Goal: Task Accomplishment & Management: Complete application form

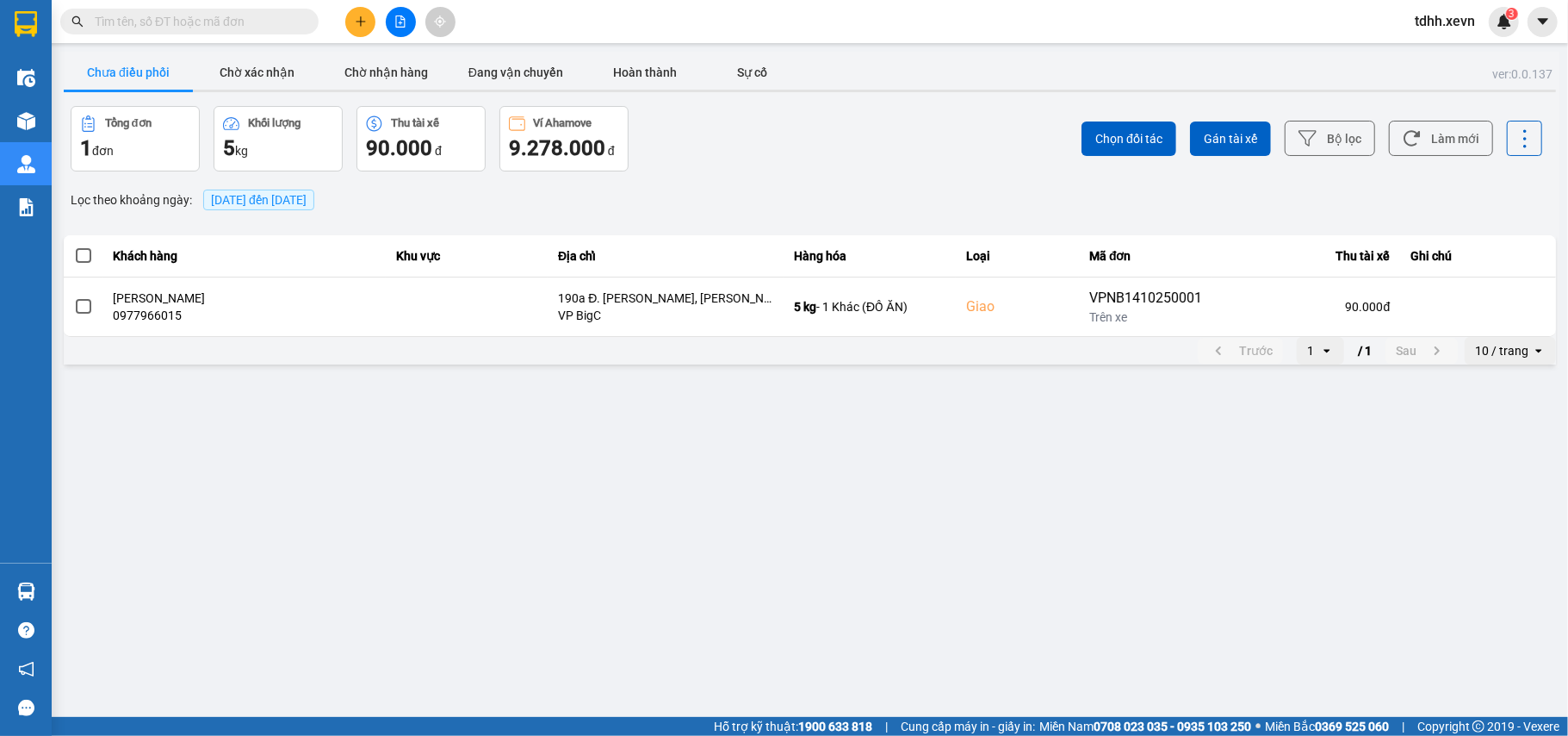
click at [144, 22] on input "text" at bounding box center [197, 21] width 204 height 19
paste input "0949022003"
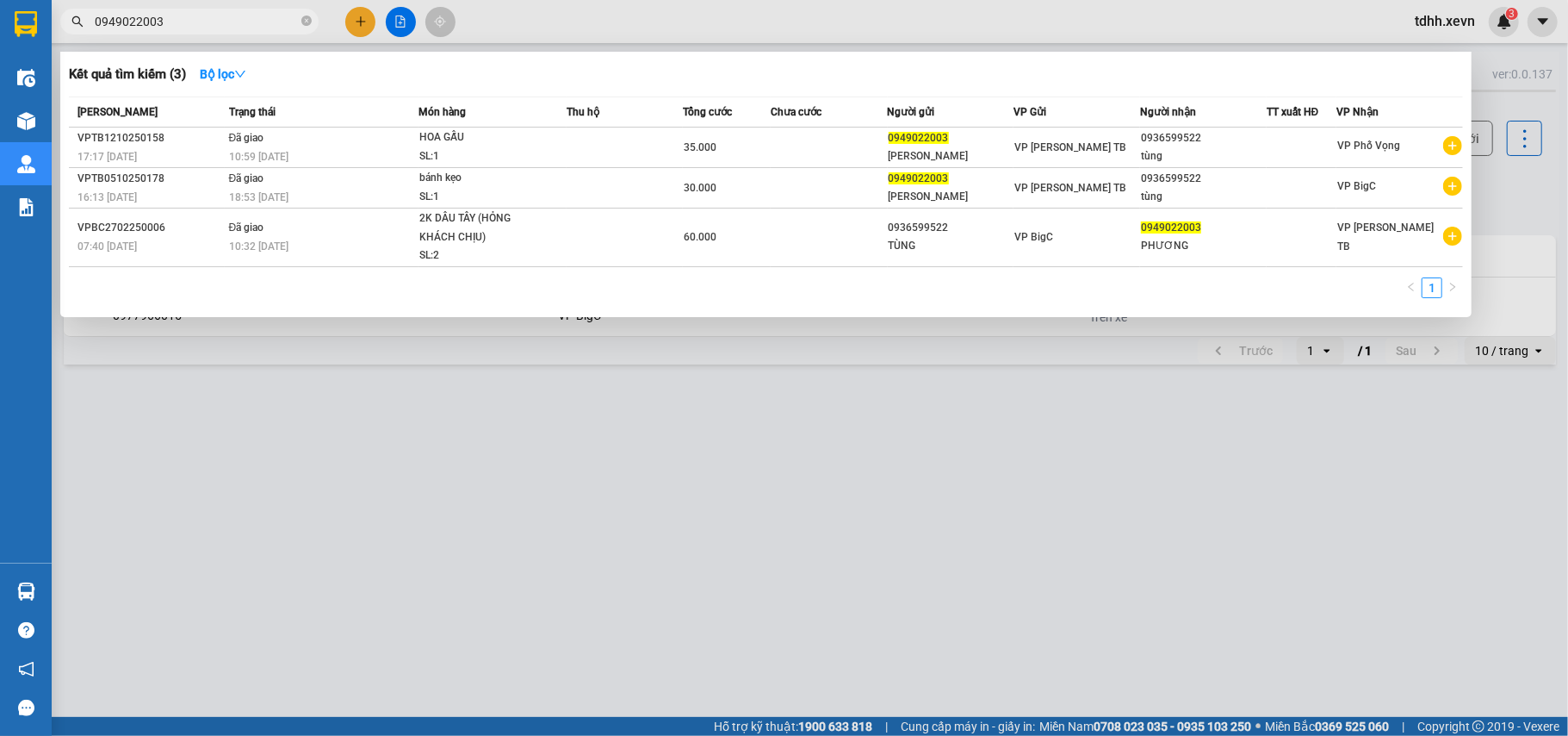
drag, startPoint x: 166, startPoint y: 28, endPoint x: 76, endPoint y: 55, distance: 94.0
click at [76, 37] on div "Kết quả tìm kiếm ( 3 ) Bộ lọc Mã ĐH Trạng thái Món hàng Thu hộ Tổng cước Chưa c…" at bounding box center [168, 21] width 336 height 30
click at [150, 19] on input "0949022003" at bounding box center [197, 21] width 204 height 19
paste input "74605816"
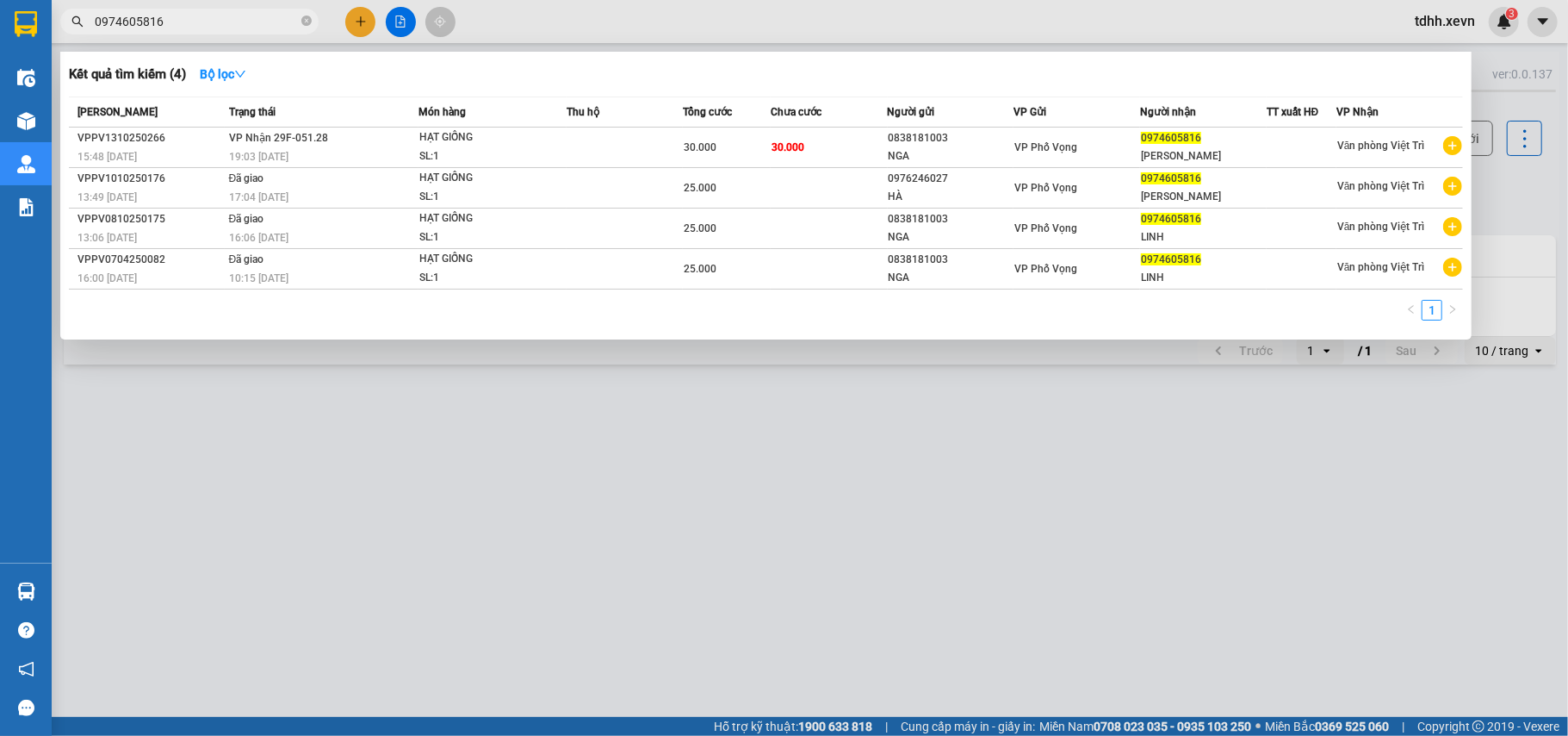
drag, startPoint x: 153, startPoint y: 20, endPoint x: 60, endPoint y: 20, distance: 93.0
click at [62, 20] on span "0974605816" at bounding box center [189, 21] width 259 height 26
paste input "383227112"
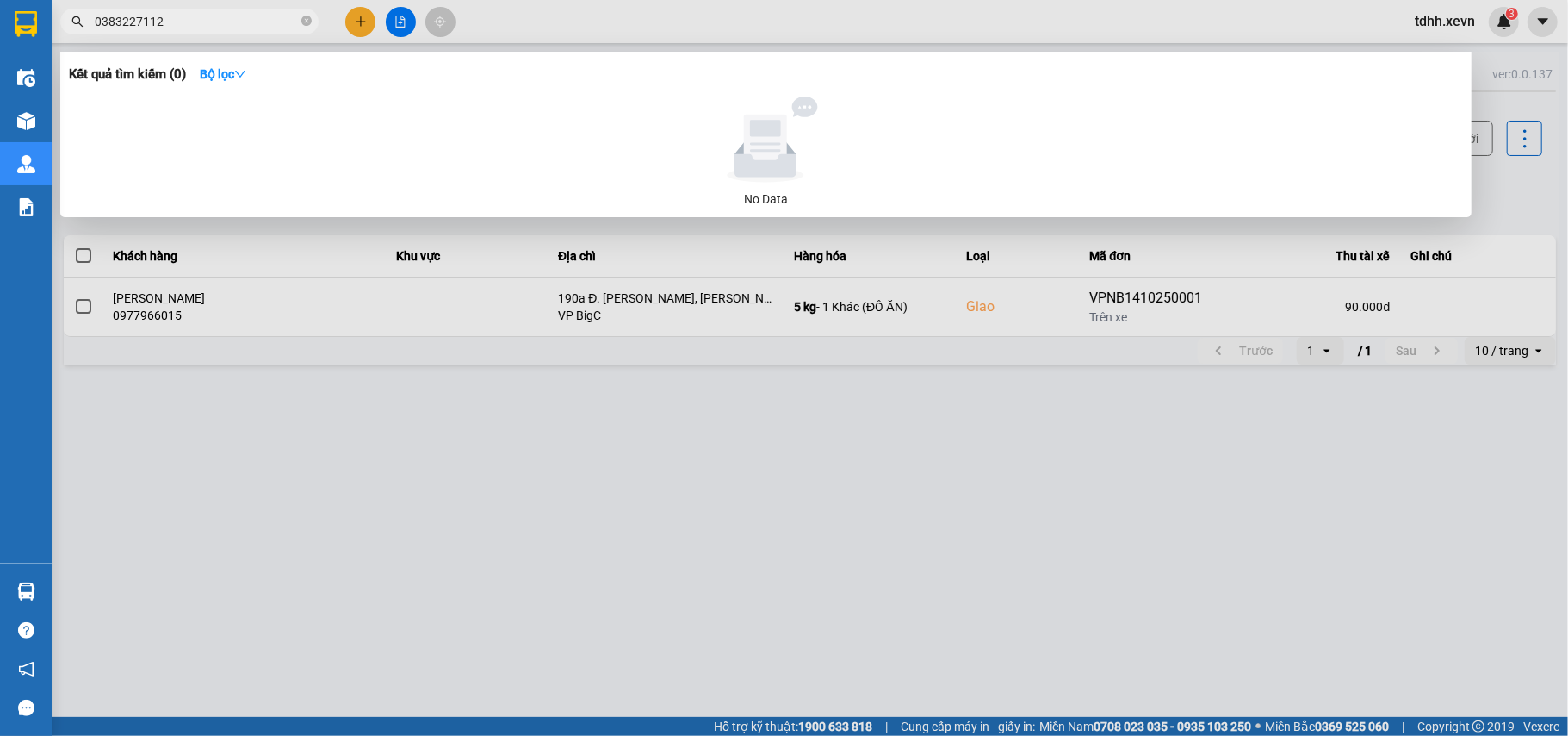
drag, startPoint x: 170, startPoint y: 16, endPoint x: 82, endPoint y: 46, distance: 93.0
click at [82, 37] on div "Kết quả tìm kiếm ( 0 ) Bộ lọc No Data 0383227112" at bounding box center [168, 21] width 336 height 30
paste input "942668326"
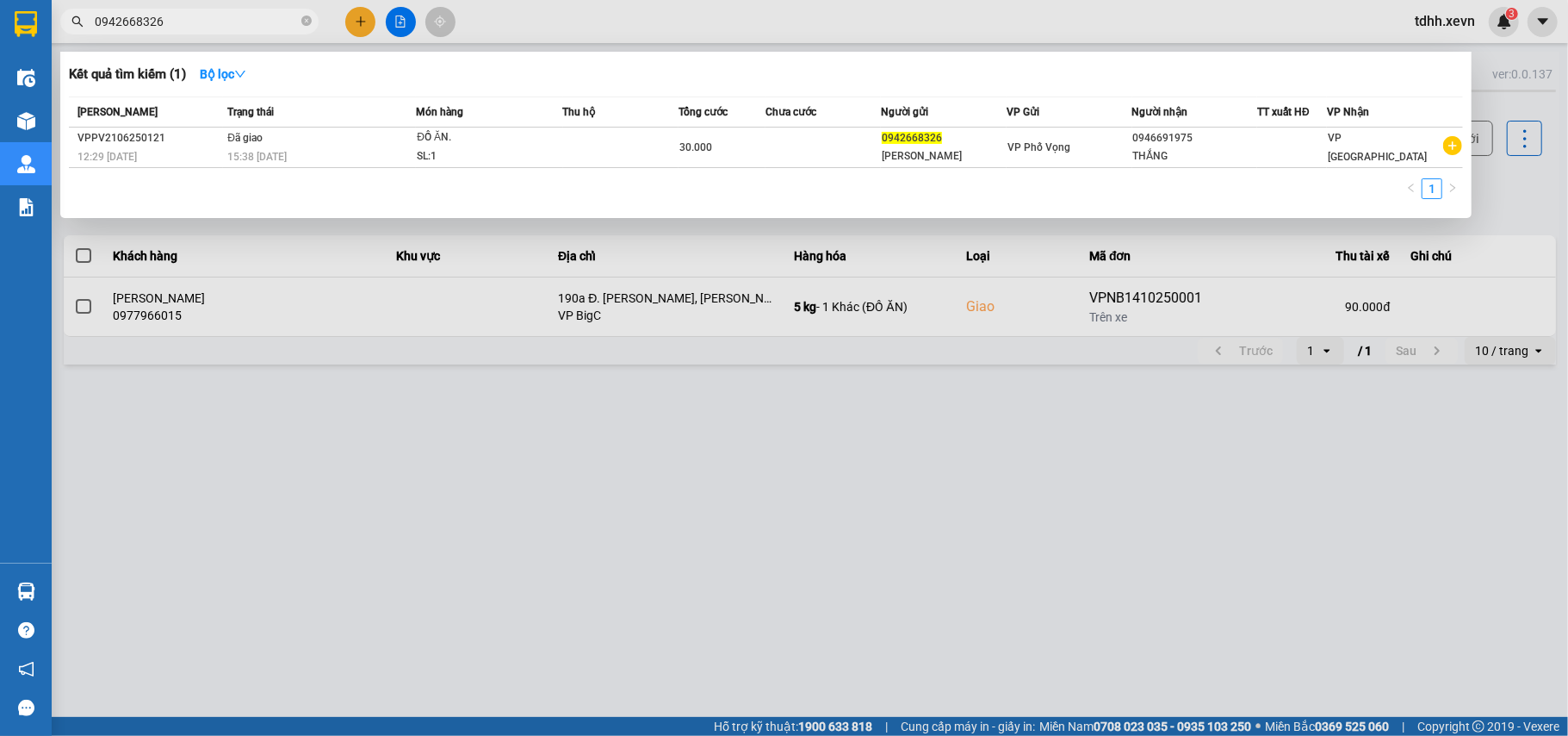
drag, startPoint x: 140, startPoint y: 26, endPoint x: 63, endPoint y: 42, distance: 78.6
click at [63, 37] on div "Kết quả tìm kiếm ( 1 ) Bộ lọc Mã ĐH Trạng thái Món hàng Thu hộ Tổng cước Chưa c…" at bounding box center [168, 21] width 336 height 30
paste input "325922177"
drag, startPoint x: 167, startPoint y: 28, endPoint x: 67, endPoint y: 35, distance: 100.2
click at [67, 35] on div "Kết quả tìm kiếm ( 1 ) Bộ lọc Mã ĐH Trạng thái Món hàng Thu hộ Tổng cước Chưa c…" at bounding box center [168, 21] width 336 height 30
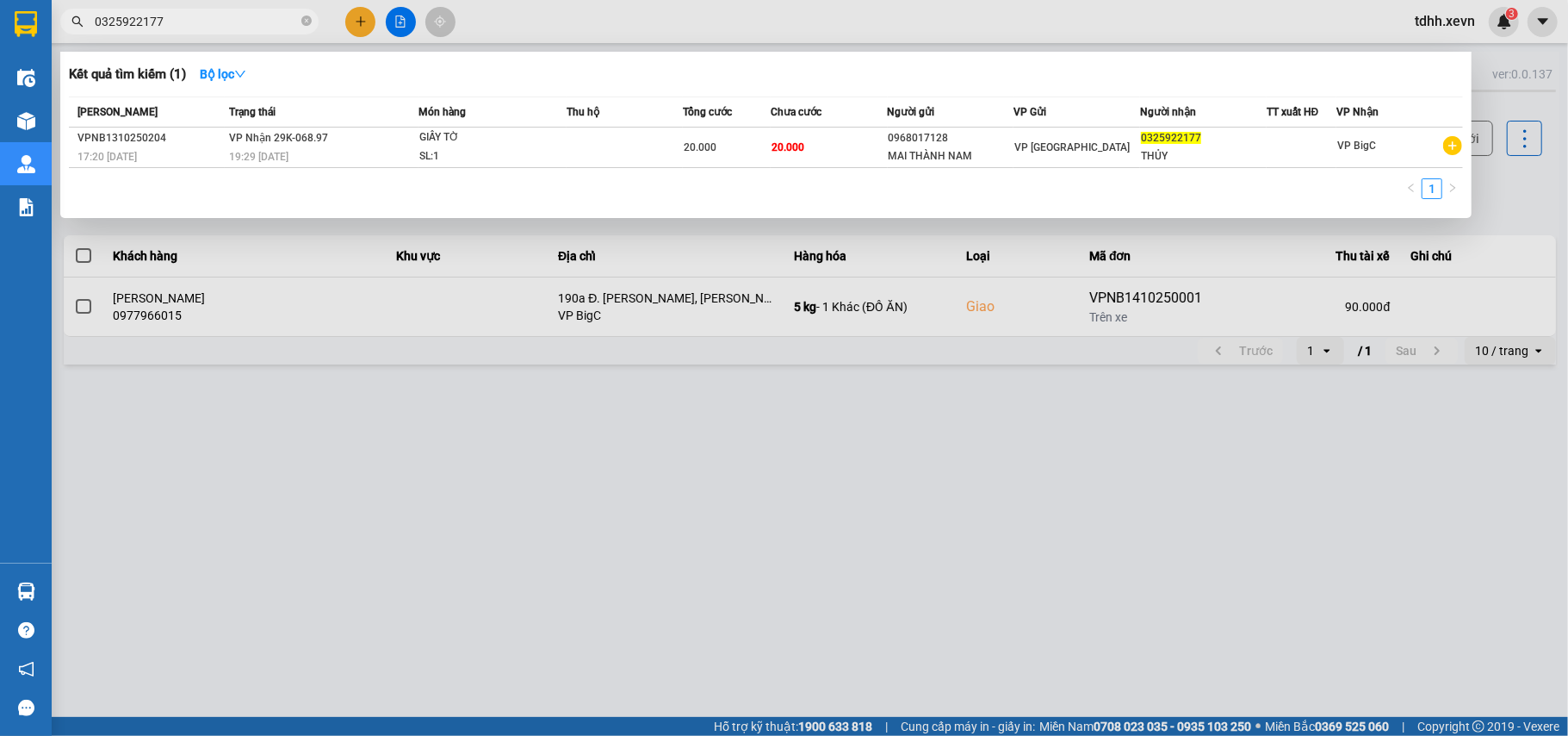
paste input "852979342"
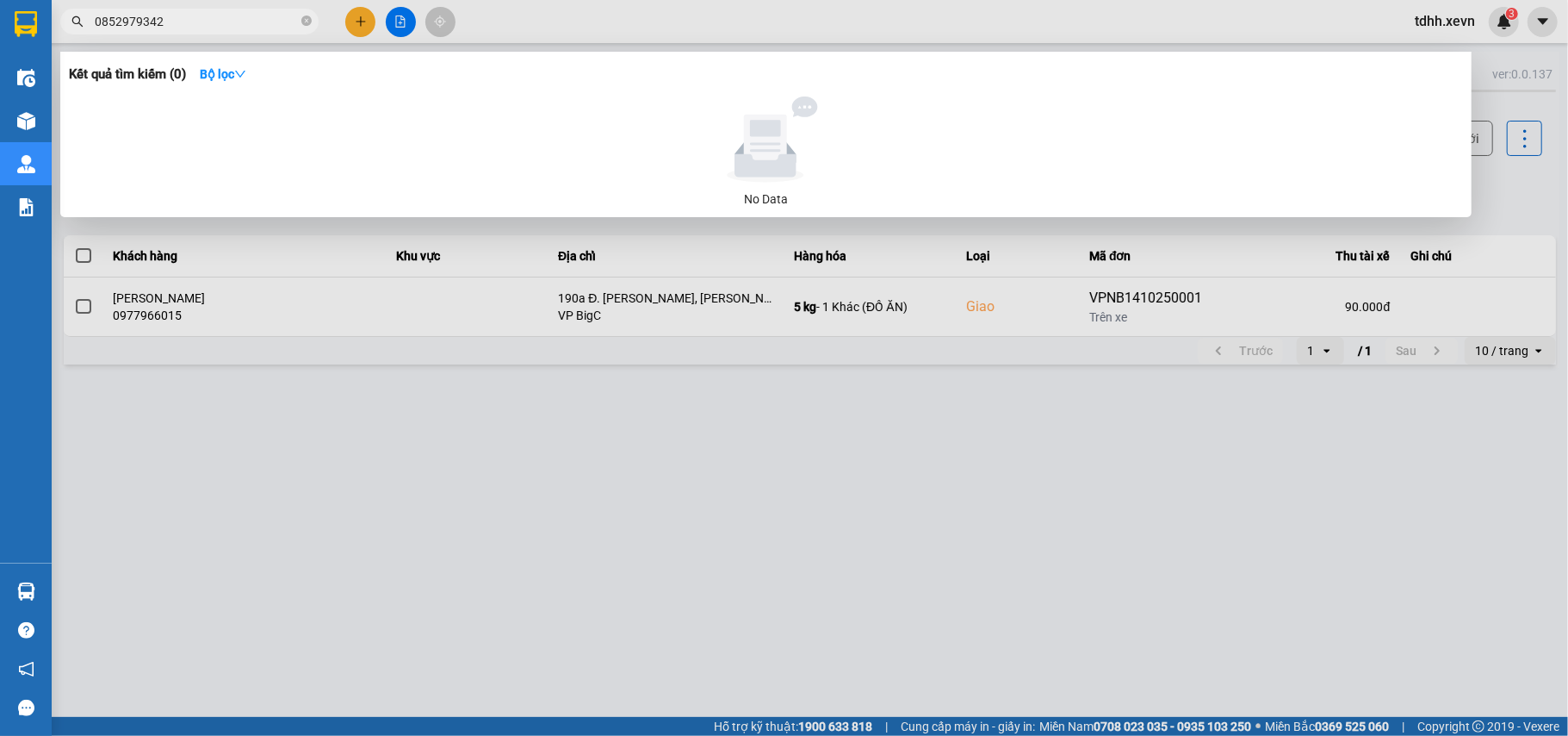
drag, startPoint x: 138, startPoint y: 31, endPoint x: 50, endPoint y: 55, distance: 91.2
click at [50, 55] on section "Kết quả tìm kiếm ( 0 ) Bộ lọc No Data 0852979342 tdhh.xevn 3 Điều hành xe Kho h…" at bounding box center [784, 368] width 1568 height 736
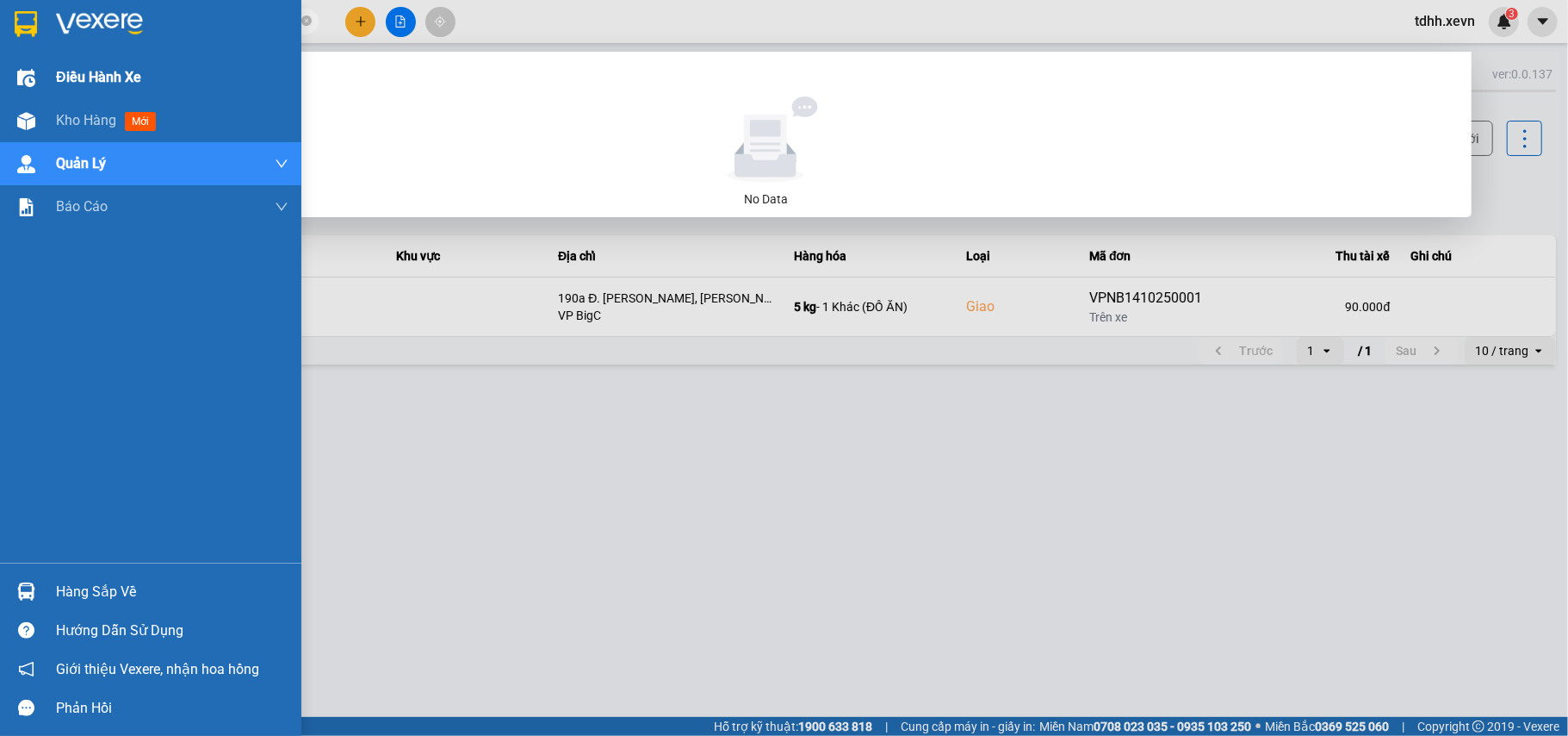
paste input "393724571"
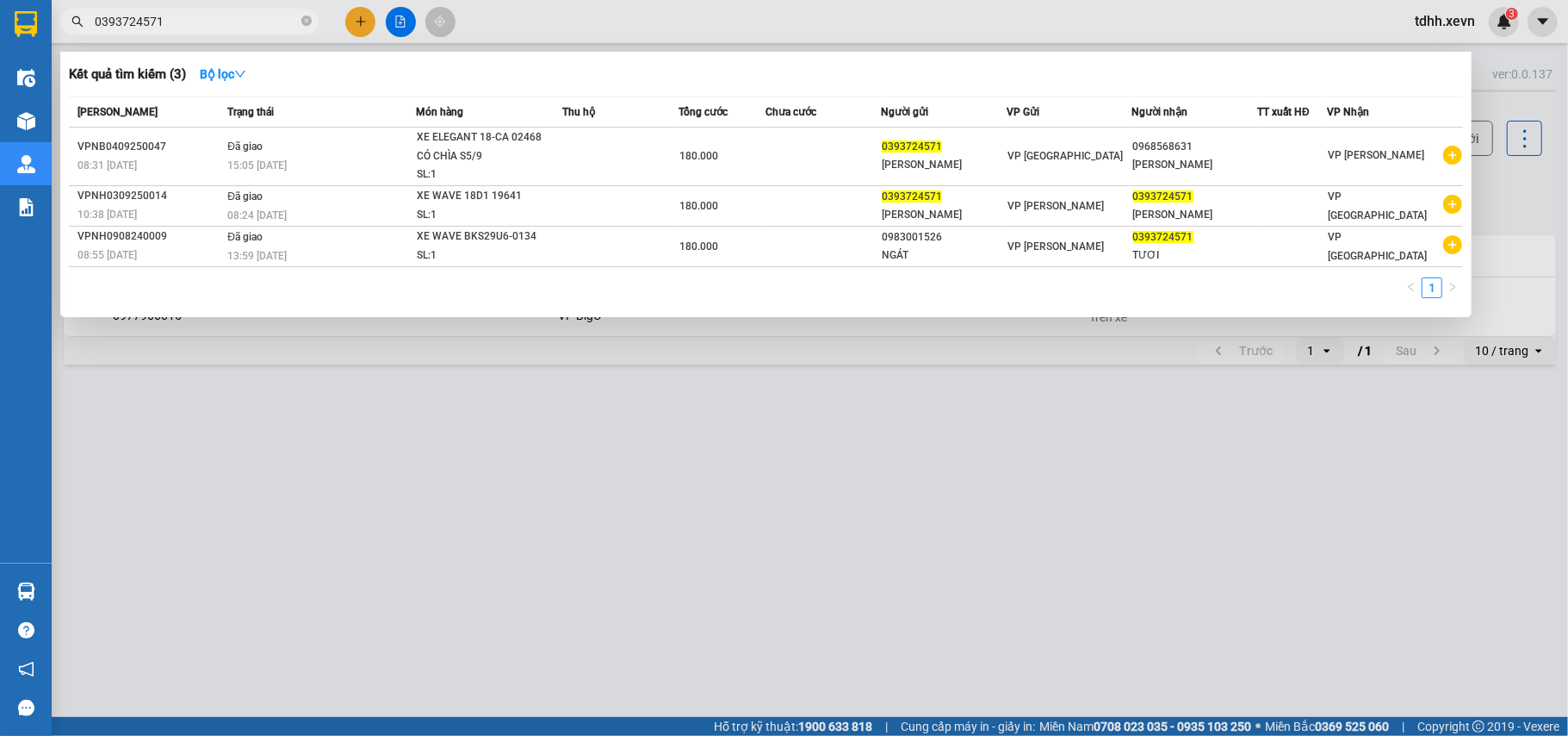
drag, startPoint x: 167, startPoint y: 18, endPoint x: 47, endPoint y: 42, distance: 122.4
click at [47, 42] on section "Kết quả tìm kiếm ( 3 ) Bộ lọc Mã ĐH Trạng thái Món hàng Thu hộ Tổng cước Chưa c…" at bounding box center [784, 368] width 1568 height 736
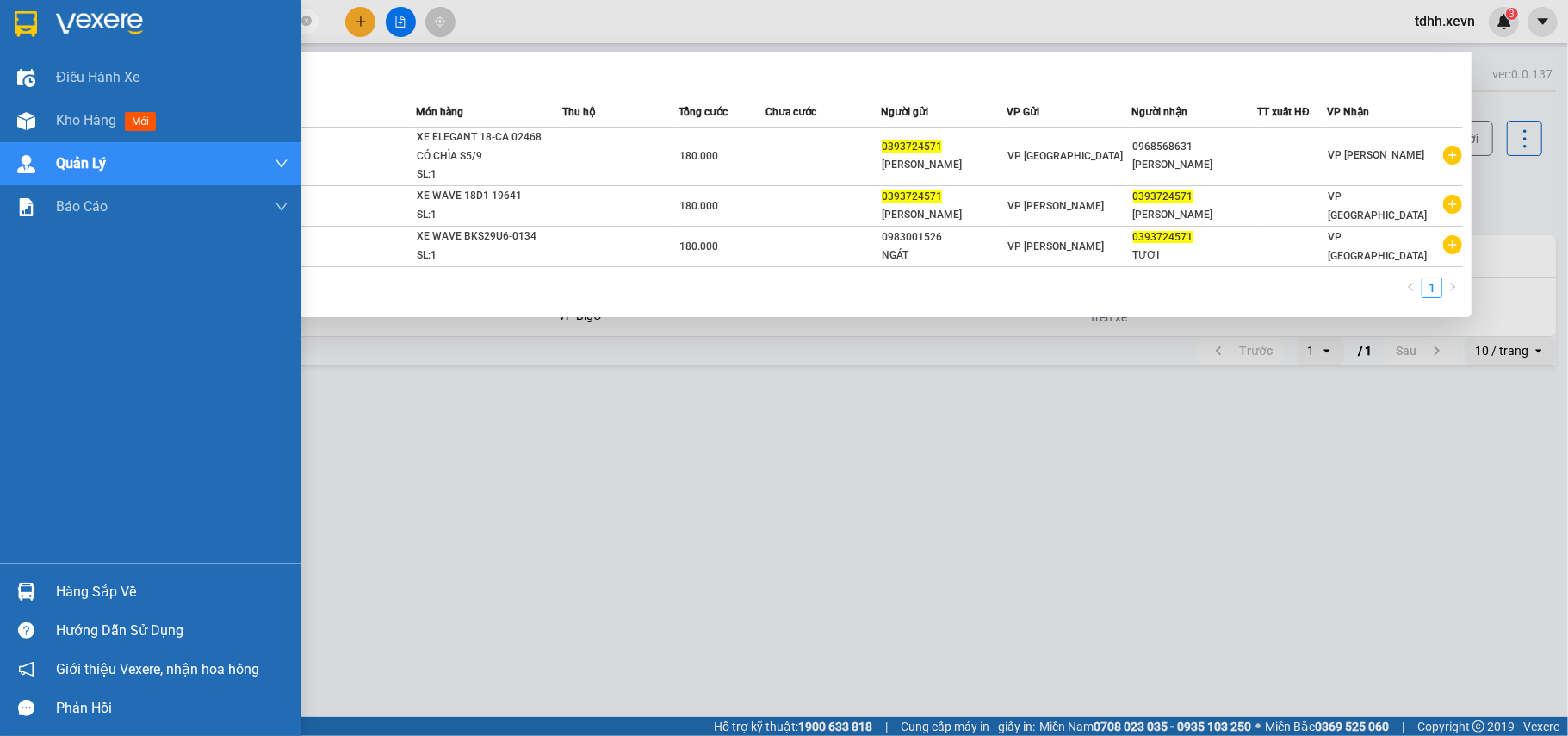
paste input "942761555"
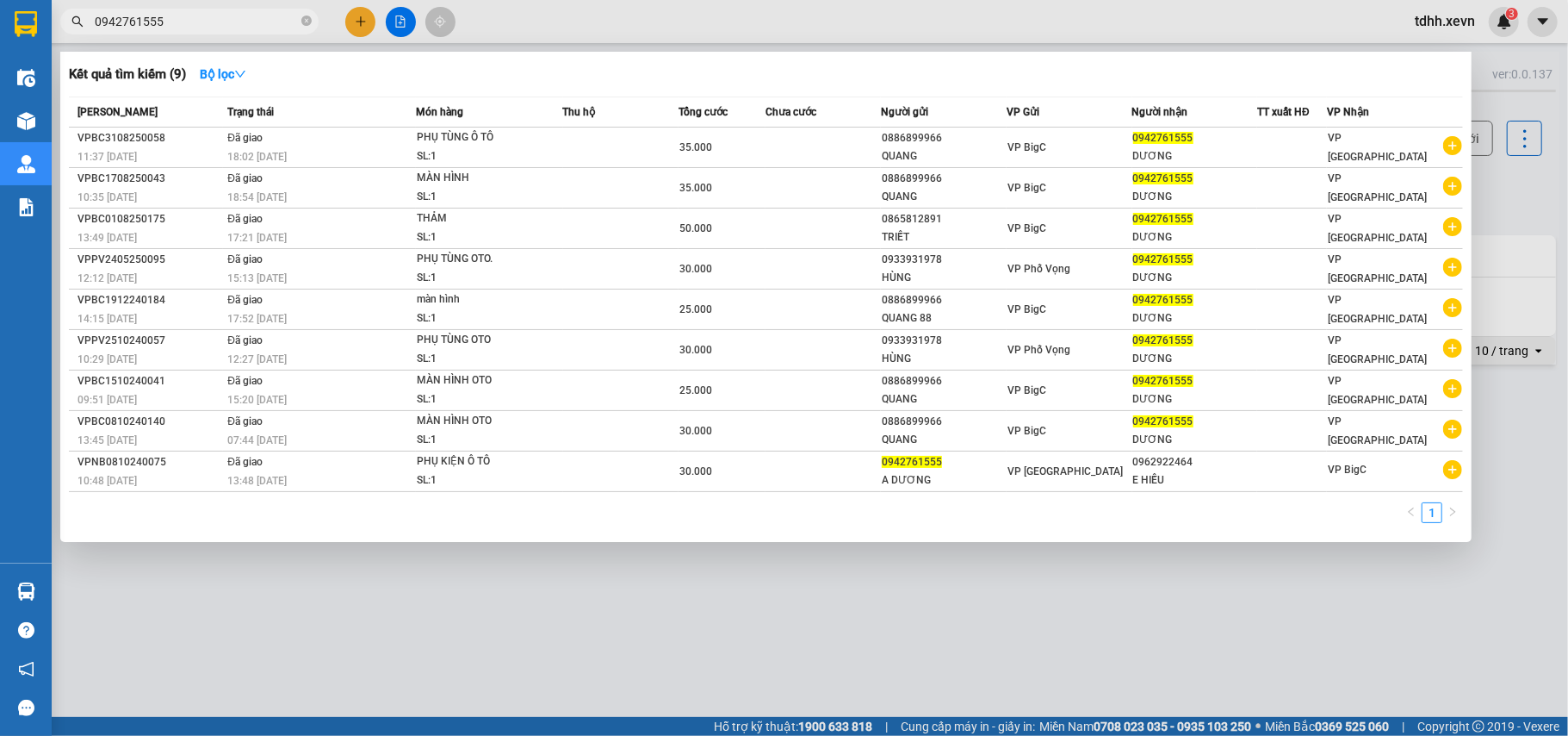
drag, startPoint x: 176, startPoint y: 27, endPoint x: 79, endPoint y: 45, distance: 98.7
click at [79, 37] on div "Kết quả tìm kiếm ( 9 ) Bộ lọc Mã ĐH Trạng thái Món hàng Thu hộ Tổng cước Chưa c…" at bounding box center [168, 21] width 336 height 30
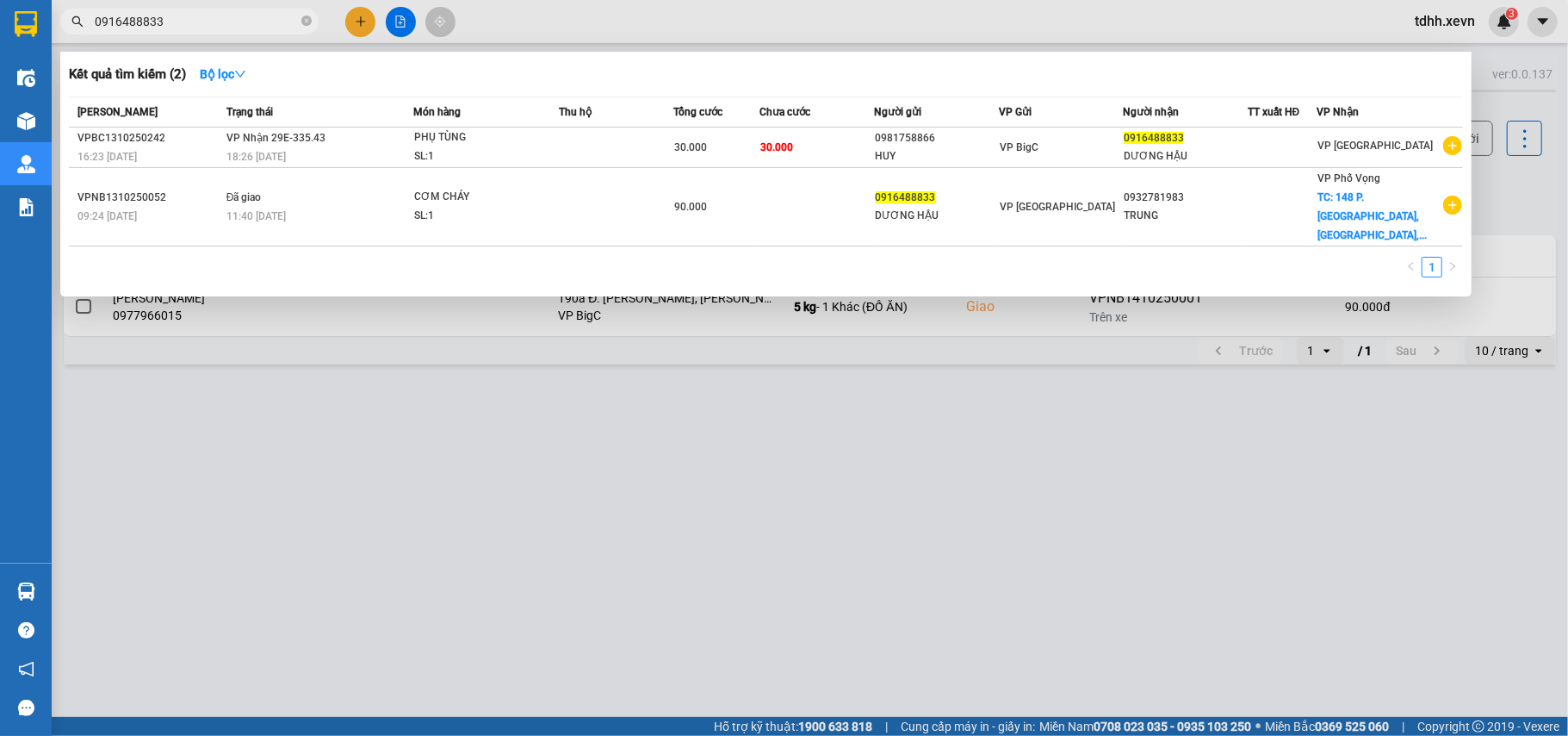
drag, startPoint x: 138, startPoint y: 25, endPoint x: 78, endPoint y: 42, distance: 62.4
click at [78, 37] on div "Kết quả tìm kiếm ( 2 ) Bộ lọc Mã ĐH Trạng thái Món hàng Thu hộ Tổng cước Chưa c…" at bounding box center [168, 21] width 336 height 30
paste input "818795656"
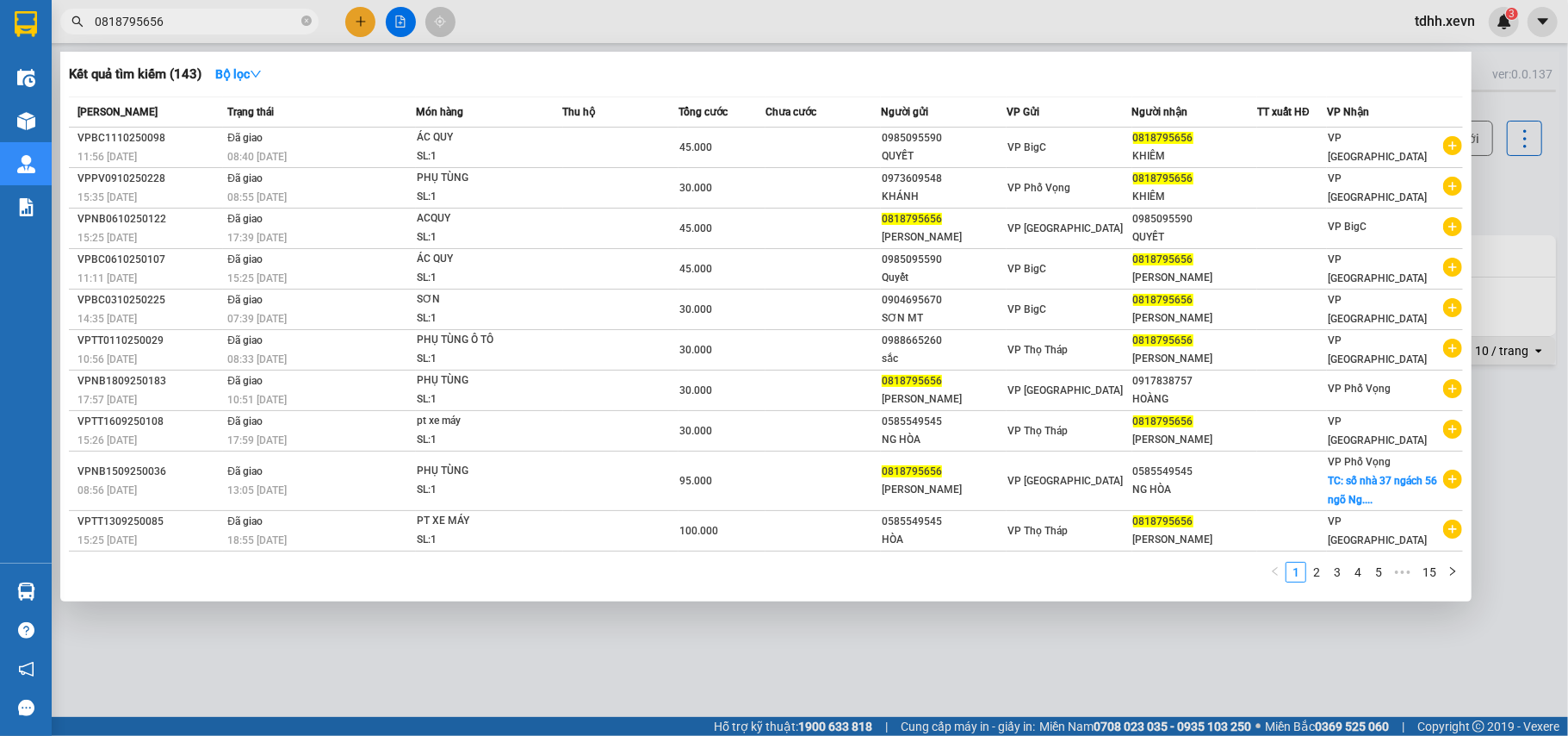
drag, startPoint x: 164, startPoint y: 18, endPoint x: 84, endPoint y: 40, distance: 83.0
click at [84, 37] on div "Kết quả tìm kiếm ( 143 ) Bộ lọc Mã ĐH Trạng thái Món hàng Thu hộ Tổng cước Chưa…" at bounding box center [168, 21] width 336 height 30
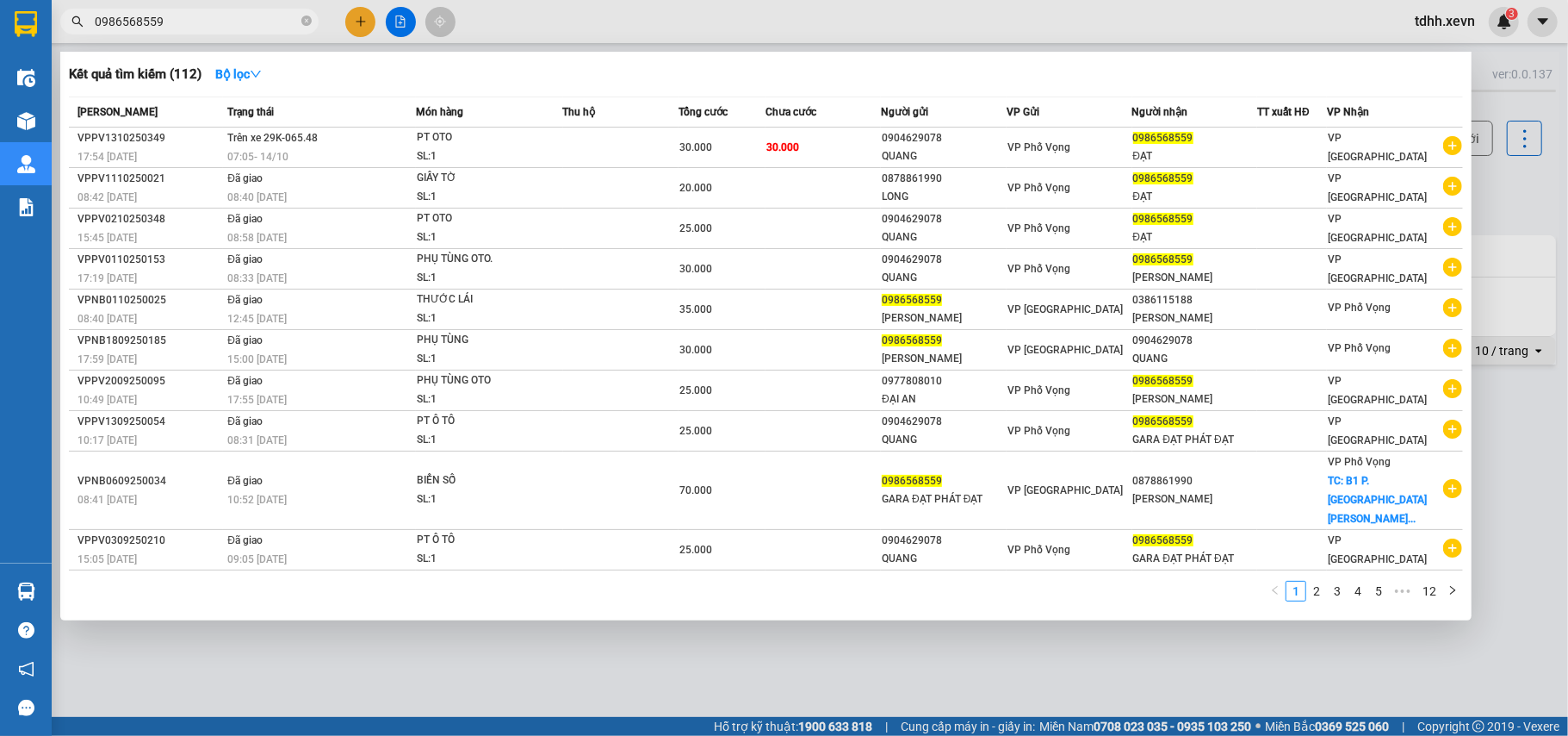
drag, startPoint x: 181, startPoint y: 27, endPoint x: 67, endPoint y: 56, distance: 117.6
click at [67, 37] on div "Kết quả tìm kiếm ( 112 ) Bộ lọc Mã ĐH Trạng thái Món hàng Thu hộ Tổng cước Chưa…" at bounding box center [168, 21] width 336 height 30
paste input "44889868"
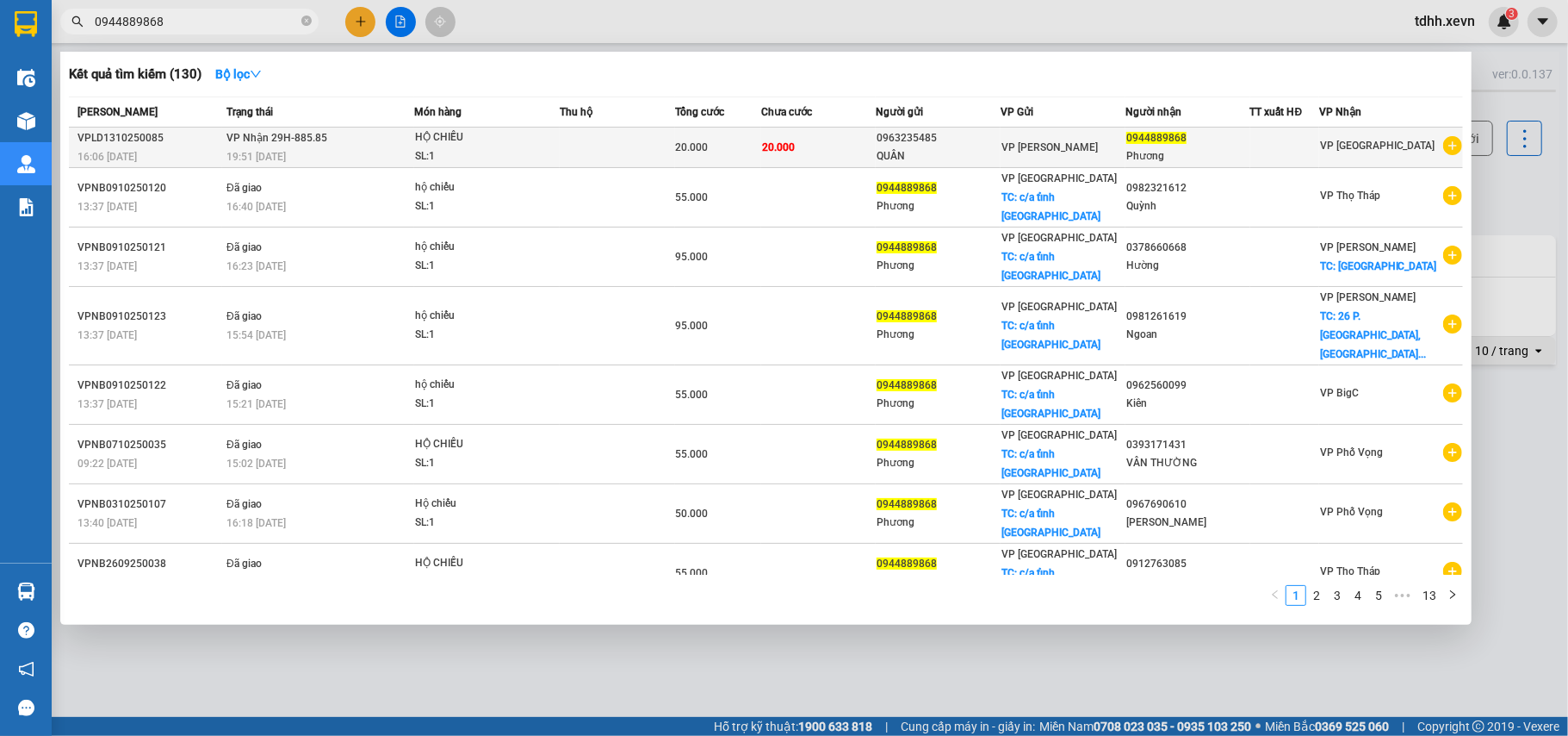
click at [523, 139] on div "HỘ CHIẾU" at bounding box center [479, 138] width 129 height 19
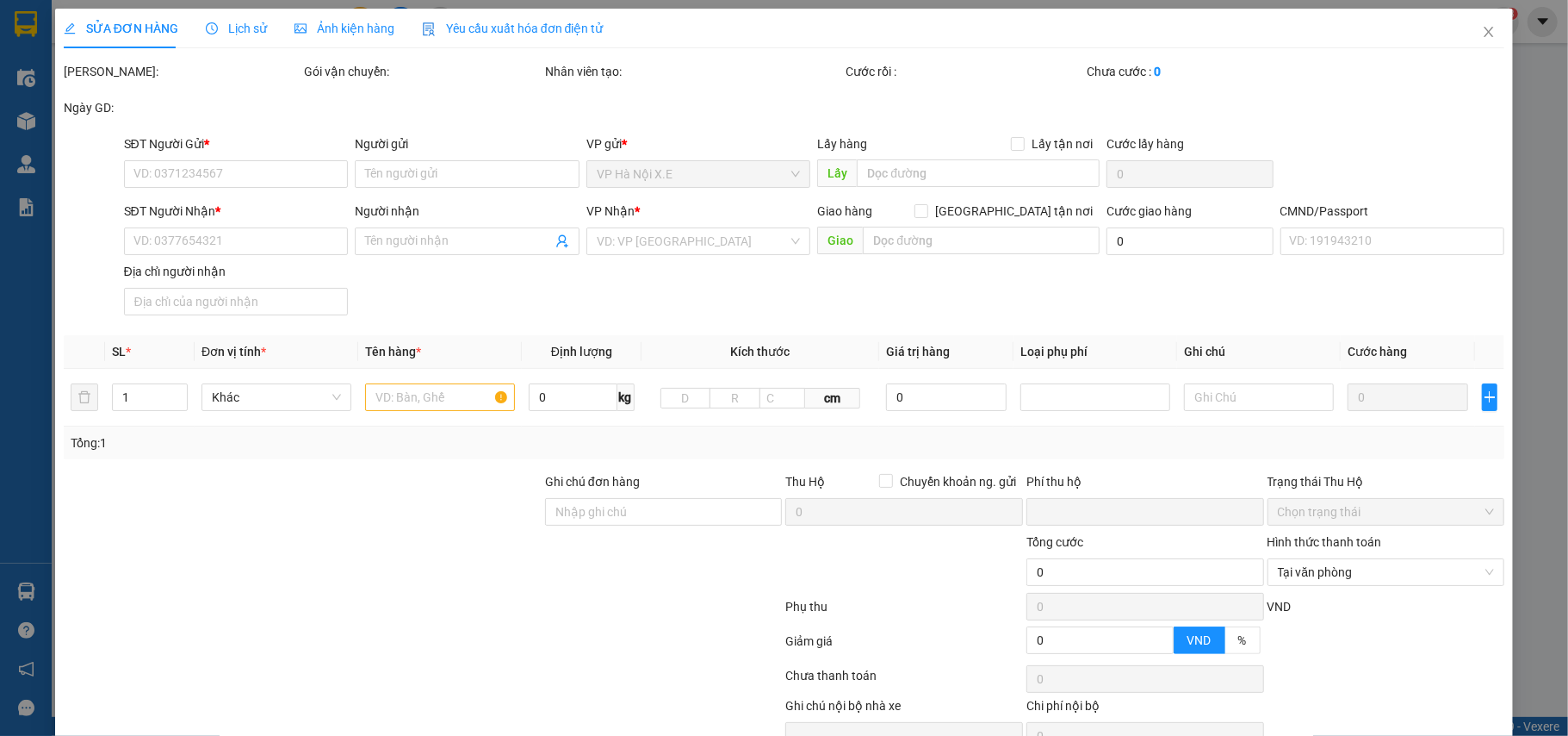
click at [245, 28] on span "Lịch sử" at bounding box center [235, 28] width 61 height 14
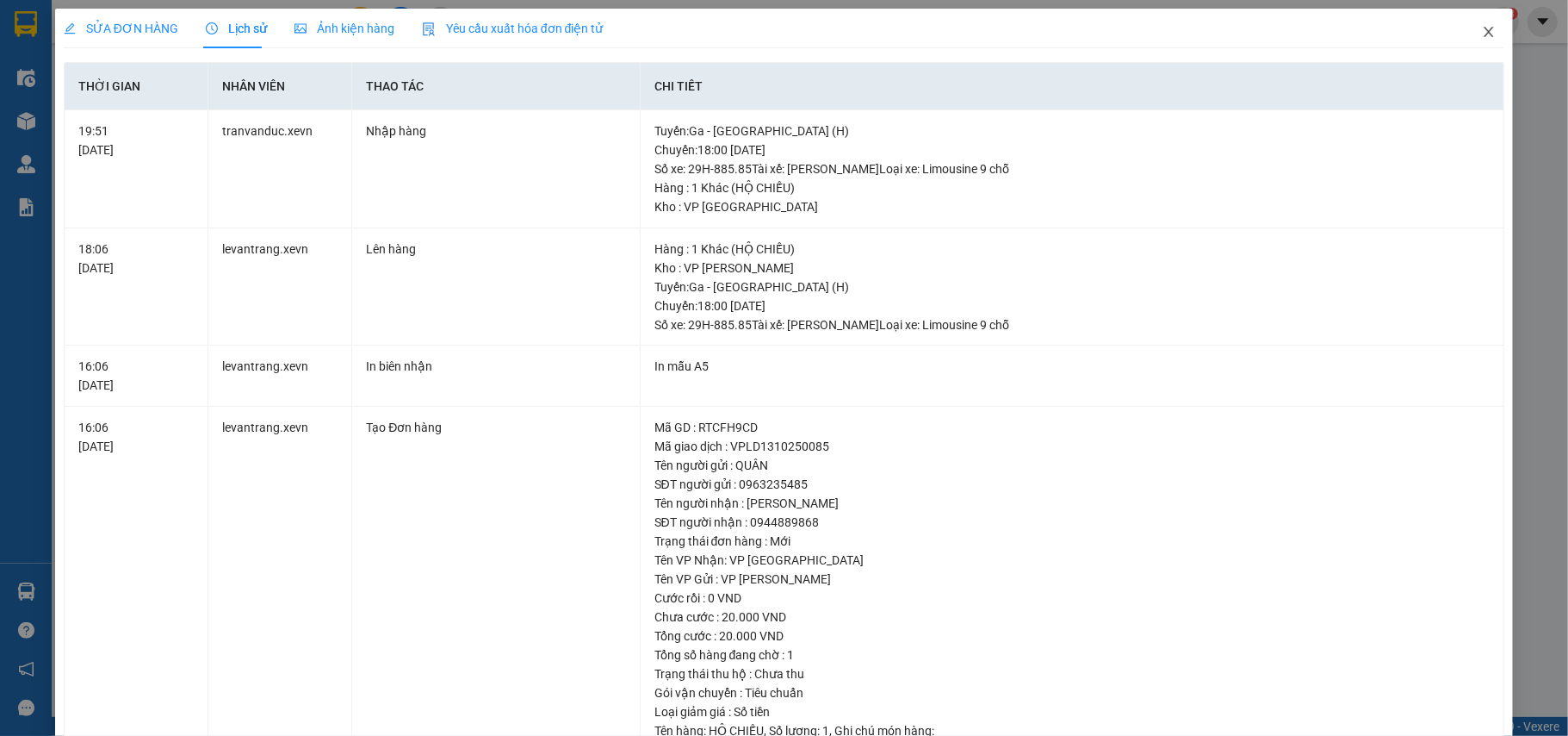
click at [1483, 39] on icon "close" at bounding box center [1490, 32] width 14 height 14
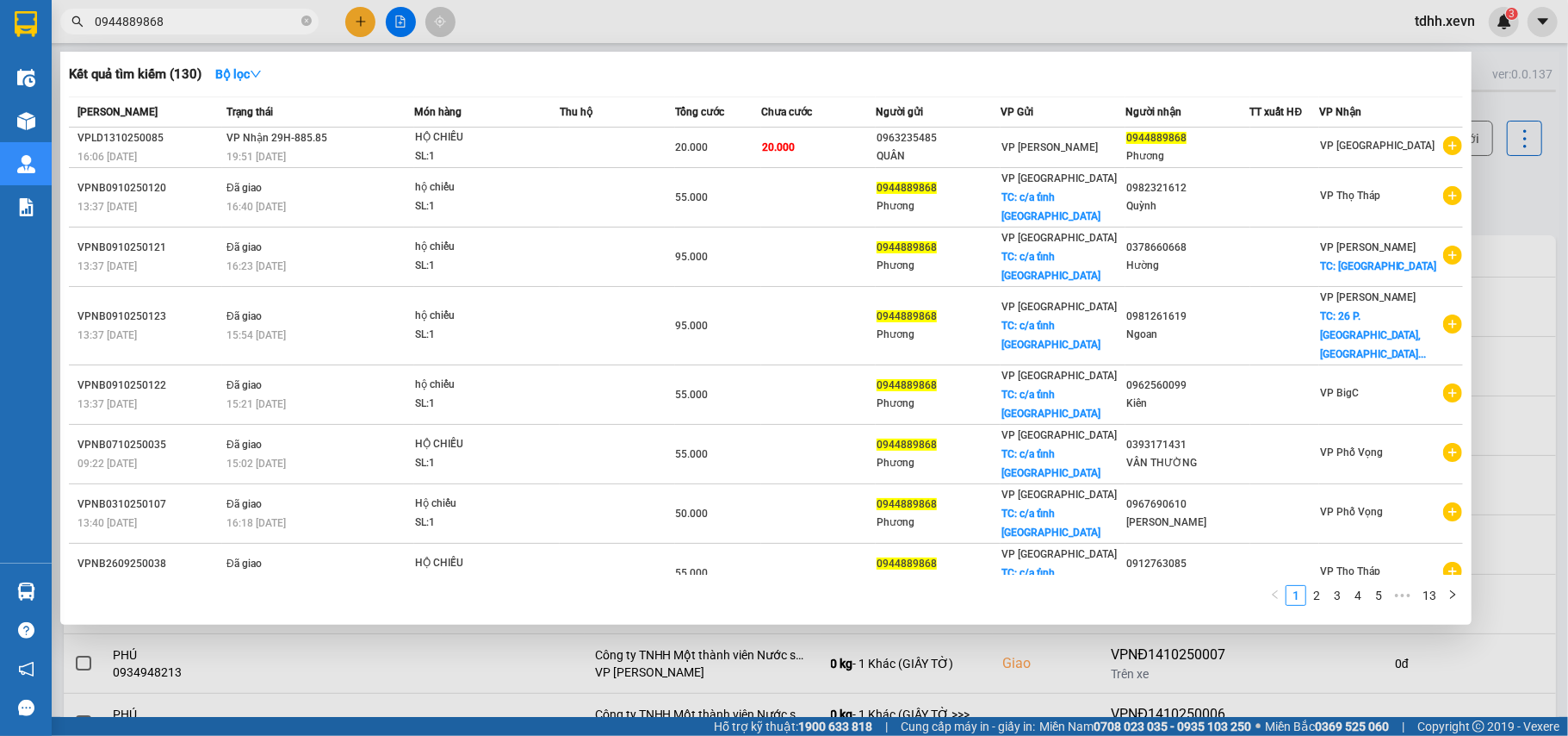
drag, startPoint x: 164, startPoint y: 24, endPoint x: 74, endPoint y: 46, distance: 92.6
click at [74, 37] on div "Kết quả tìm kiếm ( 130 ) Bộ lọc Mã ĐH Trạng thái Món hàng Thu hộ Tổng cước Chưa…" at bounding box center [168, 21] width 336 height 30
paste input "343811866"
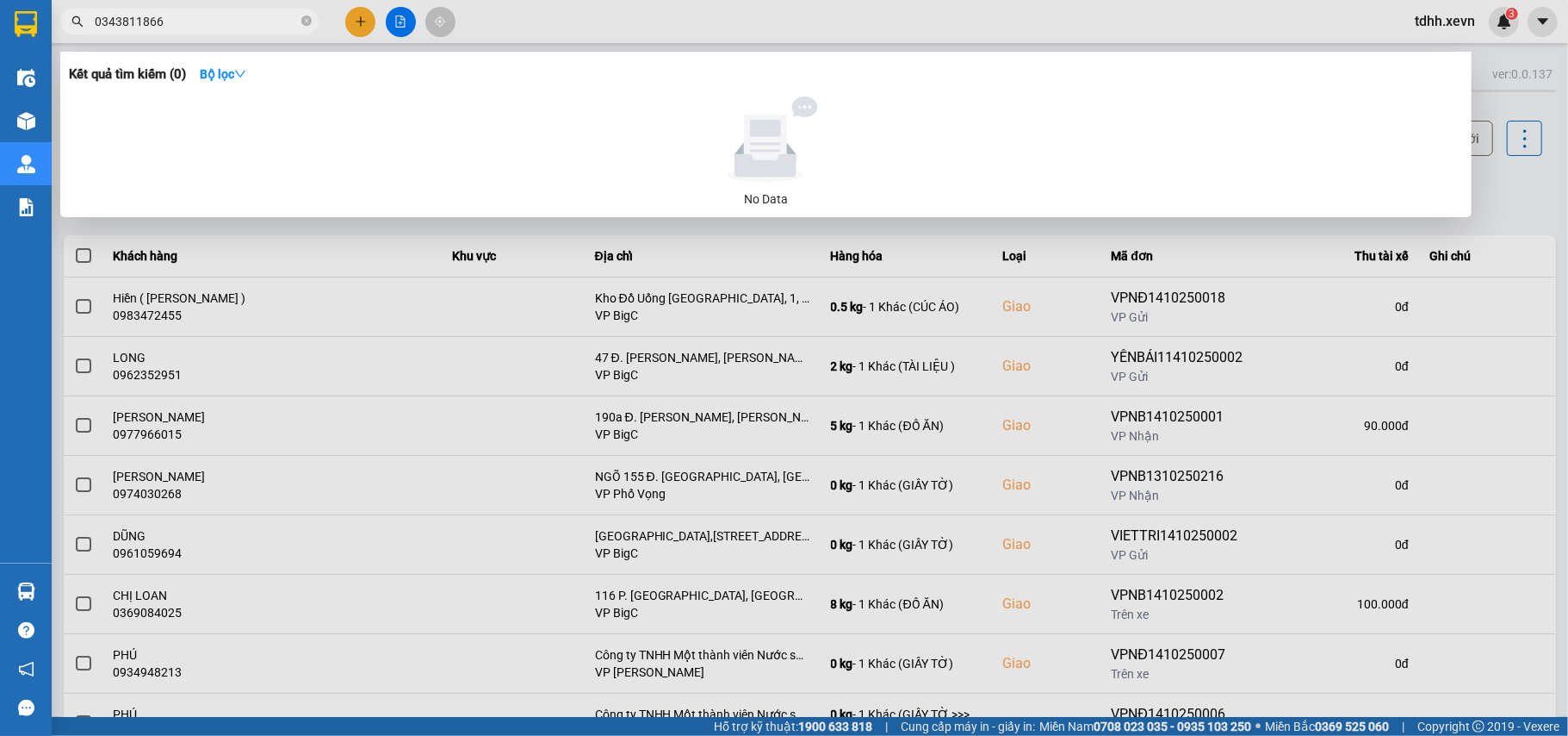
click at [150, 20] on input "0343811866" at bounding box center [197, 21] width 204 height 19
paste input "846031578"
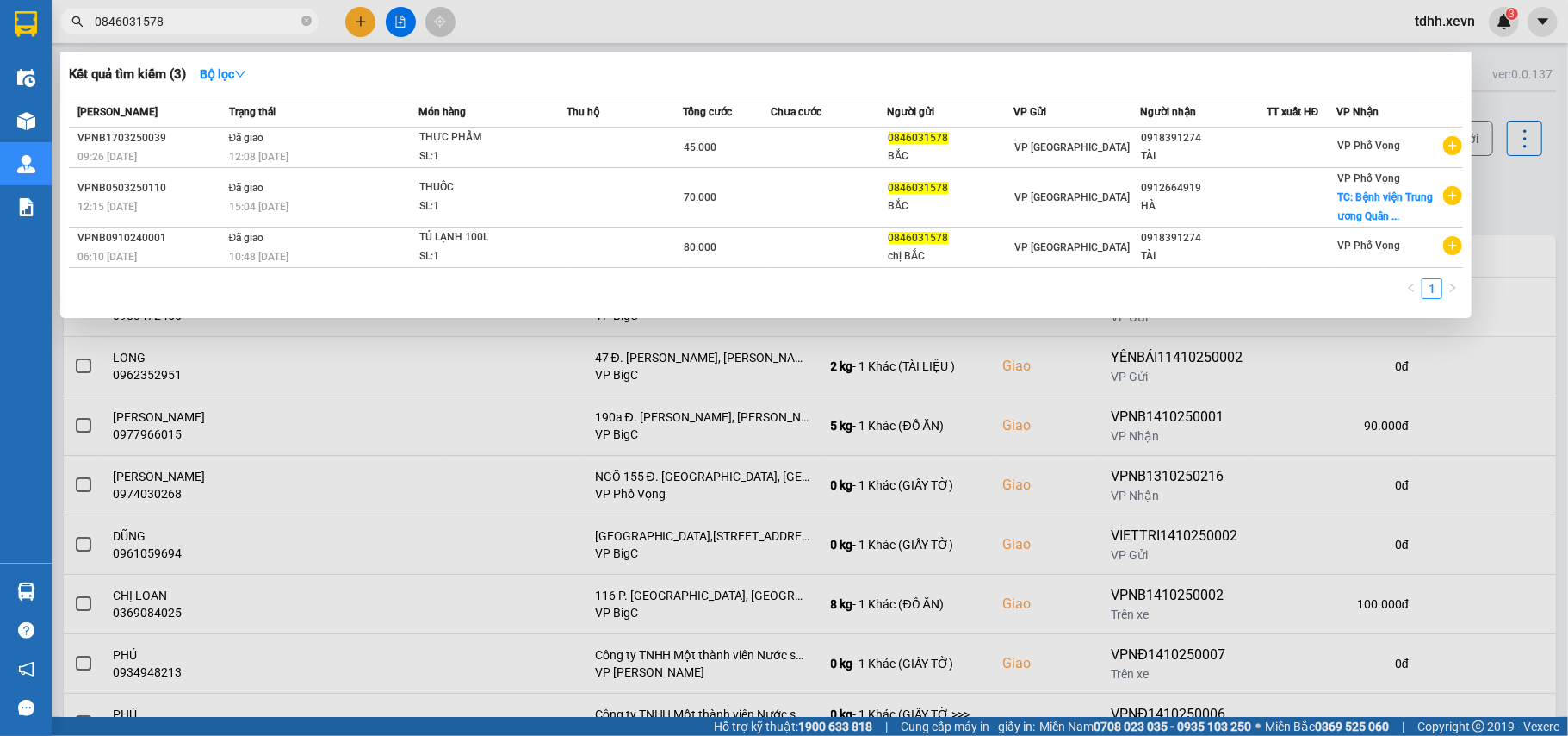
drag, startPoint x: 187, startPoint y: 19, endPoint x: 64, endPoint y: 27, distance: 123.3
click at [64, 27] on span "0846031578" at bounding box center [189, 21] width 259 height 26
paste input "978256282"
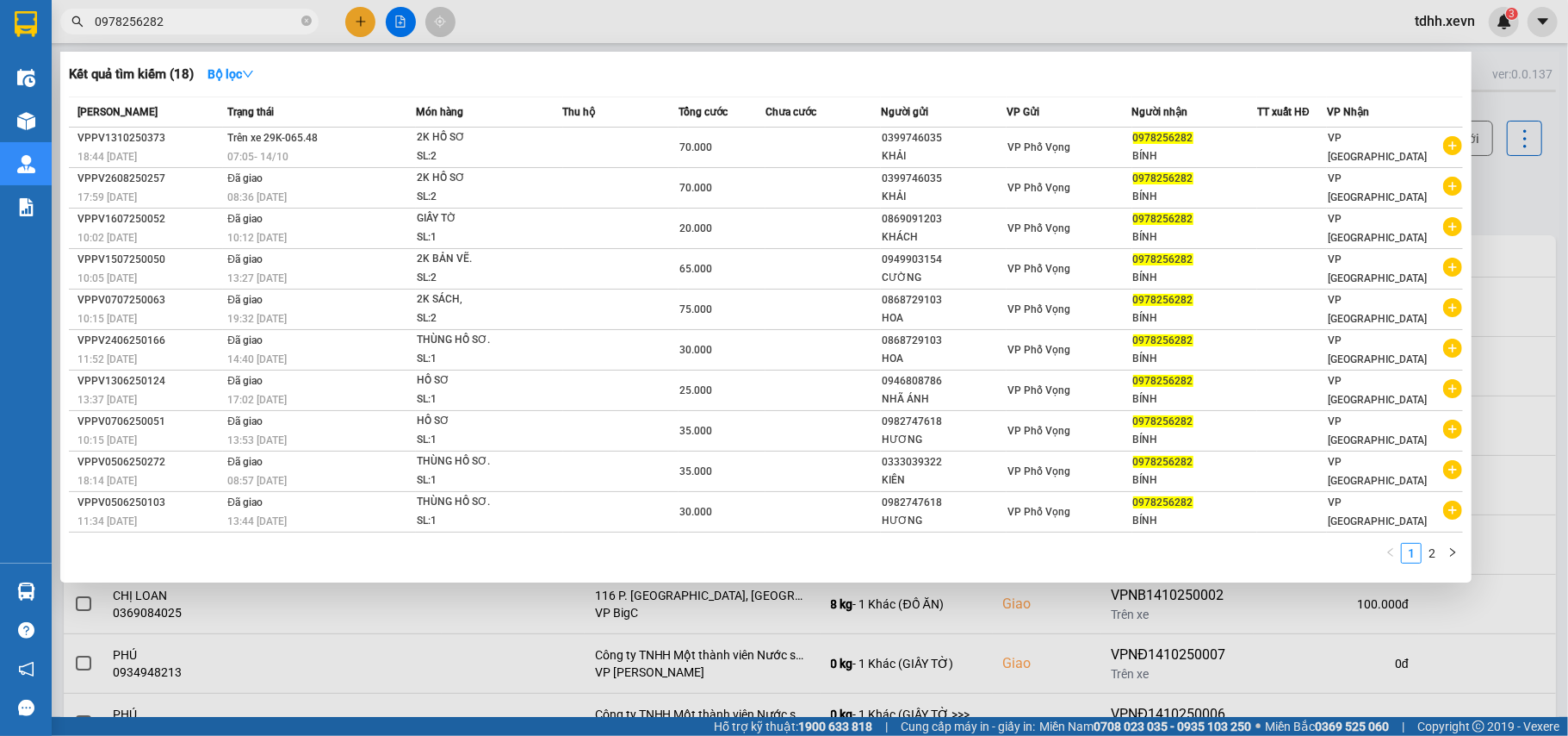
drag, startPoint x: 160, startPoint y: 16, endPoint x: 67, endPoint y: 46, distance: 97.7
click at [67, 37] on div "Kết quả tìm kiếm ( 18 ) Bộ lọc Mã ĐH Trạng thái Món hàng Thu hộ Tổng cước Chưa …" at bounding box center [168, 21] width 336 height 30
paste input "879113905"
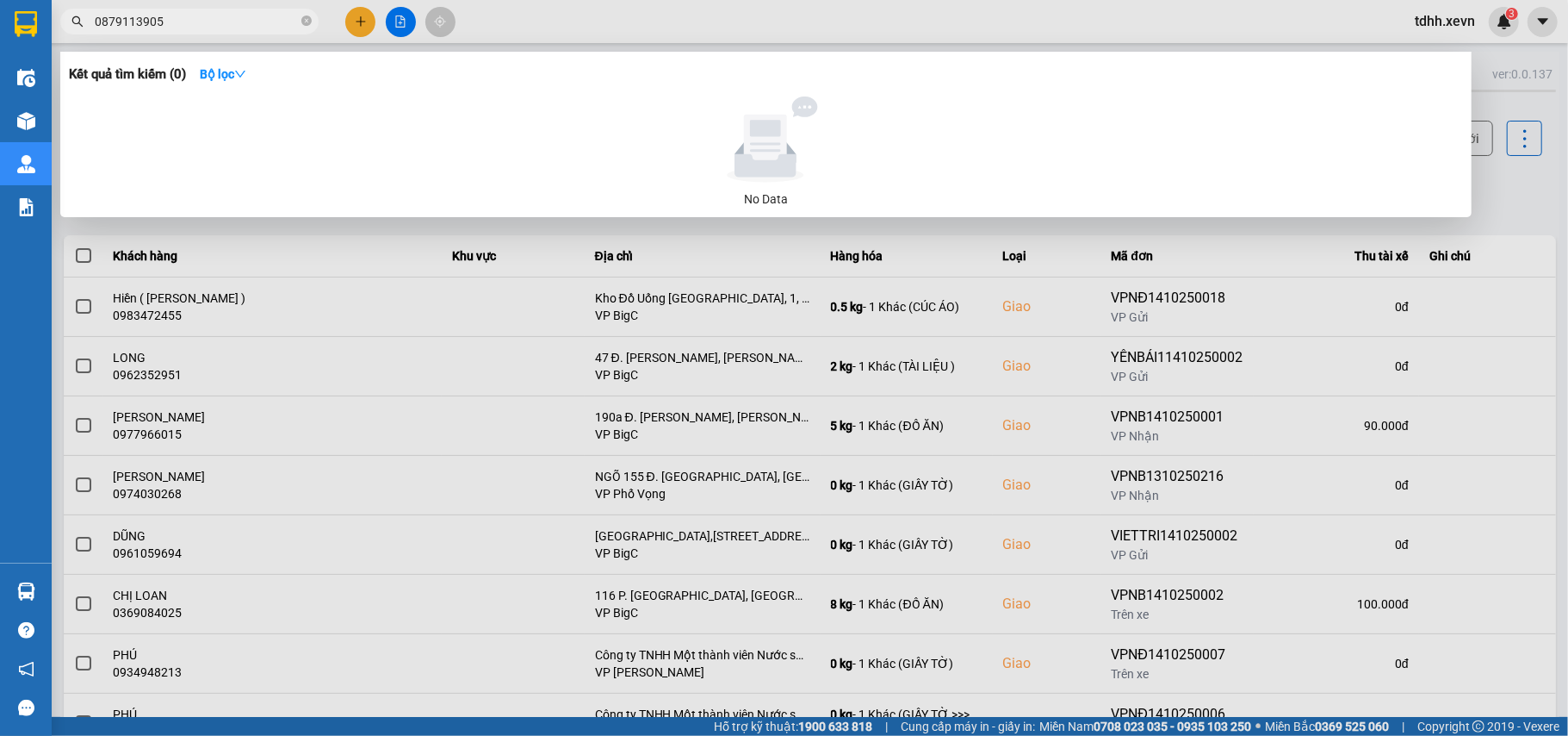
drag, startPoint x: 167, startPoint y: 20, endPoint x: 58, endPoint y: 36, distance: 110.2
click at [58, 36] on div "Kết quả tìm kiếm ( 0 ) Bộ lọc No Data 0879113905" at bounding box center [168, 21] width 336 height 30
paste input "913543174"
drag, startPoint x: 138, startPoint y: 25, endPoint x: 73, endPoint y: 39, distance: 66.5
click at [73, 37] on div "Kết quả tìm kiếm ( 0 ) Bộ lọc No Data 0913543174" at bounding box center [168, 21] width 336 height 30
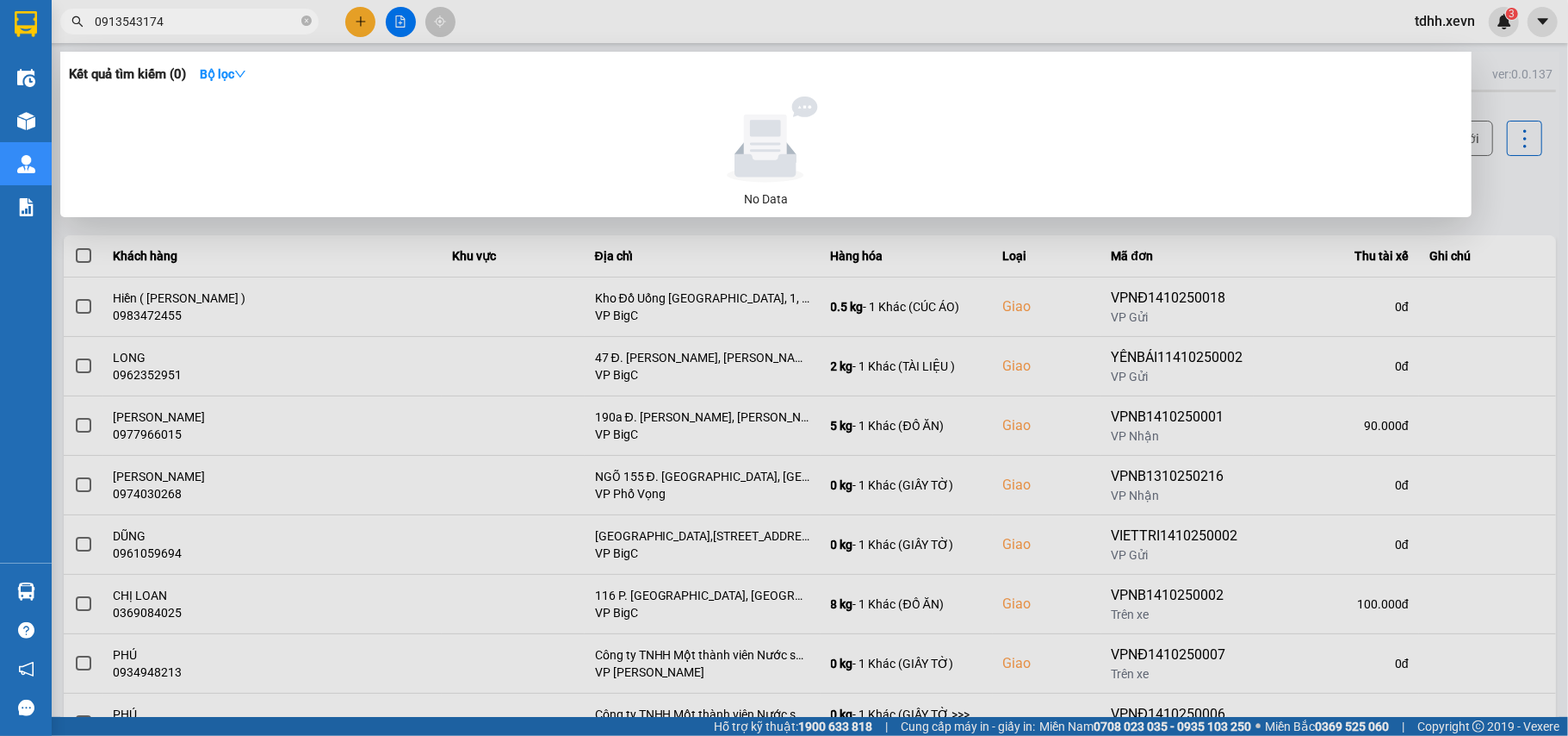
drag, startPoint x: 171, startPoint y: 22, endPoint x: 59, endPoint y: 52, distance: 115.9
click at [59, 37] on div "Kết quả tìm kiếm ( 0 ) Bộ lọc No Data 0913543174" at bounding box center [168, 21] width 336 height 30
paste input "04413262"
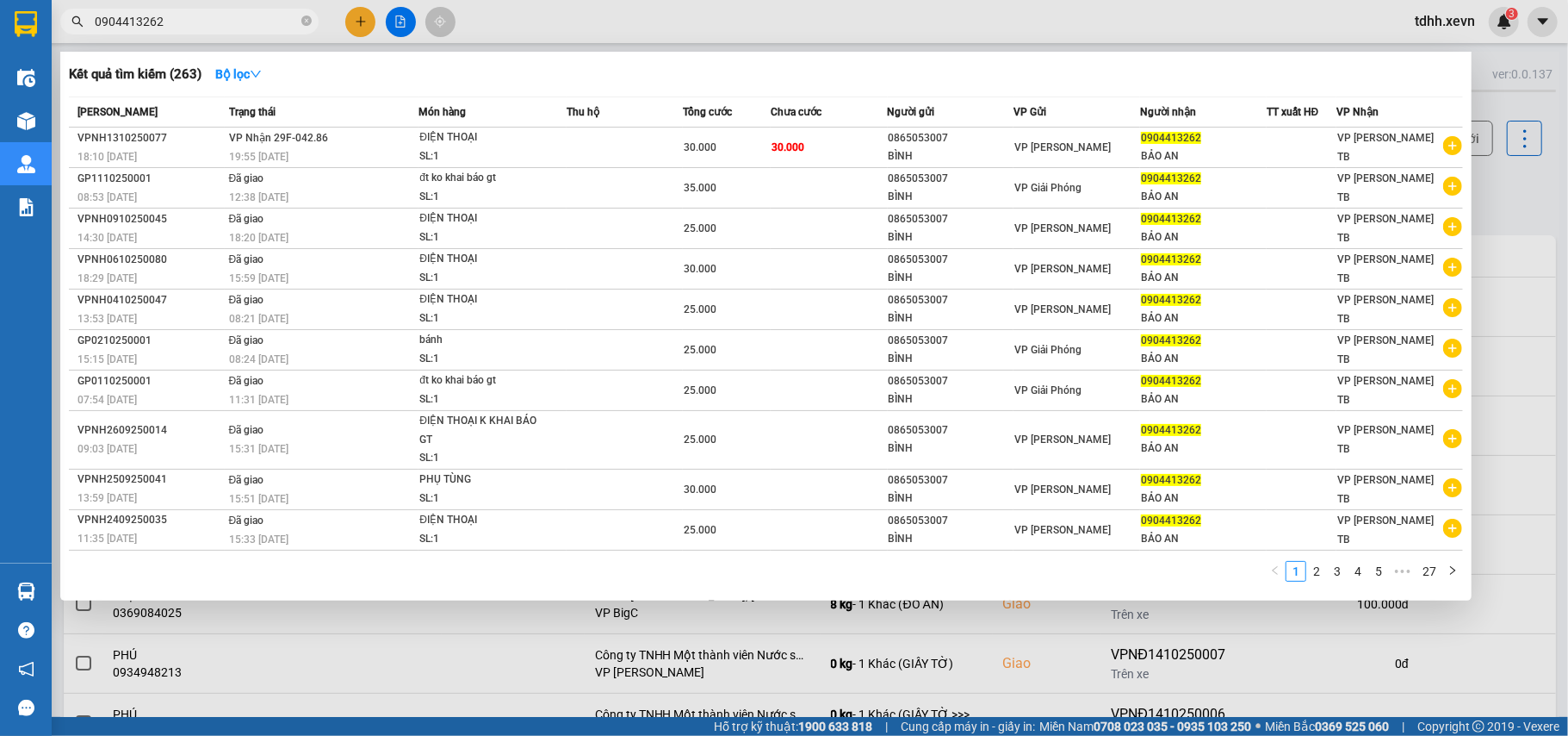
drag, startPoint x: 175, startPoint y: 17, endPoint x: 58, endPoint y: 40, distance: 119.2
click at [58, 37] on div "Kết quả tìm kiếm ( 263 ) Bộ lọc Mã ĐH Trạng thái Món hàng Thu hộ Tổng cước Chưa…" at bounding box center [168, 21] width 336 height 30
paste input "588666888"
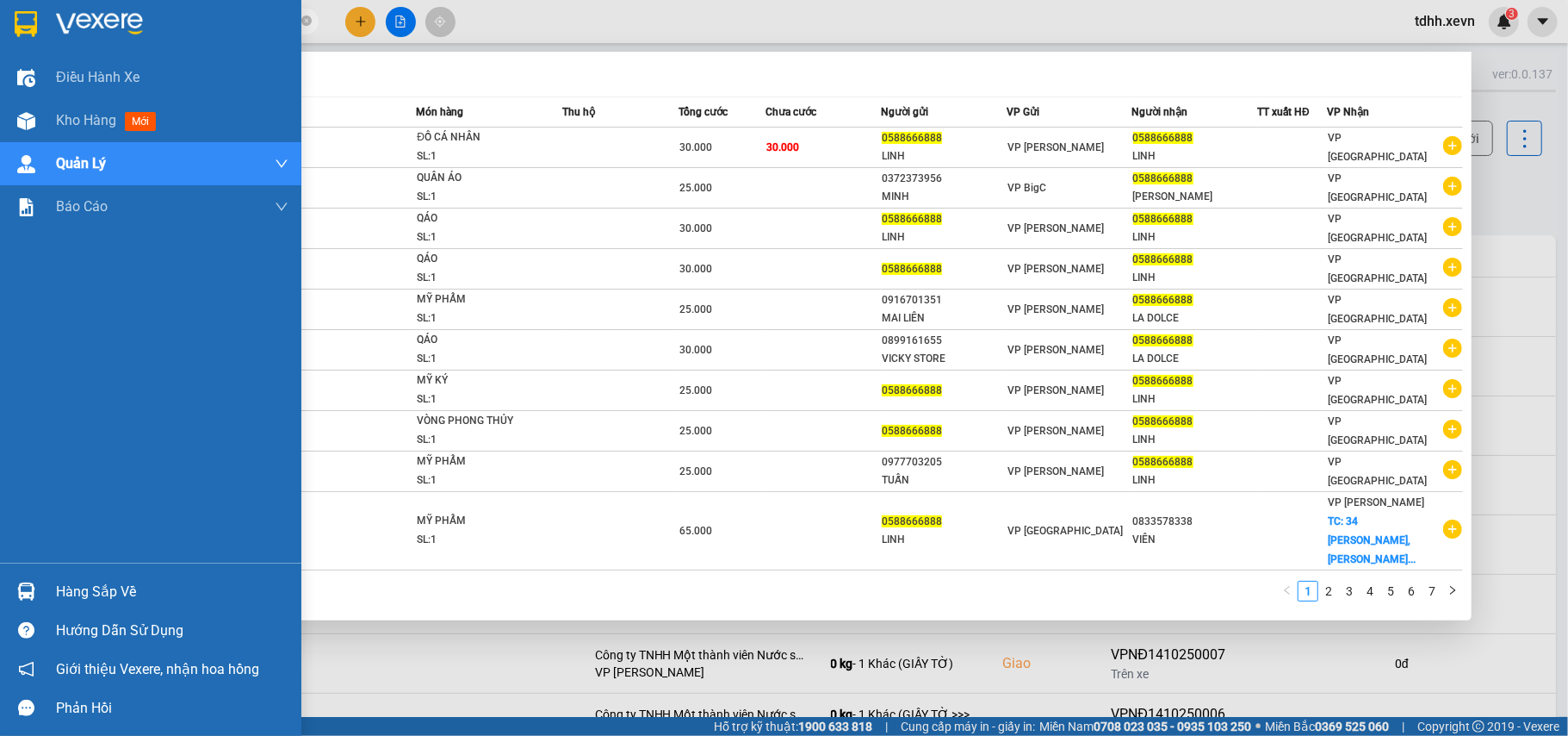
drag, startPoint x: 176, startPoint y: 21, endPoint x: 22, endPoint y: 47, distance: 156.2
click at [22, 47] on section "Kết quả tìm kiếm ( 62 ) Bộ lọc Mã ĐH Trạng thái Món hàng Thu hộ Tổng cước Chưa …" at bounding box center [784, 368] width 1568 height 736
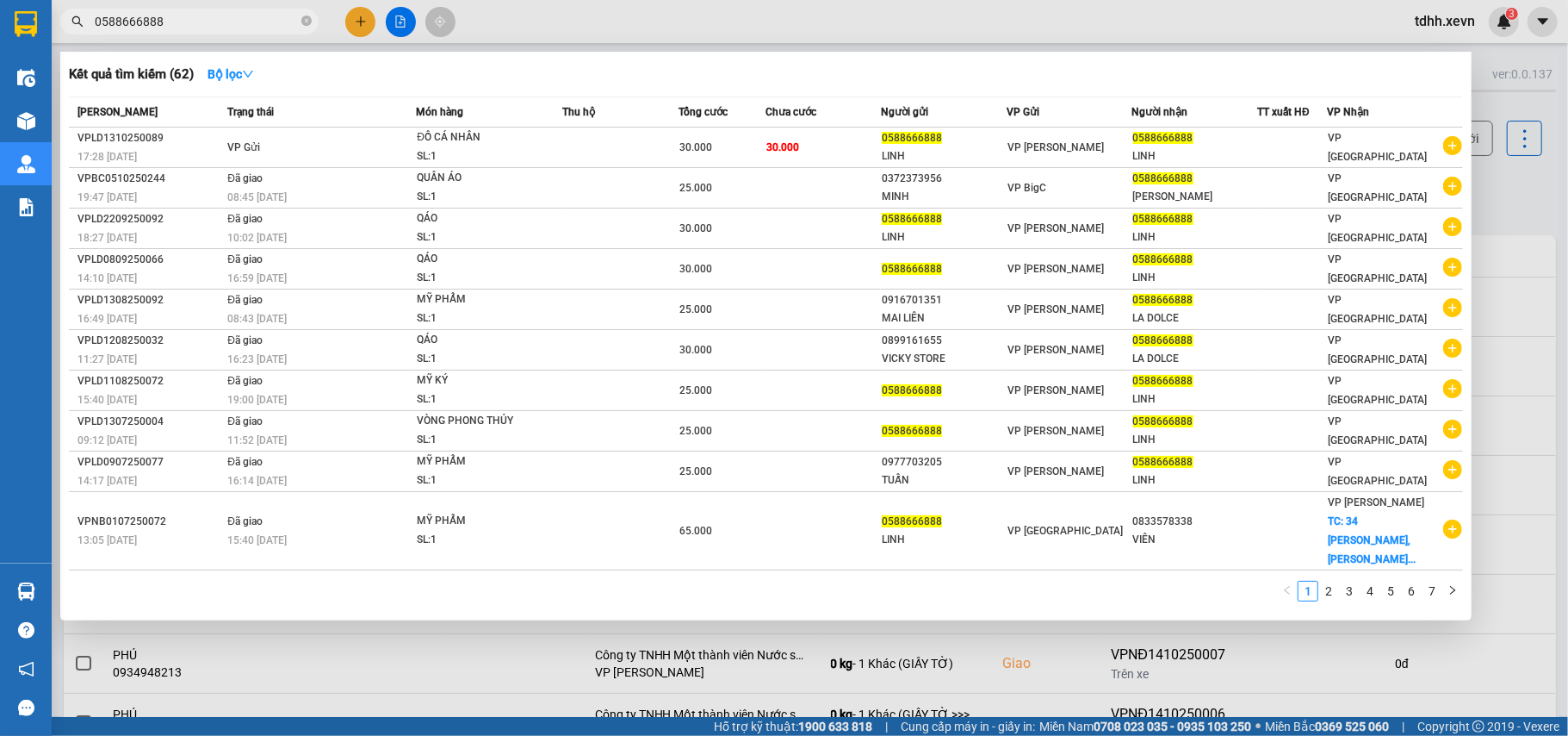
paste input "938773135"
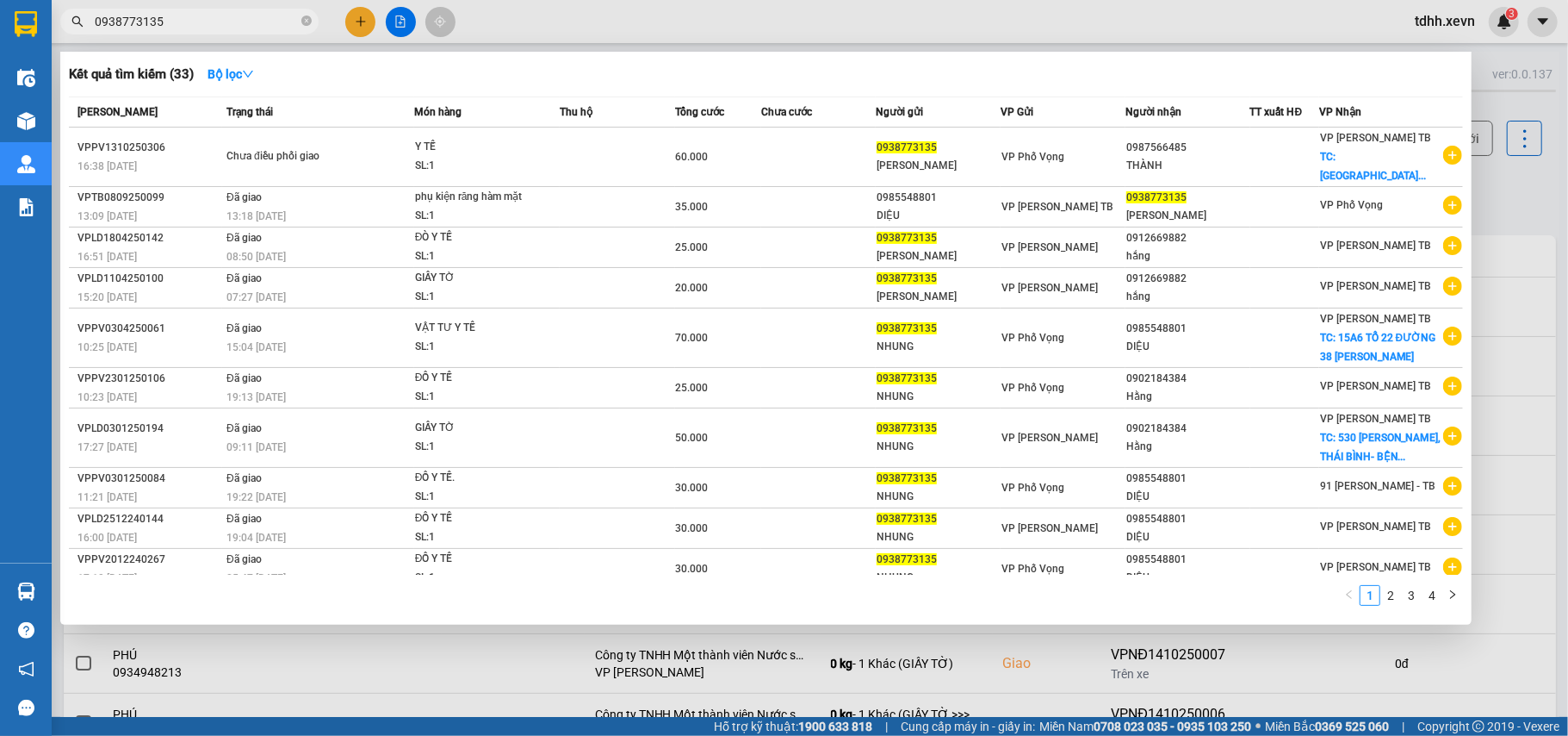
click at [1526, 188] on div at bounding box center [784, 368] width 1568 height 736
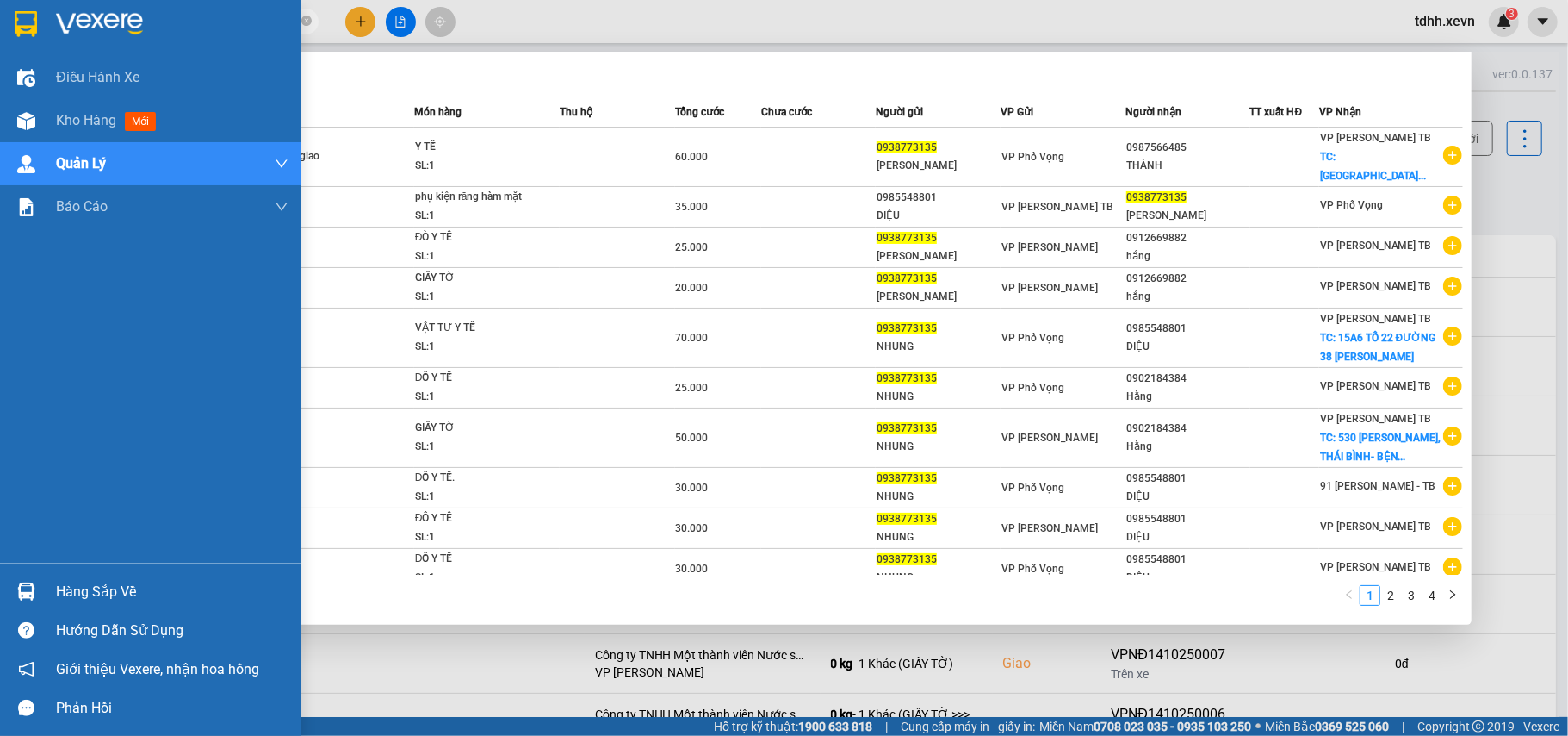
drag, startPoint x: 25, startPoint y: 42, endPoint x: 16, endPoint y: 43, distance: 9.1
click at [16, 43] on section "Kết quả tìm kiếm ( 33 ) Bộ lọc Mã ĐH Trạng thái Món hàng Thu hộ Tổng cước Chưa …" at bounding box center [784, 368] width 1568 height 736
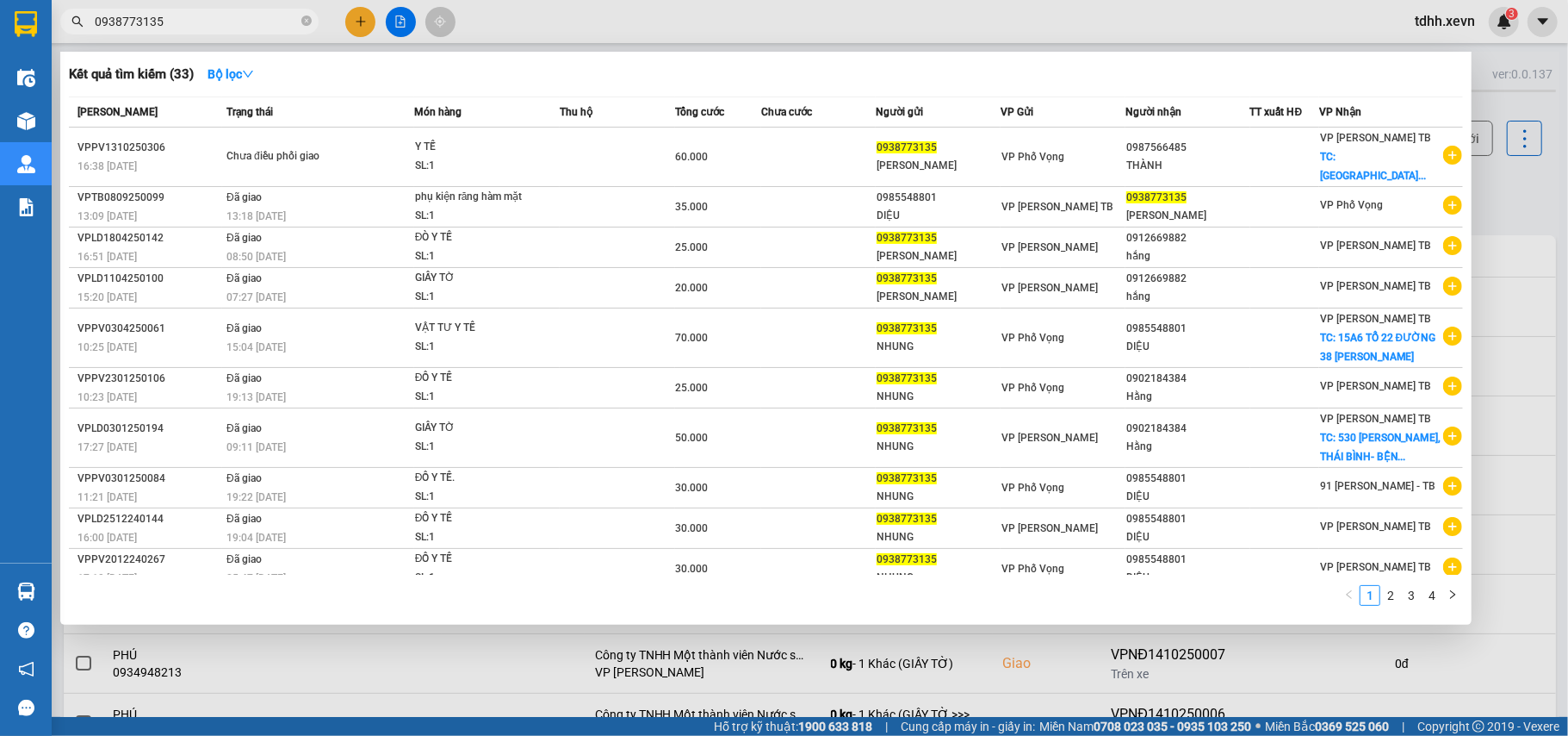
paste input "65114339"
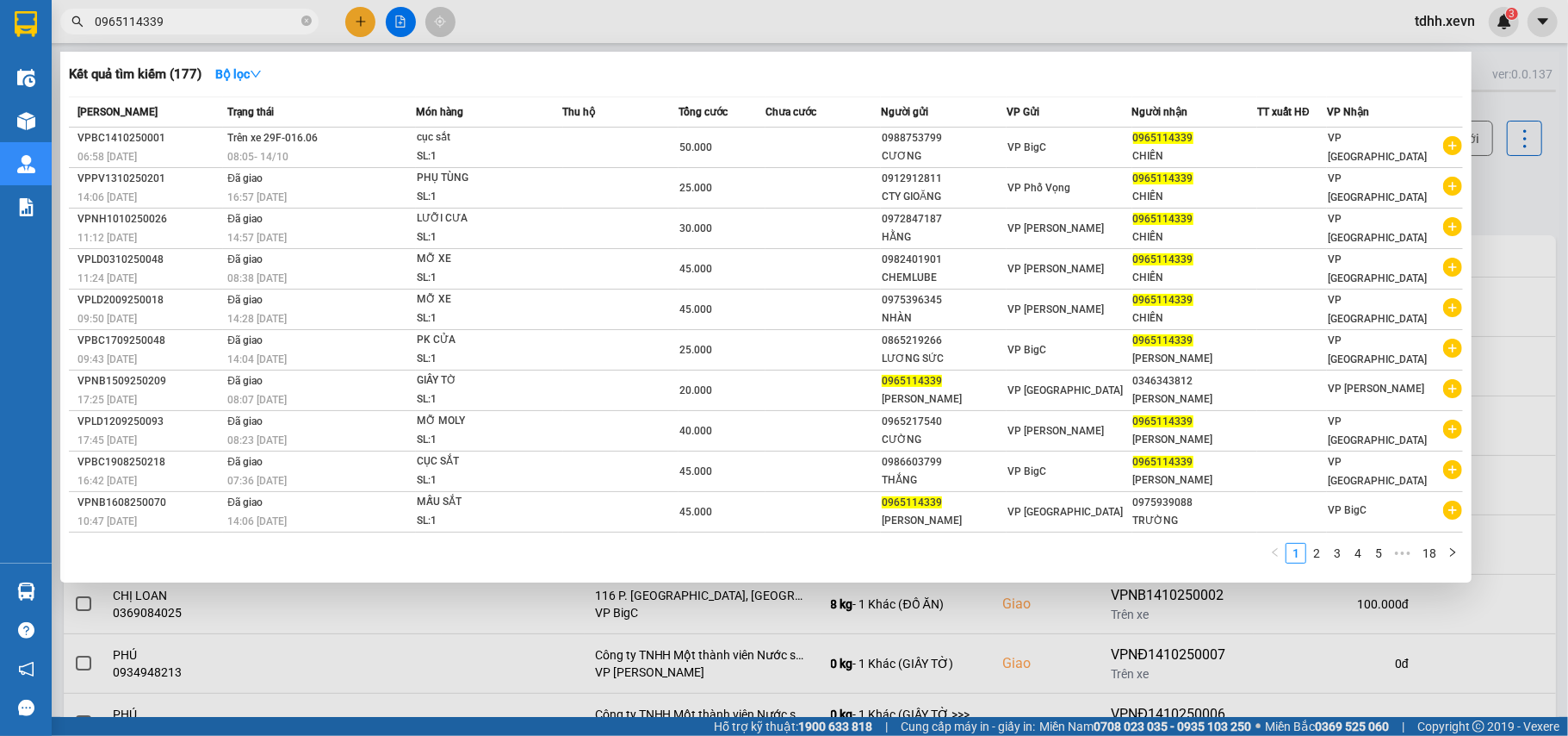
drag, startPoint x: 167, startPoint y: 17, endPoint x: 80, endPoint y: 31, distance: 88.1
click at [81, 31] on span "0965114339" at bounding box center [189, 21] width 259 height 26
paste input "73231100"
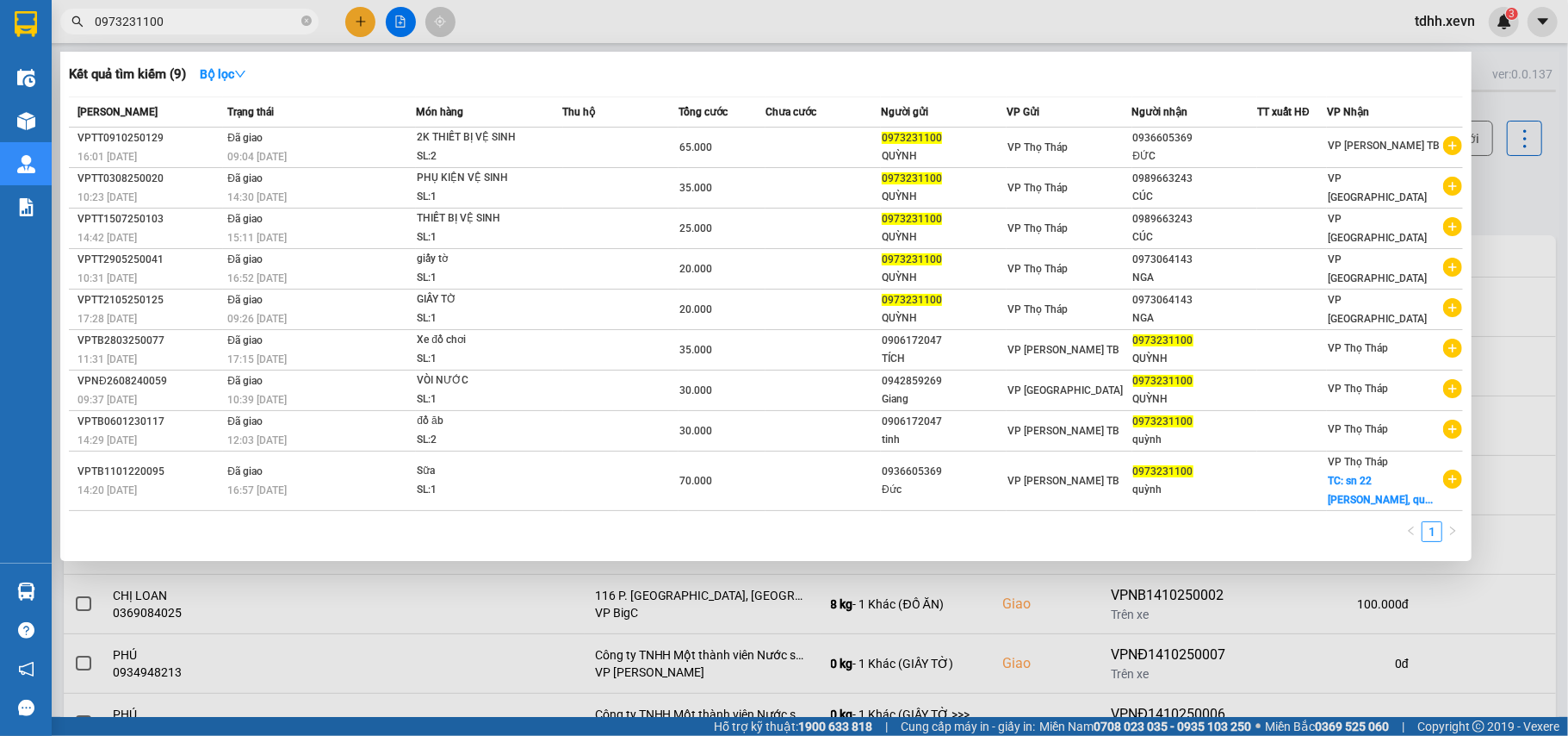
drag, startPoint x: 170, startPoint y: 26, endPoint x: 78, endPoint y: 40, distance: 93.1
click at [78, 37] on div "Kết quả tìm kiếm ( 9 ) Bộ lọc Mã ĐH Trạng thái Món hàng Thu hộ Tổng cước Chưa c…" at bounding box center [168, 21] width 336 height 30
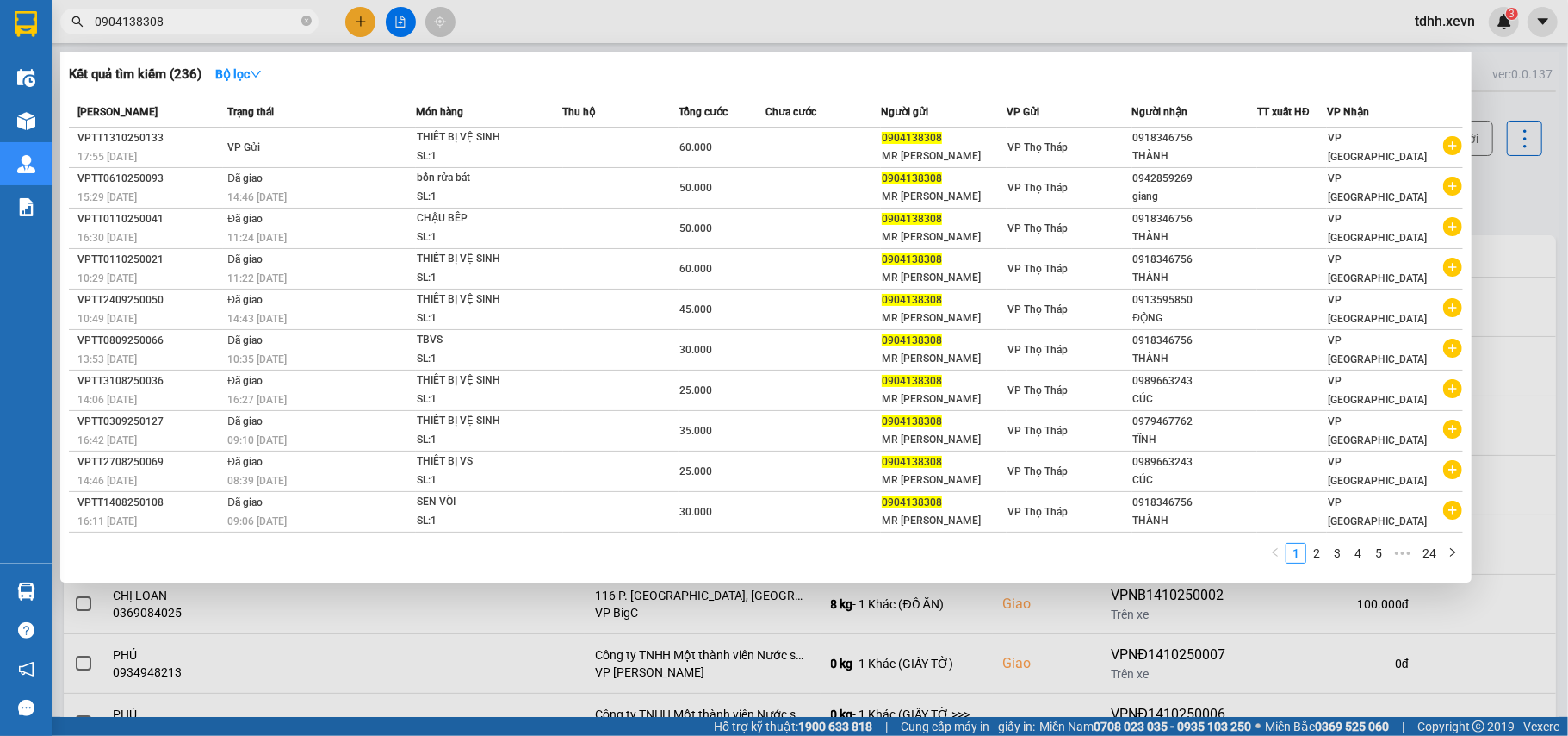
drag, startPoint x: 162, startPoint y: 15, endPoint x: 74, endPoint y: 16, distance: 88.0
click at [74, 16] on div "0904138308" at bounding box center [168, 21] width 336 height 26
paste input "6765943"
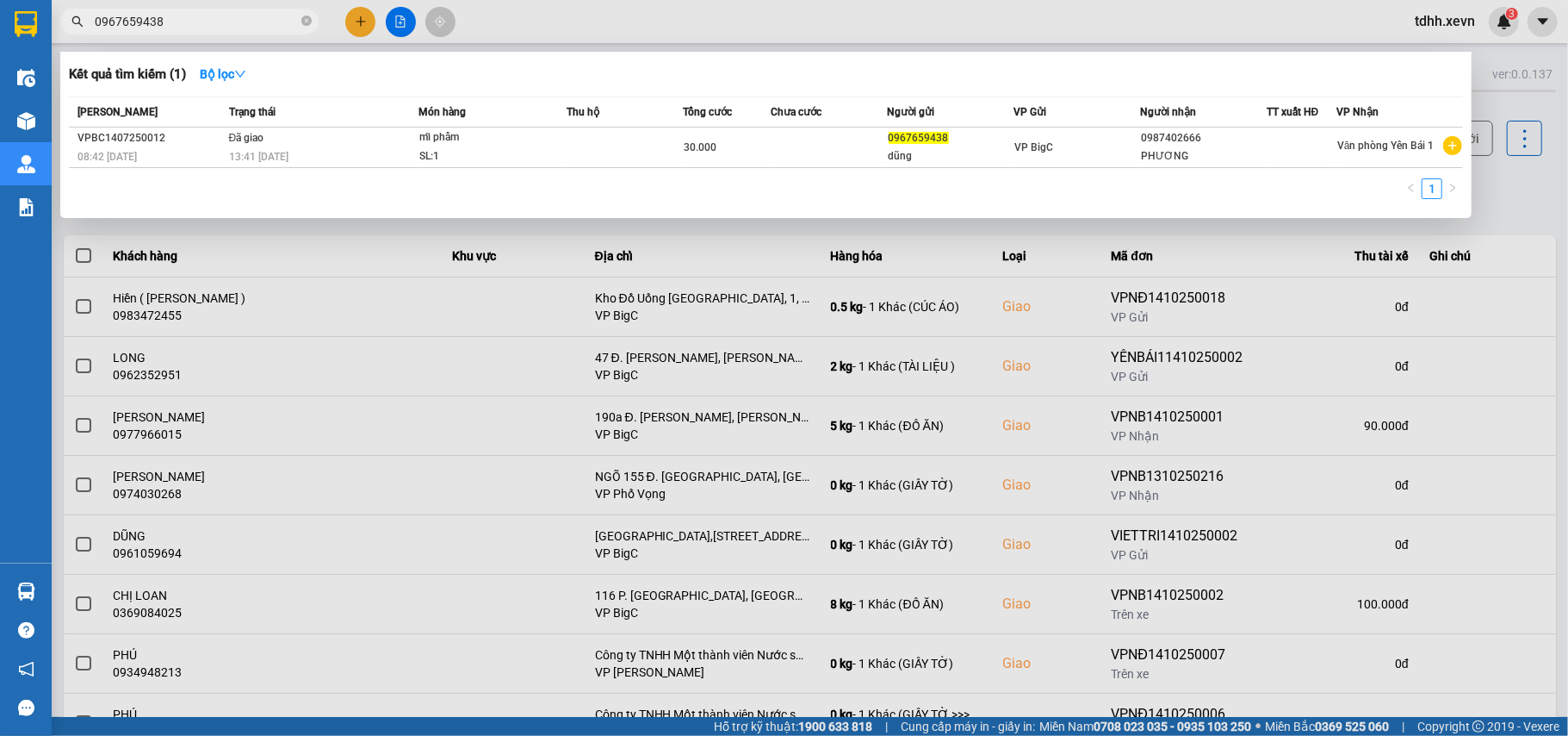
drag, startPoint x: 169, startPoint y: 24, endPoint x: 77, endPoint y: 47, distance: 94.8
click at [77, 37] on div "Kết quả tìm kiếm ( 1 ) Bộ lọc Mã ĐH Trạng thái Món hàng Thu hộ Tổng cước Chưa c…" at bounding box center [168, 21] width 336 height 30
paste input "6545417"
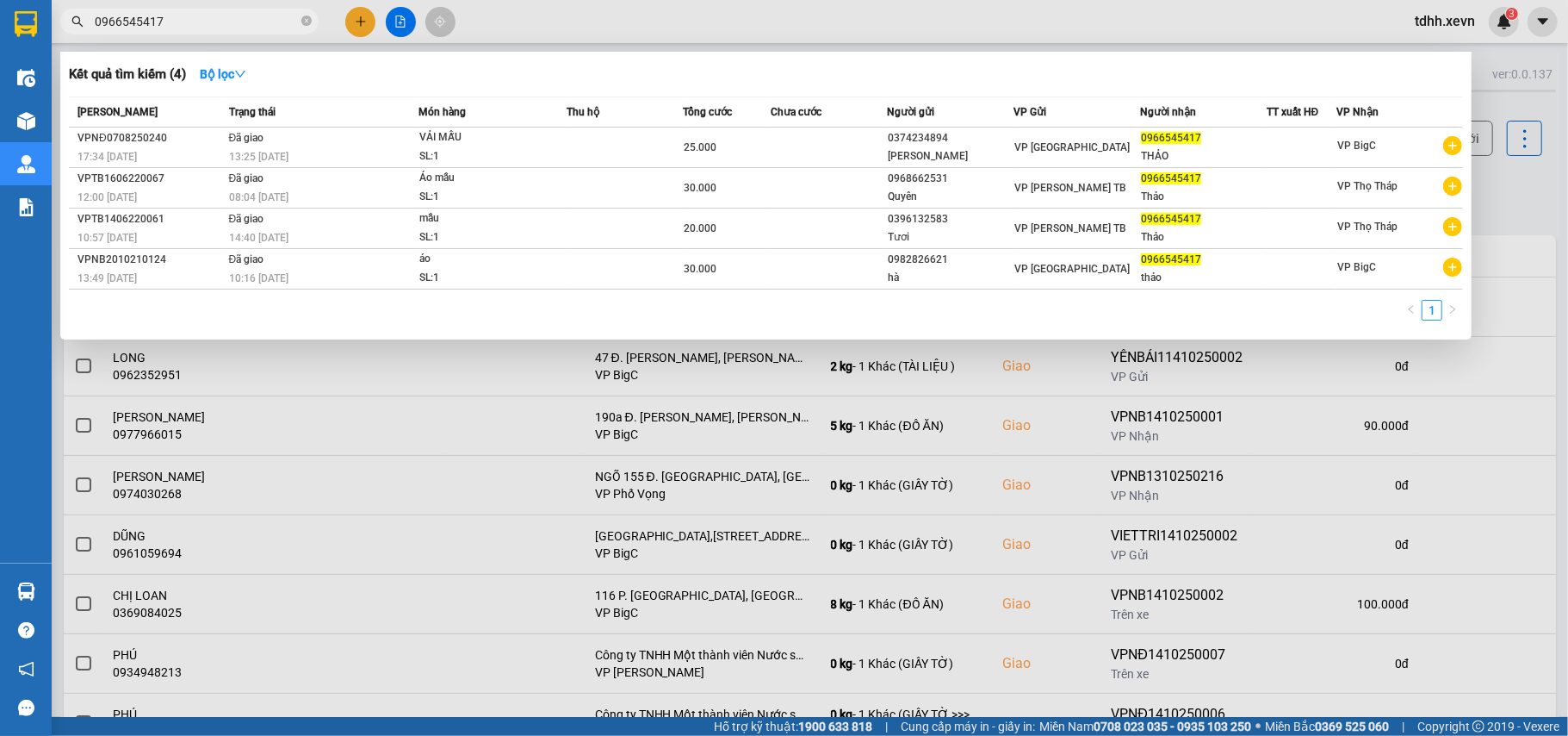
drag, startPoint x: 105, startPoint y: 19, endPoint x: 62, endPoint y: 28, distance: 43.9
click at [62, 28] on span "0966545417" at bounding box center [189, 21] width 259 height 26
paste input "16888908"
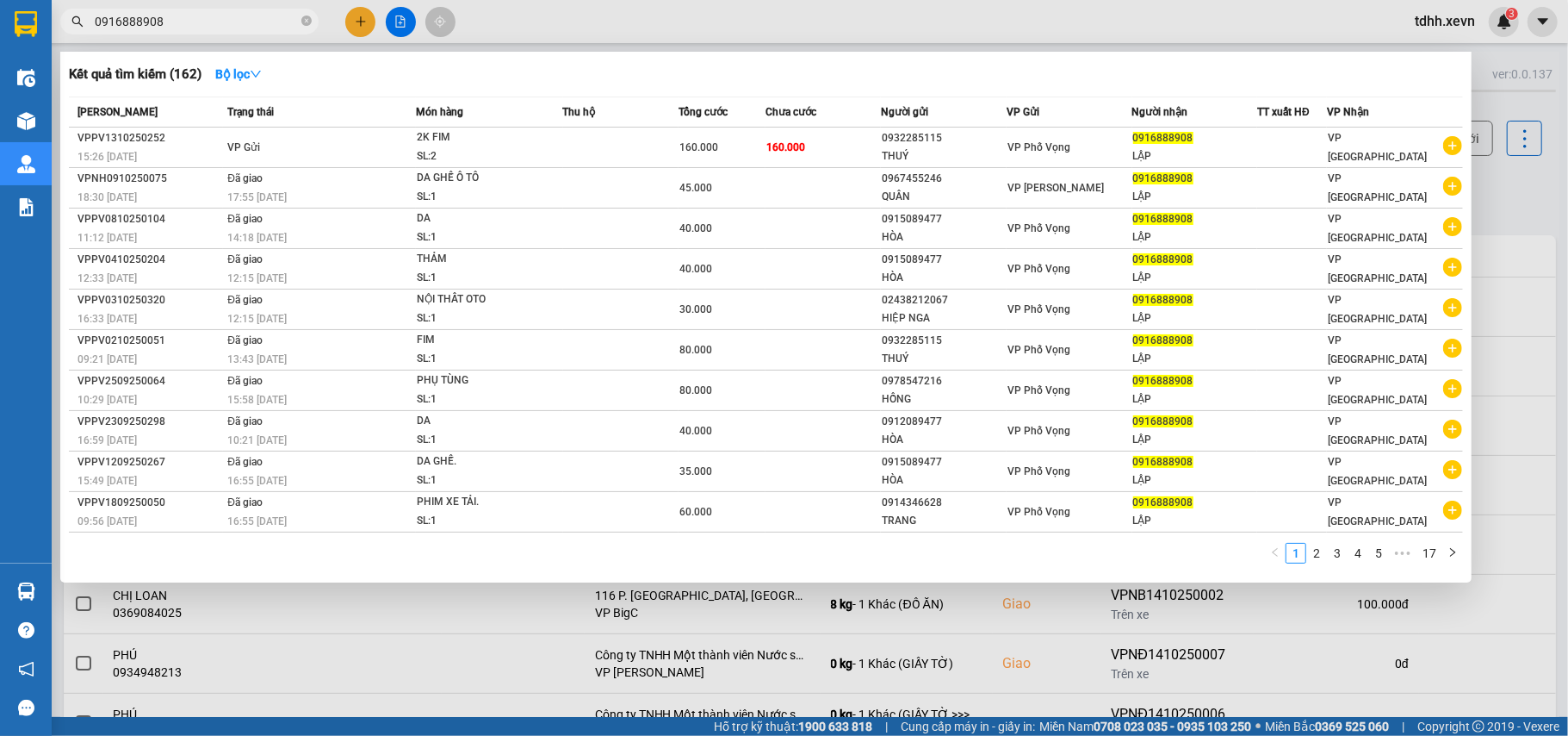
click at [70, 27] on span "0916888908" at bounding box center [189, 21] width 259 height 26
paste input "63942730"
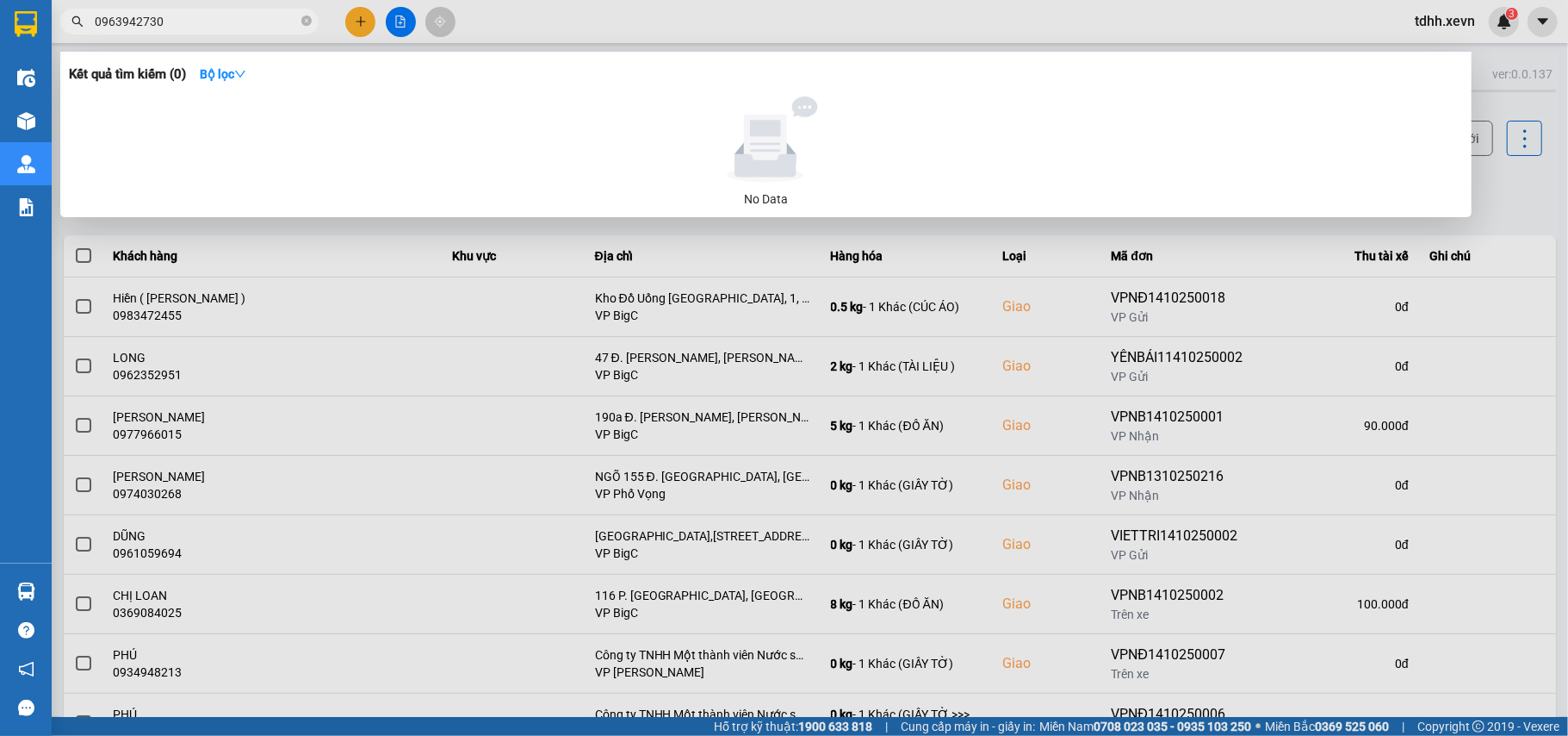
drag, startPoint x: 166, startPoint y: 26, endPoint x: 155, endPoint y: 11, distance: 18.6
click at [63, 37] on div "Kết quả tìm kiếm ( 0 ) Bộ lọc No Data 0963942730" at bounding box center [168, 21] width 336 height 30
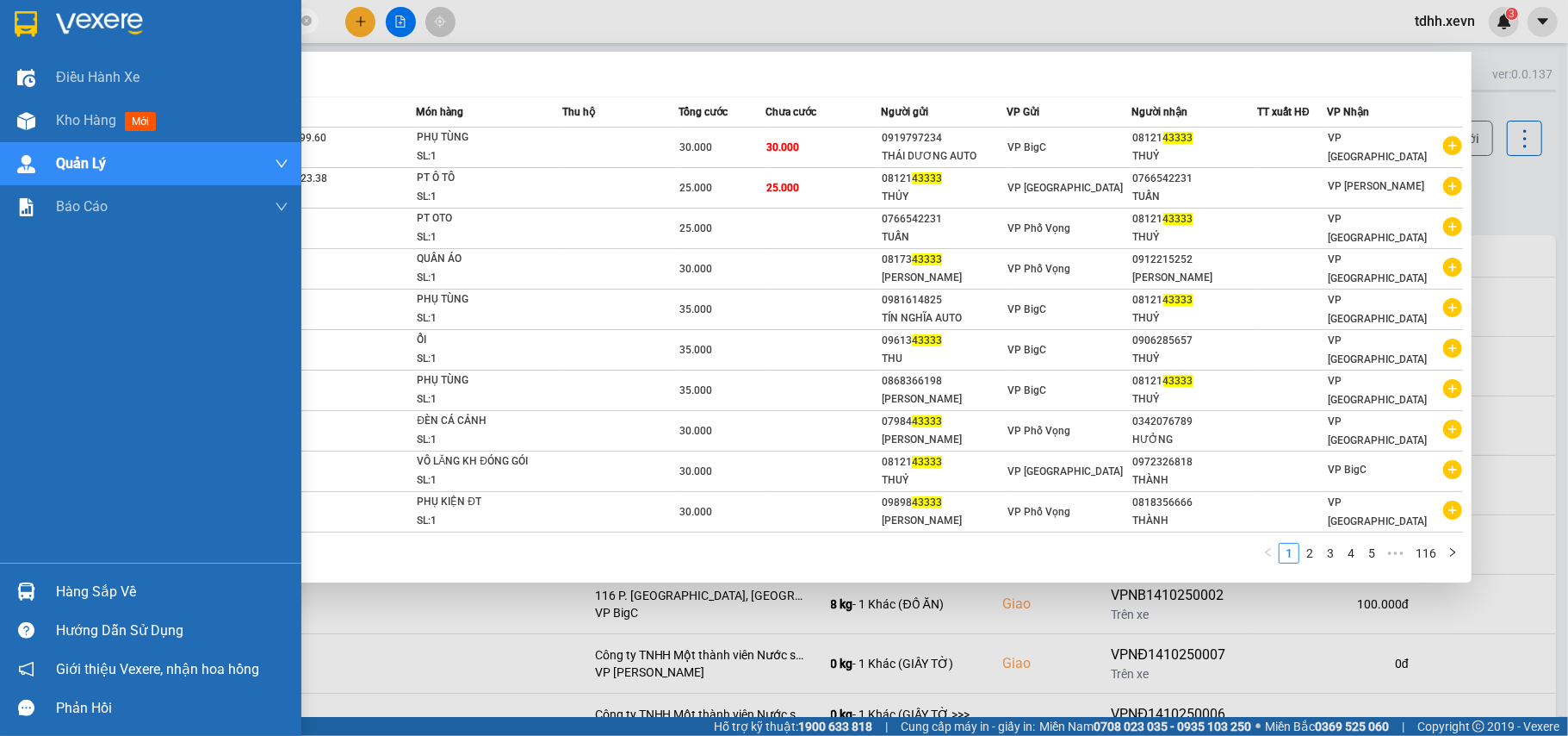
drag, startPoint x: 129, startPoint y: 12, endPoint x: 35, endPoint y: 17, distance: 94.1
click at [35, 17] on section "Kết quả tìm kiếm ( 1152 ) Bộ lọc Mã ĐH Trạng thái Món hàng Thu hộ Tổng cước Chư…" at bounding box center [784, 368] width 1568 height 736
paste input "0943890022"
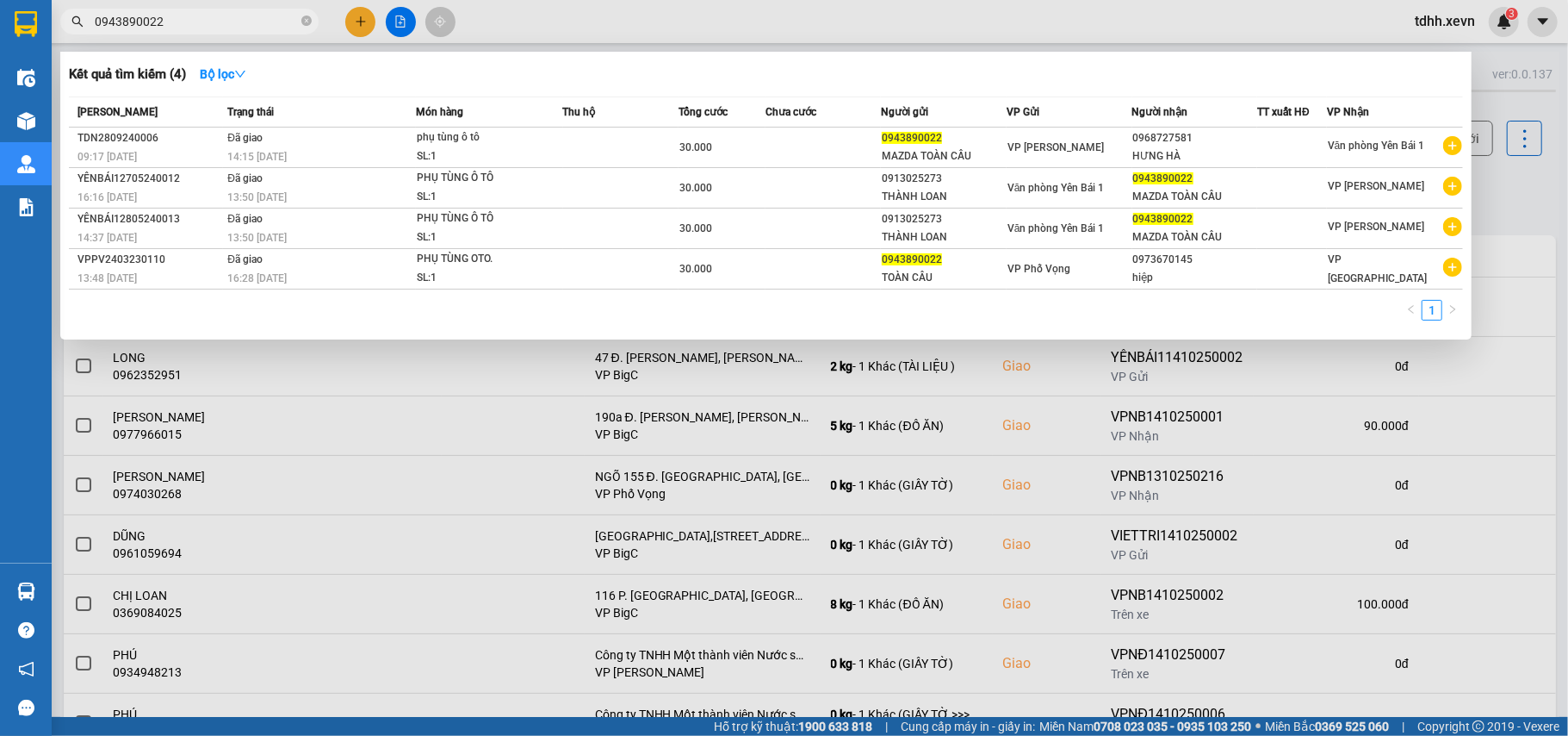
drag, startPoint x: 186, startPoint y: 19, endPoint x: 146, endPoint y: 4, distance: 42.7
click at [71, 26] on div "0943890022" at bounding box center [168, 21] width 336 height 26
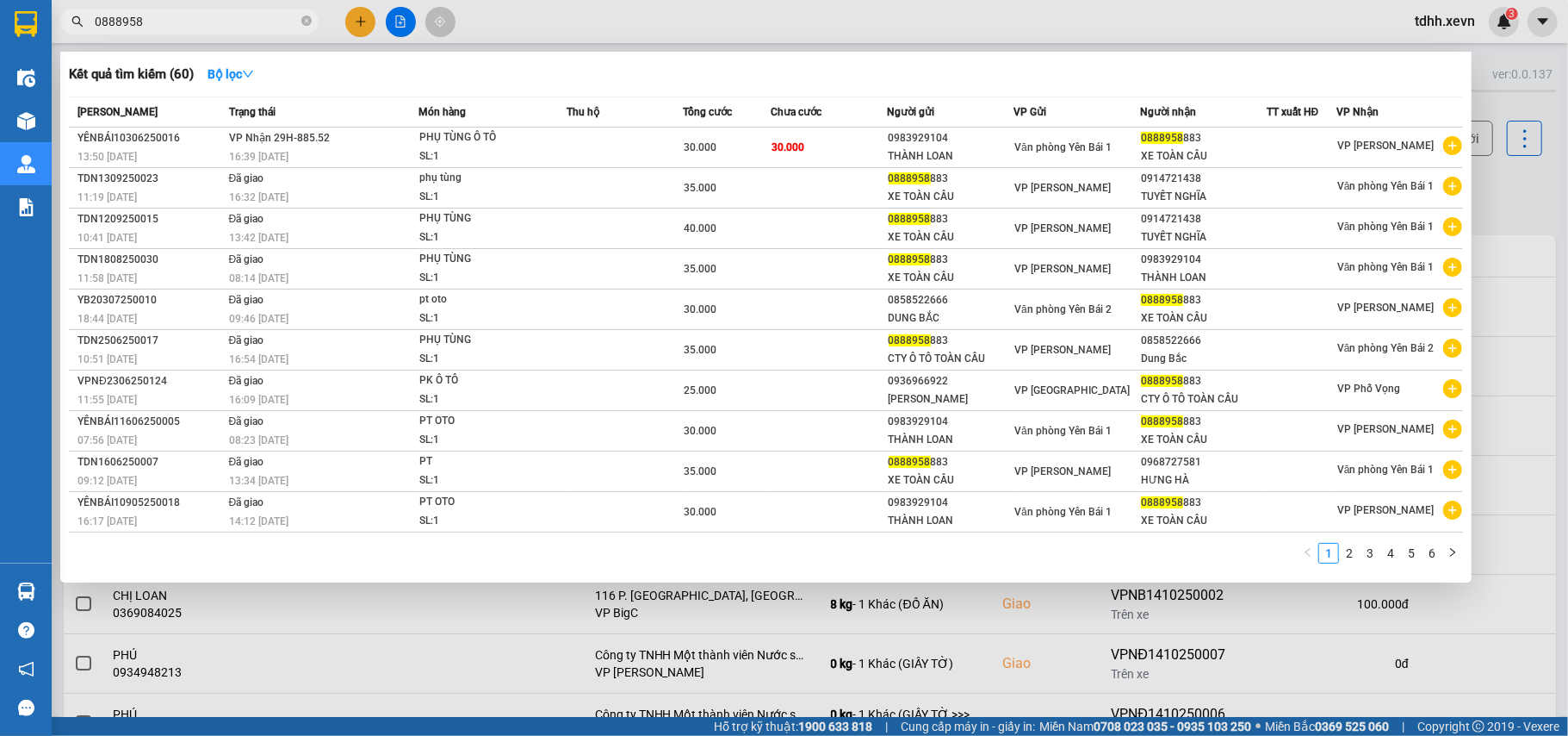
drag, startPoint x: 149, startPoint y: 28, endPoint x: 25, endPoint y: 45, distance: 125.2
click at [25, 45] on section "Kết quả tìm kiếm ( 60 ) Bộ lọc Mã ĐH Trạng thái Món hàng Thu hộ Tổng cước Chưa …" at bounding box center [784, 368] width 1568 height 736
paste input "57878555"
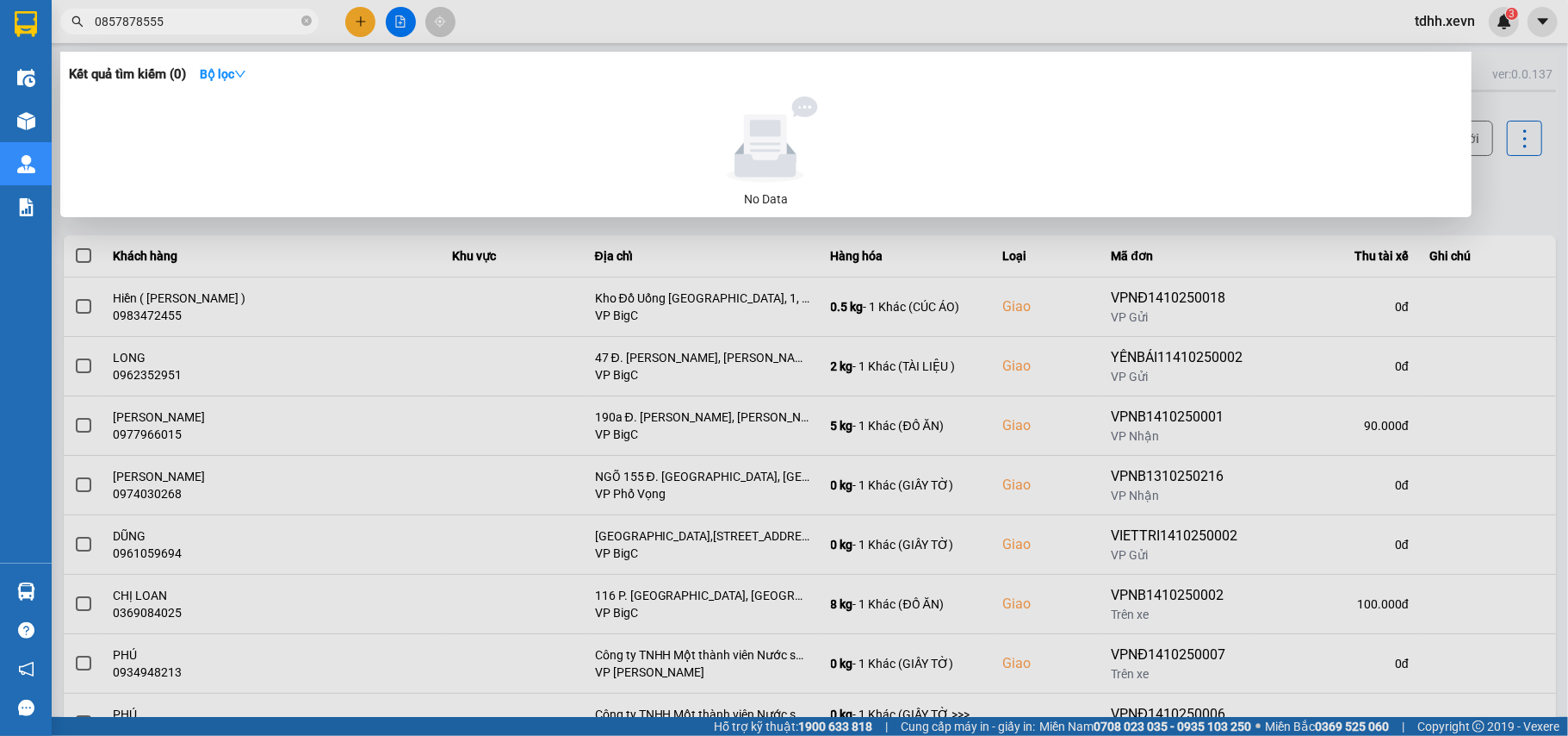
drag, startPoint x: 180, startPoint y: 27, endPoint x: 70, endPoint y: 20, distance: 110.2
click at [70, 20] on span "0857878555" at bounding box center [189, 21] width 259 height 26
paste input "988910753"
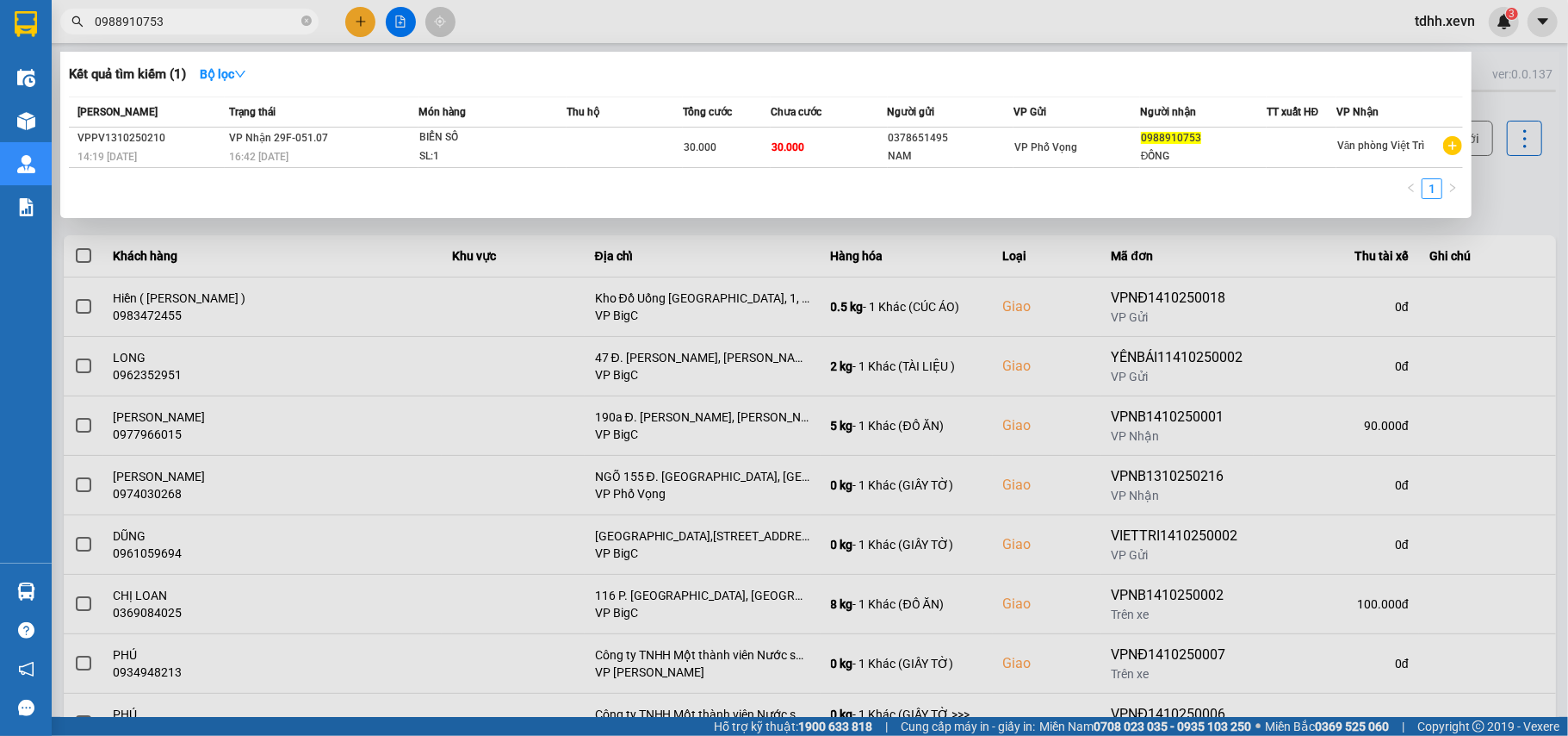
drag, startPoint x: 190, startPoint y: 22, endPoint x: 56, endPoint y: 43, distance: 135.6
click at [56, 37] on div "Kết quả tìm kiếm ( 1 ) Bộ lọc Mã ĐH Trạng thái Món hàng Thu hộ Tổng cước Chưa c…" at bounding box center [168, 21] width 336 height 30
paste input "789076940"
drag, startPoint x: 164, startPoint y: 20, endPoint x: 56, endPoint y: 40, distance: 109.8
click at [56, 37] on div "Kết quả tìm kiếm ( 1 ) Bộ lọc Mã ĐH Trạng thái Món hàng Thu hộ Tổng cước Chưa c…" at bounding box center [168, 21] width 336 height 30
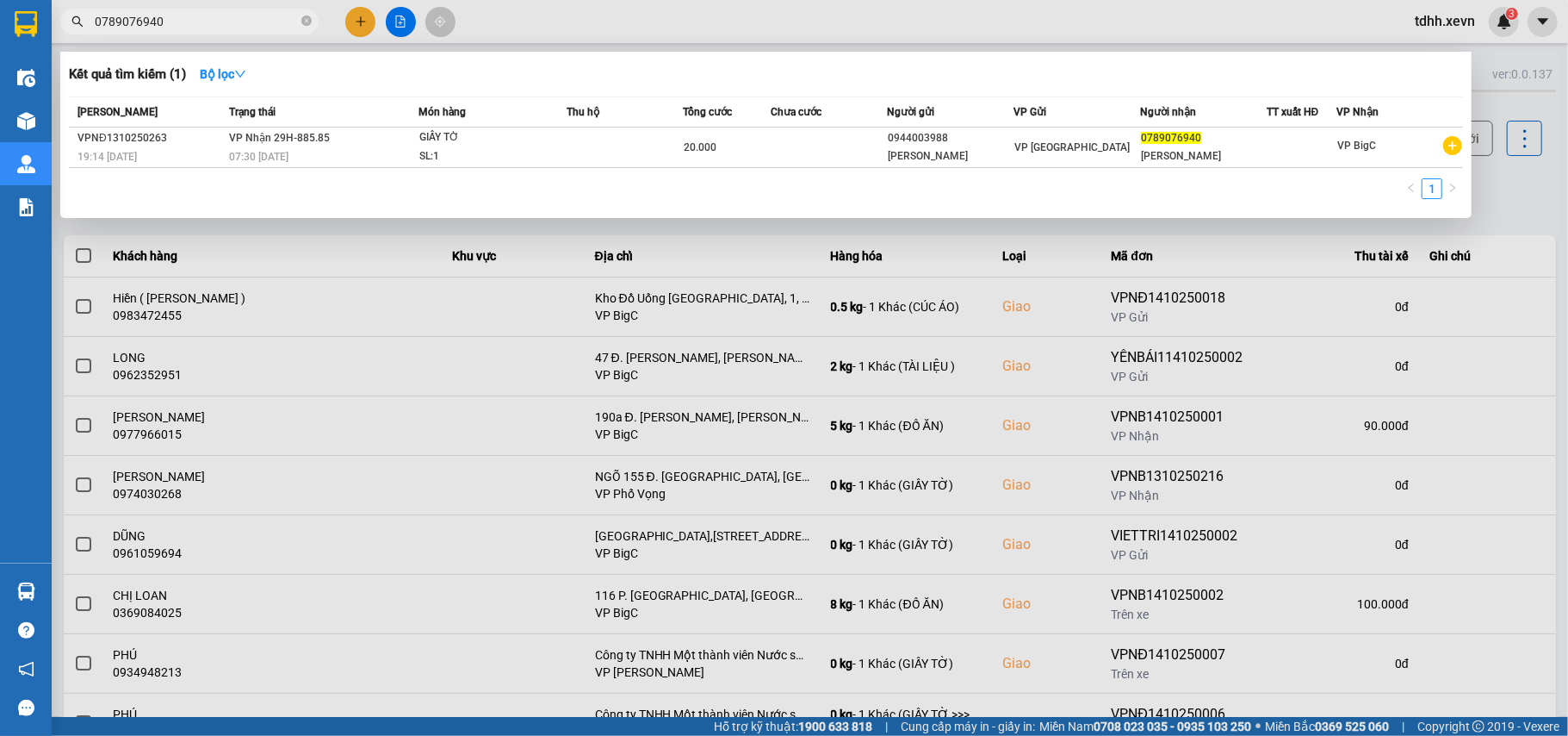
paste input "2288622222"
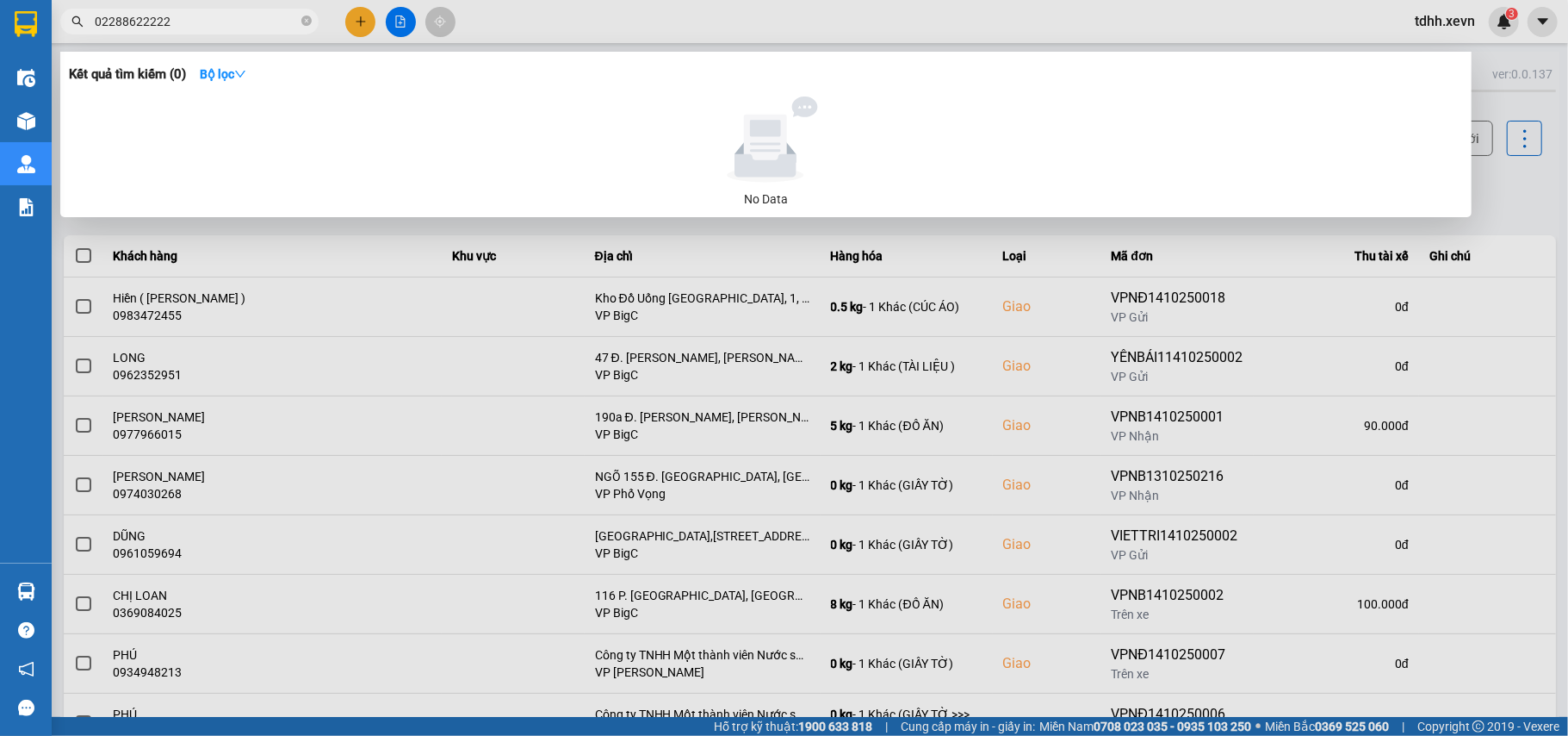
drag, startPoint x: 172, startPoint y: 20, endPoint x: 79, endPoint y: 31, distance: 93.6
click at [79, 31] on span "02288622222" at bounding box center [189, 21] width 259 height 26
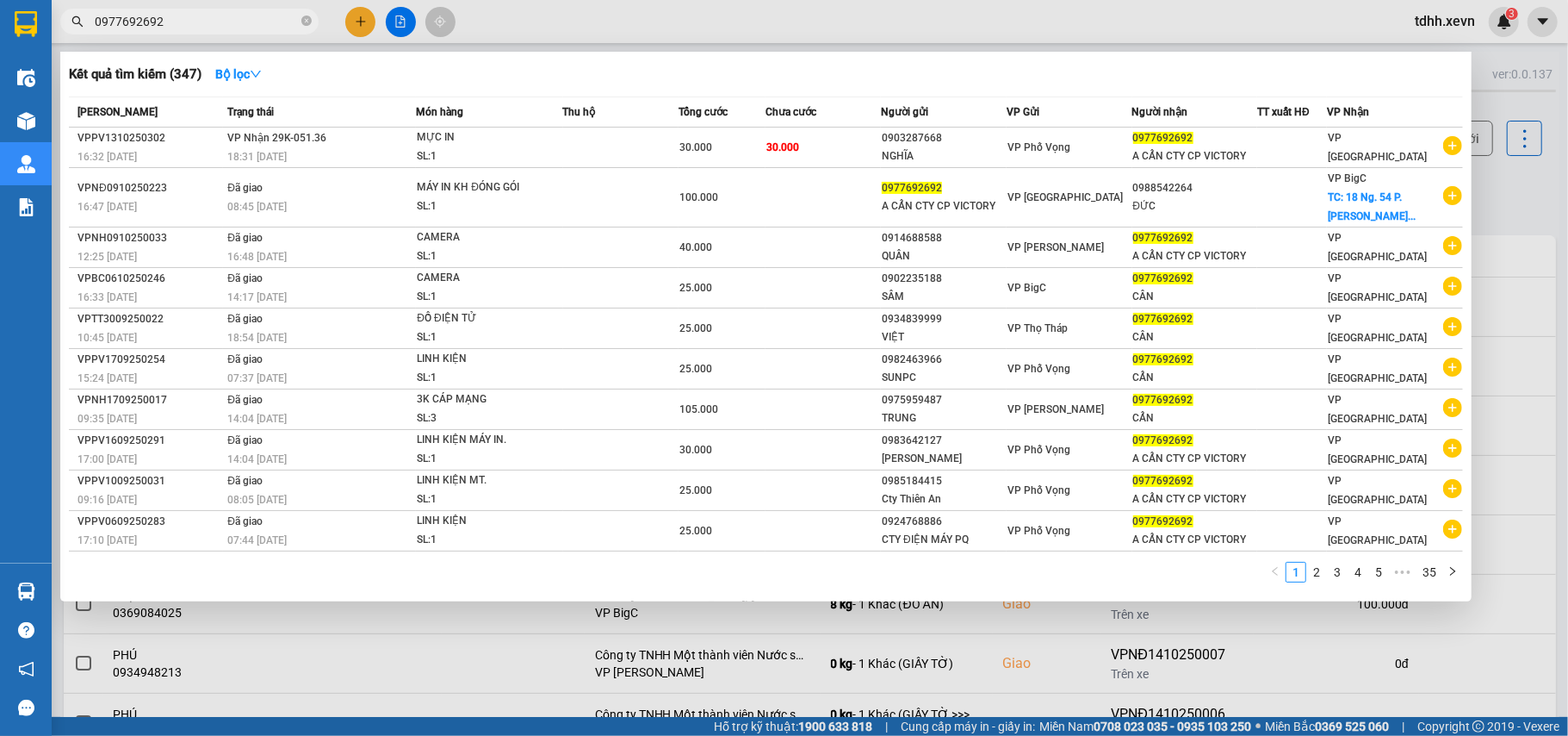
drag, startPoint x: 167, startPoint y: 15, endPoint x: 60, endPoint y: 27, distance: 107.7
click at [60, 27] on div "0977692692" at bounding box center [168, 21] width 336 height 26
paste input "839595588"
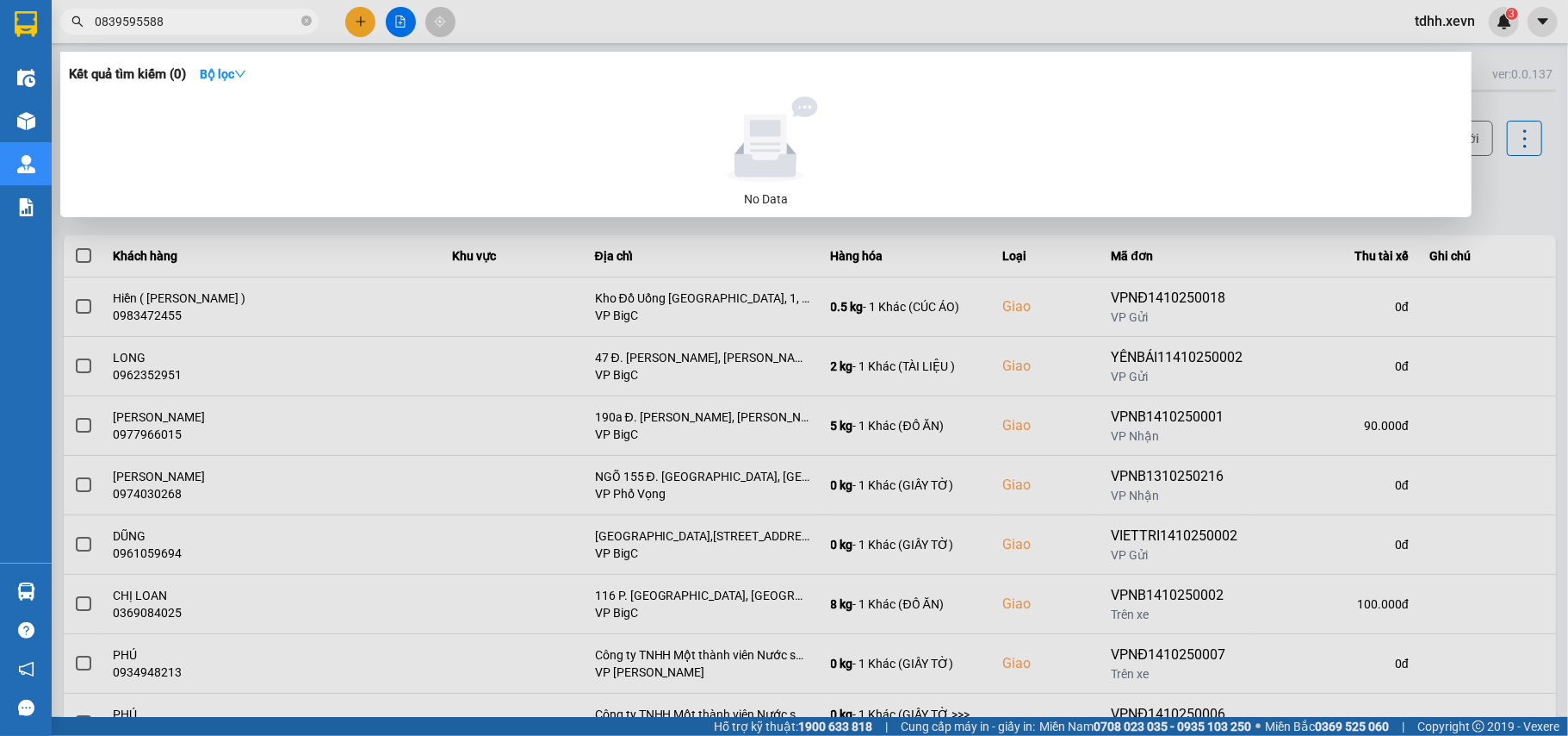
drag, startPoint x: 167, startPoint y: 19, endPoint x: 43, endPoint y: 33, distance: 124.8
click at [43, 33] on section "Kết quả tìm kiếm ( 0 ) Bộ lọc No Data 0839595588 tdhh.xevn 3 Điều hành xe Kho h…" at bounding box center [784, 368] width 1568 height 736
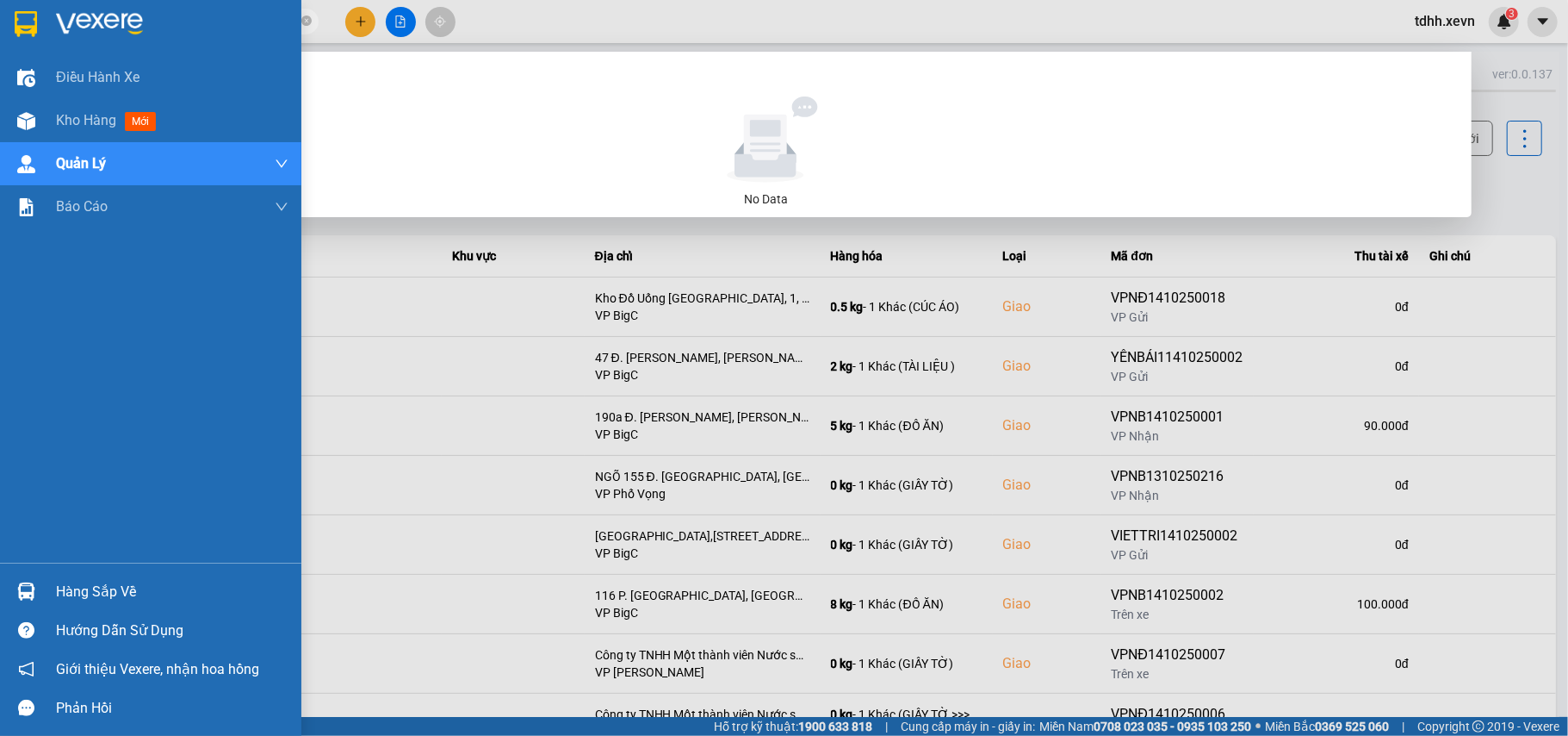
paste input "96818499"
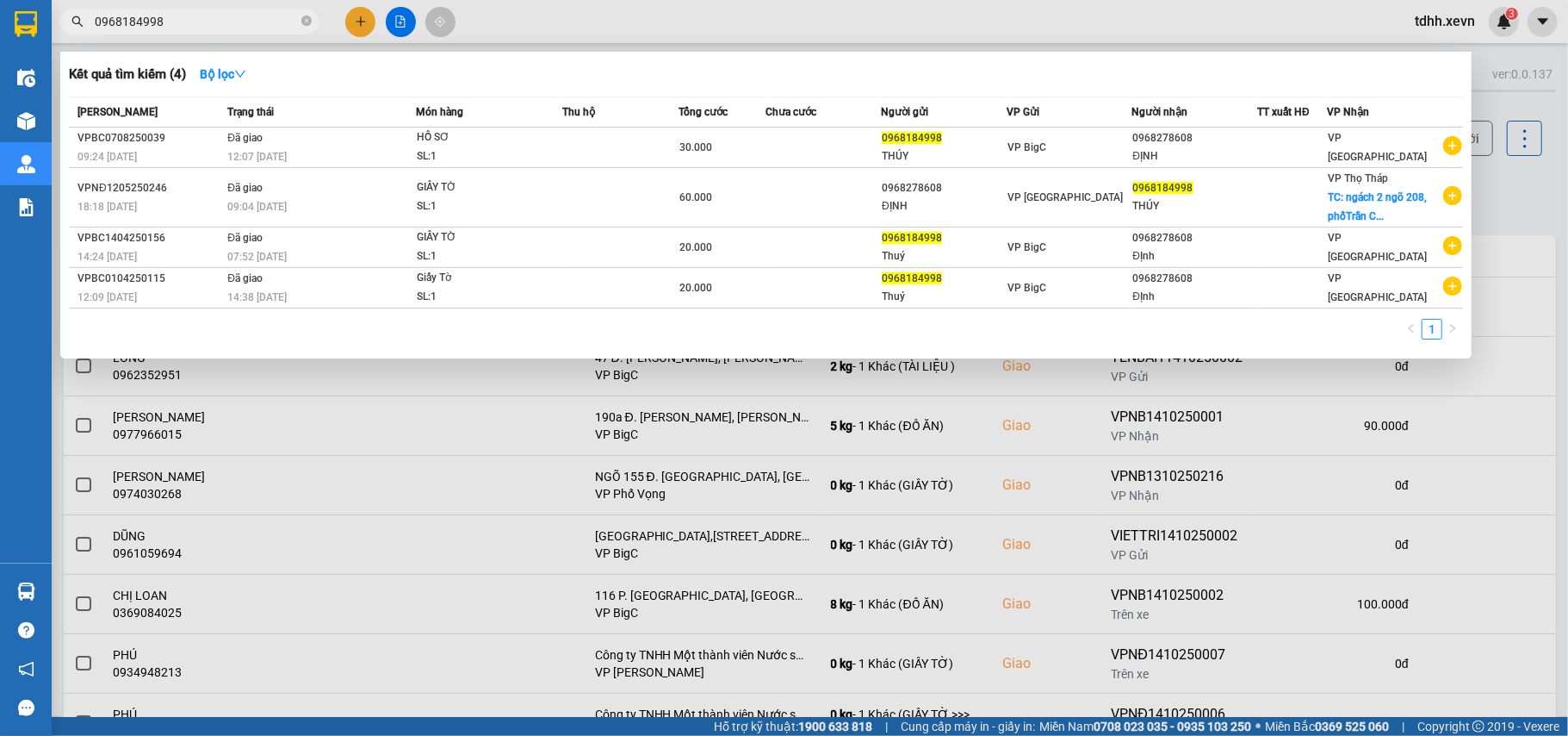
drag, startPoint x: 177, startPoint y: 17, endPoint x: 88, endPoint y: 29, distance: 89.8
click at [88, 29] on span "0968184998" at bounding box center [189, 21] width 259 height 26
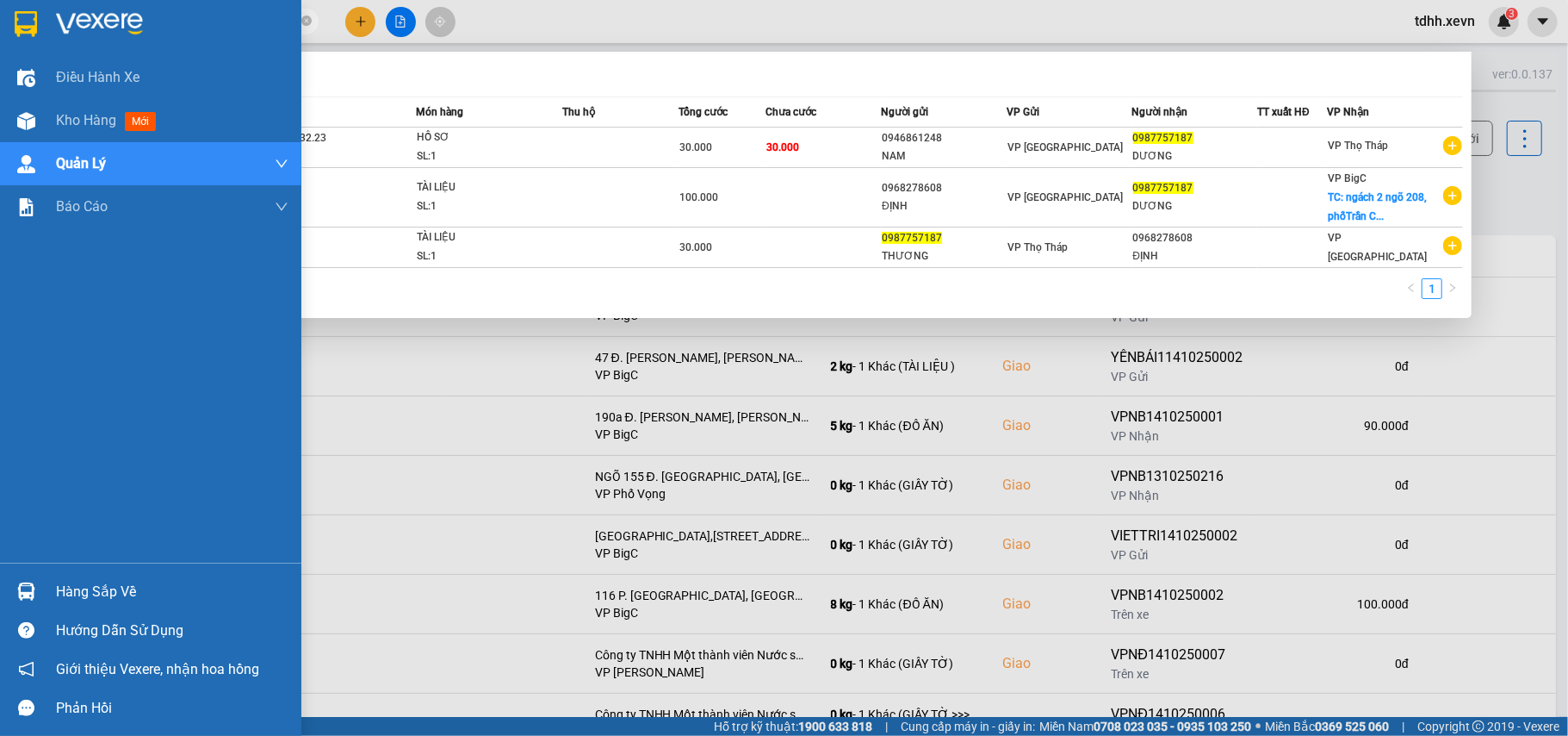
drag, startPoint x: 174, startPoint y: 26, endPoint x: 105, endPoint y: 21, distance: 69.2
click at [43, 45] on section "Kết quả tìm kiếm ( 3 ) Bộ lọc Mã ĐH Trạng thái Món hàng Thu hộ Tổng cước Chưa c…" at bounding box center [784, 368] width 1568 height 736
paste input "63877895"
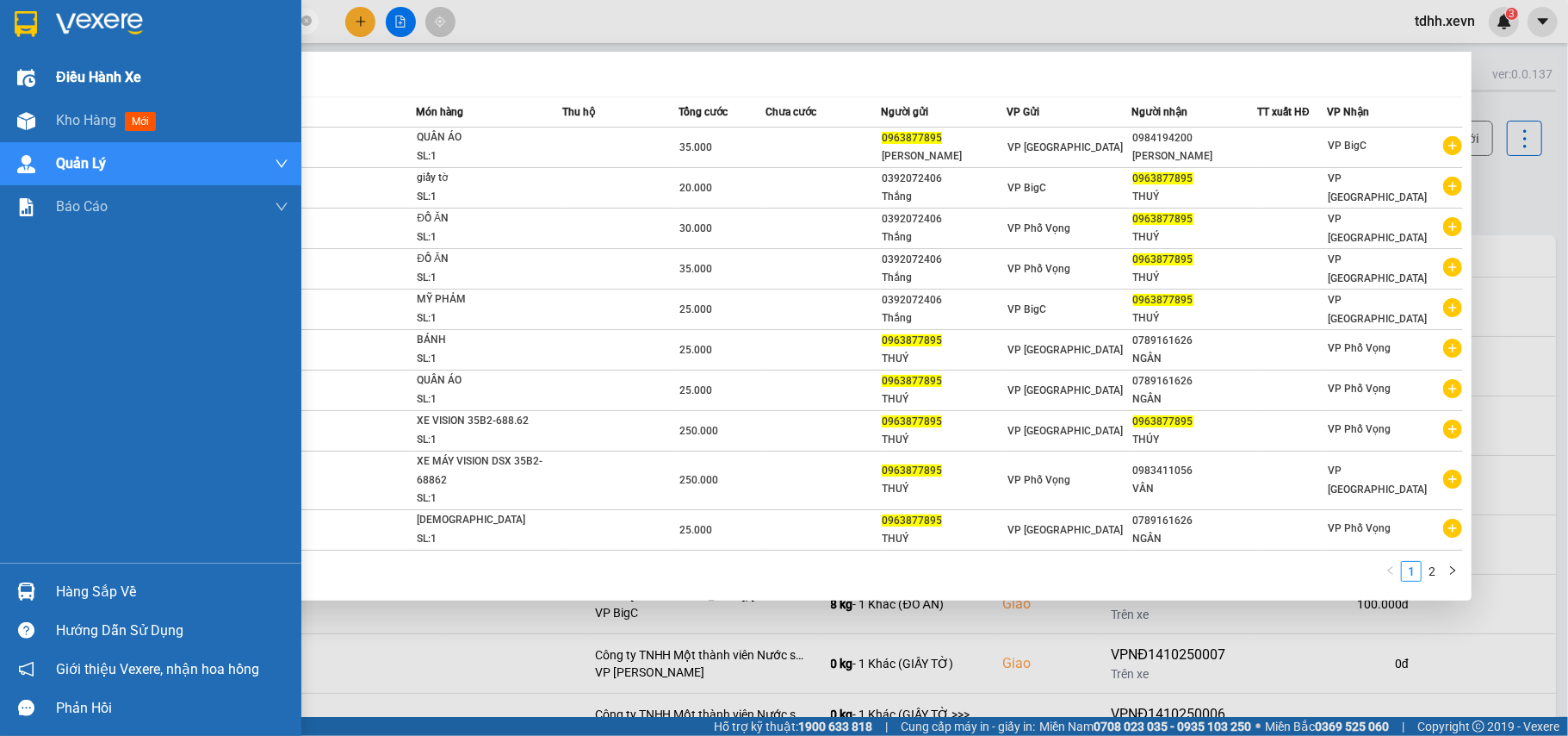
drag, startPoint x: 169, startPoint y: 18, endPoint x: 35, endPoint y: 55, distance: 139.0
click at [35, 55] on section "Kết quả tìm kiếm ( 16 ) Bộ lọc Mã ĐH Trạng thái Món hàng Thu hộ Tổng cước Chưa …" at bounding box center [784, 368] width 1568 height 736
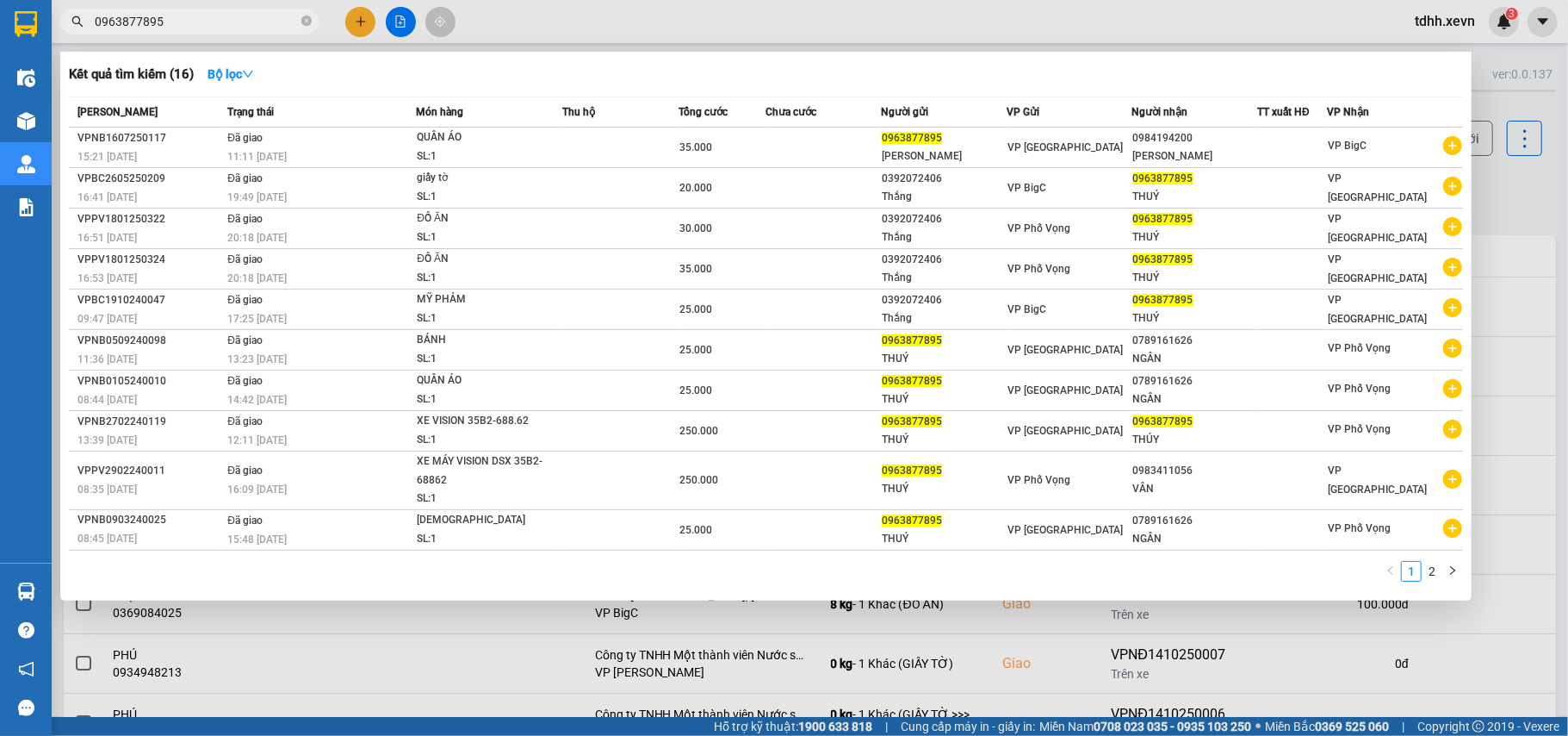
paste input "392993430"
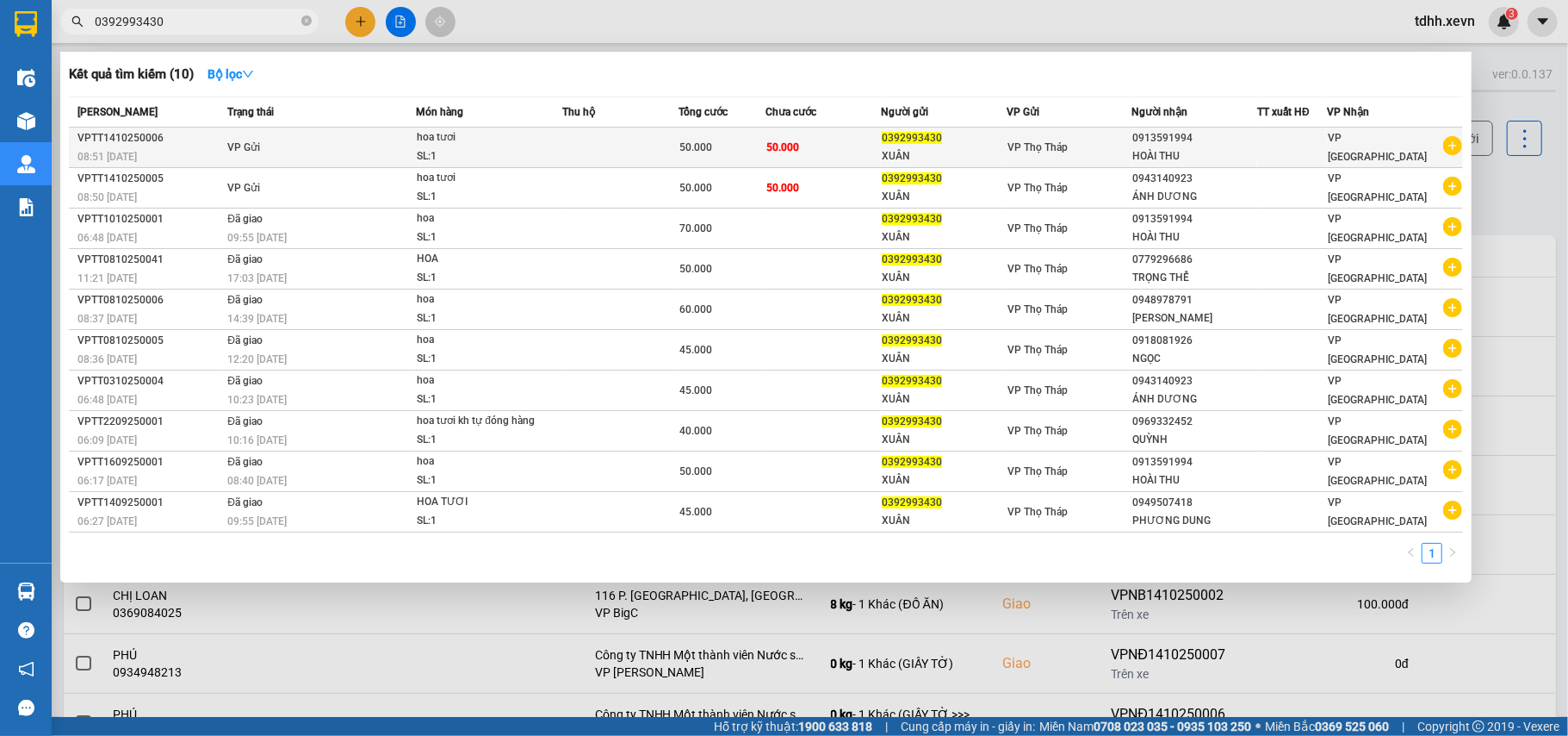
type input "0392993430"
click at [492, 131] on div "hoa tươi" at bounding box center [481, 138] width 129 height 19
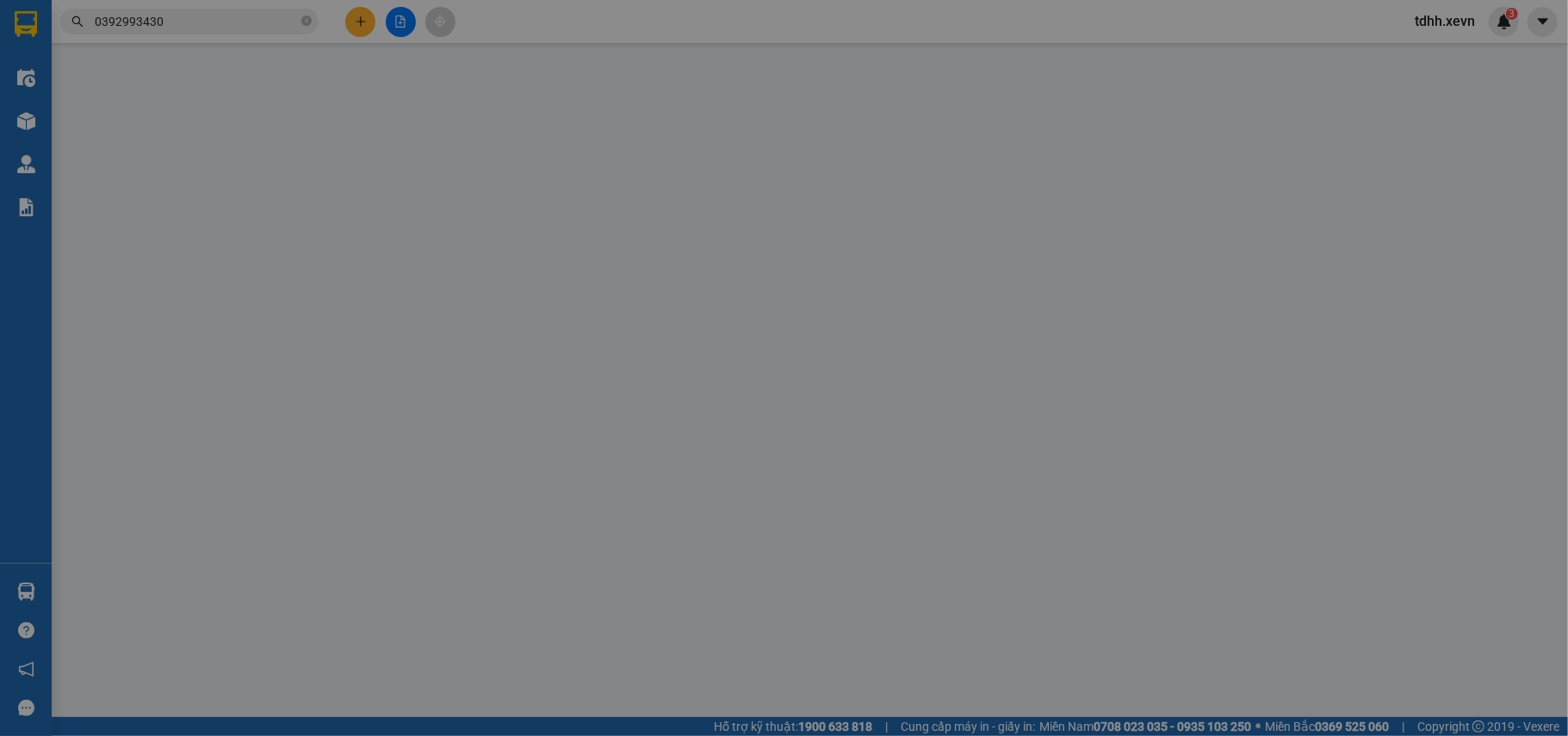
type input "0392993430"
type input "XUÂN"
type input "0913591994"
type input "HOÀI THU"
type input "036096004017 [PERSON_NAME] 35/33/55 ĐỆ TỨ NĐ"
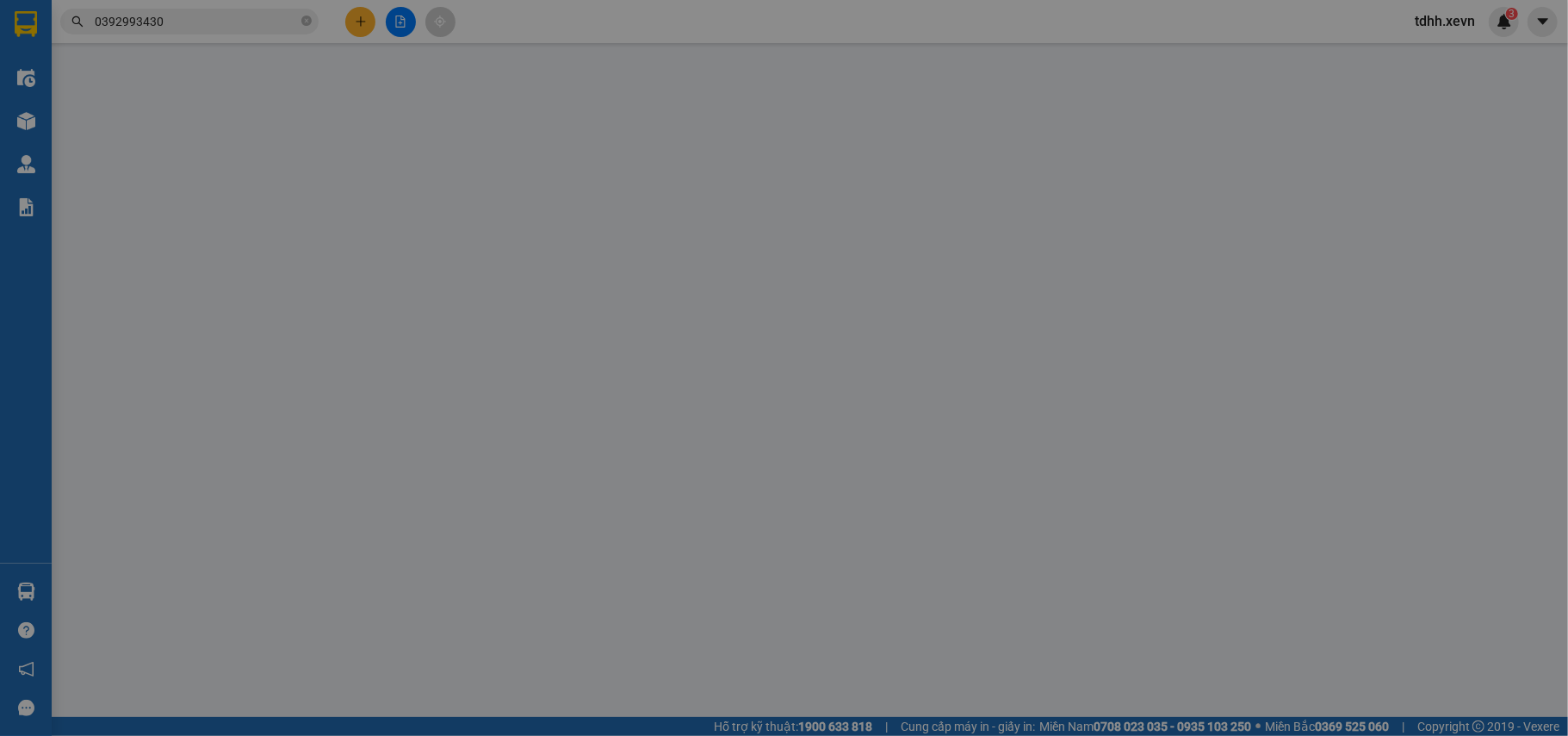
type input "0"
type input "50.000"
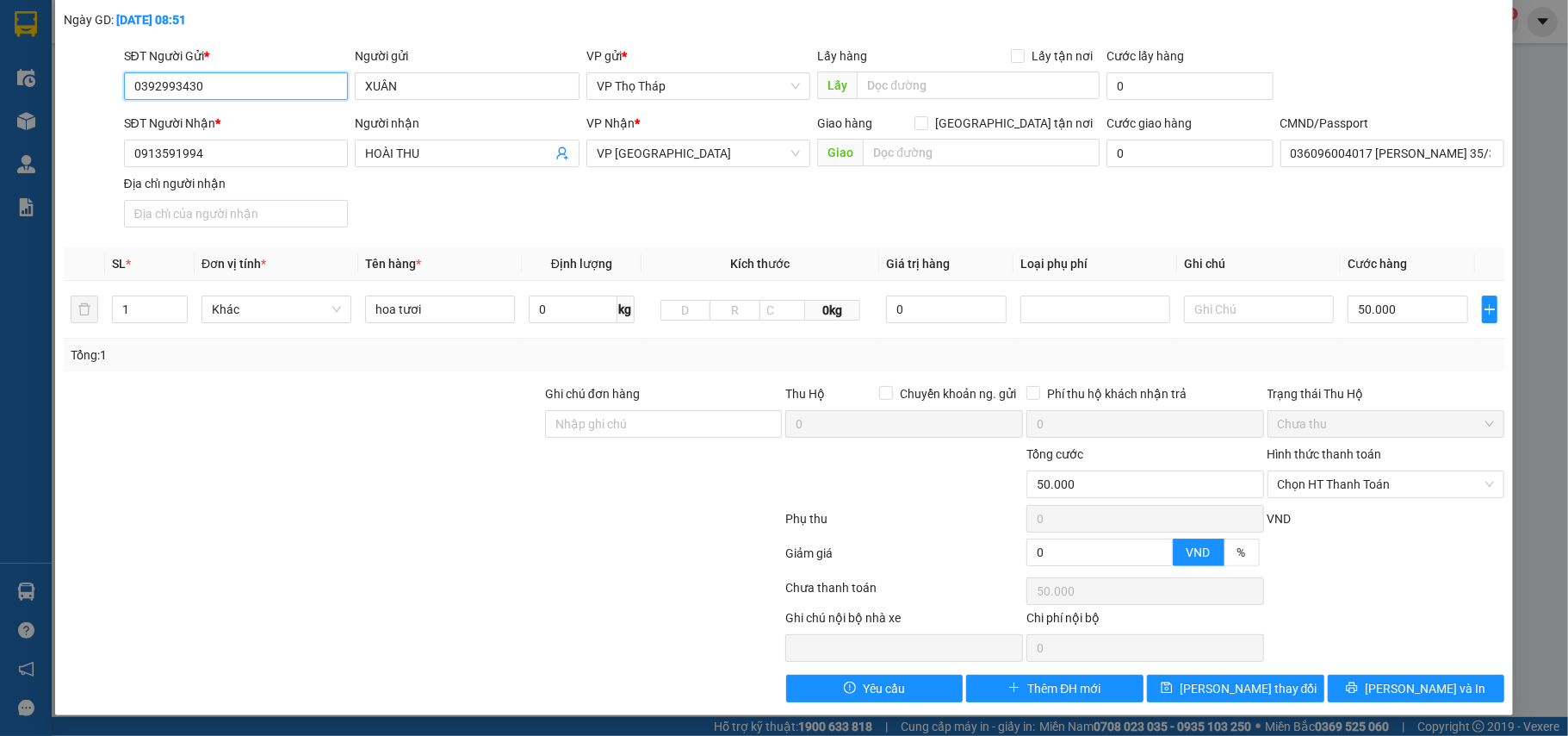
scroll to position [91, 0]
click at [1333, 694] on button "[PERSON_NAME] và In" at bounding box center [1416, 688] width 177 height 27
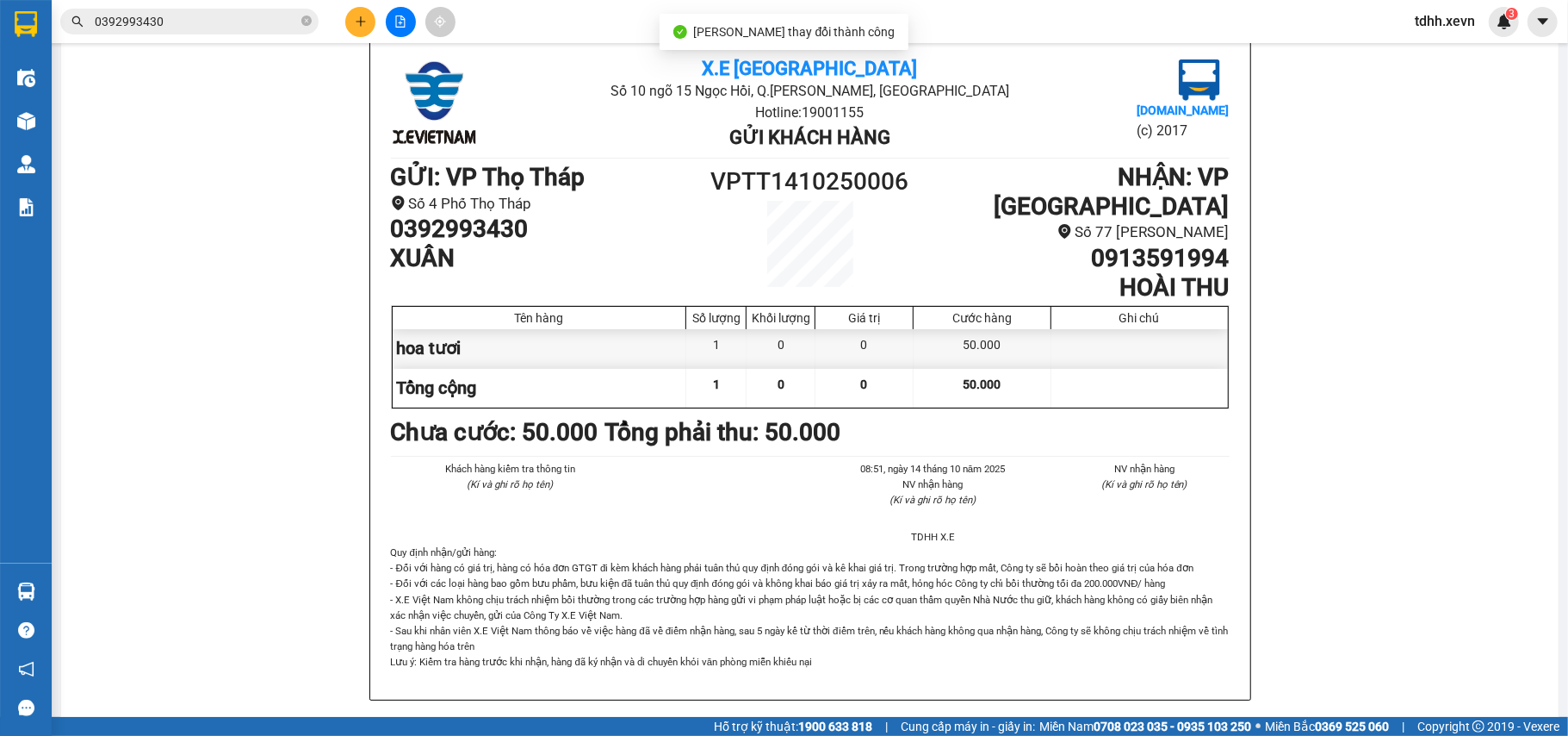
scroll to position [86, 0]
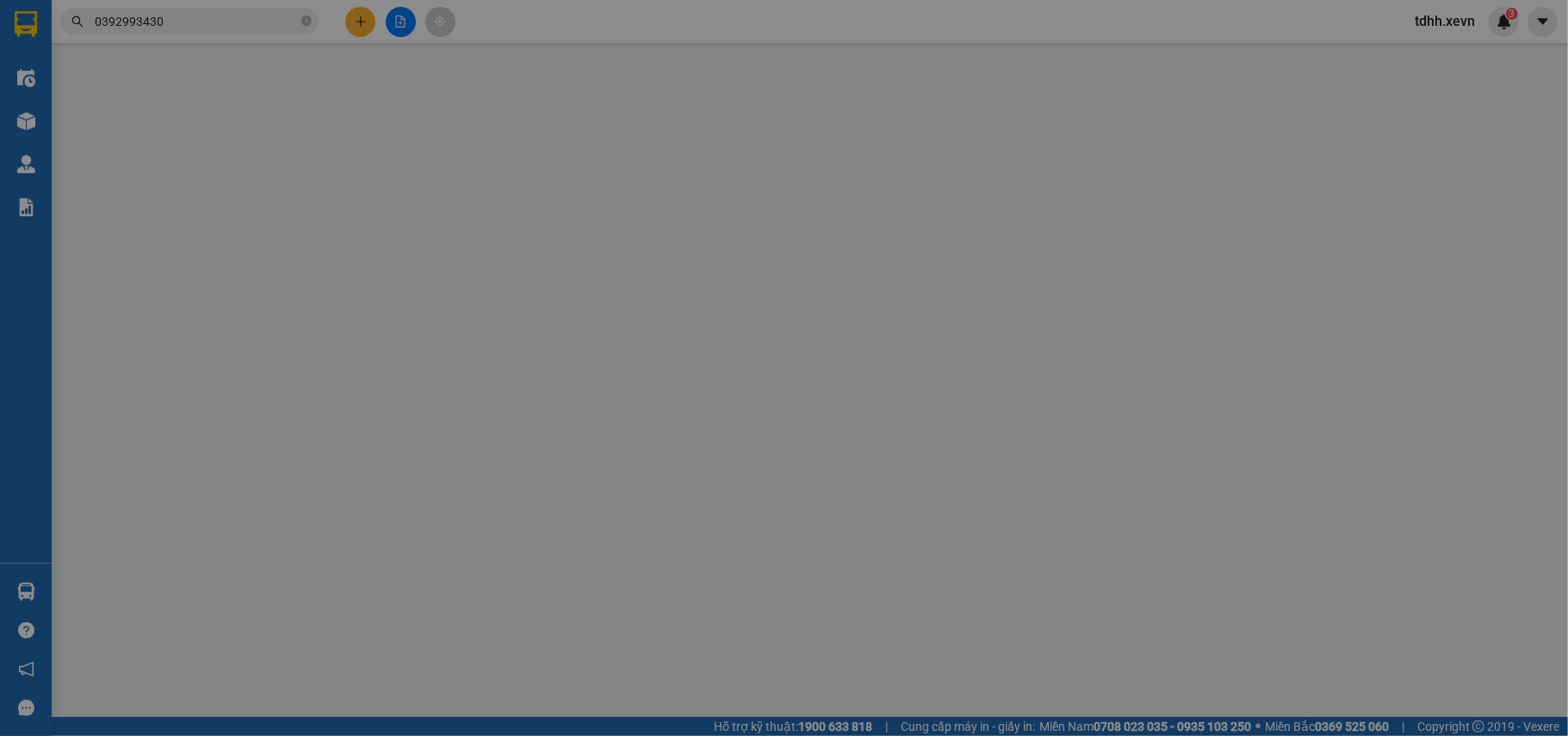
type input "0392993430"
type input "XUÂN"
type input "0913591994"
type input "HOÀI THU"
type input "036096004017 [PERSON_NAME] 35/33/55 ĐỆ TỨ NĐ"
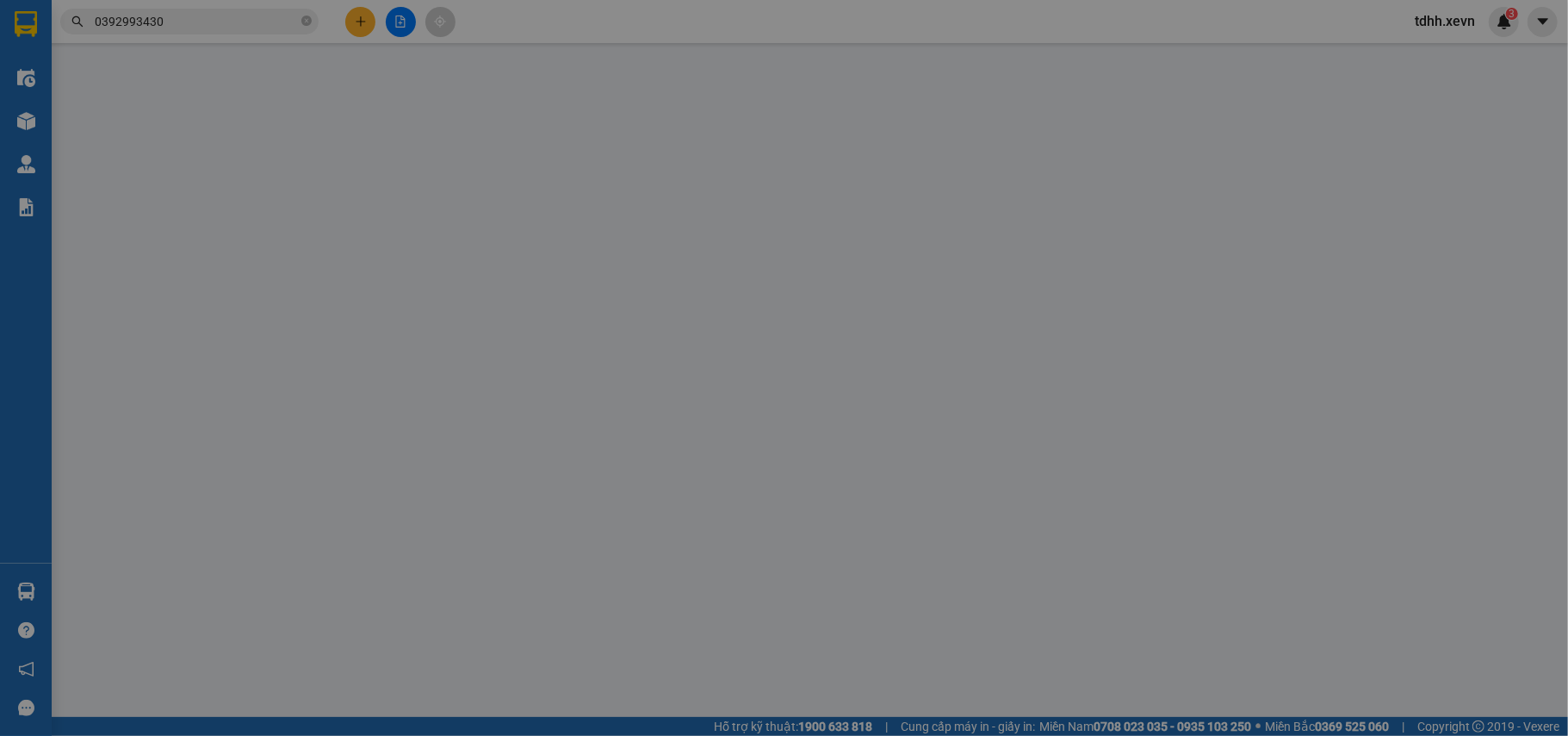
type input "0"
type input "50.000"
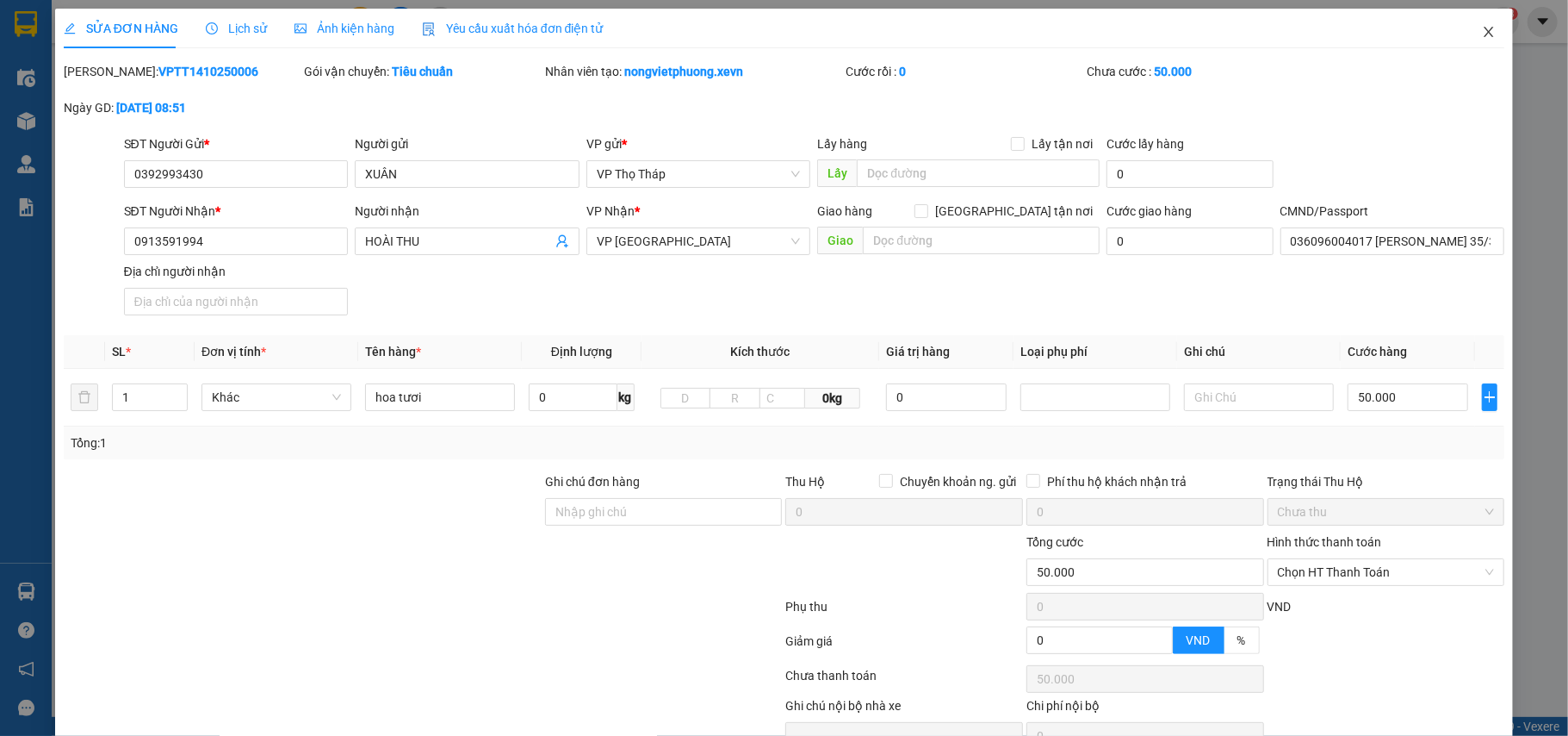
click at [1483, 35] on icon "close" at bounding box center [1490, 32] width 14 height 14
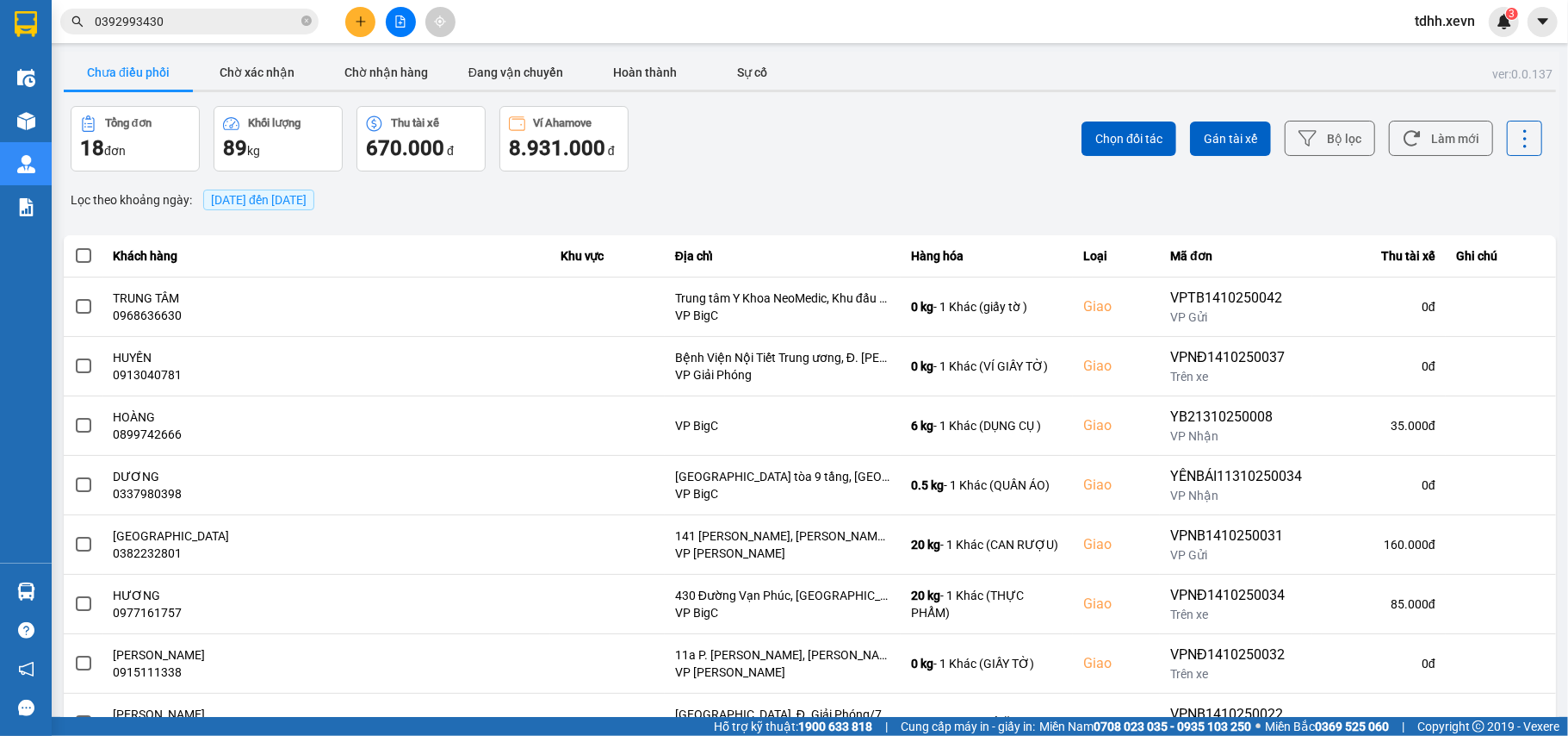
click at [208, 26] on input "0392993430" at bounding box center [197, 21] width 204 height 19
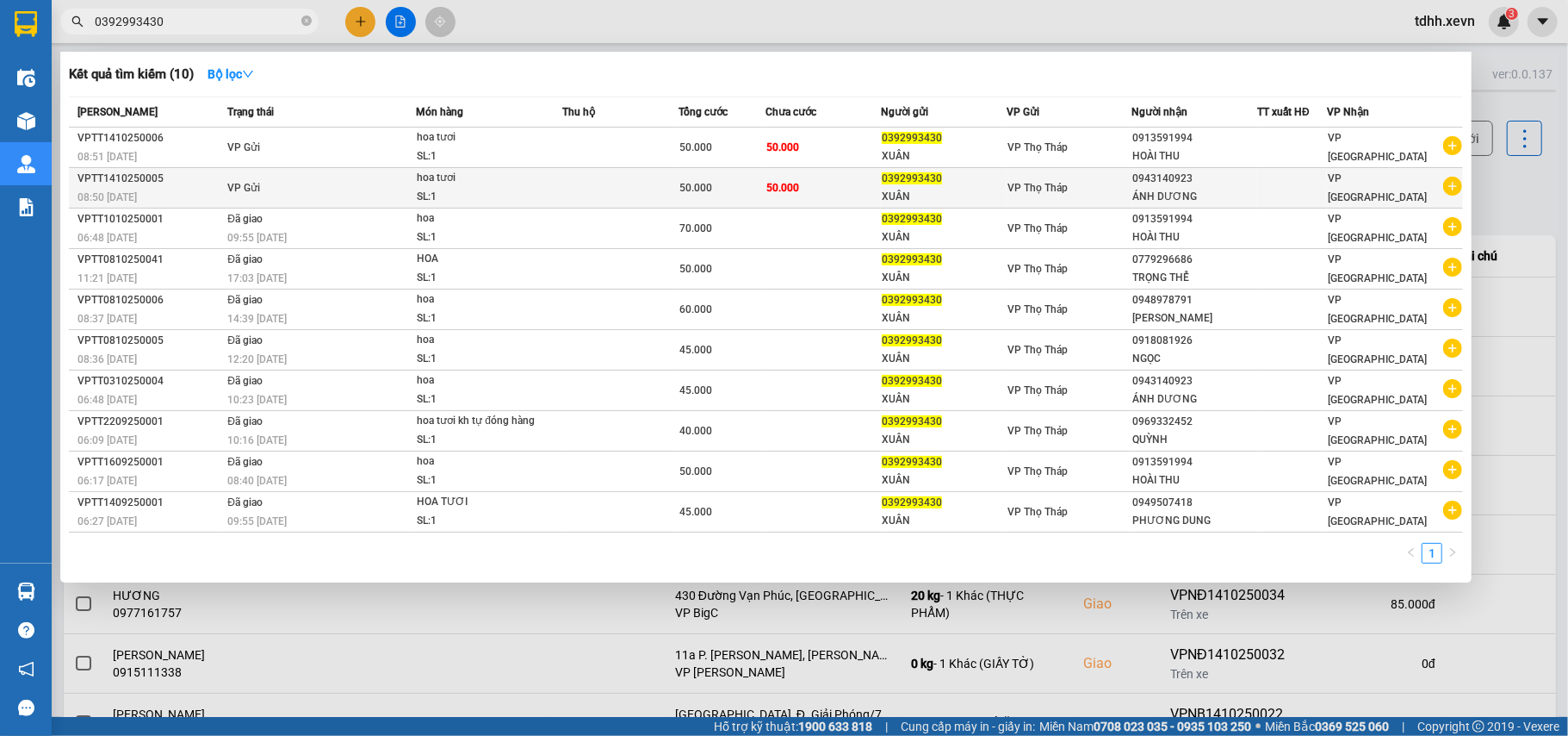
click at [580, 180] on td at bounding box center [620, 188] width 115 height 41
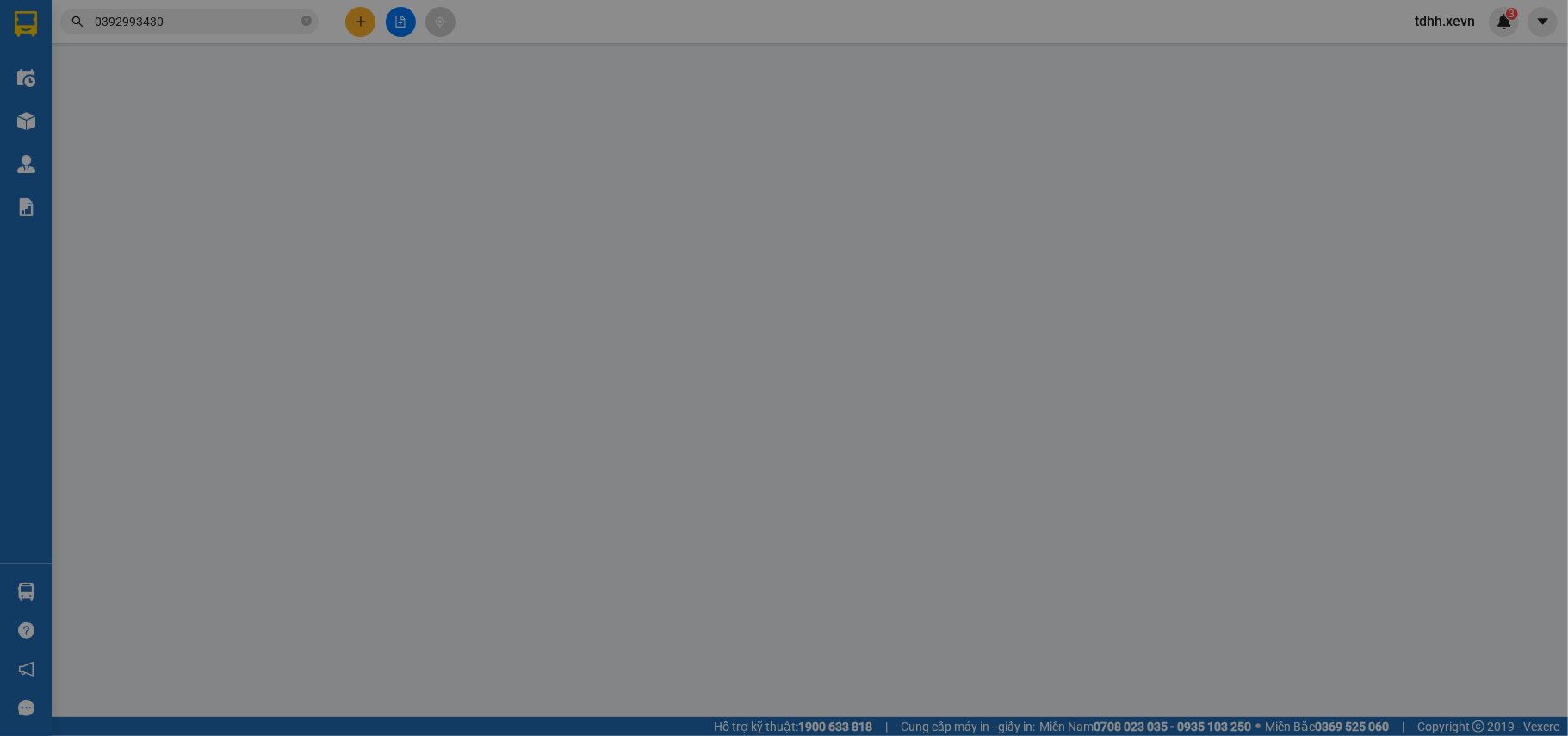
type input "0392993430"
type input "XUÂN"
type input "0943140923"
type input "ÁNH DƯƠNG"
type input "036070006119 [PERSON_NAME] 8/309 TH ĐẠO TPNĐ"
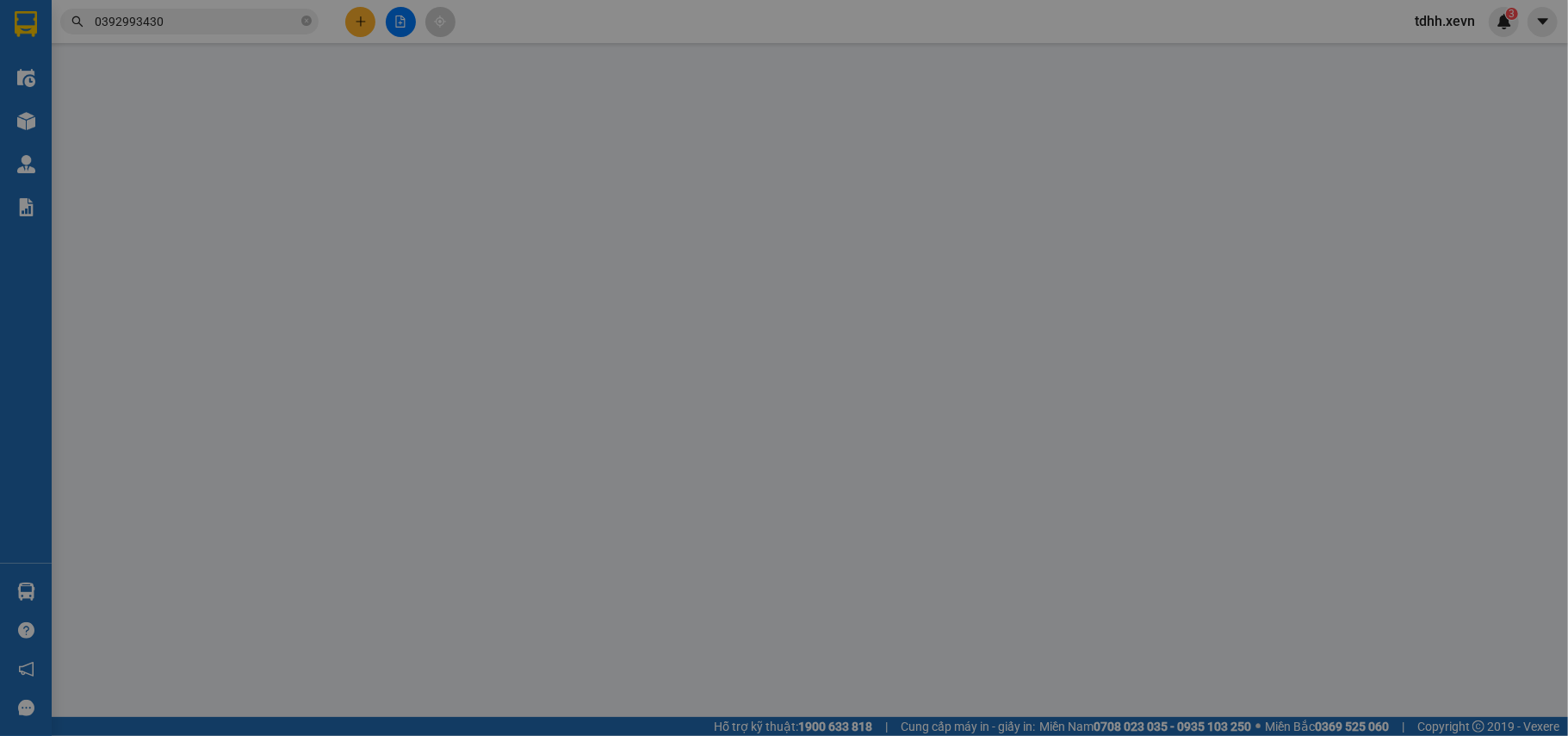
type input "0"
type input "50.000"
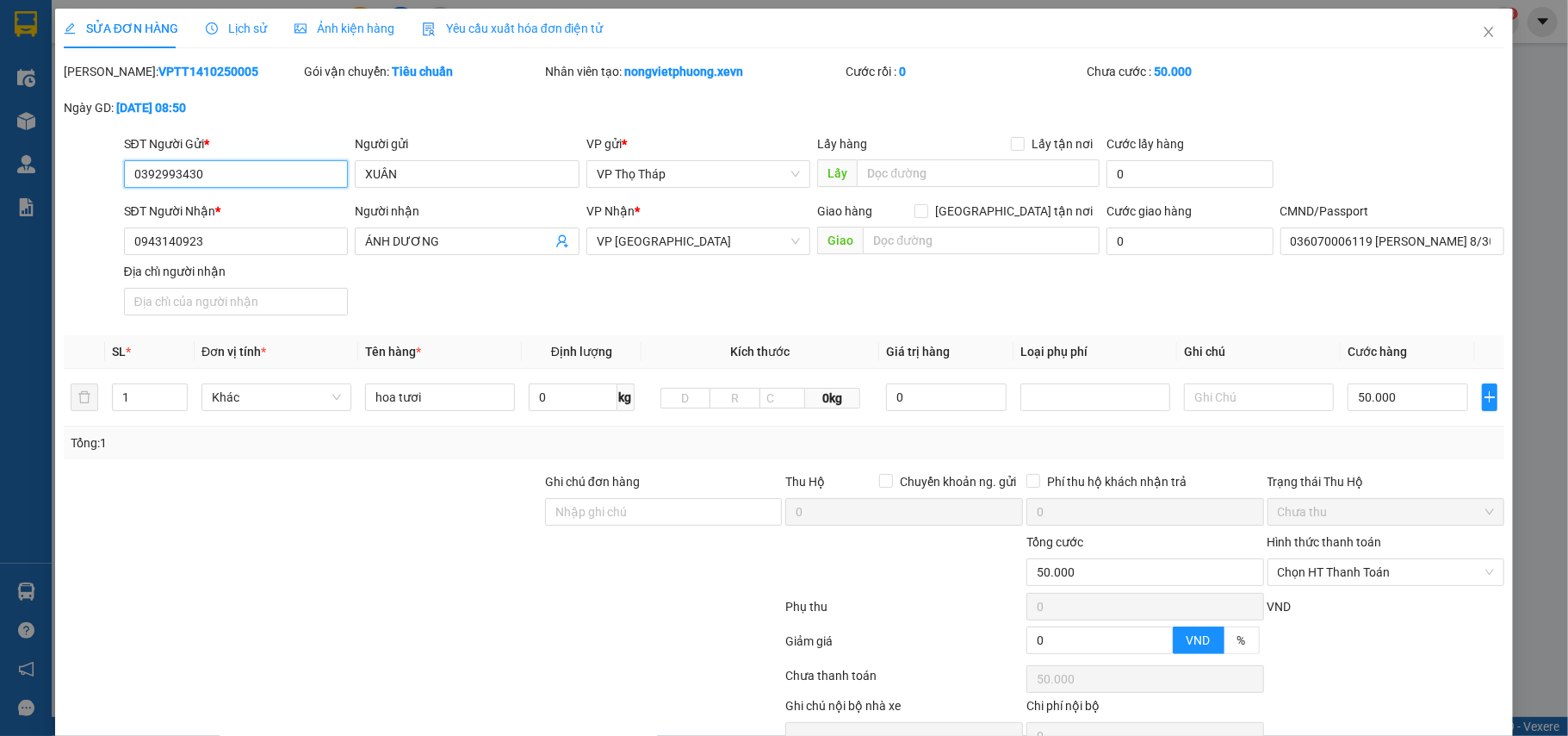
scroll to position [91, 0]
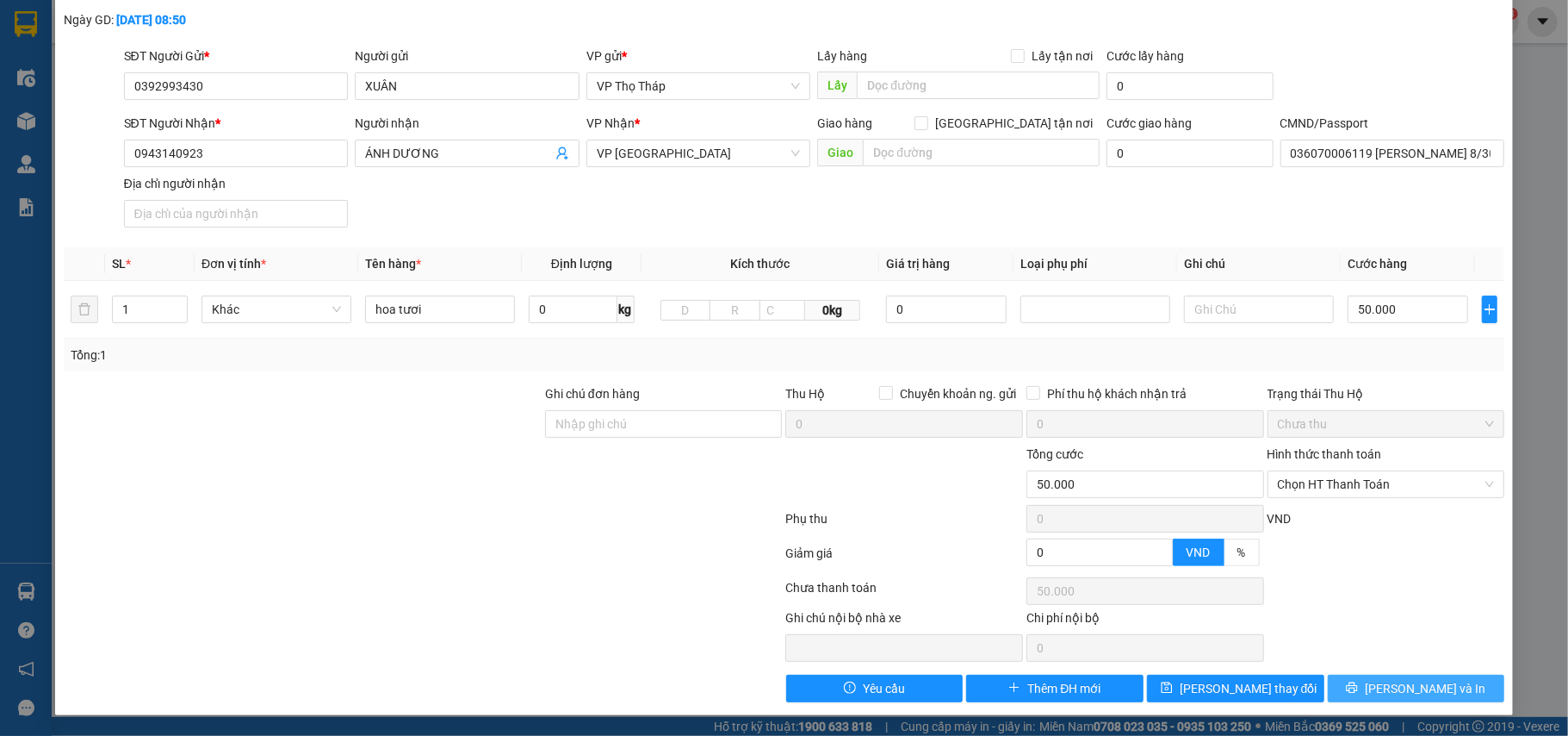
click at [1349, 680] on button "[PERSON_NAME] và In" at bounding box center [1416, 688] width 177 height 27
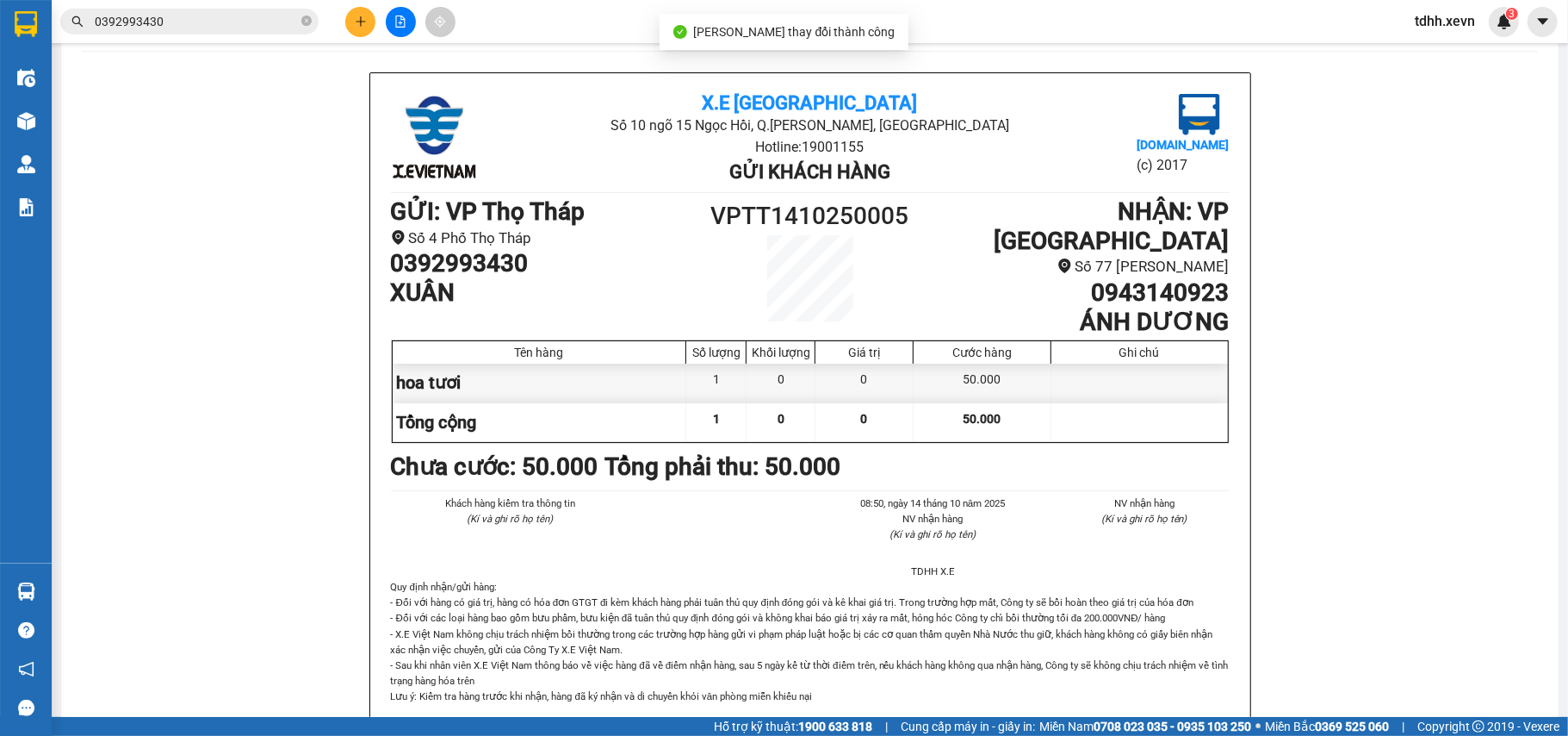
scroll to position [98, 0]
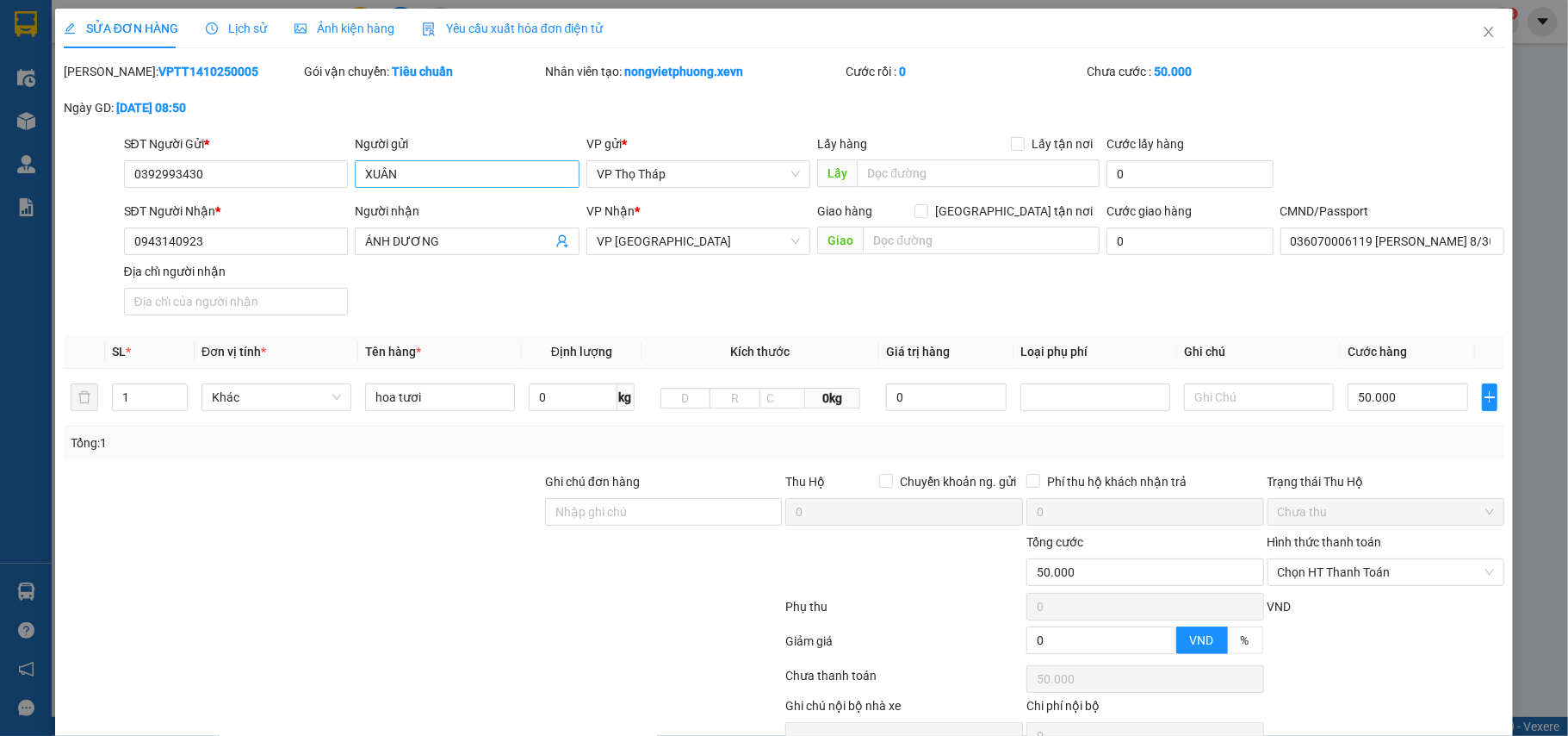
type input "0392993430"
type input "XUÂN"
type input "0943140923"
type input "ÁNH DƯƠNG"
type input "036070006119 [PERSON_NAME] 8/309 TH ĐẠO TPNĐ"
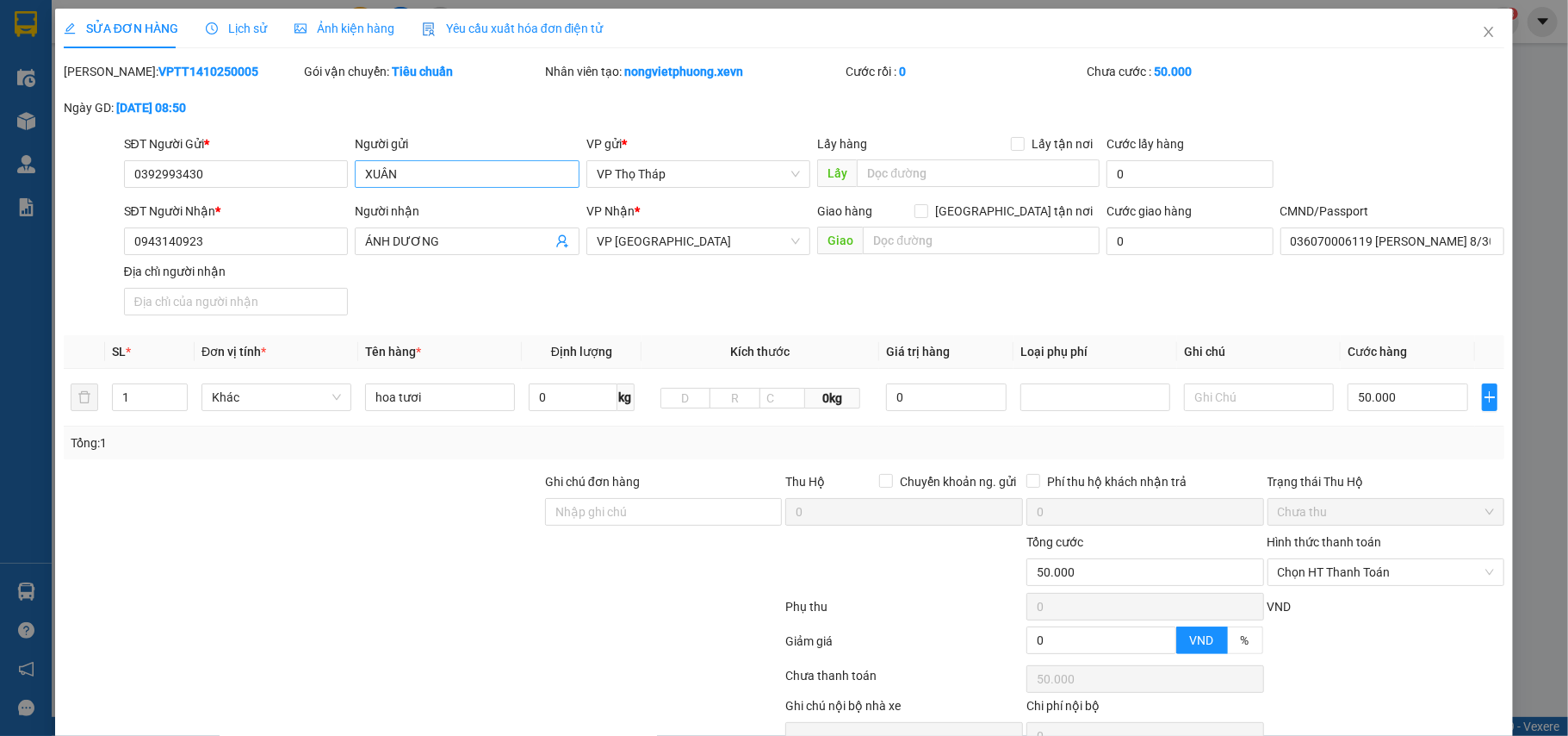
type input "0"
type input "50.000"
click at [1465, 28] on span "Close" at bounding box center [1490, 33] width 48 height 48
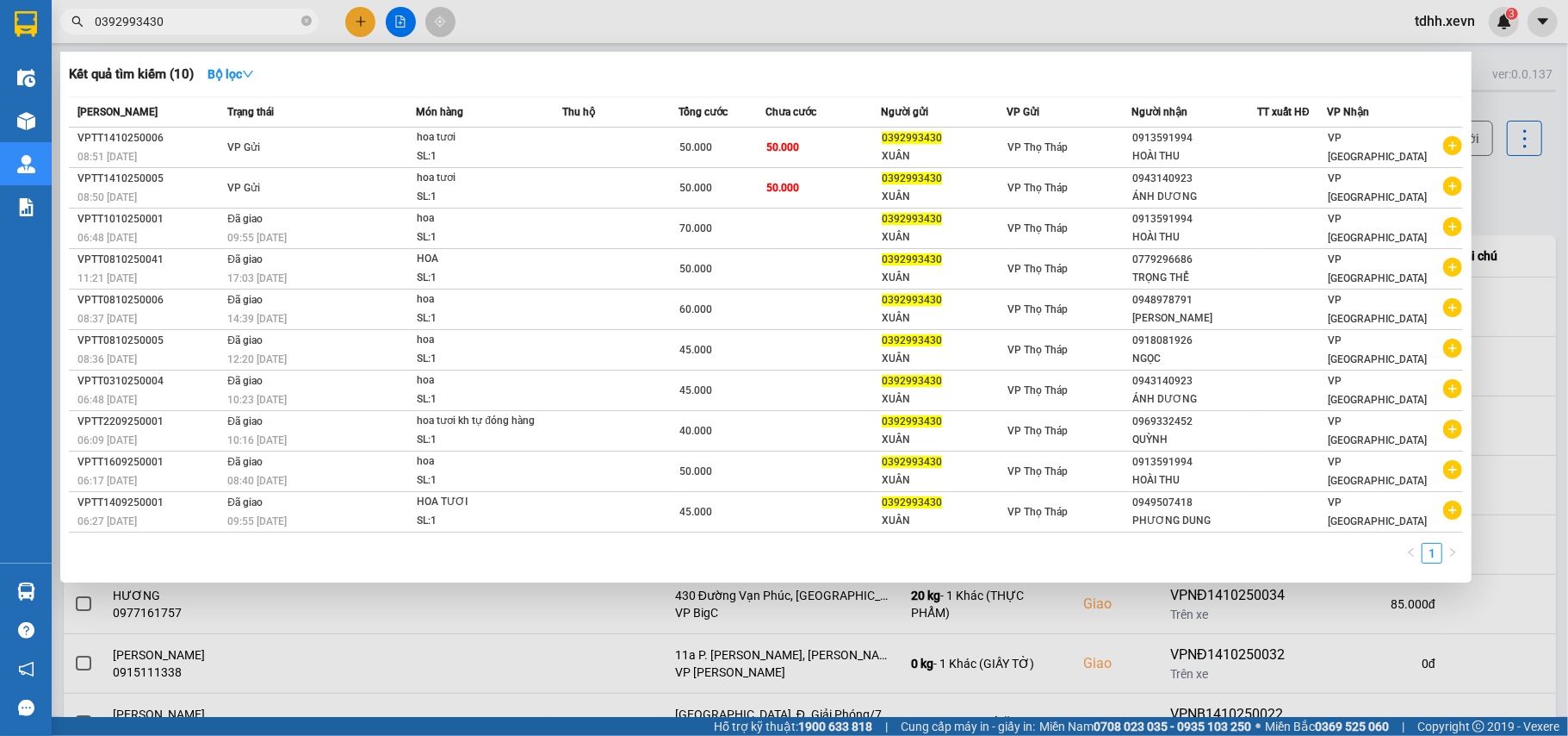
drag, startPoint x: 176, startPoint y: 21, endPoint x: 82, endPoint y: 26, distance: 94.1
click at [82, 26] on div "0392993430" at bounding box center [168, 21] width 336 height 26
paste input "834159595"
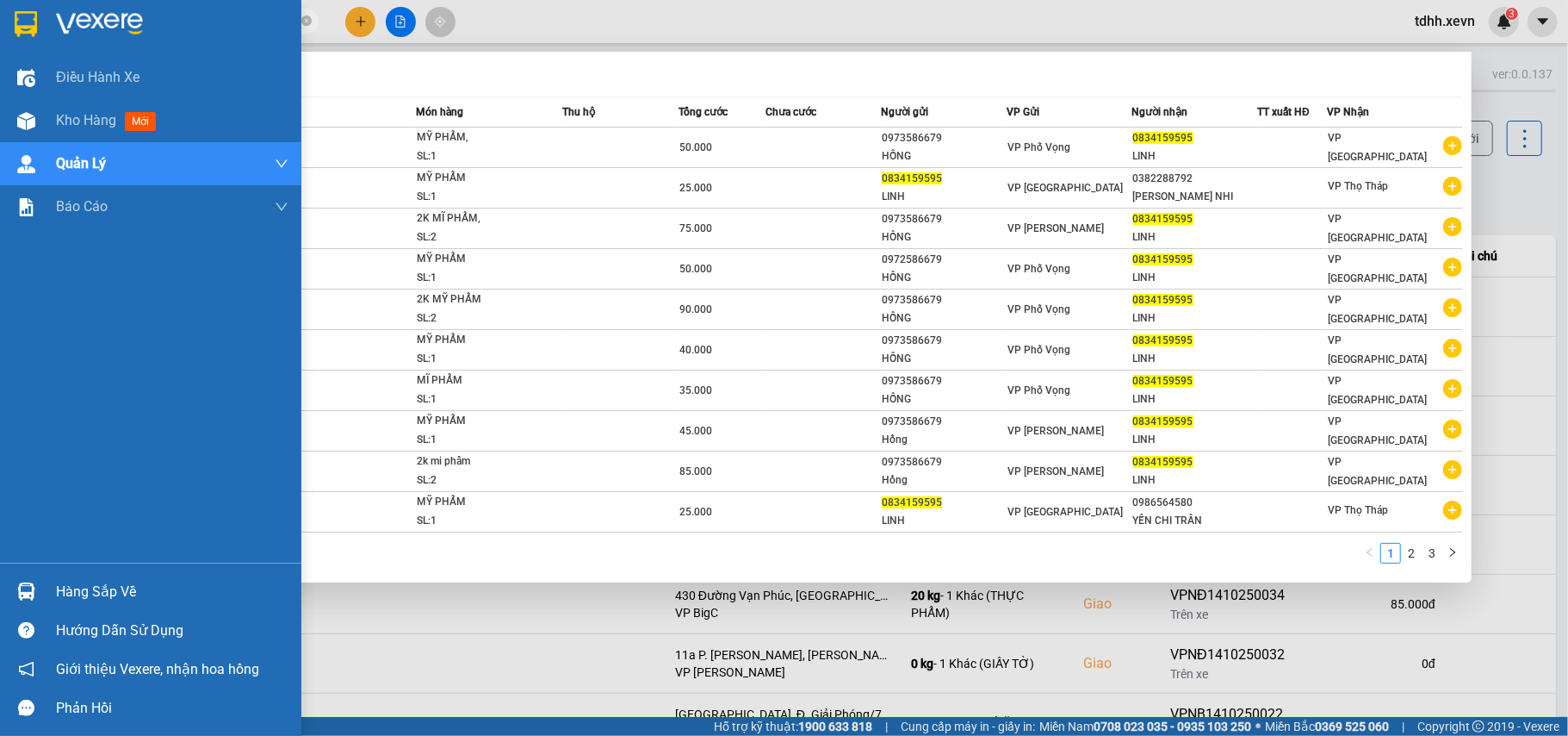
drag, startPoint x: 182, startPoint y: 18, endPoint x: 39, endPoint y: 43, distance: 145.2
click at [39, 43] on section "Kết quả tìm kiếm ( 23 ) Bộ lọc Mã ĐH Trạng thái Món hàng Thu hộ Tổng cước Chưa …" at bounding box center [784, 368] width 1568 height 736
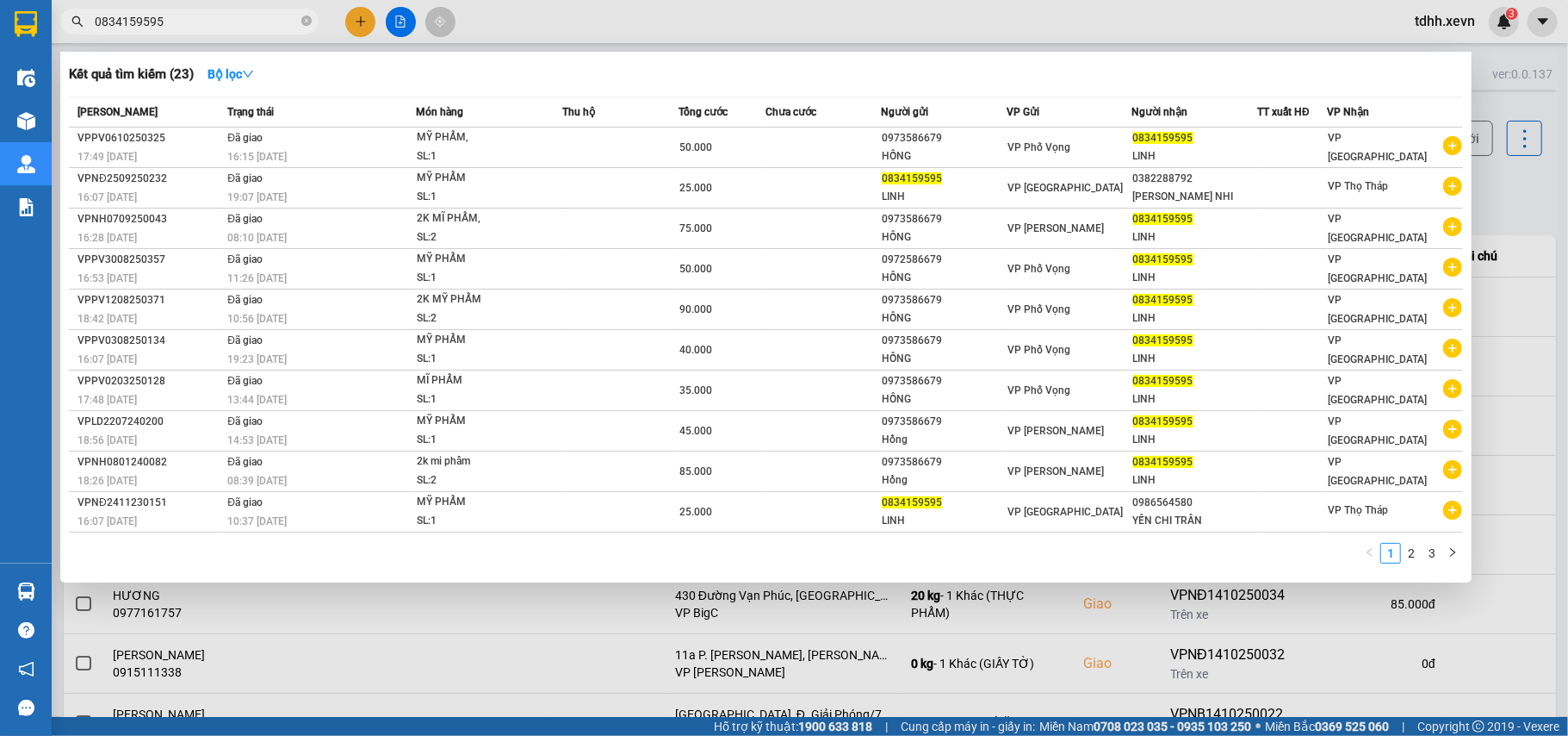
paste input "9595588"
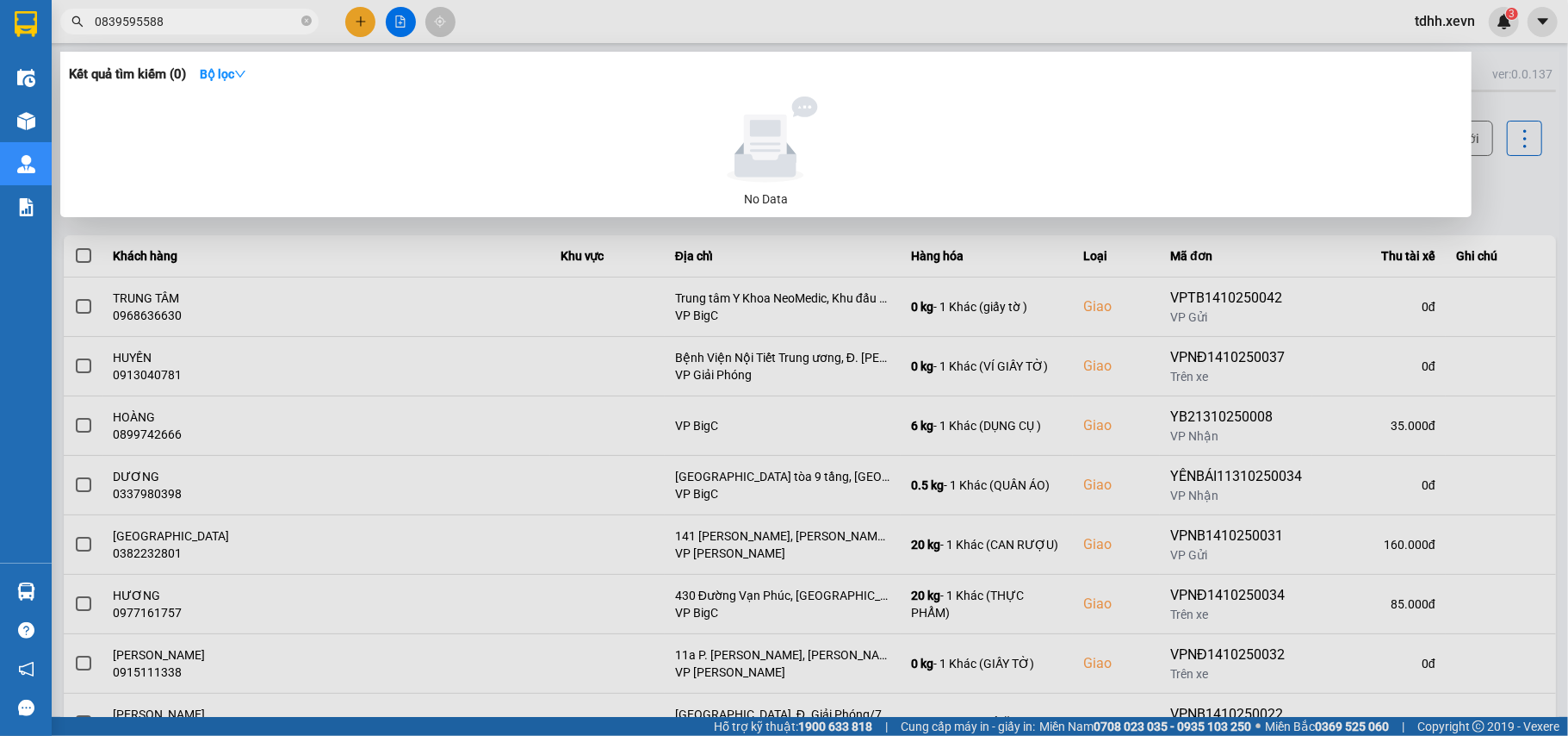
drag, startPoint x: 166, startPoint y: 31, endPoint x: 155, endPoint y: 29, distance: 11.2
click at [155, 29] on span "0839595588" at bounding box center [189, 21] width 259 height 26
click at [155, 29] on input "0839595588" at bounding box center [197, 21] width 204 height 19
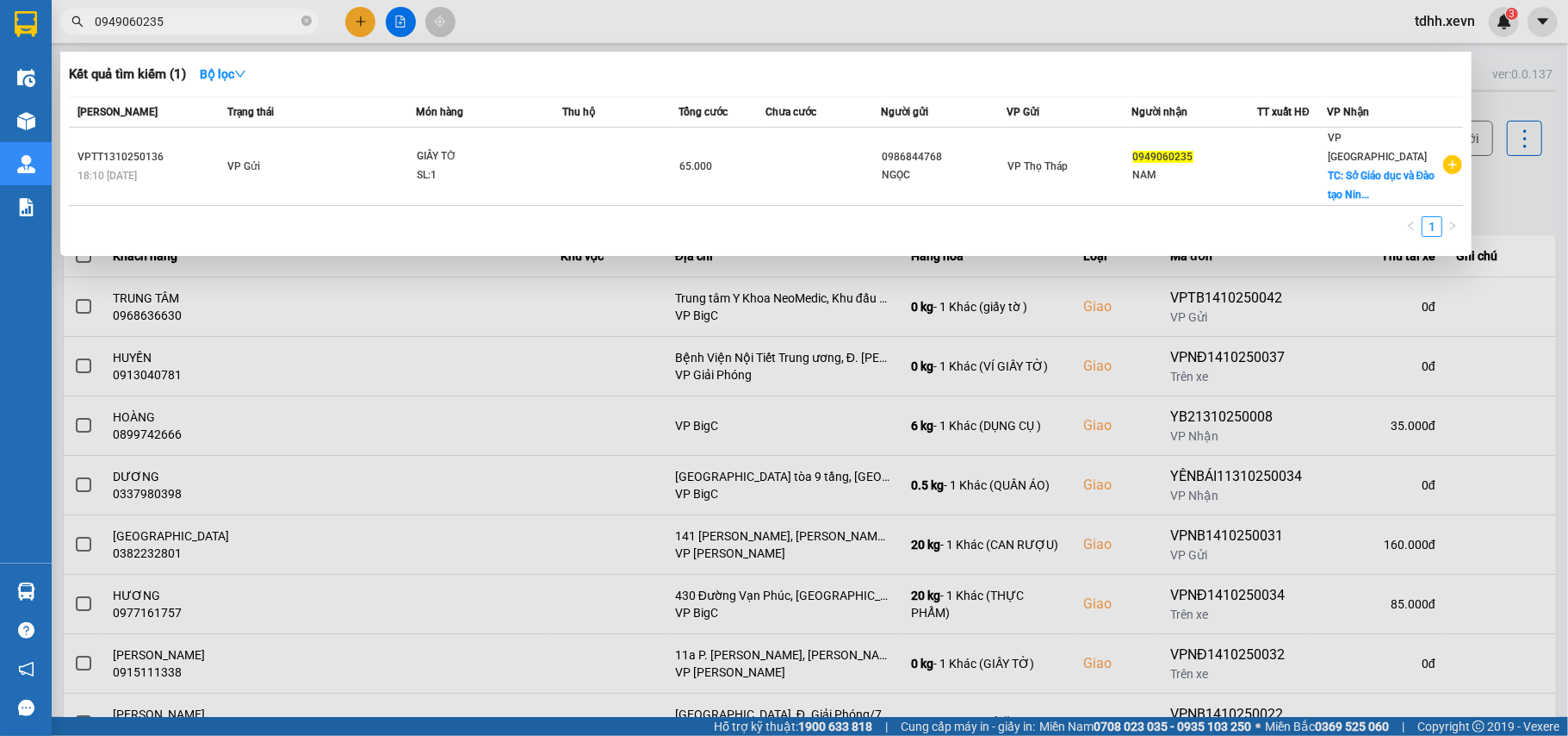
drag, startPoint x: 173, startPoint y: 28, endPoint x: 35, endPoint y: 19, distance: 138.3
click at [35, 21] on section "Kết quả tìm kiếm ( 1 ) Bộ lọc Mã ĐH Trạng thái Món hàng Thu hộ Tổng cước Chưa c…" at bounding box center [784, 368] width 1568 height 736
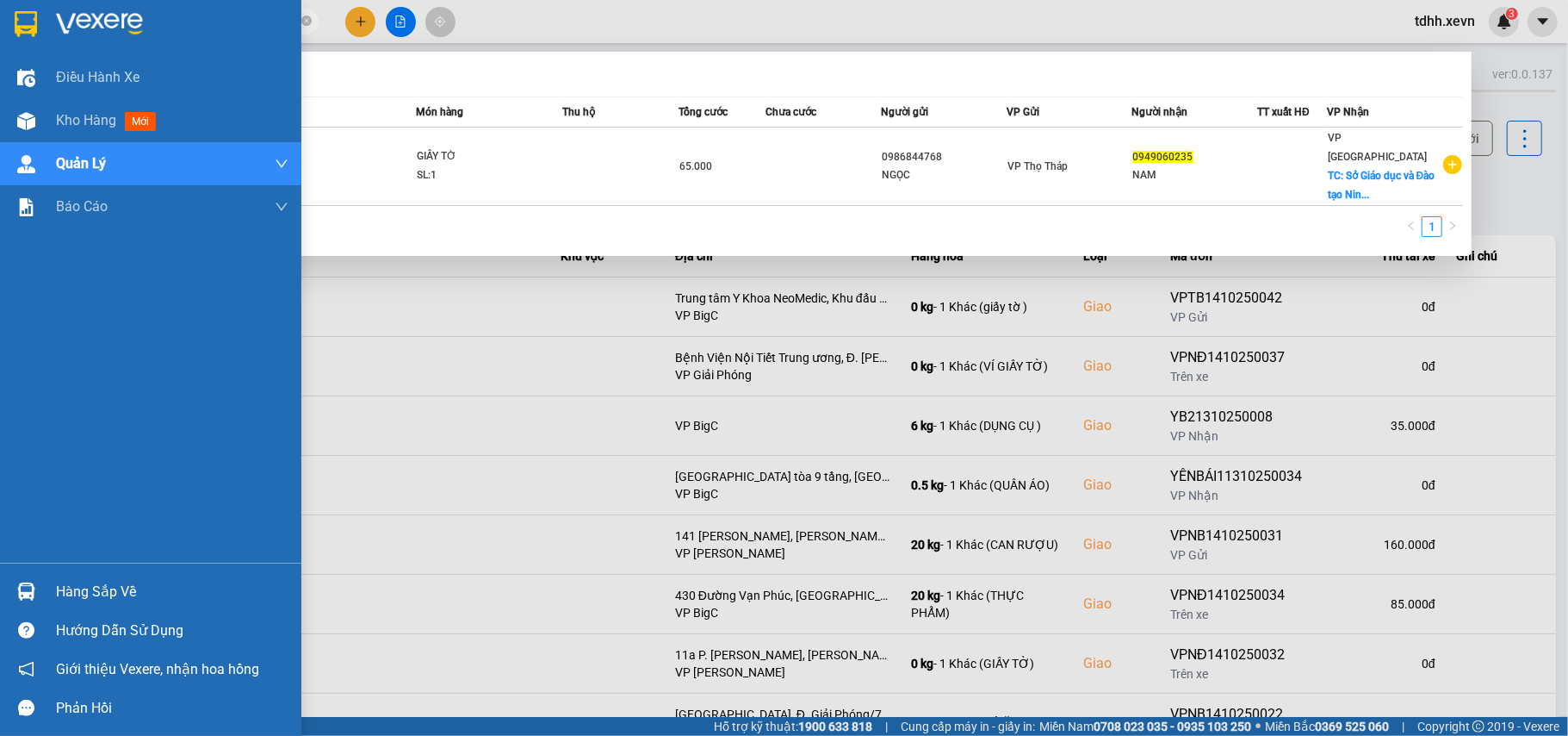
paste input "76382666"
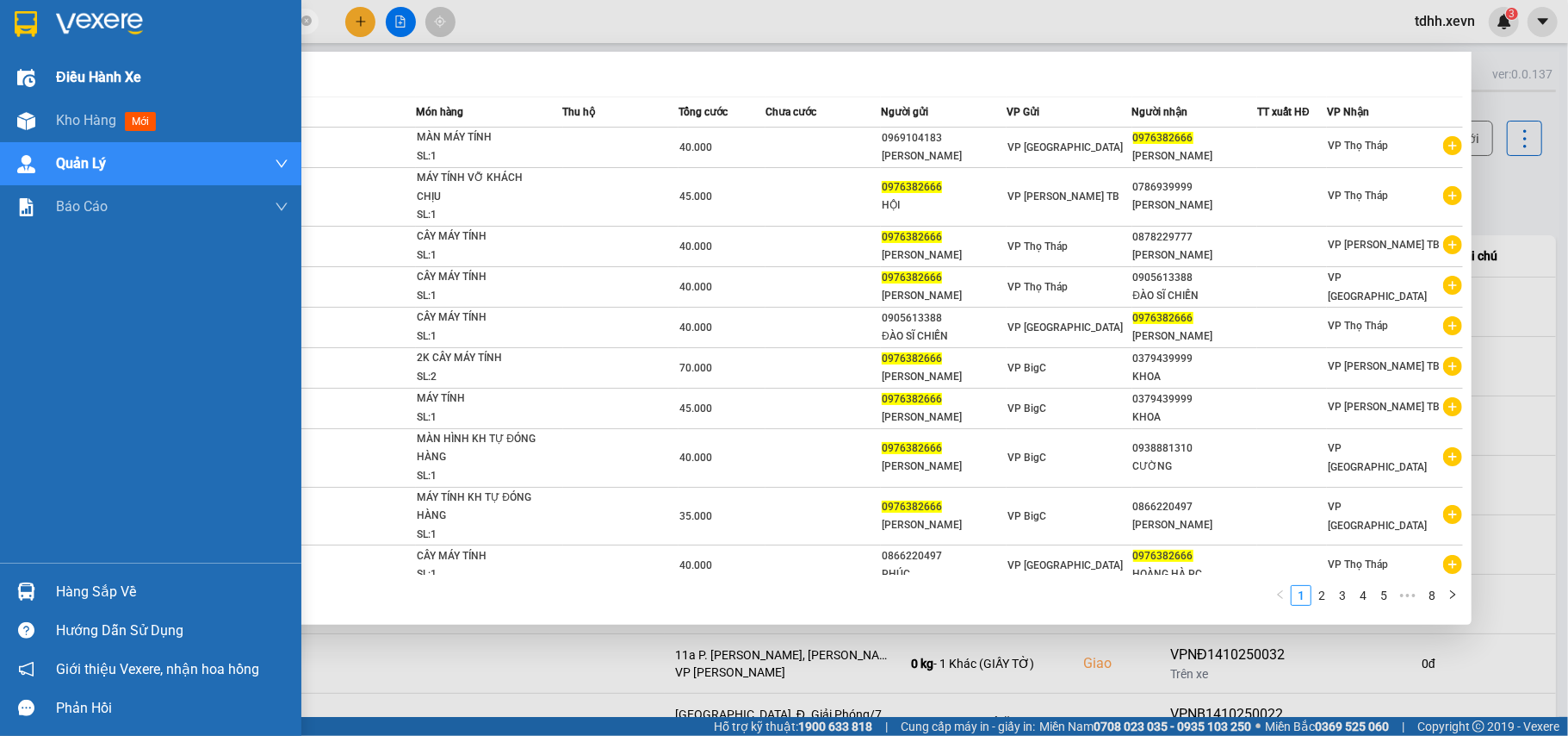
drag, startPoint x: 174, startPoint y: 20, endPoint x: 12, endPoint y: 62, distance: 167.4
click at [12, 62] on section "Kết quả tìm kiếm ( 79 ) Bộ lọc Mã ĐH Trạng thái Món hàng Thu hộ Tổng cước Chưa …" at bounding box center [784, 368] width 1568 height 736
drag, startPoint x: 171, startPoint y: 29, endPoint x: 45, endPoint y: 43, distance: 126.8
click at [45, 43] on section "Kết quả tìm kiếm ( 79 ) Bộ lọc Mã ĐH Trạng thái Món hàng Thu hộ Tổng cước Chưa …" at bounding box center [784, 368] width 1568 height 736
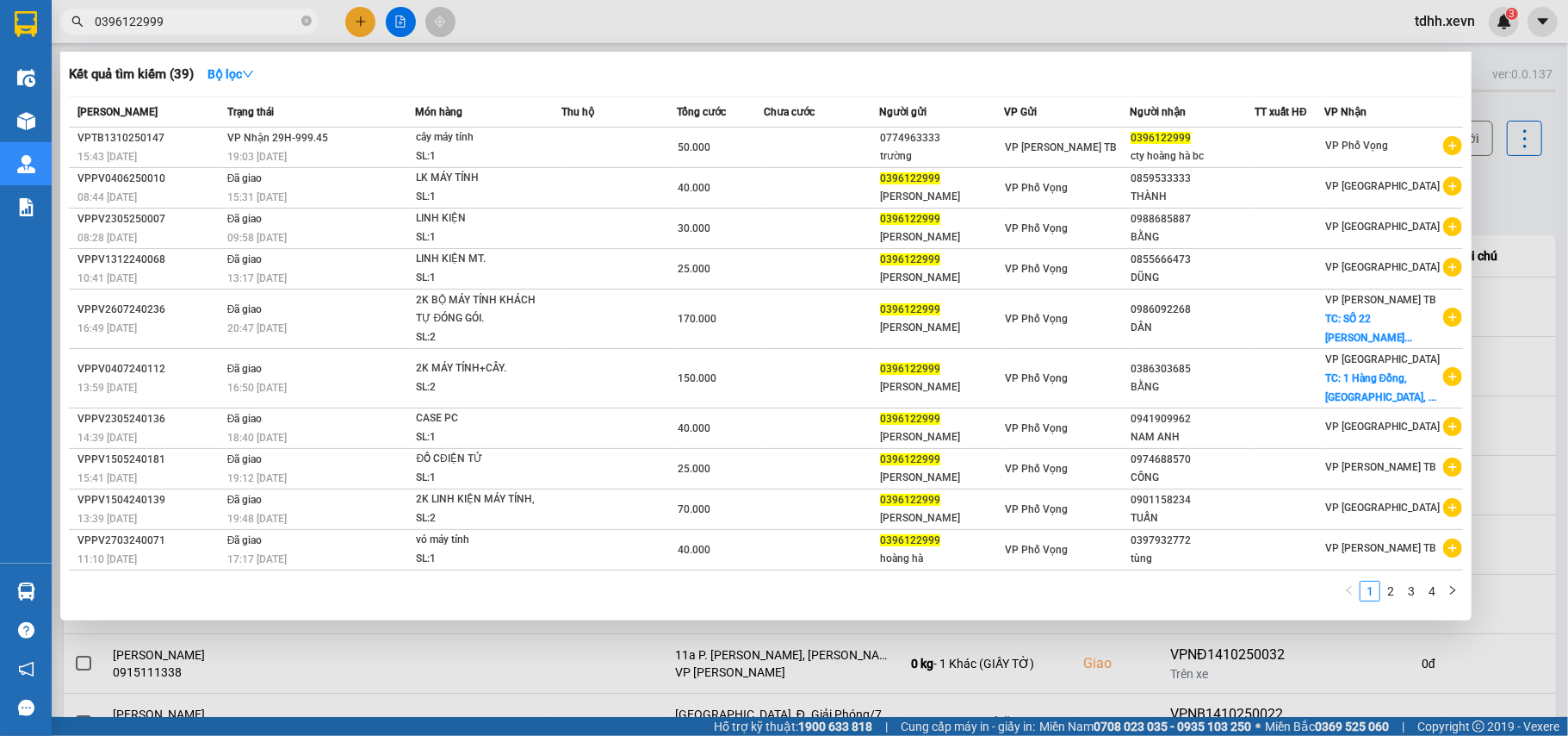
drag, startPoint x: 163, startPoint y: 19, endPoint x: 51, endPoint y: 42, distance: 114.3
click at [51, 37] on div "Kết quả tìm kiếm ( 39 ) Bộ lọc Mã ĐH Trạng thái Món hàng Thu hộ Tổng cước Chưa …" at bounding box center [168, 21] width 336 height 30
paste input "901759442"
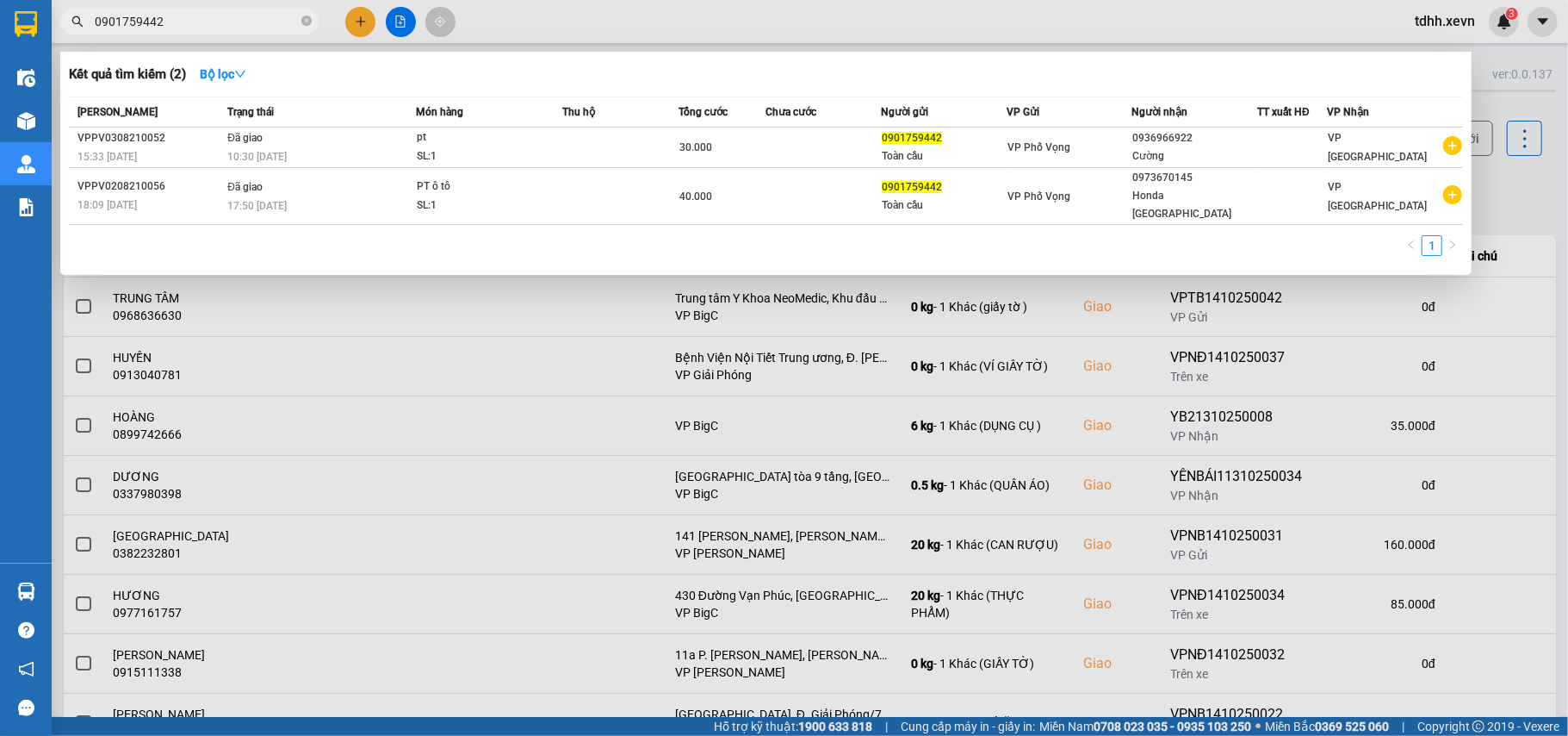
drag, startPoint x: 167, startPoint y: 14, endPoint x: 33, endPoint y: 45, distance: 137.5
click at [33, 45] on section "Kết quả tìm kiếm ( 2 ) Bộ lọc Mã ĐH Trạng thái Món hàng Thu hộ Tổng cước Chưa c…" at bounding box center [784, 368] width 1568 height 736
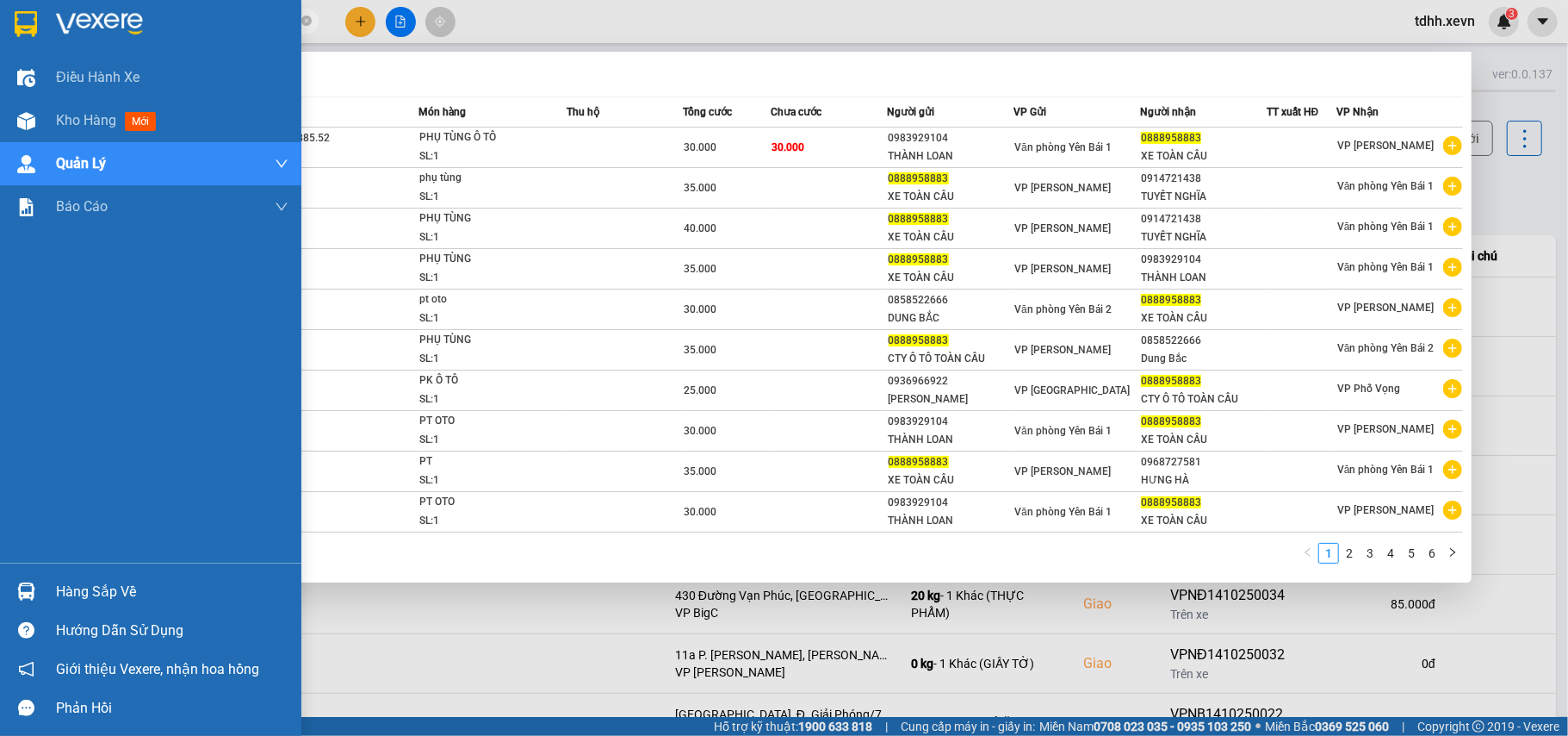
drag, startPoint x: 176, startPoint y: 20, endPoint x: 26, endPoint y: 16, distance: 150.1
click at [26, 16] on section "Kết quả tìm kiếm ( 60 ) Bộ lọc Mã ĐH Trạng thái Món hàng Thu hộ Tổng cước Chưa …" at bounding box center [784, 368] width 1568 height 736
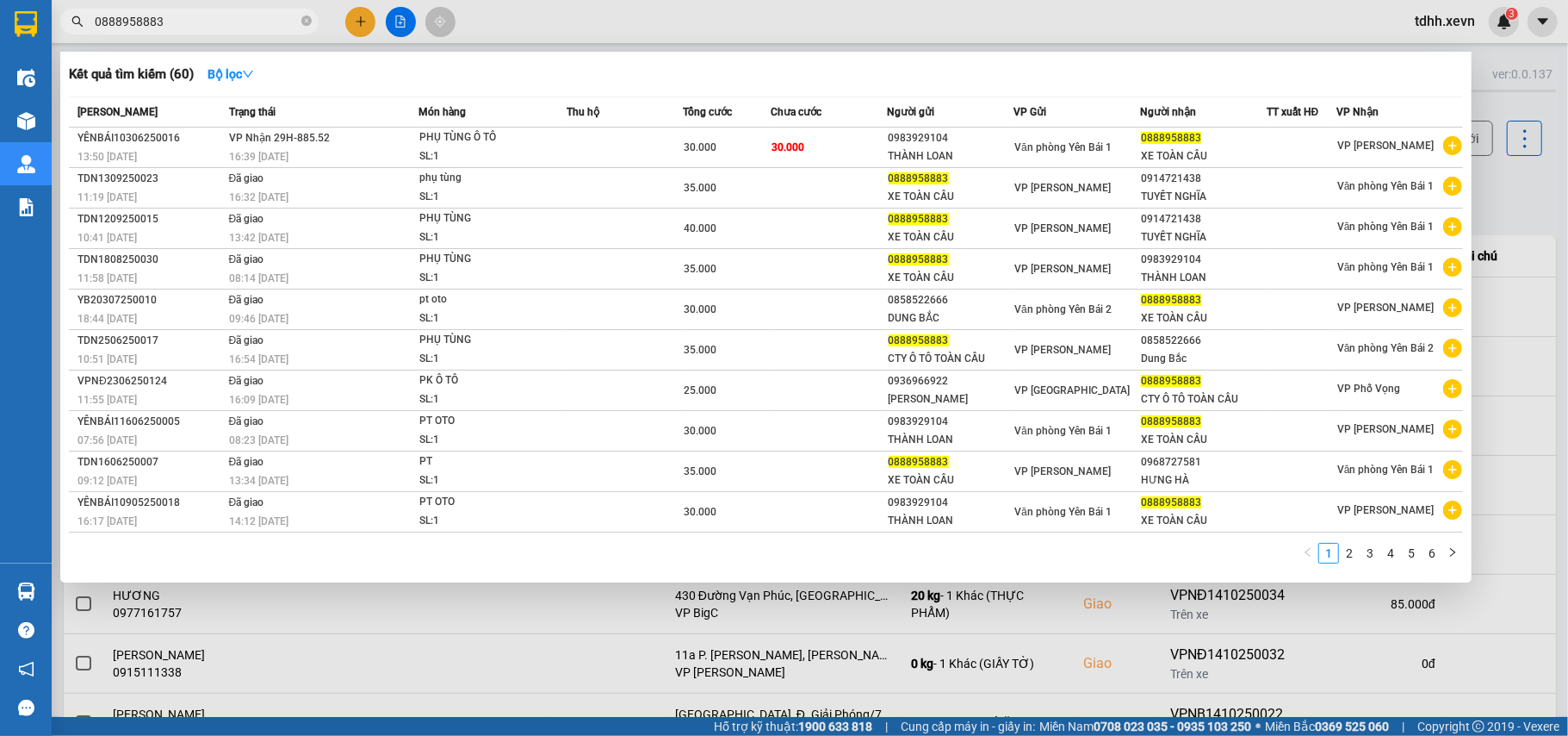
click at [107, 21] on input "0888958883" at bounding box center [197, 21] width 204 height 19
click at [112, 20] on input "0888958883" at bounding box center [197, 21] width 204 height 19
drag, startPoint x: 181, startPoint y: 38, endPoint x: 169, endPoint y: 17, distance: 24.2
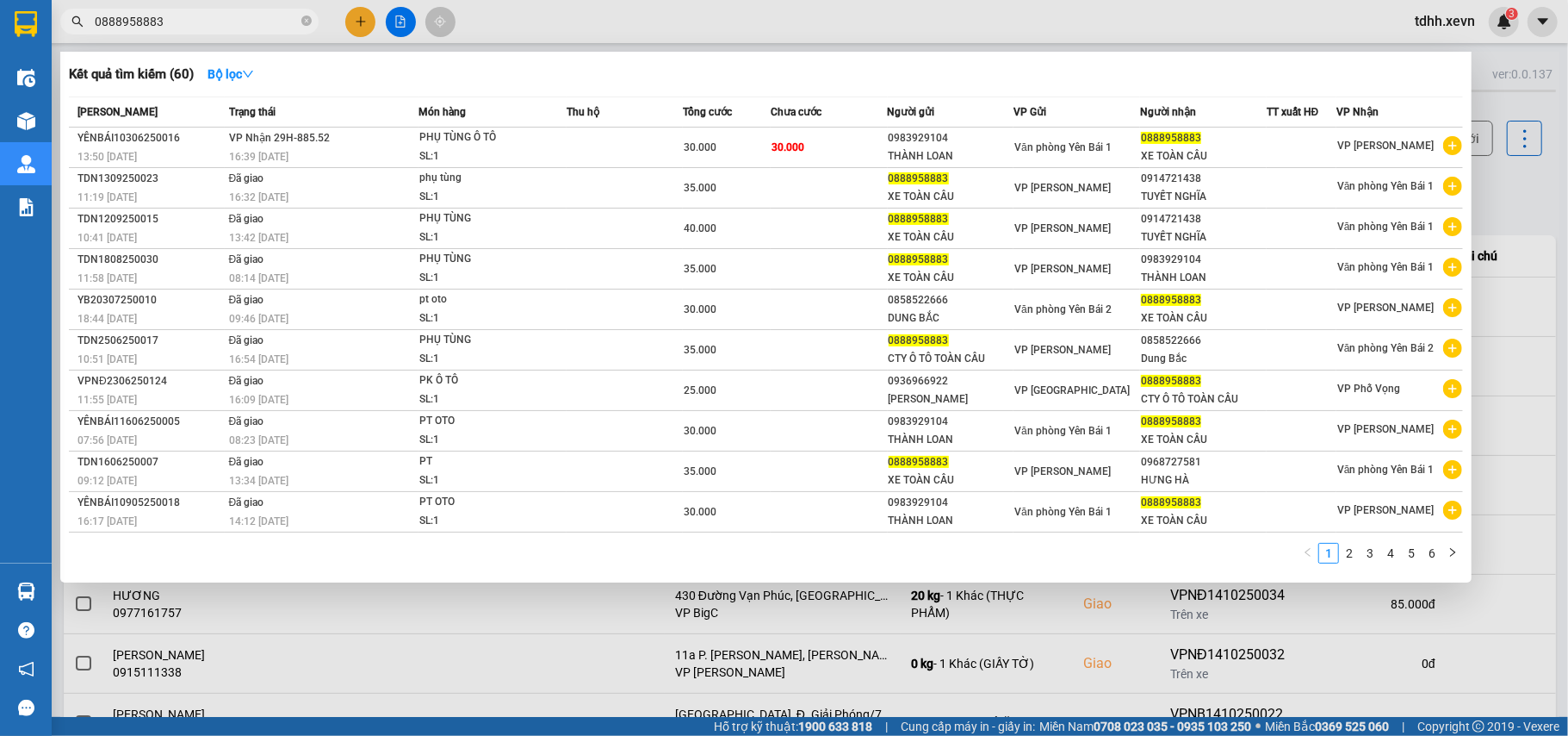
click at [179, 35] on div at bounding box center [784, 368] width 1568 height 736
click at [167, 16] on input "0888958883" at bounding box center [197, 21] width 204 height 19
paste input "966606708"
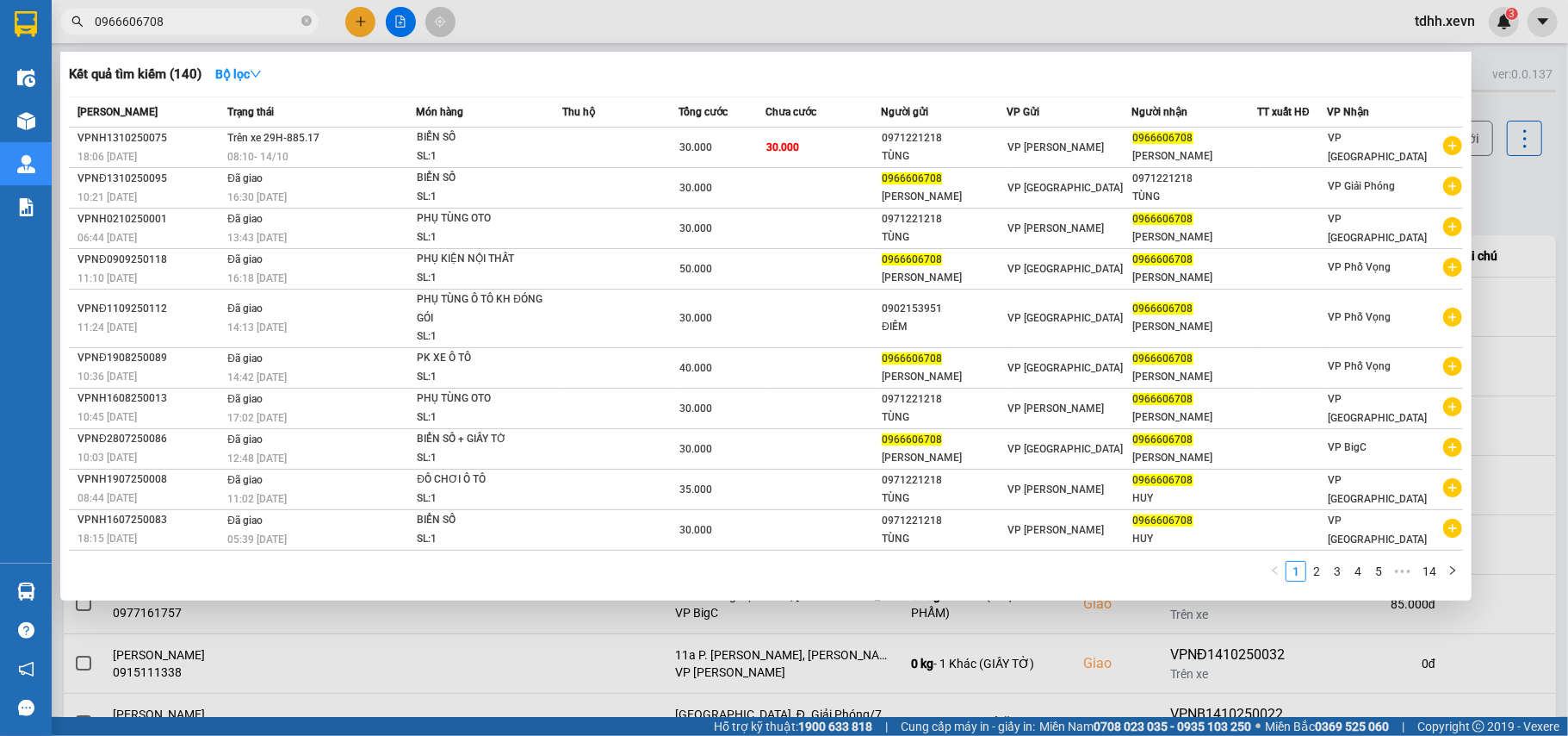
drag, startPoint x: 159, startPoint y: 17, endPoint x: 69, endPoint y: 46, distance: 94.6
click at [69, 37] on div "Kết quả tìm kiếm ( 140 ) Bộ lọc Mã ĐH Trạng thái Món hàng Thu hộ Tổng cước Chưa…" at bounding box center [168, 21] width 336 height 30
paste input "814529099"
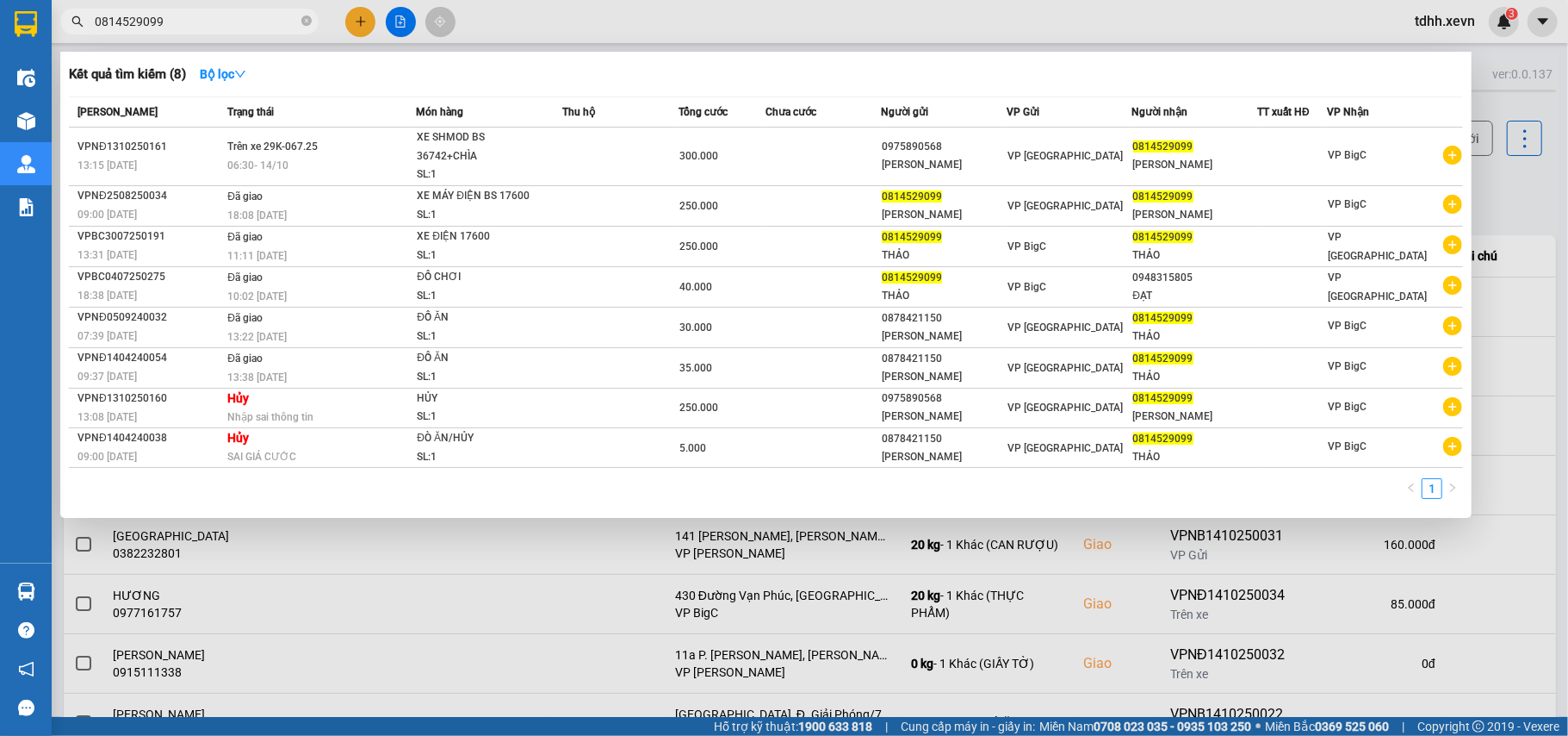
drag, startPoint x: 195, startPoint y: 18, endPoint x: 70, endPoint y: 26, distance: 125.3
click at [70, 29] on span "0814529099" at bounding box center [189, 21] width 259 height 26
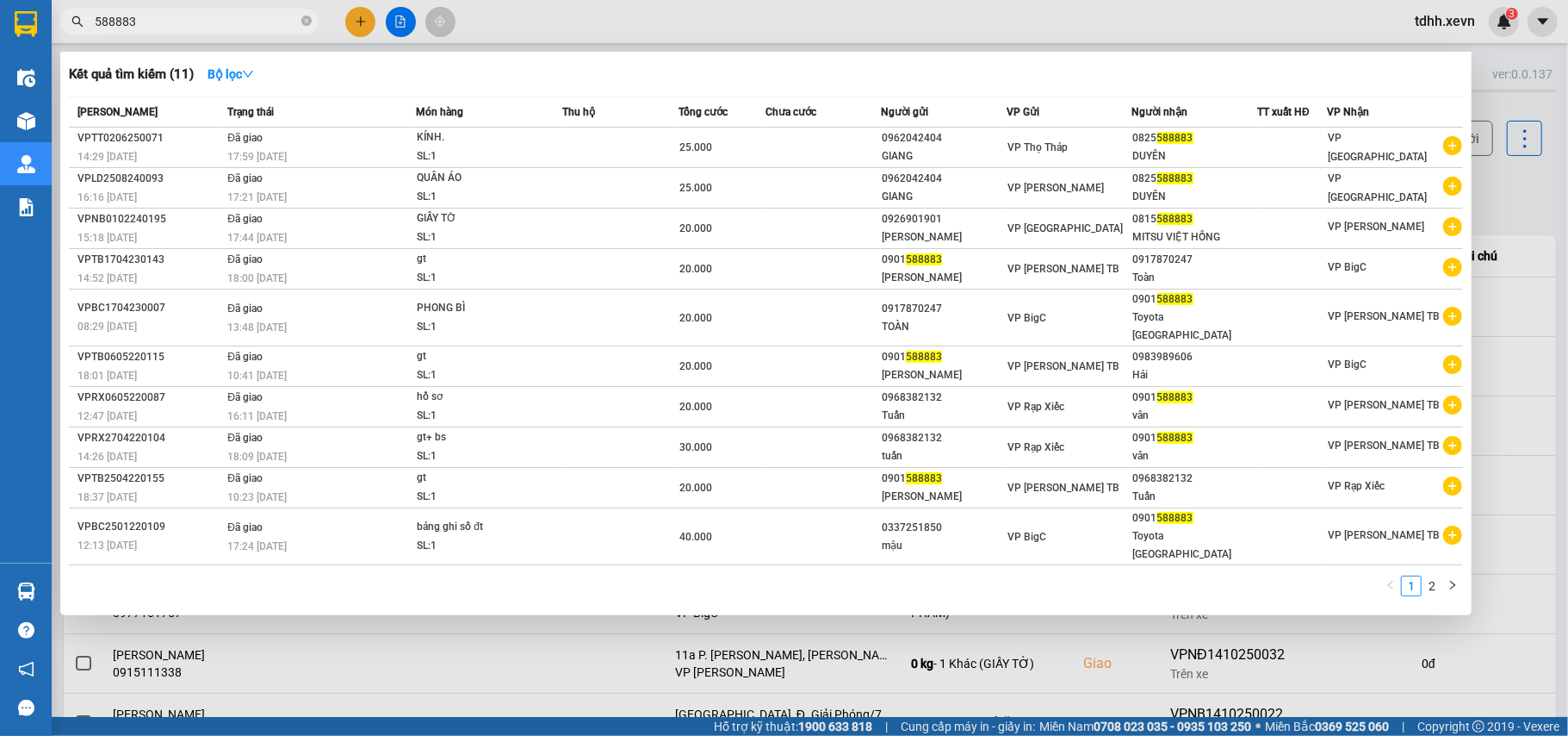
drag, startPoint x: 149, startPoint y: 20, endPoint x: 121, endPoint y: 31, distance: 30.1
click at [121, 31] on span "588883" at bounding box center [189, 21] width 259 height 26
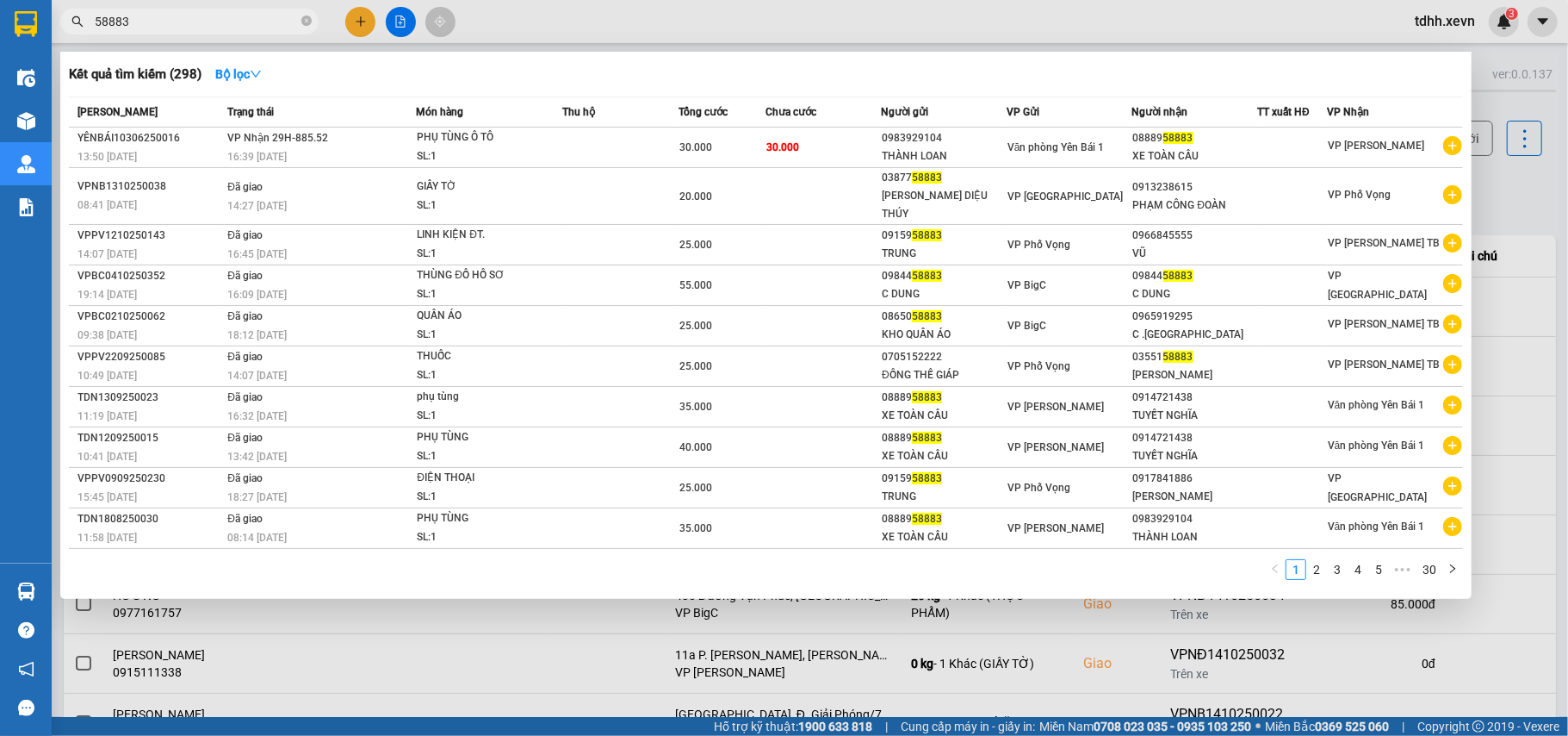
drag, startPoint x: 66, startPoint y: 39, endPoint x: 51, endPoint y: 43, distance: 15.5
click at [51, 37] on div "Kết quả tìm kiếm ( 298 ) Bộ lọc Mã ĐH Trạng thái Món hàng Thu hộ Tổng cước Chưa…" at bounding box center [168, 21] width 336 height 30
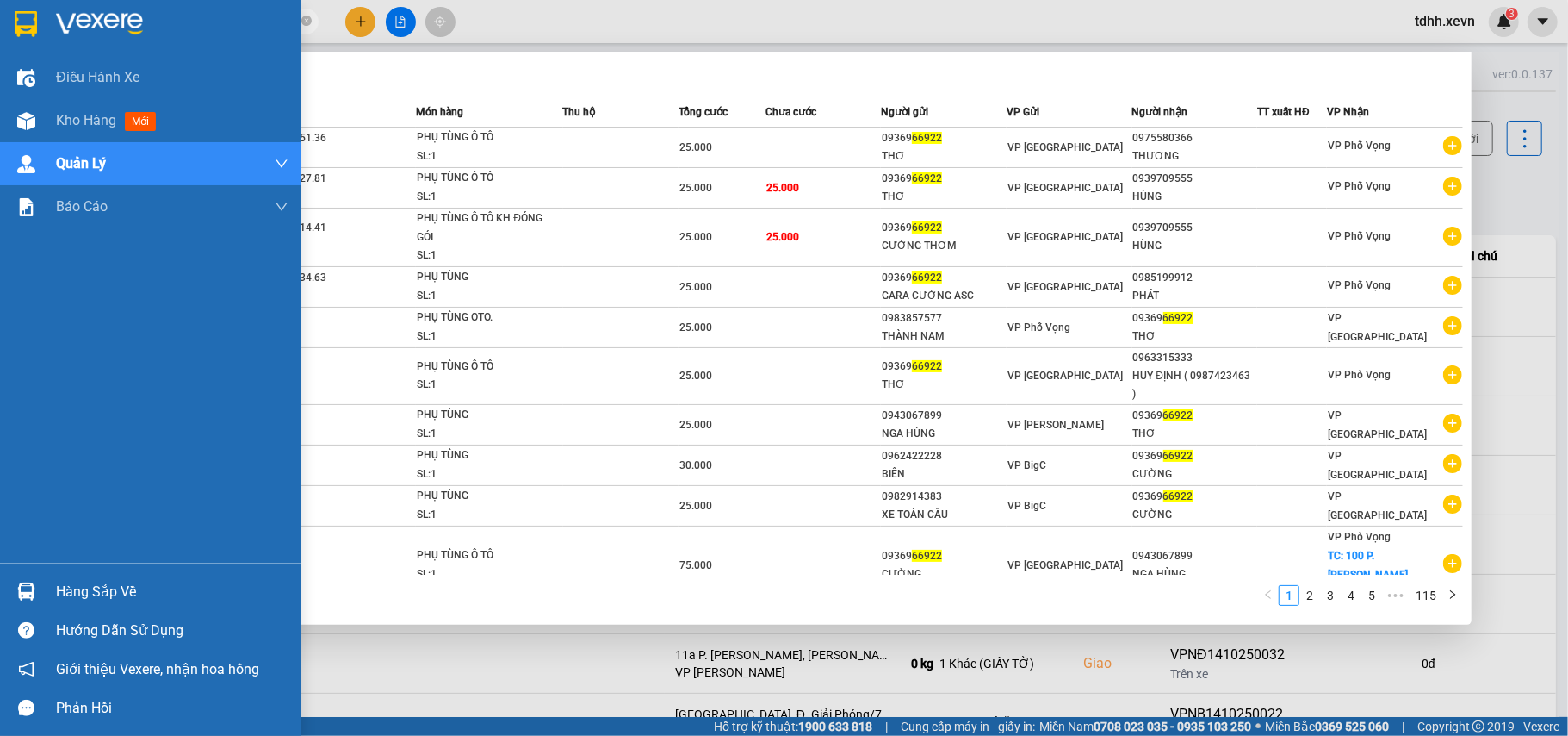
drag, startPoint x: 43, startPoint y: 39, endPoint x: 33, endPoint y: 43, distance: 10.8
click at [33, 43] on section "Kết quả tìm kiếm ( 1144 ) Bộ lọc Mã ĐH Trạng thái Món hàng Thu hộ Tổng cước Chư…" at bounding box center [784, 368] width 1568 height 736
paste input "0979591311"
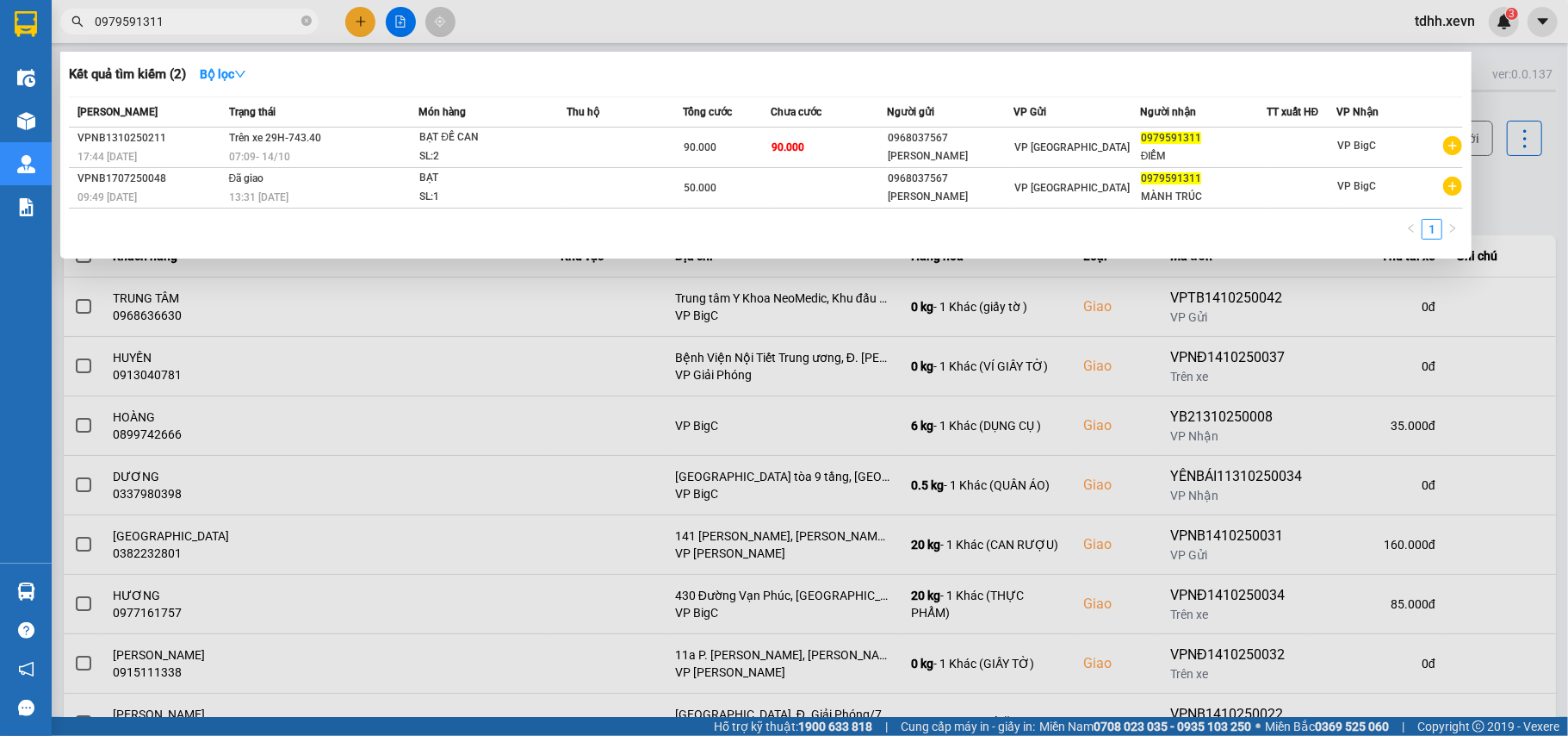
drag, startPoint x: 164, startPoint y: 25, endPoint x: 57, endPoint y: 27, distance: 107.0
click at [57, 27] on div "0979591311" at bounding box center [168, 21] width 336 height 26
paste input "16528558"
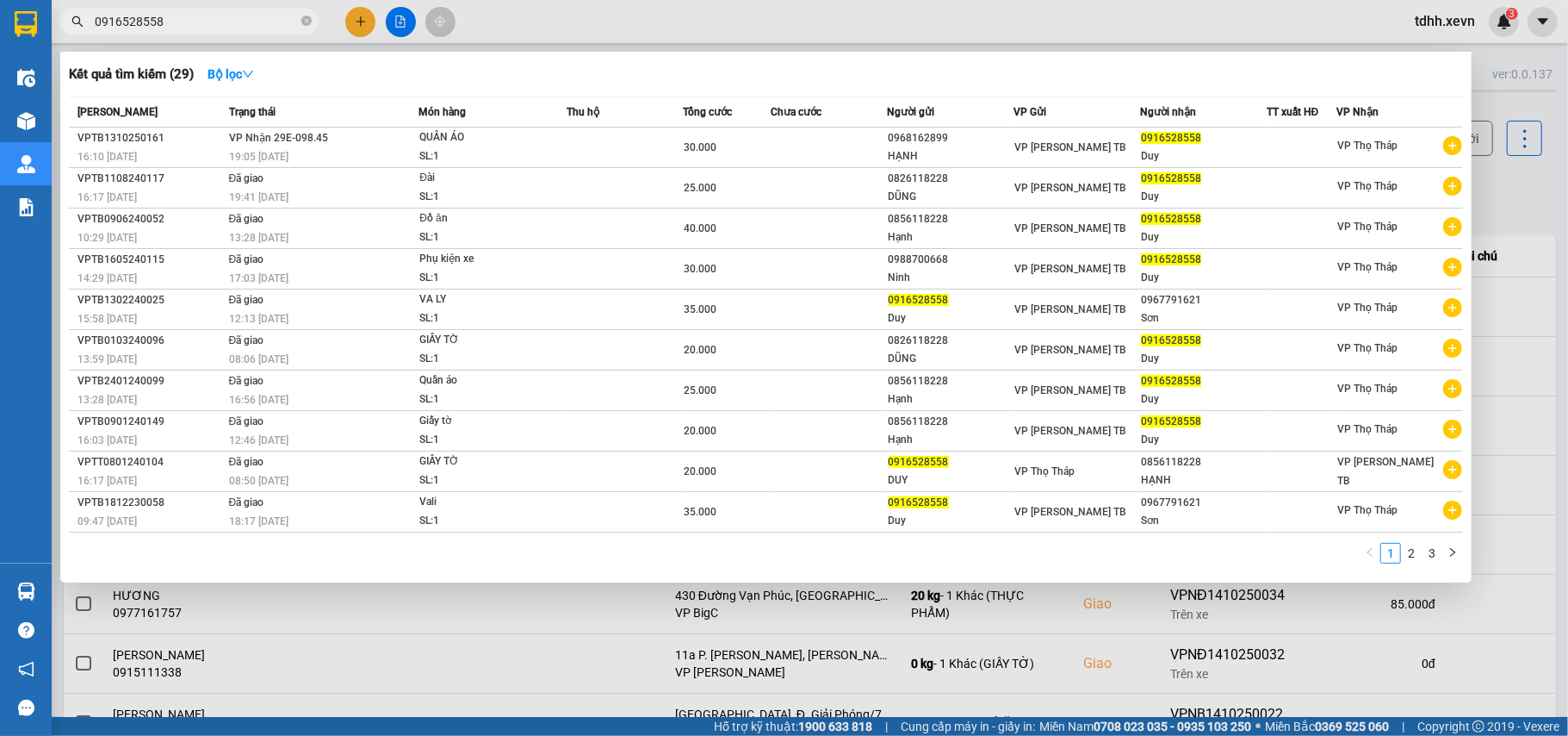
drag, startPoint x: 138, startPoint y: 25, endPoint x: 4, endPoint y: 36, distance: 134.5
click at [0, 45] on section "Kết quả tìm kiếm ( 29 ) Bộ lọc Mã ĐH Trạng thái Món hàng Thu hộ Tổng cước Chưa …" at bounding box center [784, 368] width 1568 height 736
paste input "563855555"
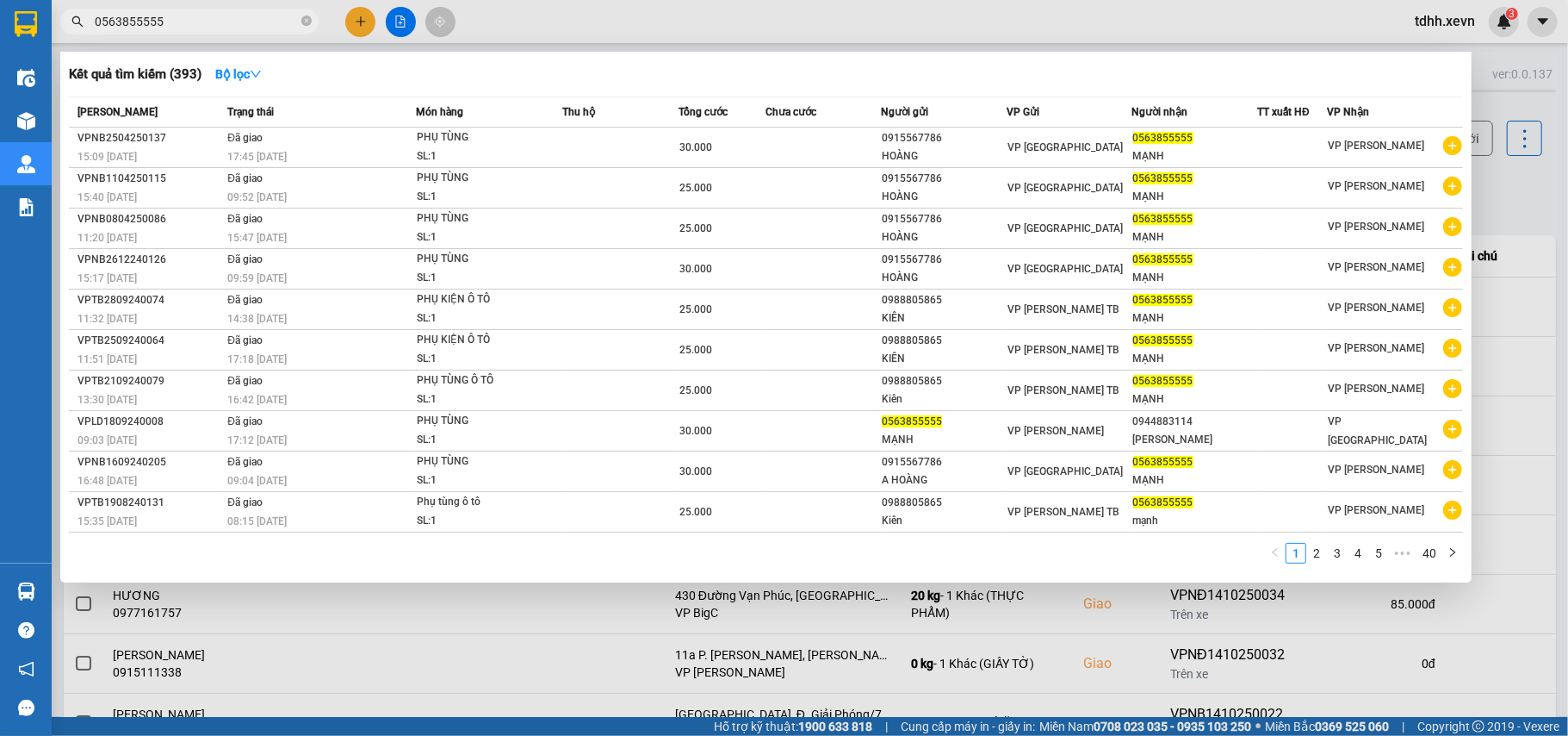
drag, startPoint x: 182, startPoint y: 15, endPoint x: 70, endPoint y: 43, distance: 115.4
click at [70, 37] on div "Kết quả tìm kiếm ( 393 ) Bộ lọc Mã ĐH Trạng thái Món hàng Thu hộ Tổng cước Chưa…" at bounding box center [168, 21] width 336 height 30
drag, startPoint x: 181, startPoint y: 33, endPoint x: 141, endPoint y: 21, distance: 41.8
click at [141, 21] on span "0563855555" at bounding box center [189, 21] width 259 height 26
click at [151, 17] on input "0563855555" at bounding box center [197, 21] width 204 height 19
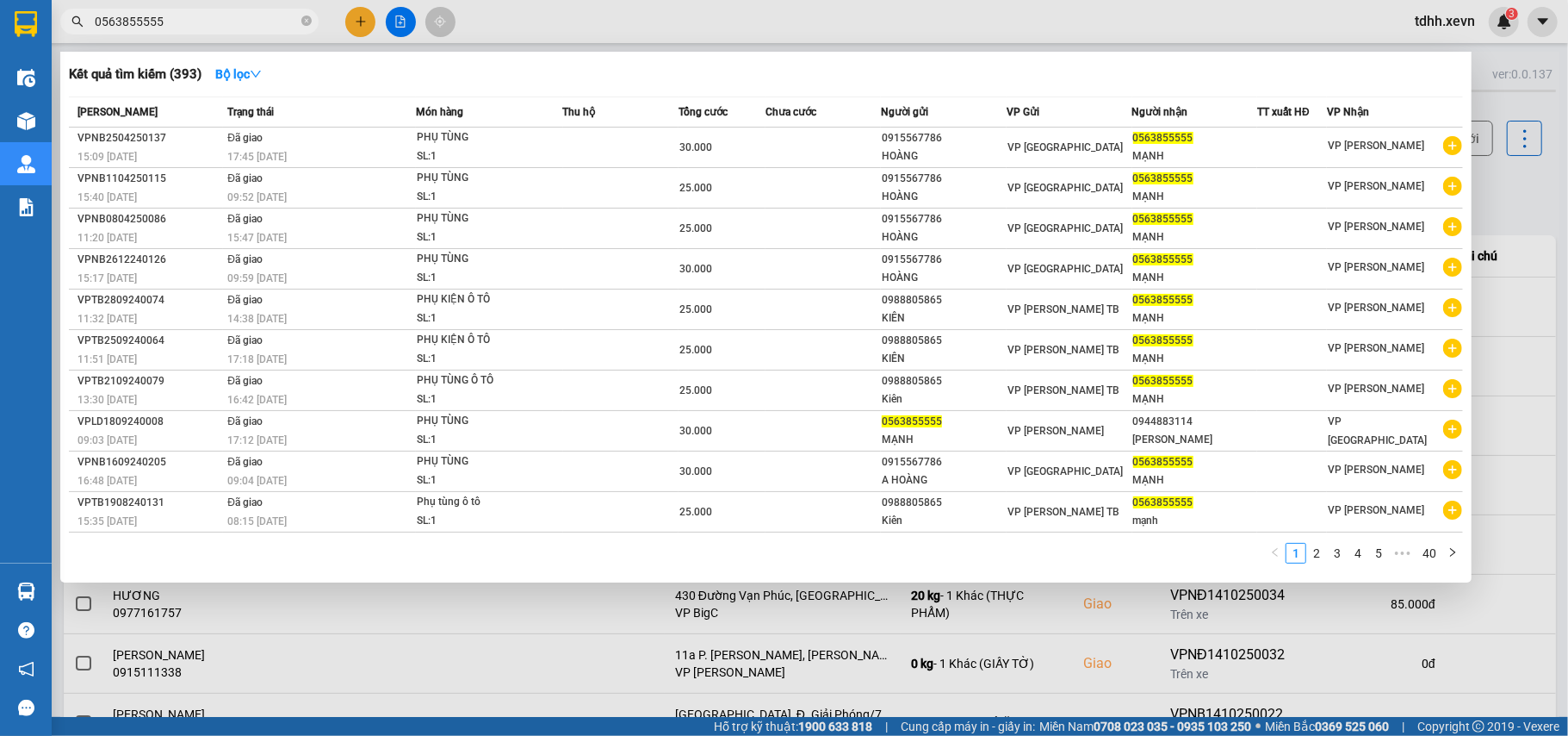
click at [151, 17] on input "0563855555" at bounding box center [197, 21] width 204 height 19
paste input "96419"
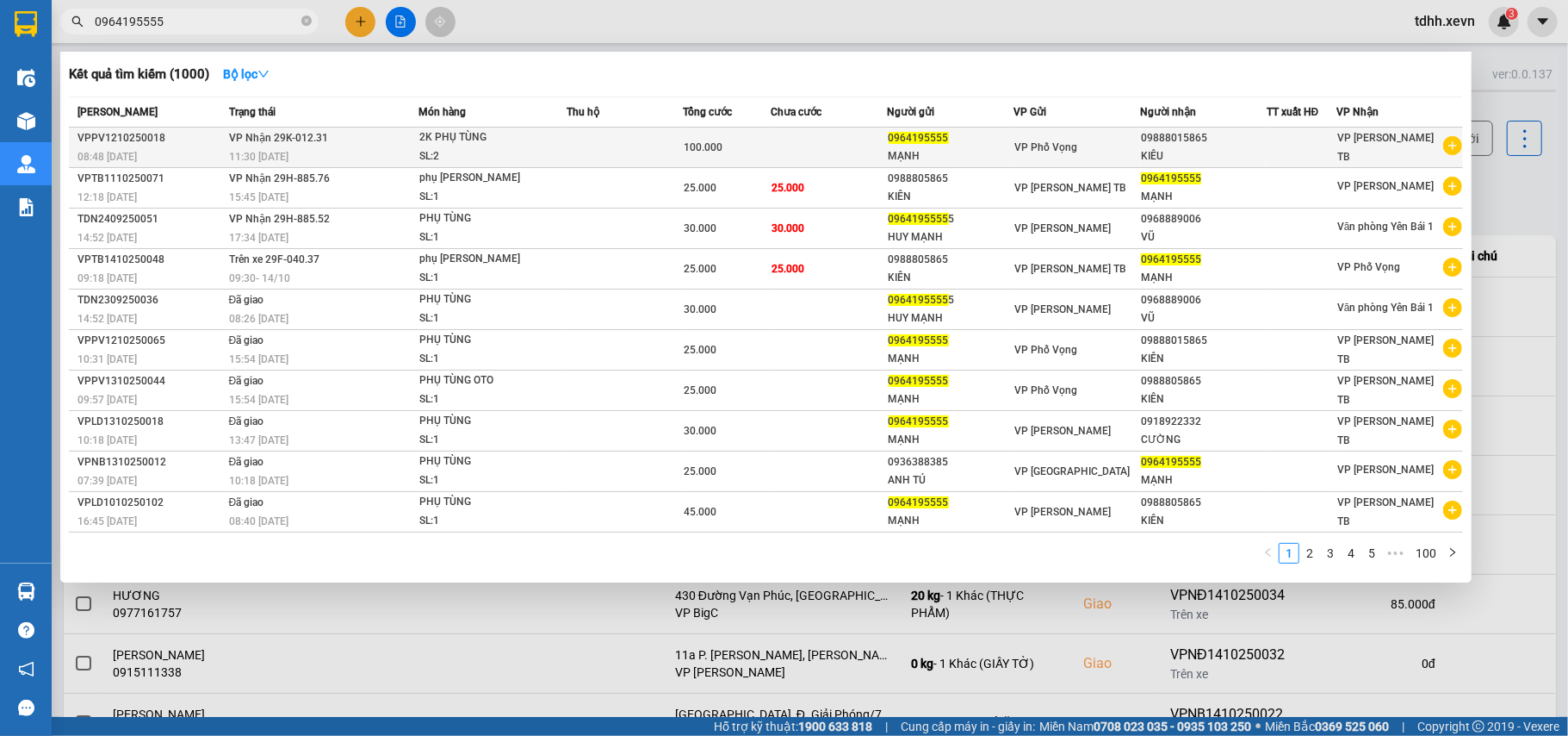
type input "0964195555"
click at [1216, 149] on div "KIÊU" at bounding box center [1204, 156] width 125 height 18
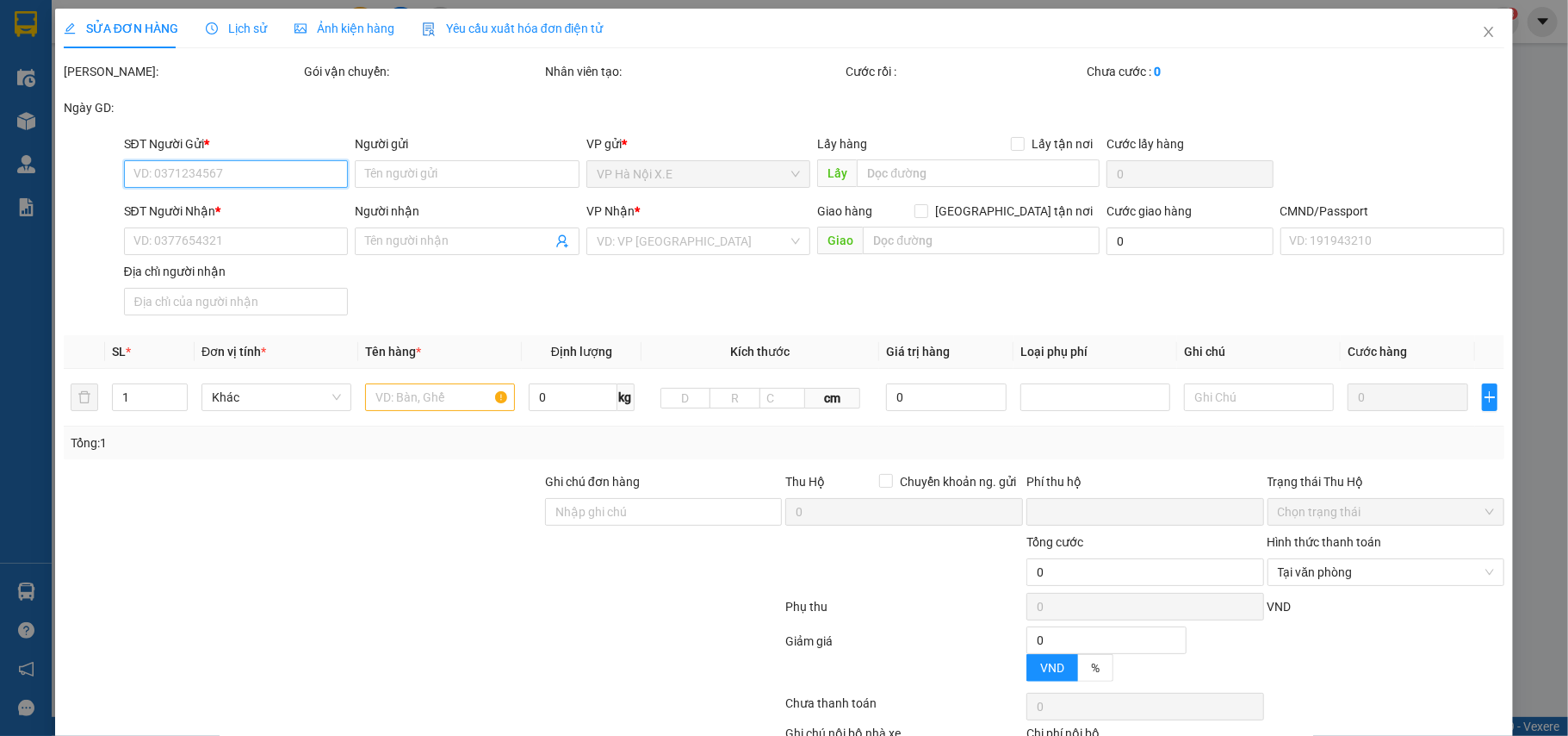
type input "0964195555"
type input "MẠNH"
type input "09888015865"
type input "KIÊU"
type input "002088000041 [PERSON_NAME]"
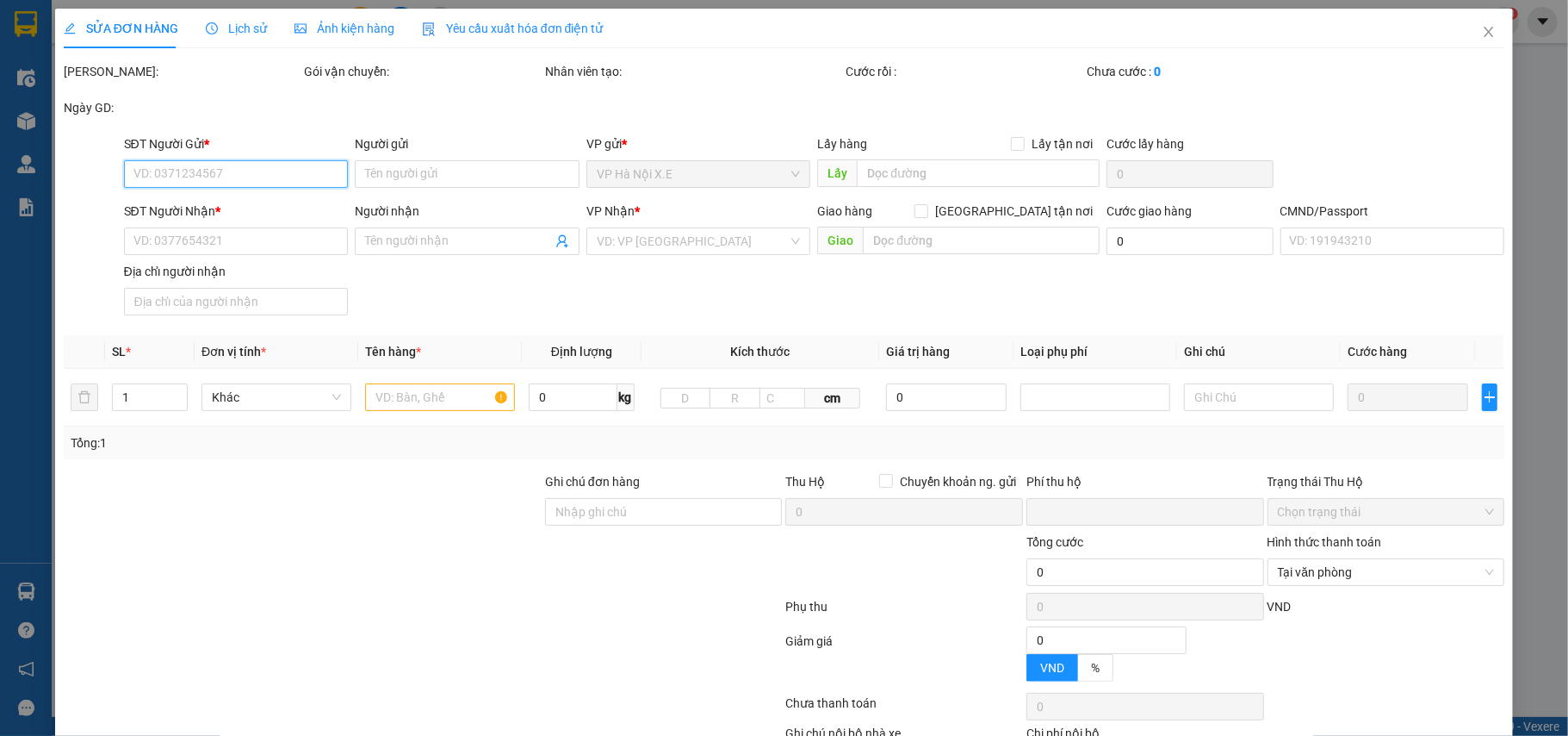
type input "0"
type input "100.000"
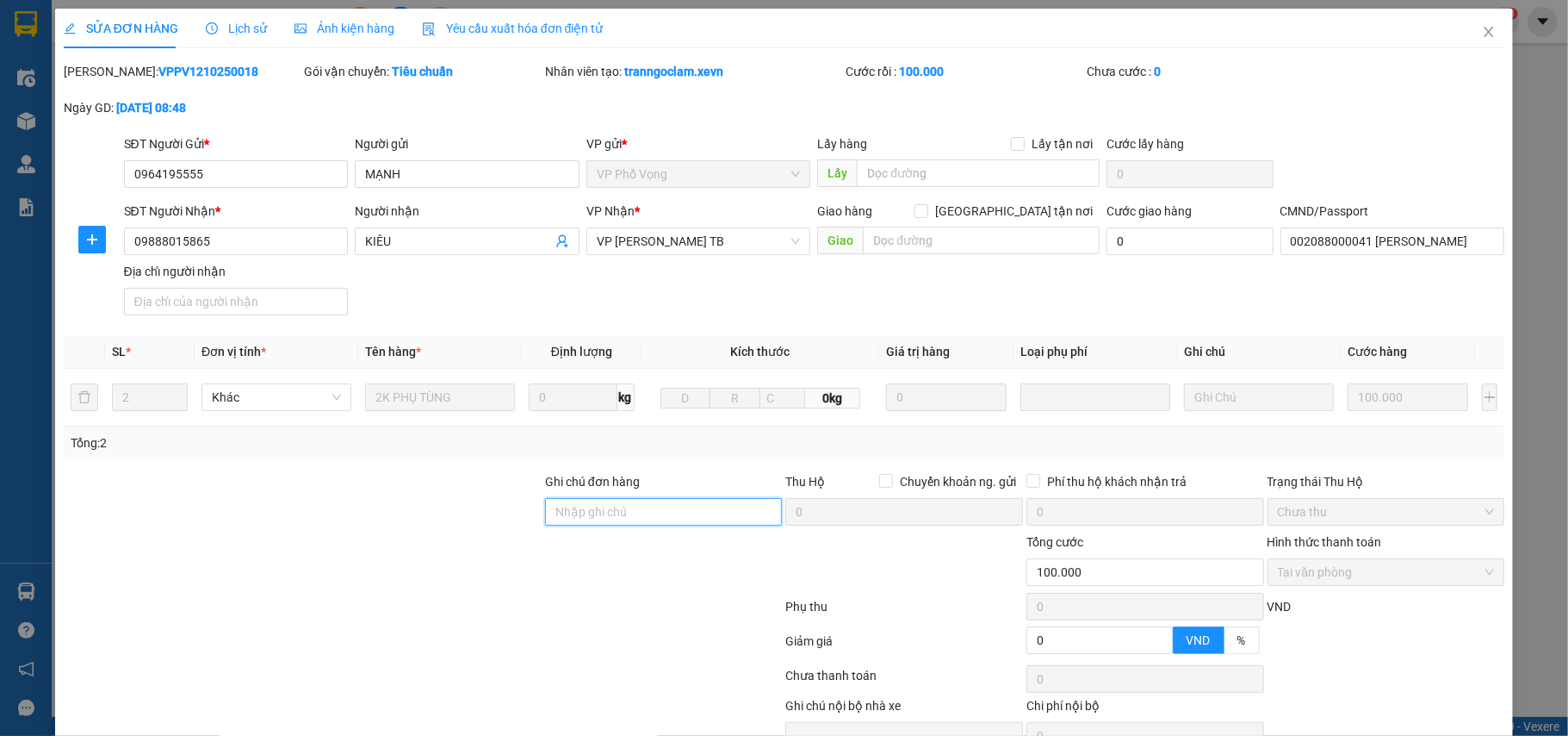
click at [636, 522] on input "Ghi chú đơn hàng" at bounding box center [664, 512] width 237 height 27
click at [642, 523] on input "Ghi chú đơn hàng" at bounding box center [664, 512] width 237 height 27
type input "0988805865"
click at [591, 514] on input "0988805865" at bounding box center [664, 512] width 237 height 27
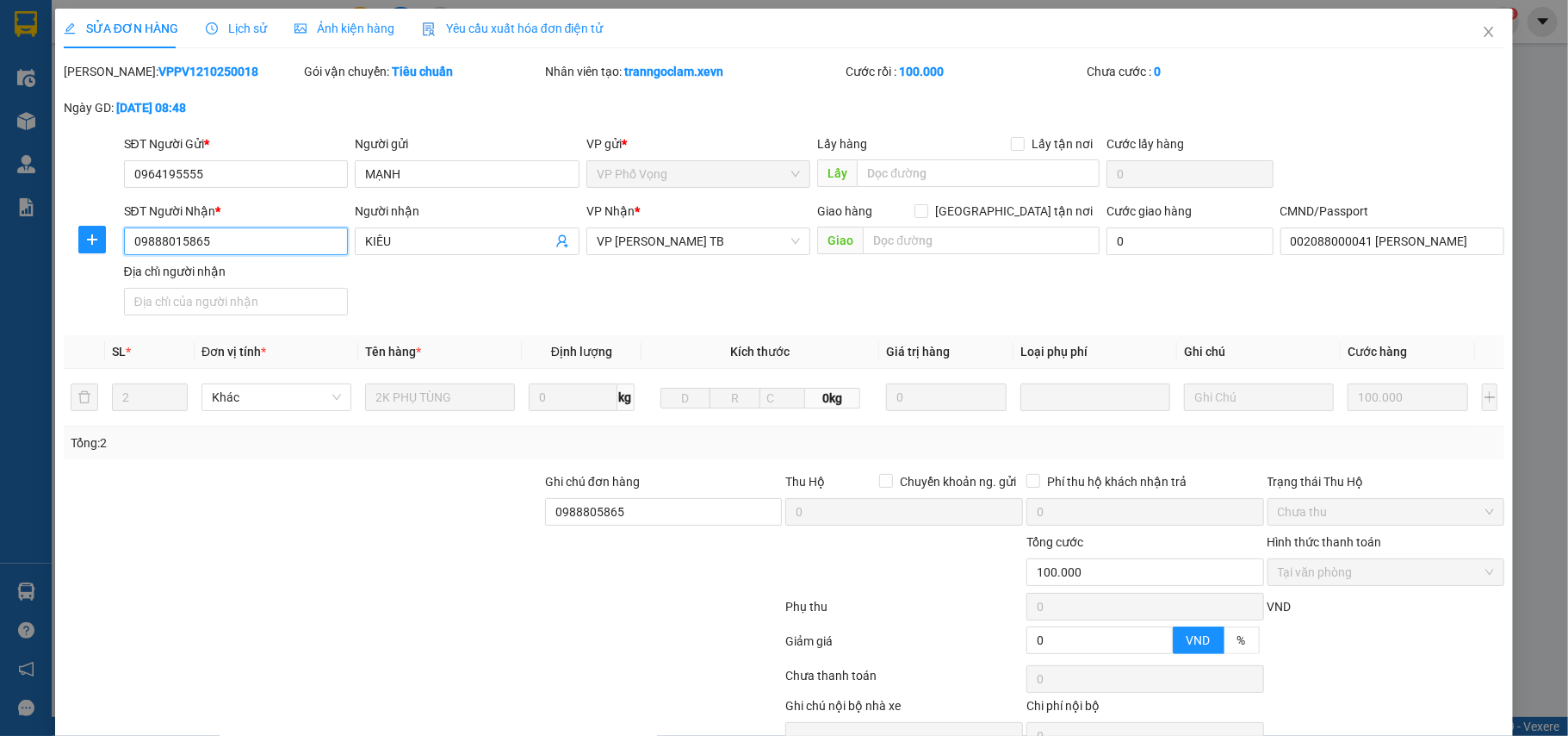
click at [155, 242] on input "09888015865" at bounding box center [236, 241] width 225 height 27
click at [156, 241] on input "09888015865" at bounding box center [236, 241] width 225 height 27
paste input "search"
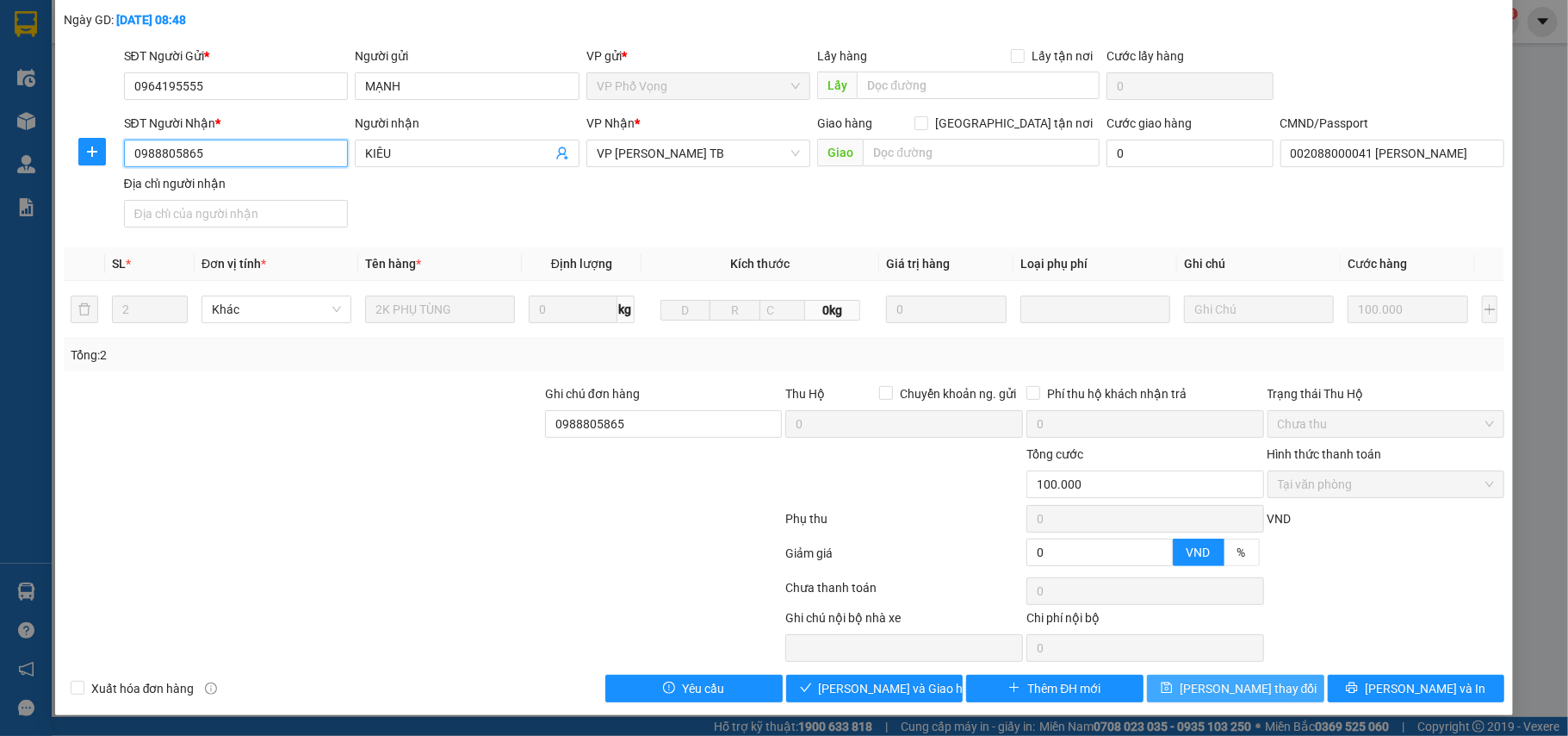
type input "0988805865"
click at [1235, 697] on span "[PERSON_NAME] thay đổi" at bounding box center [1249, 688] width 138 height 19
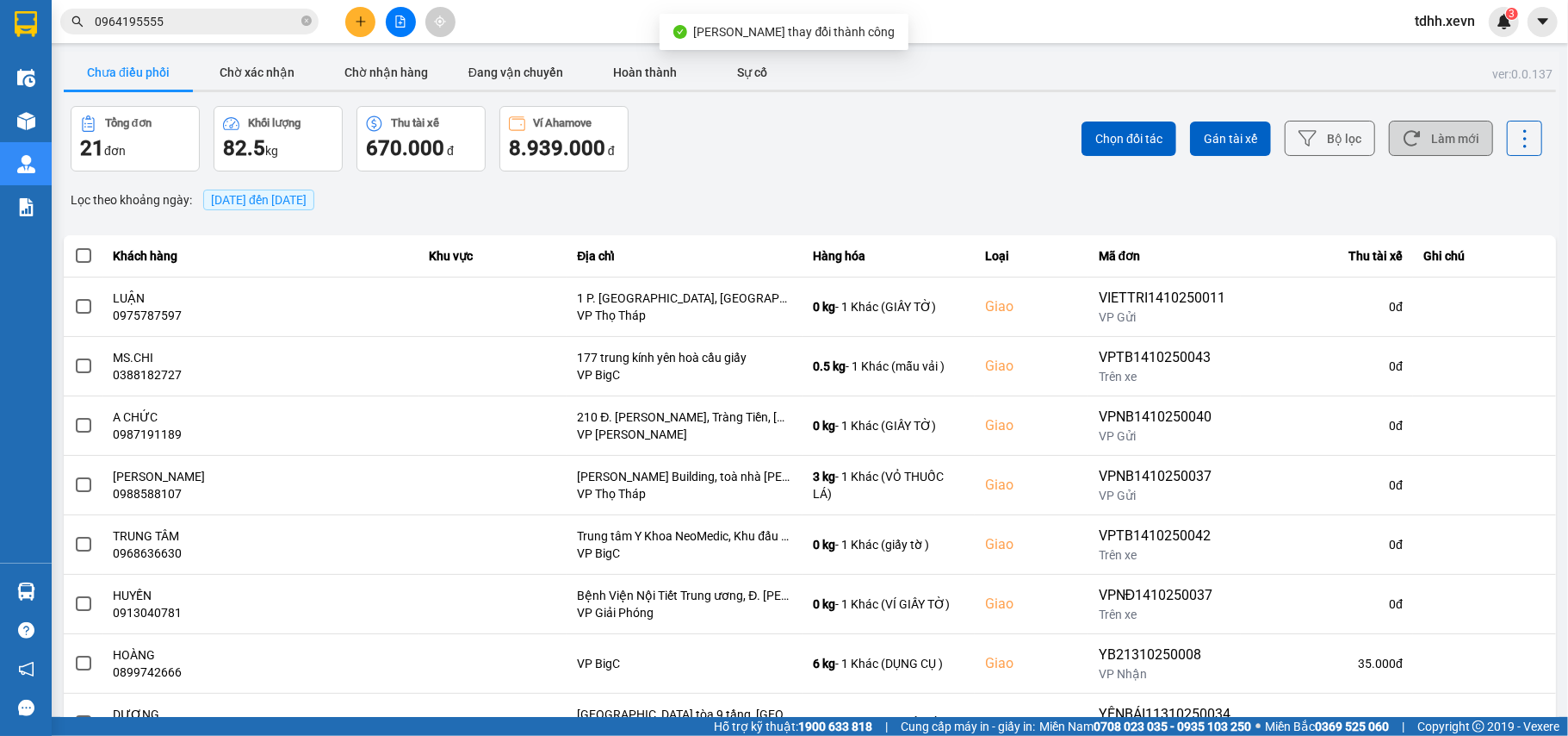
click at [1425, 138] on button "Làm mới" at bounding box center [1442, 138] width 105 height 35
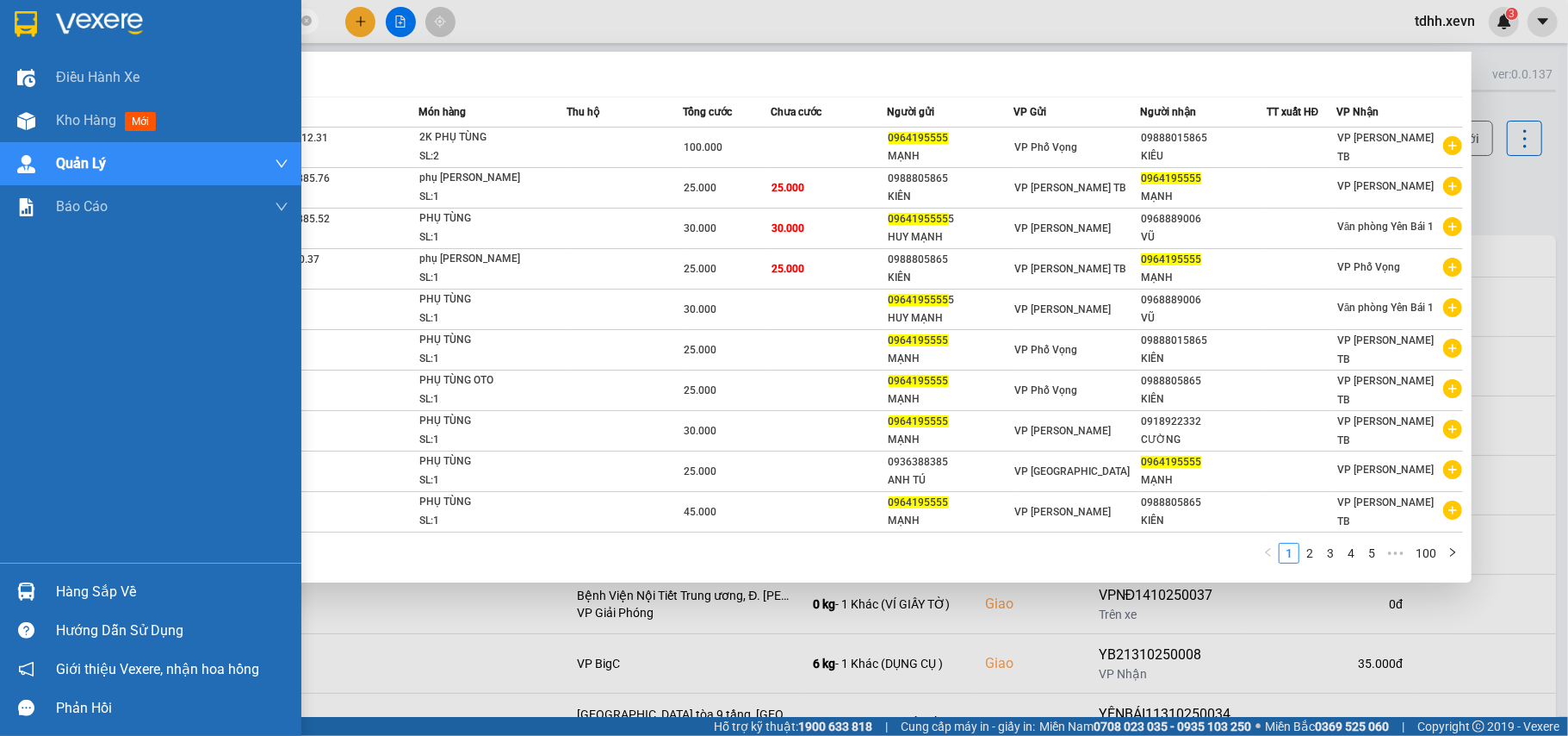
drag, startPoint x: 200, startPoint y: 20, endPoint x: 0, endPoint y: 33, distance: 200.4
click at [0, 33] on section "Kết quả tìm kiếm ( 1000 ) Bộ lọc Mã ĐH Trạng thái Món hàng Thu hộ Tổng cước Chư…" at bounding box center [784, 368] width 1568 height 736
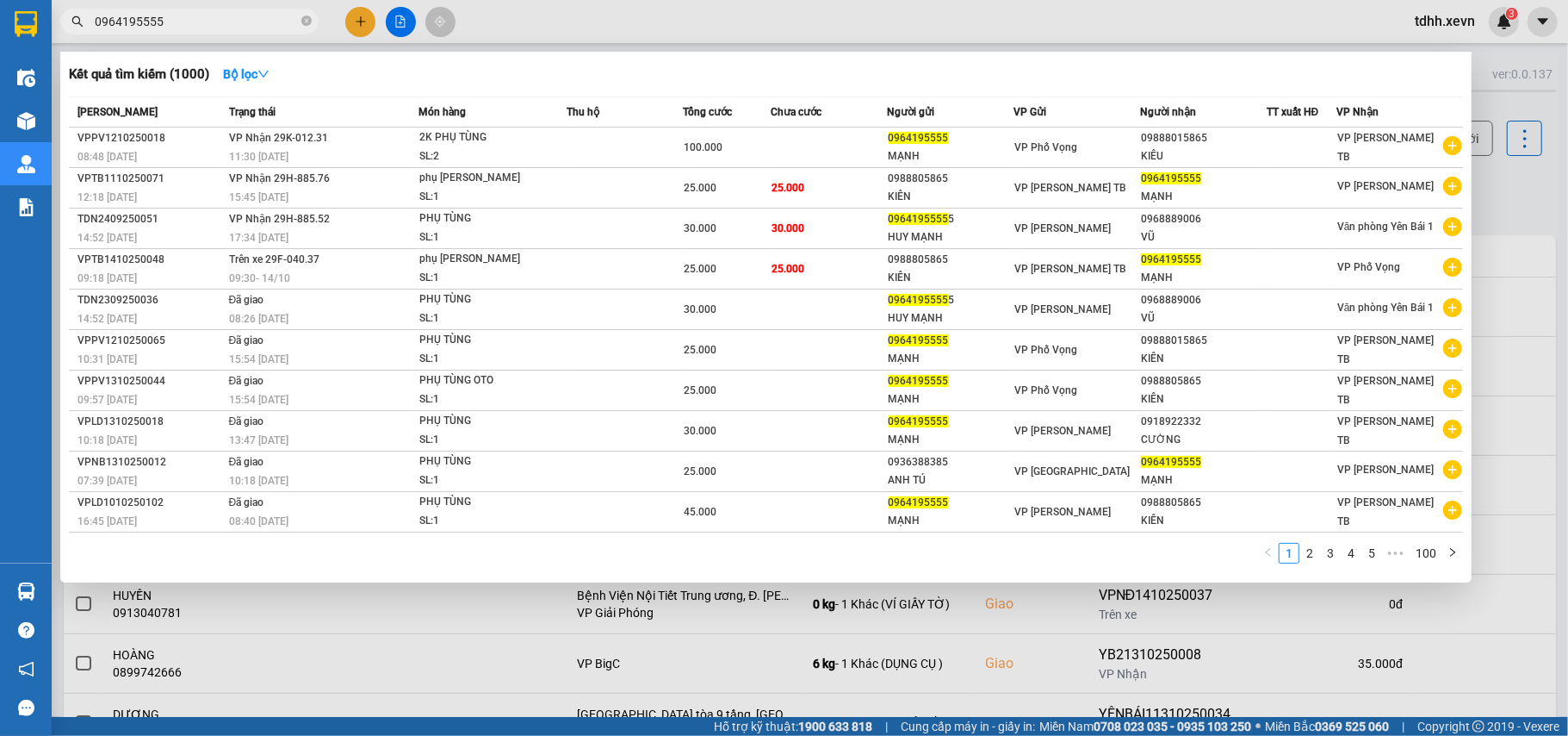
paste input "26955188"
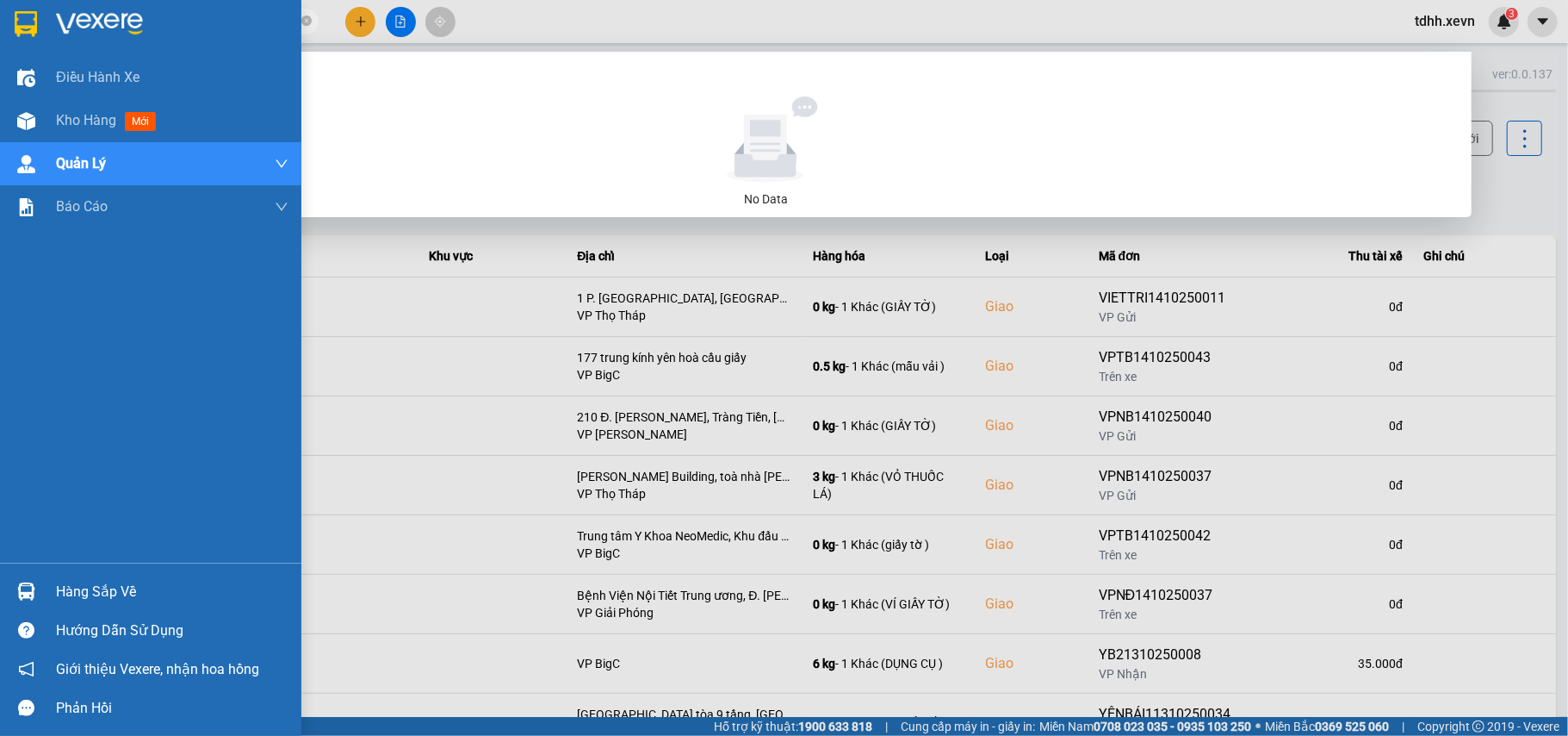
drag, startPoint x: 171, startPoint y: 14, endPoint x: 0, endPoint y: 35, distance: 172.3
click at [0, 35] on section "Kết quả tìm kiếm ( 0 ) Bộ lọc No Data 0926955188 tdhh.xevn 3 Điều hành xe Kho h…" at bounding box center [784, 368] width 1568 height 736
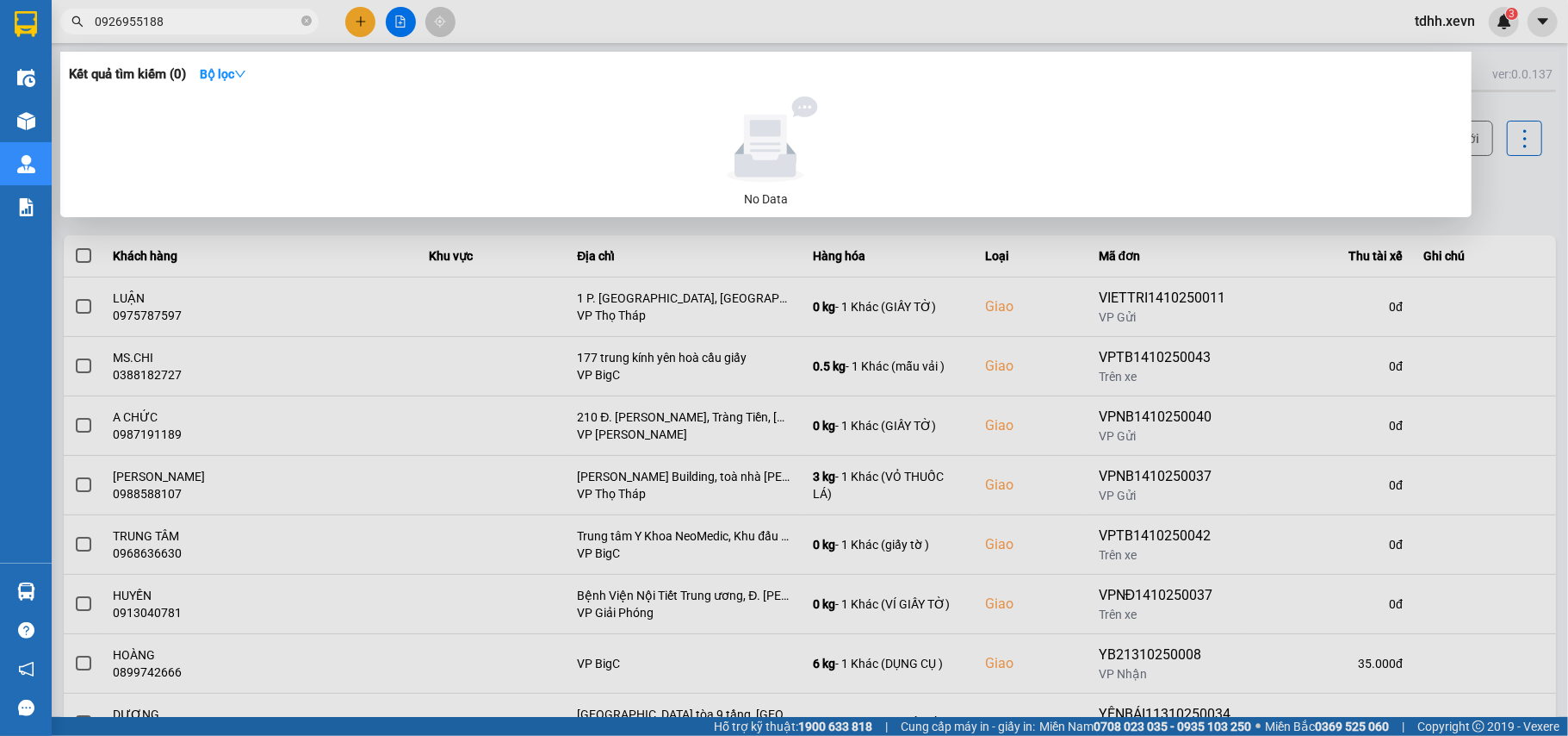
paste input "842331106"
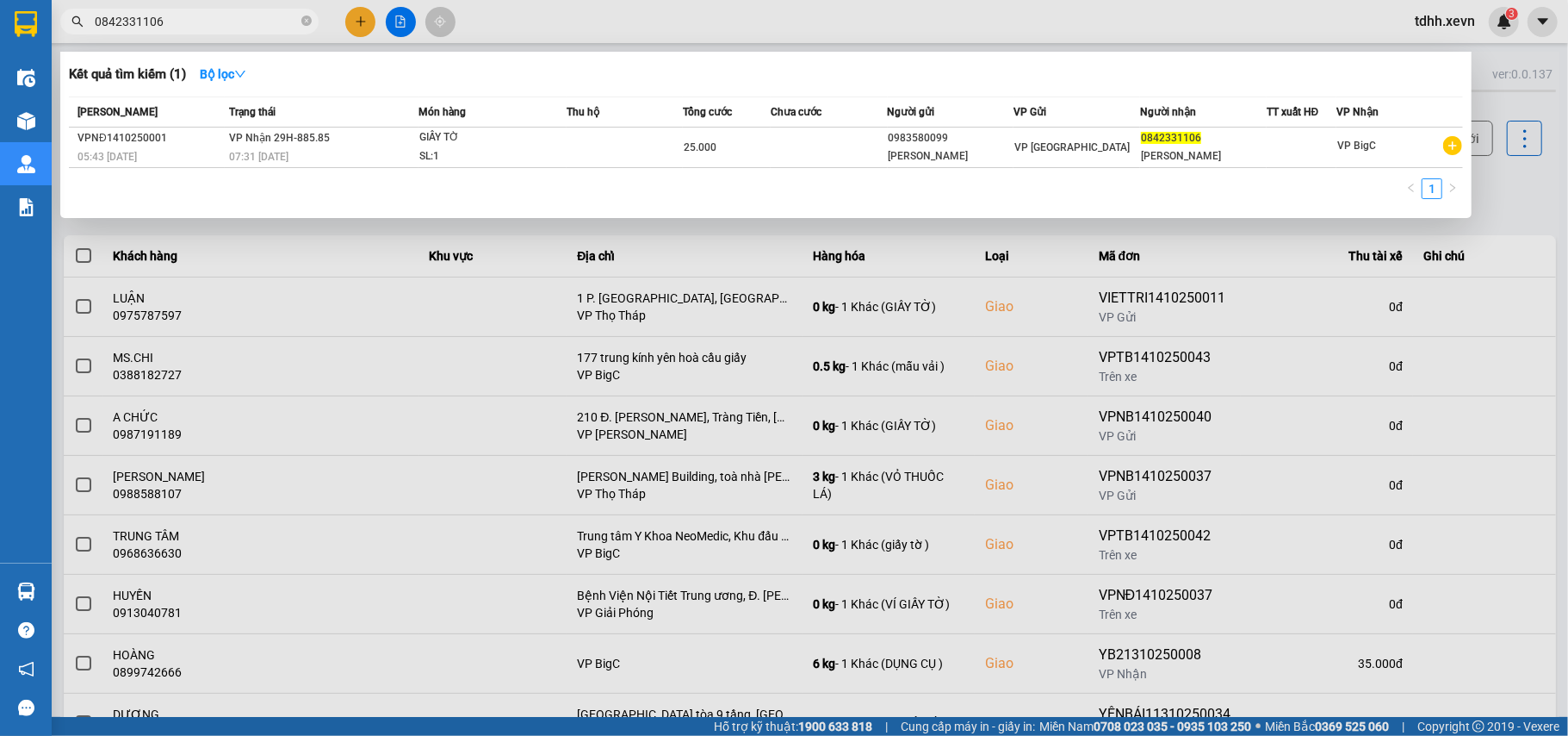
click at [156, 11] on span "0842331106" at bounding box center [189, 21] width 259 height 26
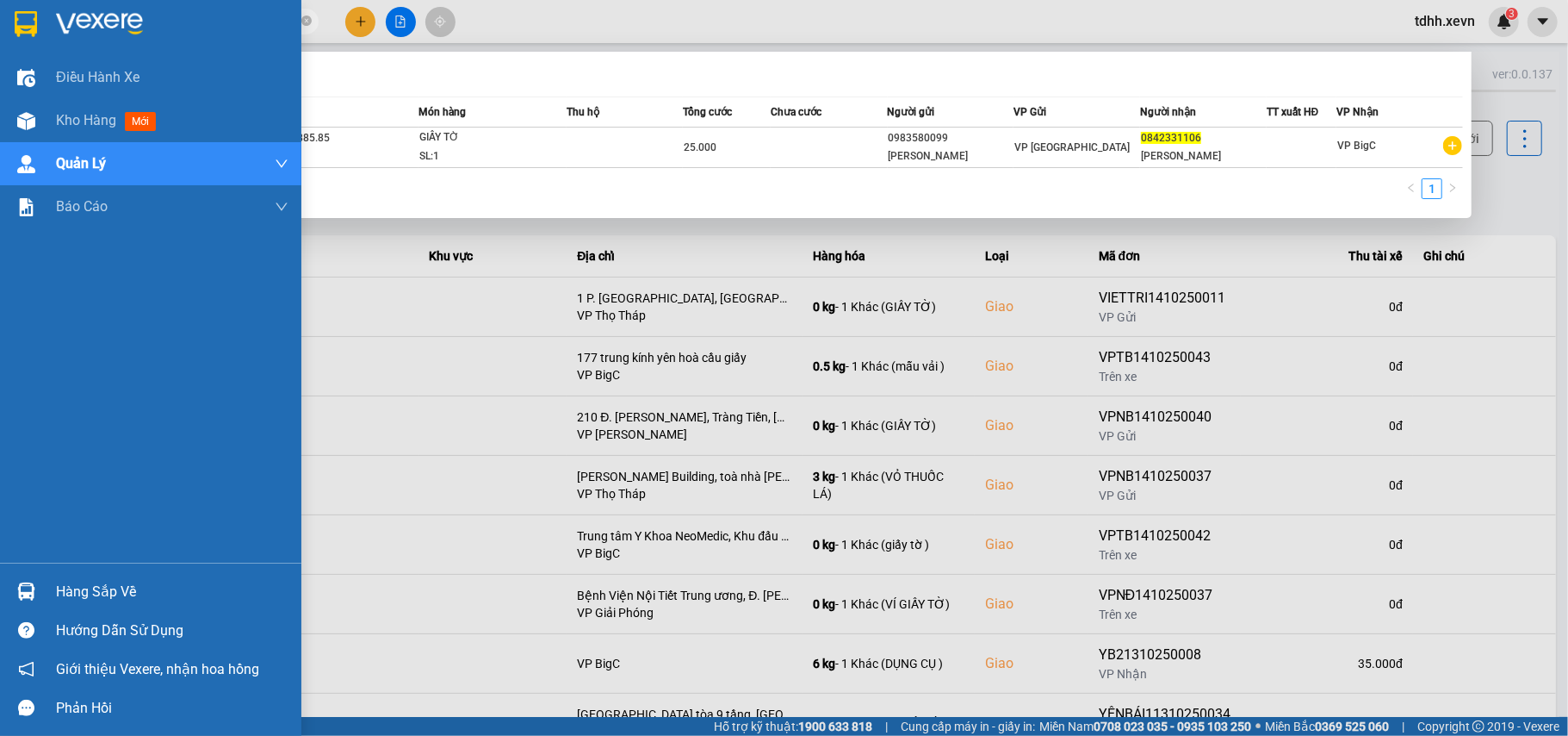
drag, startPoint x: 164, startPoint y: 16, endPoint x: 29, endPoint y: 38, distance: 136.8
click at [29, 38] on section "Kết quả tìm kiếm ( 1 ) Bộ lọc Mã ĐH Trạng thái Món hàng Thu hộ Tổng cước Chưa c…" at bounding box center [784, 368] width 1568 height 736
paste input "931502858"
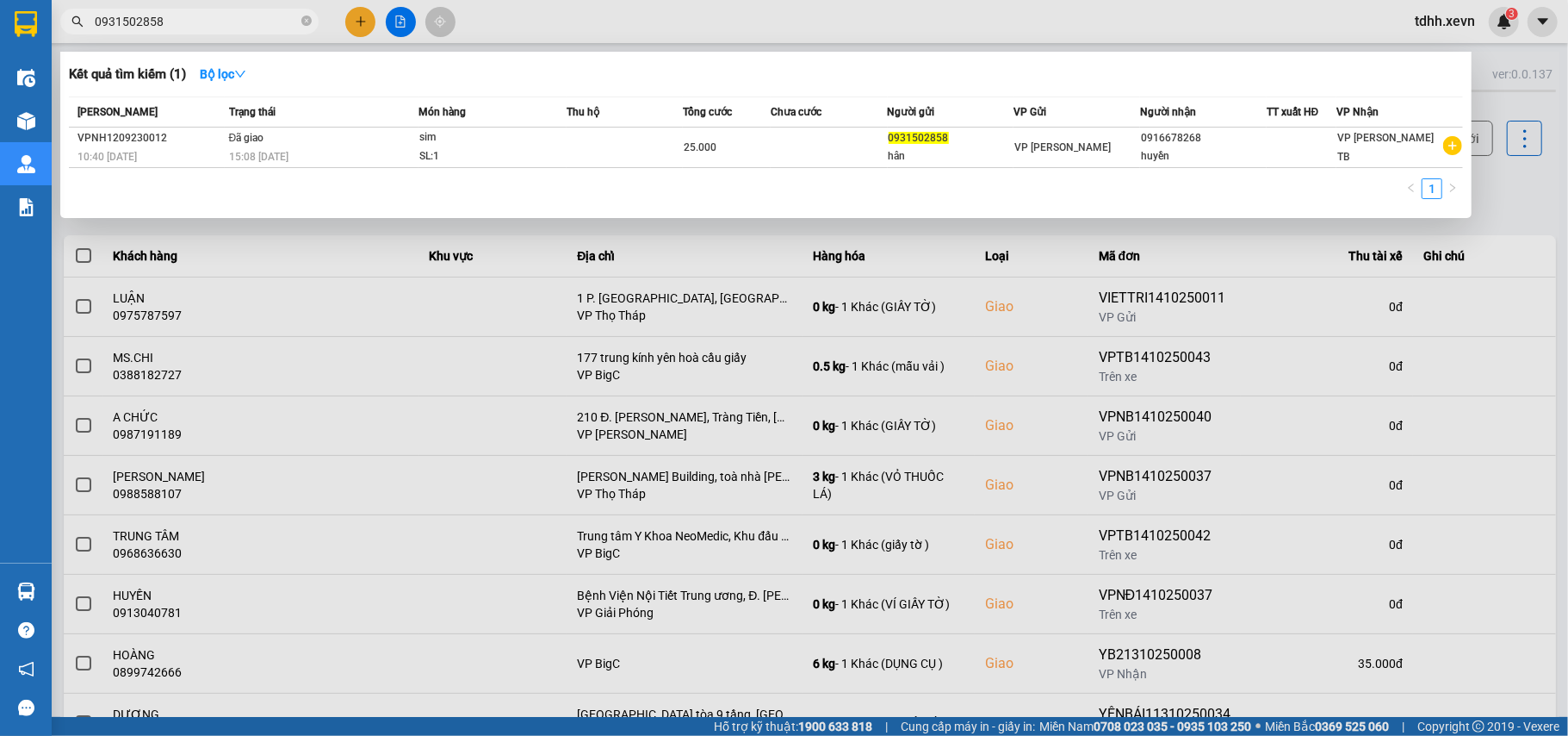
click at [1456, 332] on div at bounding box center [784, 368] width 1568 height 736
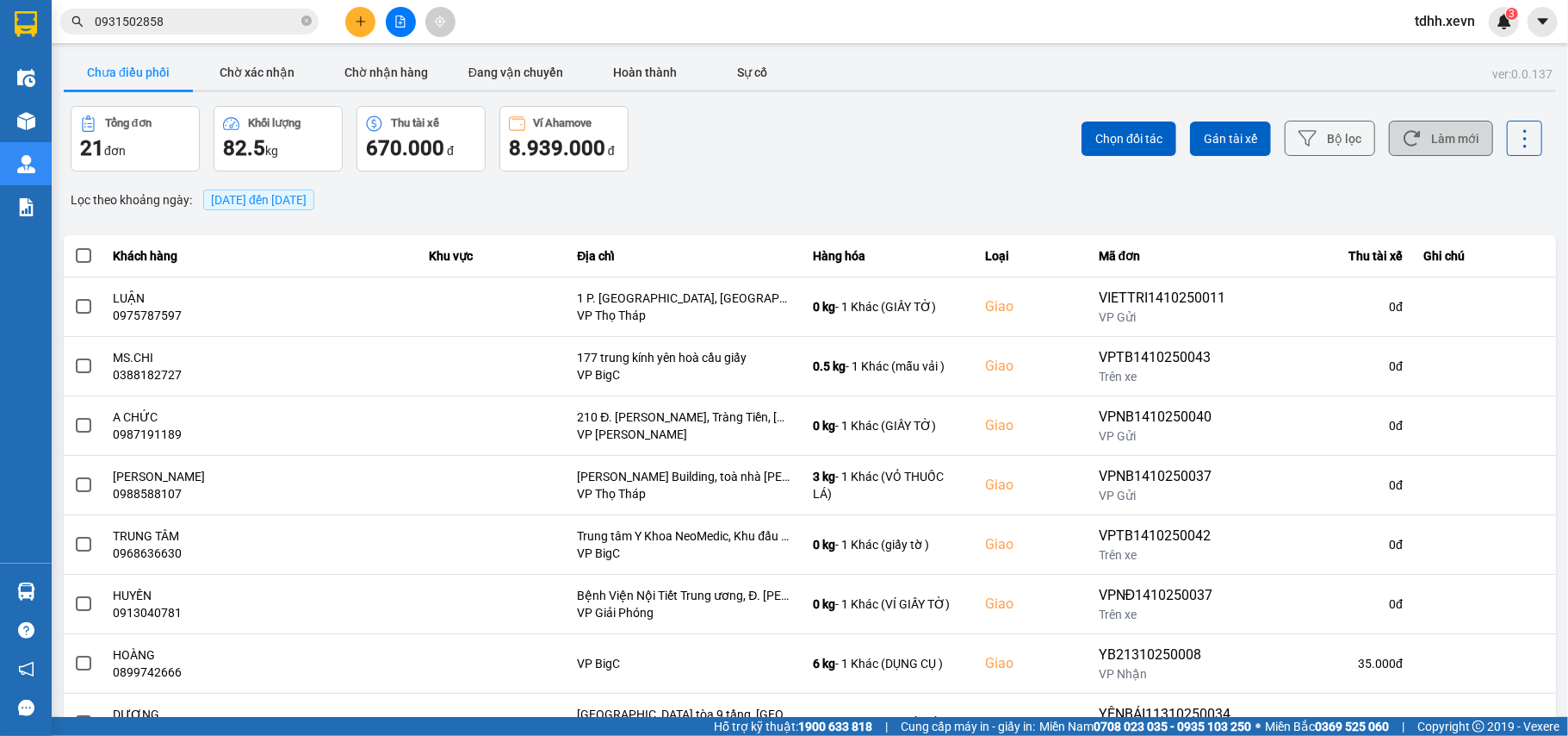
drag, startPoint x: 1440, startPoint y: 156, endPoint x: 1425, endPoint y: 151, distance: 15.8
click at [1438, 155] on button "Làm mới" at bounding box center [1442, 138] width 105 height 35
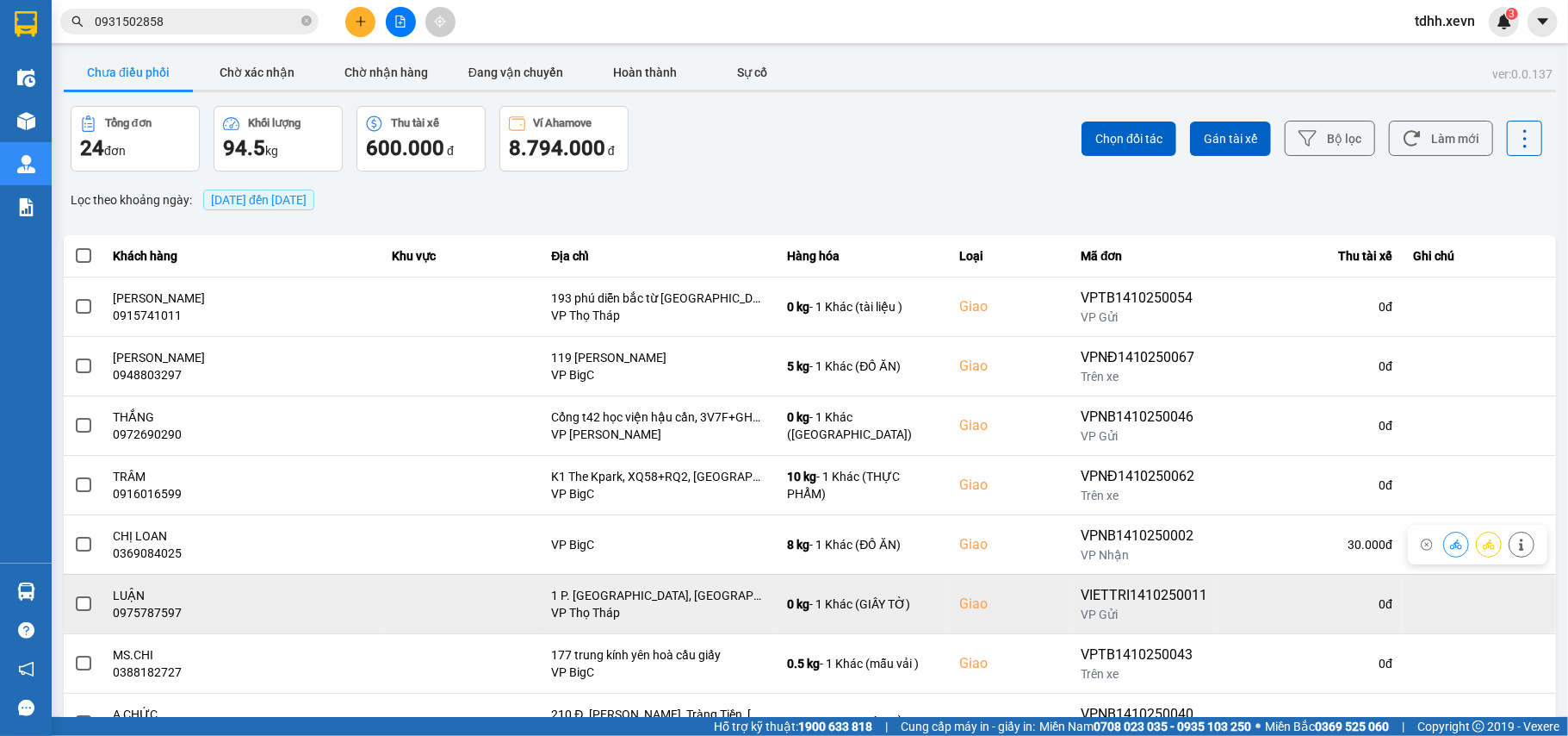
scroll to position [198, 0]
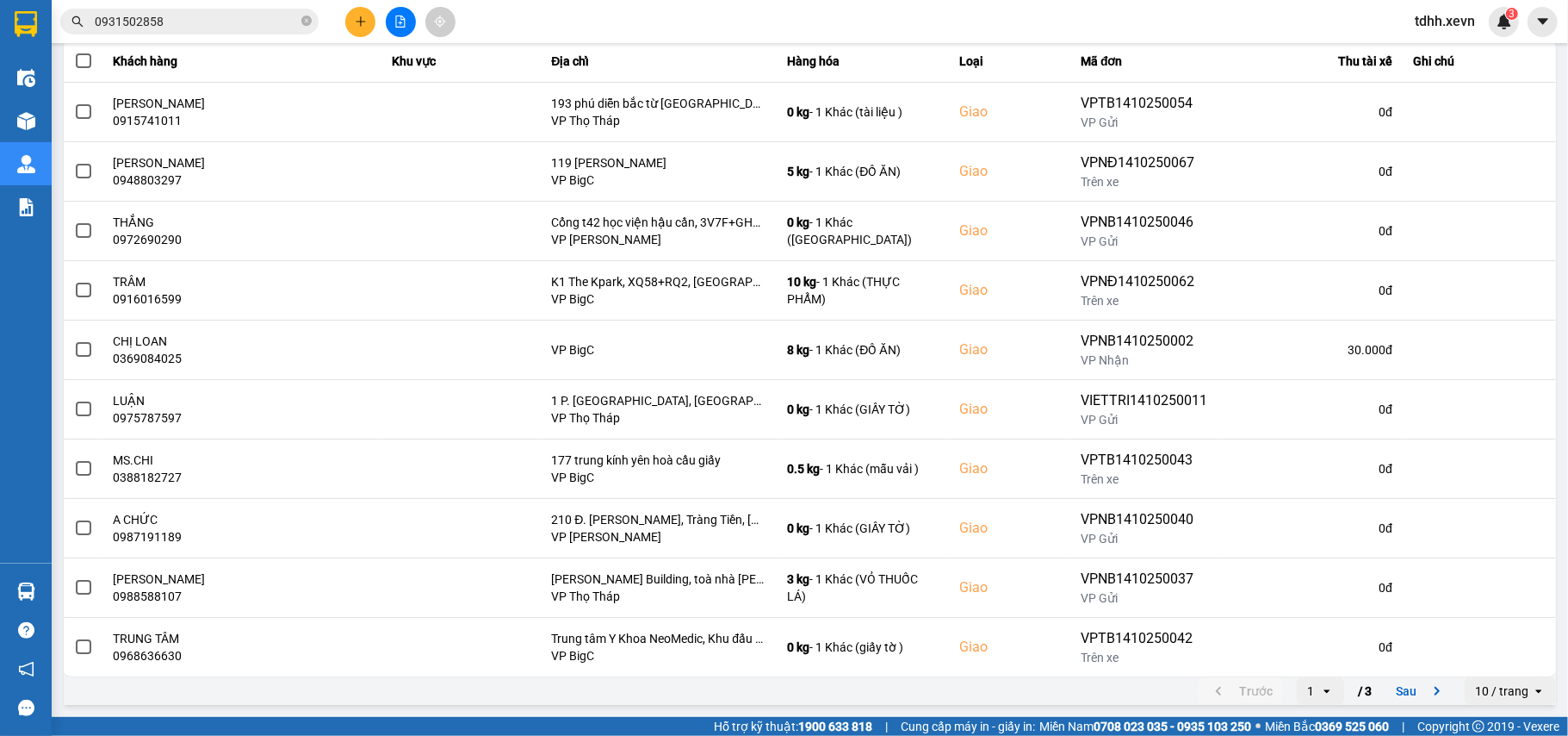
drag, startPoint x: 1423, startPoint y: 687, endPoint x: 922, endPoint y: 18, distance: 835.8
click at [1427, 688] on icon "next page. current page 1 / 3" at bounding box center [1437, 690] width 20 height 20
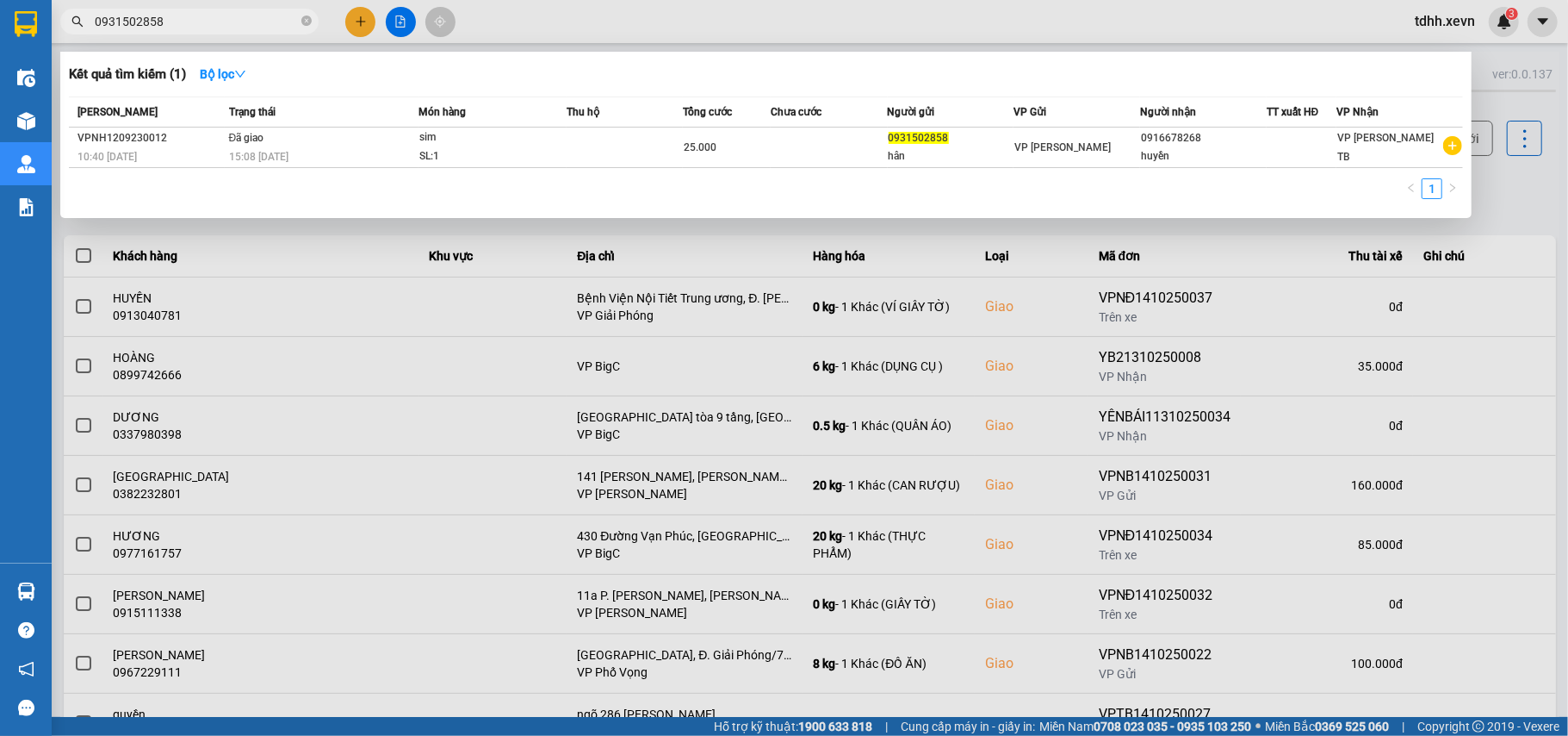
drag, startPoint x: 172, startPoint y: 20, endPoint x: 5, endPoint y: 40, distance: 168.2
click at [5, 40] on section "Kết quả tìm kiếm ( 1 ) Bộ lọc Mã ĐH Trạng thái Món hàng Thu hộ Tổng cước Chưa c…" at bounding box center [784, 368] width 1568 height 736
paste input "2836363"
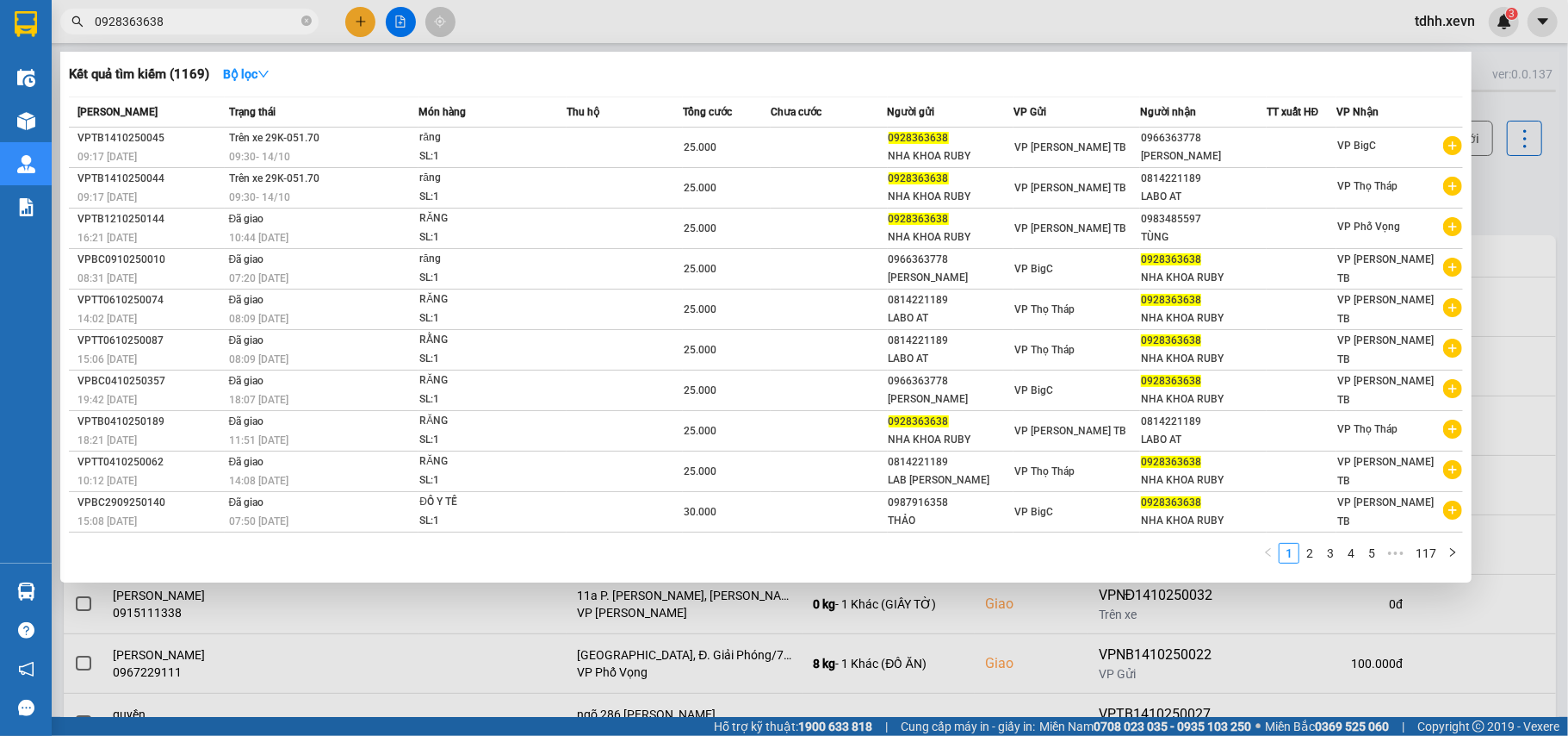
click at [1499, 208] on div at bounding box center [784, 368] width 1568 height 736
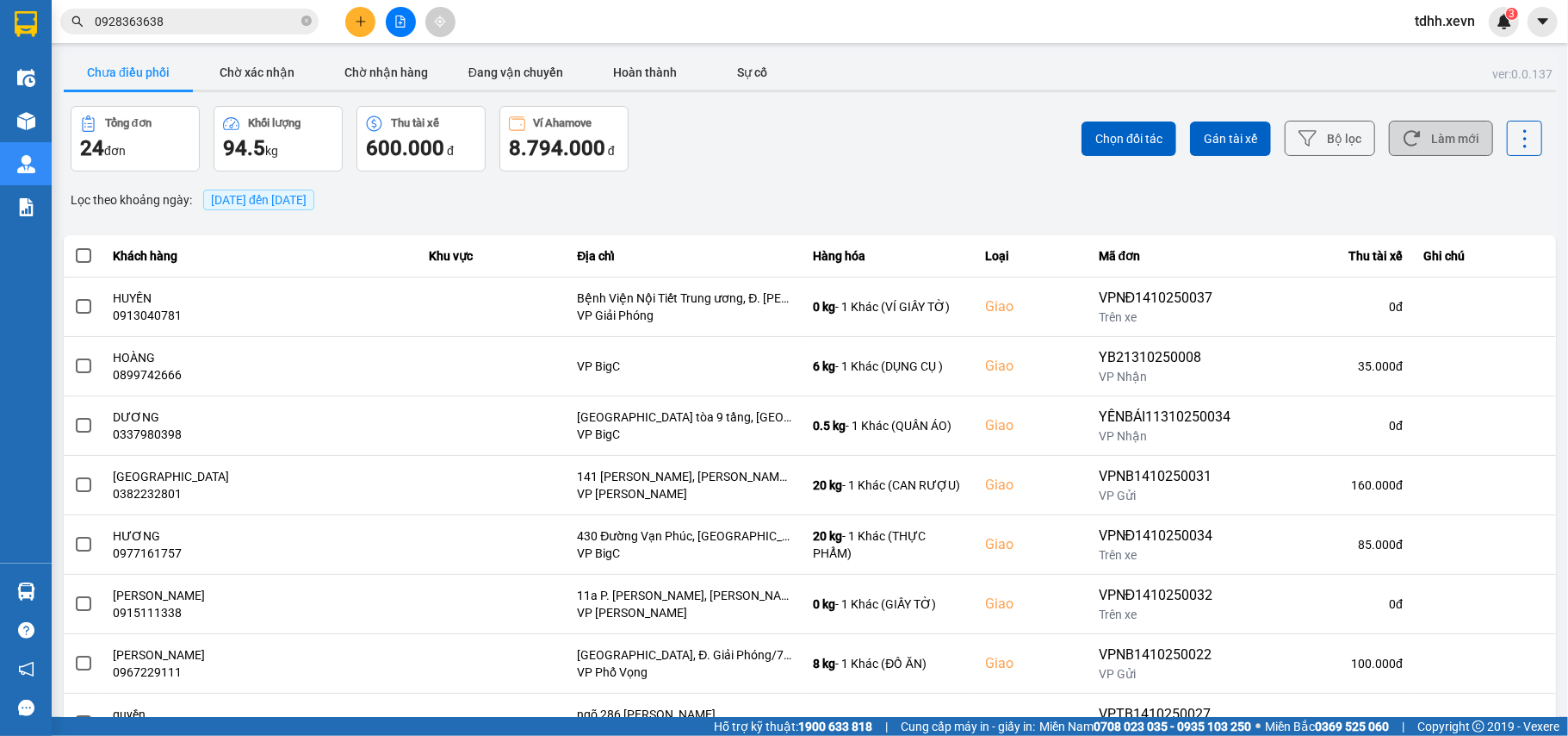
click at [1430, 146] on button "Làm mới" at bounding box center [1442, 138] width 105 height 35
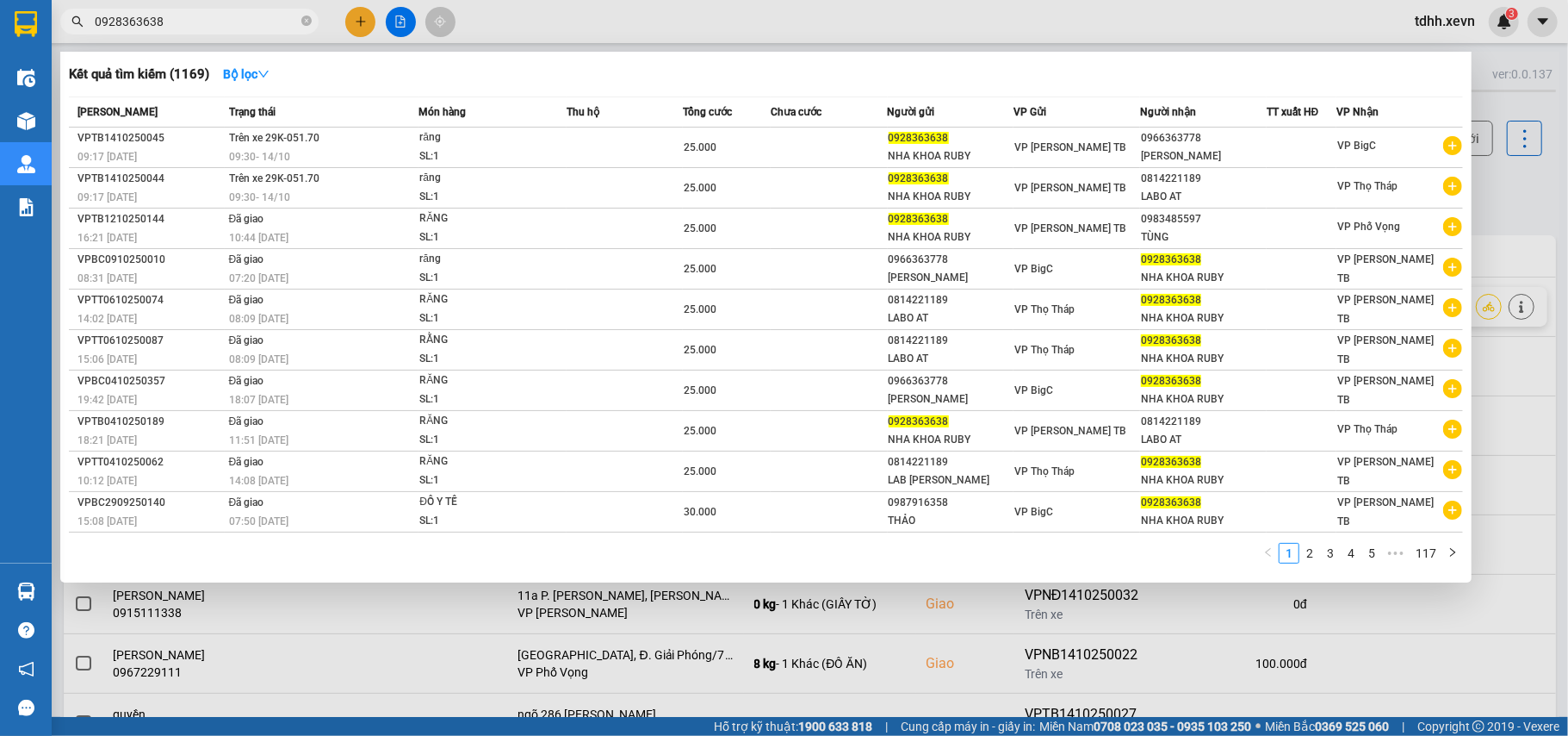
drag, startPoint x: 195, startPoint y: 21, endPoint x: 36, endPoint y: 52, distance: 162.0
click at [36, 52] on section "Kết quả tìm kiếm ( 1169 ) Bộ lọc Mã ĐH Trạng thái Món hàng Thu hộ Tổng cước Chư…" at bounding box center [784, 368] width 1568 height 736
click at [169, 16] on input "0928363638" at bounding box center [197, 21] width 204 height 19
click at [169, 17] on input "0928363638" at bounding box center [197, 21] width 204 height 19
paste input "48085091"
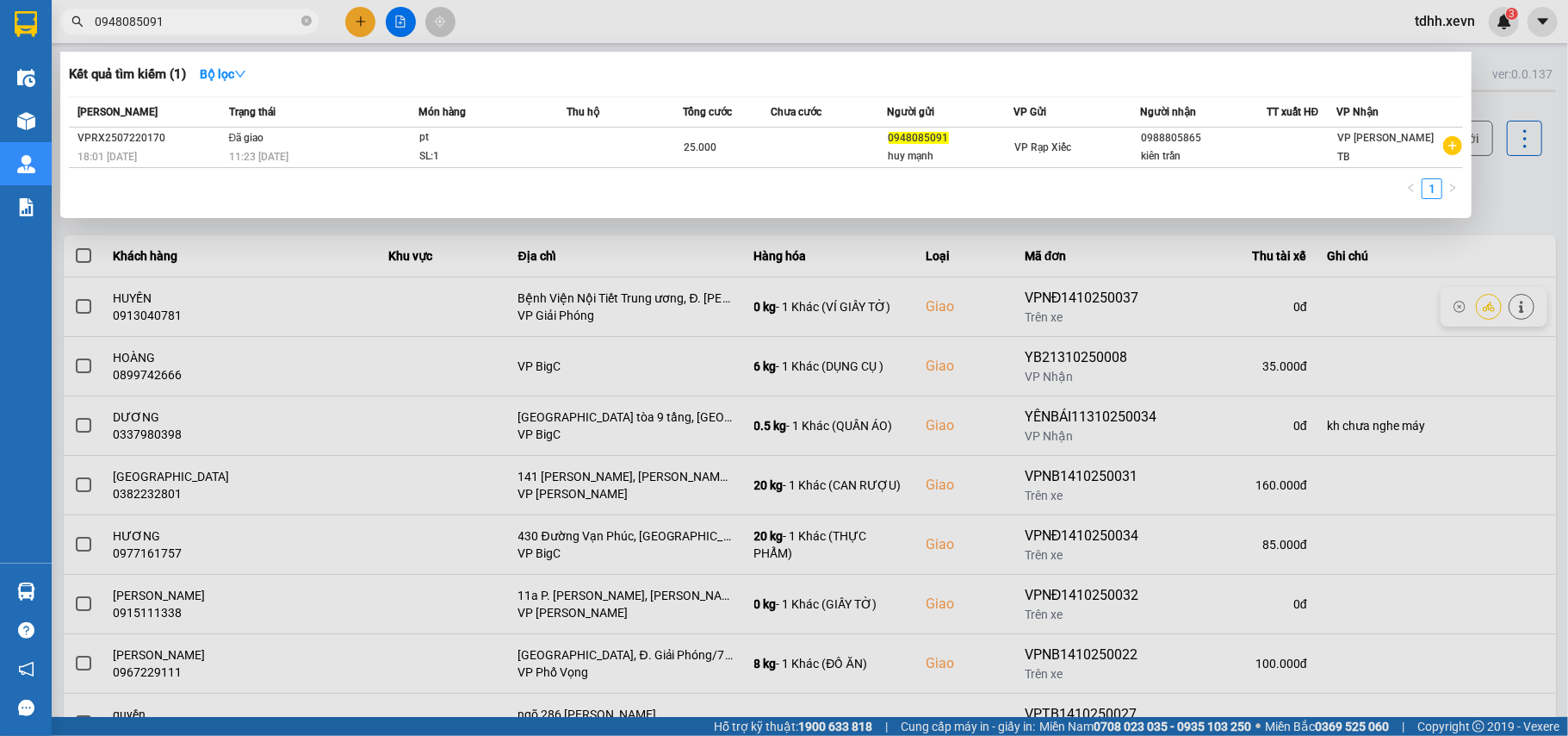
drag, startPoint x: 157, startPoint y: 17, endPoint x: 74, endPoint y: 48, distance: 88.6
click at [74, 37] on div "Kết quả tìm kiếm ( 1 ) Bộ lọc Mã ĐH Trạng thái Món hàng Thu hộ Tổng cước Chưa c…" at bounding box center [168, 21] width 336 height 30
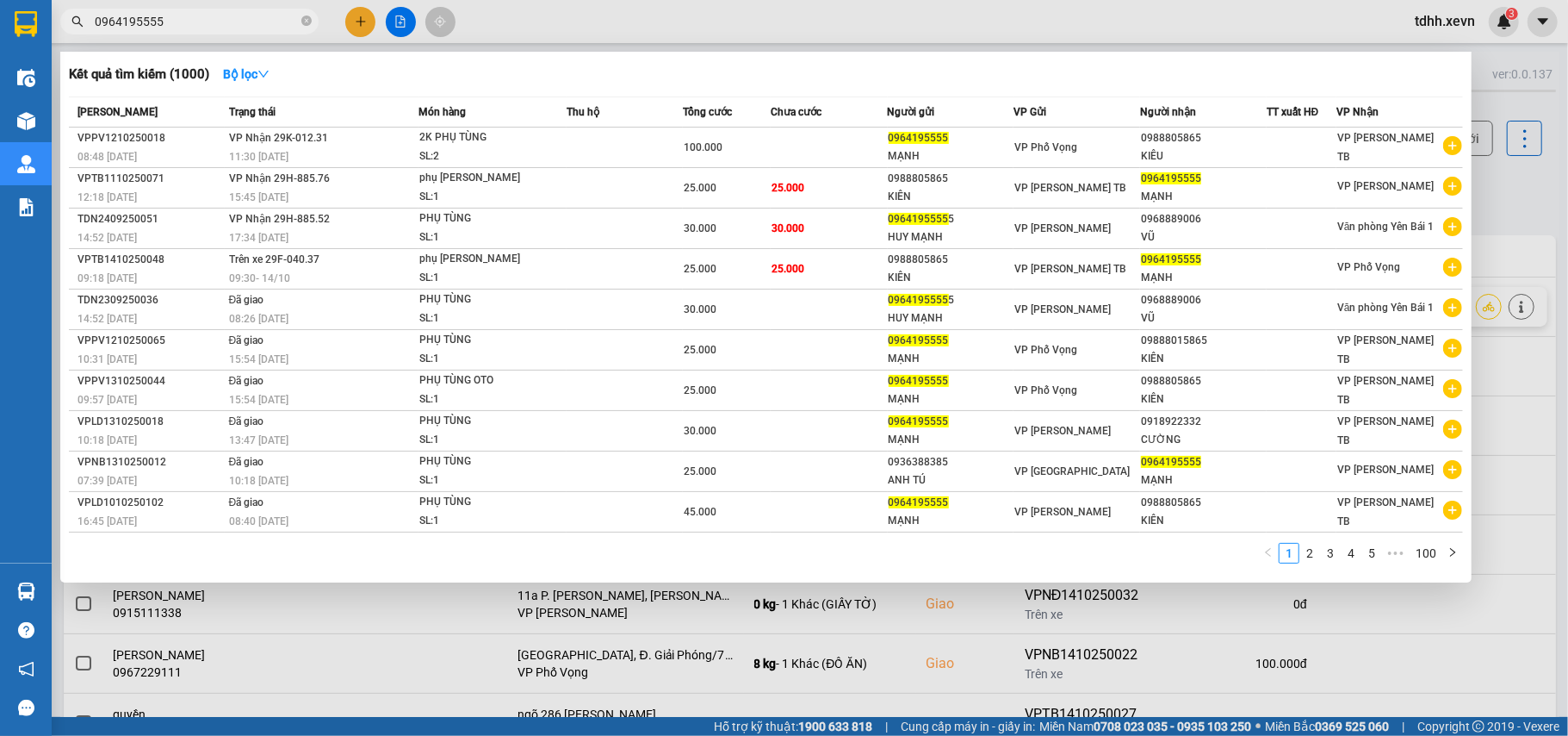
drag, startPoint x: 180, startPoint y: 22, endPoint x: 80, endPoint y: 38, distance: 101.3
click at [80, 37] on div "Kết quả tìm kiếm ( 1000 ) Bộ lọc Mã ĐH Trạng thái Món hàng Thu hộ Tổng cước Chư…" at bounding box center [168, 21] width 336 height 30
paste input "1257134"
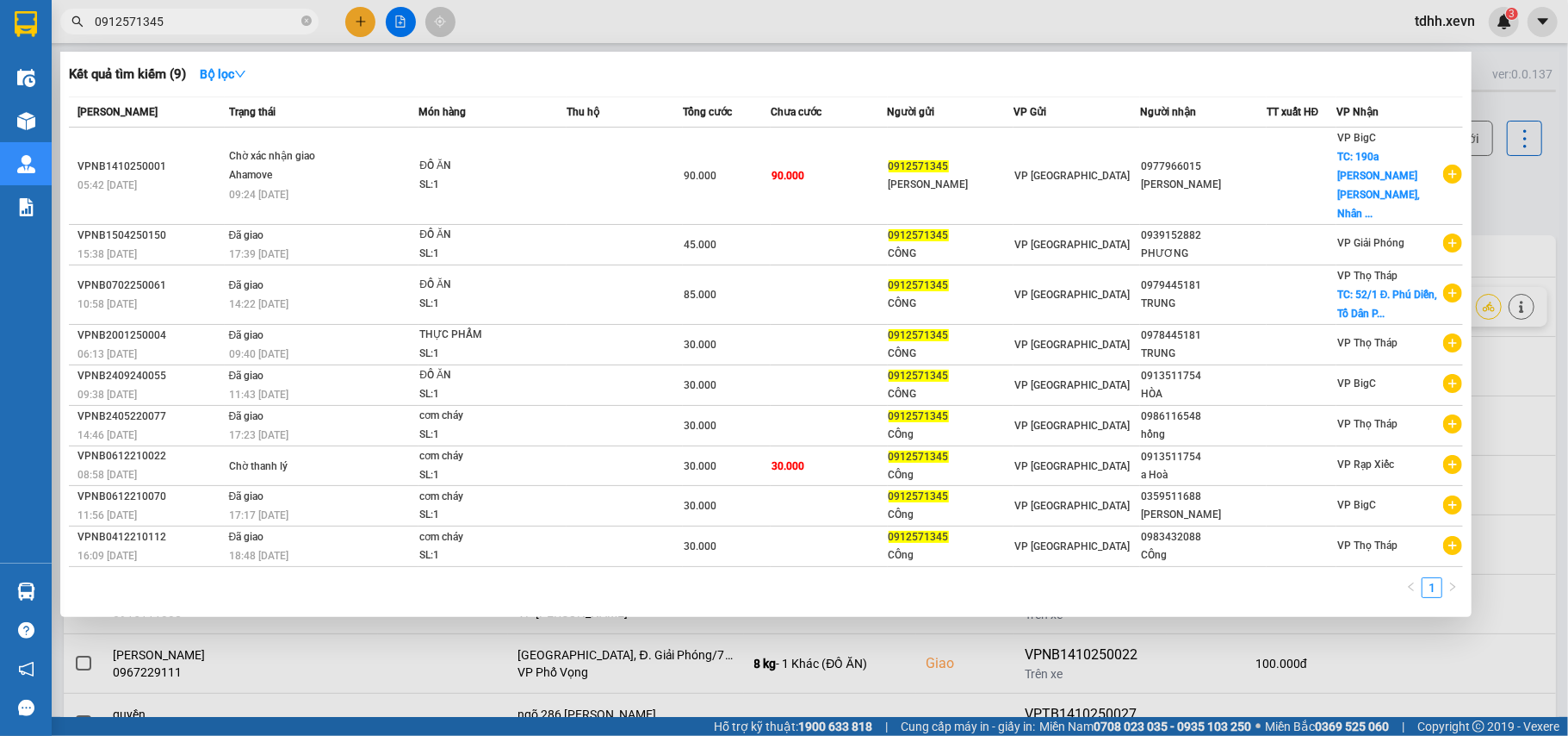
click at [1529, 198] on div at bounding box center [784, 368] width 1568 height 736
drag, startPoint x: 151, startPoint y: 20, endPoint x: 56, endPoint y: 28, distance: 95.3
click at [56, 28] on div "0912571345" at bounding box center [168, 21] width 336 height 26
paste input "326604703"
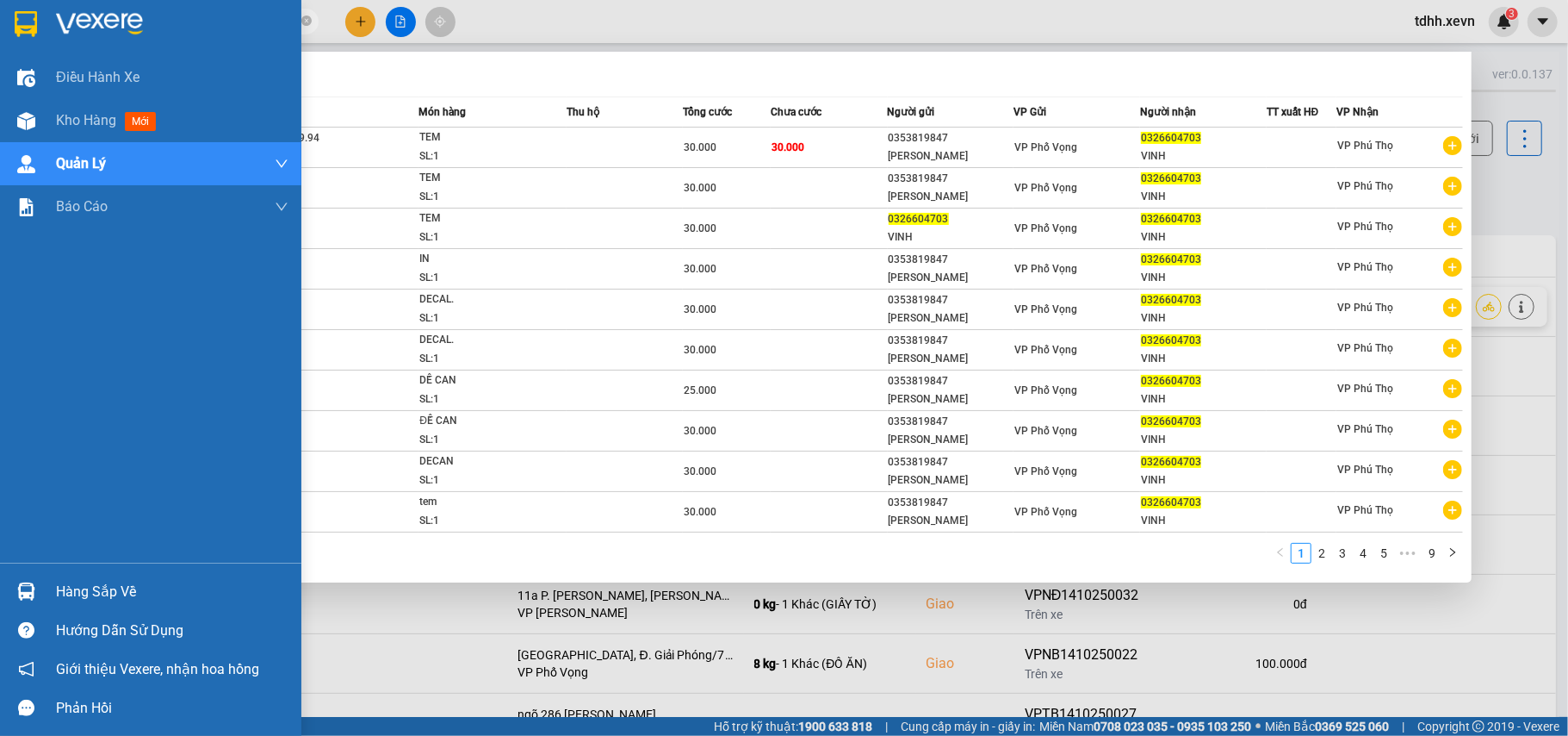
drag, startPoint x: 173, startPoint y: 21, endPoint x: 7, endPoint y: 45, distance: 167.7
click at [7, 45] on section "Kết quả tìm kiếm ( 81 ) Bộ lọc Mã ĐH Trạng thái Món hàng Thu hộ Tổng cước Chưa …" at bounding box center [784, 368] width 1568 height 736
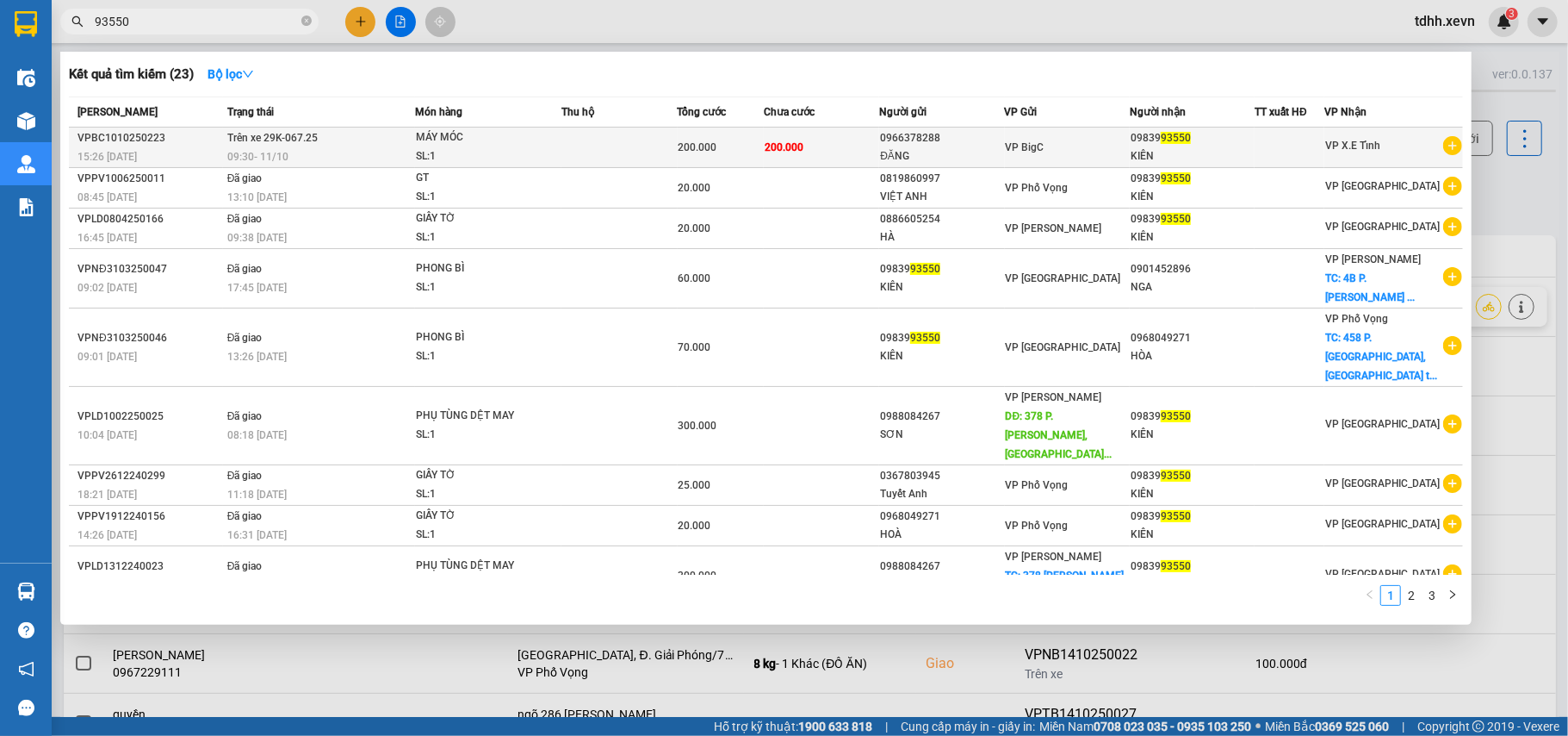
type input "93550"
click at [1418, 144] on div "VP X.E Tỉnh" at bounding box center [1394, 146] width 137 height 21
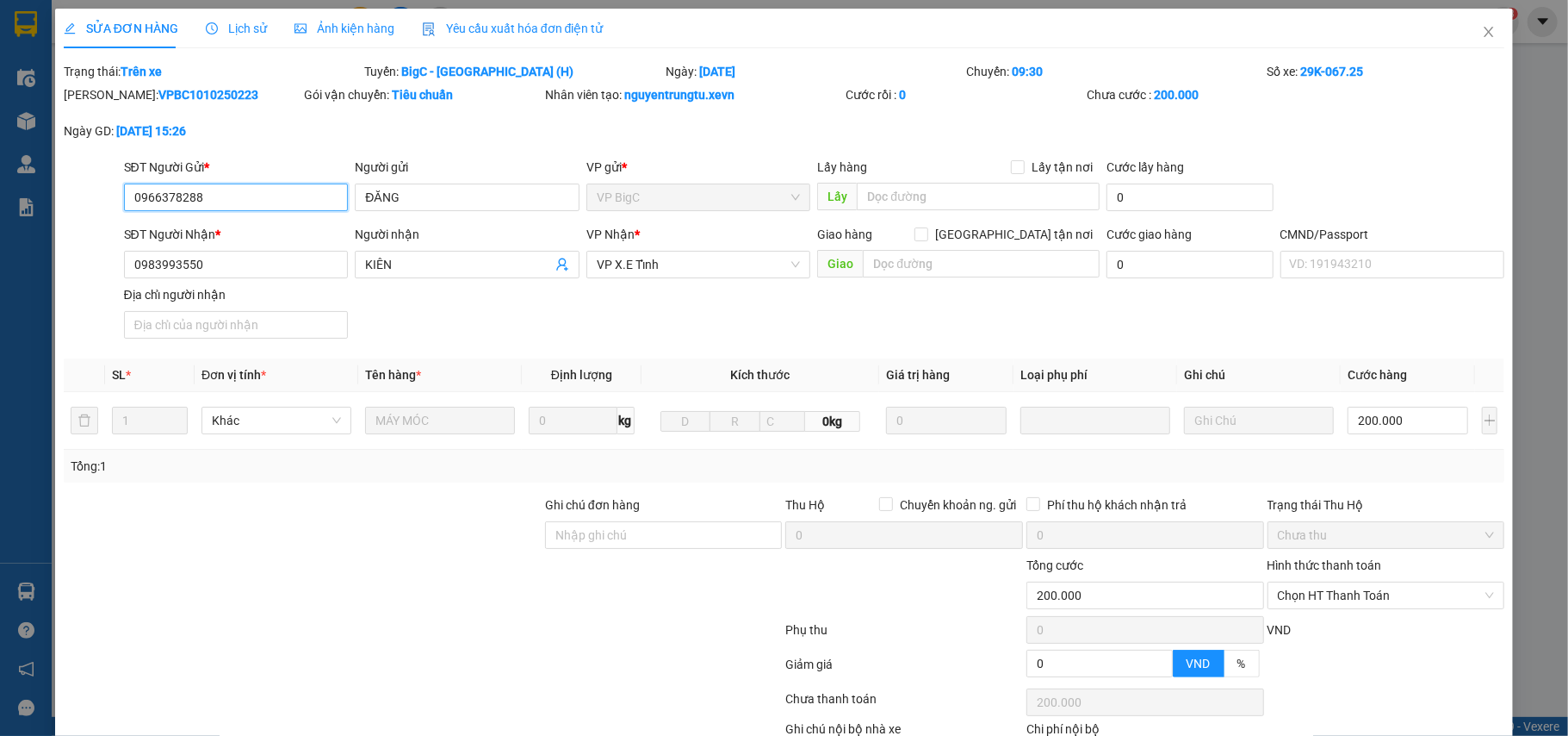
type input "0966378288"
type input "ĐĂNG"
type input "0983993550"
type input "KIÊN"
type input "0"
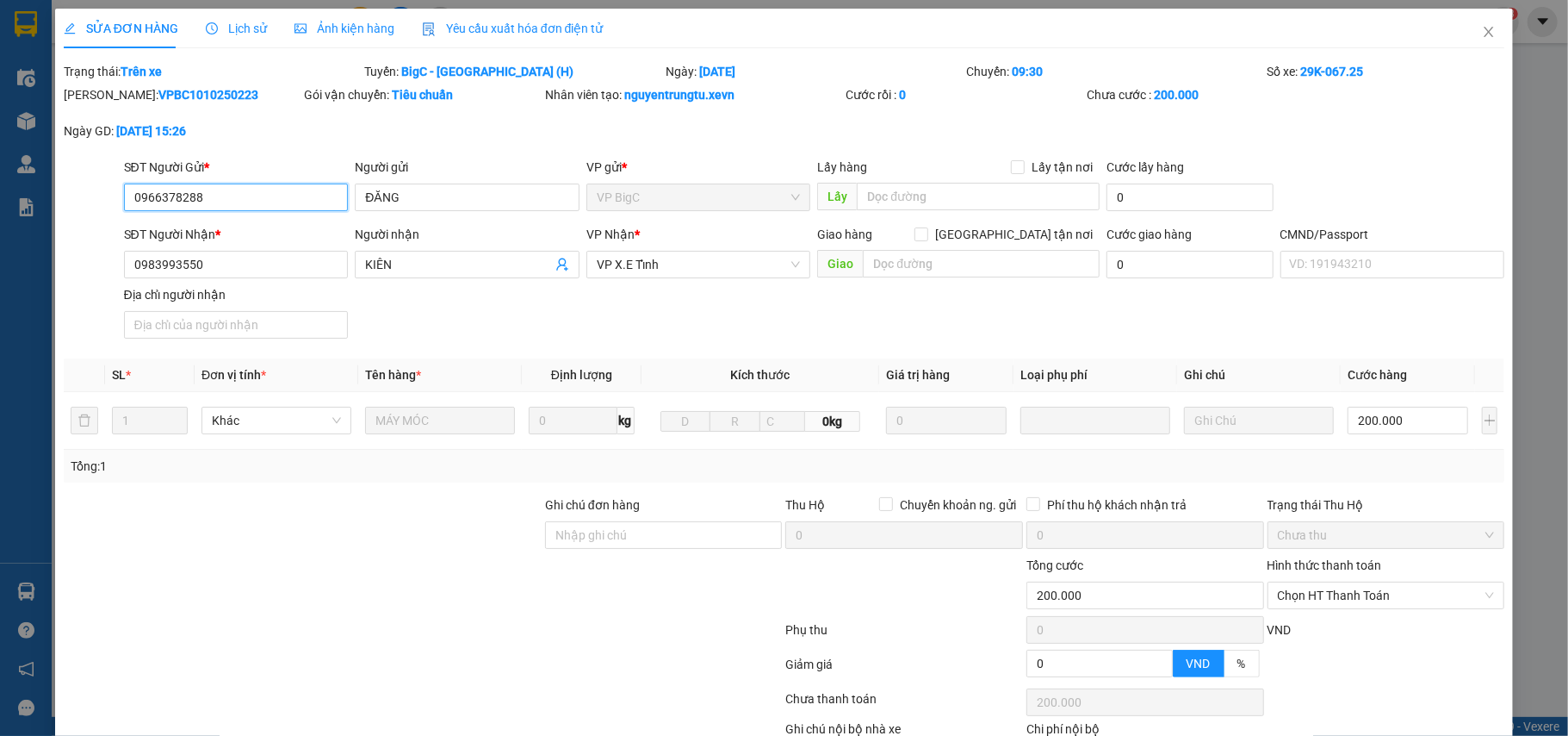
type input "200.000"
click at [768, 266] on span "VP X.E Tỉnh" at bounding box center [699, 265] width 204 height 26
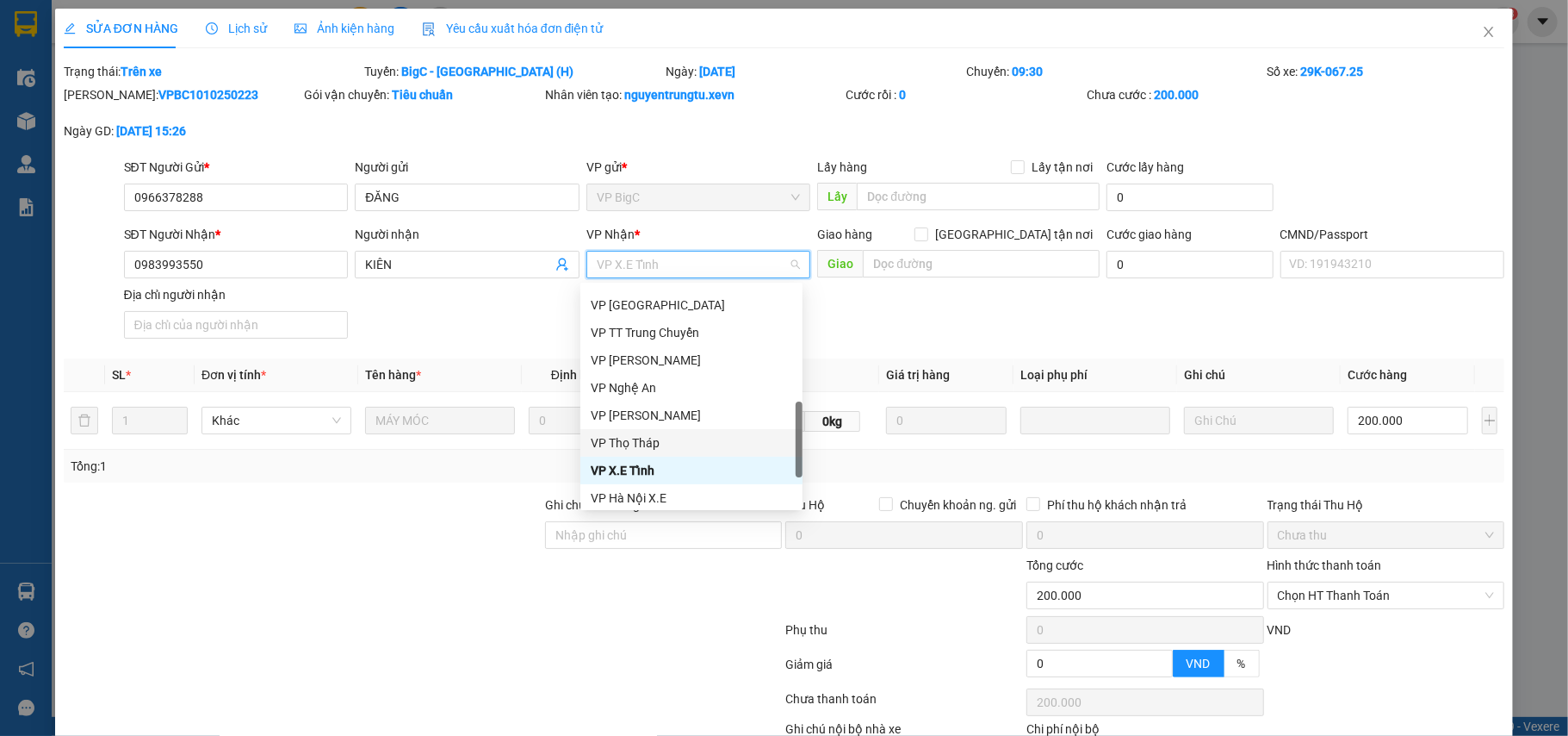
scroll to position [572, 0]
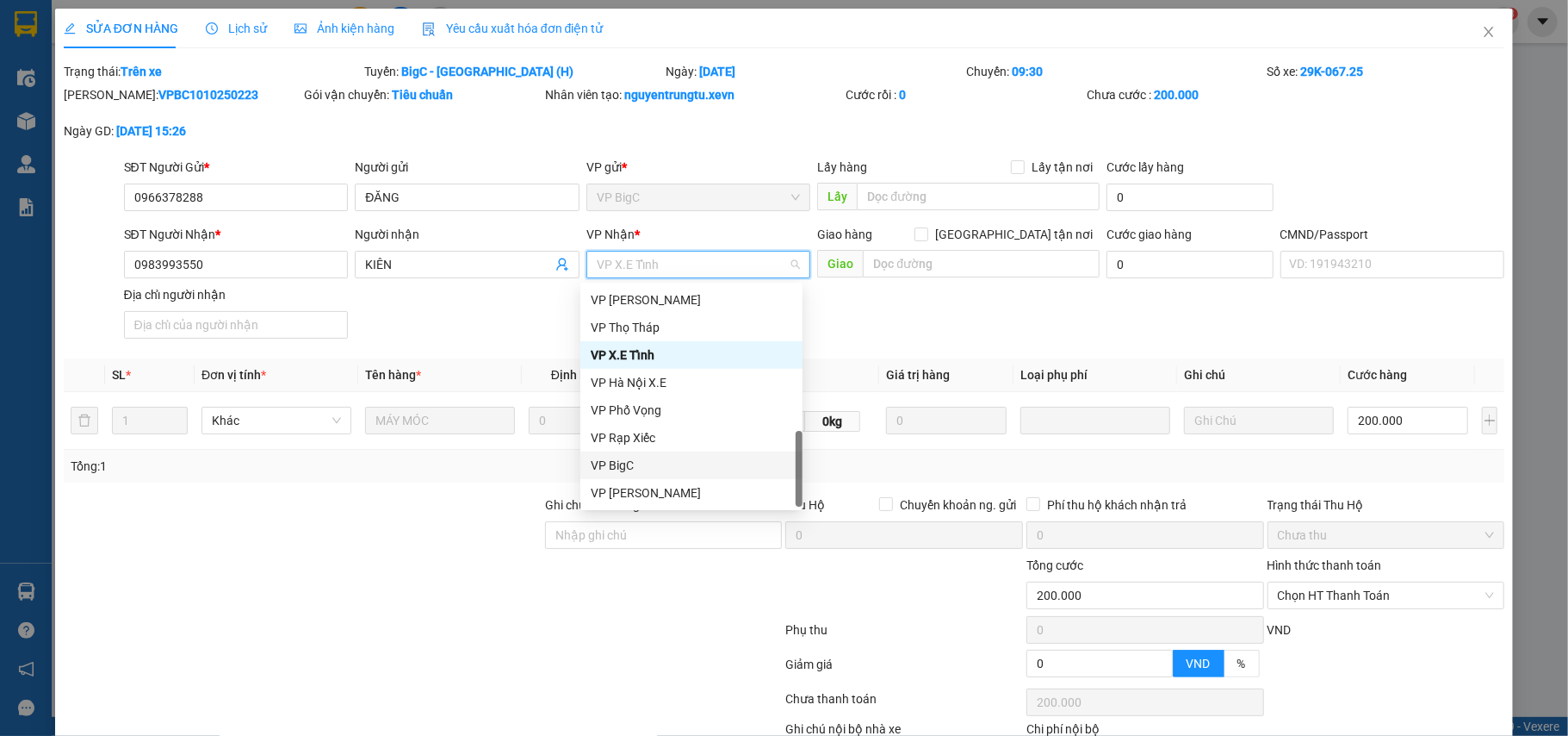
drag, startPoint x: 797, startPoint y: 453, endPoint x: 806, endPoint y: 467, distance: 16.6
click at [806, 467] on body "Kết quả tìm kiếm ( 23 ) Bộ lọc Mã ĐH Trạng thái Món hàng Thu hộ Tổng cước Chưa …" at bounding box center [784, 368] width 1568 height 736
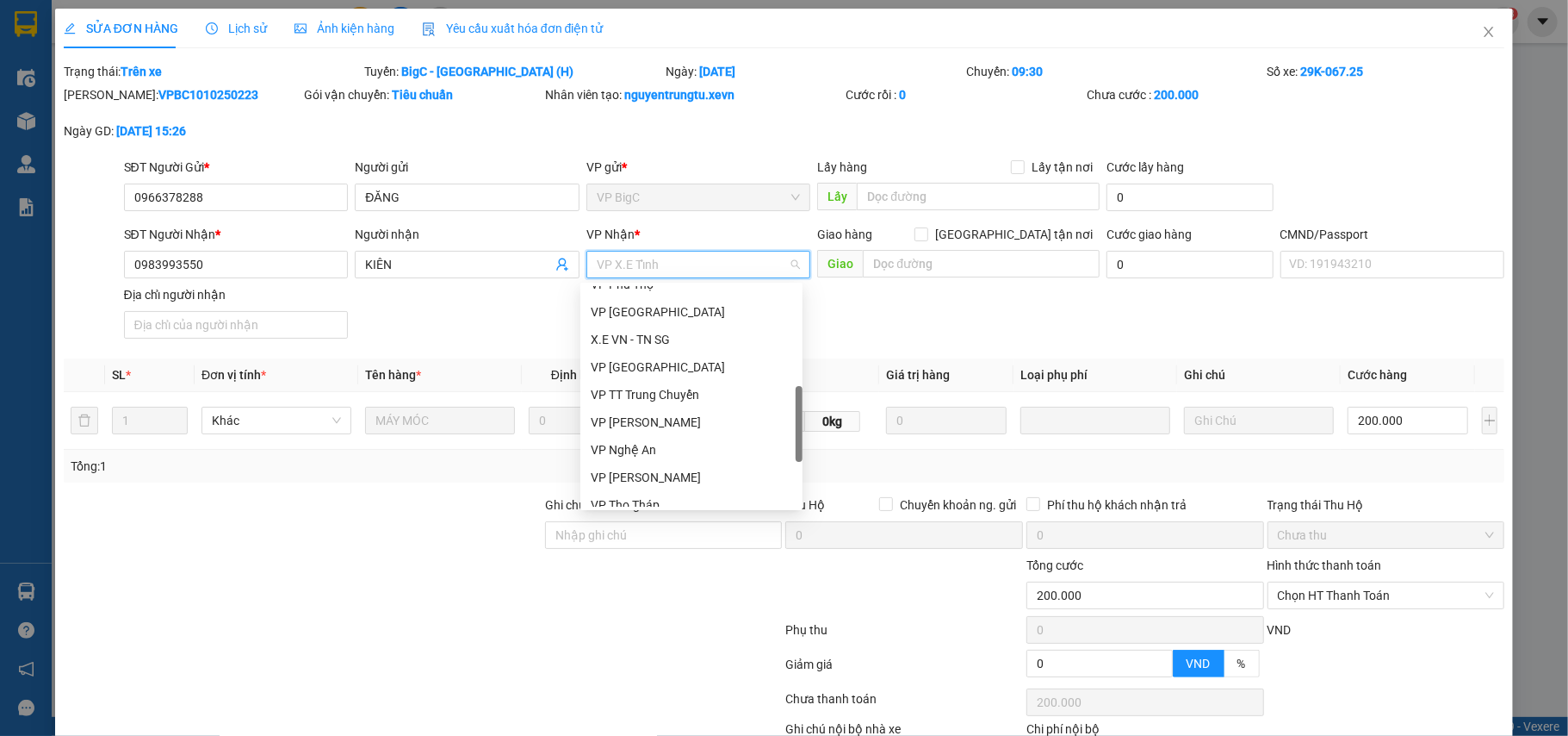
scroll to position [391, 0]
drag, startPoint x: 800, startPoint y: 467, endPoint x: 789, endPoint y: 422, distance: 46.3
click at [789, 422] on div "VP Phú Thọ VP Nam Định X.E VN - TN SG VP Thanh Hóa VP TT Trung Chuyển VP Hà Tĩn…" at bounding box center [691, 397] width 222 height 221
click at [655, 308] on div "VP [GEOGRAPHIC_DATA]" at bounding box center [692, 315] width 202 height 19
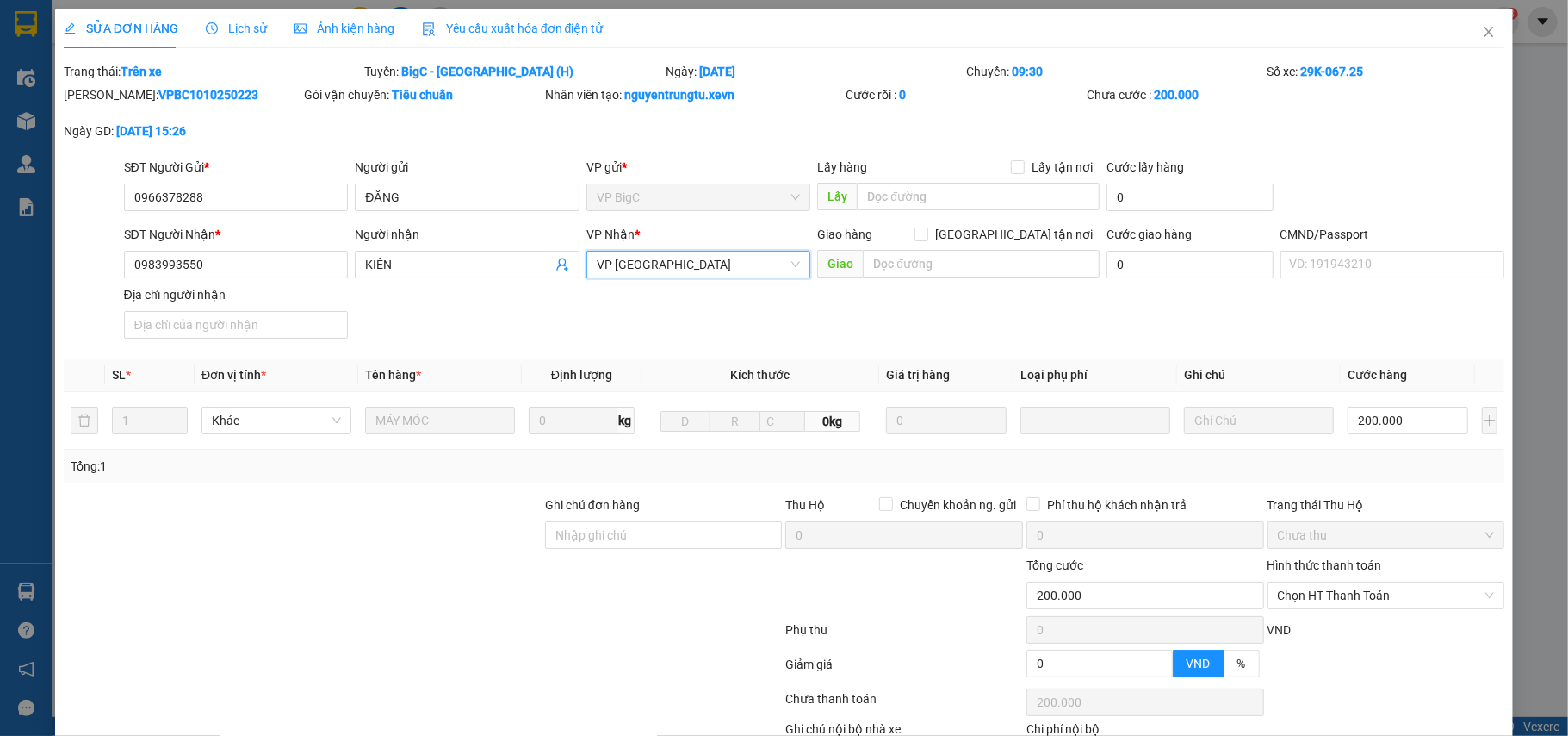
scroll to position [114, 0]
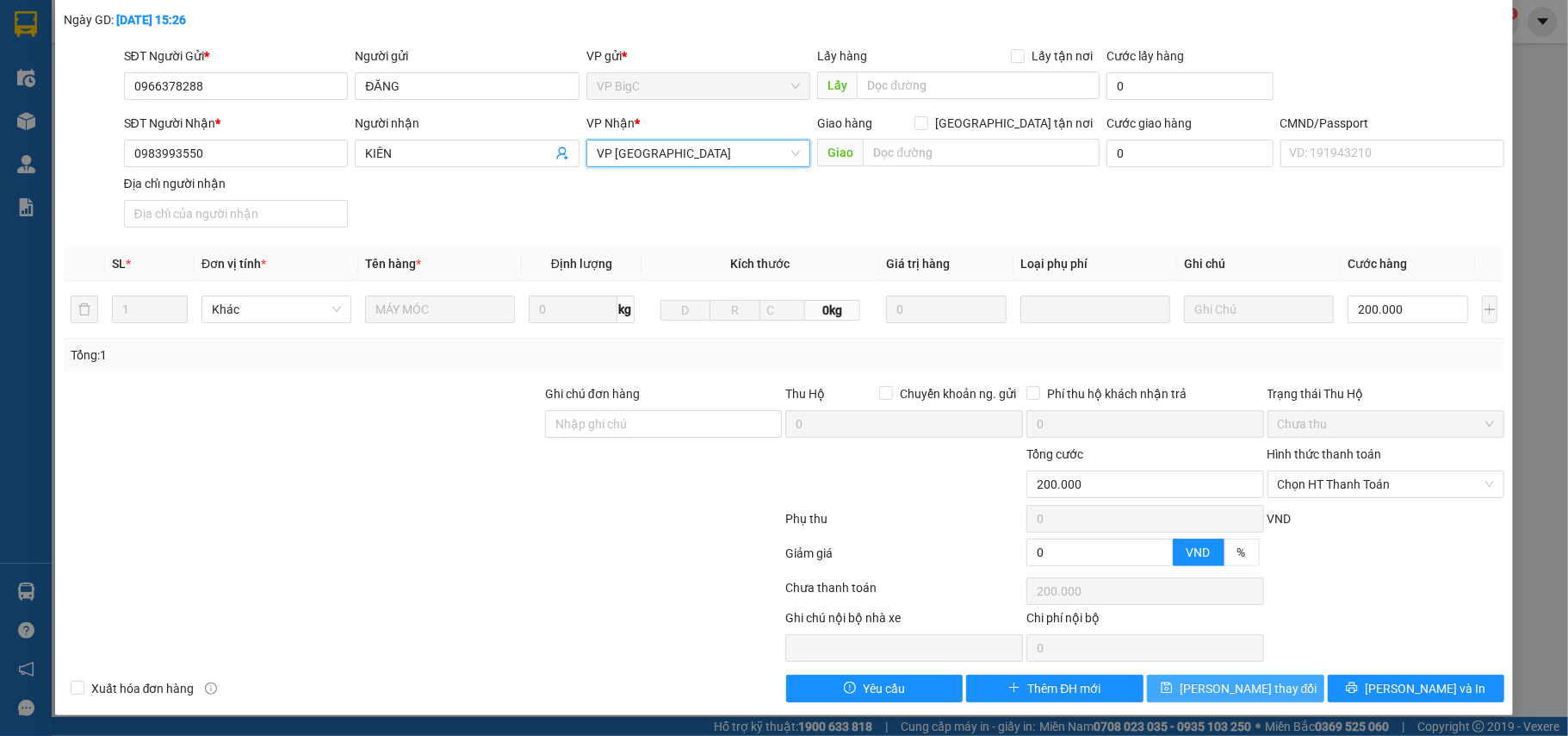
click at [1217, 687] on span "[PERSON_NAME] thay đổi" at bounding box center [1249, 688] width 138 height 19
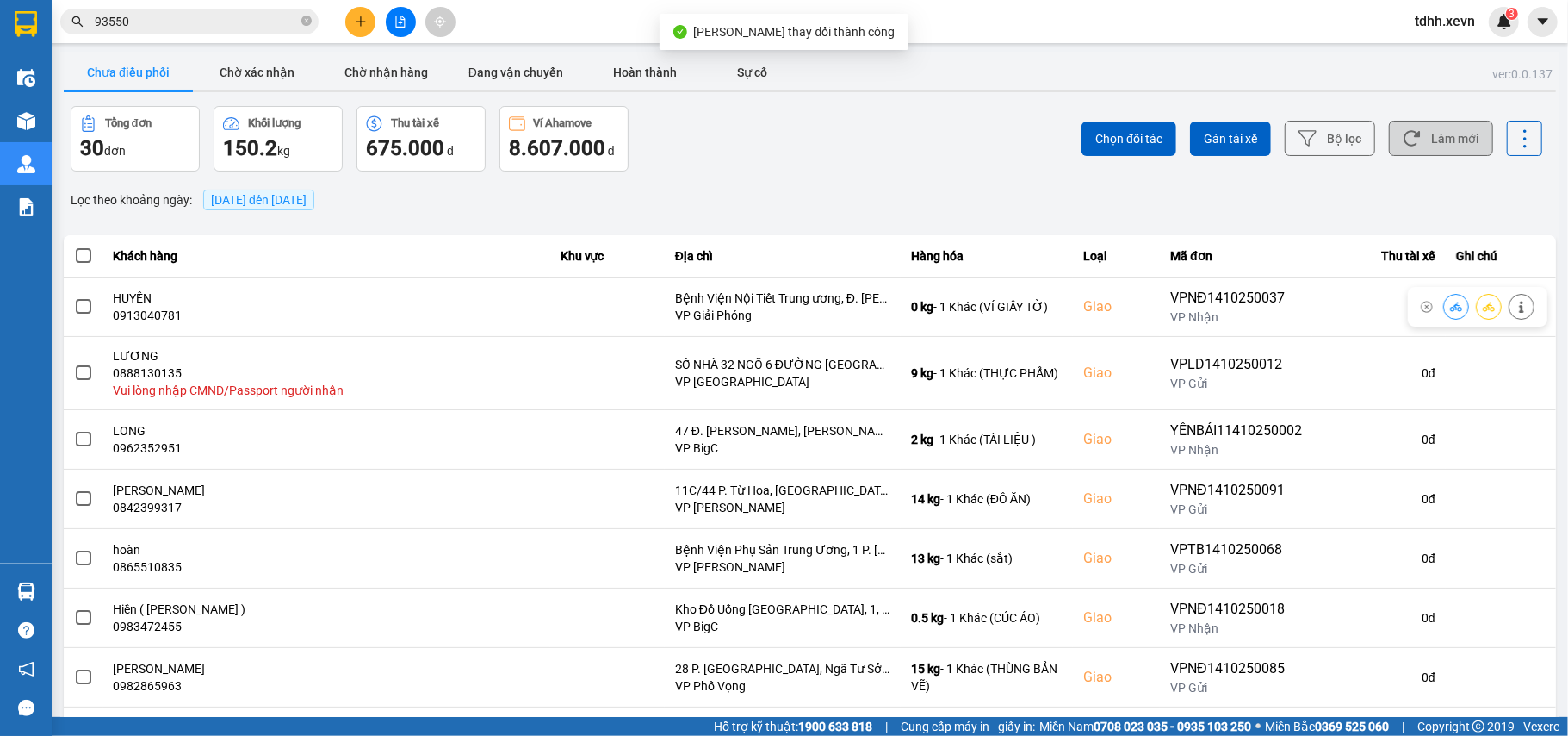
click at [1434, 138] on button "Làm mới" at bounding box center [1442, 138] width 105 height 35
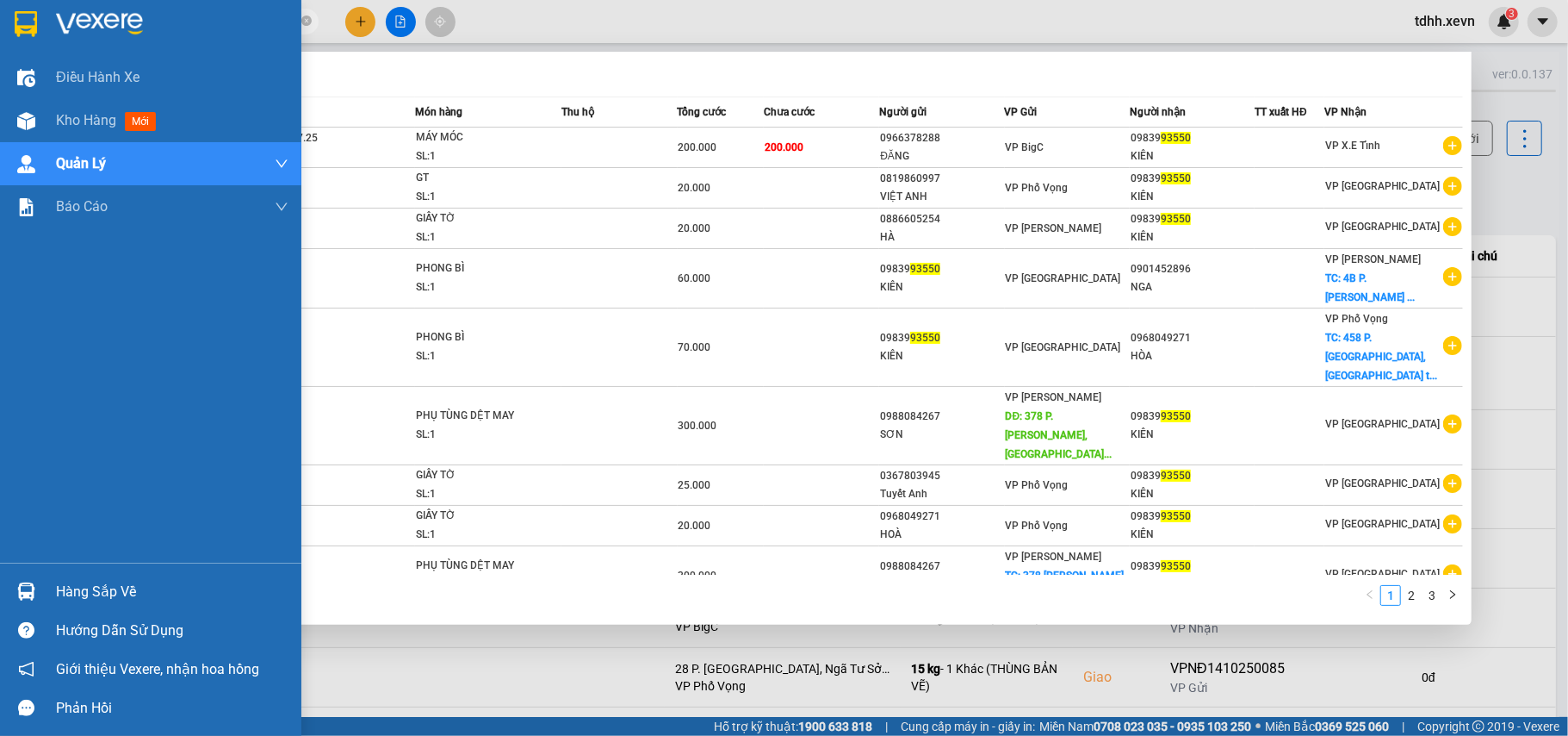
drag, startPoint x: 114, startPoint y: 26, endPoint x: 143, endPoint y: 2, distance: 37.6
click at [20, 26] on section "Kết quả tìm kiếm ( 23 ) Bộ lọc Mã ĐH Trạng thái Món hàng Thu hộ Tổng cước Chưa …" at bounding box center [784, 368] width 1568 height 736
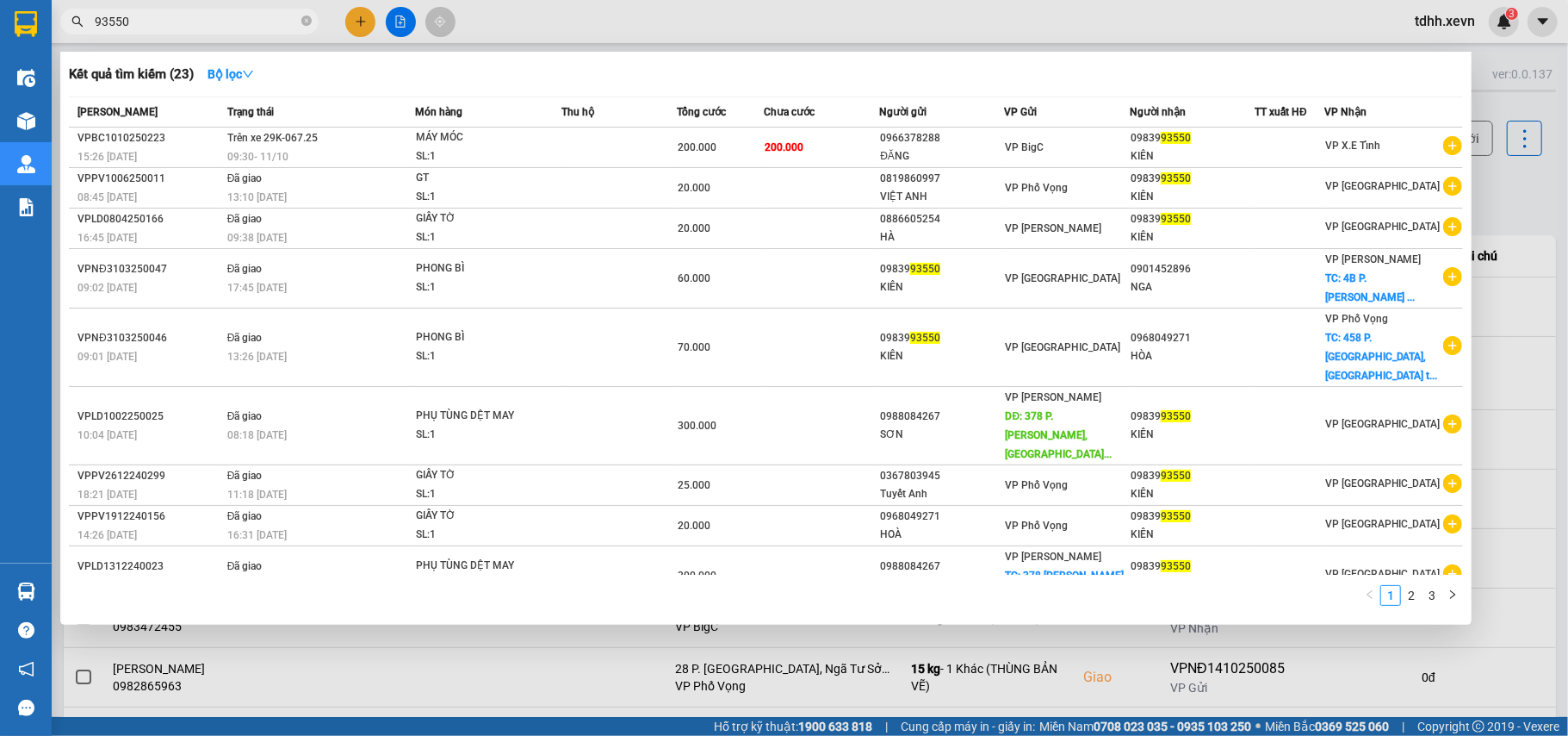
paste input "094402081"
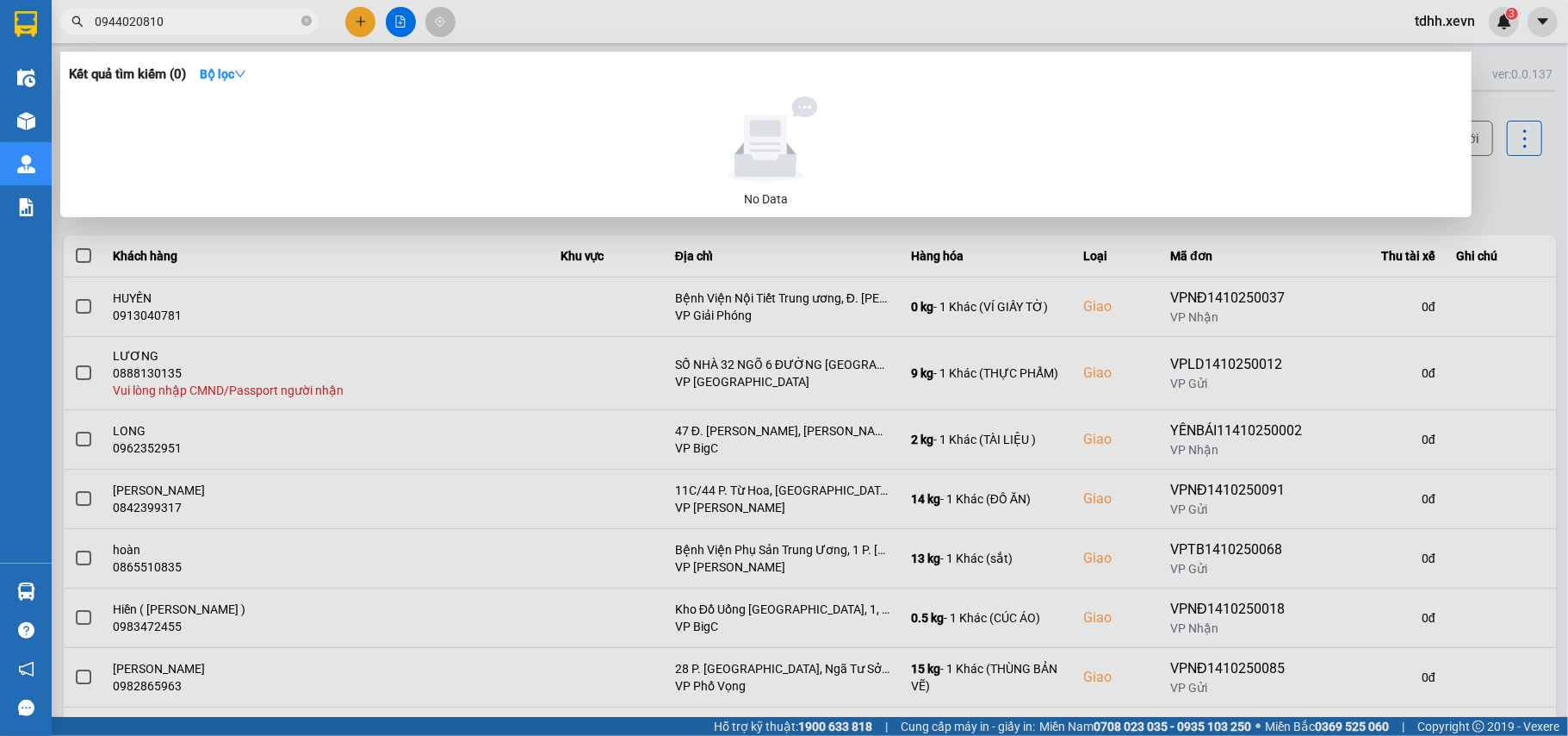
click at [160, 33] on span "0944020810" at bounding box center [189, 21] width 259 height 26
drag, startPoint x: 172, startPoint y: 18, endPoint x: 66, endPoint y: 35, distance: 107.4
click at [66, 35] on div "Kết quả tìm kiếm ( 0 ) Bộ lọc No Data 0944020810" at bounding box center [168, 21] width 336 height 30
paste input "77966015"
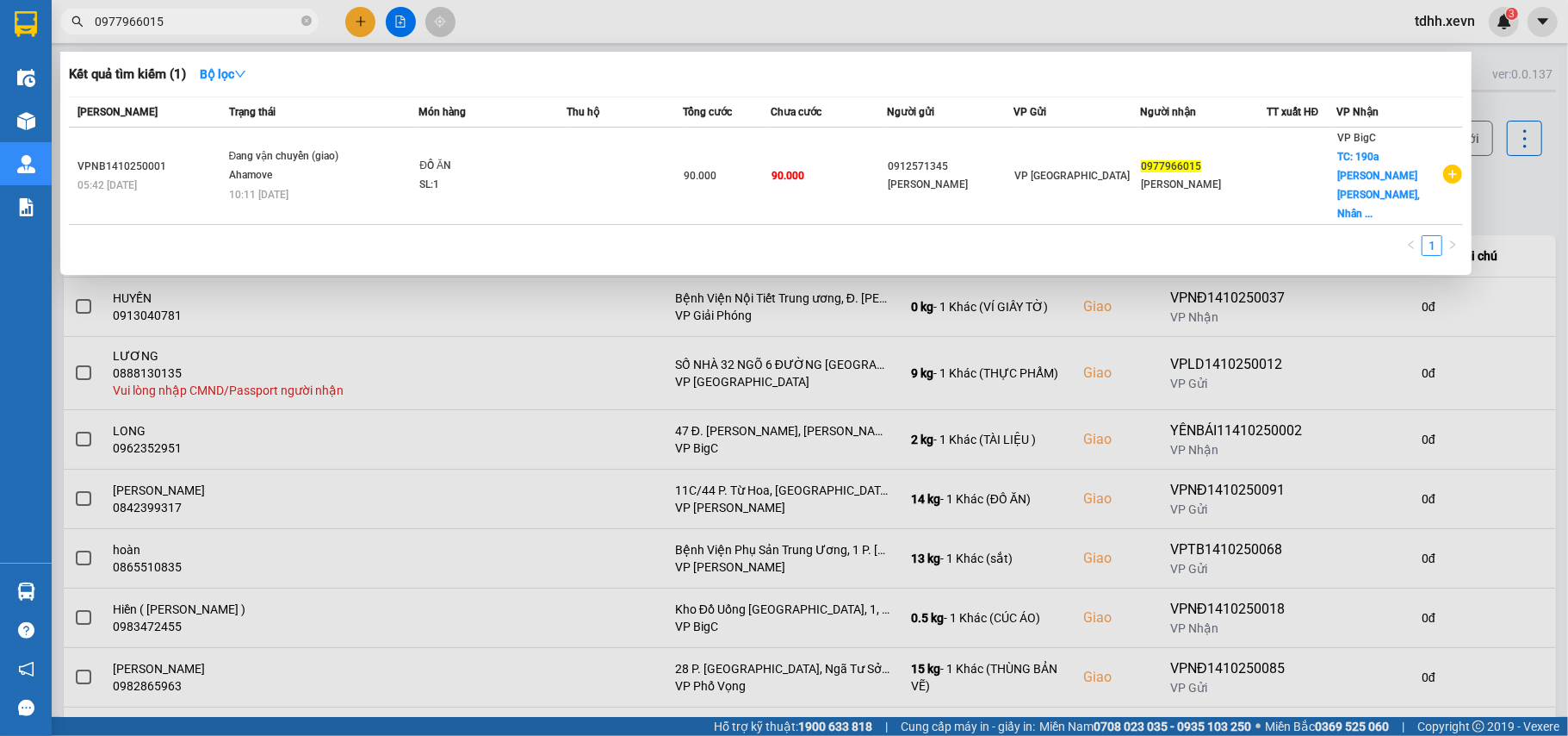
type input "0977966015"
click at [1504, 188] on div at bounding box center [784, 368] width 1568 height 736
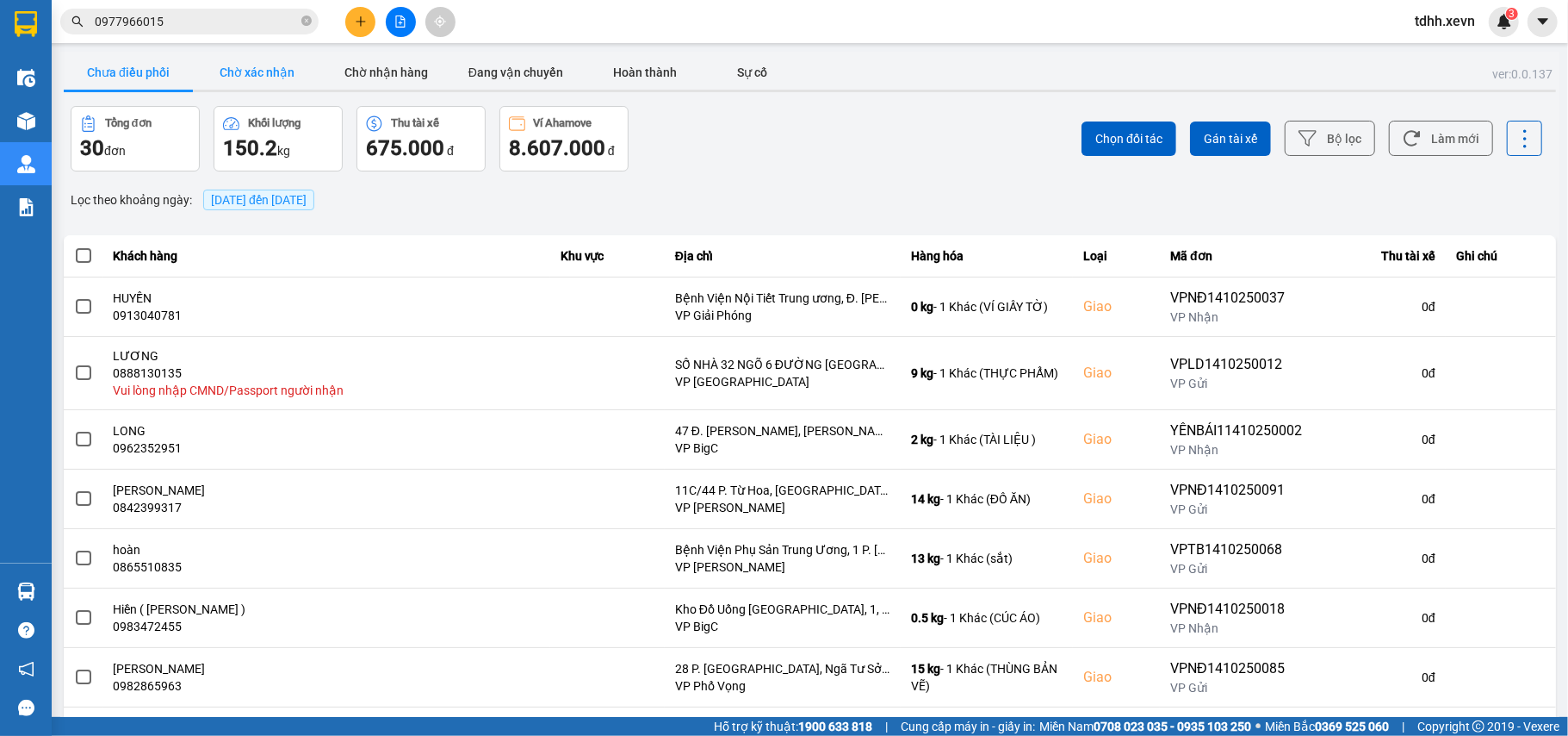
click at [267, 76] on button "Chờ xác nhận" at bounding box center [257, 73] width 129 height 35
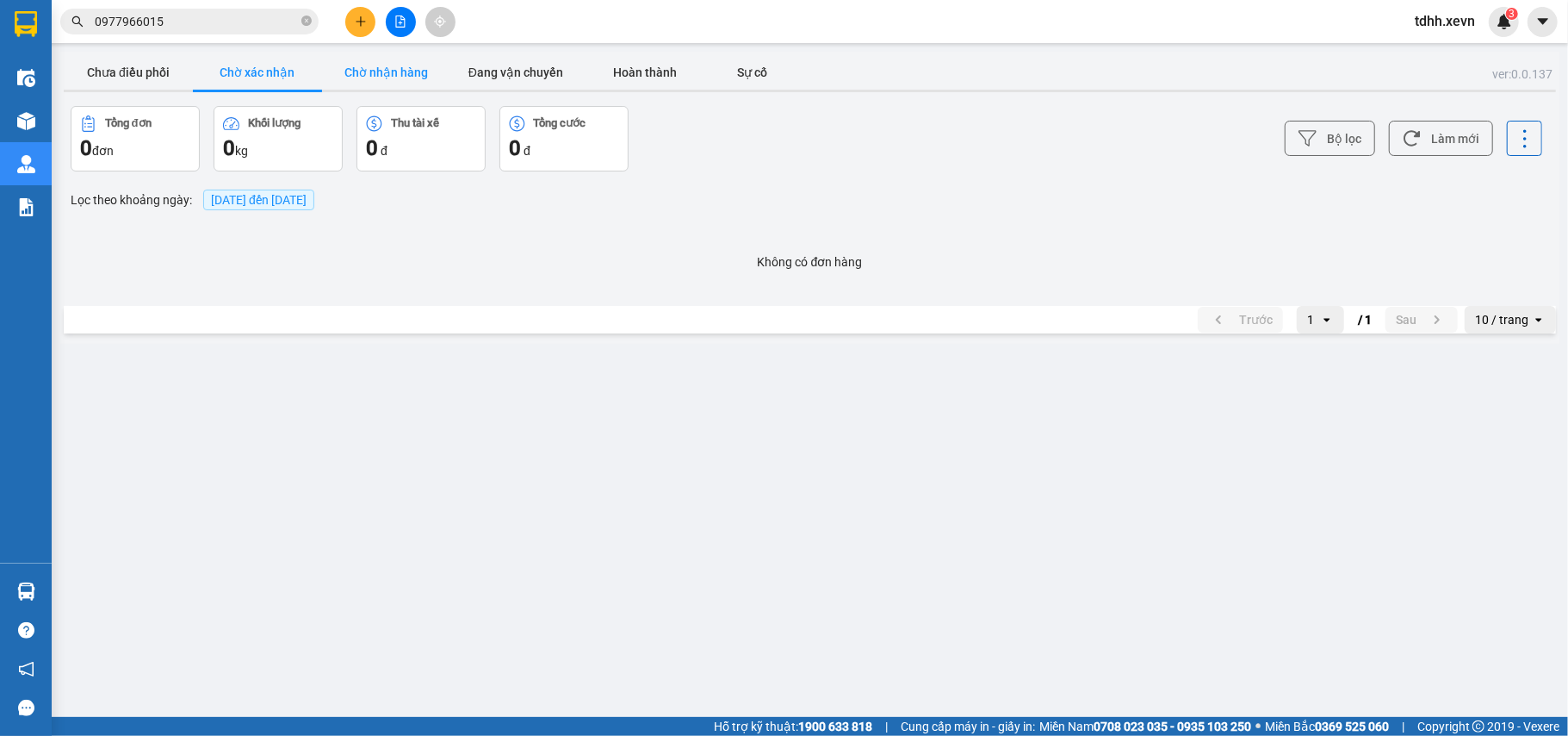
click at [387, 70] on button "Chờ nhận hàng" at bounding box center [386, 73] width 129 height 35
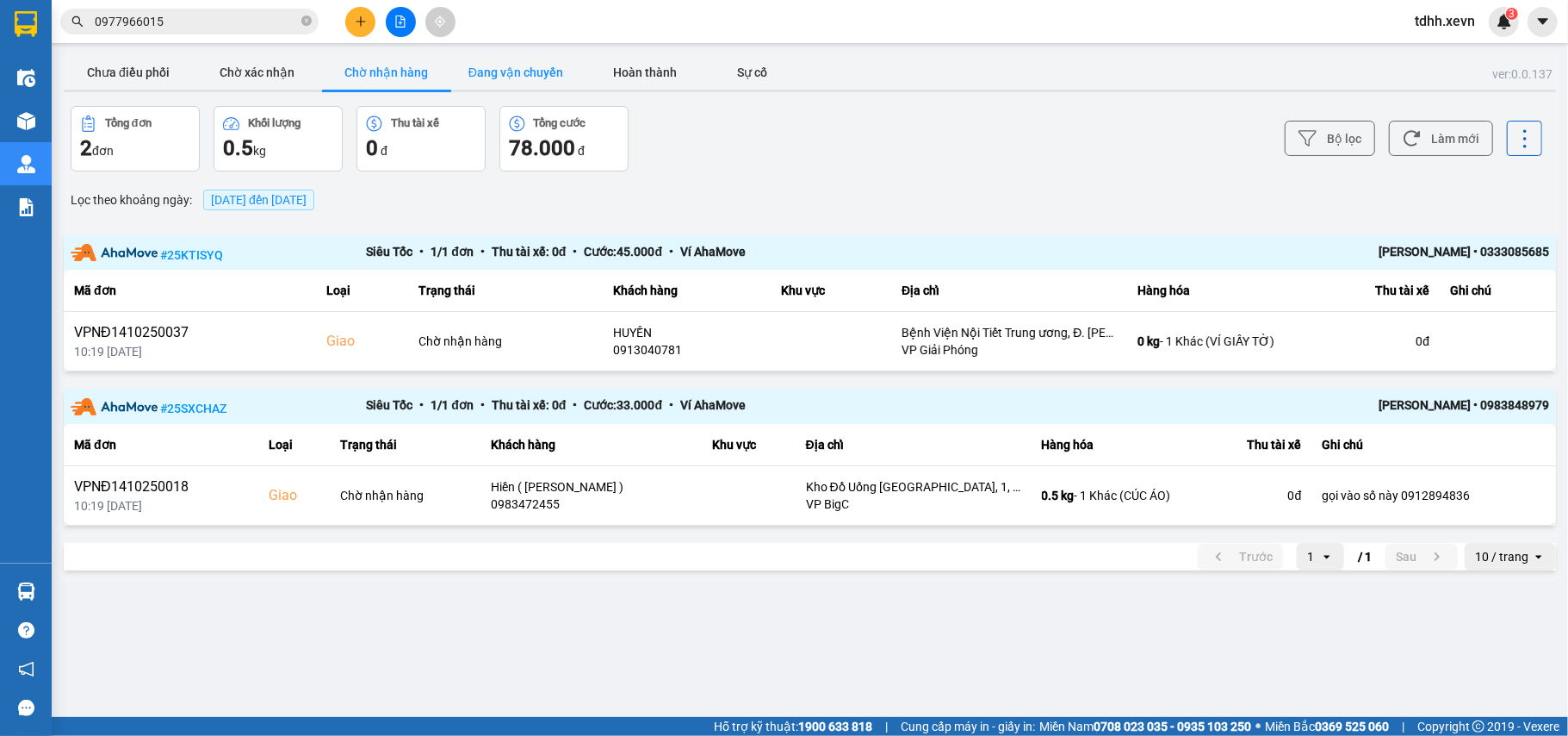
click at [456, 59] on button "Đang vận chuyển" at bounding box center [516, 73] width 129 height 35
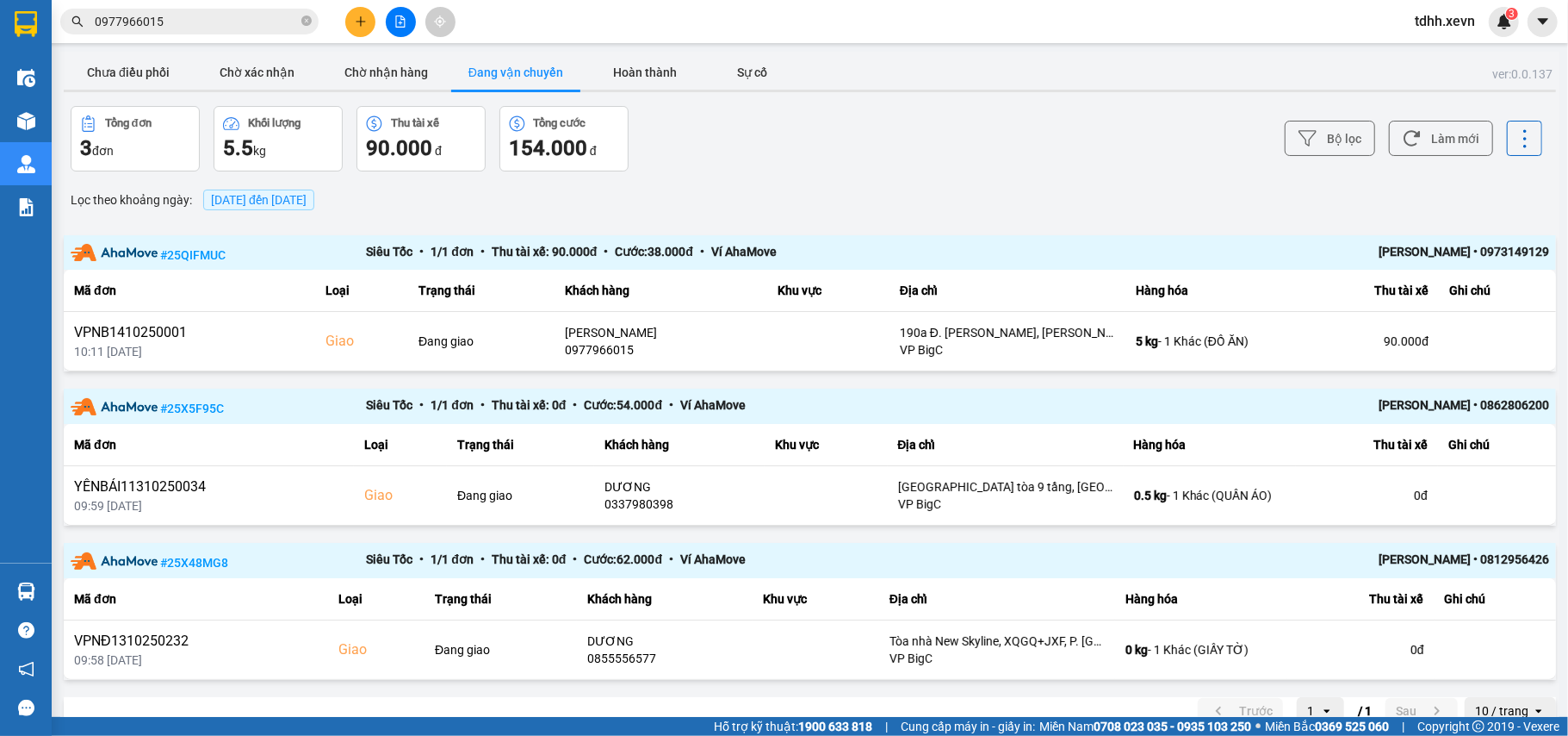
drag, startPoint x: 1465, startPoint y: 250, endPoint x: 1540, endPoint y: 262, distance: 76.0
click at [1540, 262] on div "ver: 0.0.137 Chưa điều phối Chờ xác nhận Chờ nhận hàng Đang vận chuyển Hoàn thà…" at bounding box center [809, 393] width 1499 height 684
copy div "0973149129"
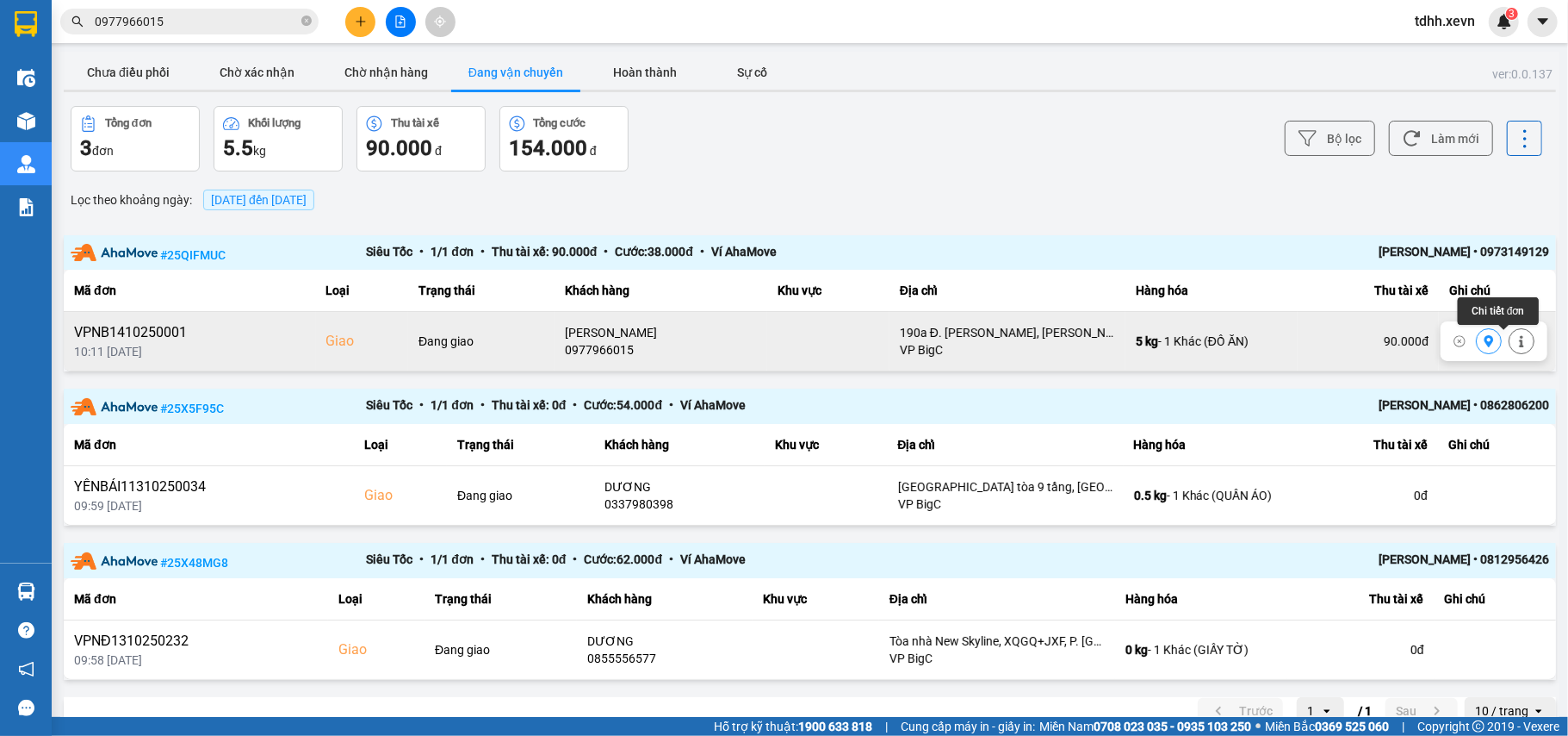
click at [1516, 339] on icon at bounding box center [1521, 341] width 12 height 12
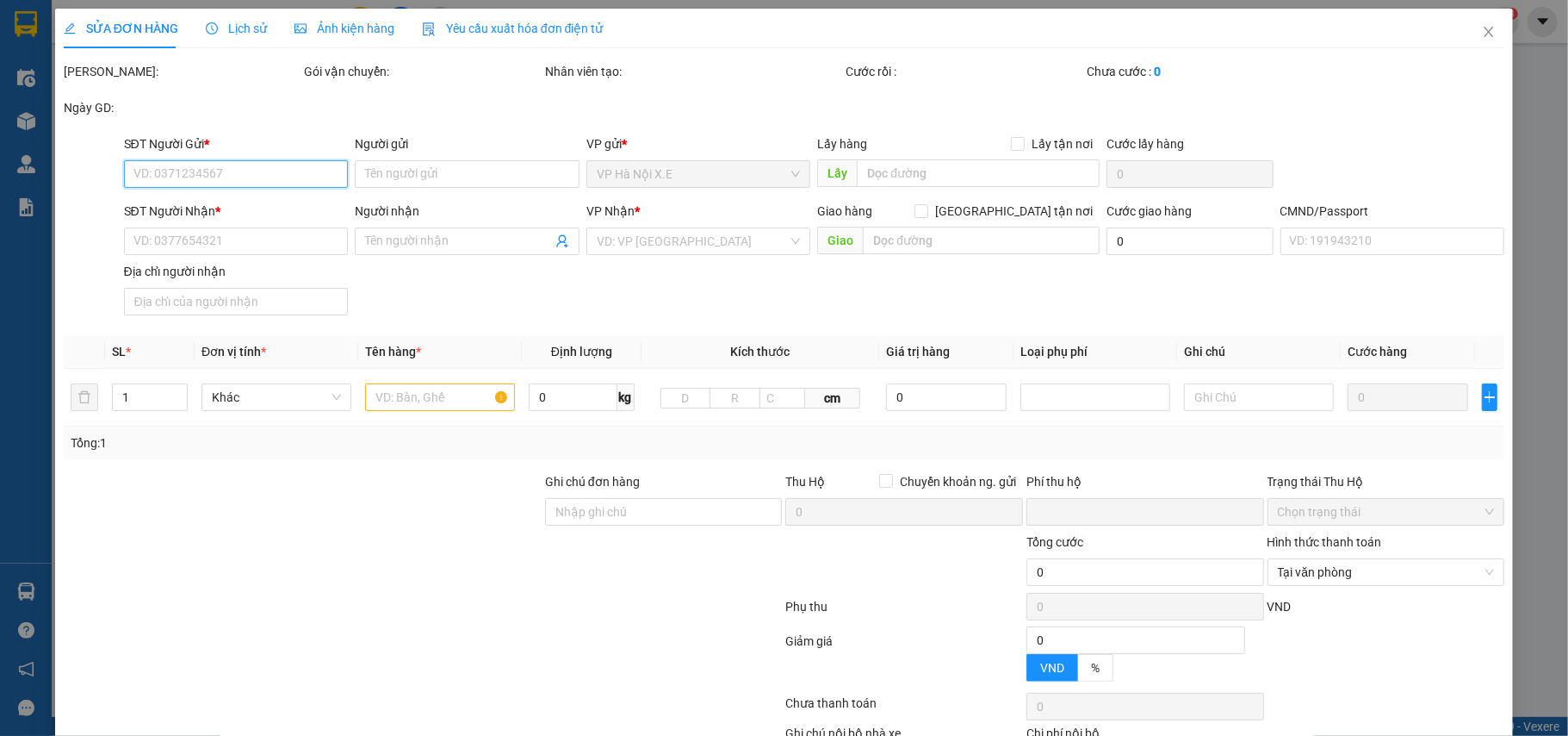
type input "0912571345"
type input "[PERSON_NAME]"
type input "0977966015"
type input "[PERSON_NAME]"
checkbox input "true"
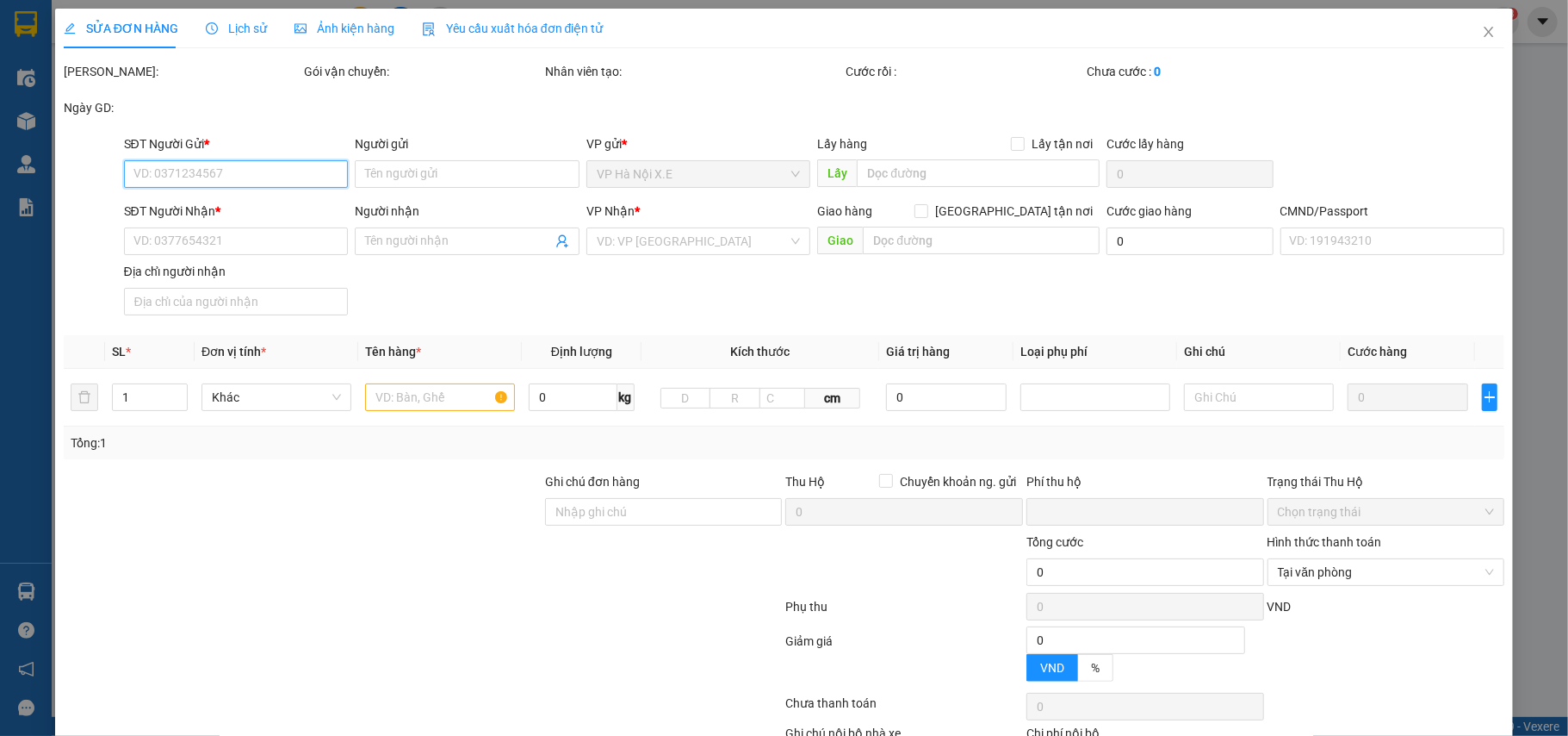
type input "190a Đ. [PERSON_NAME], [PERSON_NAME], [GEOGRAPHIC_DATA], [GEOGRAPHIC_DATA], [GE…"
type input "5555"
type input "0"
type input "90.000"
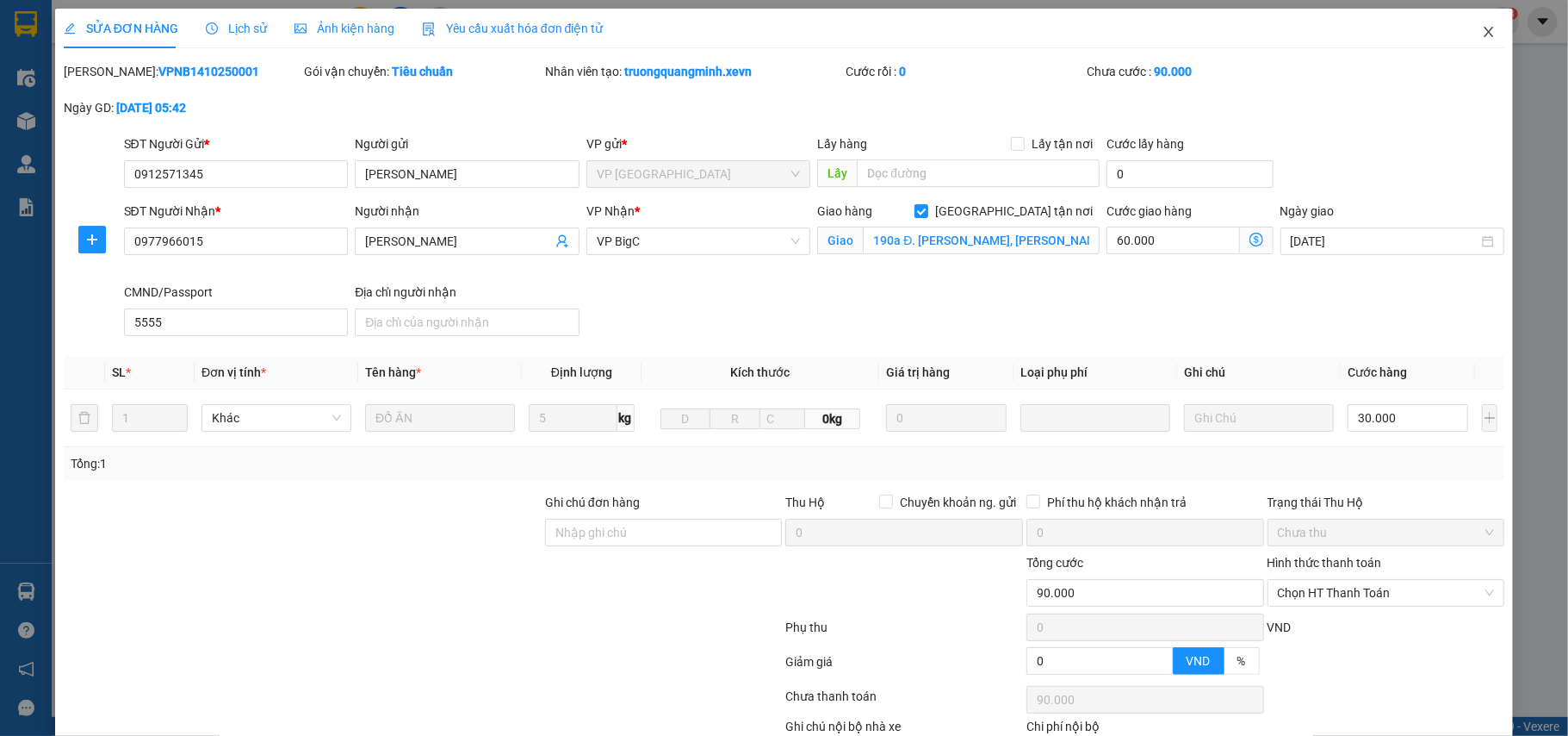
drag, startPoint x: 1478, startPoint y: 29, endPoint x: 1471, endPoint y: 43, distance: 15.7
click at [1483, 33] on icon "close" at bounding box center [1490, 32] width 14 height 14
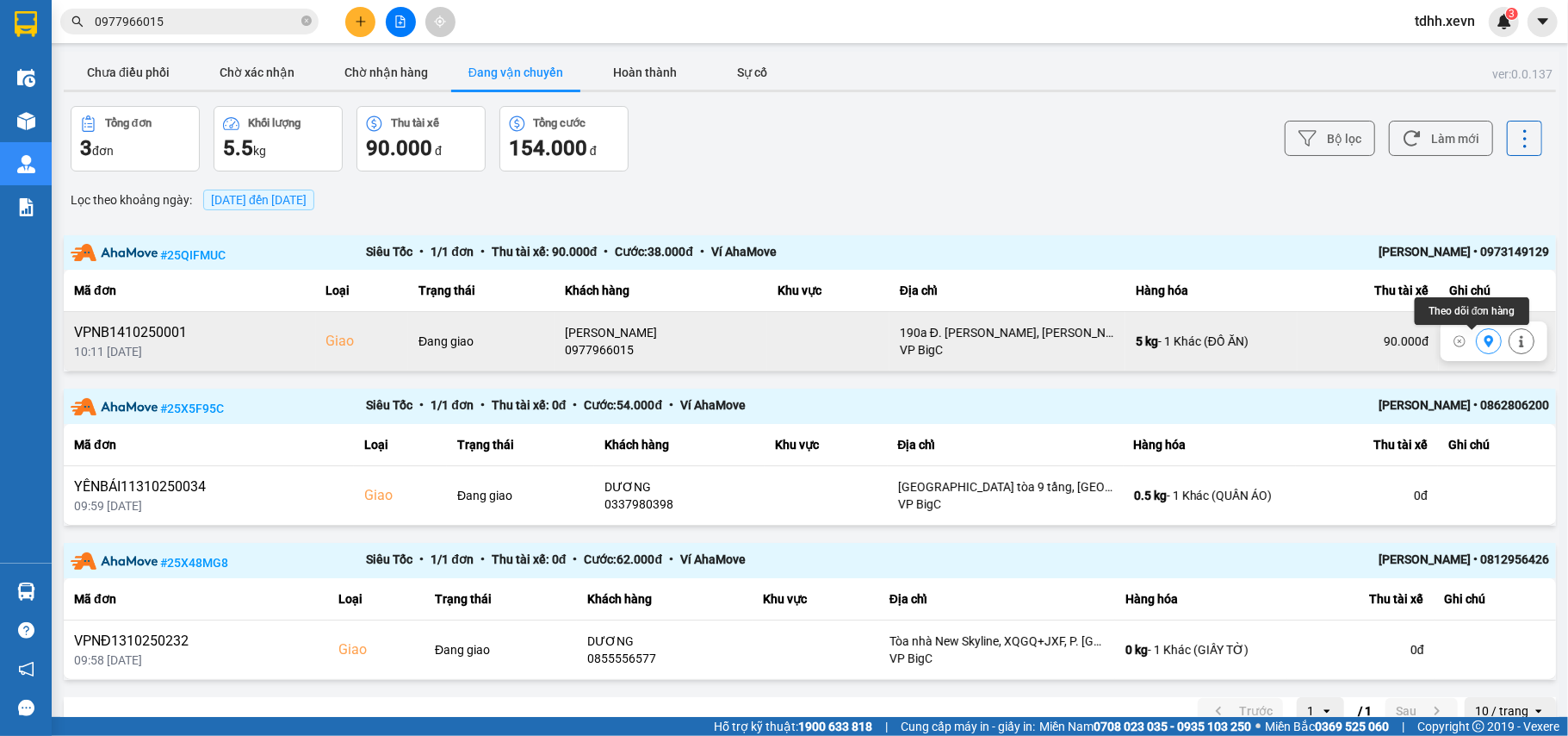
click at [1477, 338] on button at bounding box center [1489, 341] width 24 height 30
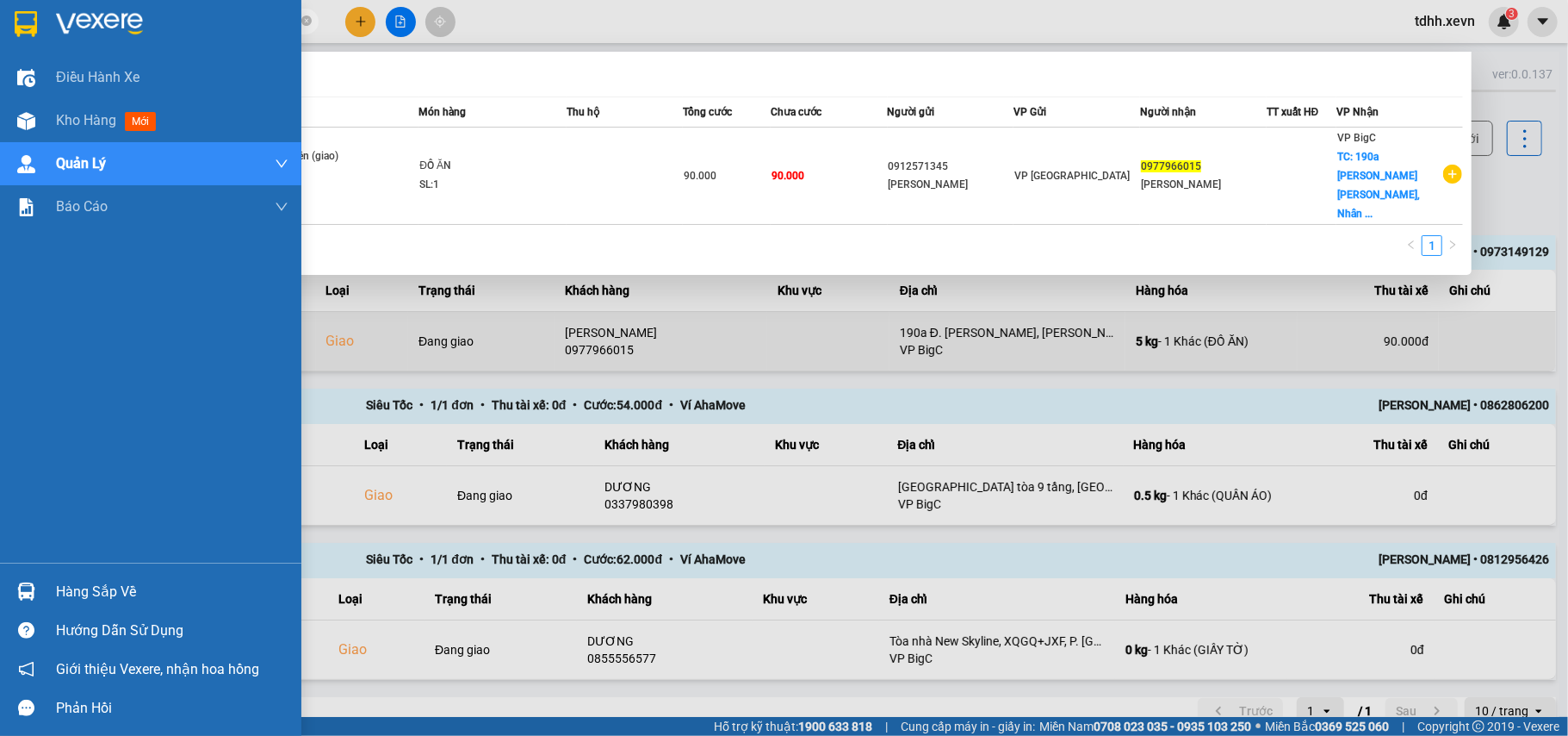
drag, startPoint x: 172, startPoint y: 19, endPoint x: 107, endPoint y: 42, distance: 68.9
click at [46, 49] on section "Kết quả tìm kiếm ( 1 ) Bộ lọc Mã ĐH Trạng thái Món hàng Thu hộ Tổng cước Chưa c…" at bounding box center [784, 368] width 1568 height 736
paste input "47085806"
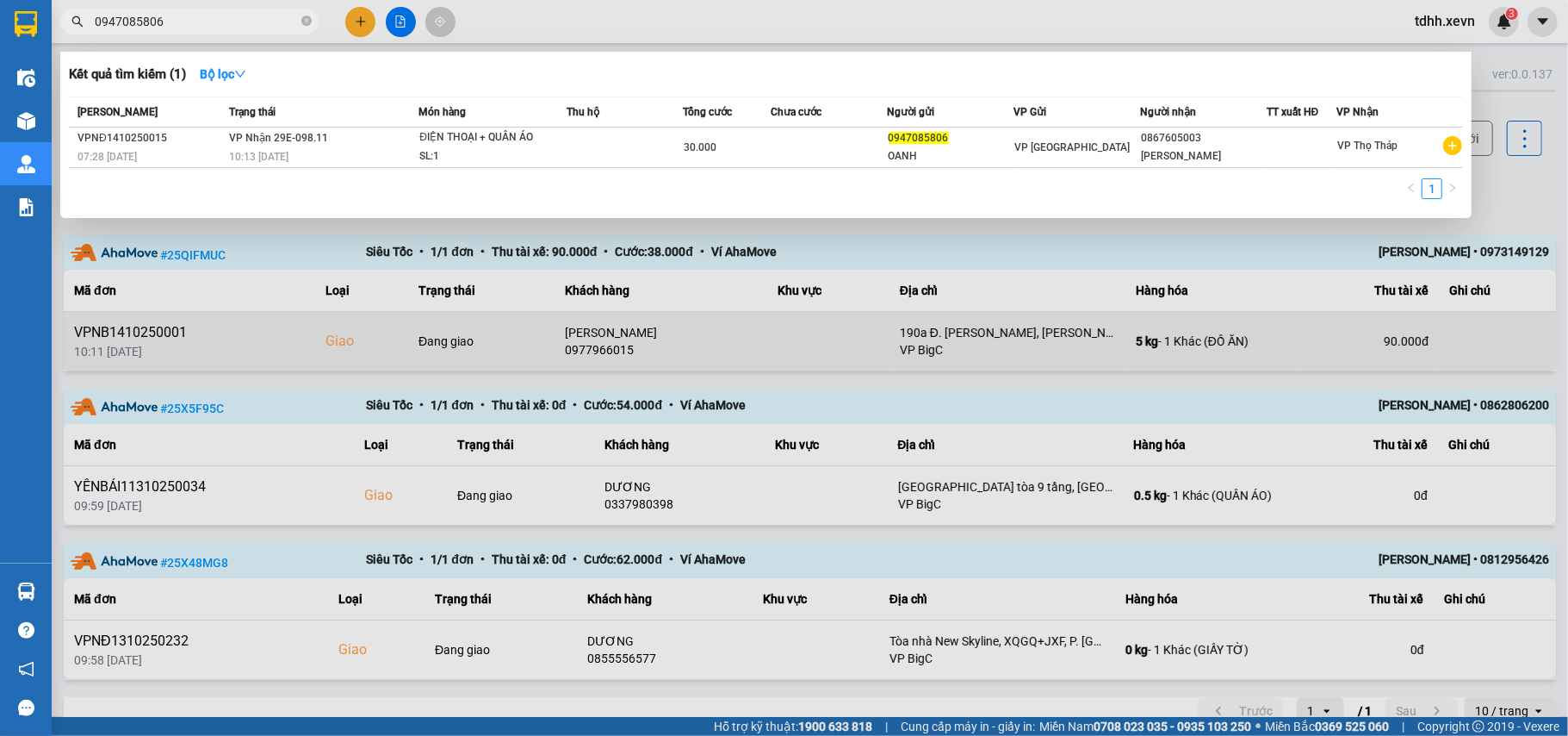
type input "0947085806"
click at [1506, 194] on div at bounding box center [784, 368] width 1568 height 736
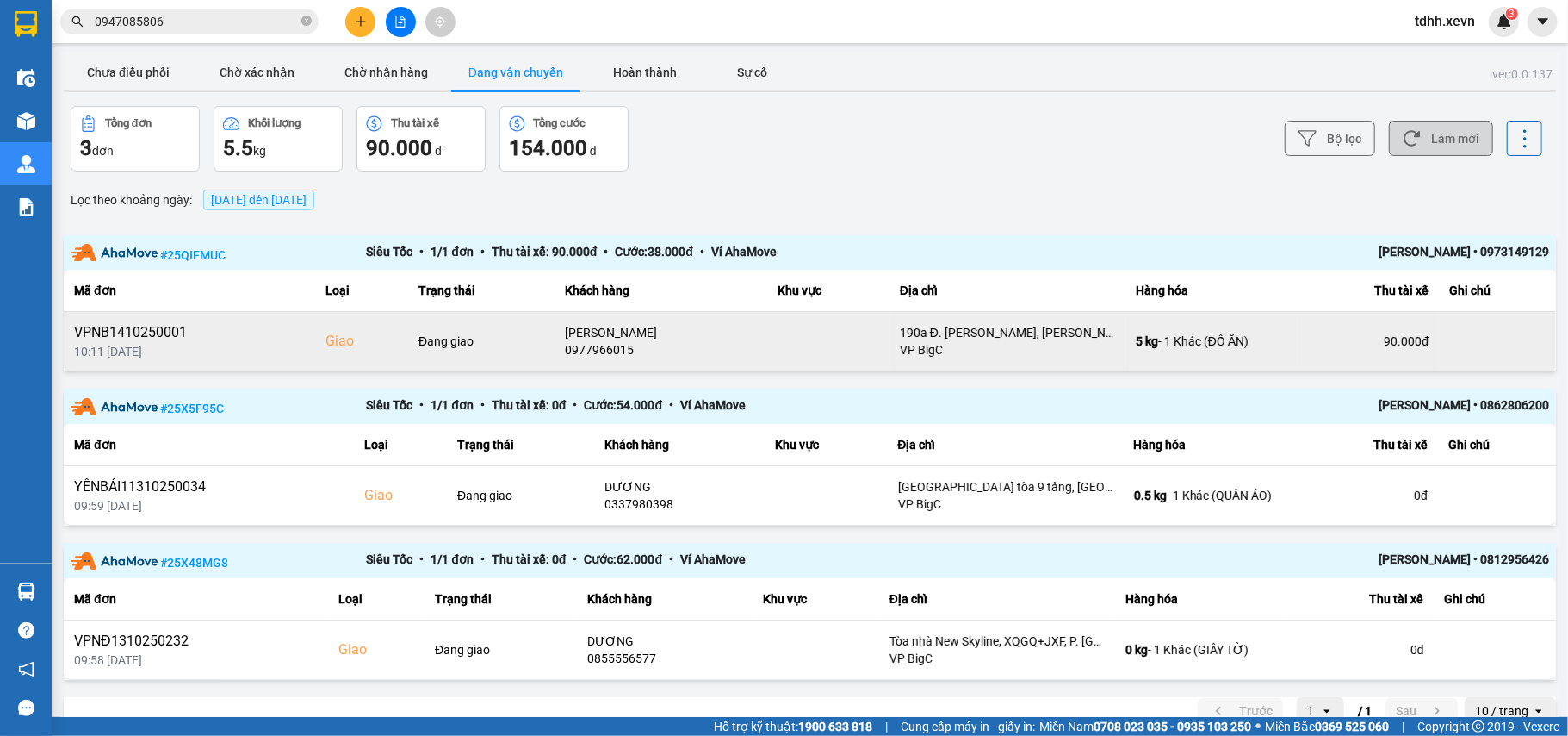
click at [1458, 148] on button "Làm mới" at bounding box center [1442, 138] width 105 height 35
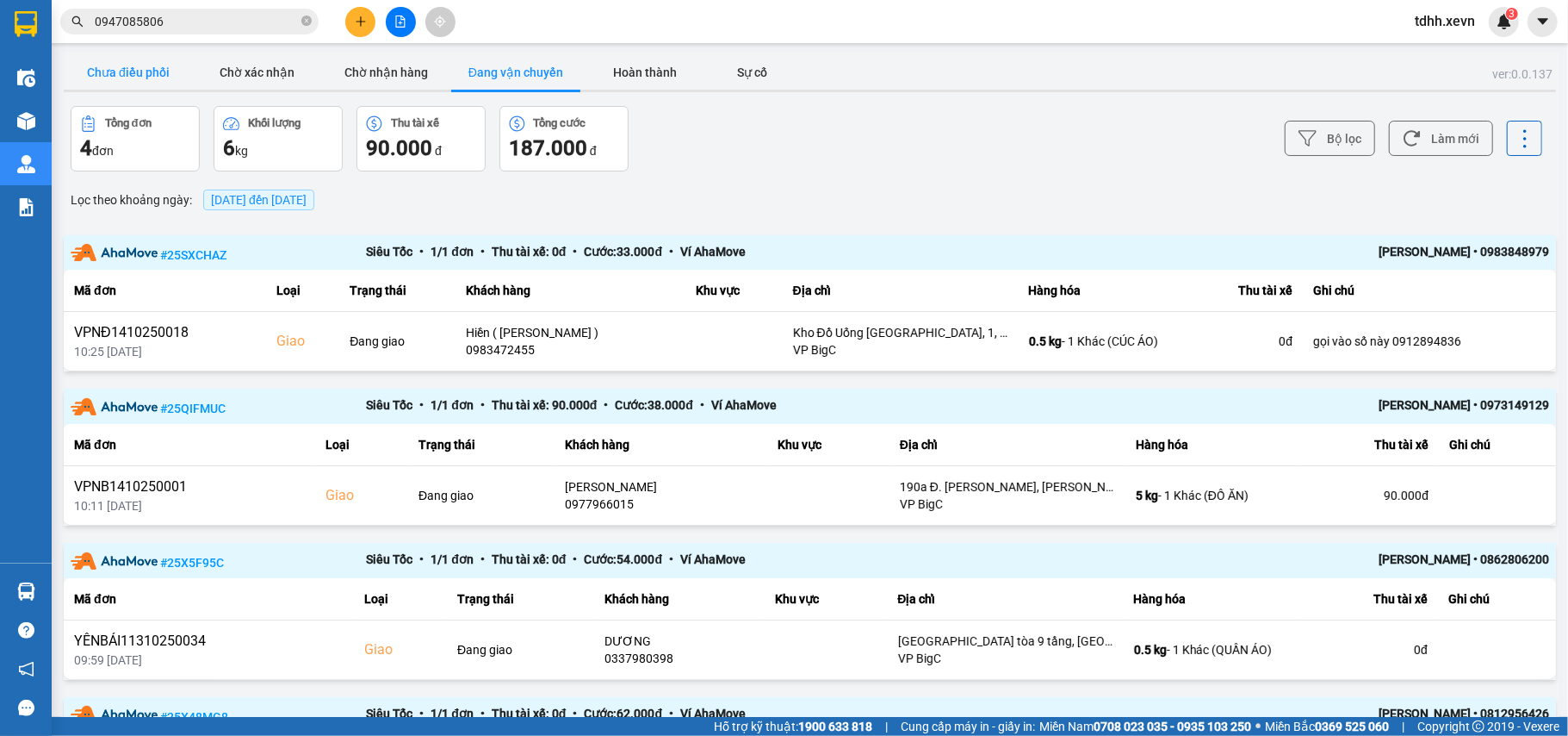
drag, startPoint x: 163, startPoint y: 70, endPoint x: 259, endPoint y: 70, distance: 96.0
click at [162, 70] on button "Chưa điều phối" at bounding box center [128, 73] width 129 height 35
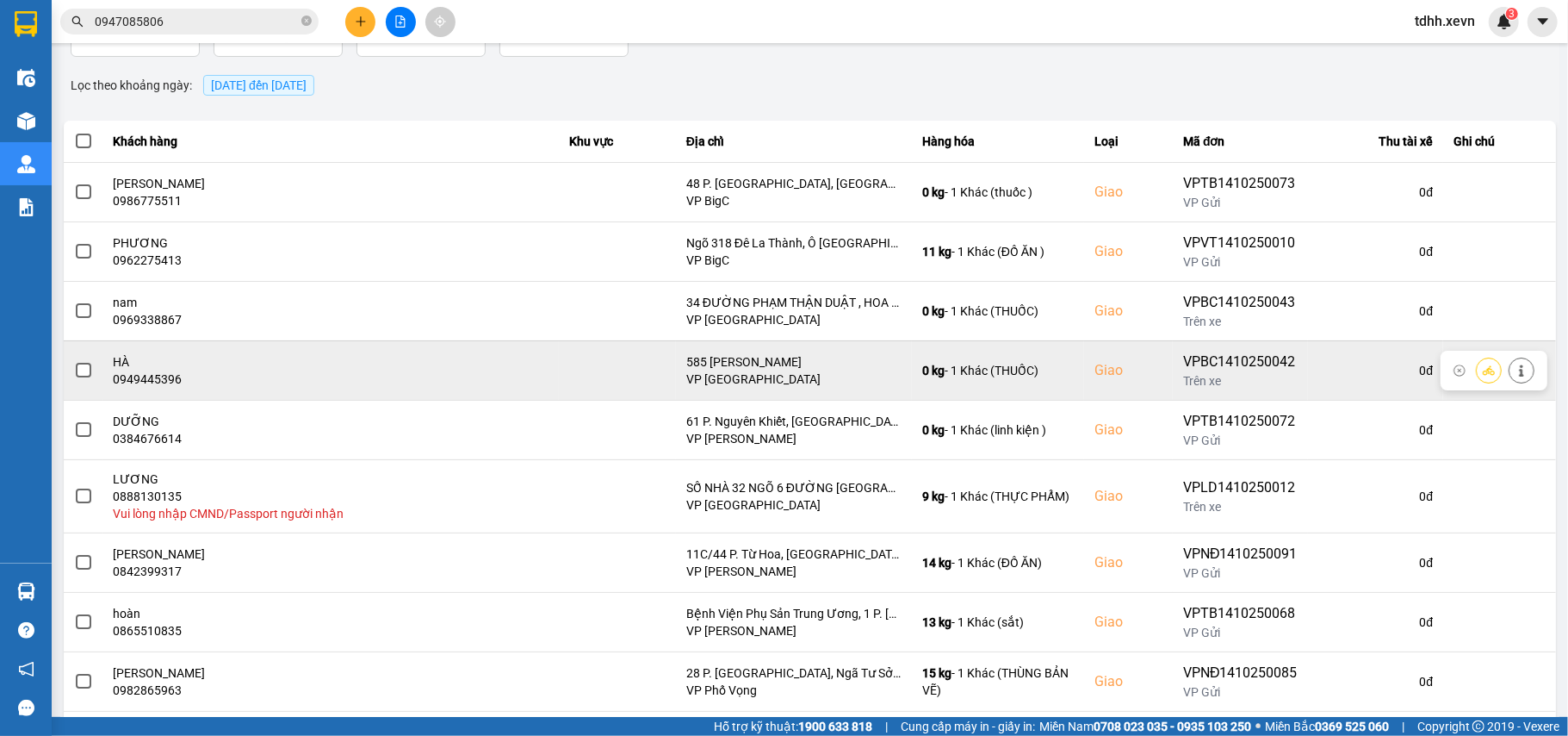
scroll to position [211, 0]
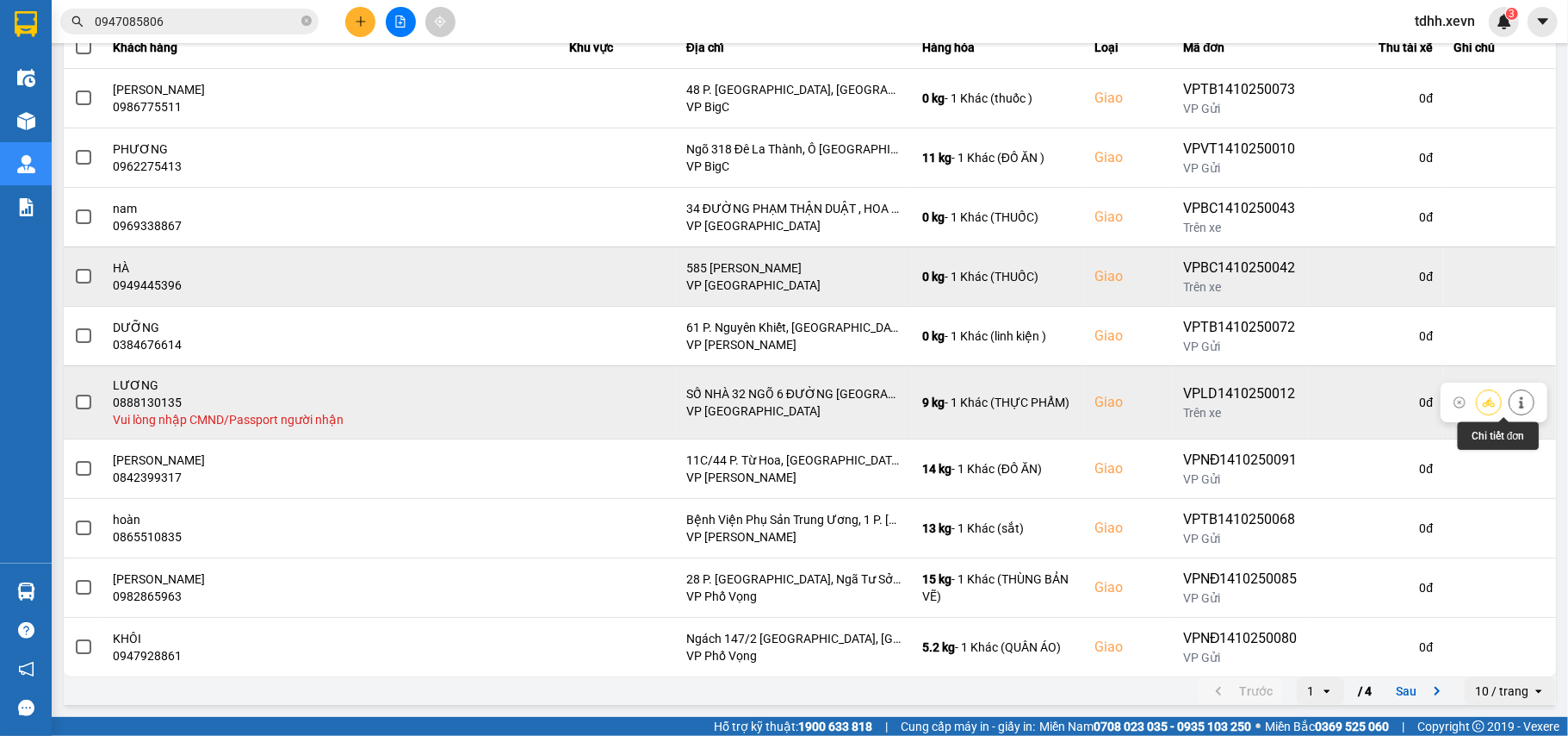
click at [1516, 403] on icon at bounding box center [1521, 402] width 12 height 12
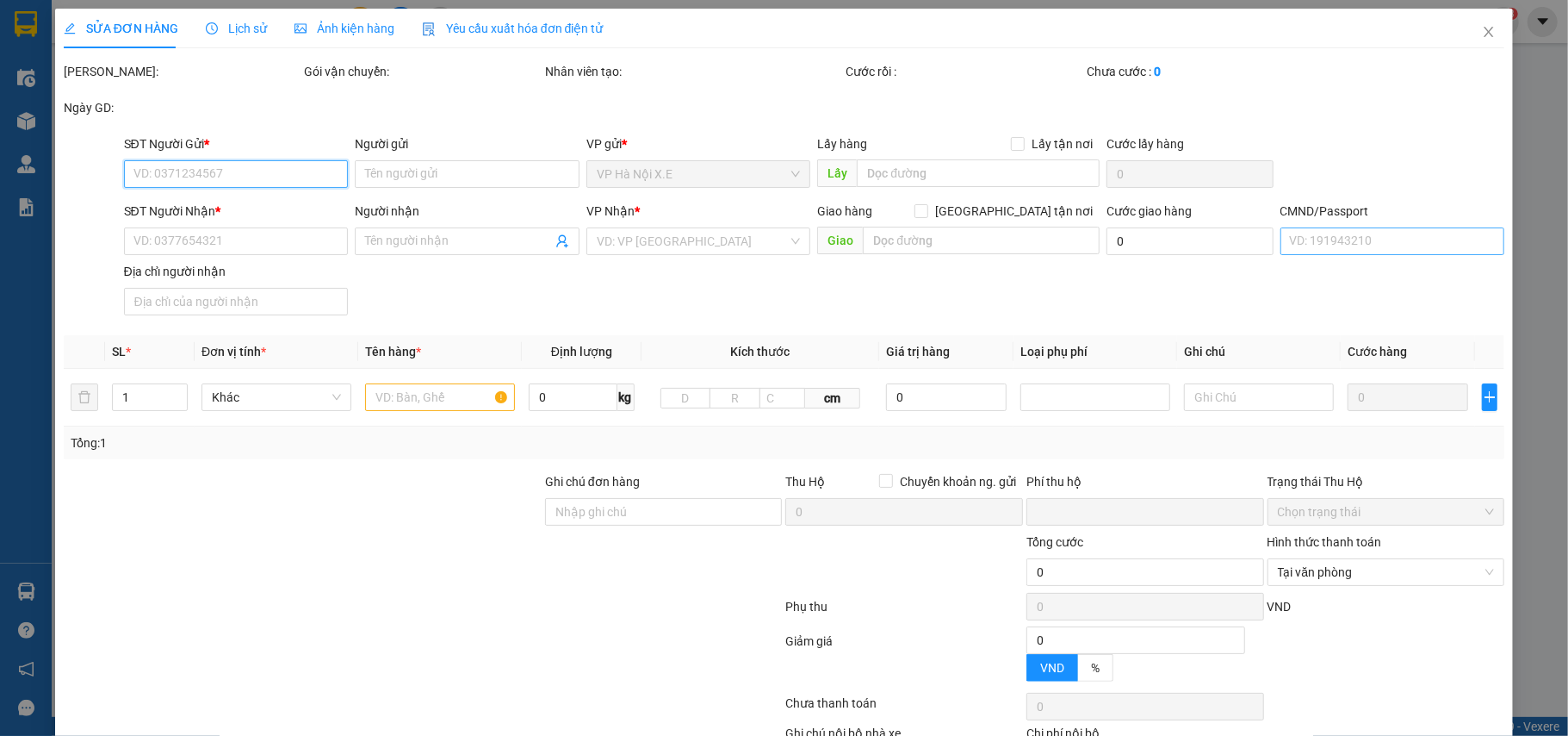
type input "0909655811"
type input "TRANG"
type input "0888130135"
type input "LƯƠNG"
checkbox input "true"
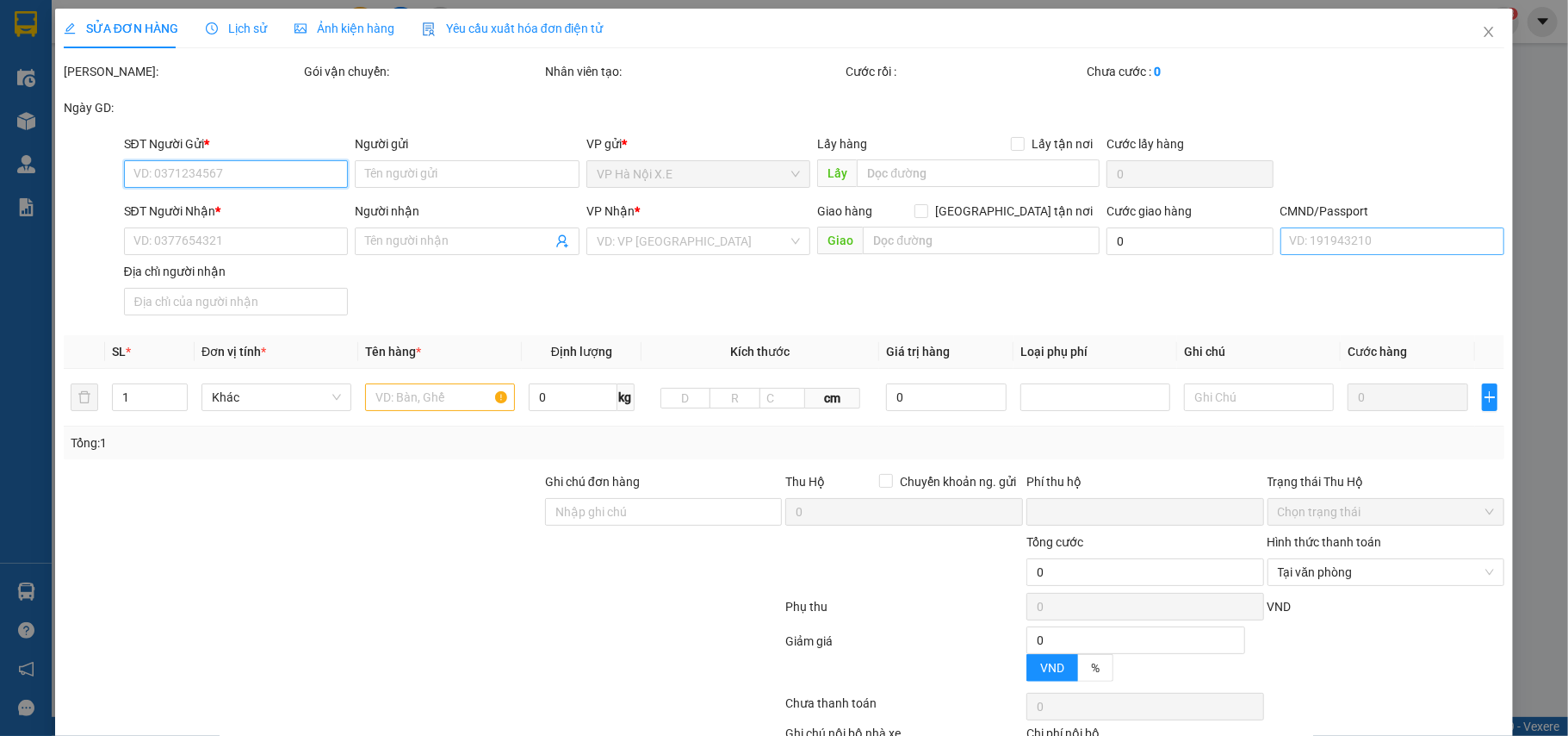
type input "SỐ NHÀ 32 NGÕ 6 ĐƯỜNG [GEOGRAPHIC_DATA] [GEOGRAPHIC_DATA] [GEOGRAPHIC_DATA]"
type input "0"
type input "100.000"
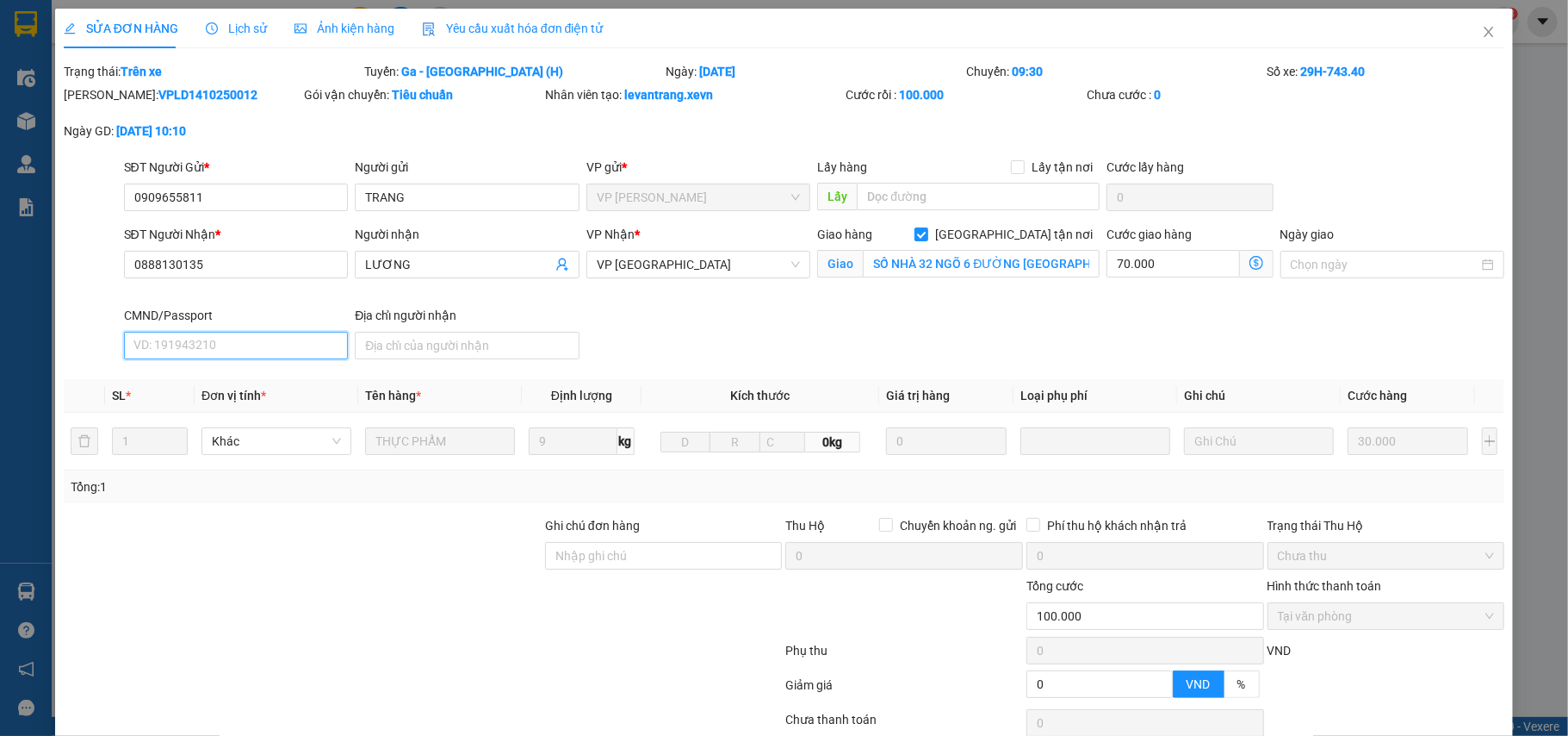
click at [175, 337] on input "CMND/Passport" at bounding box center [236, 345] width 225 height 27
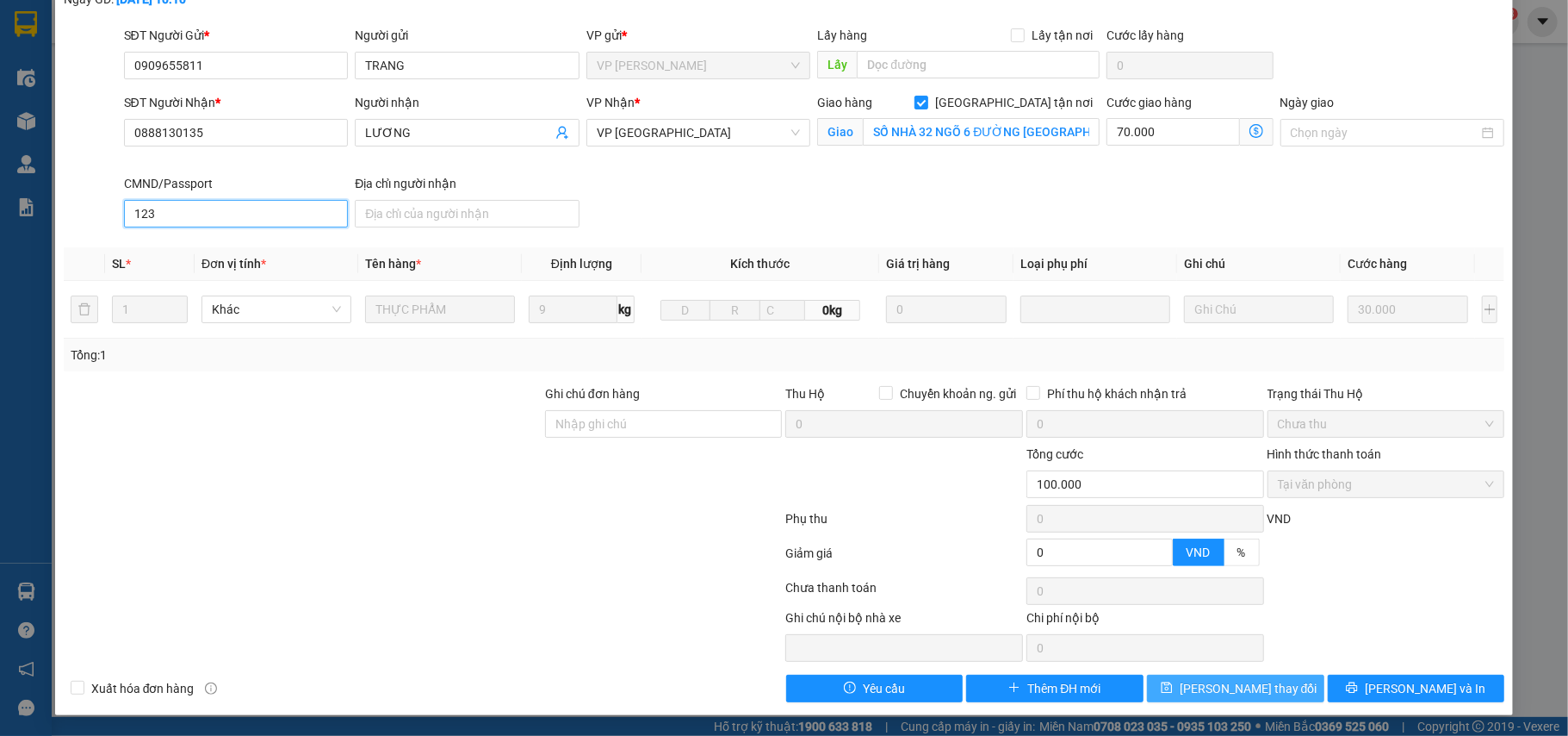
type input "123"
click at [1238, 681] on span "[PERSON_NAME] thay đổi" at bounding box center [1249, 688] width 138 height 19
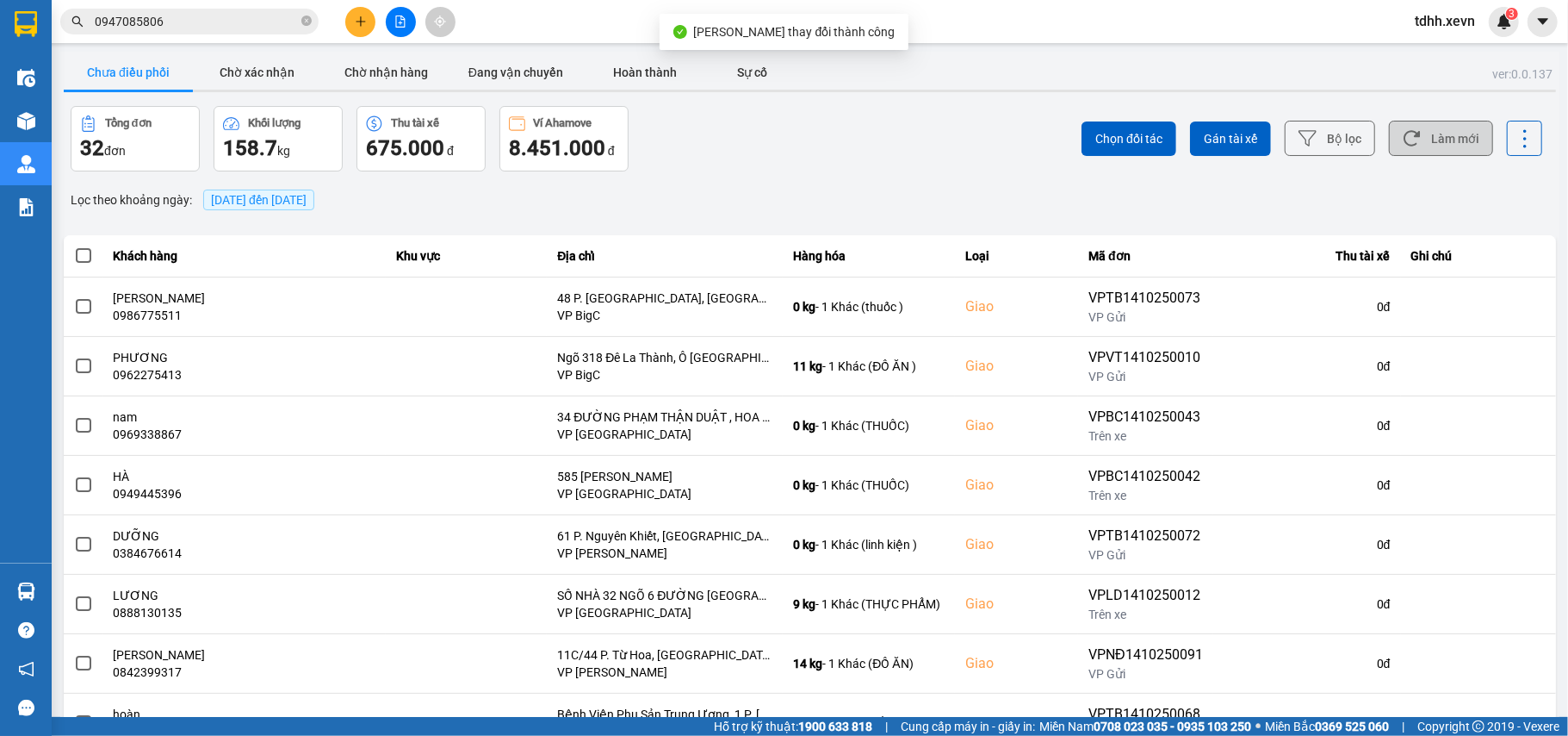
click at [1440, 142] on button "Làm mới" at bounding box center [1442, 138] width 105 height 35
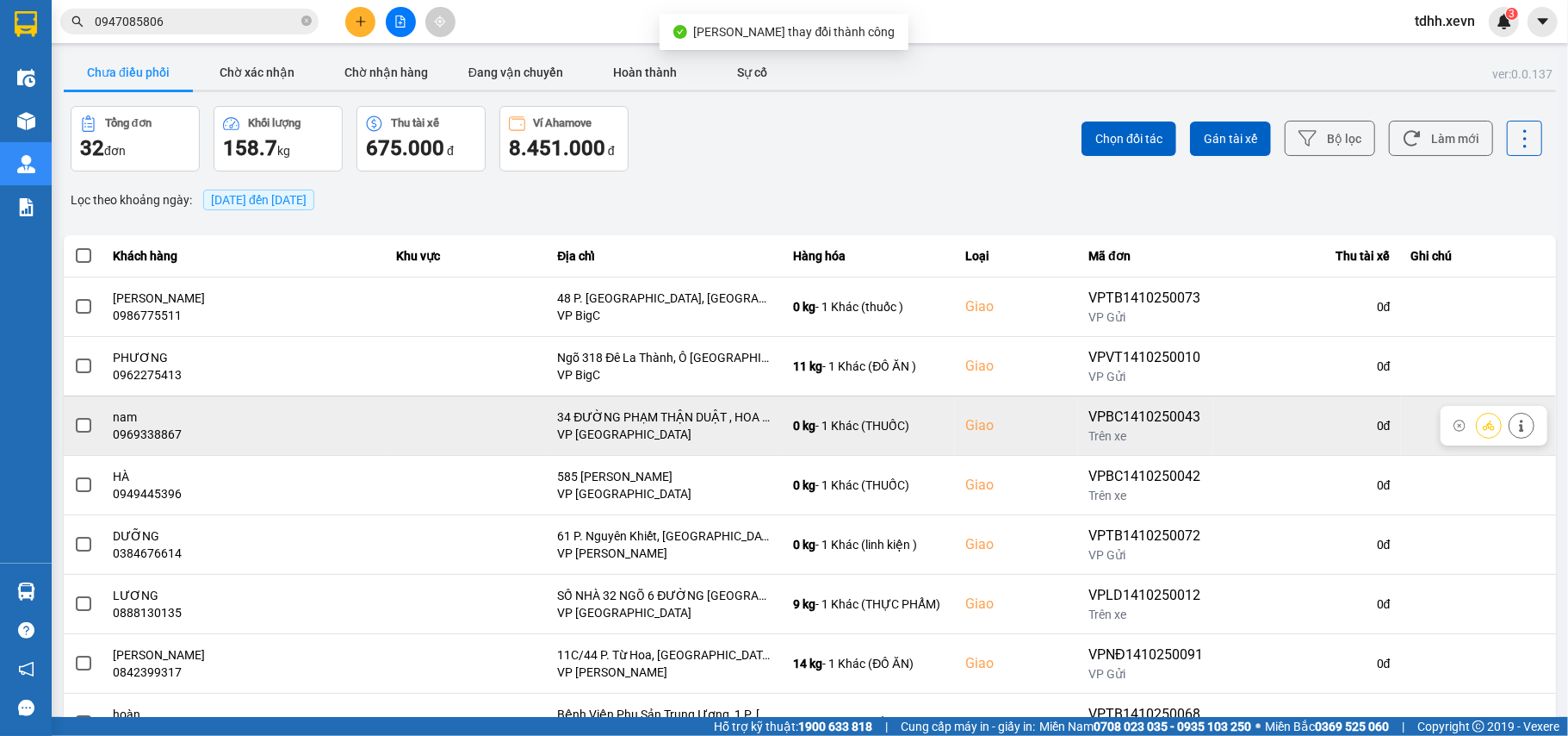
scroll to position [198, 0]
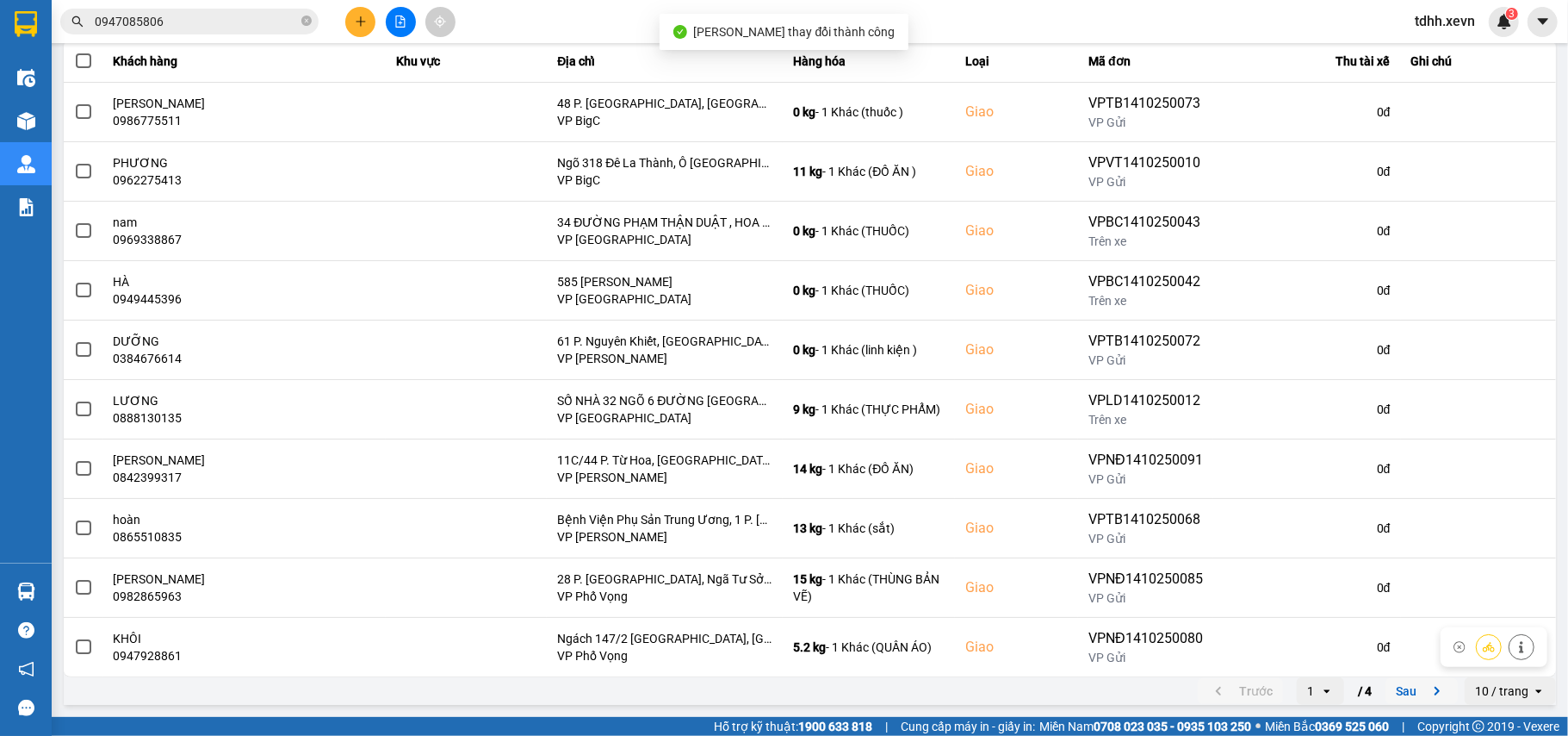
click at [1427, 681] on icon "next page. current page 1 / 4" at bounding box center [1437, 690] width 20 height 20
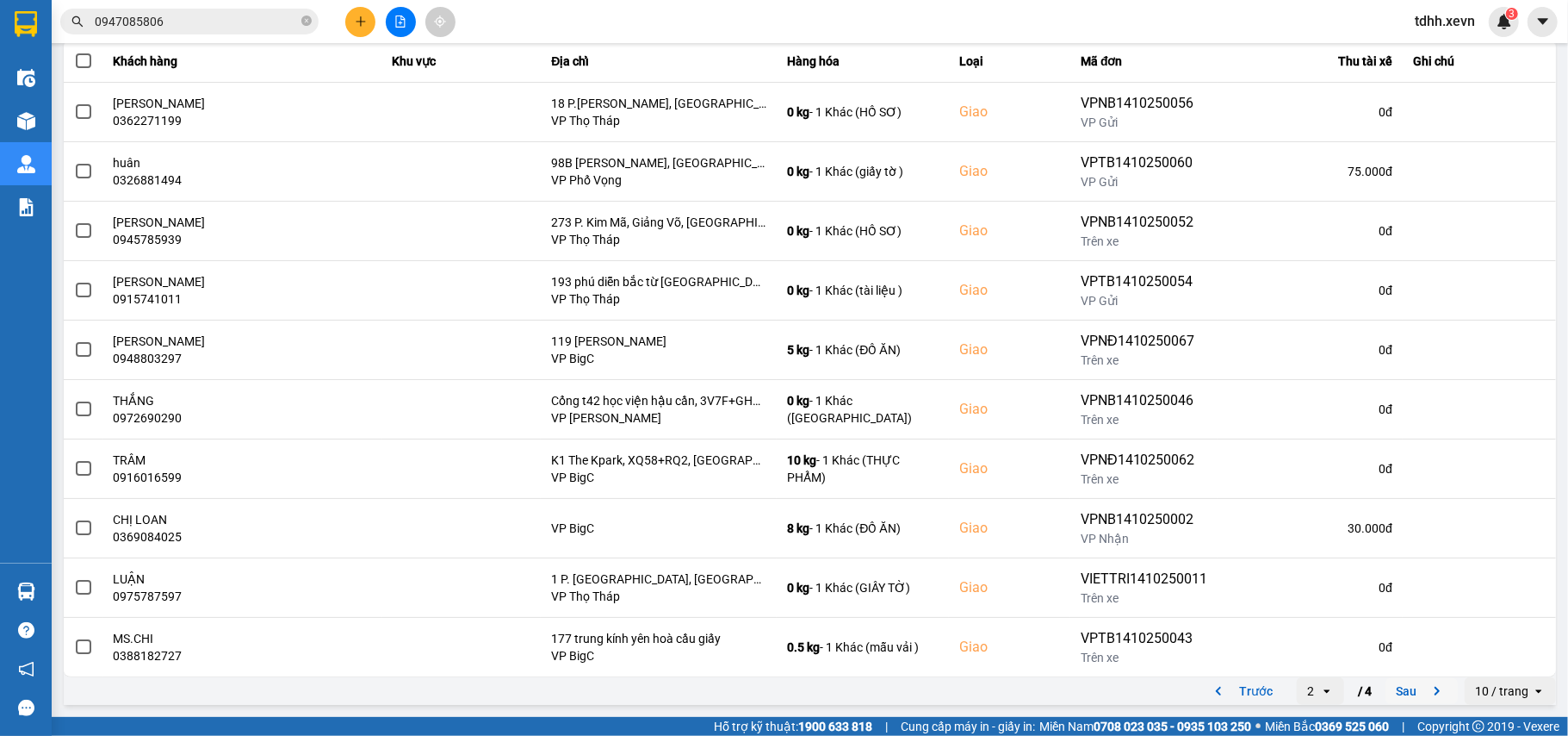
click at [1413, 704] on button "Sau" at bounding box center [1422, 690] width 73 height 26
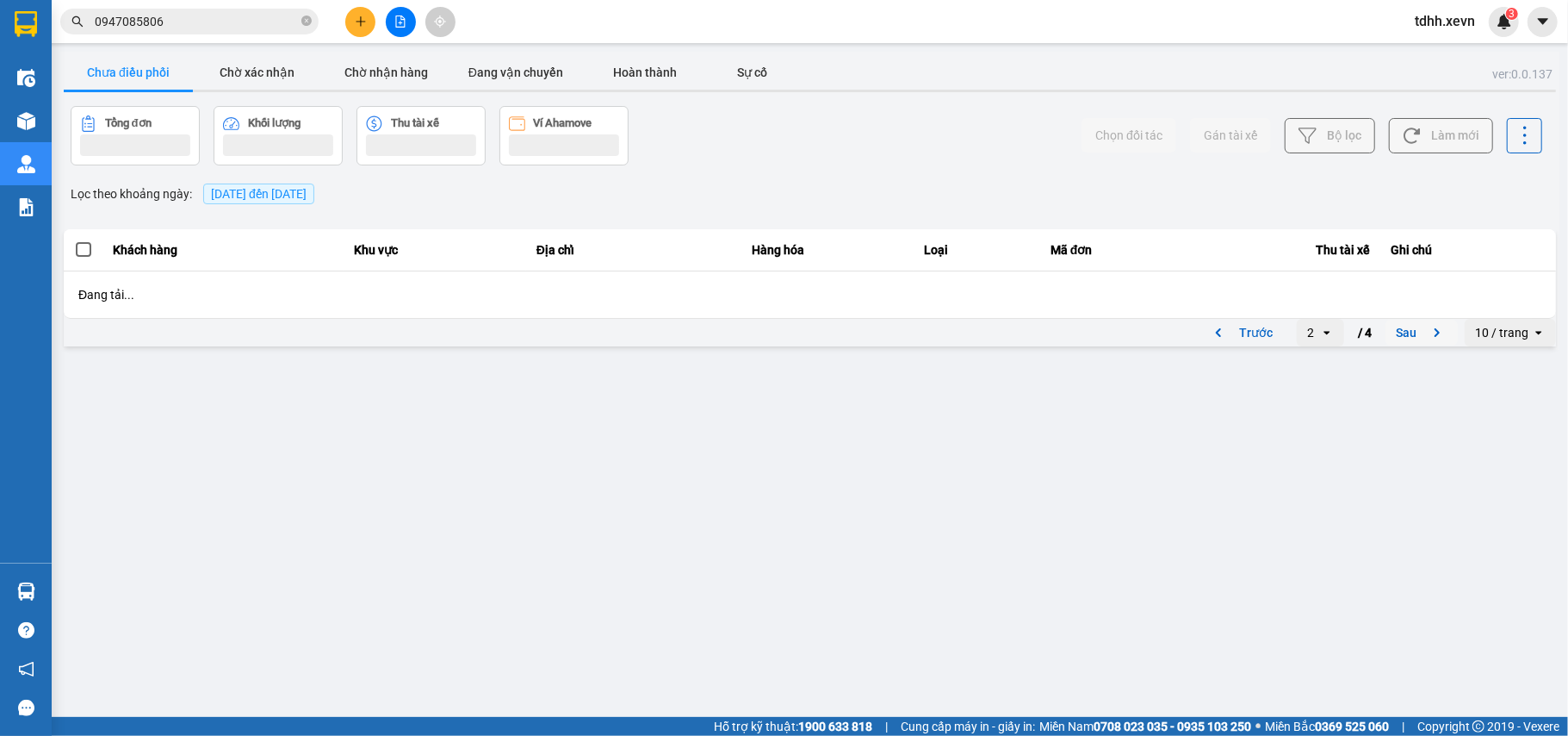
scroll to position [0, 0]
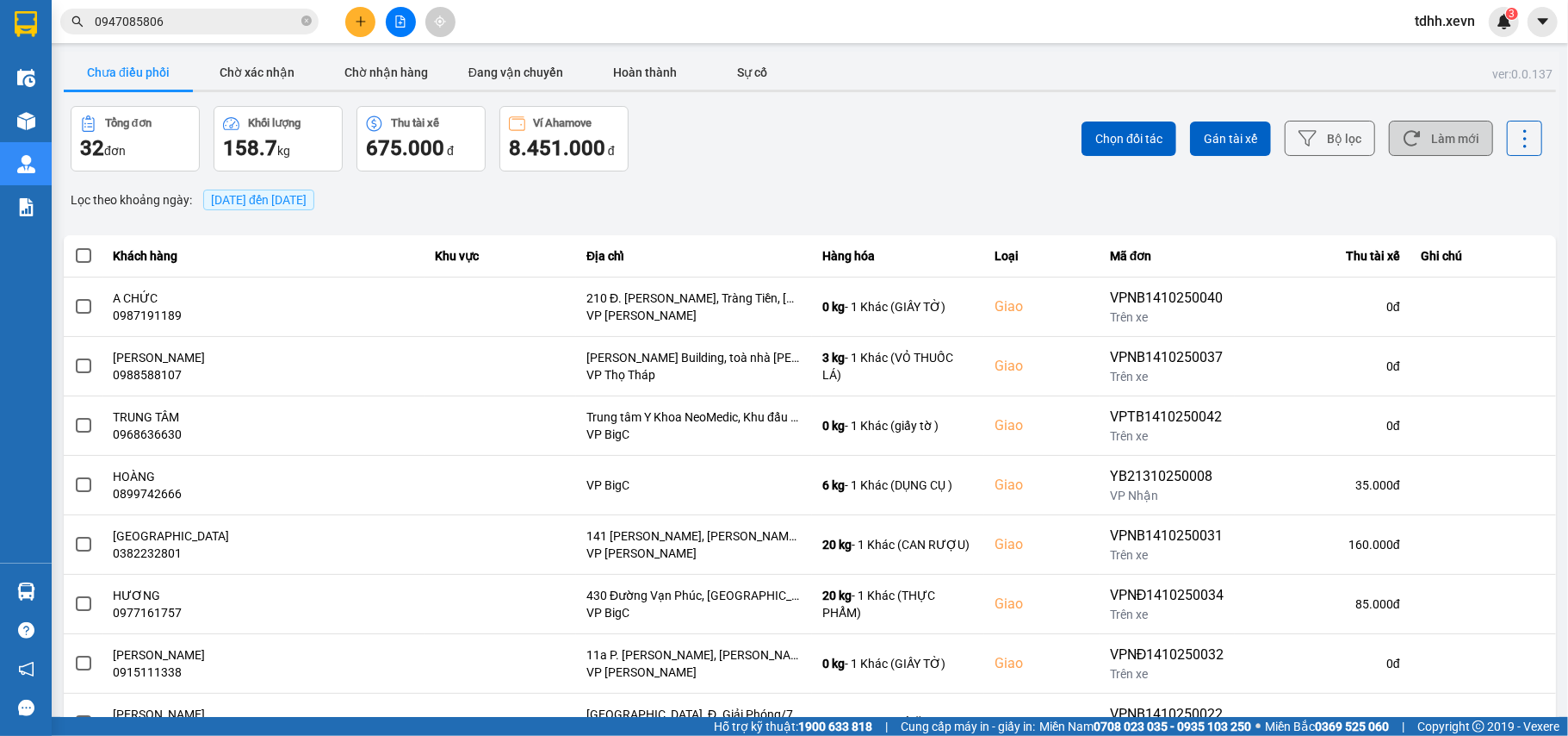
click at [1421, 128] on button "Làm mới" at bounding box center [1442, 138] width 105 height 35
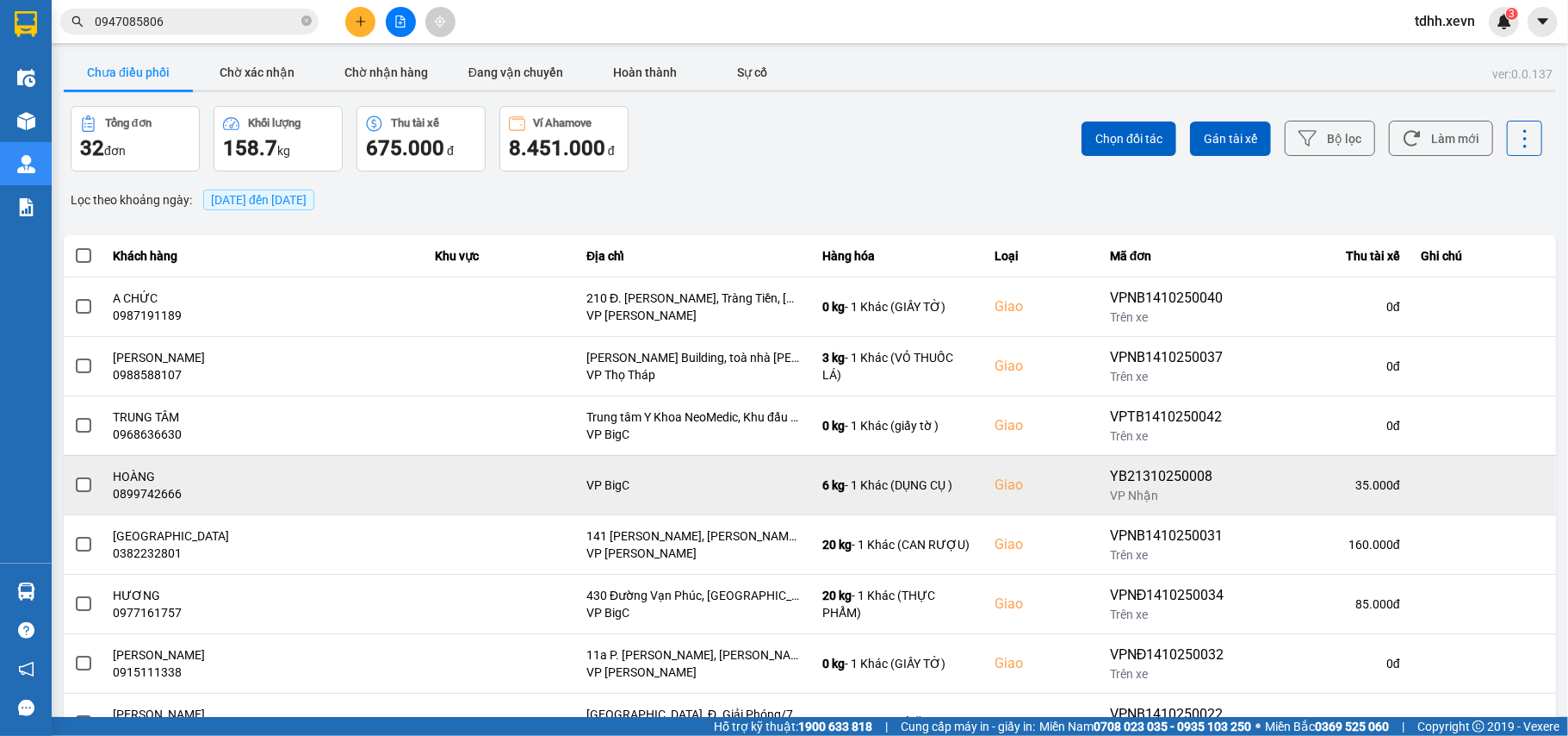
scroll to position [198, 0]
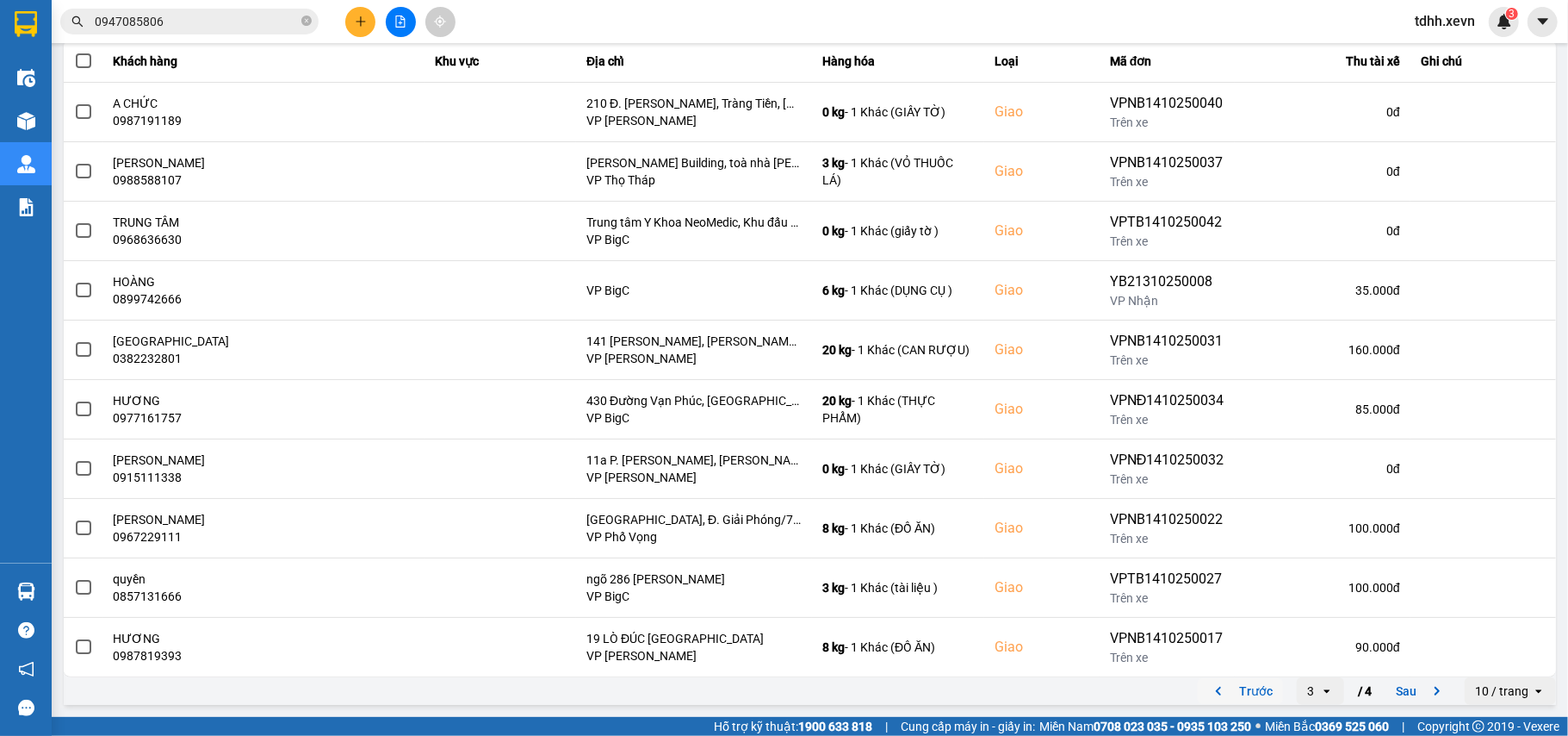
click at [1208, 693] on icon "previous page. current page 3 / 4" at bounding box center [1218, 690] width 20 height 20
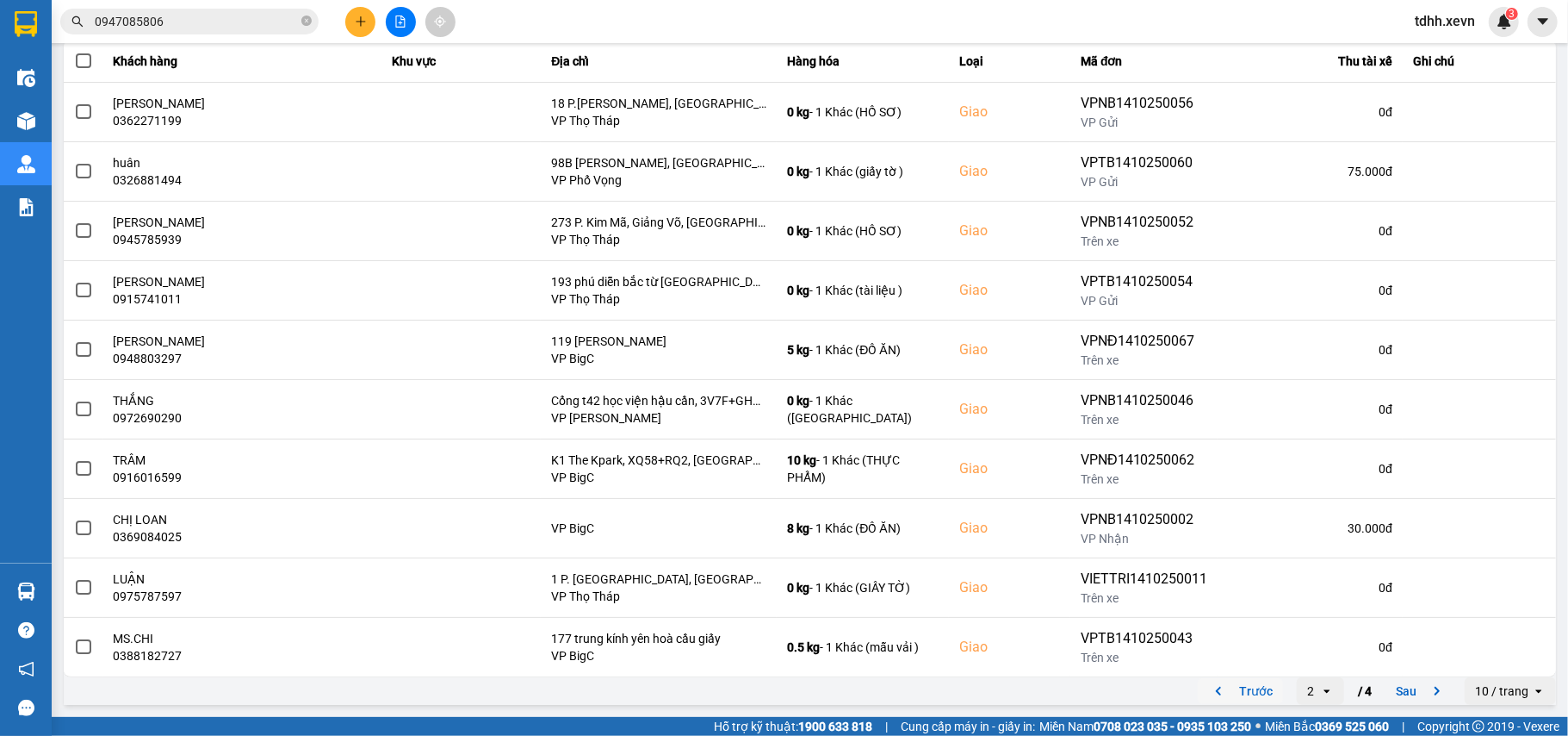
click at [1208, 689] on icon "previous page. current page 2 / 4" at bounding box center [1218, 690] width 20 height 20
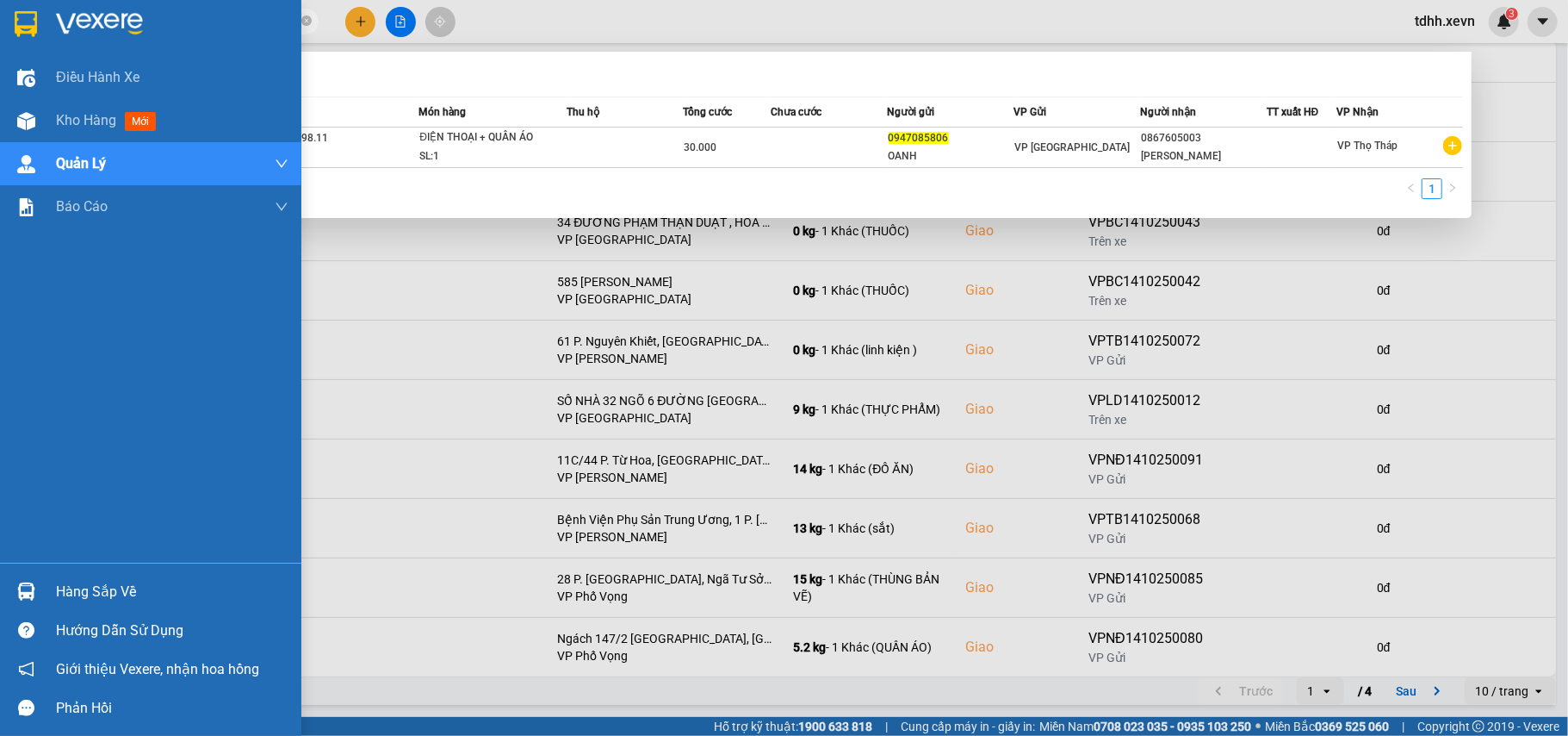
drag, startPoint x: 174, startPoint y: 29, endPoint x: 19, endPoint y: 49, distance: 156.3
click at [19, 49] on section "Kết quả tìm kiếm ( 1 ) Bộ lọc Mã ĐH Trạng thái Món hàng Thu hộ Tổng cước Chưa c…" at bounding box center [784, 368] width 1568 height 736
paste input "865578682"
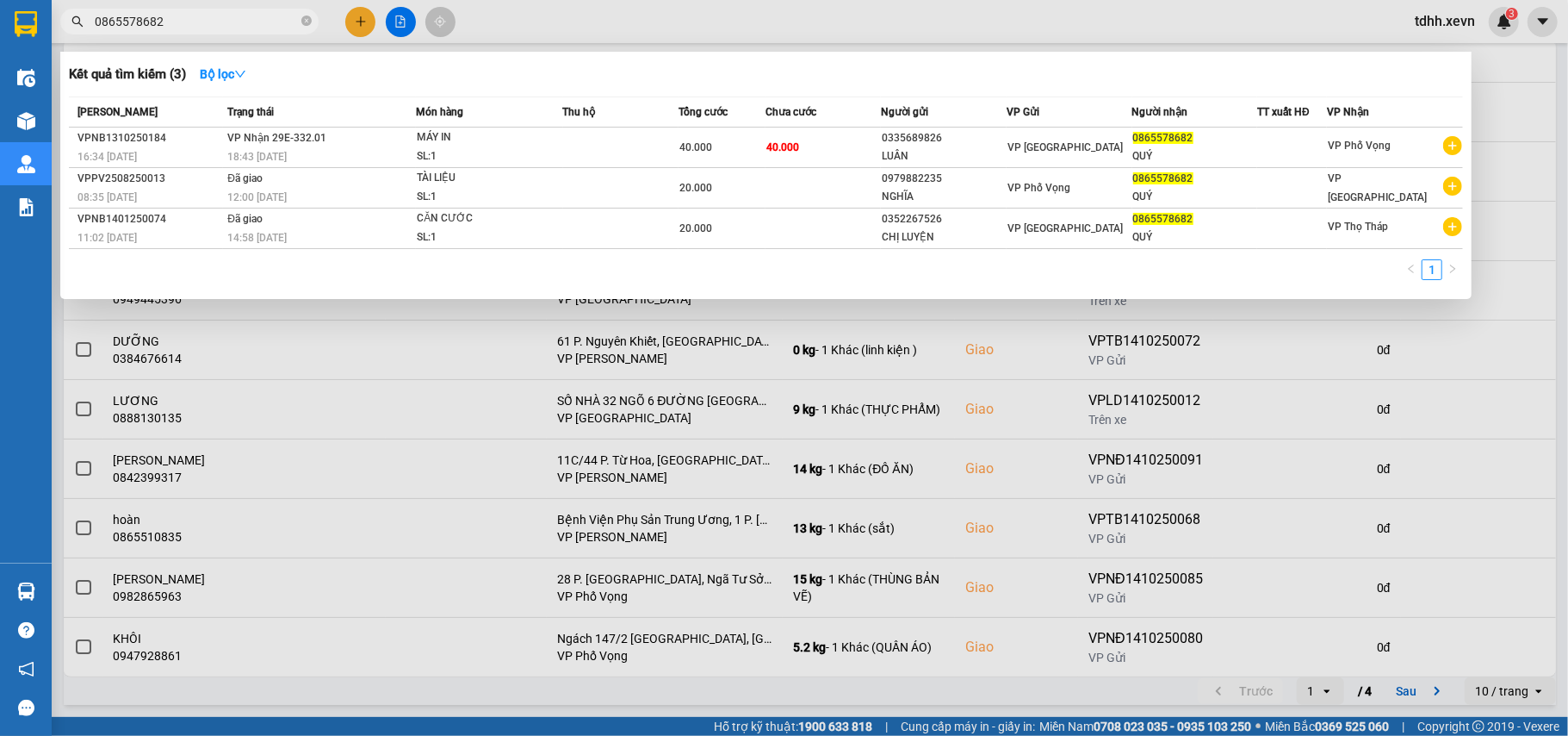
type input "0865578682"
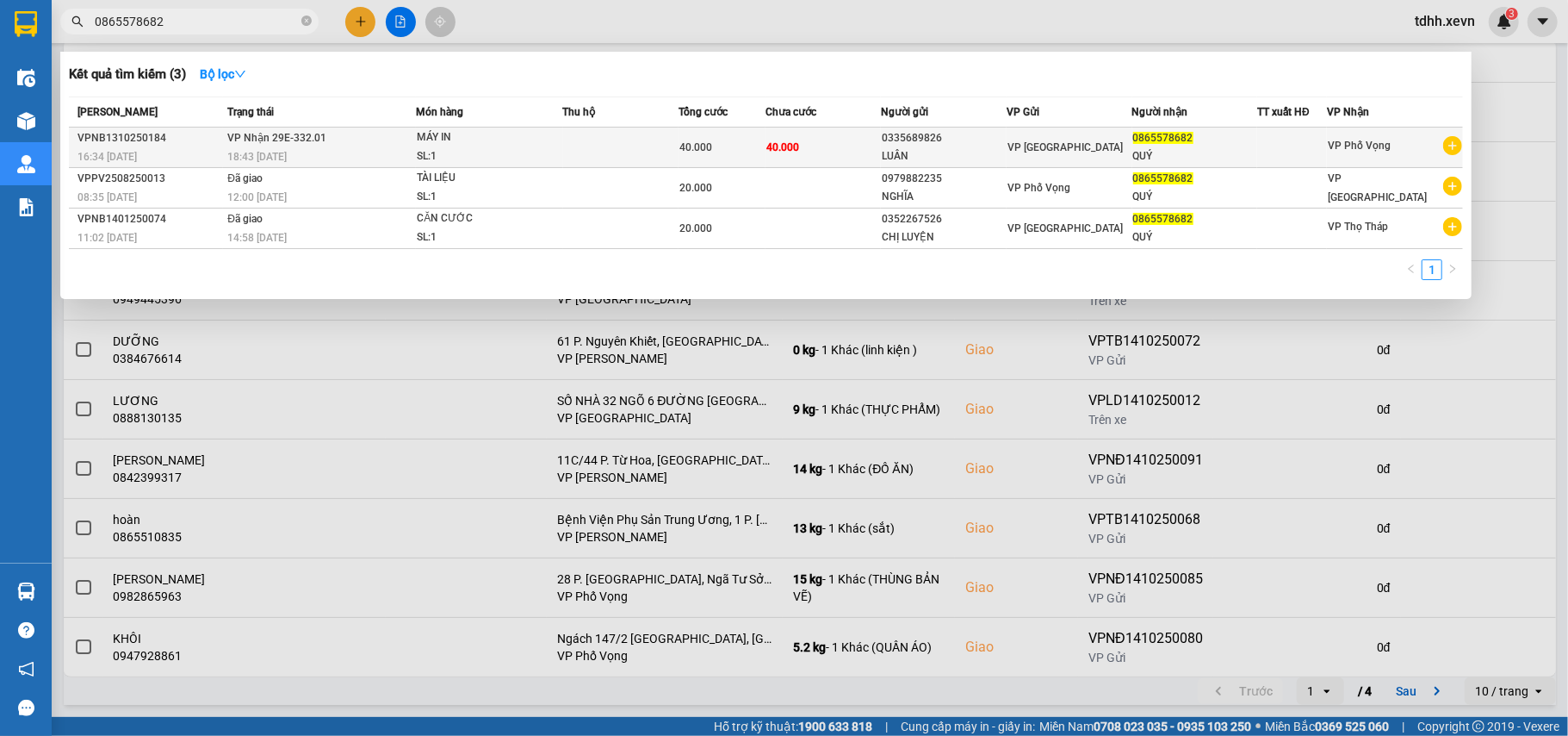
click at [1169, 143] on span "0865578682" at bounding box center [1164, 138] width 60 height 12
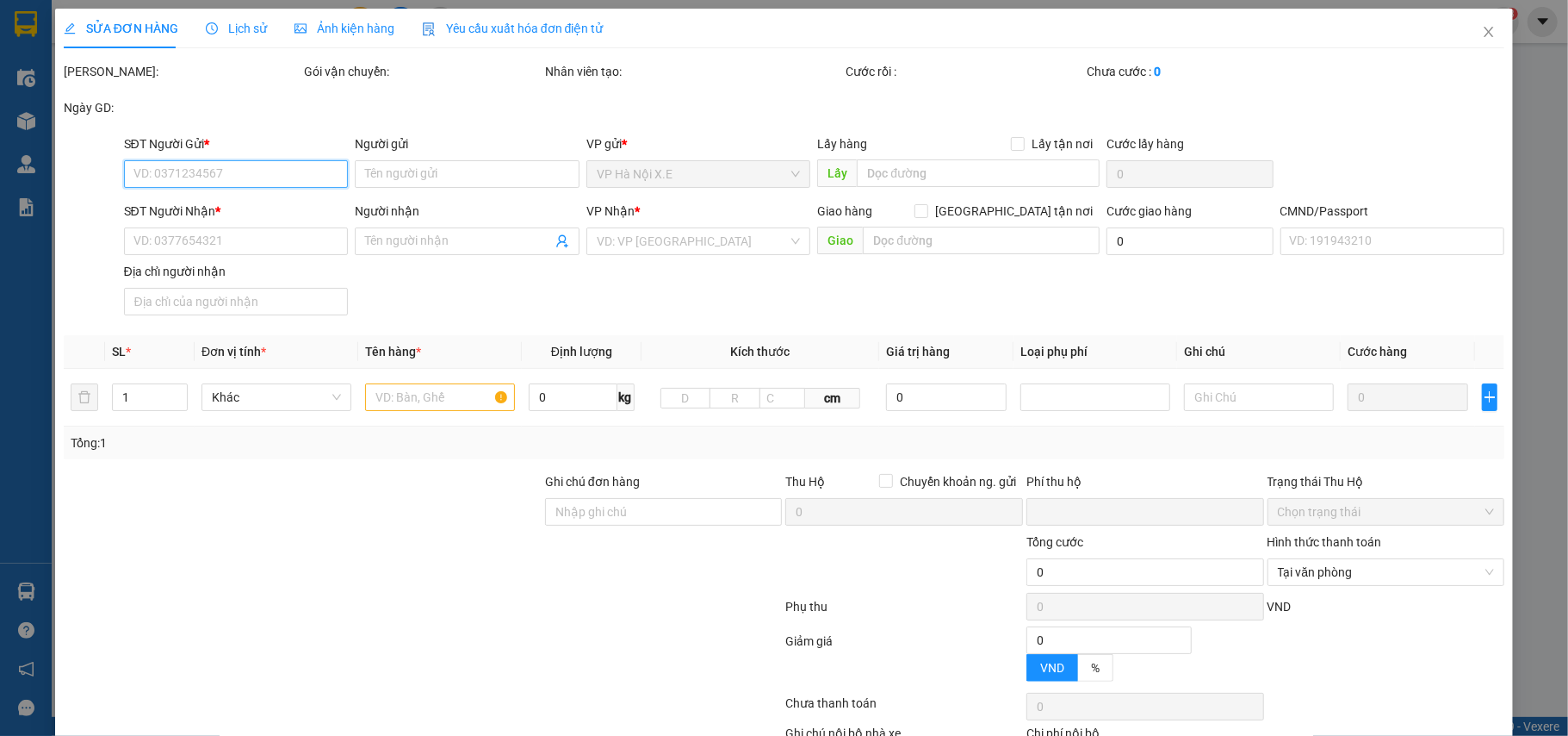
type input "0335689826"
type input "LUÂN"
type input "0865578682"
type input "QUÝ"
type input "[PERSON_NAME]"
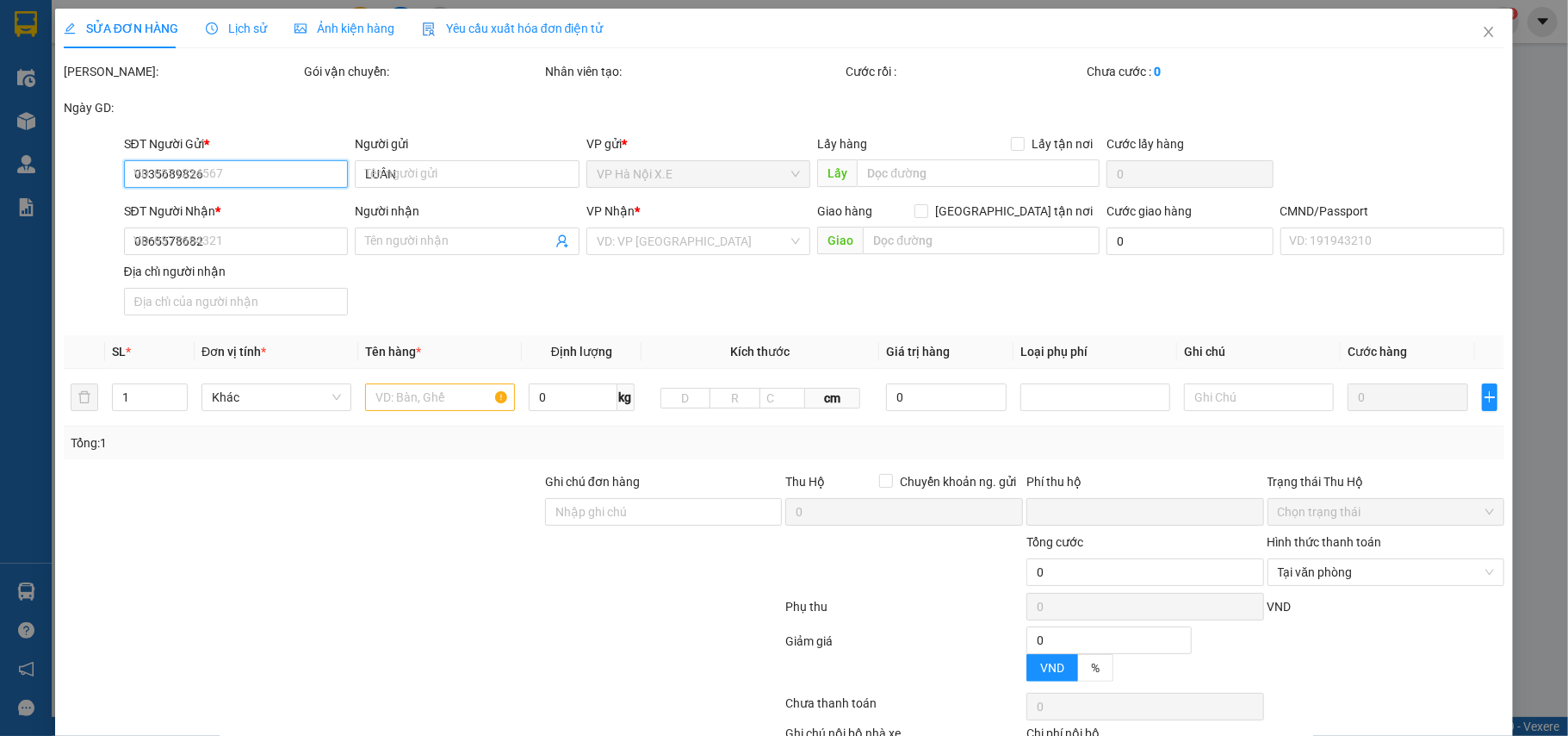
type input "[PERSON_NAME],[PERSON_NAME]"
type input "0"
type input "40.000"
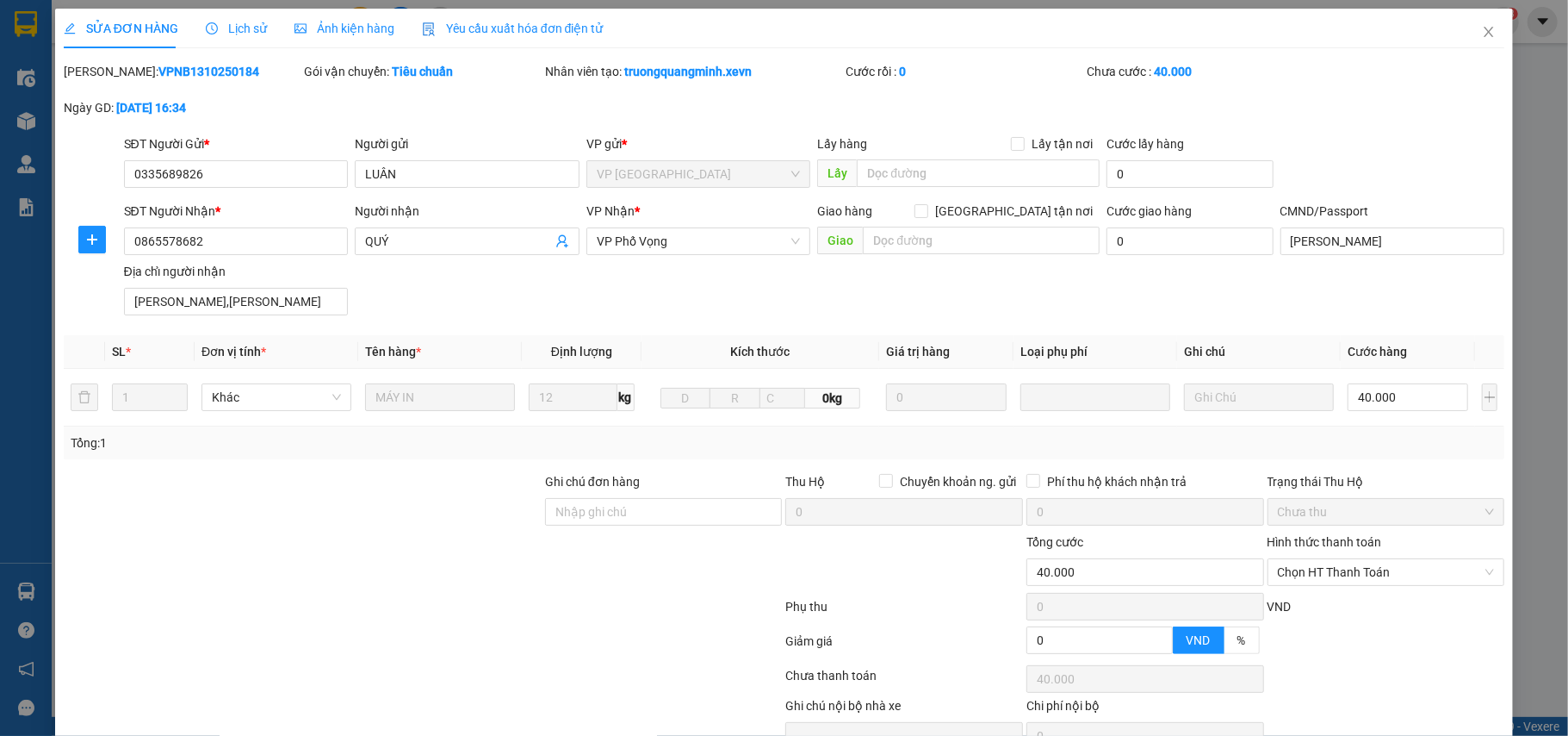
click at [999, 222] on div "Giao hàng [GEOGRAPHIC_DATA] tận nơi" at bounding box center [958, 214] width 283 height 26
click at [926, 215] on input "[GEOGRAPHIC_DATA] tận nơi" at bounding box center [921, 210] width 12 height 12
checkbox input "true"
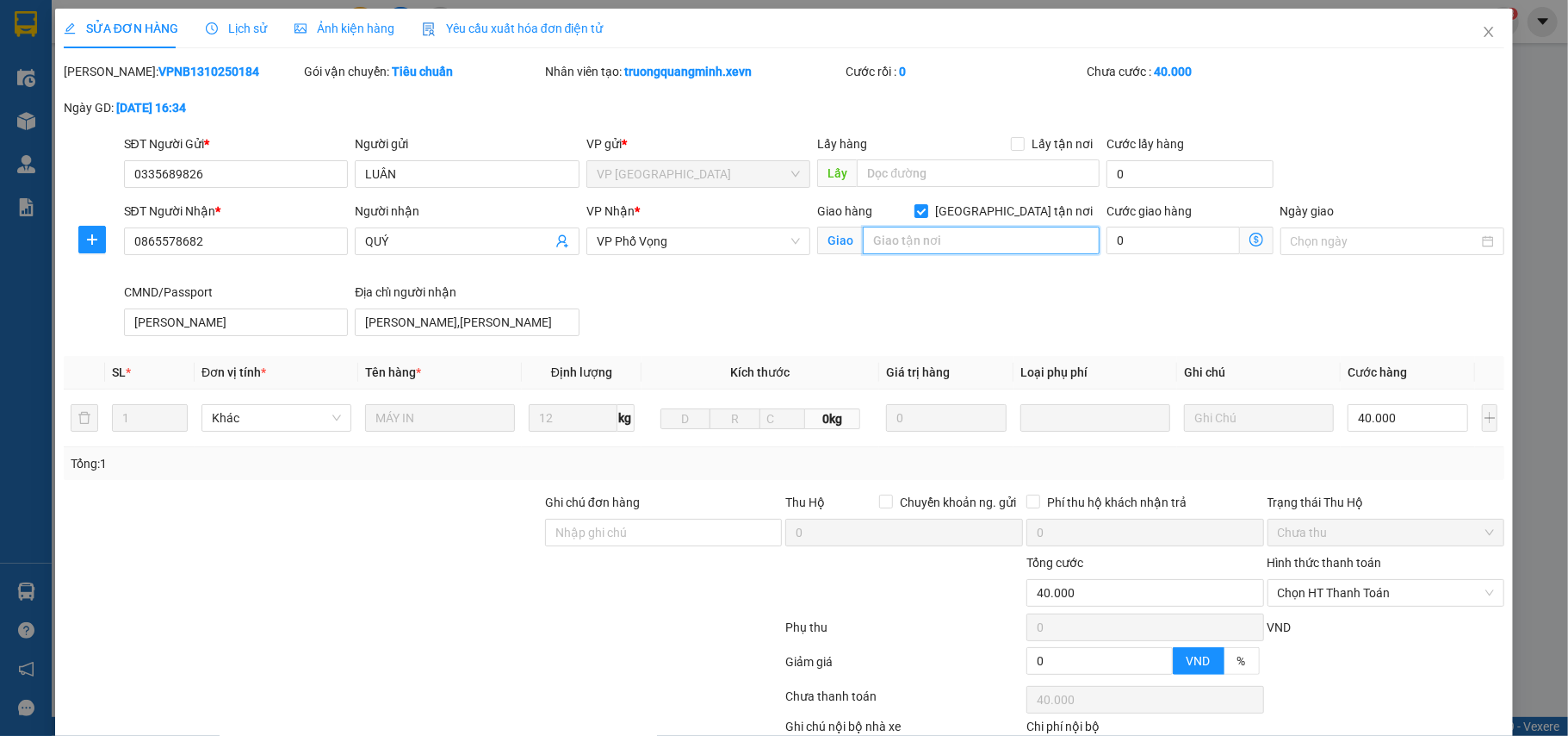
click at [959, 242] on input "text" at bounding box center [982, 240] width 236 height 27
type input "6"
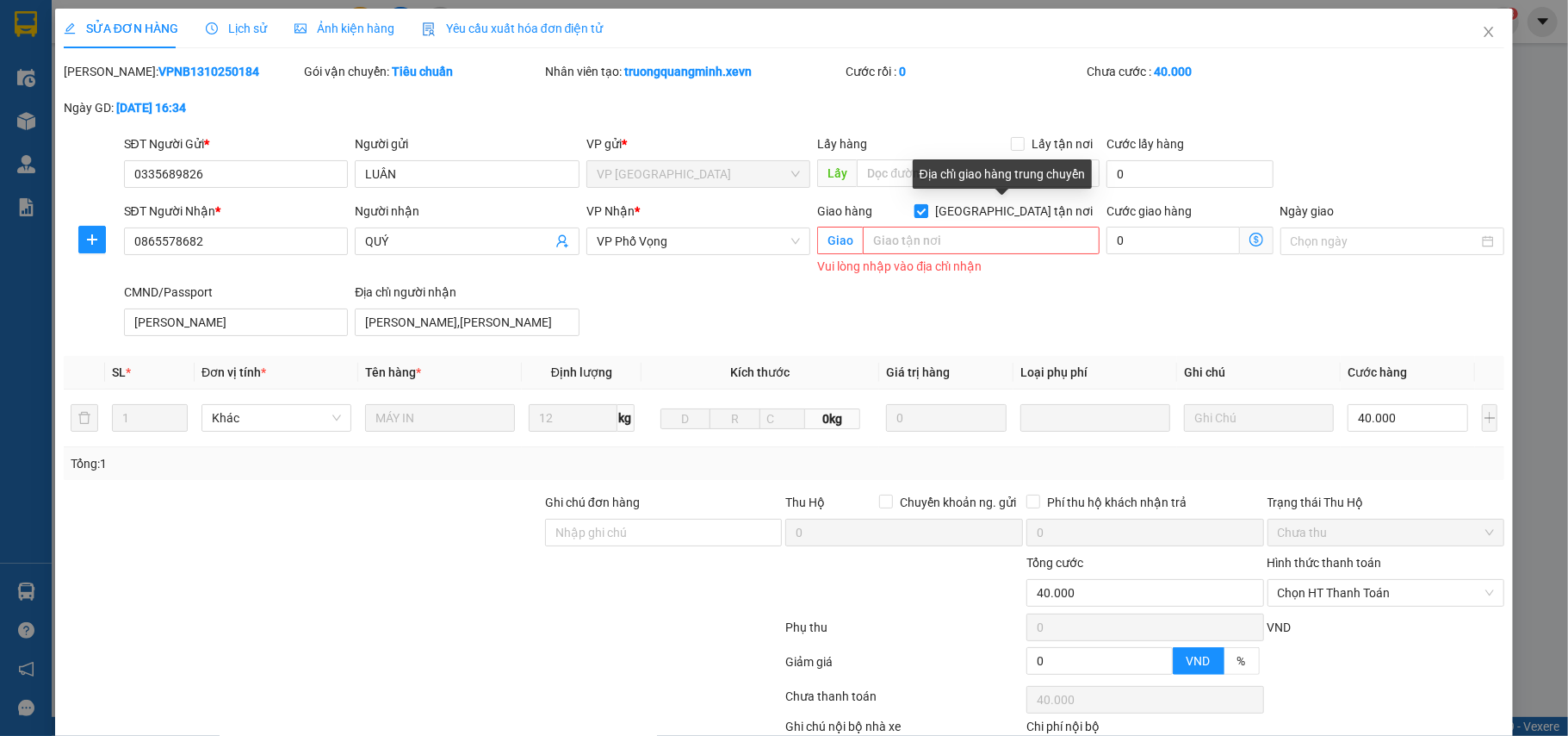
click at [926, 208] on input "[GEOGRAPHIC_DATA] tận nơi" at bounding box center [921, 210] width 12 height 12
checkbox input "false"
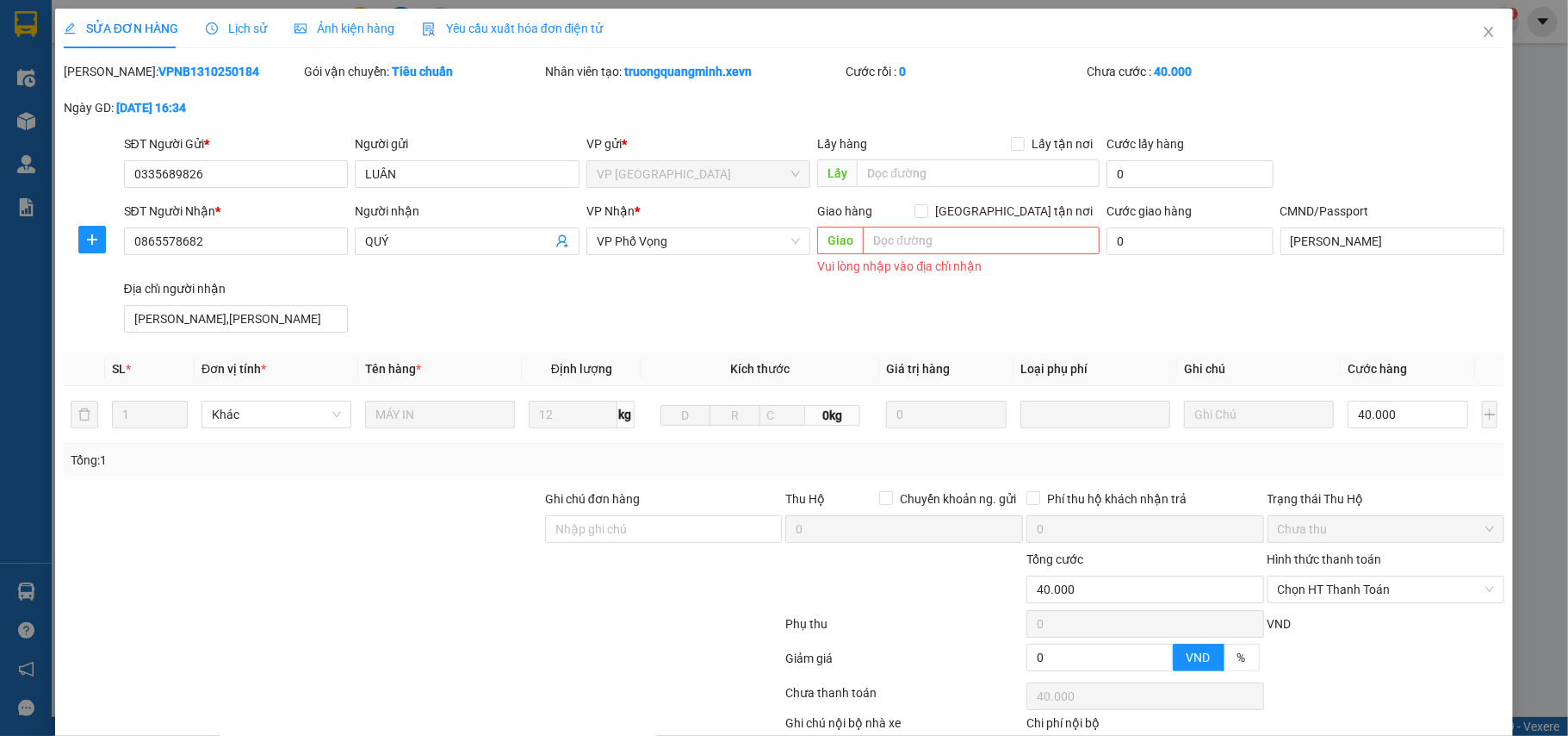
click at [708, 326] on div "SĐT Người Nhận * 0865578682 Người nhận QUÝ VP Nhận * VP Phố Vọng Giao hàng Giao…" at bounding box center [814, 271] width 1389 height 138
click at [1483, 27] on icon "close" at bounding box center [1490, 32] width 14 height 14
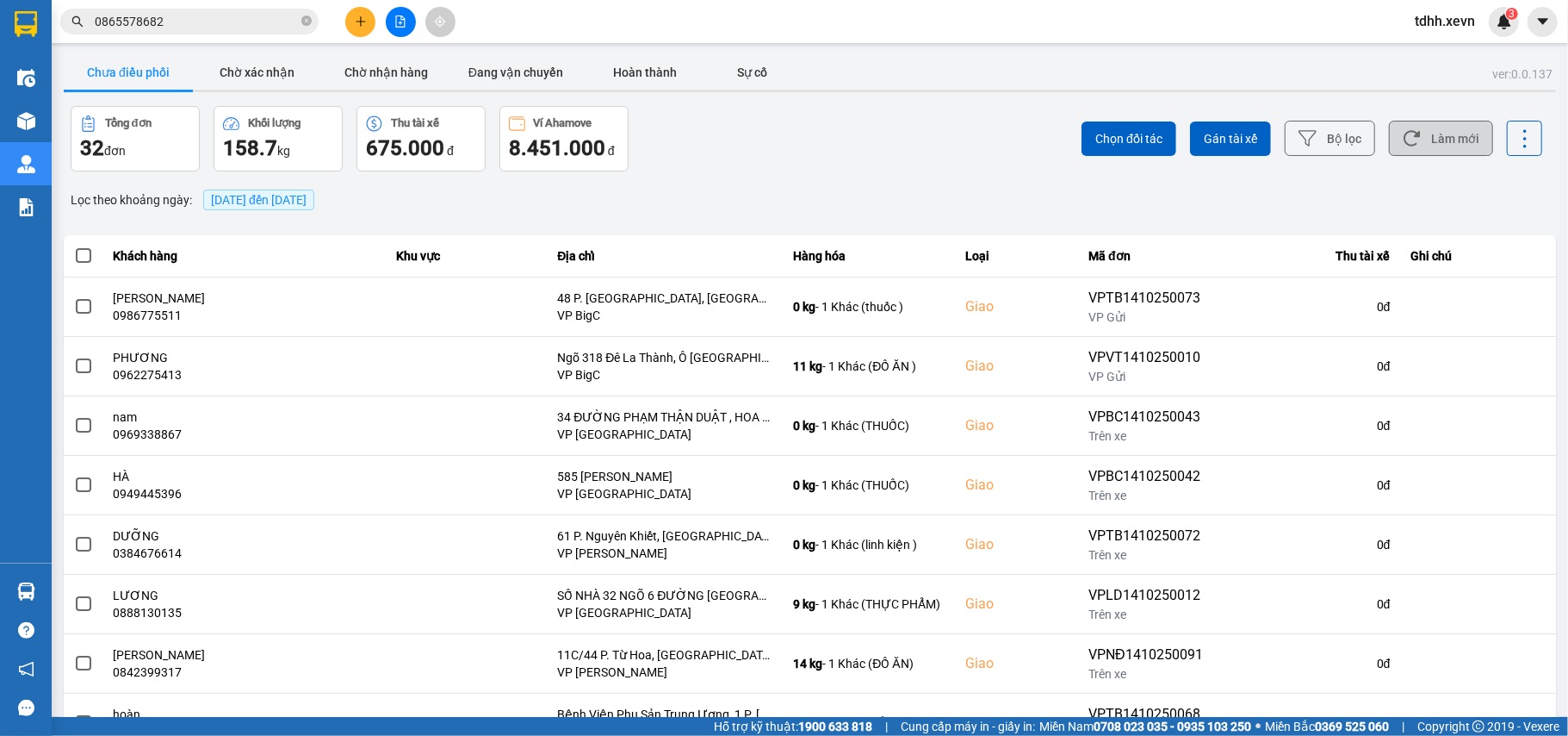
click at [1416, 144] on button "Làm mới" at bounding box center [1442, 138] width 105 height 35
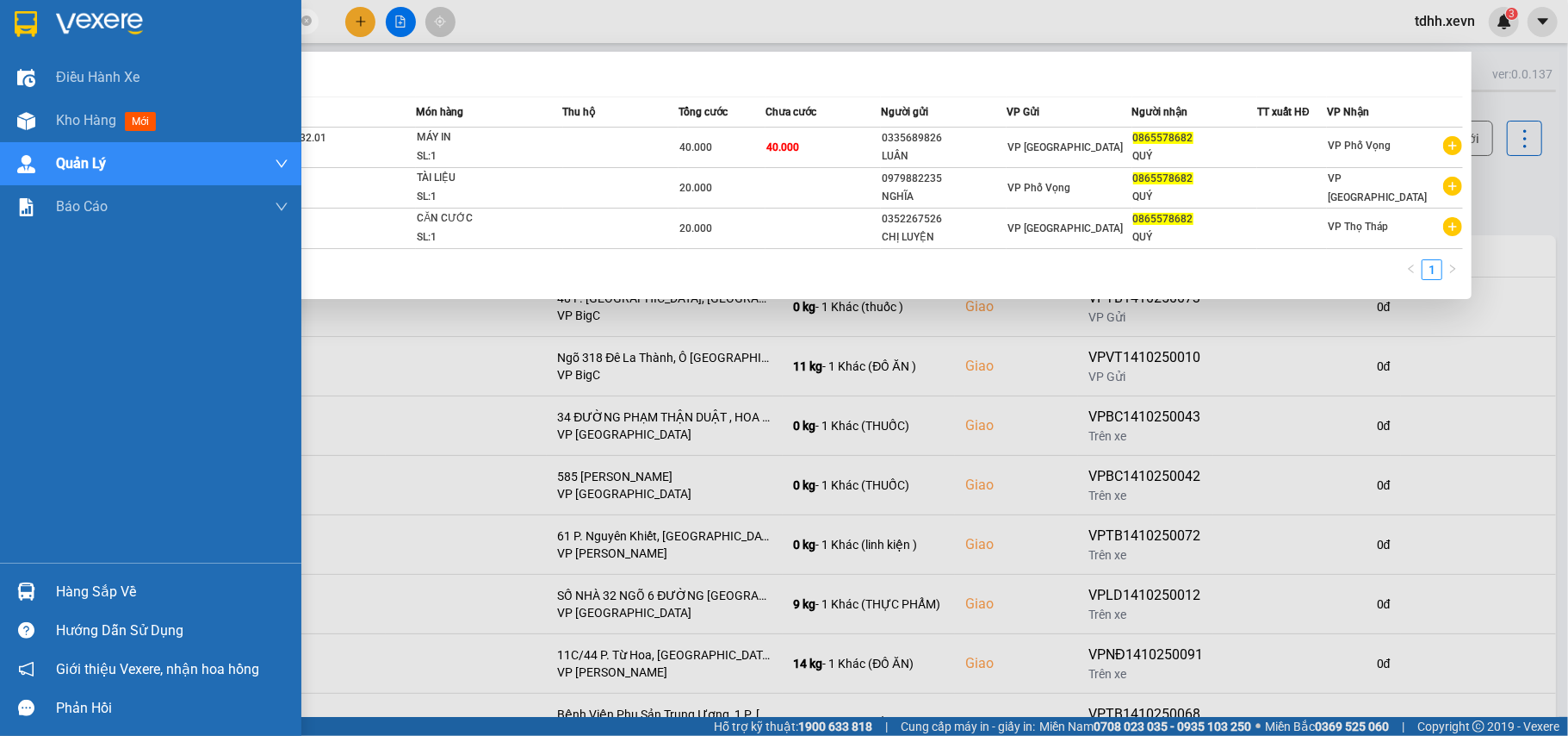
drag, startPoint x: 104, startPoint y: 29, endPoint x: 32, endPoint y: 50, distance: 75.0
click at [32, 50] on section "Kết quả tìm kiếm ( 3 ) Bộ lọc Mã ĐH Trạng thái Món hàng Thu hộ Tổng cước Chưa c…" at bounding box center [784, 368] width 1568 height 736
paste input "917515568"
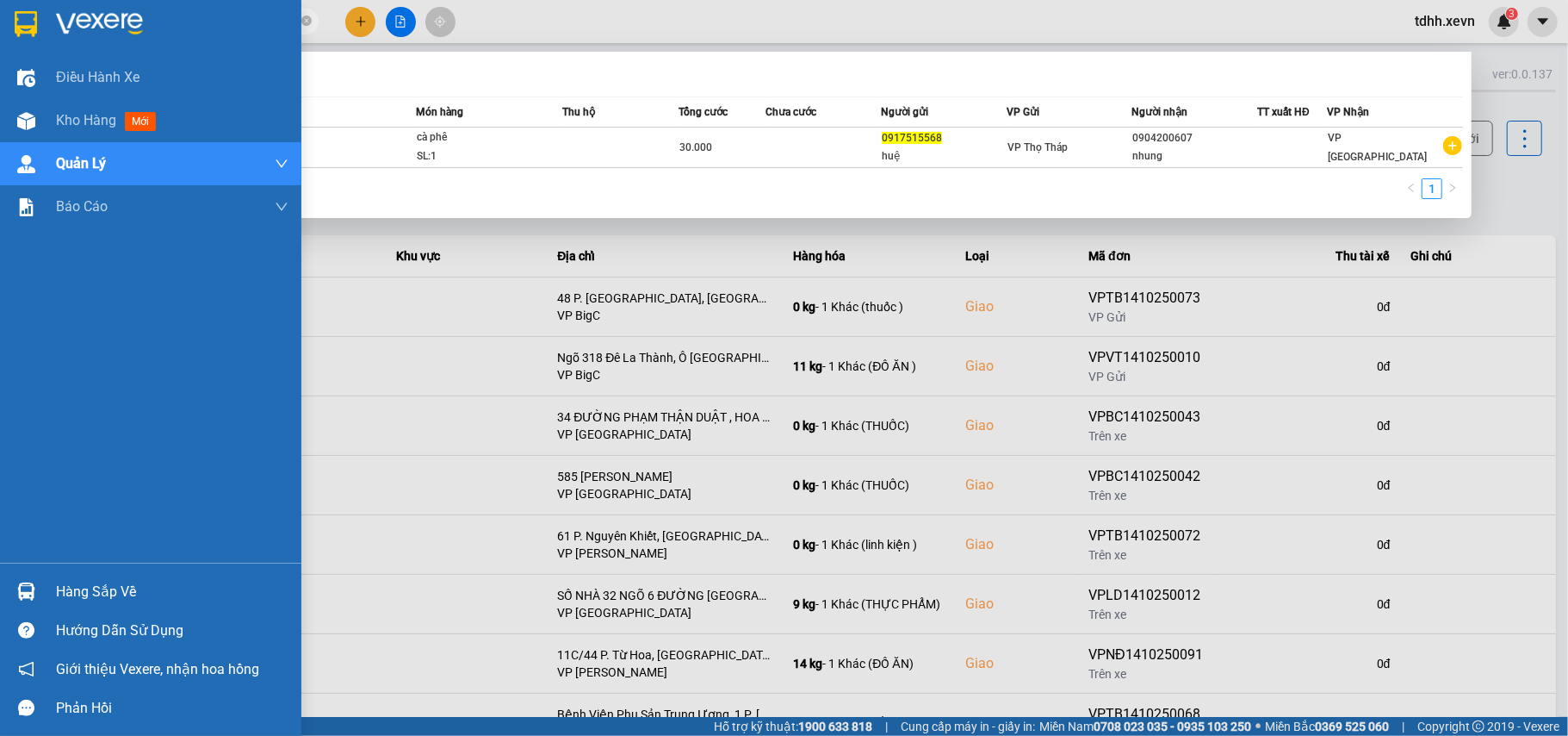
drag, startPoint x: 175, startPoint y: 26, endPoint x: 38, endPoint y: 39, distance: 137.6
click at [38, 39] on section "Kết quả tìm kiếm ( 1 ) Bộ lọc Mã ĐH Trạng thái Món hàng Thu hộ Tổng cước Chưa c…" at bounding box center [784, 368] width 1568 height 736
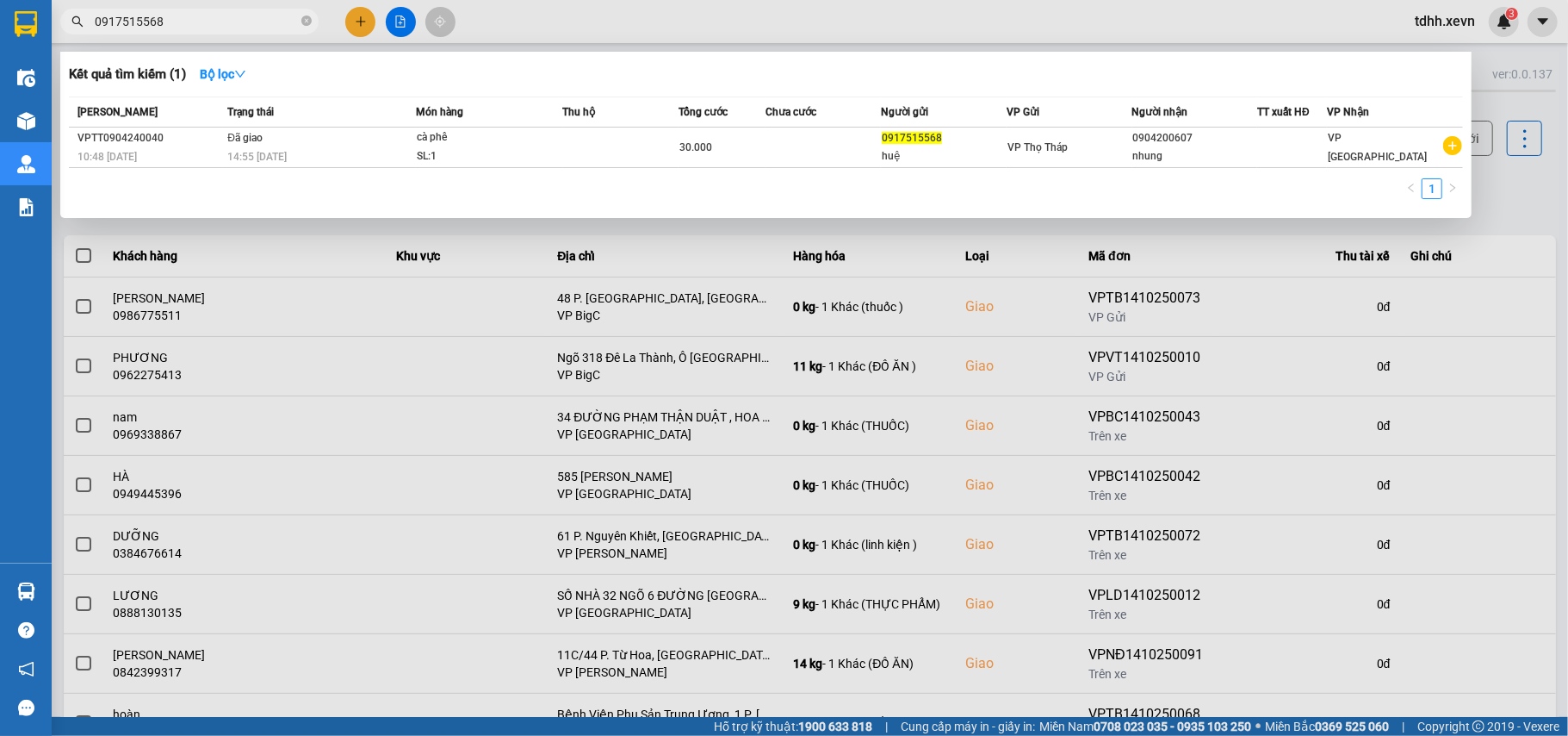
paste input "398253761"
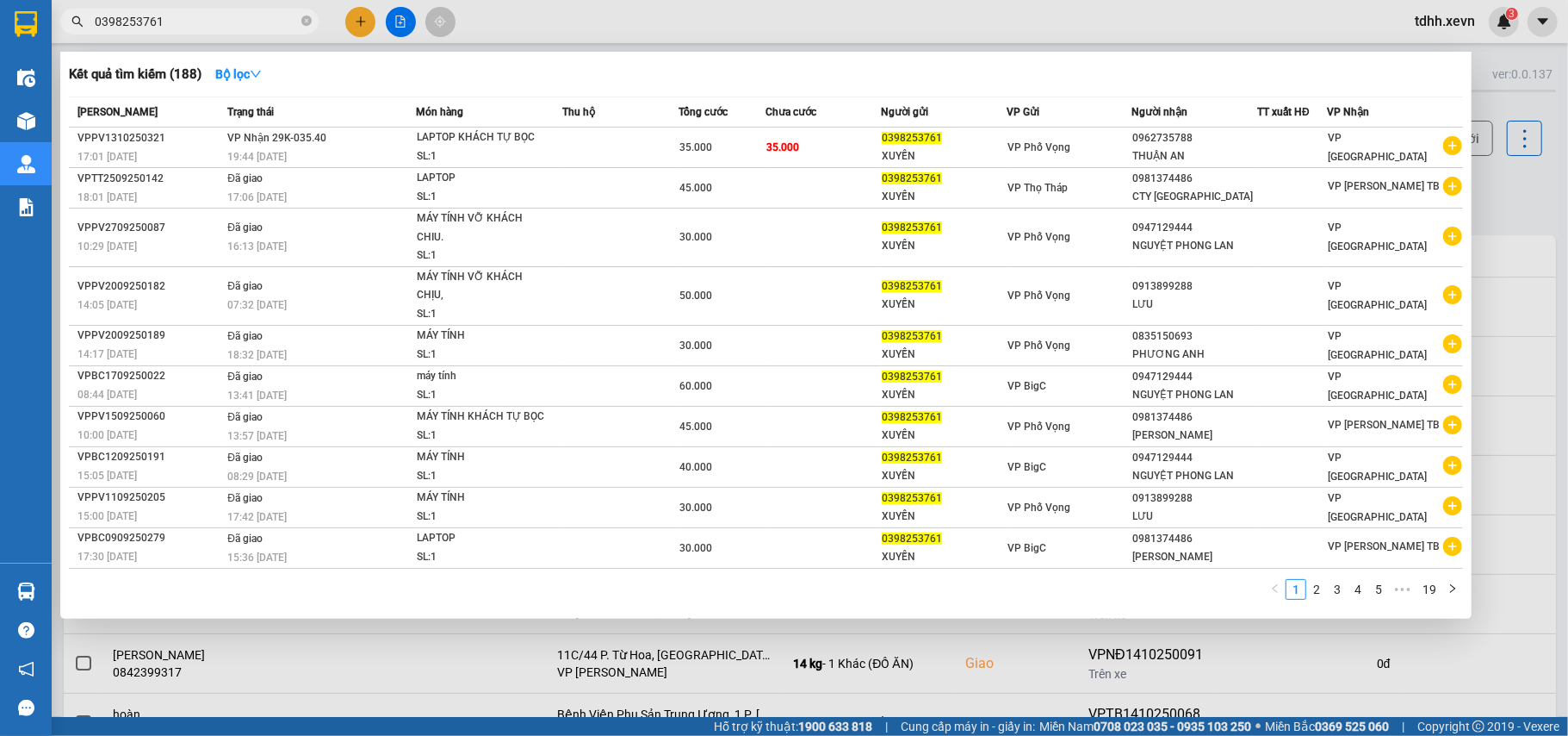
type input "0398253761"
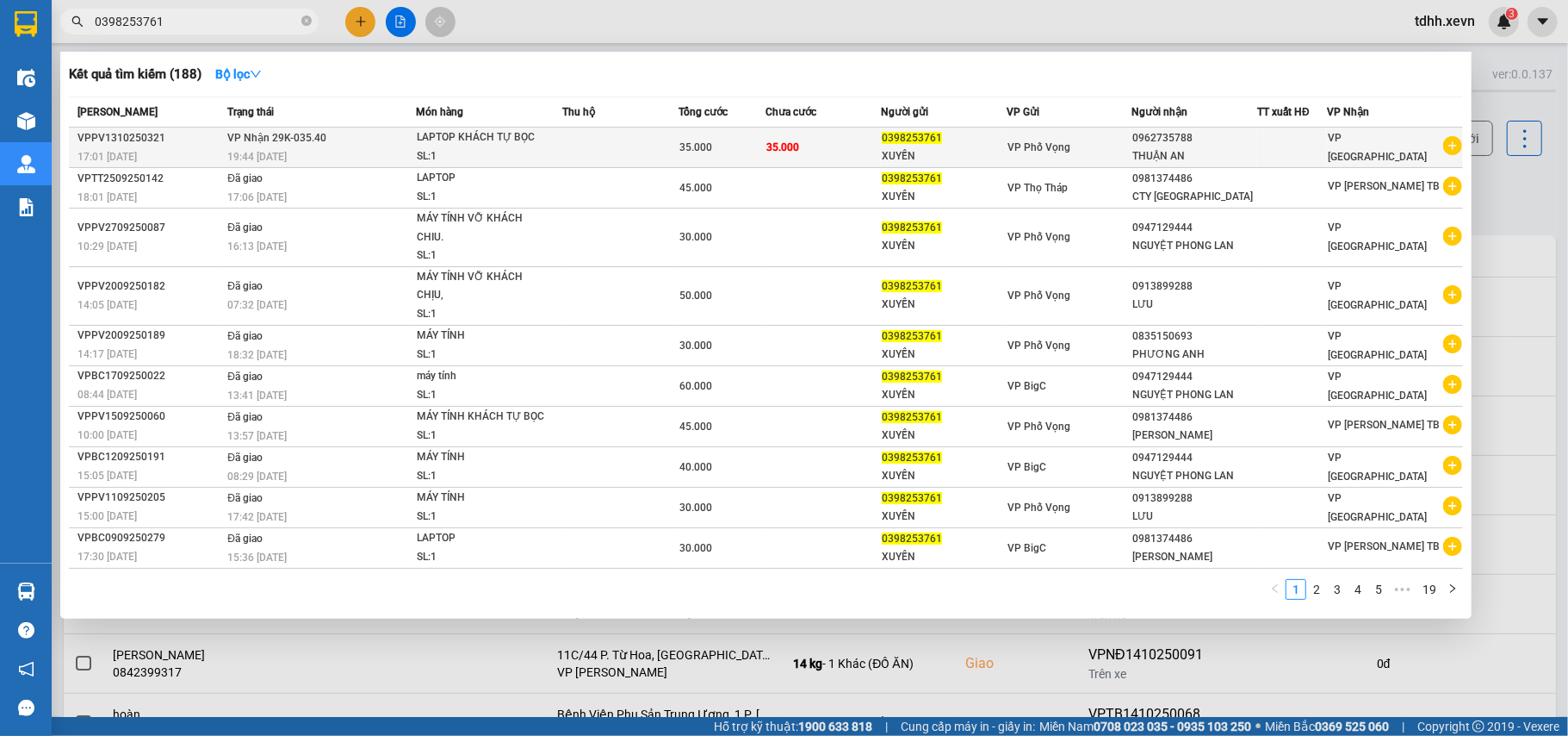
click at [1221, 151] on div "THUẬN AN" at bounding box center [1196, 156] width 124 height 18
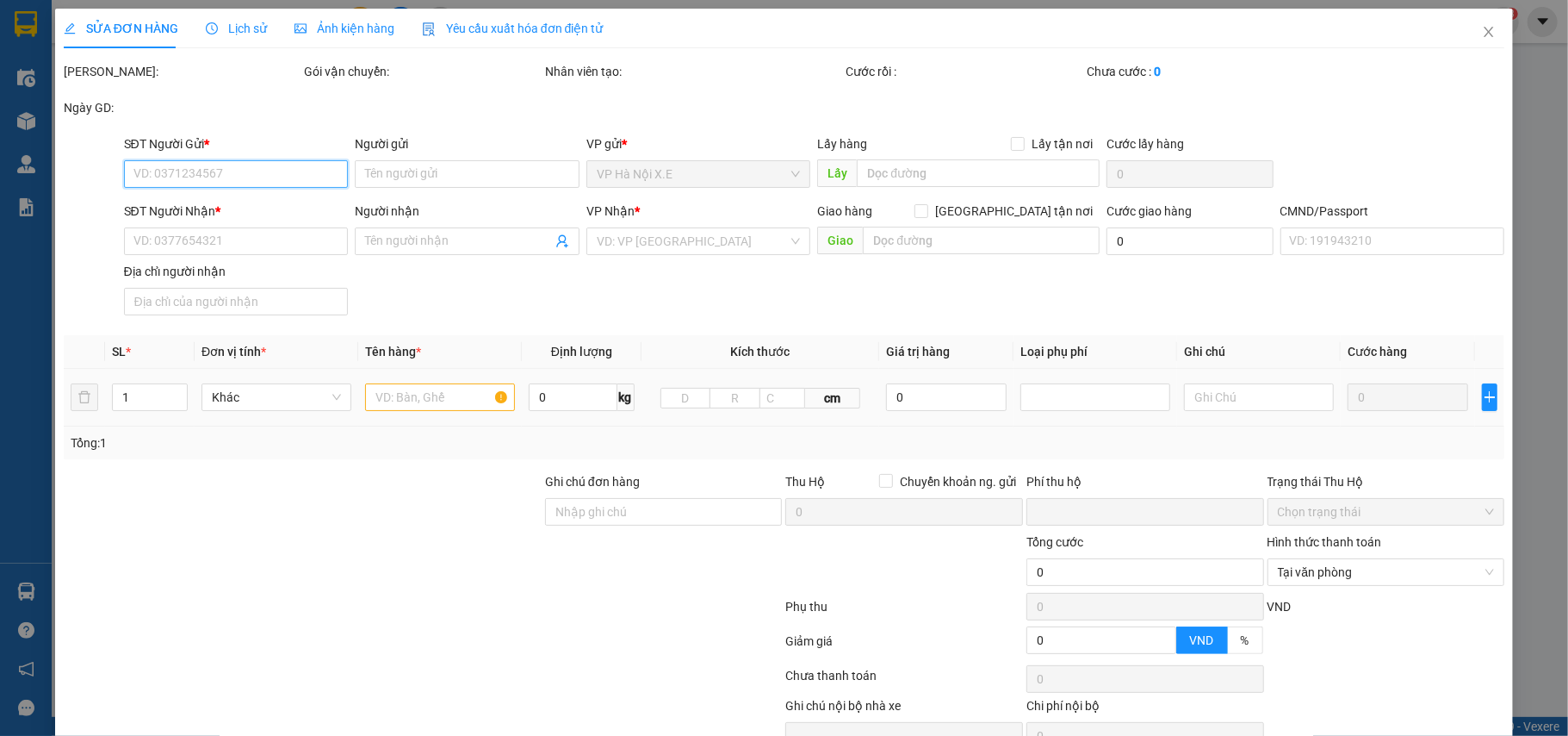
type input "0398253761"
type input "XUYẾN"
type input "0962735788"
type input "THUẬN AN"
type input "035096008023 [PERSON_NAME], [PERSON_NAME]"
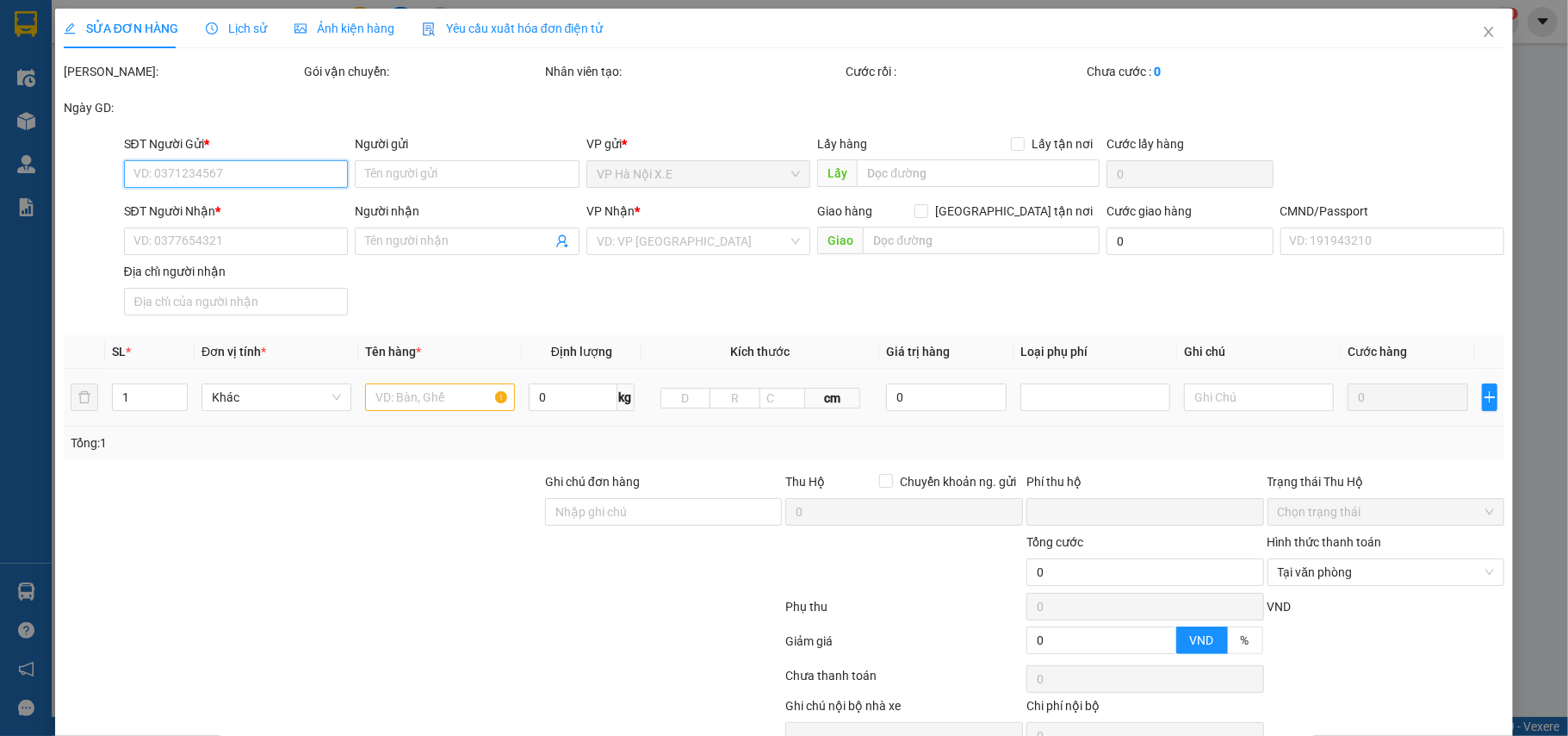
type input "0"
type input "35.000"
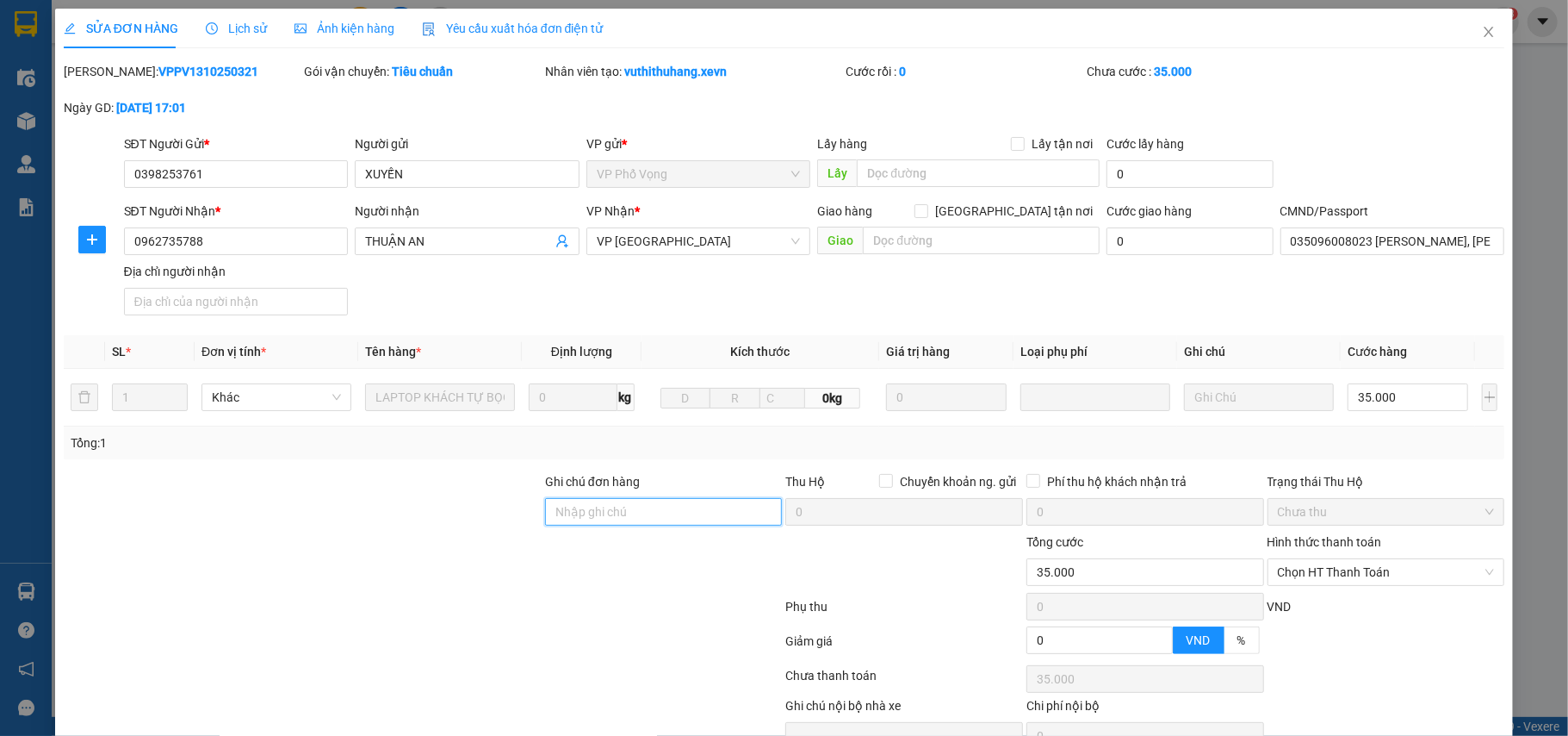
click at [561, 511] on input "Ghi chú đơn hàng" at bounding box center [664, 512] width 237 height 27
click at [613, 518] on input "0986020879 c Hiền" at bounding box center [664, 512] width 237 height 27
click at [617, 522] on input "0986020879c Hiền" at bounding box center [664, 512] width 237 height 27
drag, startPoint x: 615, startPoint y: 521, endPoint x: 561, endPoint y: 528, distance: 54.5
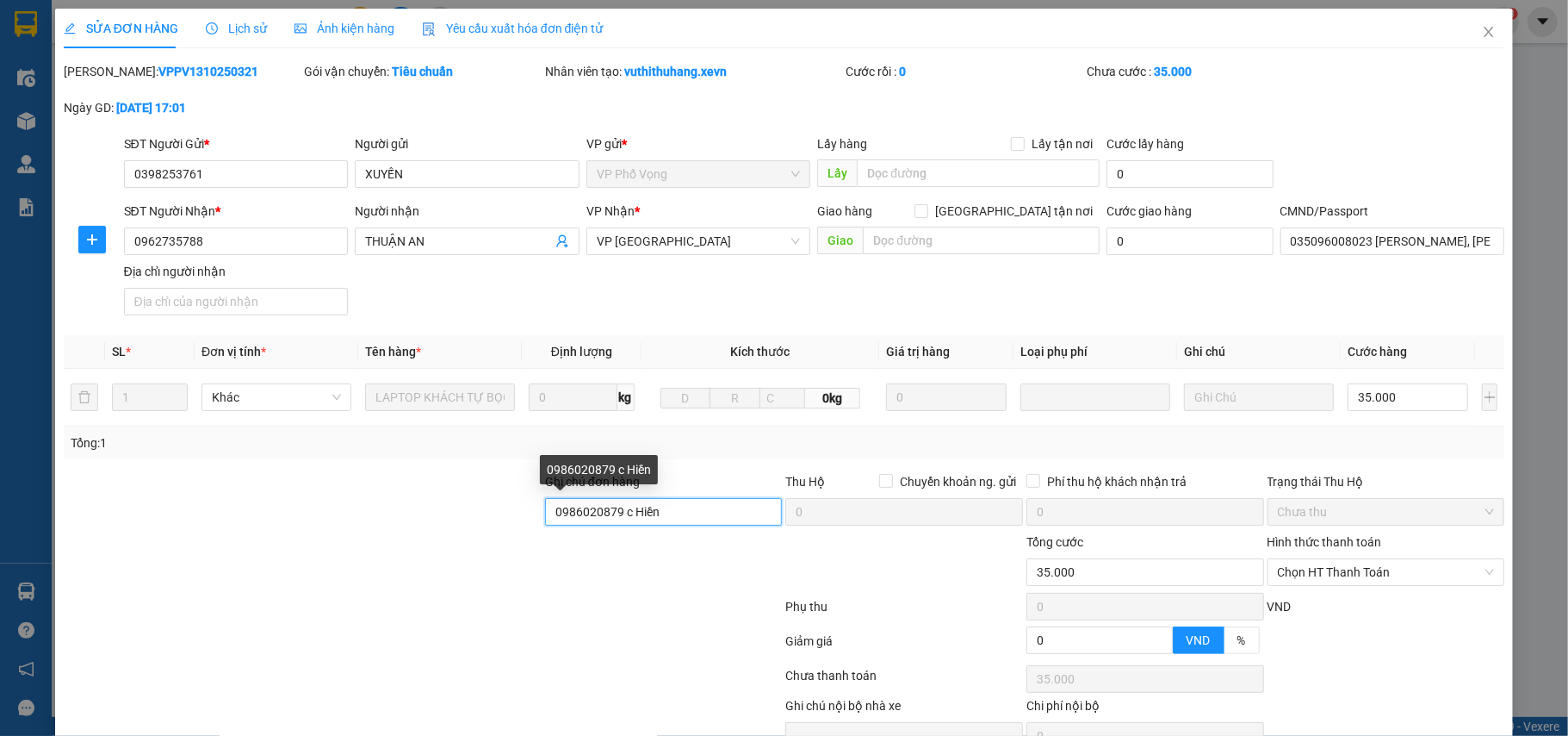
click at [551, 525] on input "0986020879 c Hiền" at bounding box center [664, 512] width 237 height 27
type input "0986020879 c Hiền"
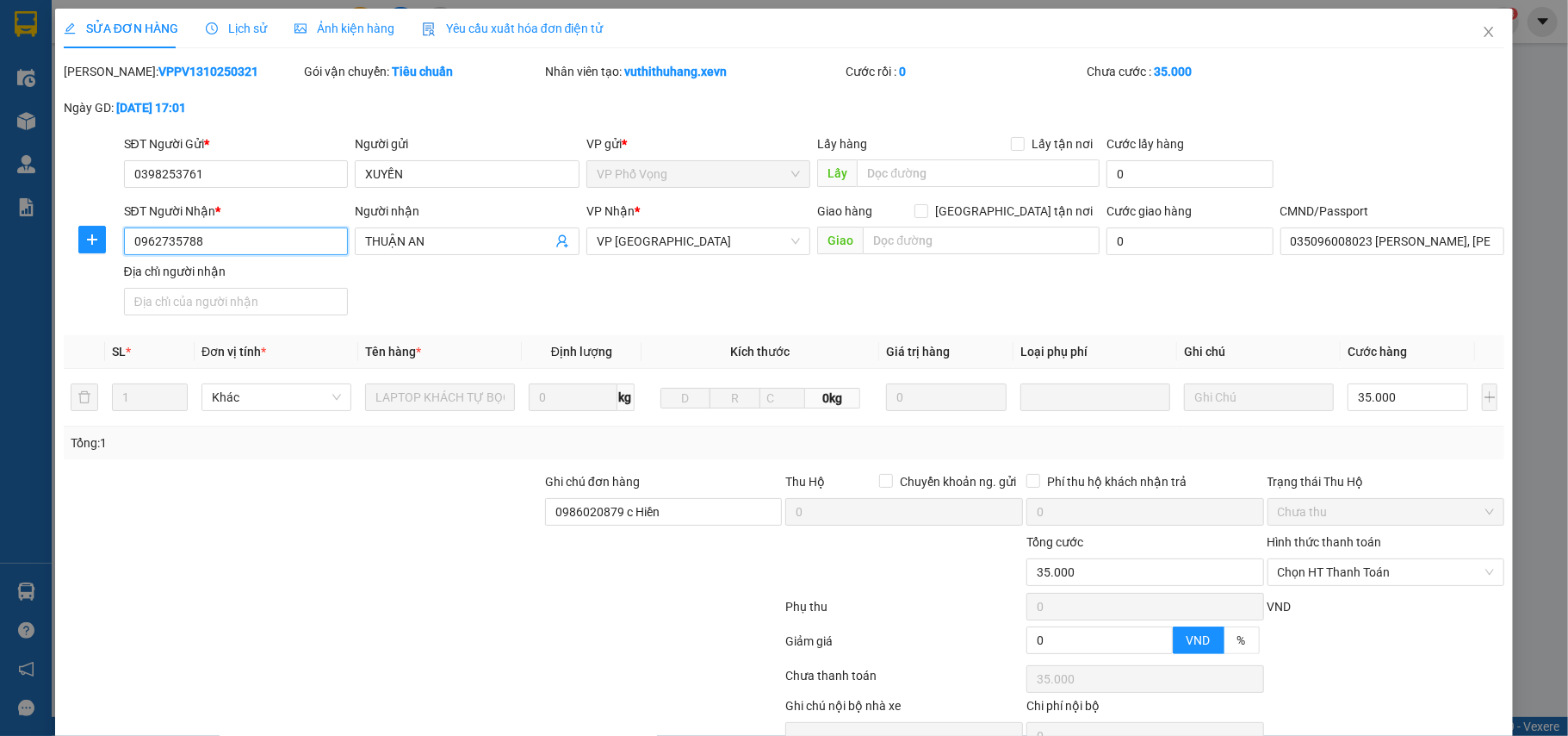
drag, startPoint x: 204, startPoint y: 243, endPoint x: 113, endPoint y: 268, distance: 94.4
click at [113, 268] on div "SĐT Người Nhận * 0962735788 0962735788 Người nhận THUẬN AN VP Nhận * VP Nam Địn…" at bounding box center [784, 262] width 1445 height 120
paste input "0986020879"
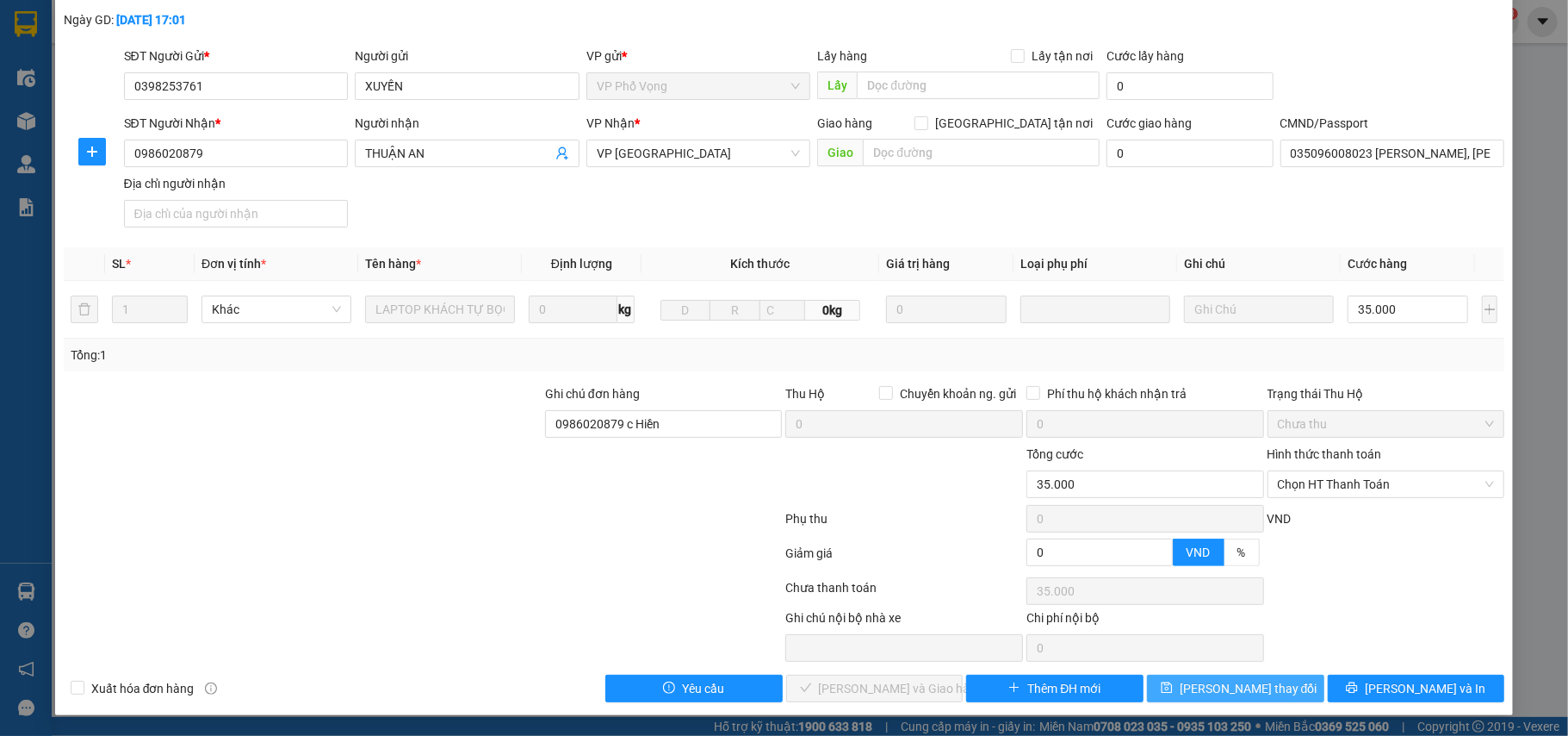
click at [1232, 687] on span "[PERSON_NAME] thay đổi" at bounding box center [1249, 688] width 138 height 19
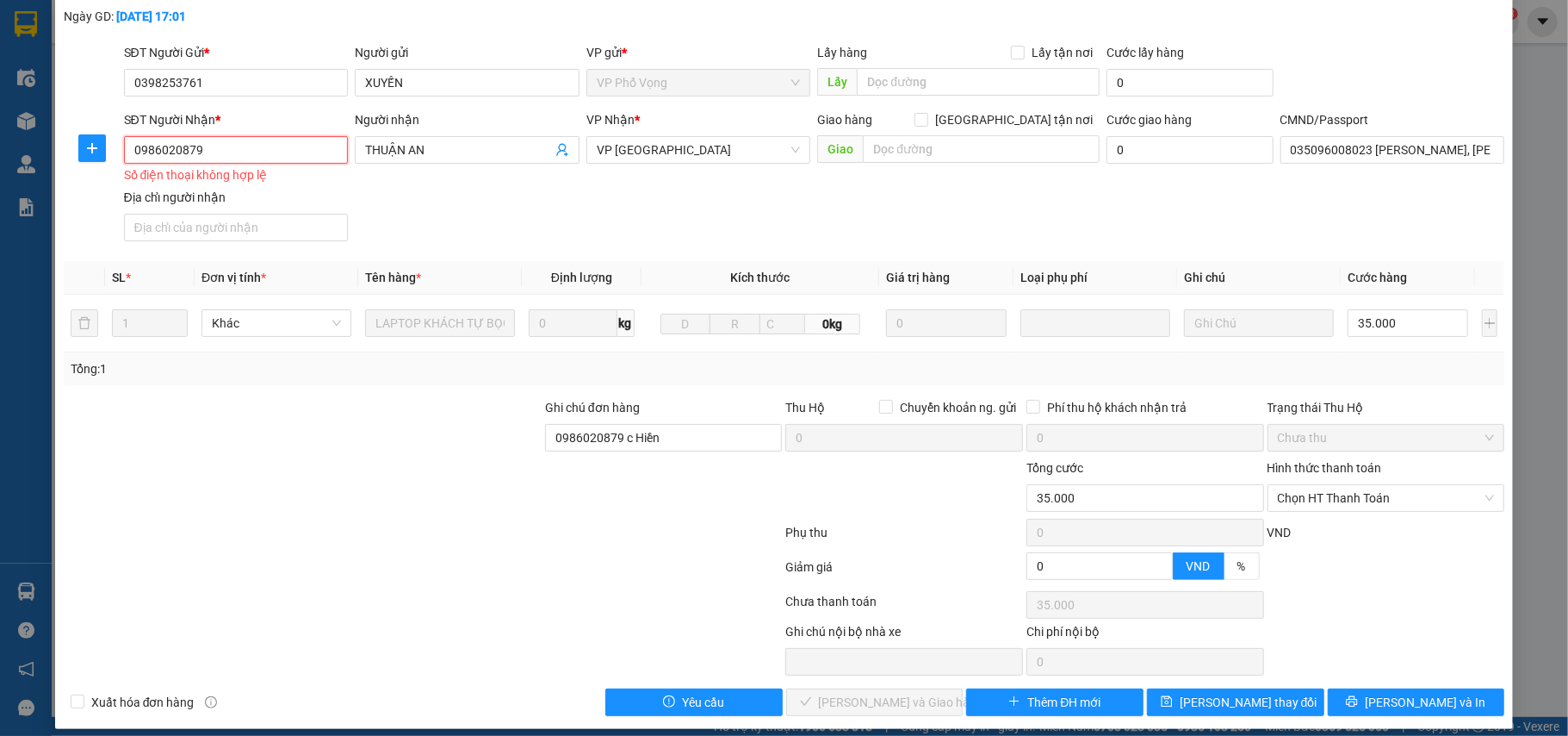
click at [136, 155] on input "0986020879" at bounding box center [236, 149] width 225 height 27
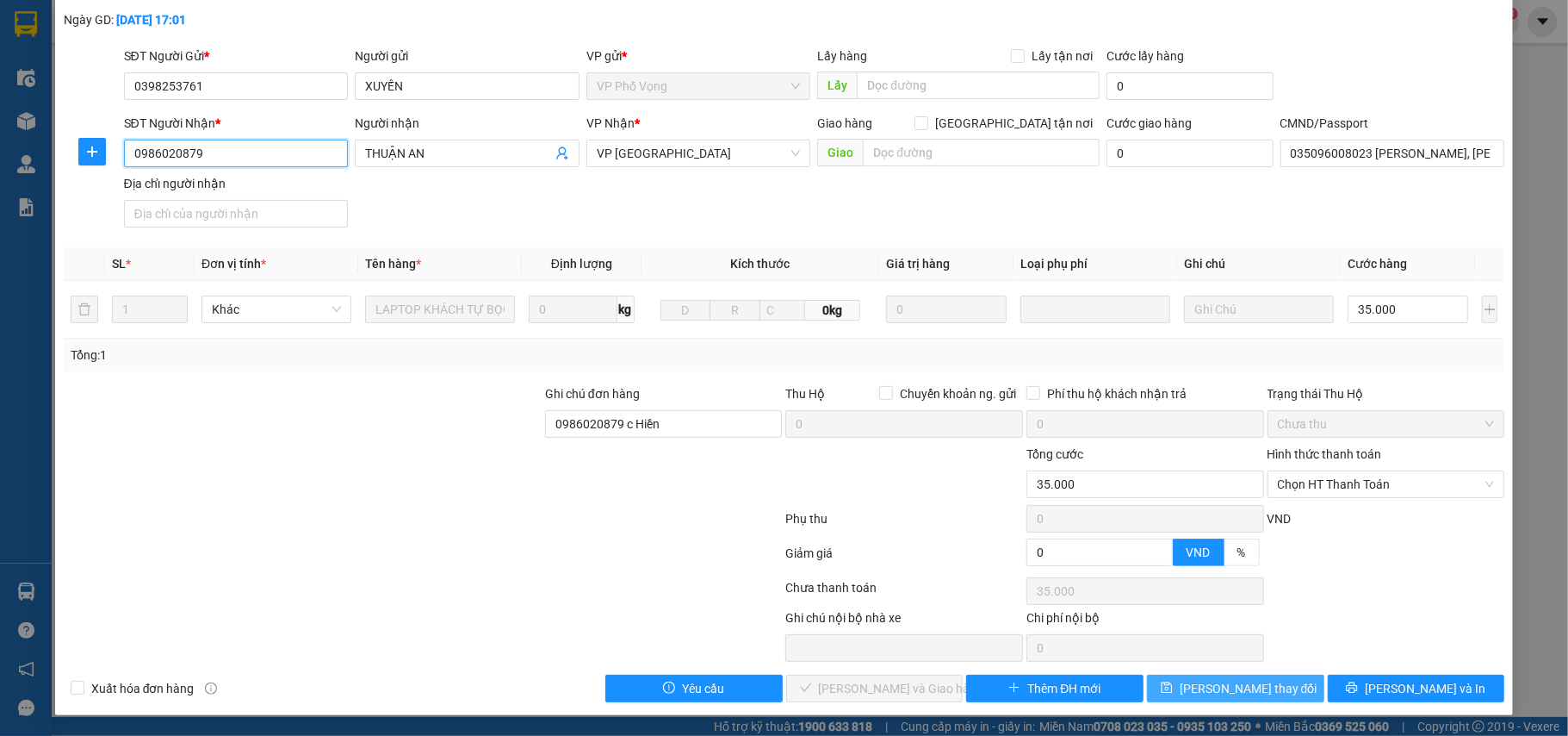
type input "0986020879"
click at [1237, 685] on span "[PERSON_NAME] thay đổi" at bounding box center [1249, 688] width 138 height 19
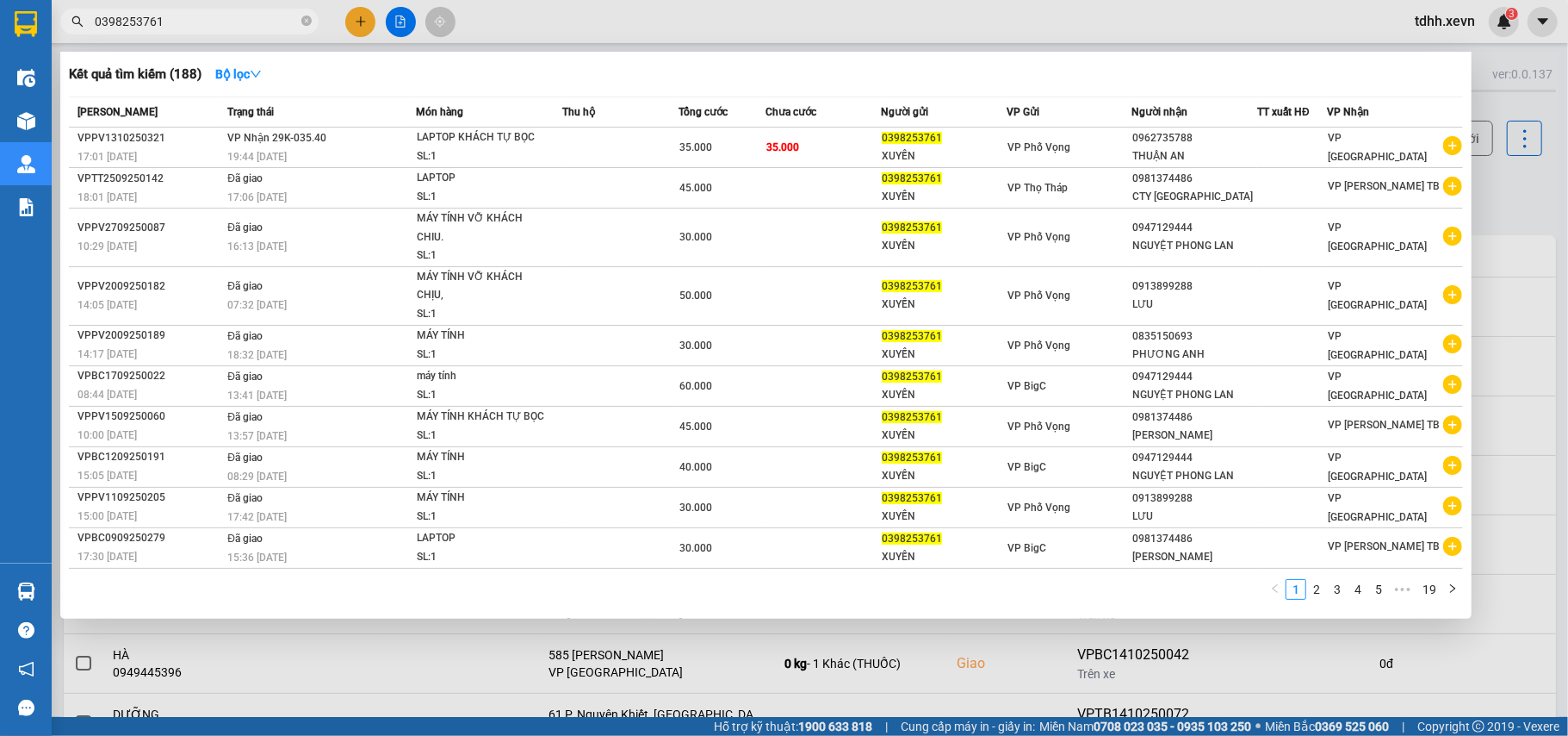
drag, startPoint x: 107, startPoint y: 43, endPoint x: 79, endPoint y: 49, distance: 28.6
click at [79, 37] on div "Kết quả tìm kiếm ( 188 ) Bộ lọc Mã ĐH Trạng thái Món hàng Thu hộ Tổng cước Chưa…" at bounding box center [168, 21] width 336 height 30
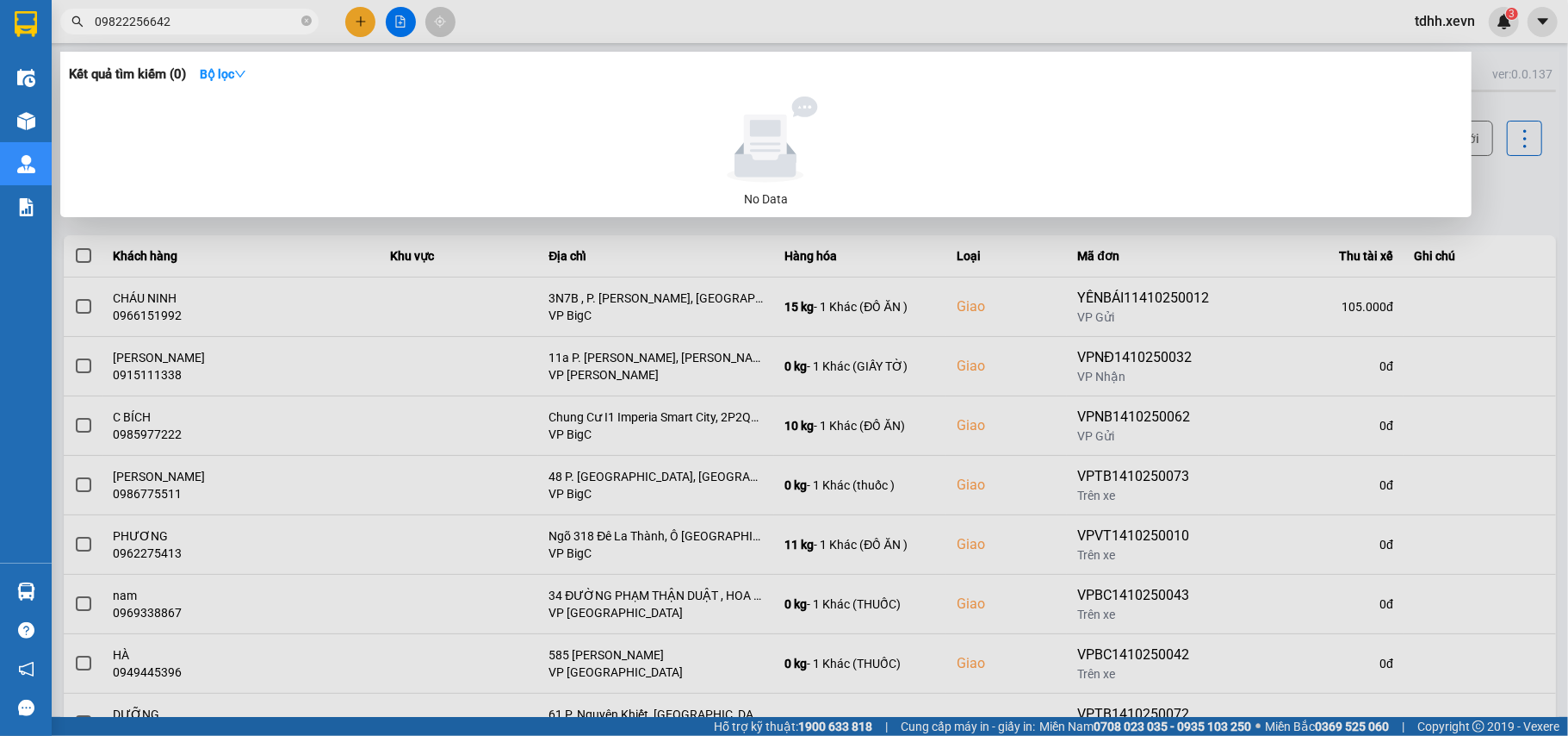
drag, startPoint x: 190, startPoint y: 22, endPoint x: 63, endPoint y: 43, distance: 128.7
click at [63, 37] on div "Kết quả tìm kiếm ( 0 ) Bộ lọc No Data 09822256642" at bounding box center [168, 21] width 336 height 30
paste input "14940456"
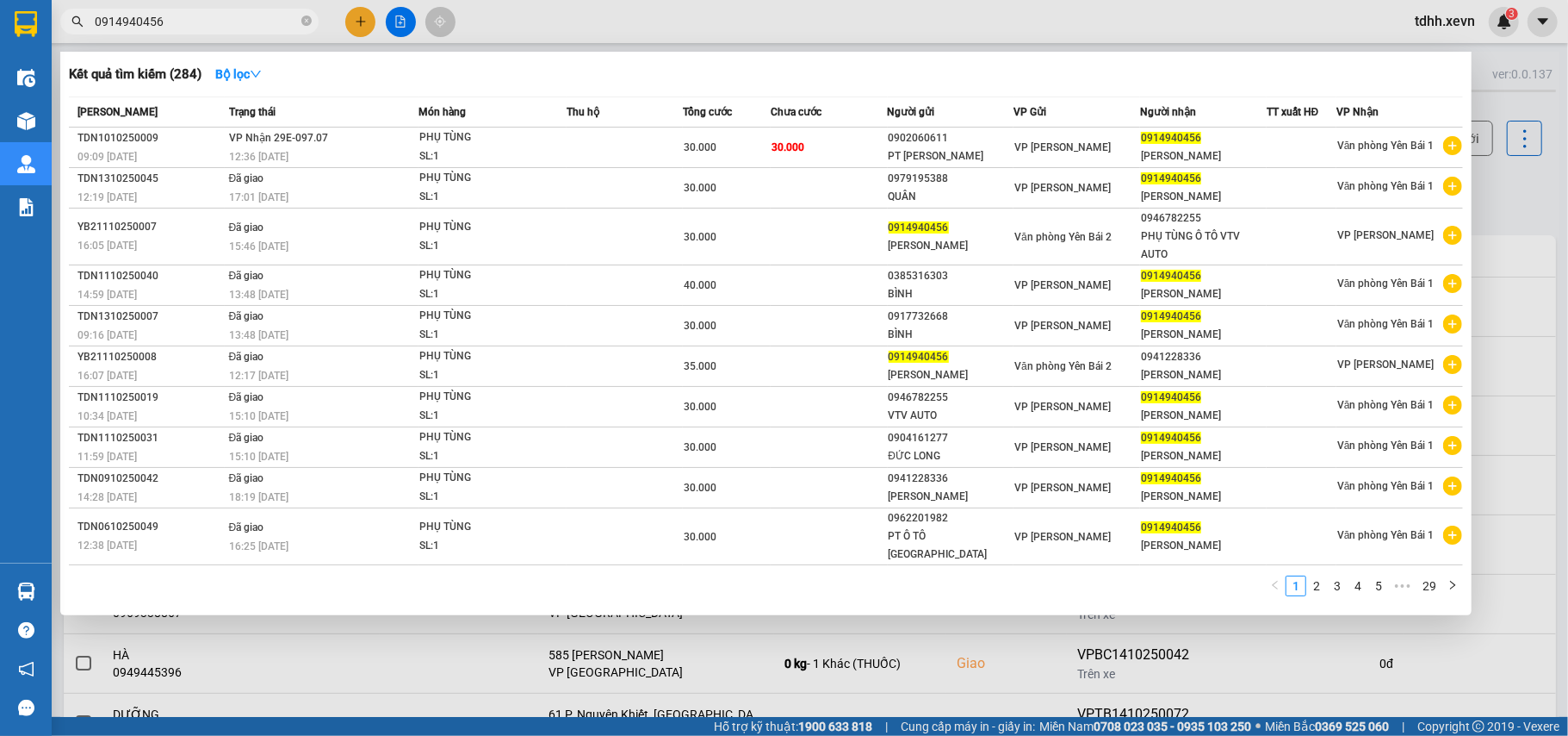
drag, startPoint x: 167, startPoint y: 15, endPoint x: 59, endPoint y: 43, distance: 111.6
click at [59, 37] on div "Kết quả tìm kiếm ( 284 ) Bộ lọc Mã ĐH Trạng thái Món hàng Thu hộ Tổng cước Chưa…" at bounding box center [168, 21] width 336 height 30
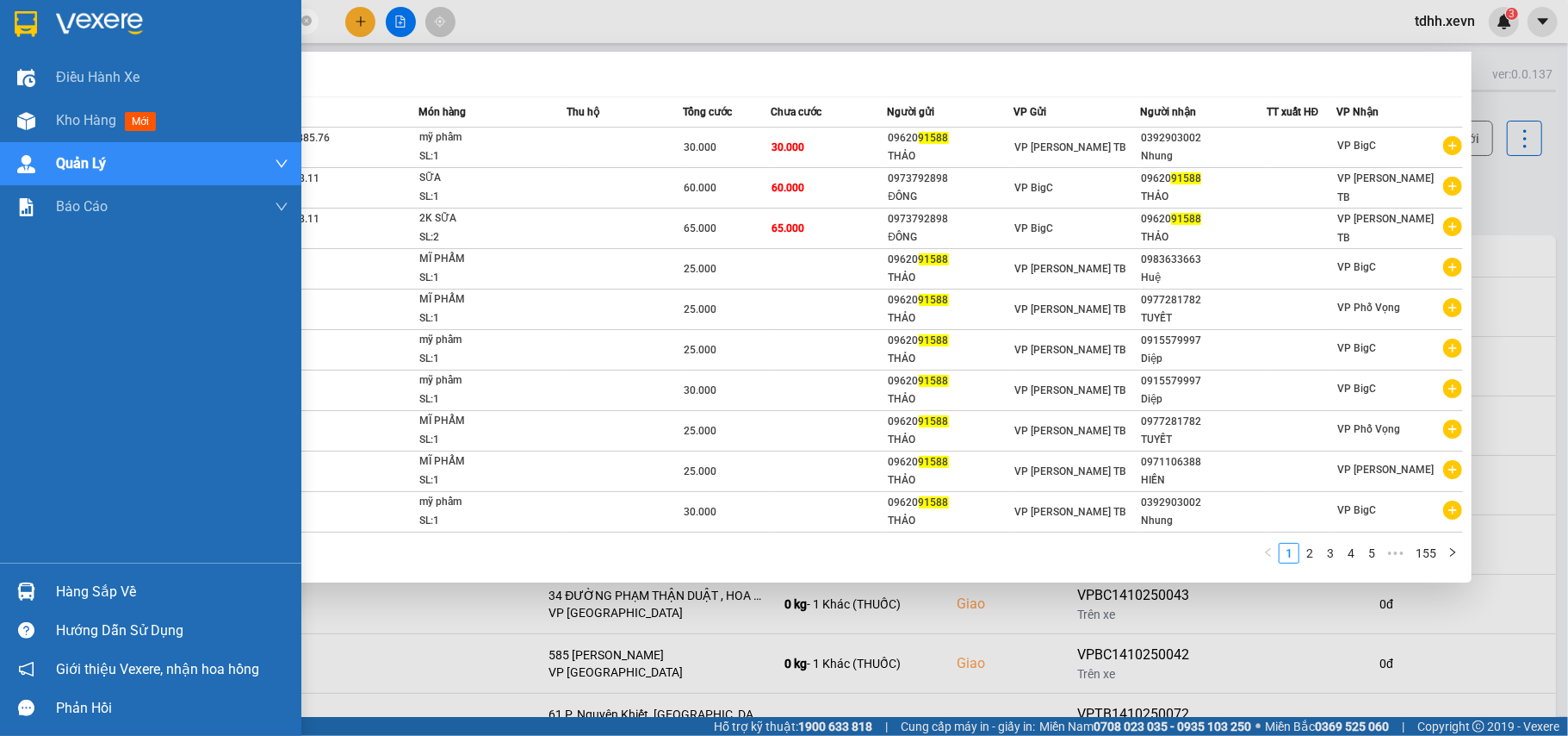
drag, startPoint x: 133, startPoint y: 24, endPoint x: 35, endPoint y: 53, distance: 102.2
click at [35, 53] on section "Kết quả tìm kiếm ( 1550 ) Bộ lọc Mã ĐH Trạng thái Món hàng Thu hộ Tổng cước Chư…" at bounding box center [784, 368] width 1568 height 736
paste input "0962188035"
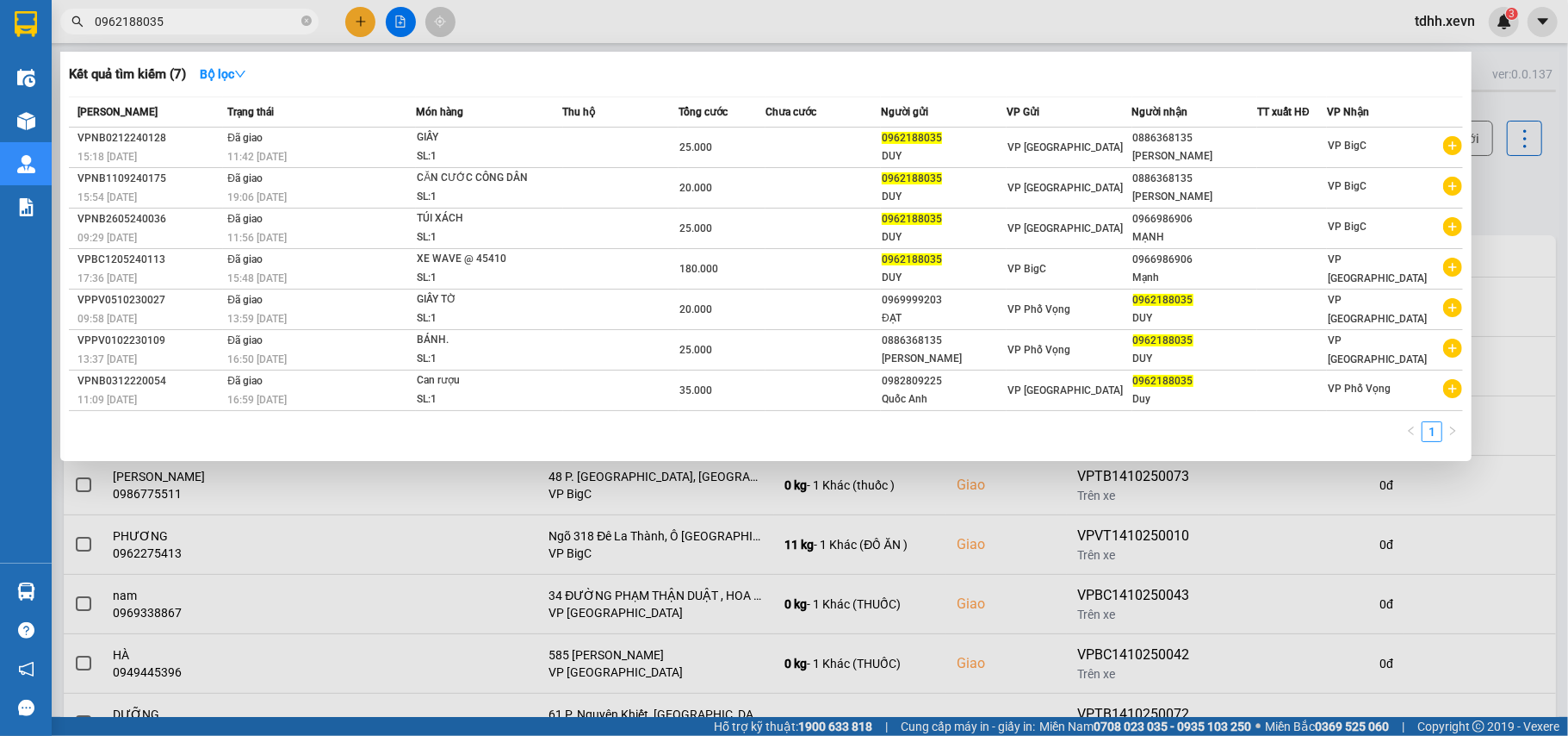
drag, startPoint x: 128, startPoint y: 29, endPoint x: 59, endPoint y: 48, distance: 71.6
click at [59, 37] on div "Kết quả tìm kiếm ( 7 ) Bộ lọc Mã ĐH Trạng thái Món hàng Thu hộ Tổng cước Chưa c…" at bounding box center [168, 21] width 336 height 30
paste input "82930886"
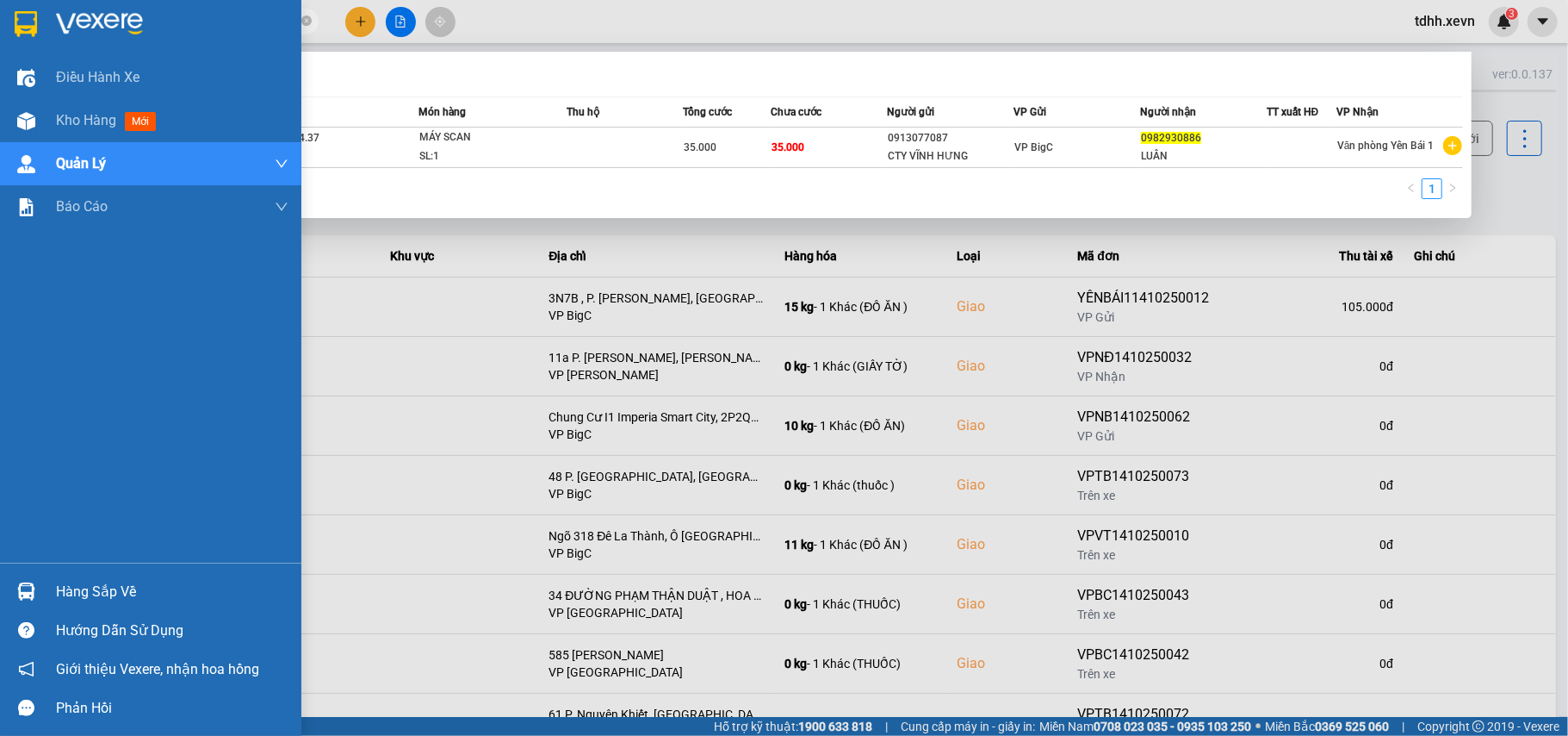
drag, startPoint x: 177, startPoint y: 21, endPoint x: 48, endPoint y: 52, distance: 132.7
click at [48, 52] on section "Kết quả tìm kiếm ( 1 ) Bộ lọc Mã ĐH Trạng thái Món hàng Thu hộ Tổng cước Chưa c…" at bounding box center [784, 368] width 1568 height 736
paste input "18583462"
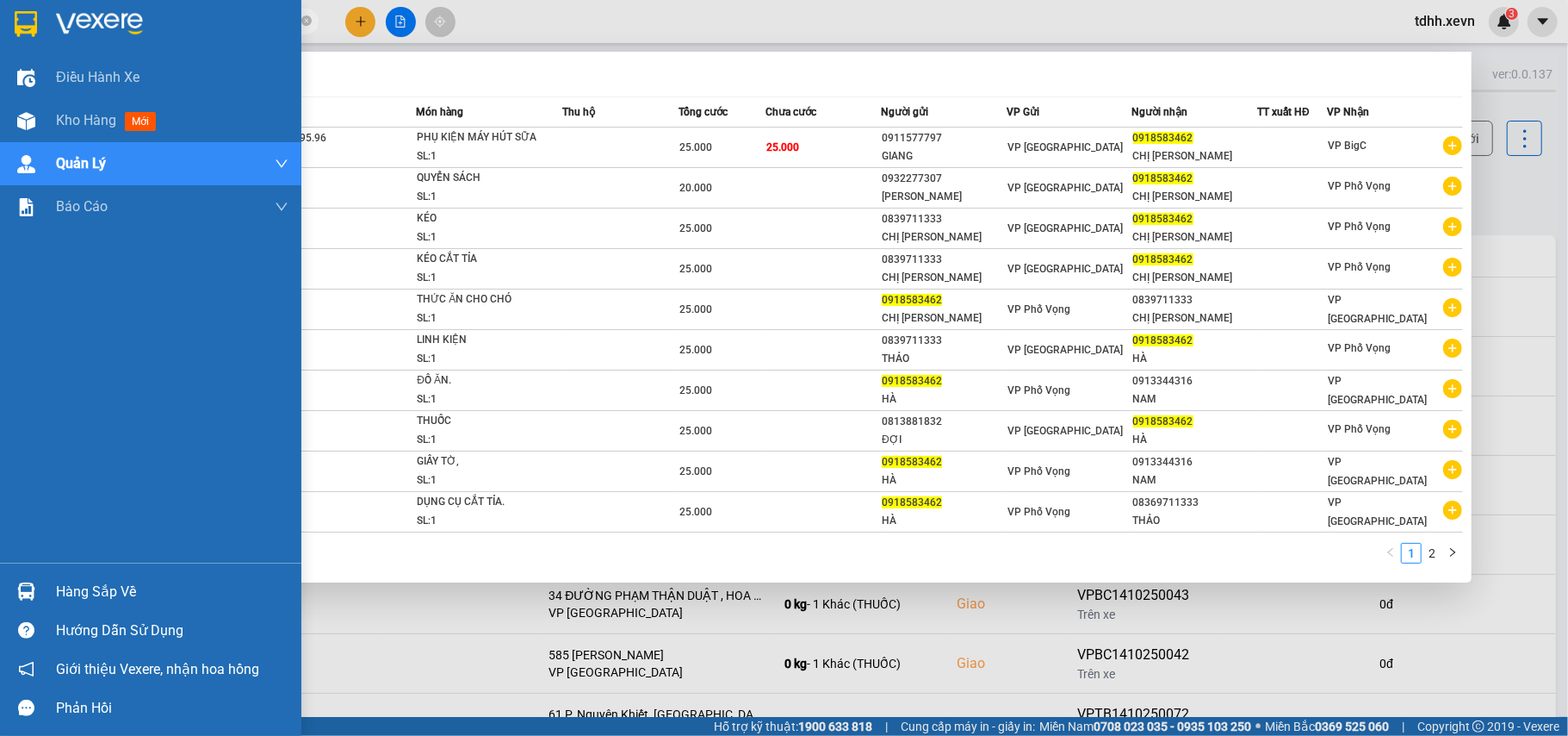
drag, startPoint x: 169, startPoint y: 17, endPoint x: 25, endPoint y: 29, distance: 144.5
click at [25, 29] on section "Kết quả tìm kiếm ( 18 ) Bộ lọc Mã ĐH Trạng thái Món hàng Thu hộ Tổng cước Chưa …" at bounding box center [784, 368] width 1568 height 736
paste input "25666655"
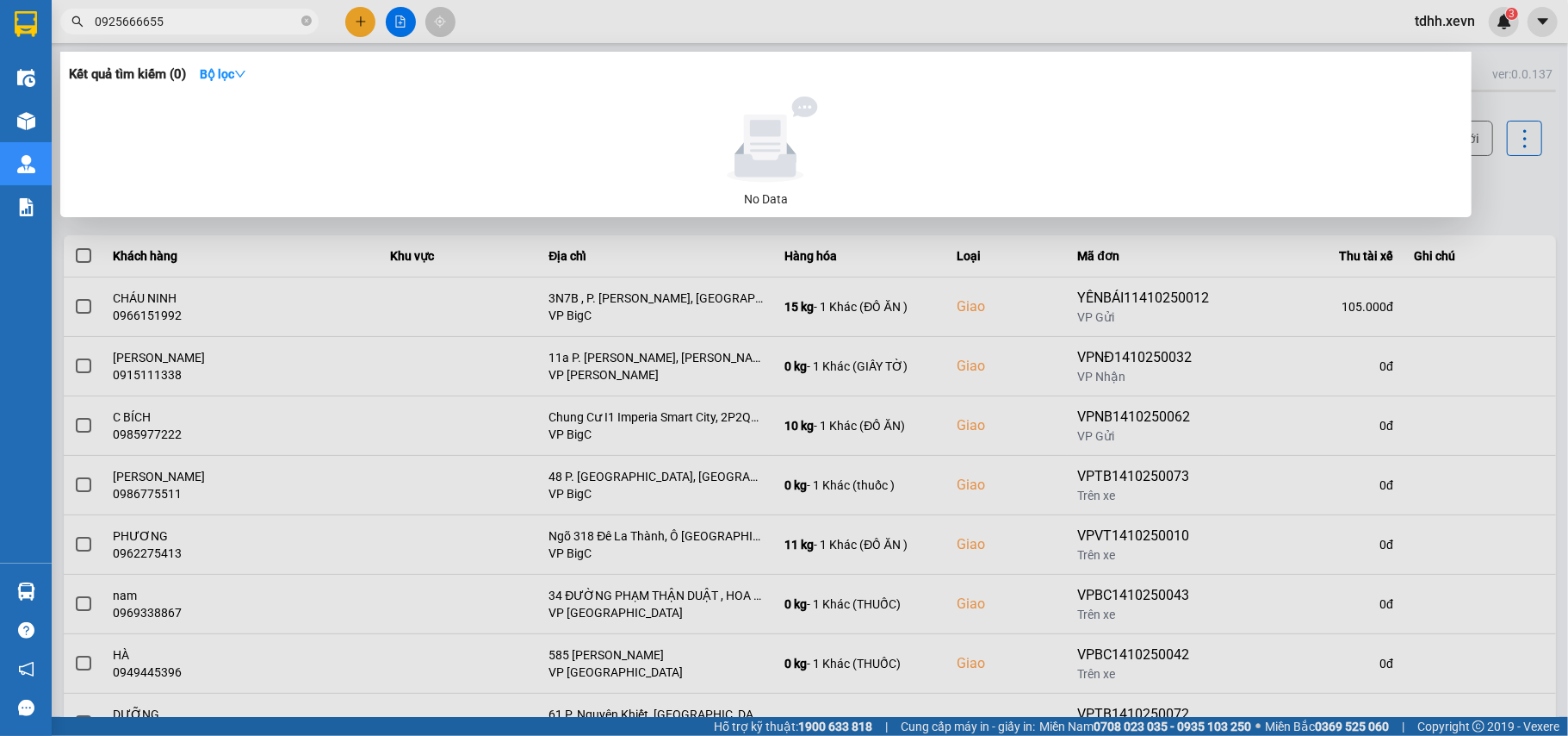
drag, startPoint x: 166, startPoint y: 18, endPoint x: 45, endPoint y: 35, distance: 122.2
click at [45, 35] on section "Kết quả tìm kiếm ( 0 ) Bộ lọc No Data 0925666655 tdhh.xevn 3 Điều hành xe Kho h…" at bounding box center [784, 368] width 1568 height 736
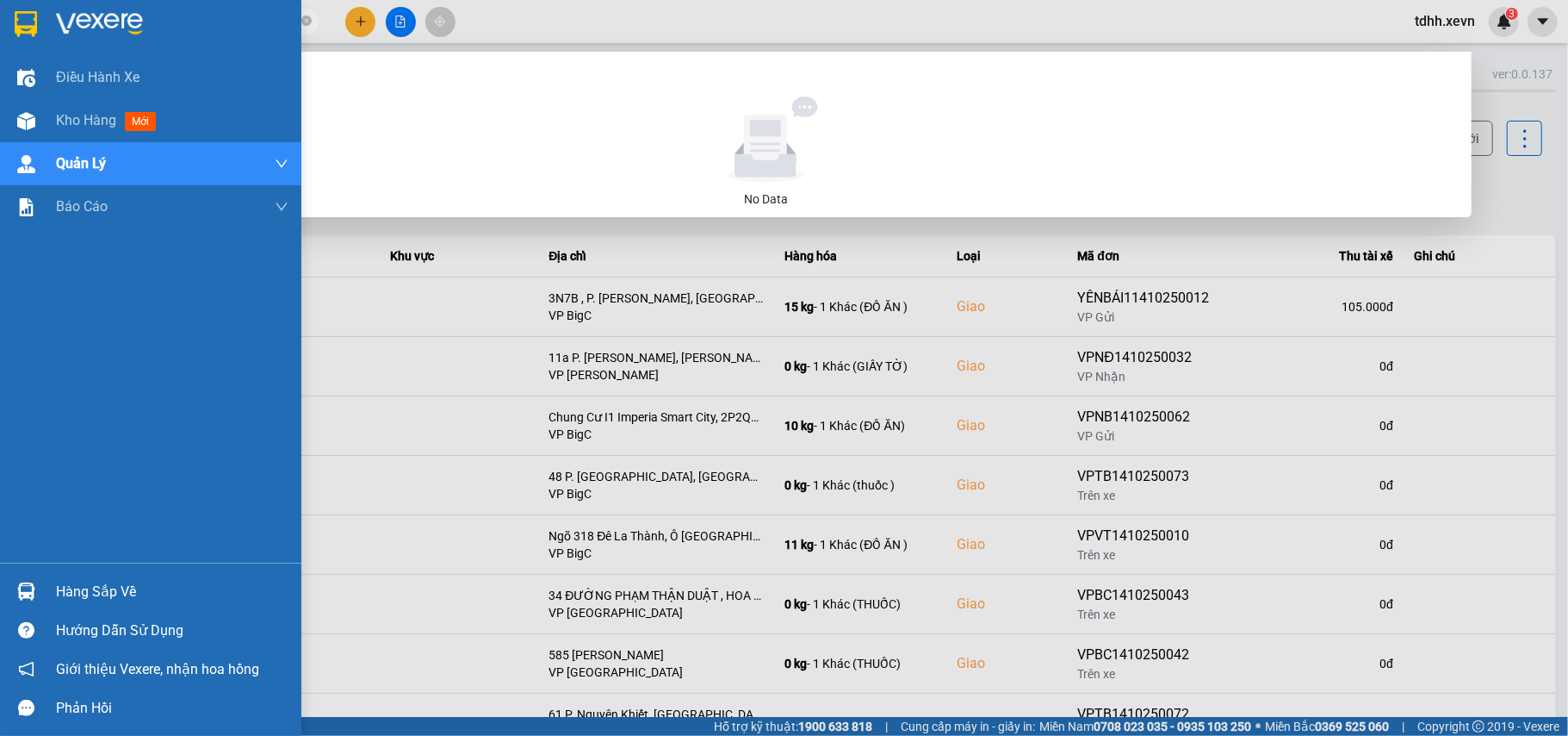
paste input "36139862"
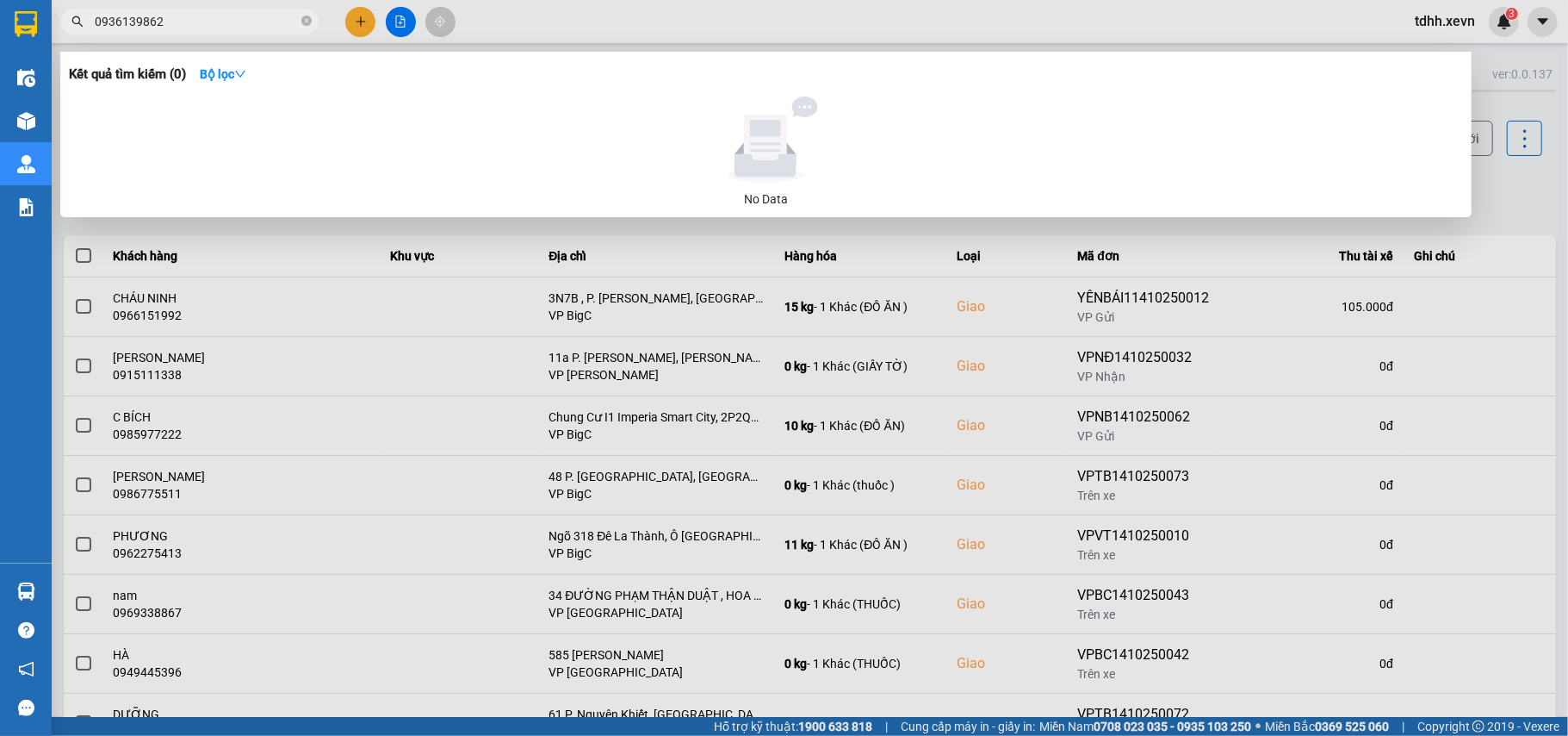
click at [145, 28] on input "0936139862" at bounding box center [197, 21] width 204 height 19
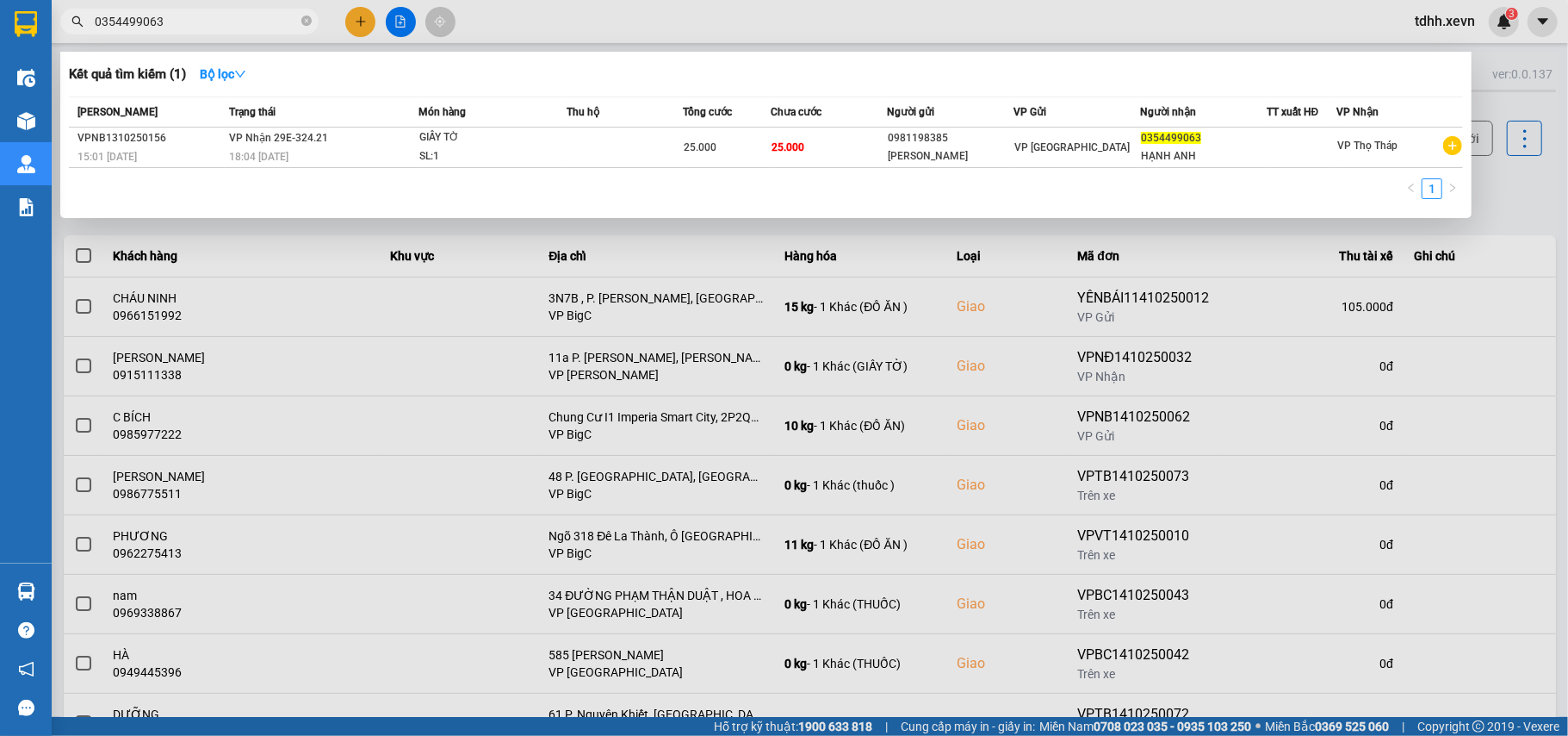
drag, startPoint x: 162, startPoint y: 18, endPoint x: 38, endPoint y: 36, distance: 125.3
click at [38, 36] on section "Kết quả tìm kiếm ( 1 ) Bộ lọc Mã ĐH Trạng thái Món hàng Thu hộ Tổng cước Chưa c…" at bounding box center [784, 368] width 1568 height 736
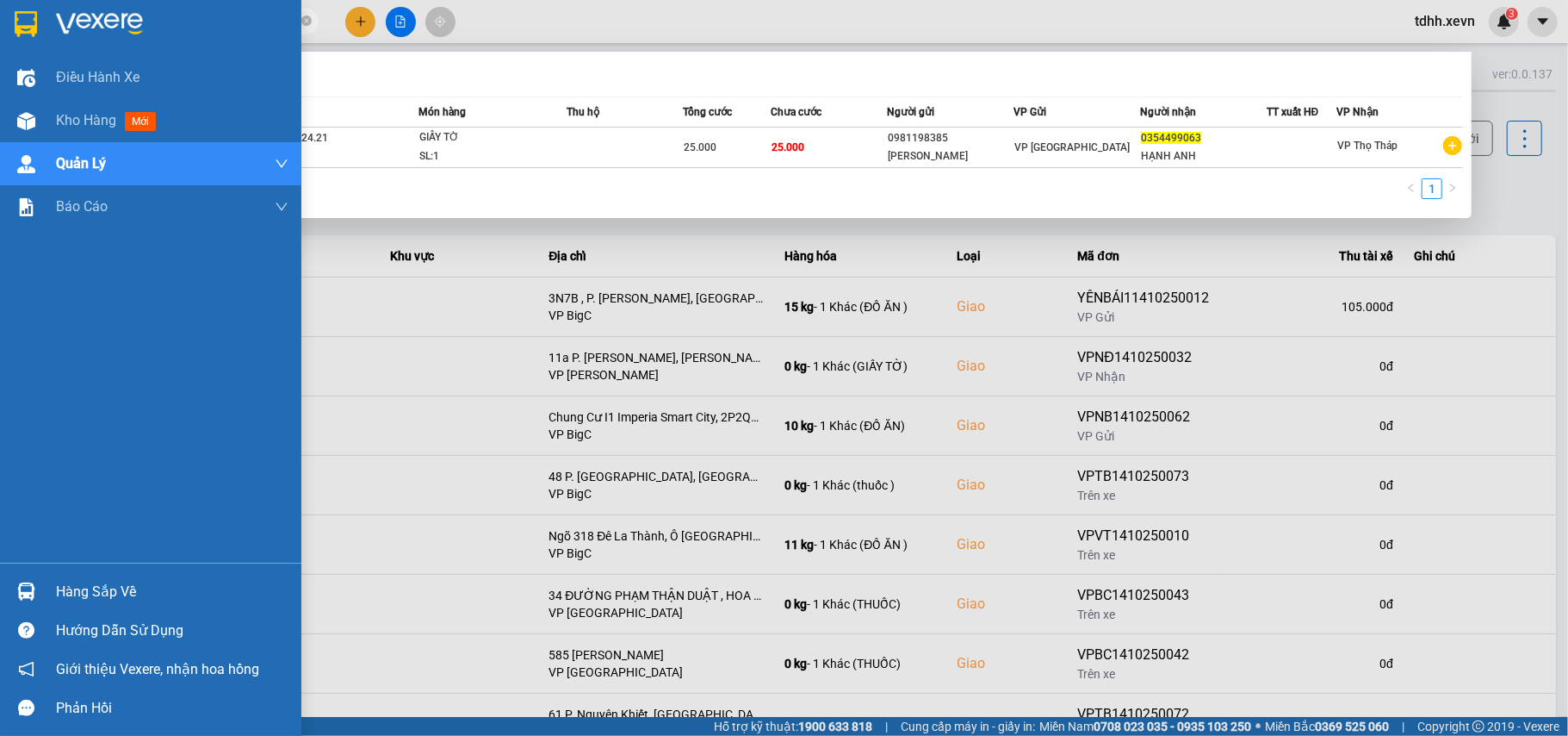
paste input "828299831"
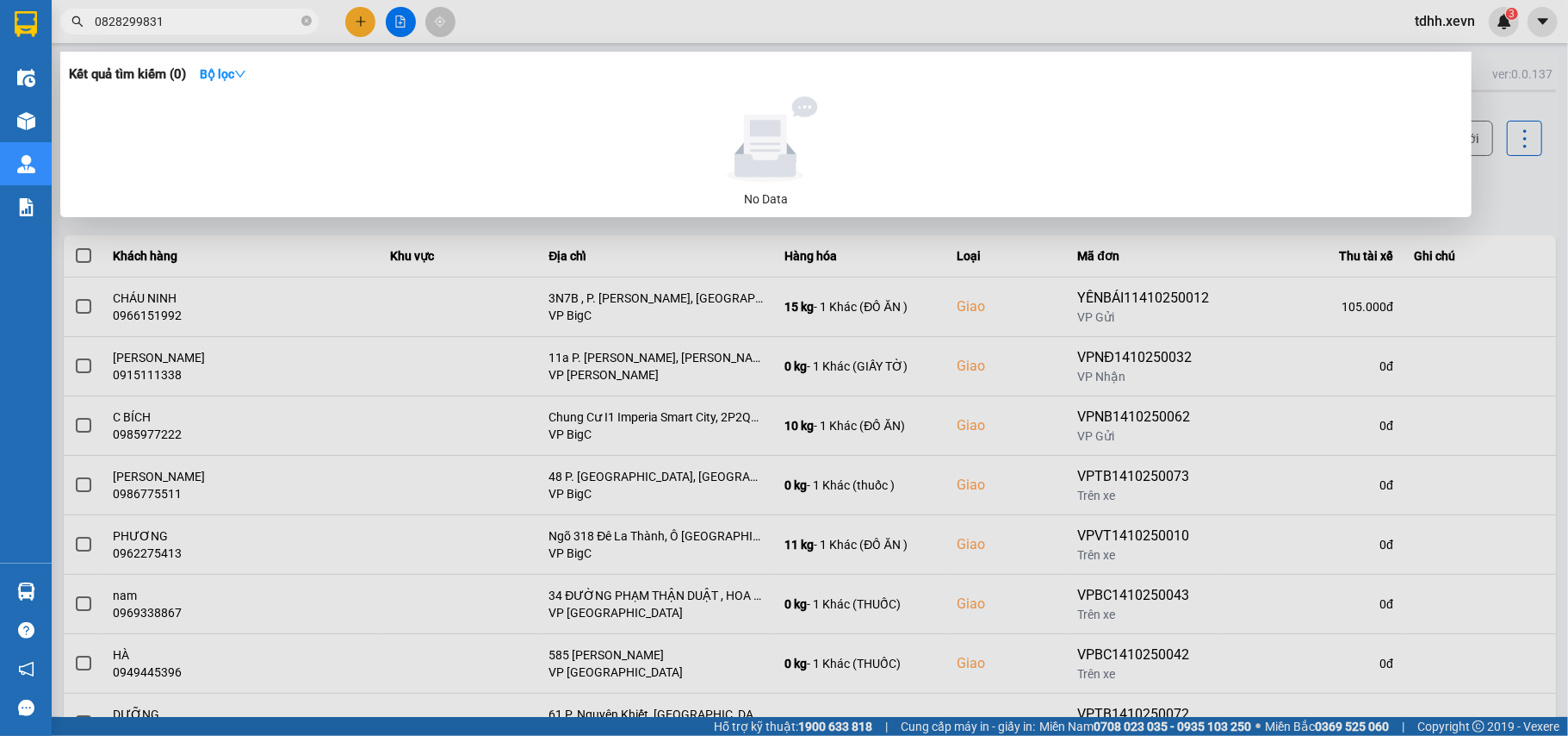
drag, startPoint x: 171, startPoint y: 16, endPoint x: 80, endPoint y: 22, distance: 91.2
click at [80, 22] on div "0828299831" at bounding box center [168, 21] width 336 height 26
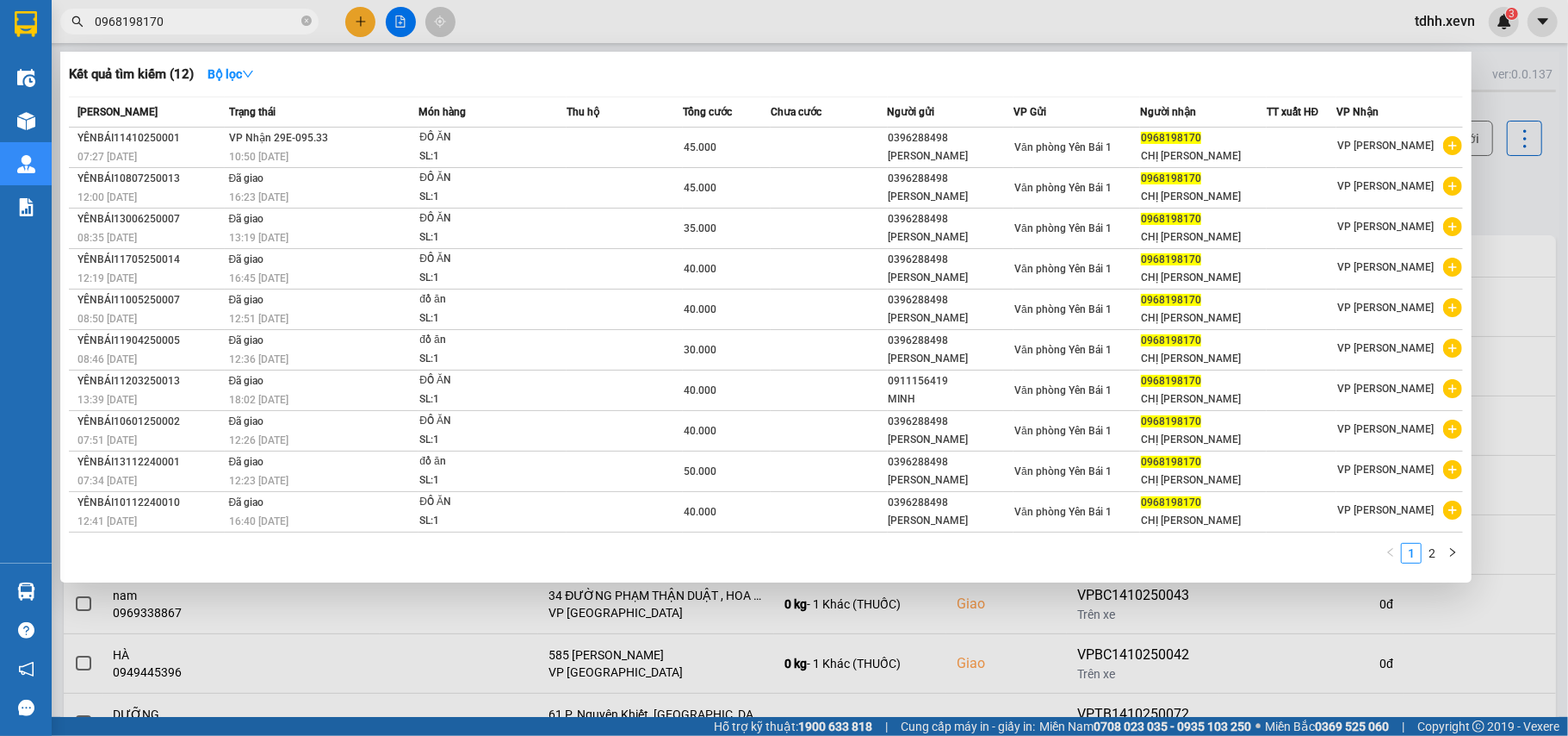
drag, startPoint x: 183, startPoint y: 14, endPoint x: 51, endPoint y: 24, distance: 132.4
click at [51, 24] on div "0968198170" at bounding box center [168, 21] width 336 height 26
paste input "89135308"
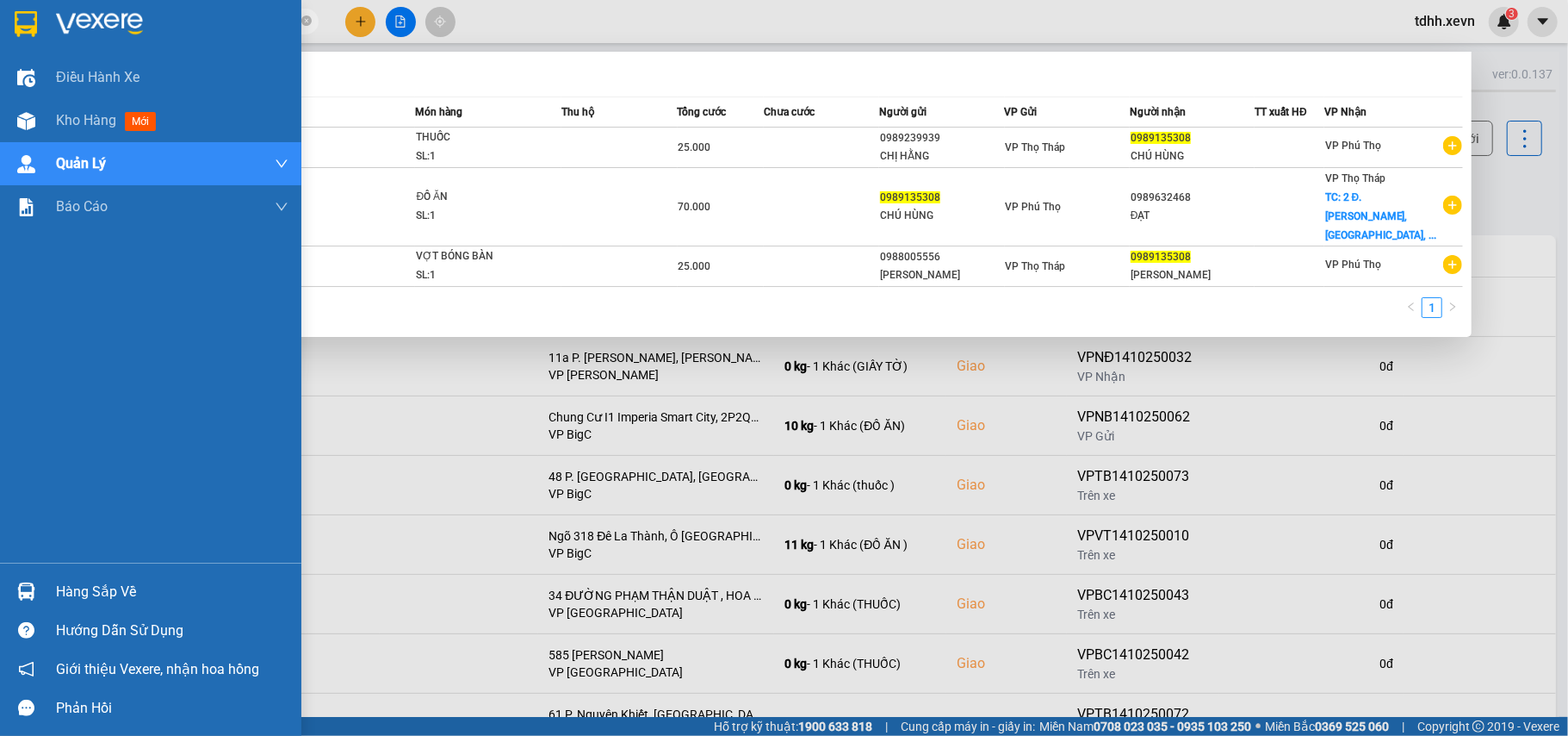
drag, startPoint x: 63, startPoint y: 22, endPoint x: 8, endPoint y: 22, distance: 55.0
click at [8, 22] on section "Kết quả tìm kiếm ( 3 ) Bộ lọc Mã ĐH Trạng thái Món hàng Thu hộ Tổng cước Chưa c…" at bounding box center [784, 368] width 1568 height 736
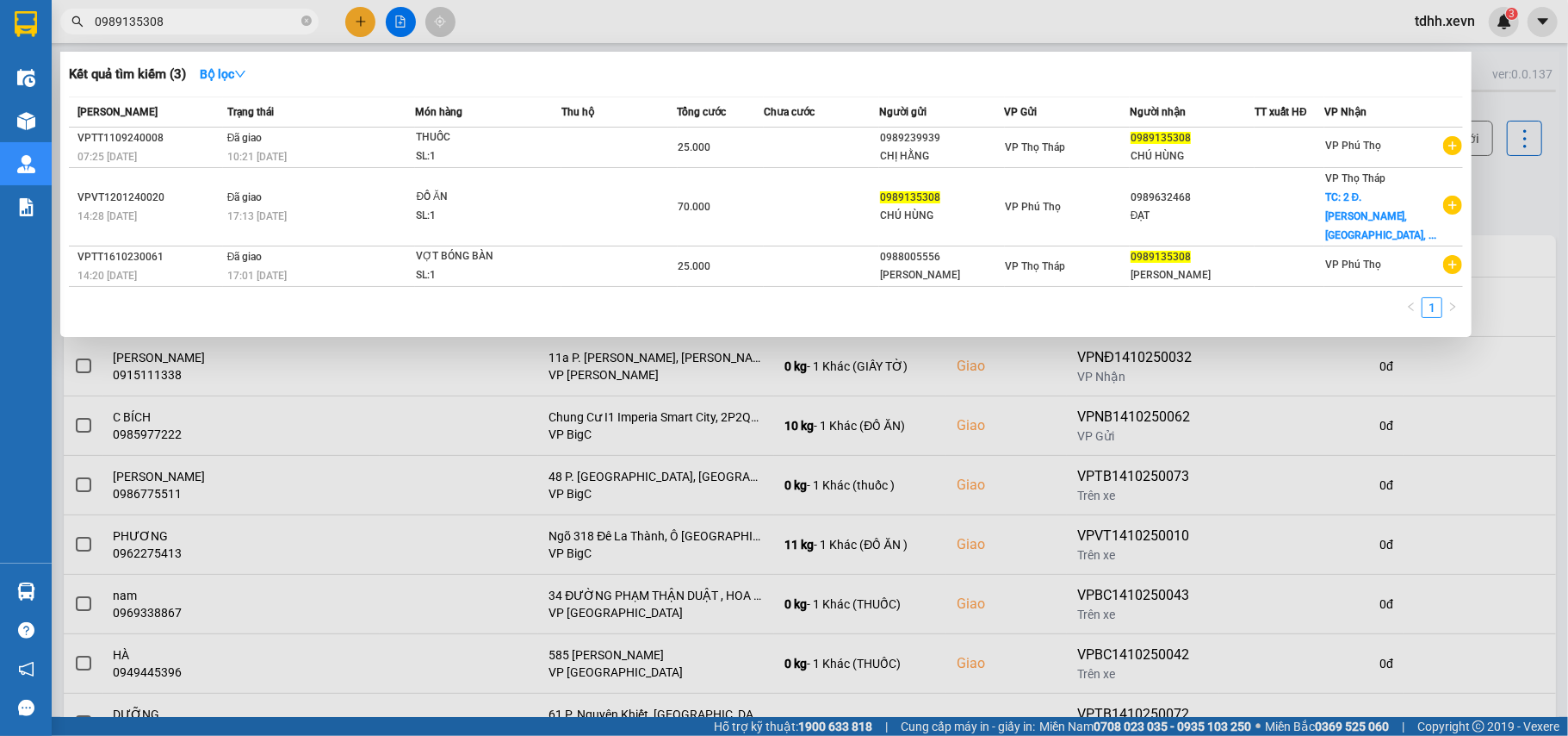
paste input "44821355"
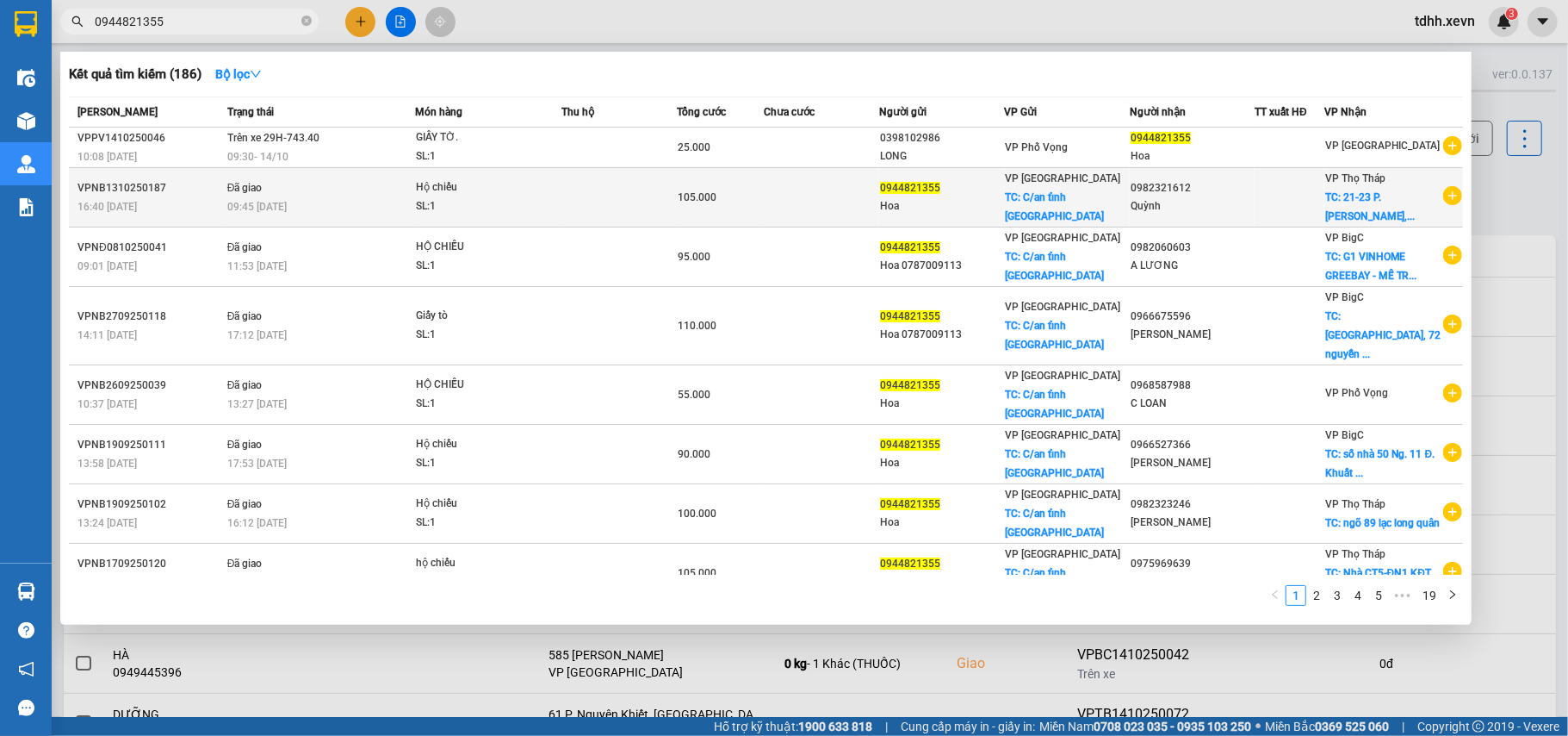
type input "0944821355"
click at [1444, 195] on icon "plus-circle" at bounding box center [1454, 196] width 19 height 19
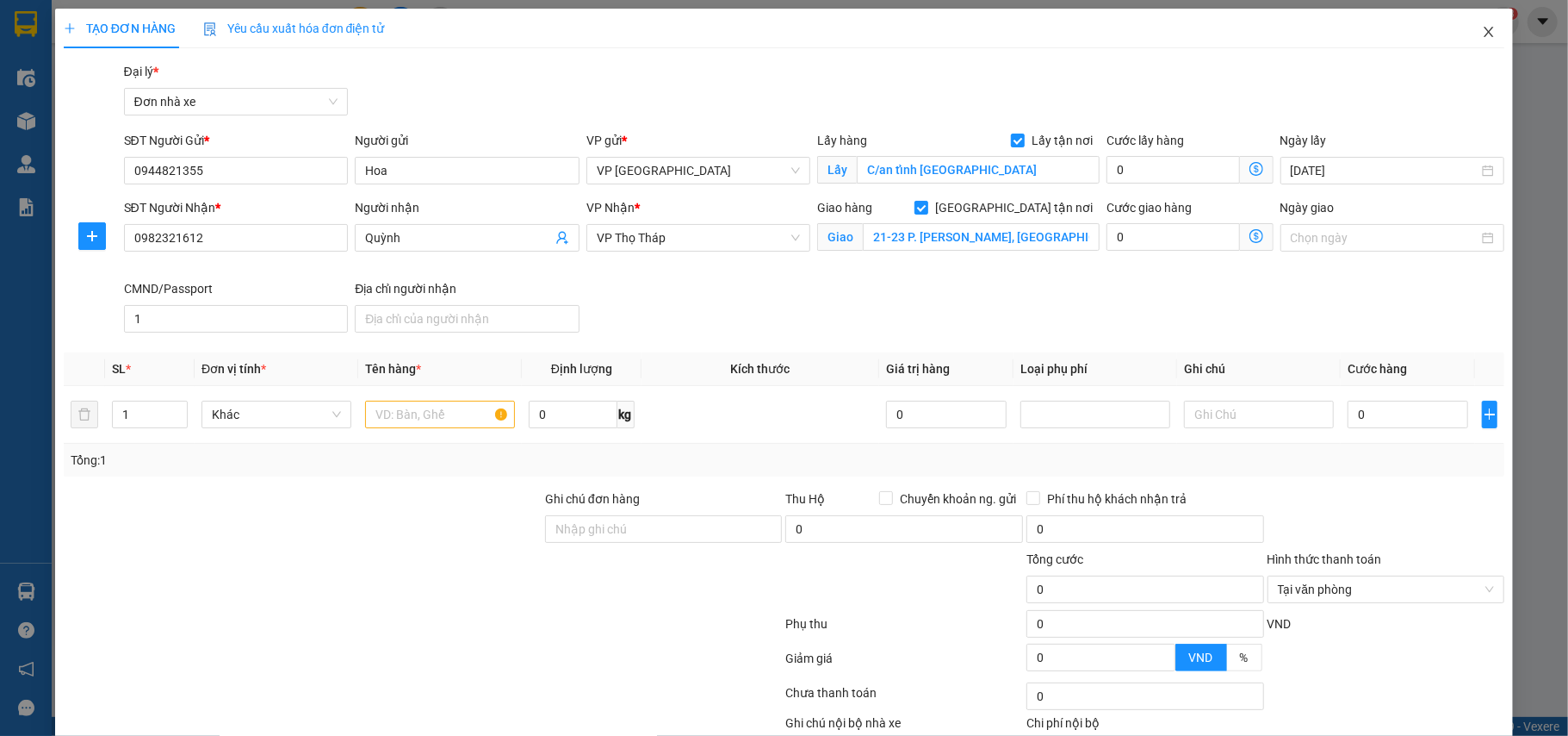
click at [1485, 31] on icon "close" at bounding box center [1490, 32] width 10 height 11
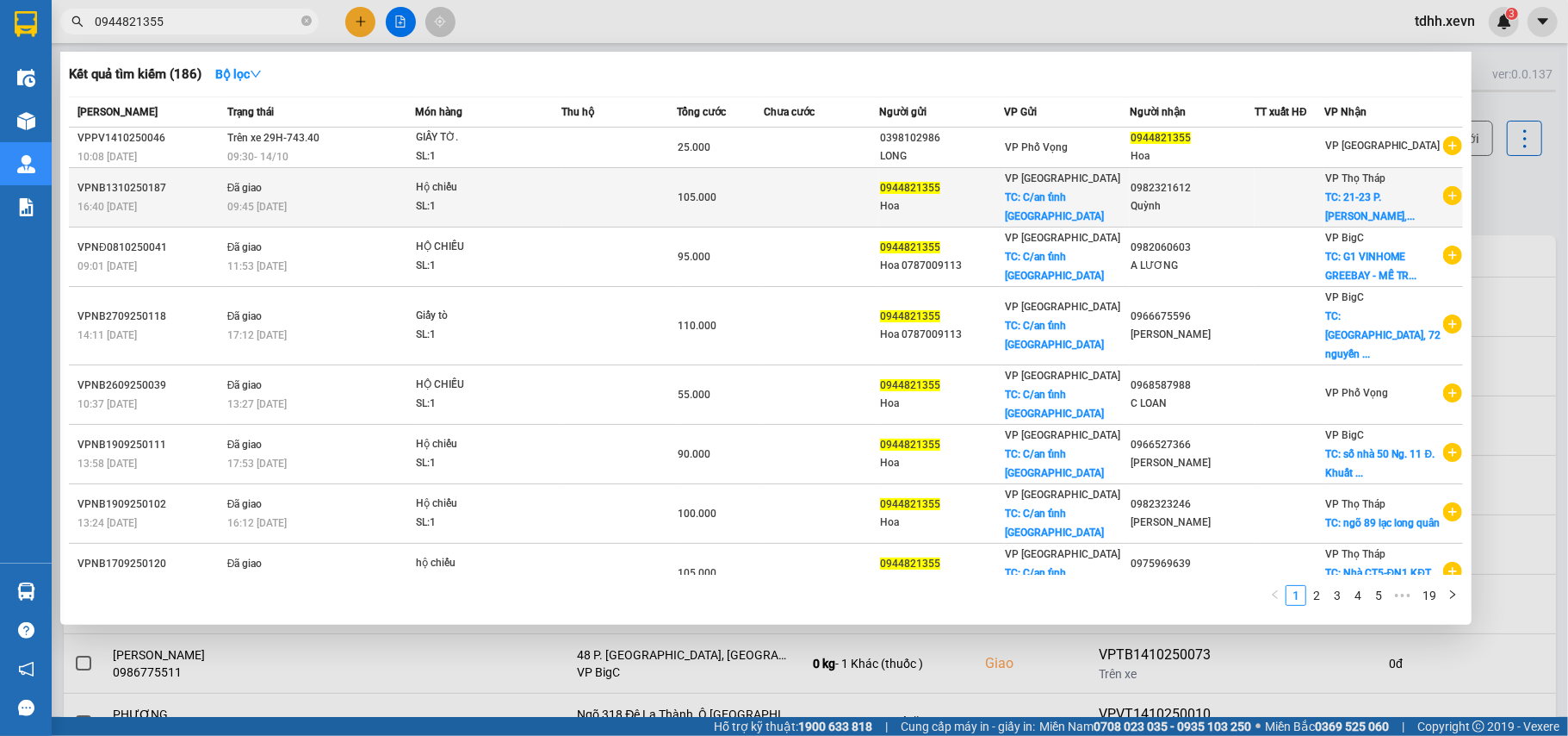
click at [1218, 198] on div "Quỳnh" at bounding box center [1192, 207] width 123 height 18
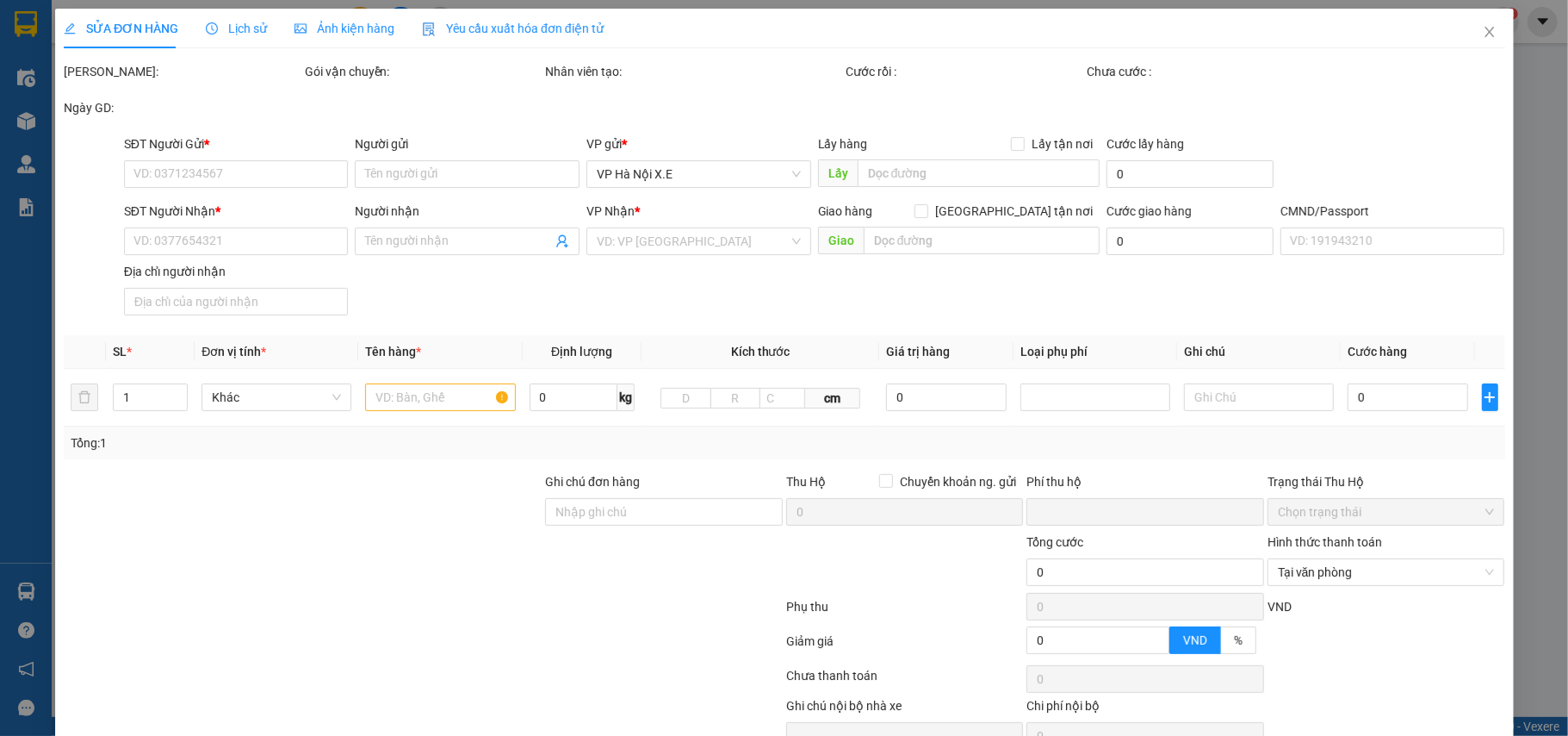
type input "0944821355"
type input "Hoa"
checkbox input "true"
type input "C/an tỉnh [GEOGRAPHIC_DATA]"
type input "30.000"
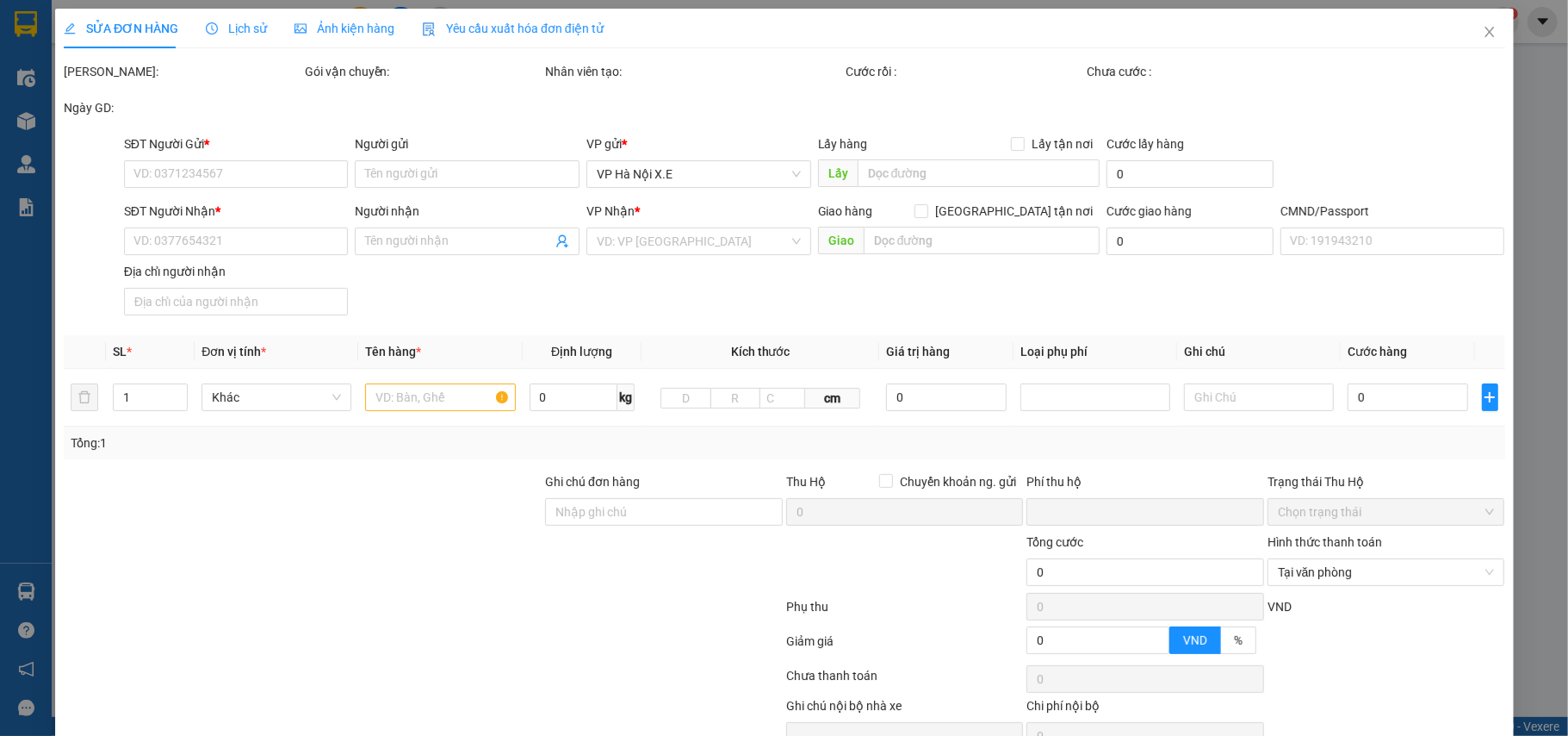
type input "0982321612"
type input "Quỳnh"
checkbox input "true"
type input "21-23 P. [PERSON_NAME], [GEOGRAPHIC_DATA], [GEOGRAPHIC_DATA] 10000, [GEOGRAPHIC…"
type input "55.000"
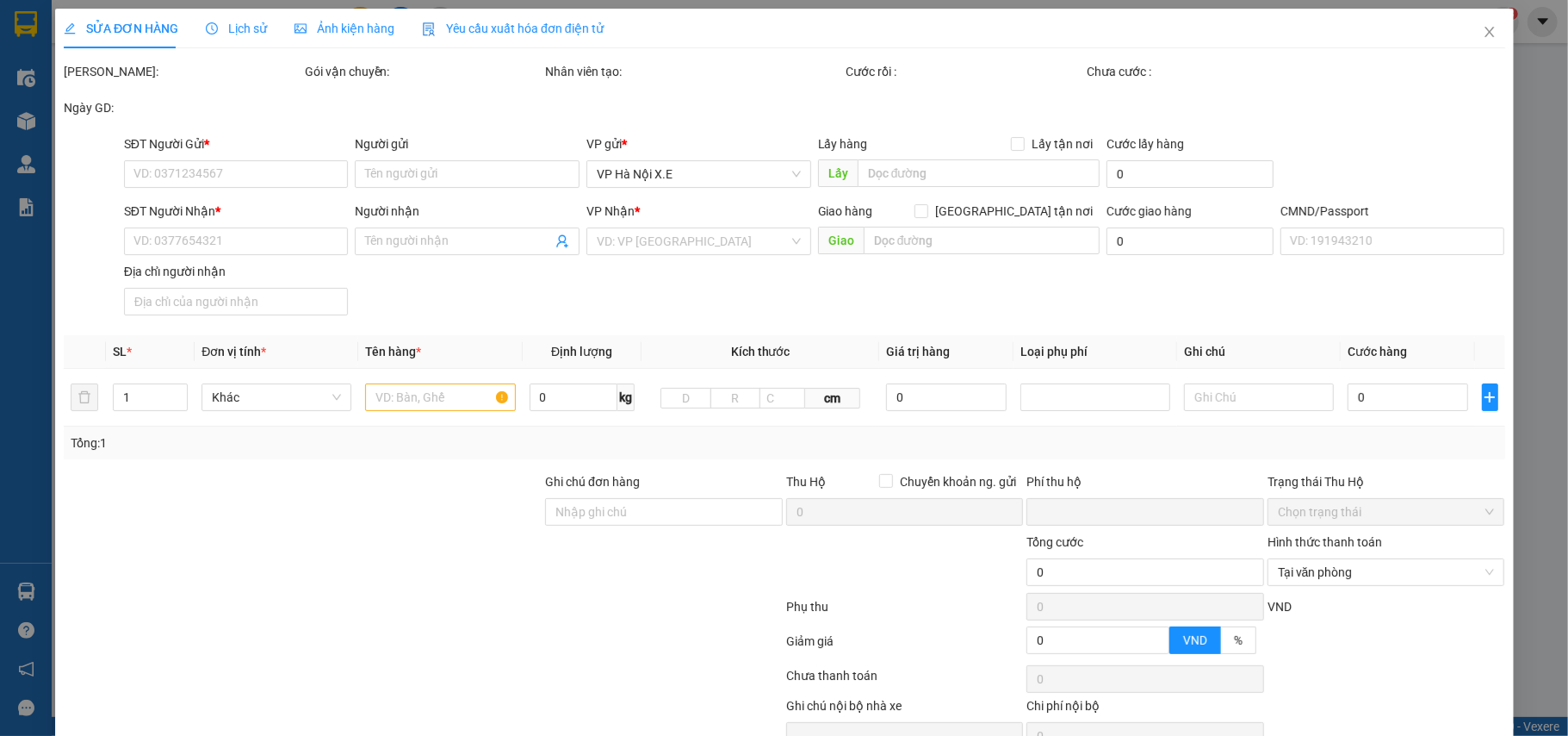
type input "1"
type input "sau 8r"
type input "0"
type input "105.000"
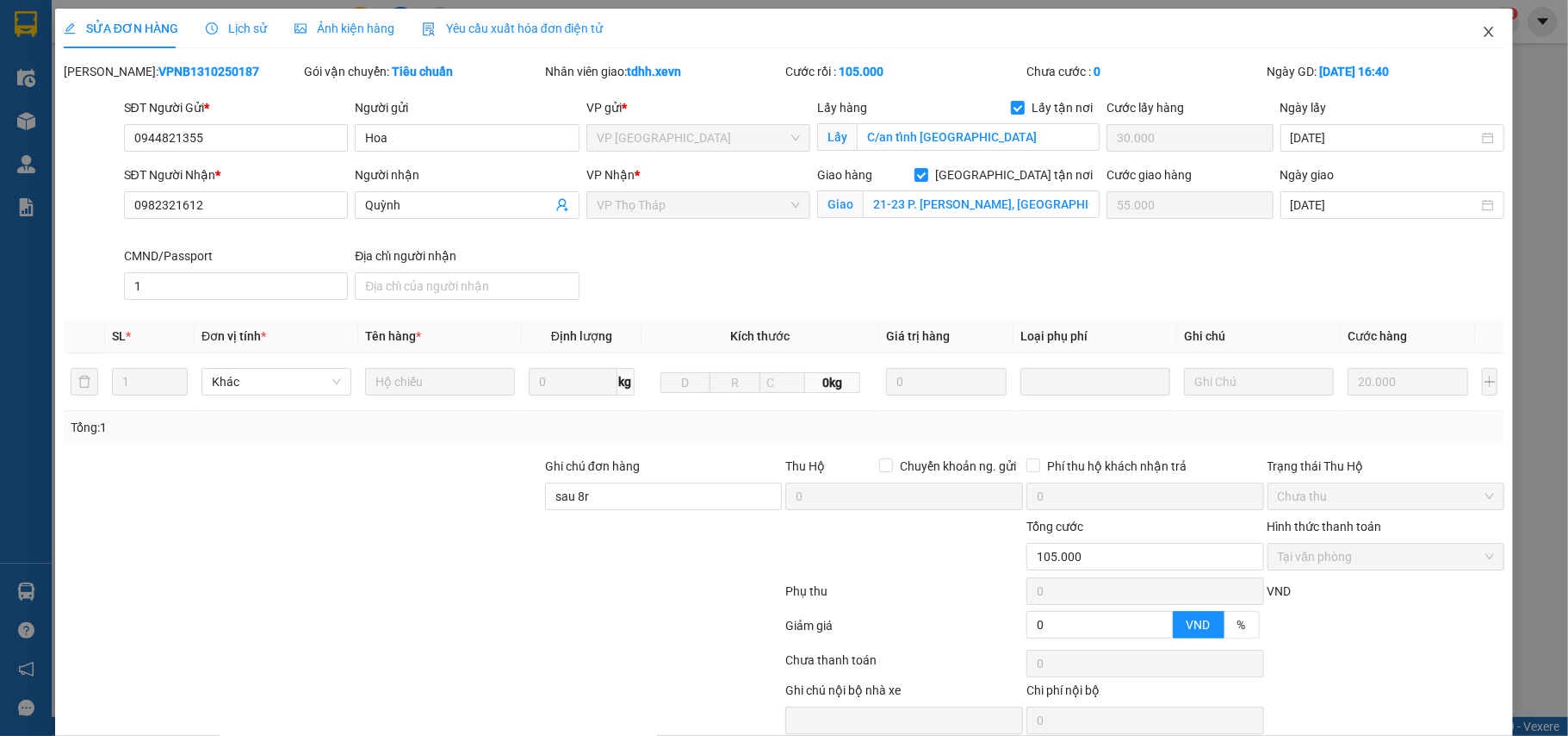
click at [1465, 38] on span "Close" at bounding box center [1490, 33] width 48 height 48
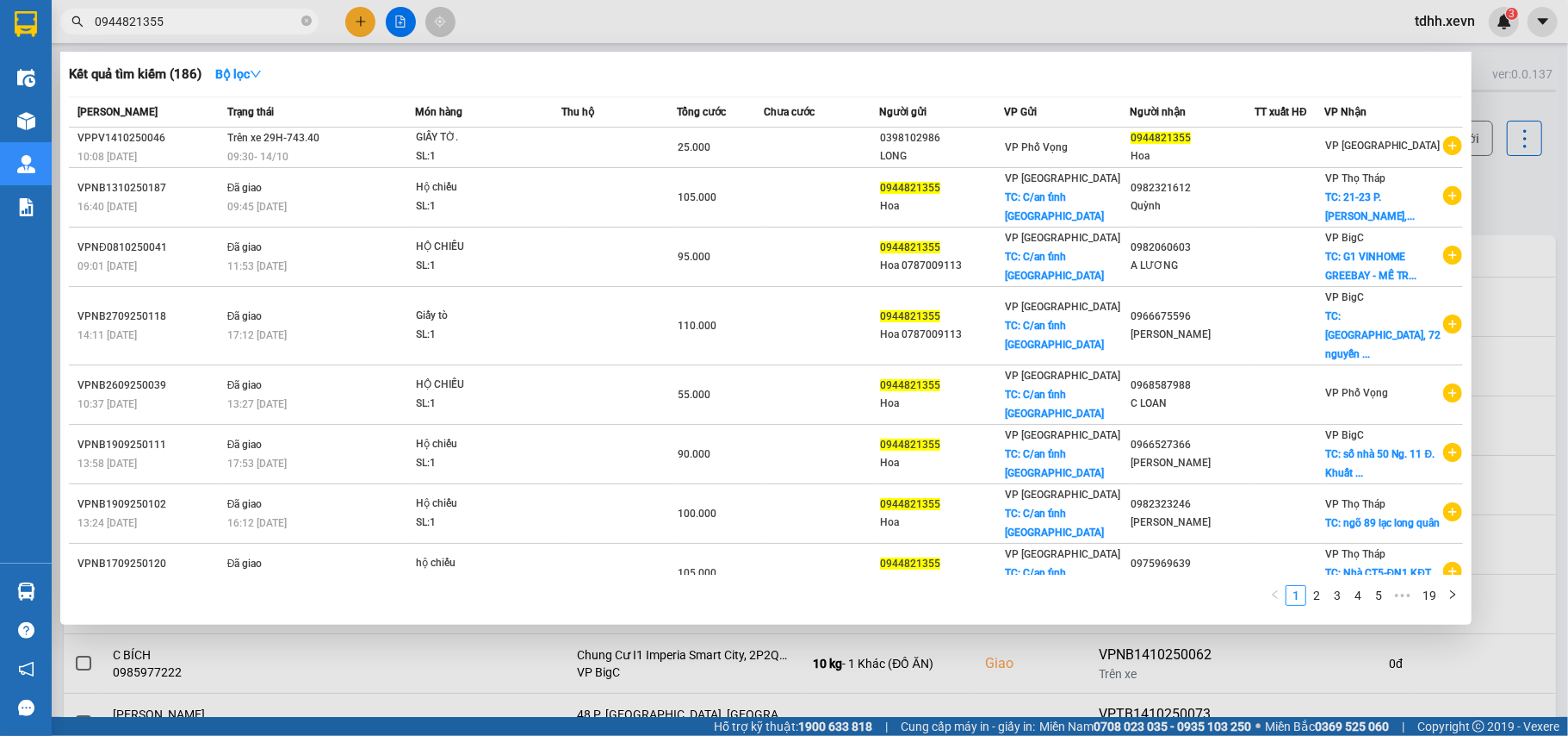
click at [202, 18] on input "0944821355" at bounding box center [197, 21] width 204 height 19
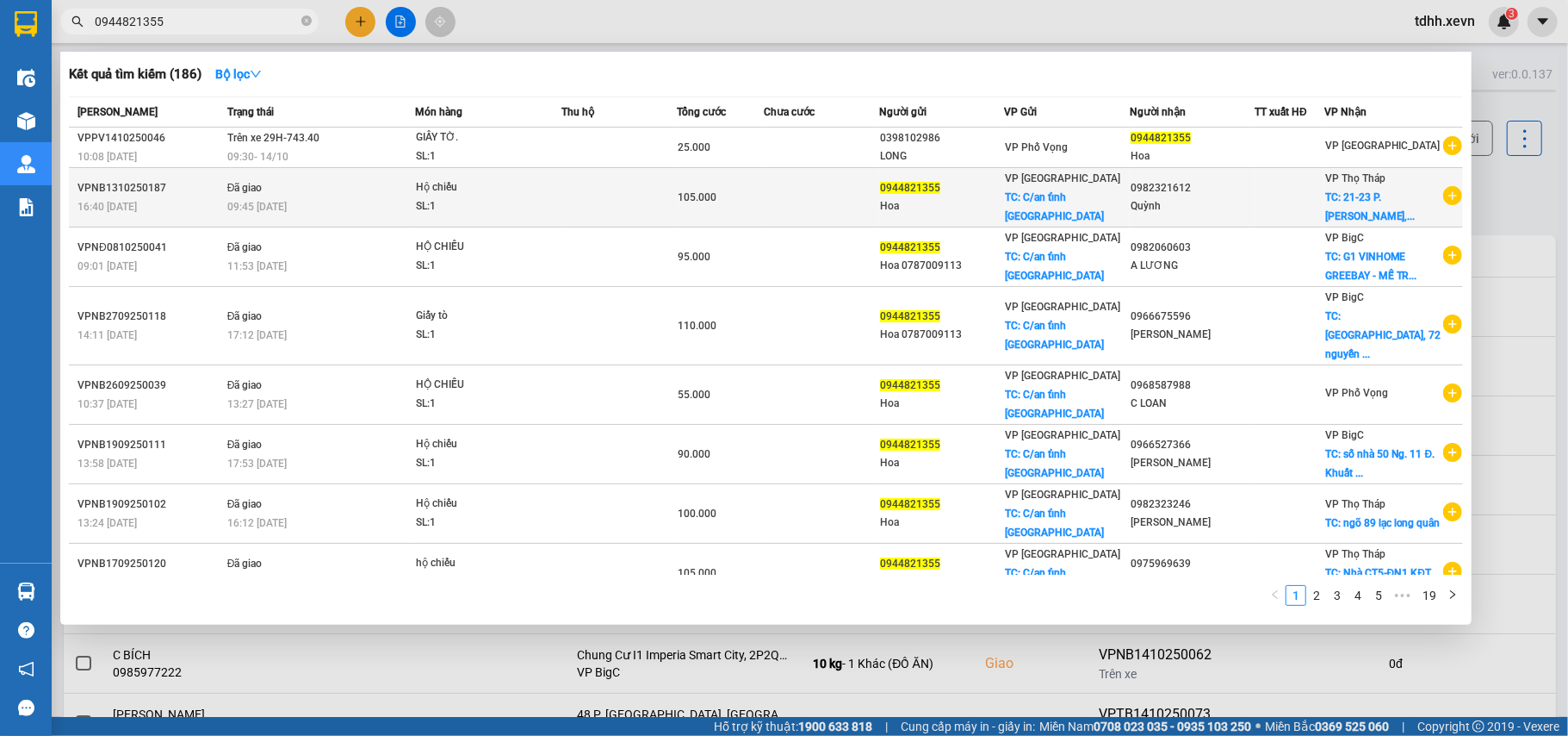
click at [1444, 190] on icon "plus-circle" at bounding box center [1454, 196] width 19 height 19
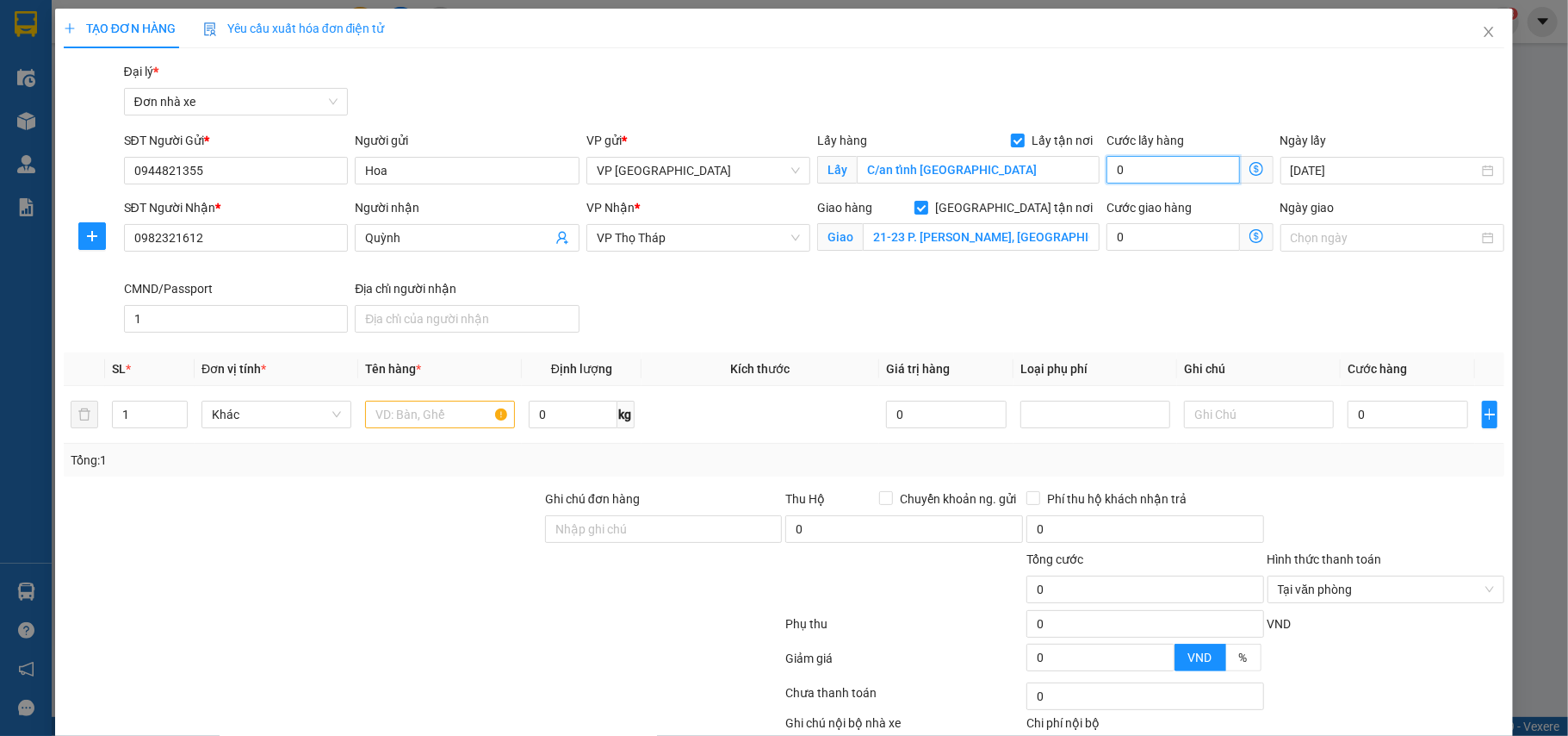
click at [1134, 164] on input "0" at bounding box center [1173, 170] width 133 height 27
type input "4"
type input "40"
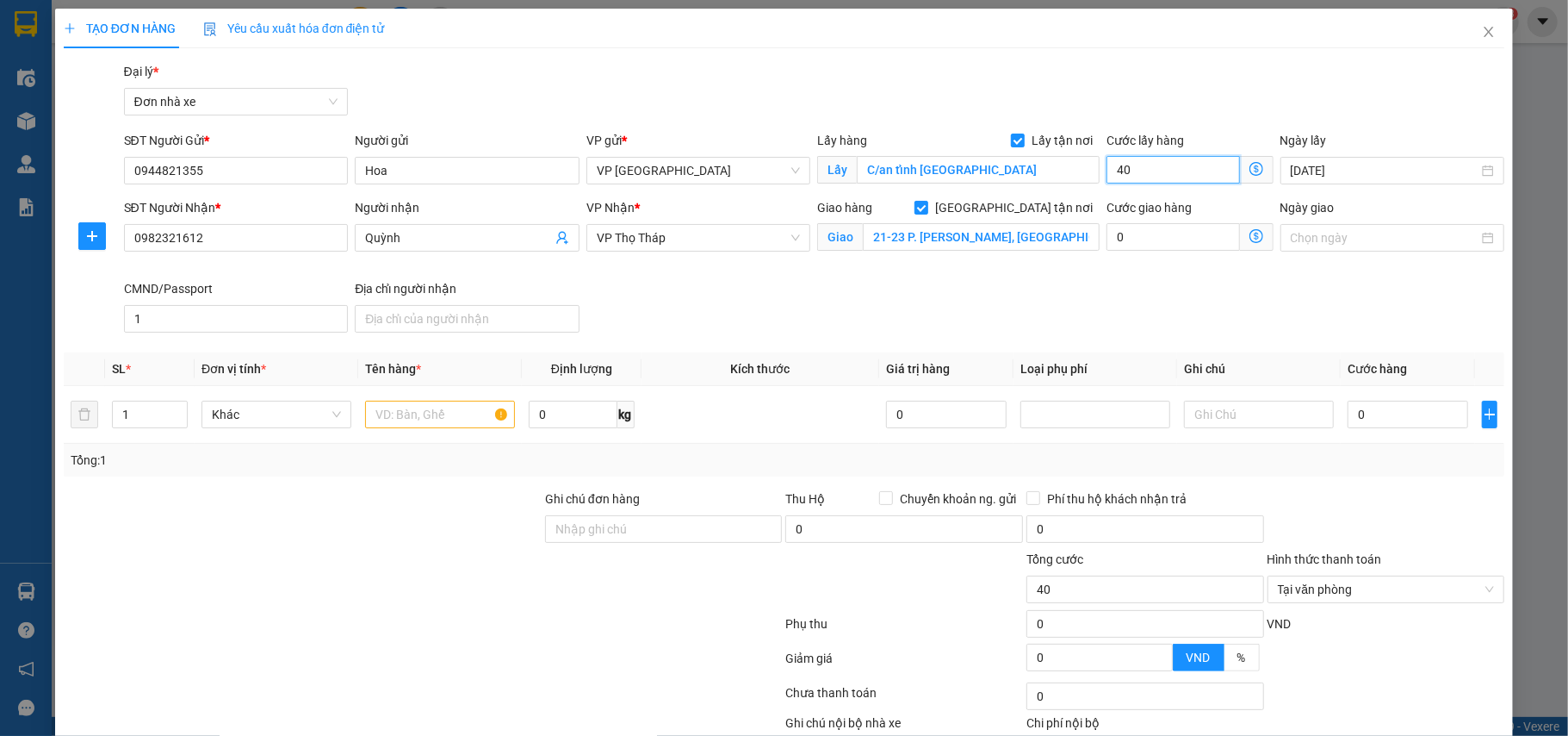
type input "400"
type input "4.000"
type input "40.000"
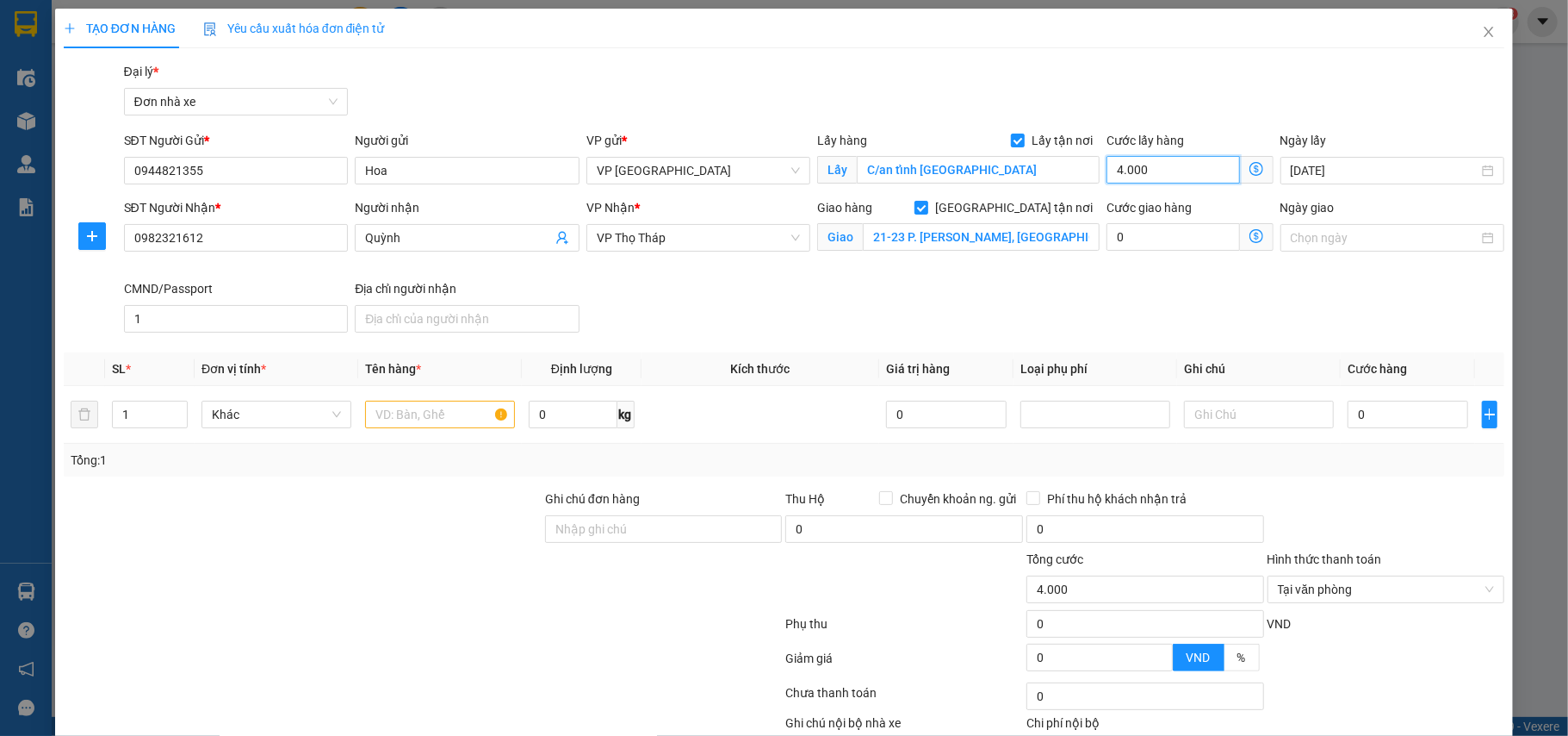
type input "40.000"
drag, startPoint x: 198, startPoint y: 236, endPoint x: 111, endPoint y: 262, distance: 90.8
click at [111, 262] on div "SĐT Người Nhận * 0982321612 0982321612 Người nhận Quỳnh VP Nhận * VP Thọ Tháp G…" at bounding box center [784, 269] width 1445 height 142
type input "0984716689"
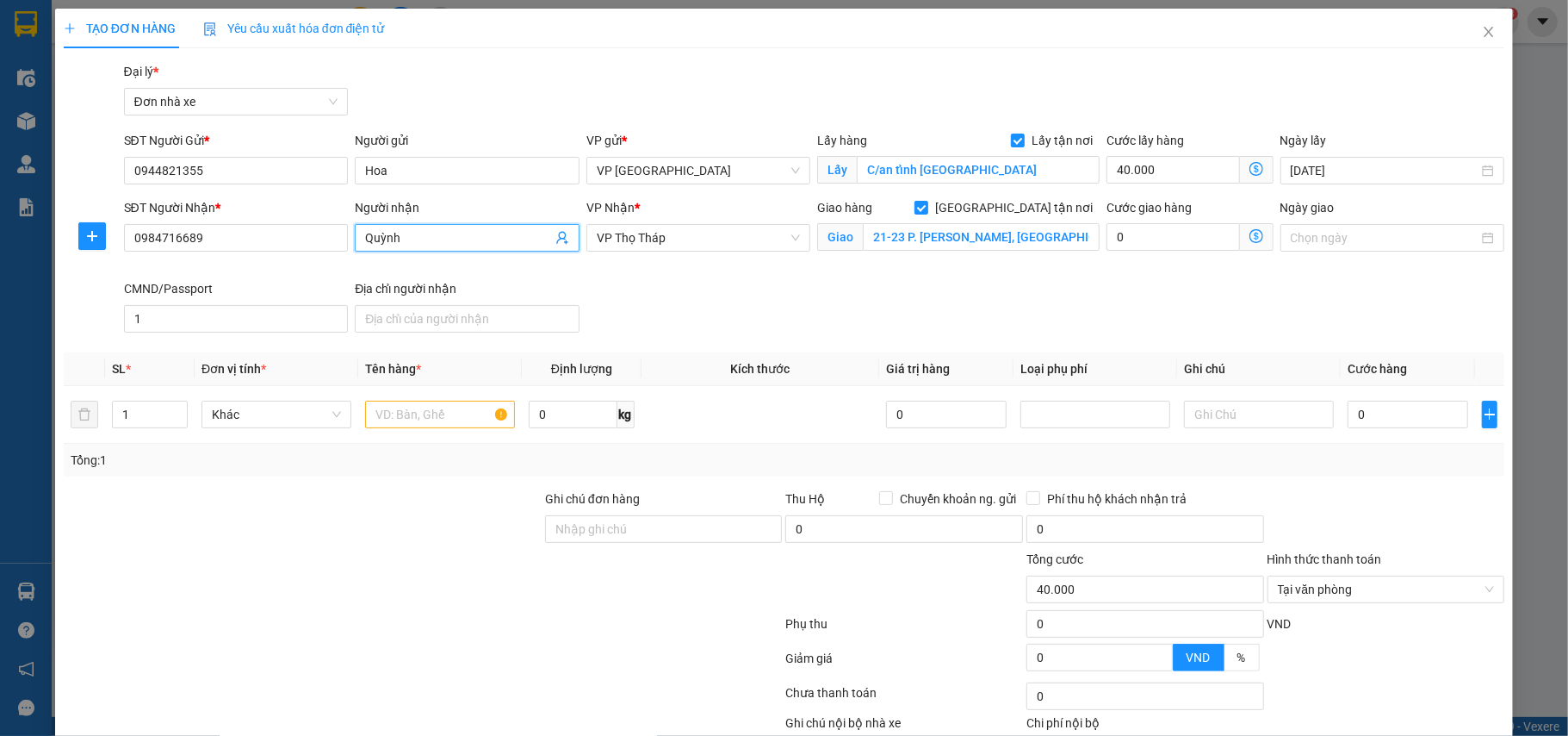
drag, startPoint x: 411, startPoint y: 232, endPoint x: 341, endPoint y: 252, distance: 72.8
click at [341, 252] on div "SĐT Người Nhận * 0984716689 Người nhận [PERSON_NAME] VP Nhận * VP Thọ Tháp Giao…" at bounding box center [814, 269] width 1389 height 142
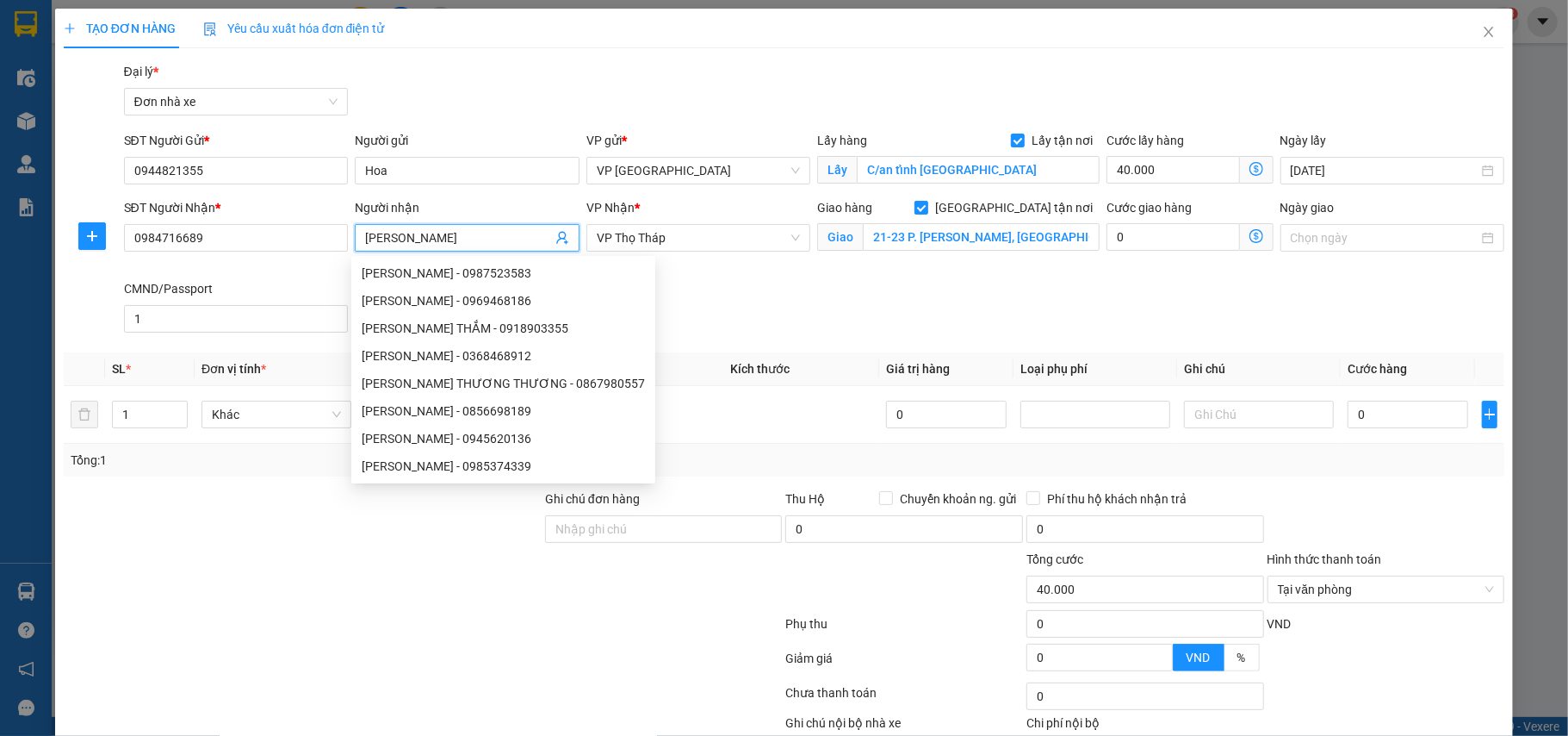
type input "[PERSON_NAME]"
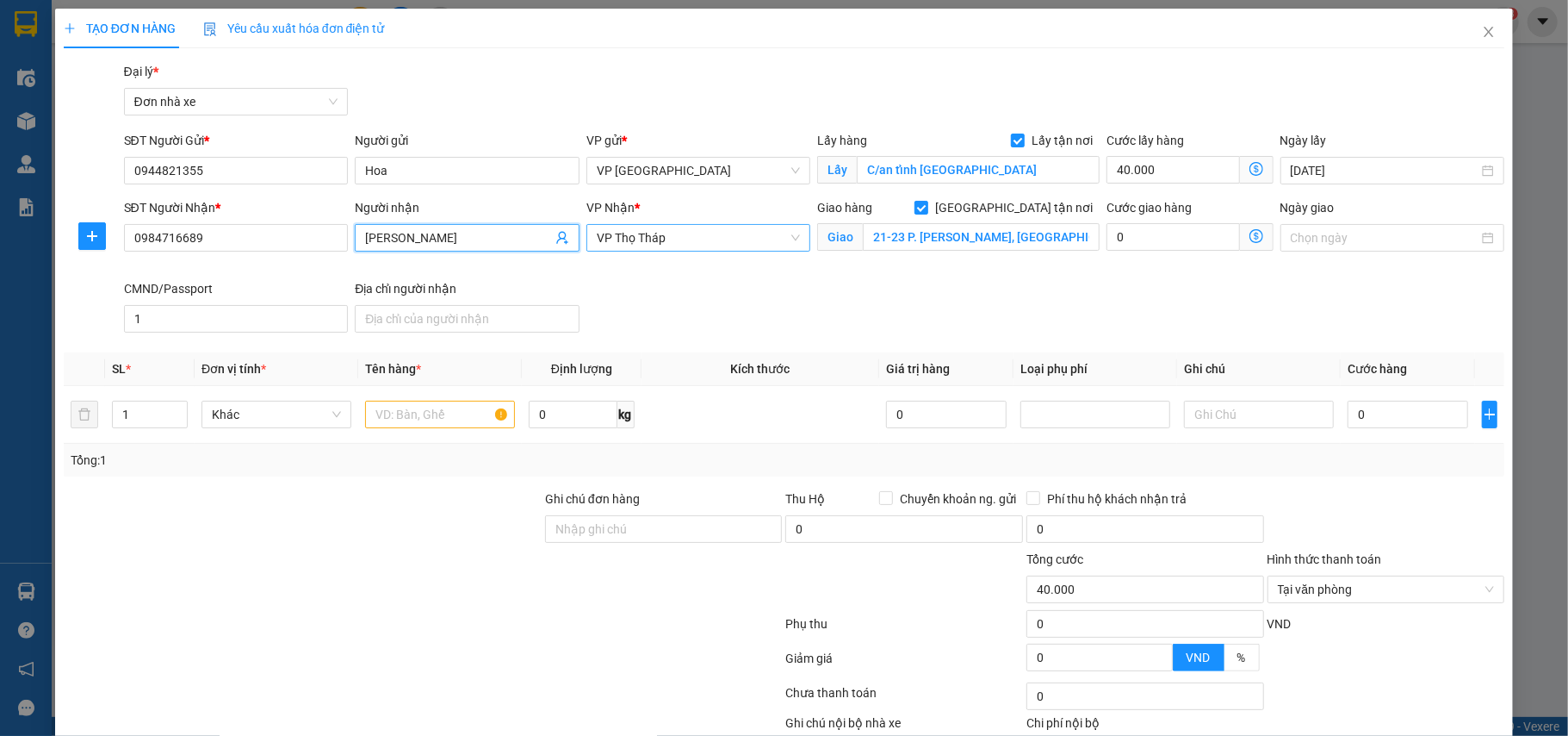
click at [731, 242] on span "VP Thọ Tháp" at bounding box center [699, 238] width 204 height 26
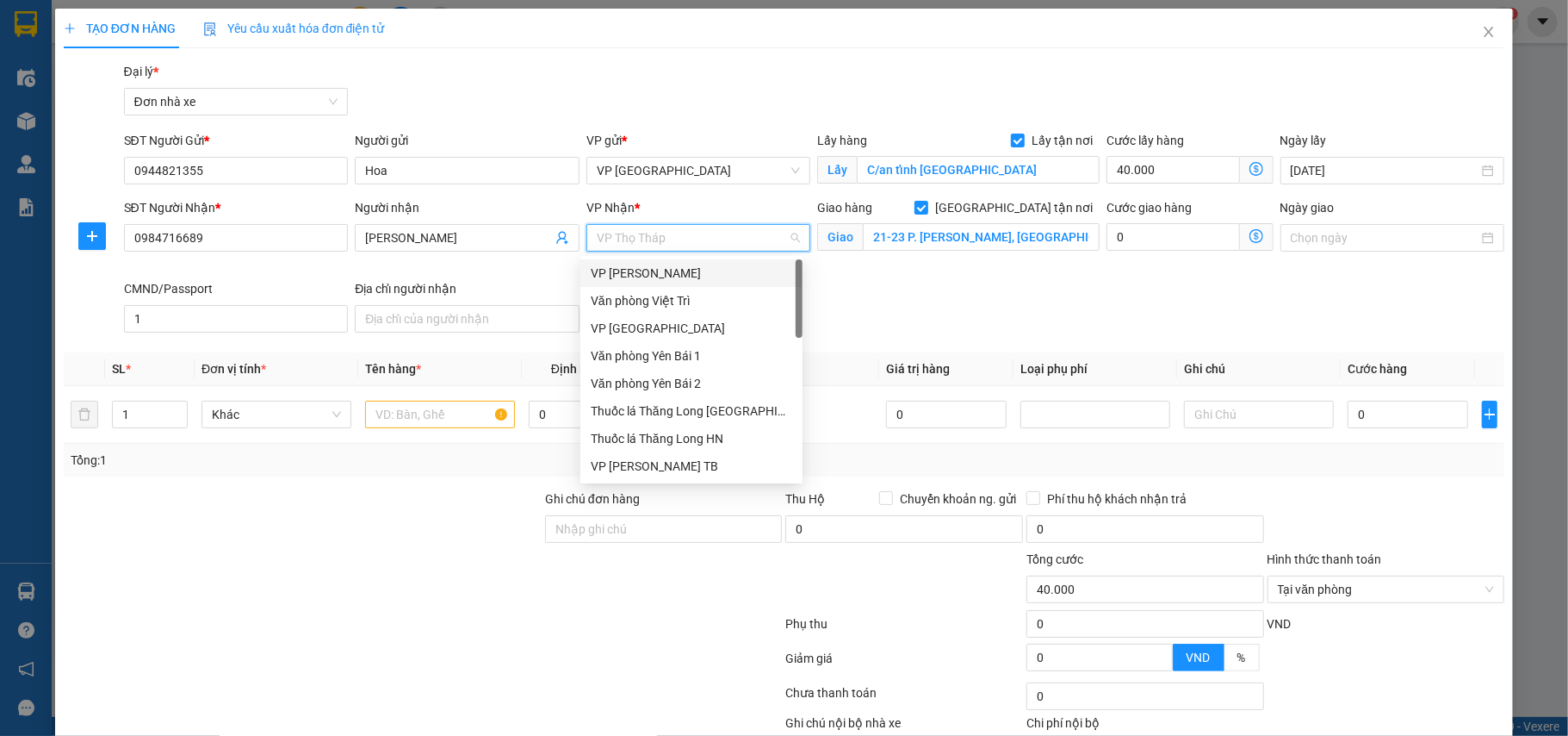
click at [643, 277] on div "VP [PERSON_NAME]" at bounding box center [692, 273] width 202 height 19
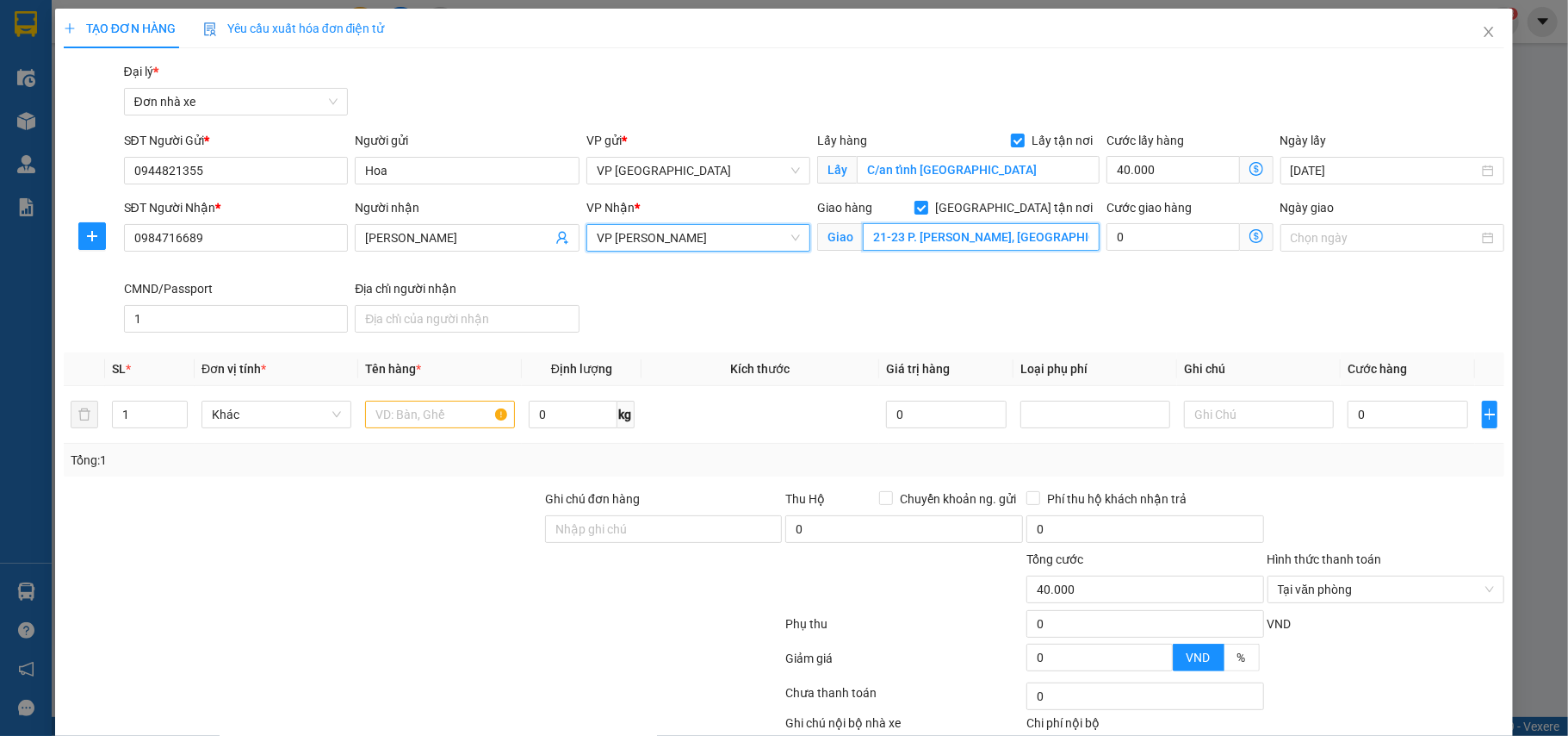
click at [984, 228] on input "21-23 P. [PERSON_NAME], [GEOGRAPHIC_DATA], [GEOGRAPHIC_DATA] 10000, [GEOGRAPHIC…" at bounding box center [982, 237] width 236 height 27
click at [1006, 245] on input "21-23 P. [PERSON_NAME], [GEOGRAPHIC_DATA], [GEOGRAPHIC_DATA] 10000, [GEOGRAPHIC…" at bounding box center [982, 237] width 236 height 27
click at [1000, 242] on input "21-23 P. [PERSON_NAME], [GEOGRAPHIC_DATA], [GEOGRAPHIC_DATA] 10000, [GEOGRAPHIC…" at bounding box center [982, 237] width 236 height 27
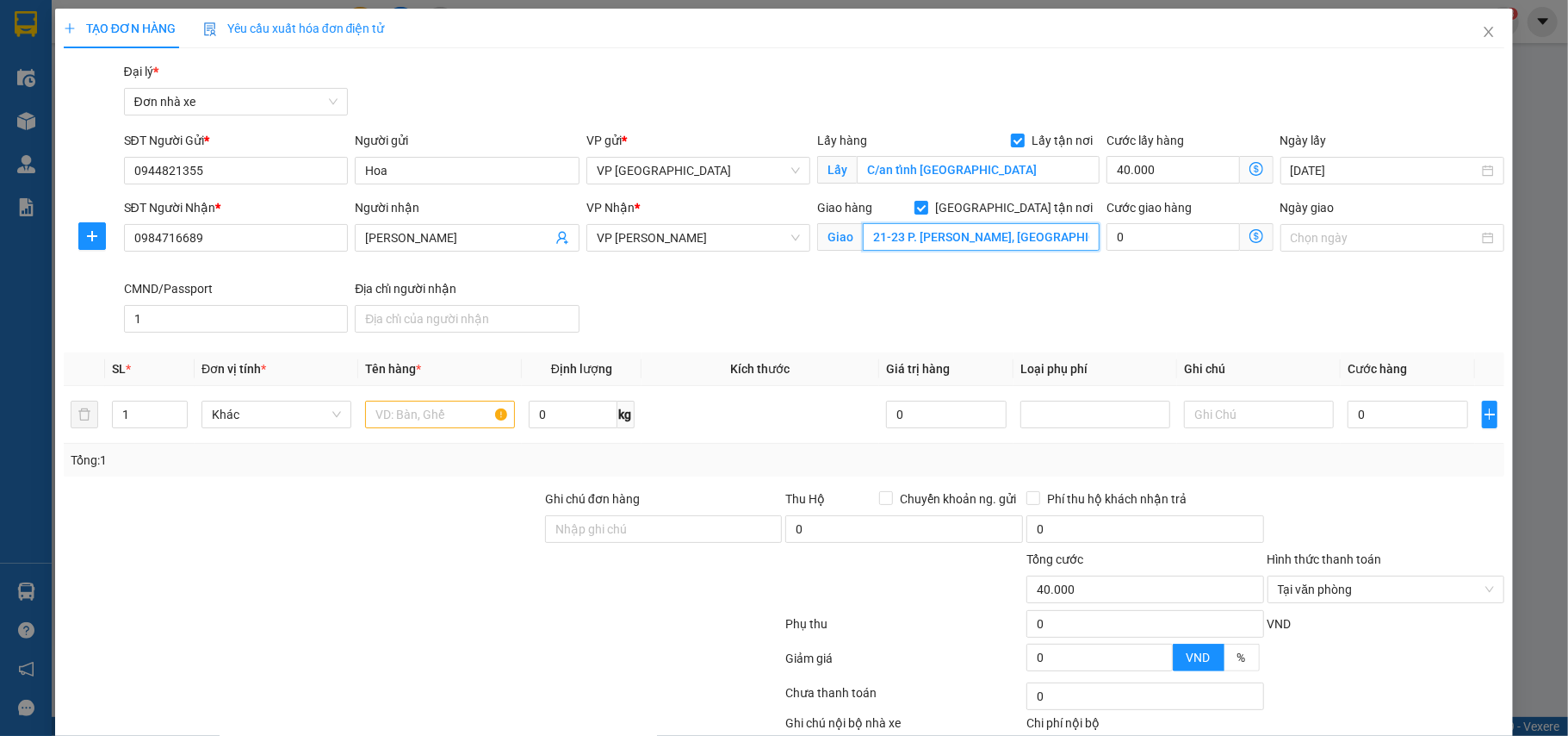
paste input "[GEOGRAPHIC_DATA] [GEOGRAPHIC_DATA], 191 P. Bà Triệu, [PERSON_NAME], [GEOGRAPHI…"
type input "[GEOGRAPHIC_DATA] [GEOGRAPHIC_DATA], 191 P. Bà Triệu, [PERSON_NAME], [GEOGRAPHI…"
click at [1131, 226] on input "0" at bounding box center [1173, 237] width 133 height 27
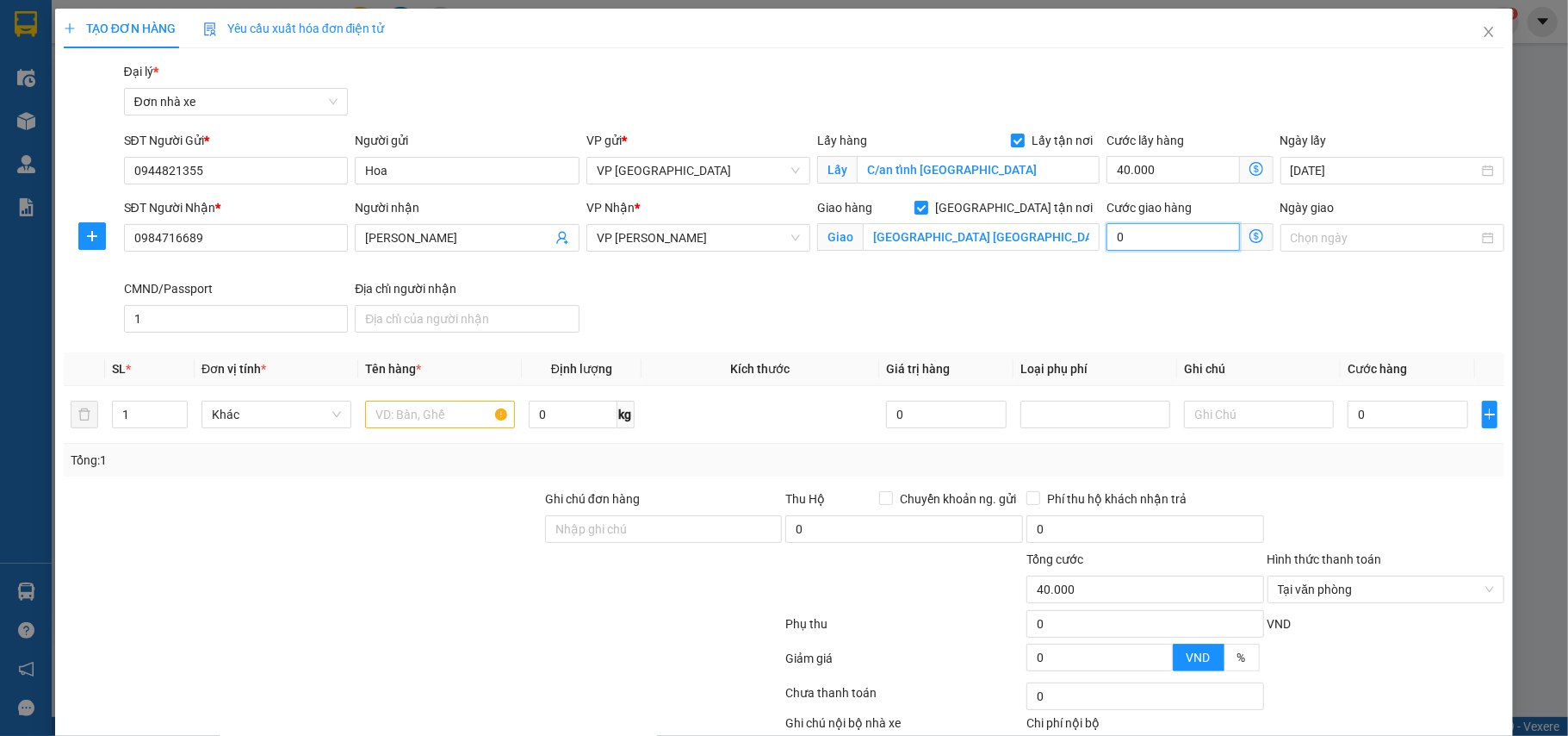
type input "5"
type input "40.005"
type input "55"
type input "40.055"
type input "550"
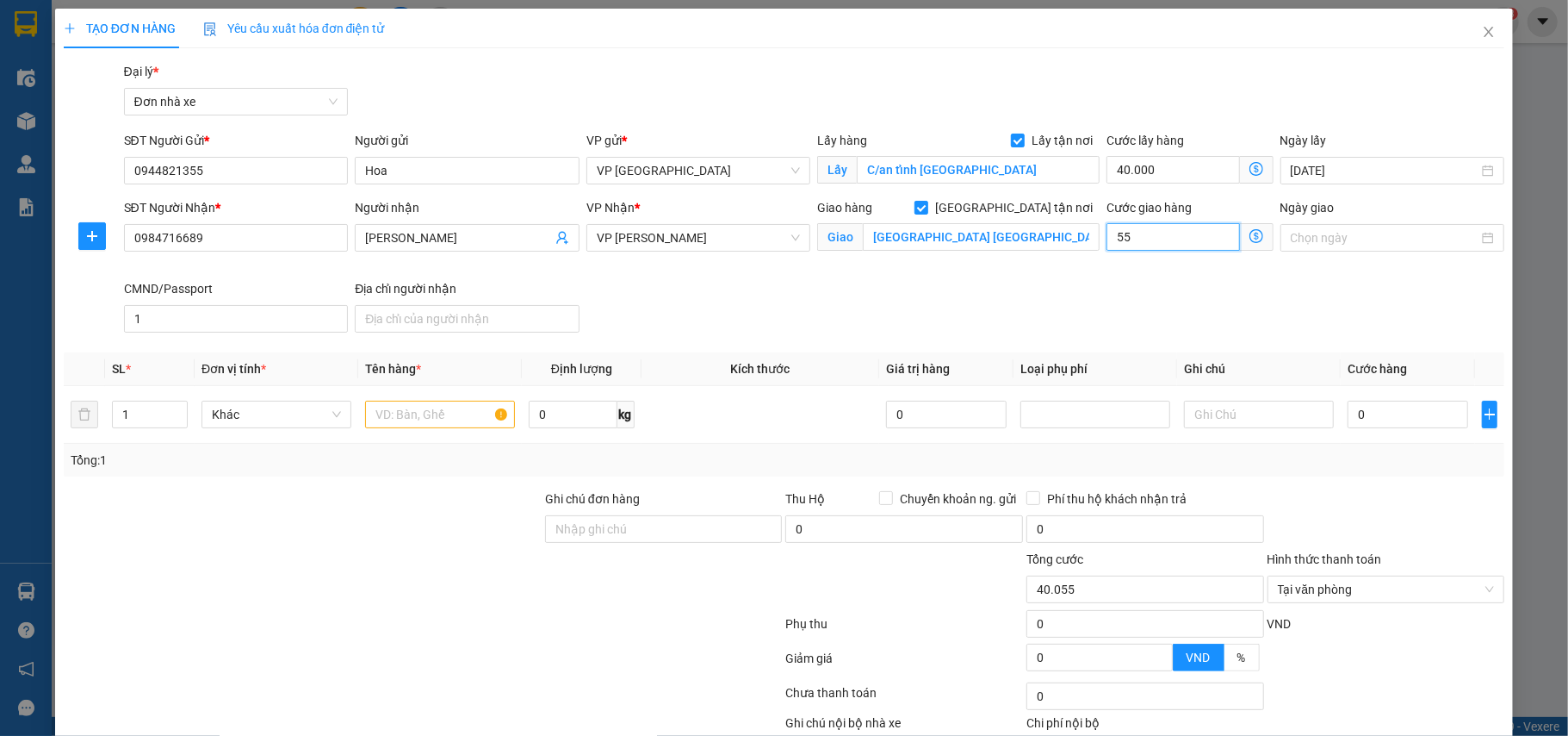
type input "40.550"
type input "5.500"
type input "45.500"
type input "55.000"
type input "95.000"
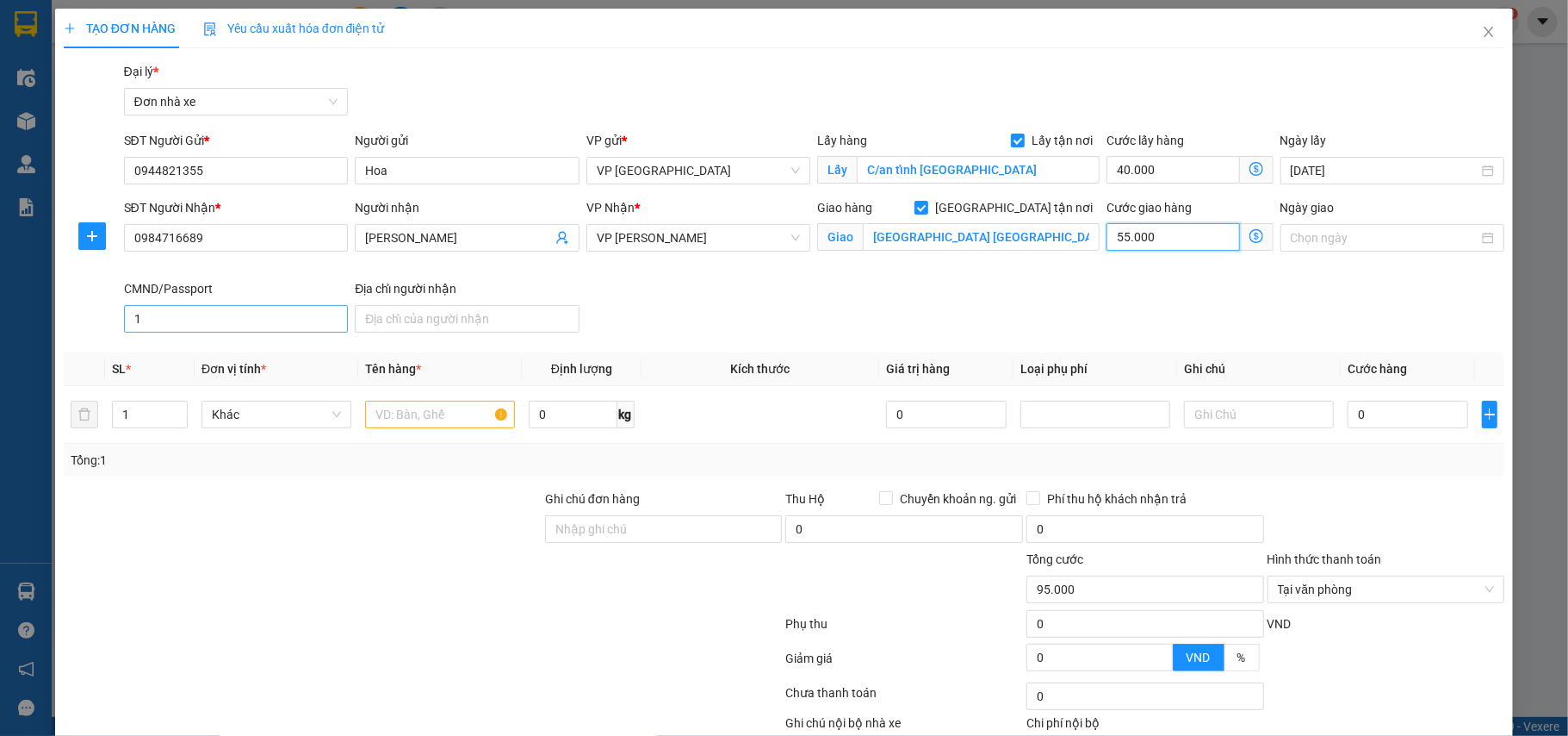
type input "55.000"
drag, startPoint x: 172, startPoint y: 324, endPoint x: 163, endPoint y: 324, distance: 9.0
click at [171, 324] on input "1" at bounding box center [236, 319] width 225 height 27
type input "123"
click at [601, 539] on input "Ghi chú đơn hàng" at bounding box center [664, 528] width 237 height 27
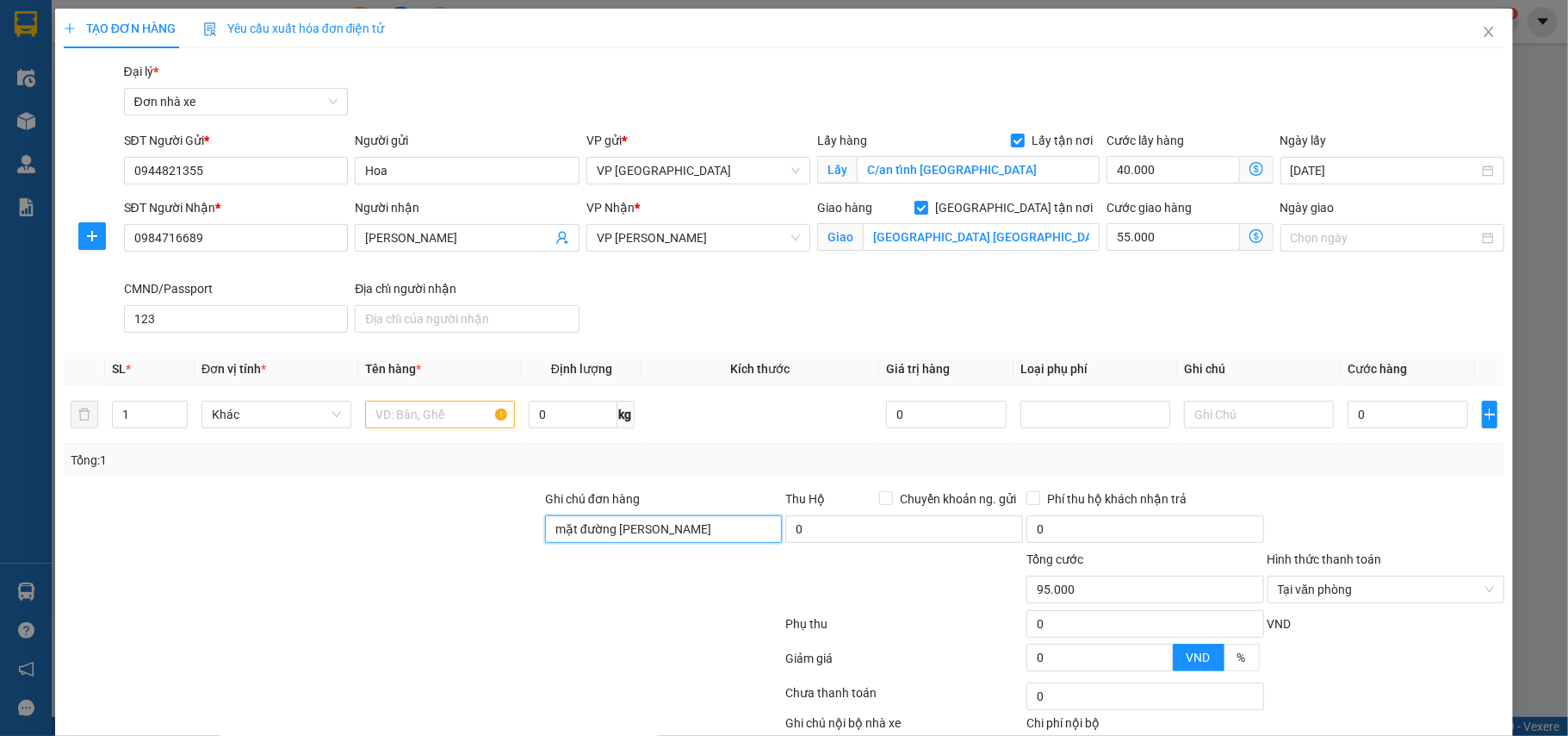
type input "mặt đường [PERSON_NAME]"
click at [453, 419] on input "text" at bounding box center [440, 414] width 150 height 27
type input "Hộ chiếu"
click at [1361, 424] on input "0" at bounding box center [1408, 414] width 120 height 27
type input "2"
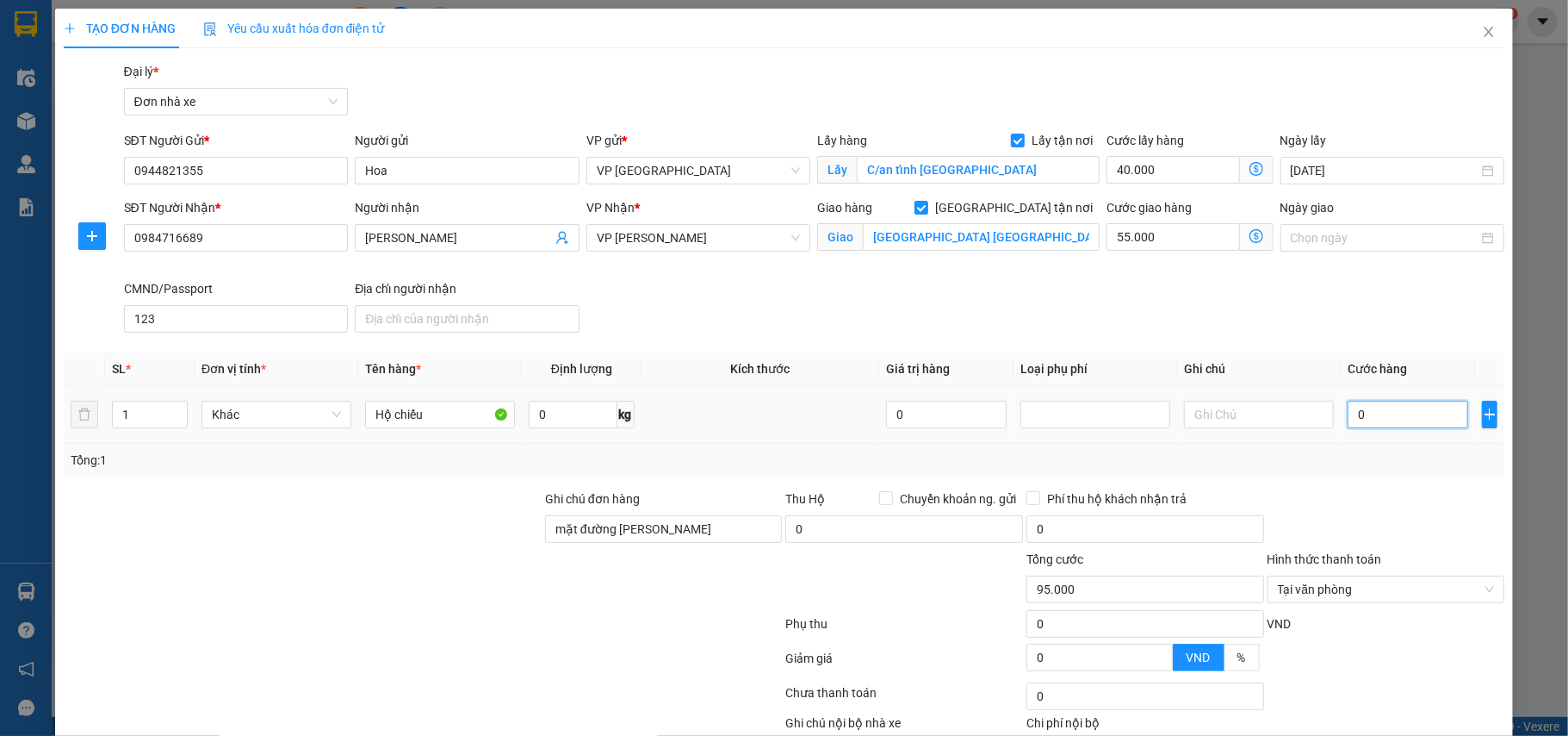
type input "95.002"
type input "20"
type input "95.020"
type input "200"
type input "95.200"
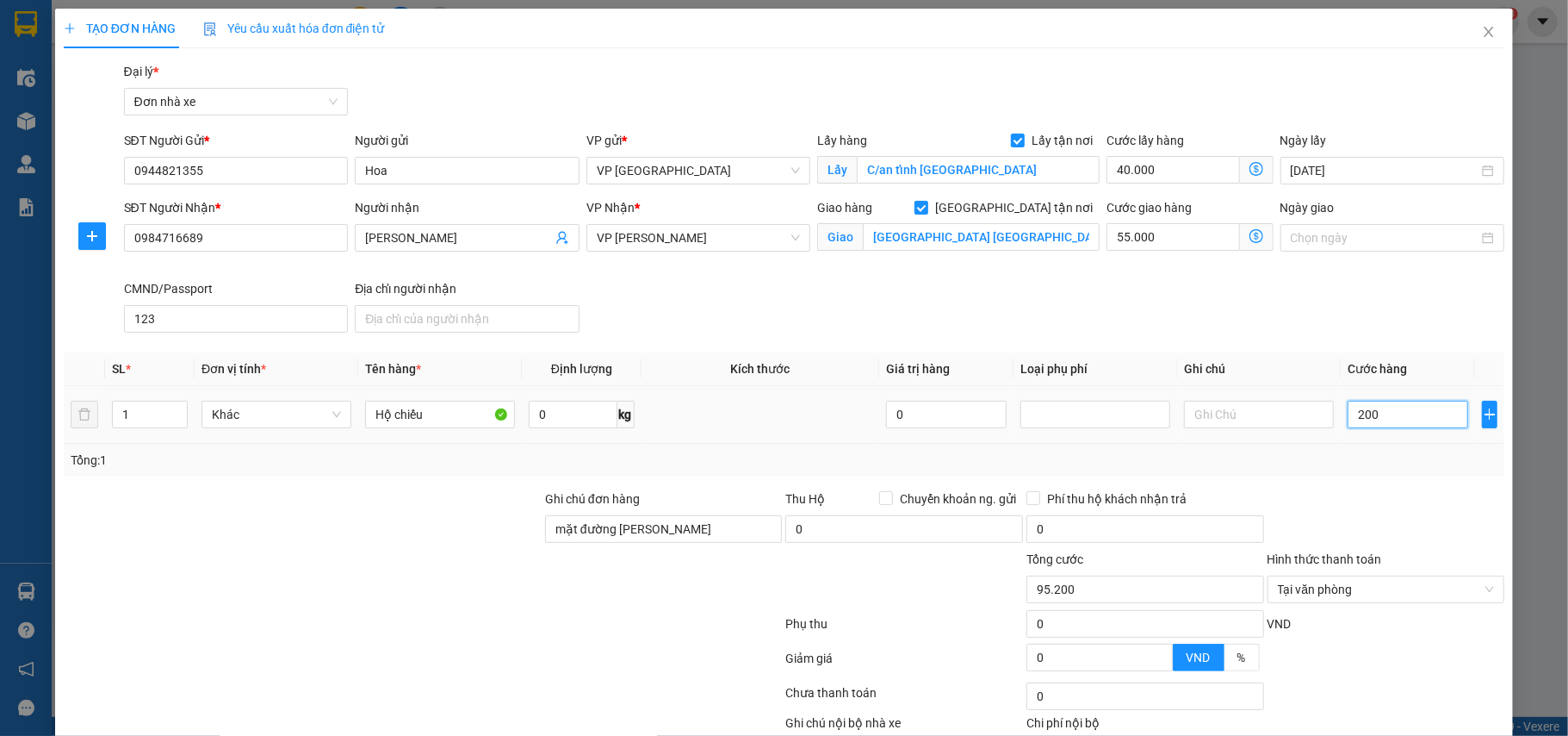
type input "2.000"
type input "97.000"
type input "20.000"
type input "115.000"
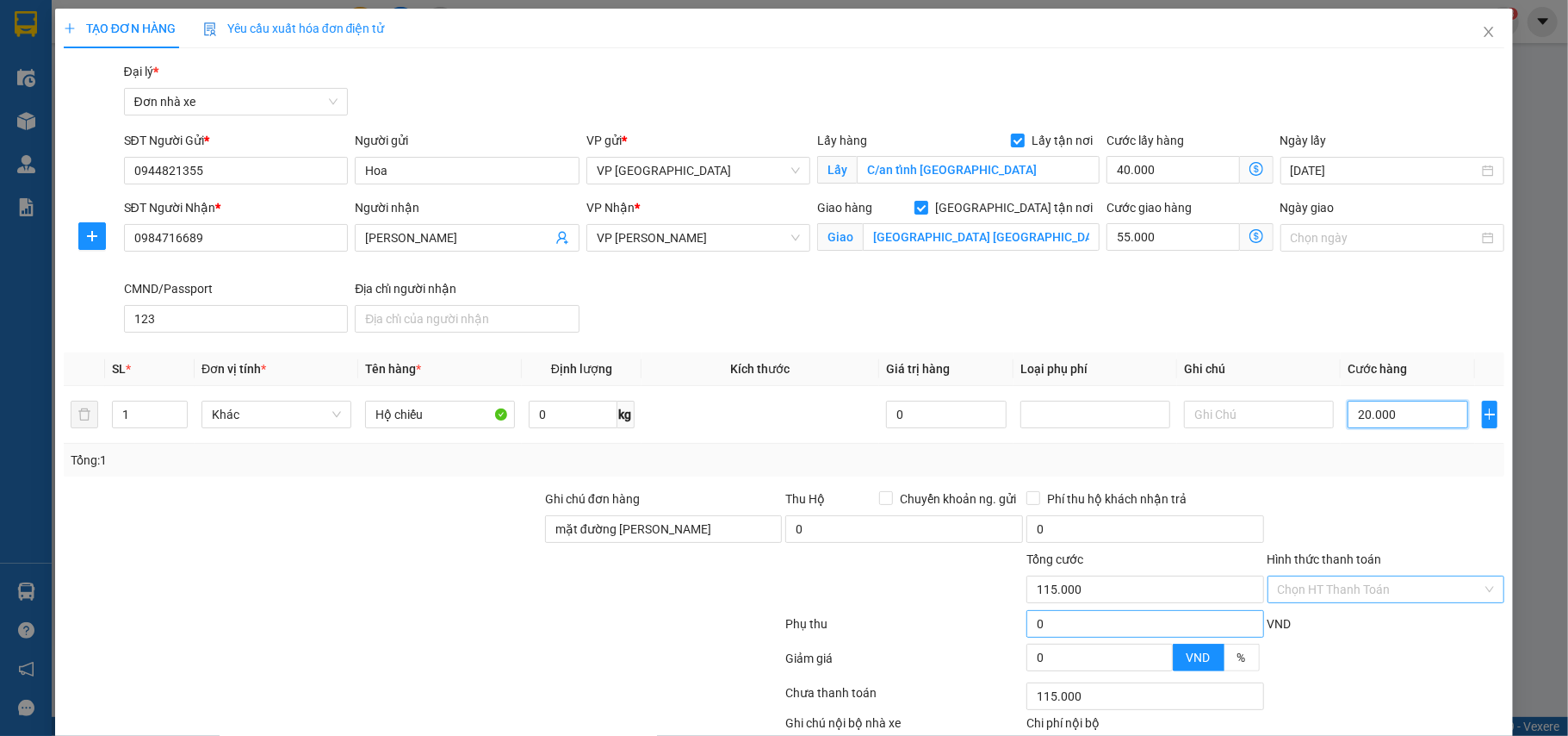
scroll to position [109, 0]
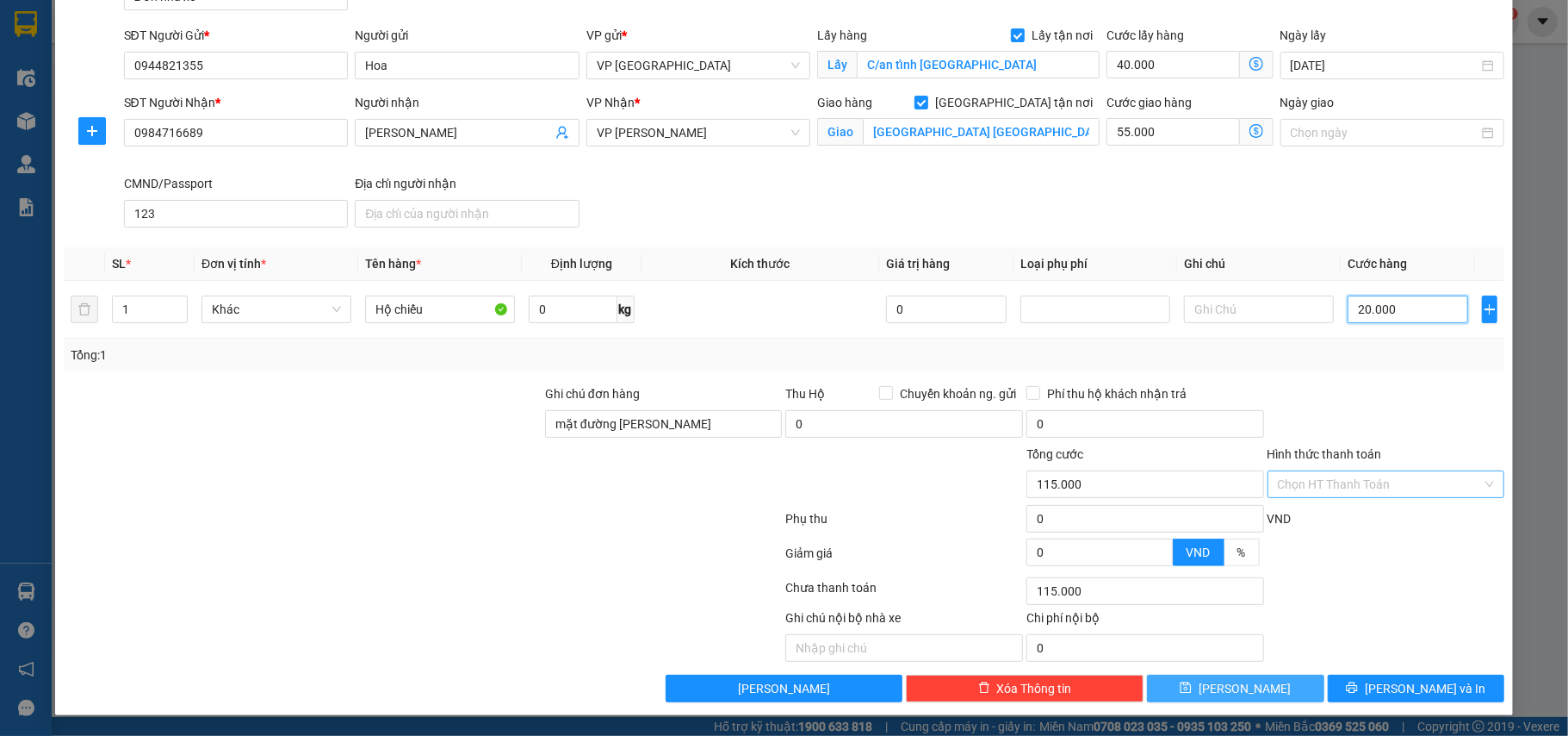
type input "20.000"
click at [1235, 688] on span "[PERSON_NAME]" at bounding box center [1244, 688] width 92 height 19
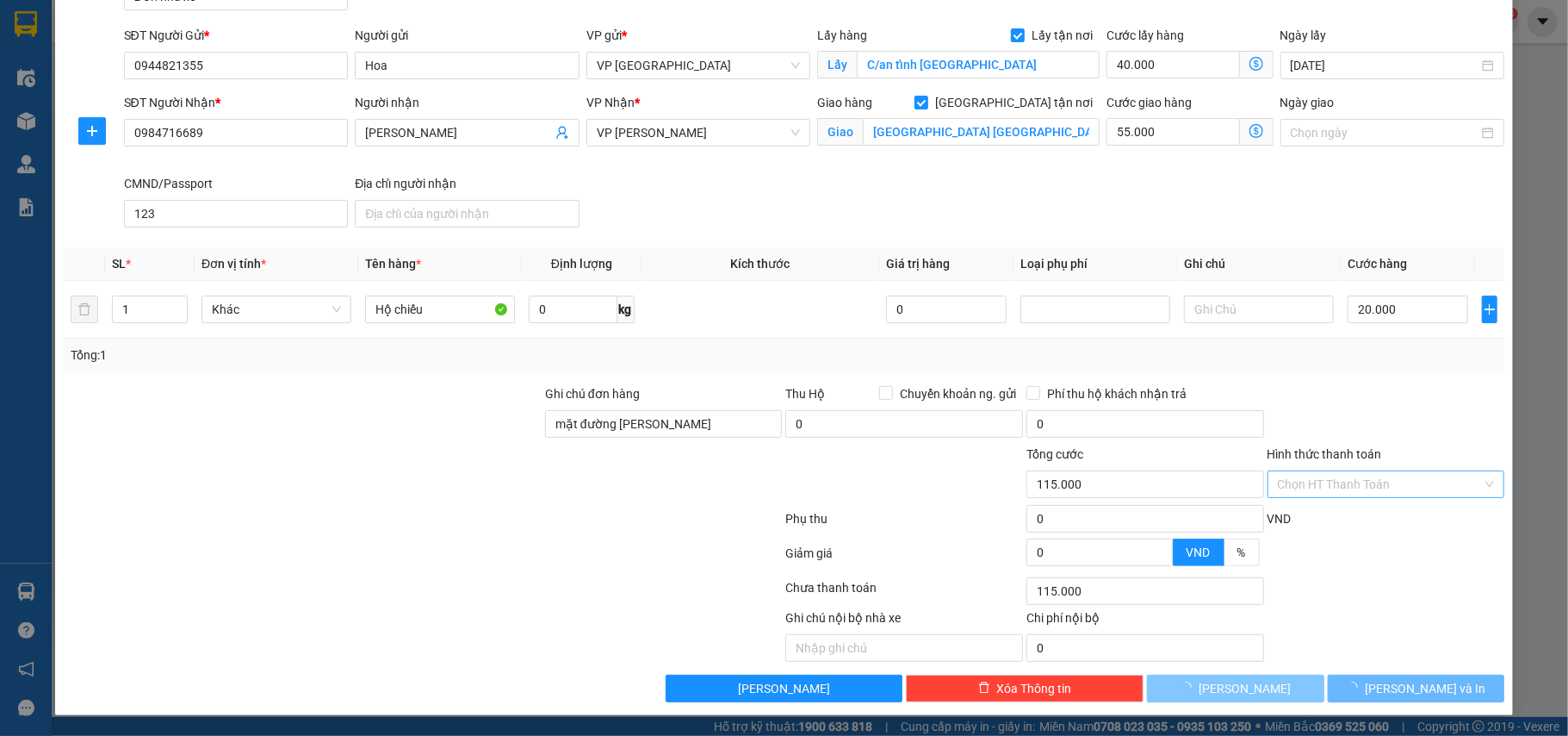
checkbox input "false"
type input "0"
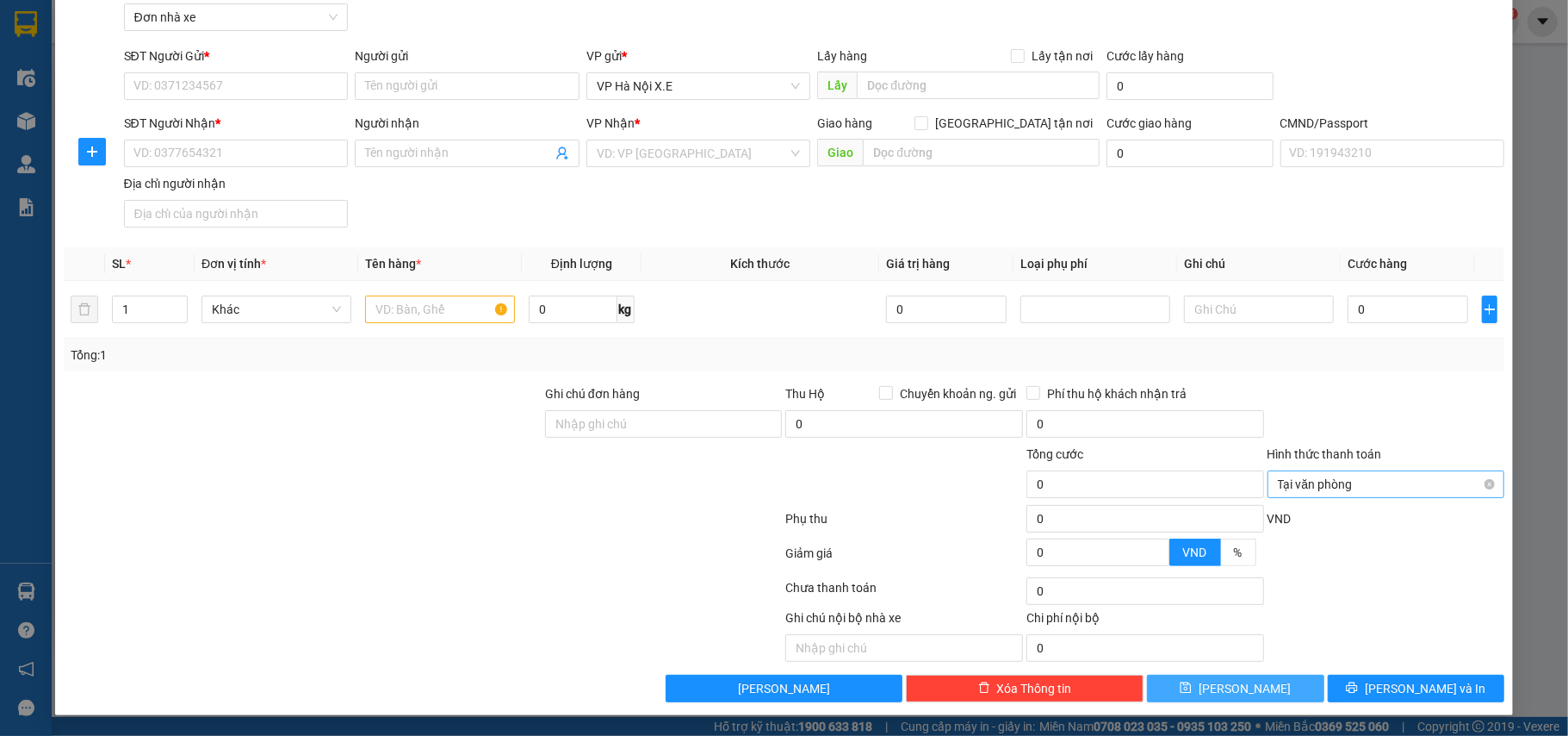
scroll to position [0, 0]
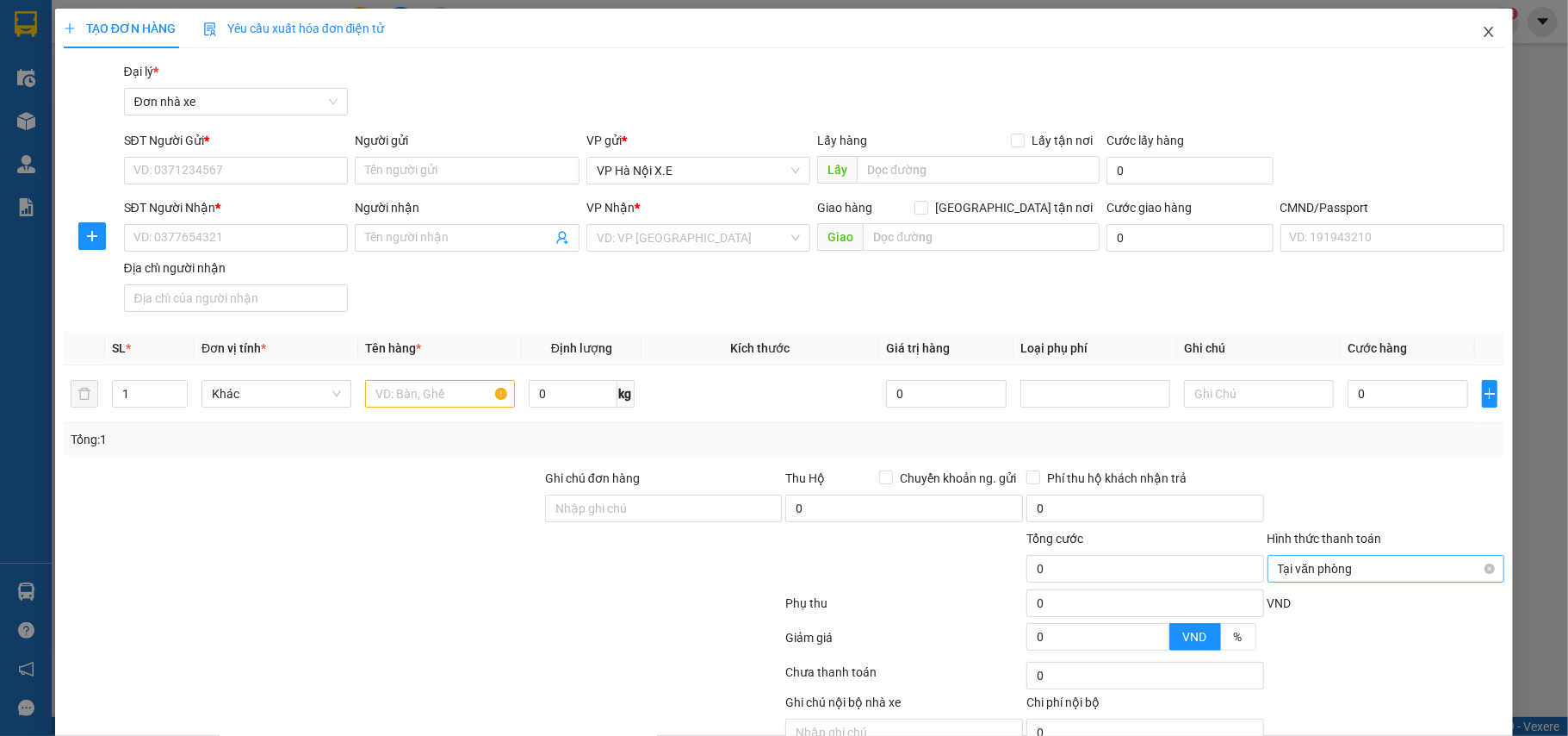
click at [1465, 33] on span "Close" at bounding box center [1490, 33] width 48 height 48
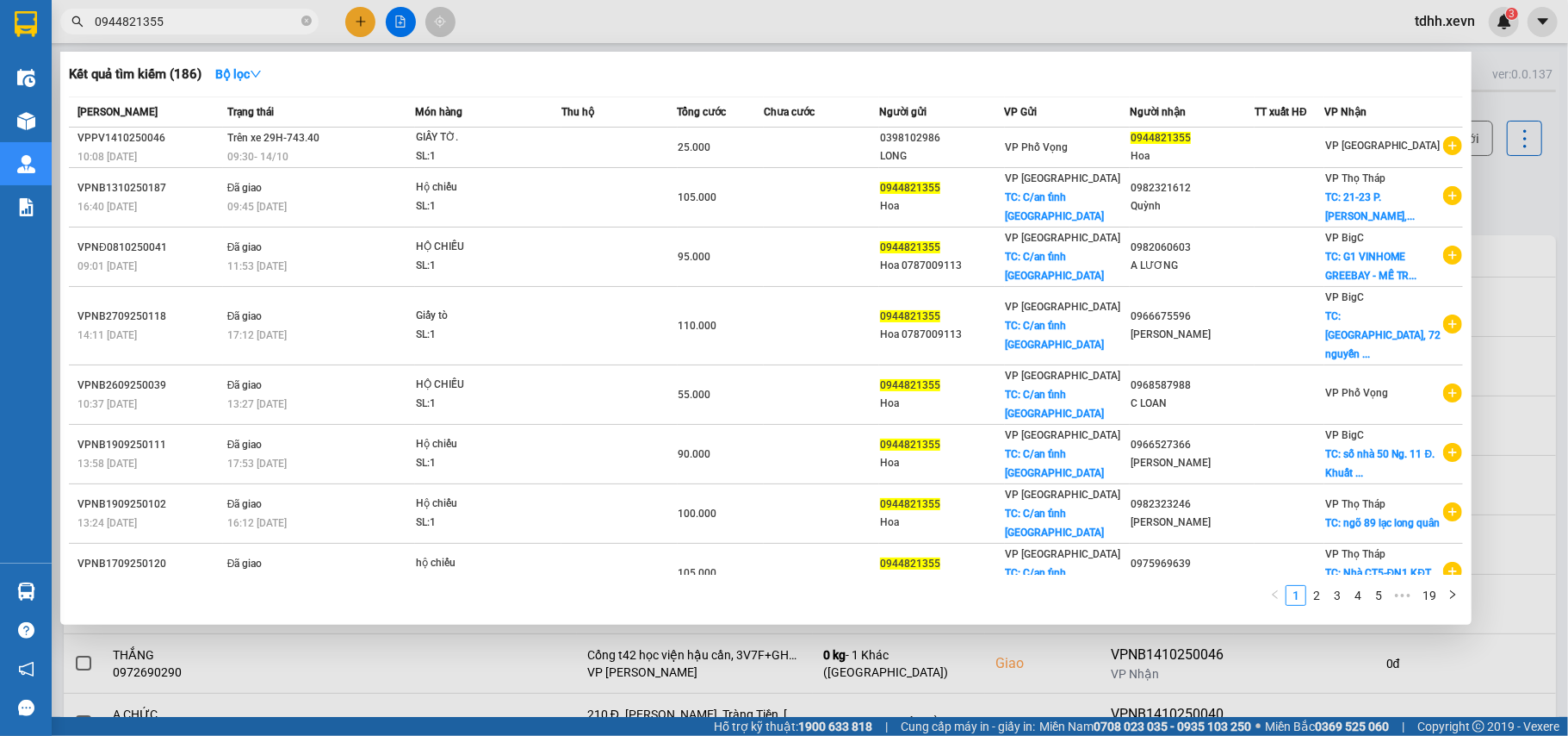
drag, startPoint x: 174, startPoint y: 21, endPoint x: 24, endPoint y: 24, distance: 150.0
click at [24, 24] on section "Kết quả tìm kiếm ( 186 ) Bộ lọc Mã ĐH Trạng thái Món hàng Thu hộ Tổng cước Chưa…" at bounding box center [784, 368] width 1568 height 736
paste input "395262456"
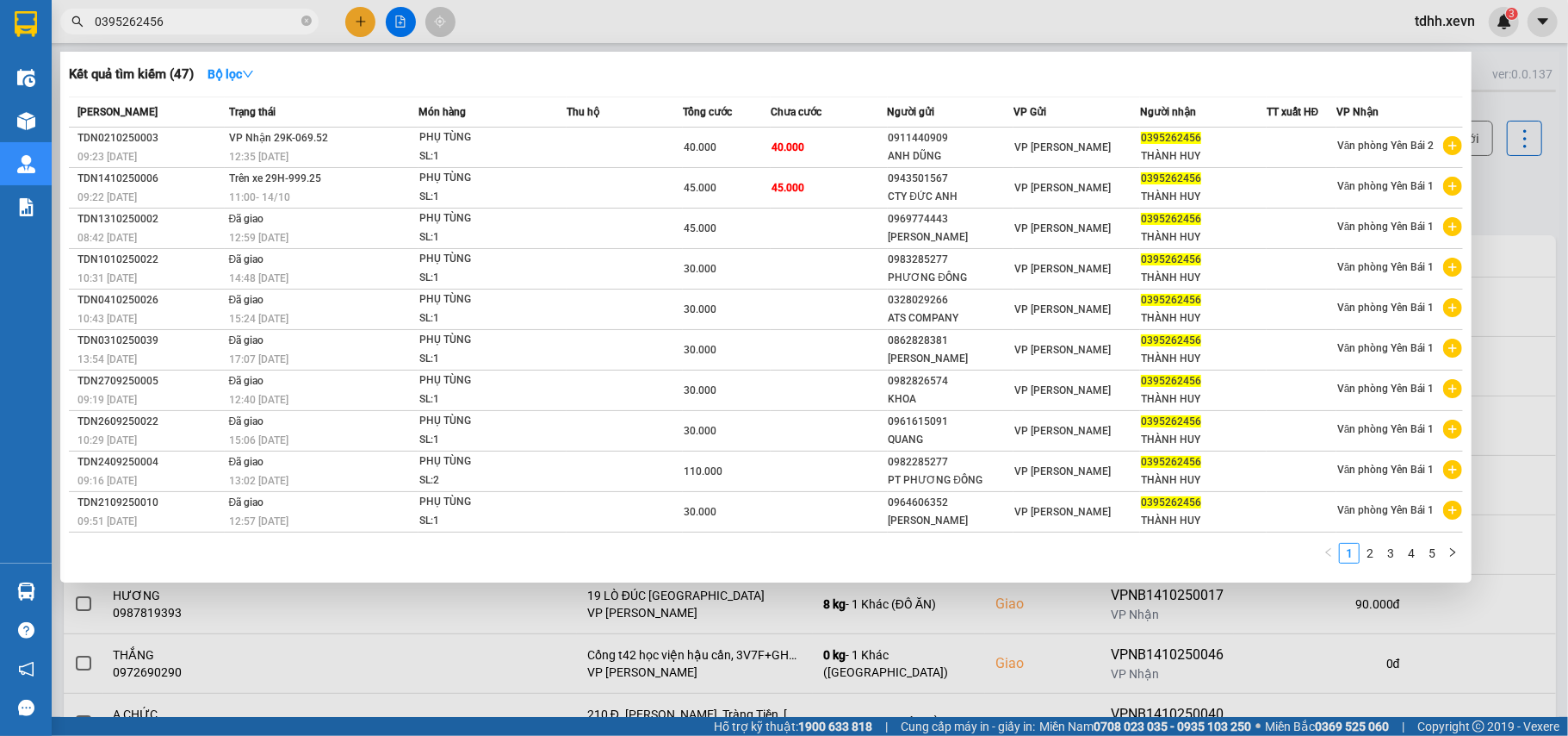
drag, startPoint x: 159, startPoint y: 21, endPoint x: 73, endPoint y: 48, distance: 90.1
click at [73, 37] on div "Kết quả tìm kiếm ( 47 ) Bộ lọc Mã ĐH Trạng thái Món hàng Thu hộ Tổng cước Chưa …" at bounding box center [168, 21] width 336 height 30
paste input "888516682"
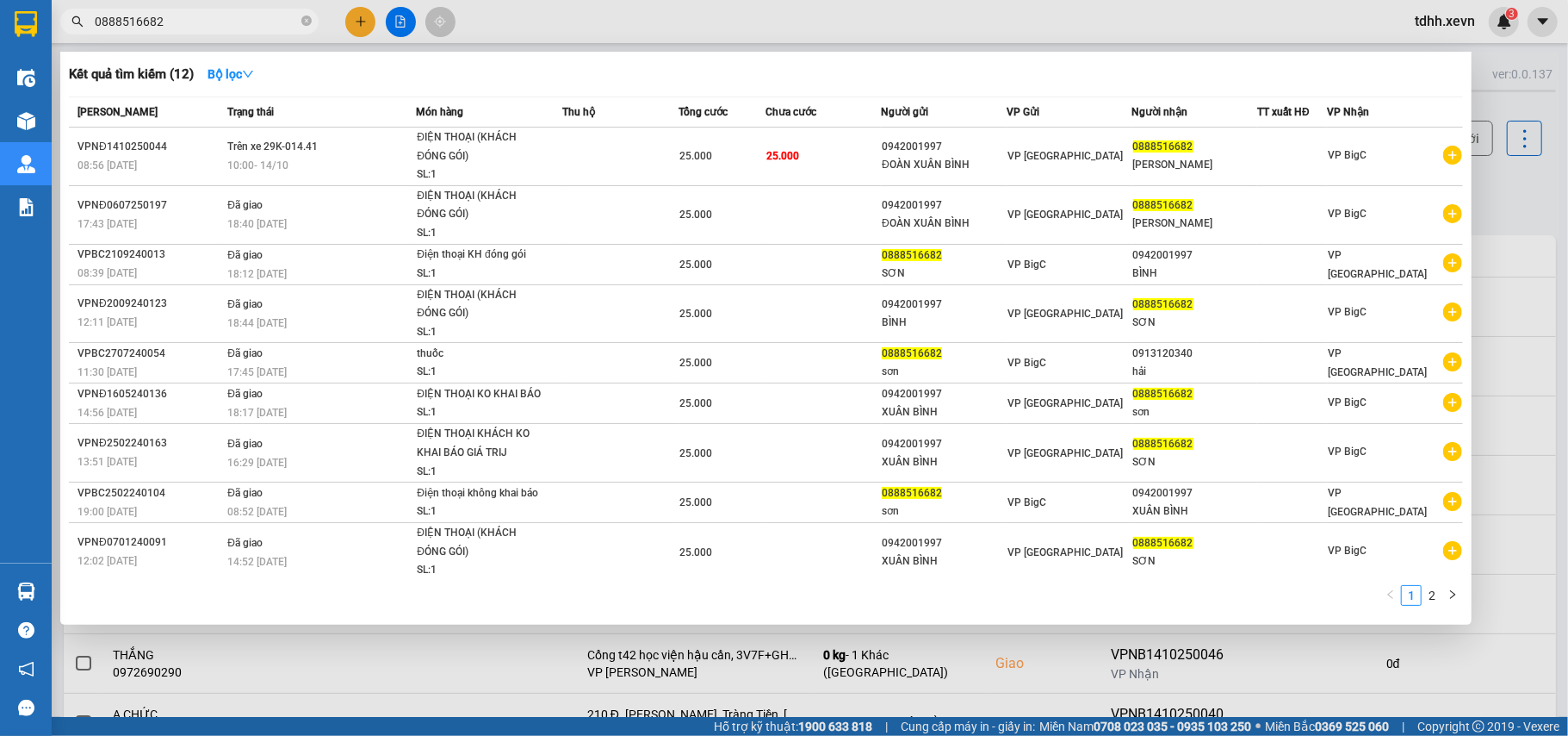
drag, startPoint x: 167, startPoint y: 19, endPoint x: 80, endPoint y: 24, distance: 87.1
click at [80, 24] on div "0888516682" at bounding box center [168, 21] width 336 height 26
paste input "931655988"
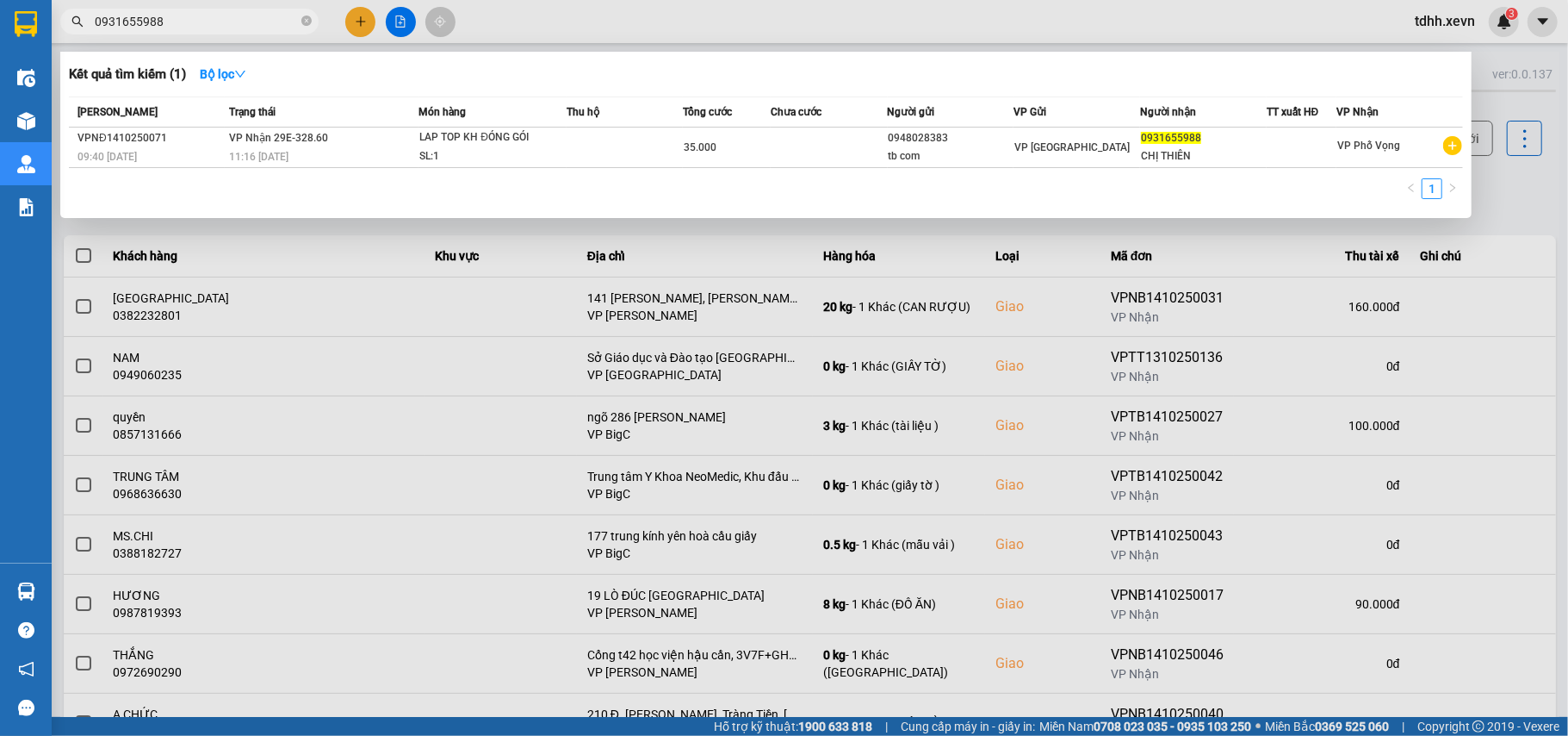
drag, startPoint x: 1507, startPoint y: 206, endPoint x: 1475, endPoint y: 202, distance: 32.2
click at [1504, 206] on div at bounding box center [784, 368] width 1568 height 736
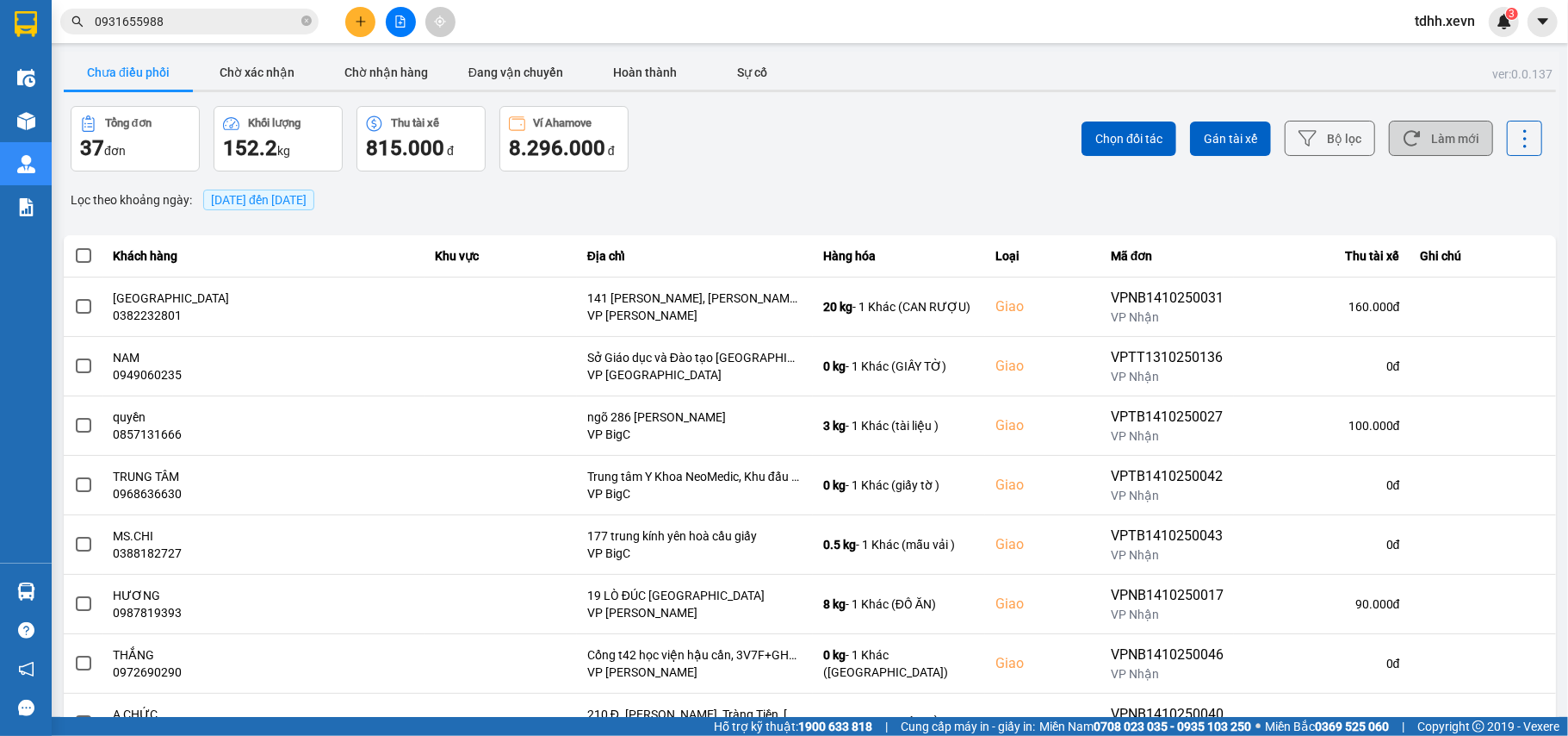
click at [1427, 143] on button "Làm mới" at bounding box center [1442, 138] width 105 height 35
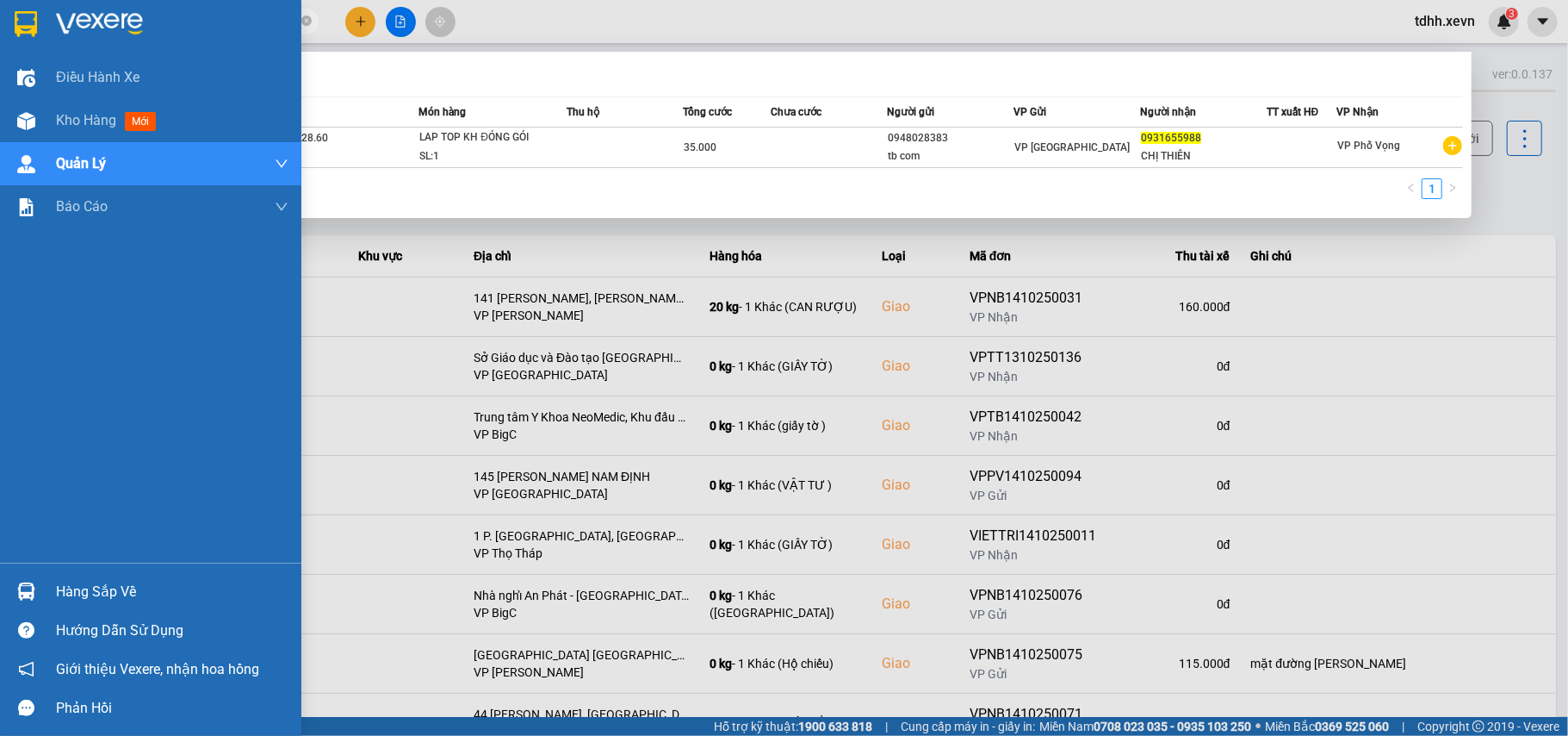
drag, startPoint x: 162, startPoint y: 21, endPoint x: 39, endPoint y: 33, distance: 123.6
click at [39, 33] on section "Kết quả tìm kiếm ( 1 ) Bộ lọc Mã ĐH Trạng thái Món hàng Thu hộ Tổng cước Chưa c…" at bounding box center [784, 368] width 1568 height 736
paste input "77499982"
drag, startPoint x: 187, startPoint y: 20, endPoint x: 50, endPoint y: 21, distance: 137.0
click at [50, 21] on section "Kết quả tìm kiếm ( 1 ) Bộ lọc Mã ĐH Trạng thái Món hàng Thu hộ Tổng cước Chưa c…" at bounding box center [784, 368] width 1568 height 736
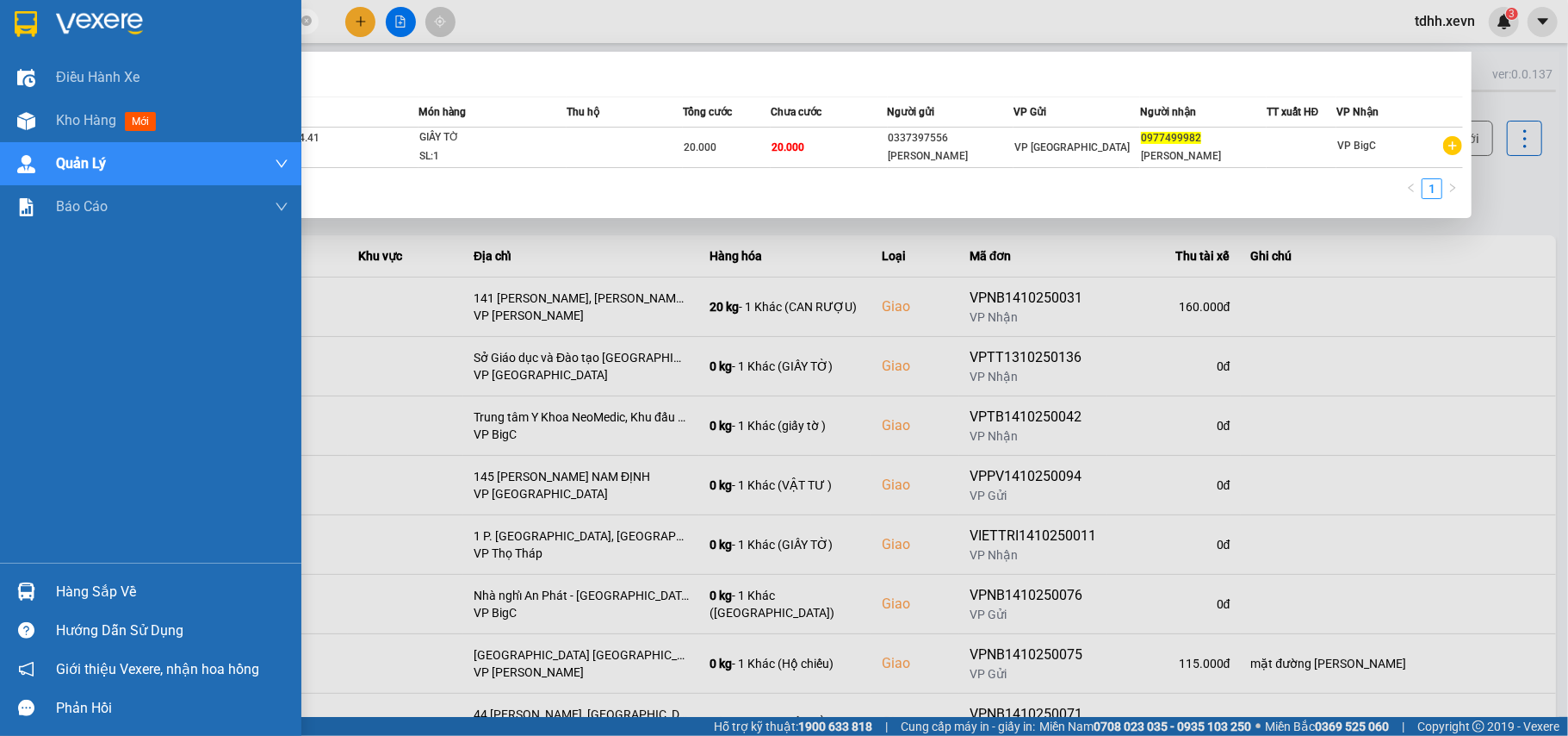
paste input "396170160"
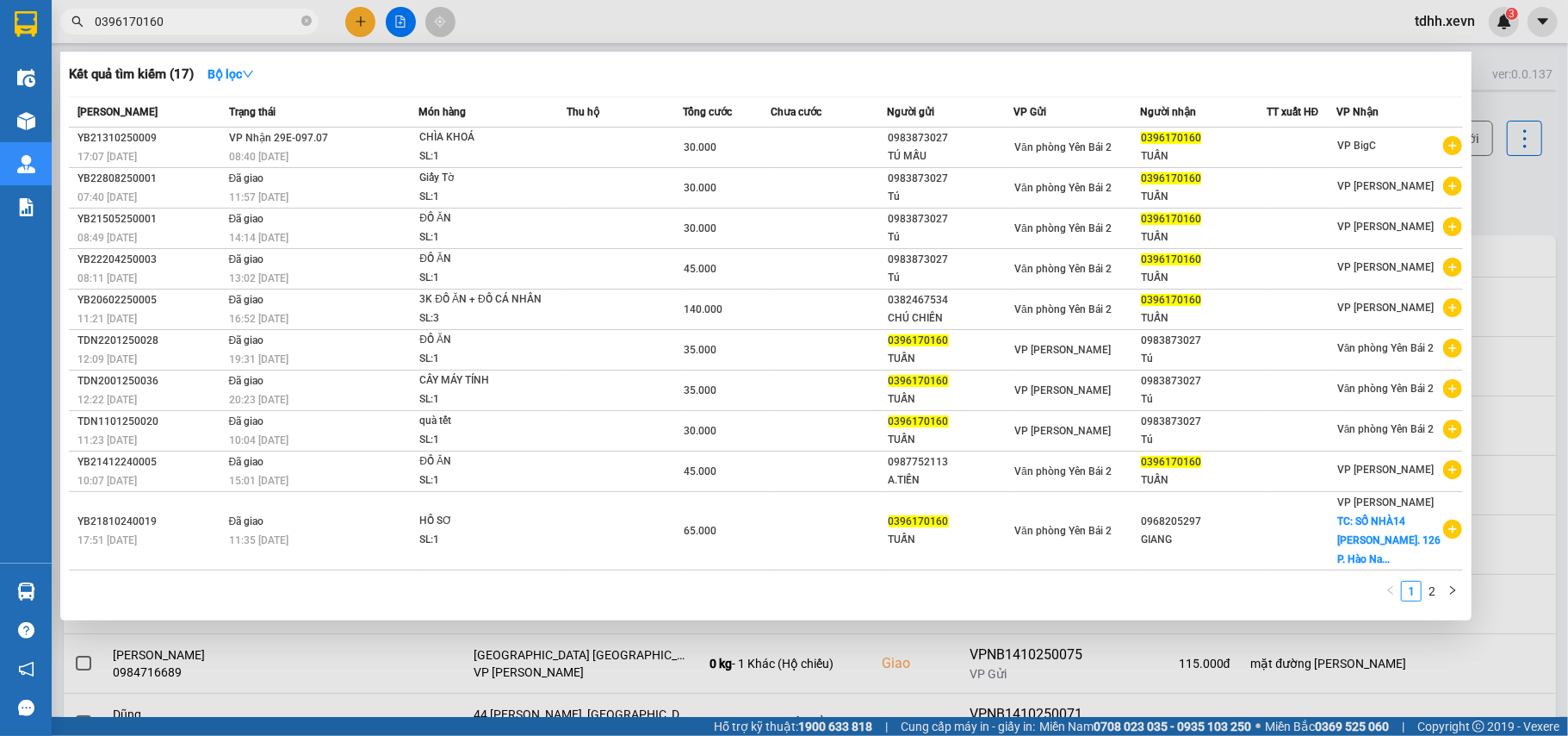
type input "0396170160"
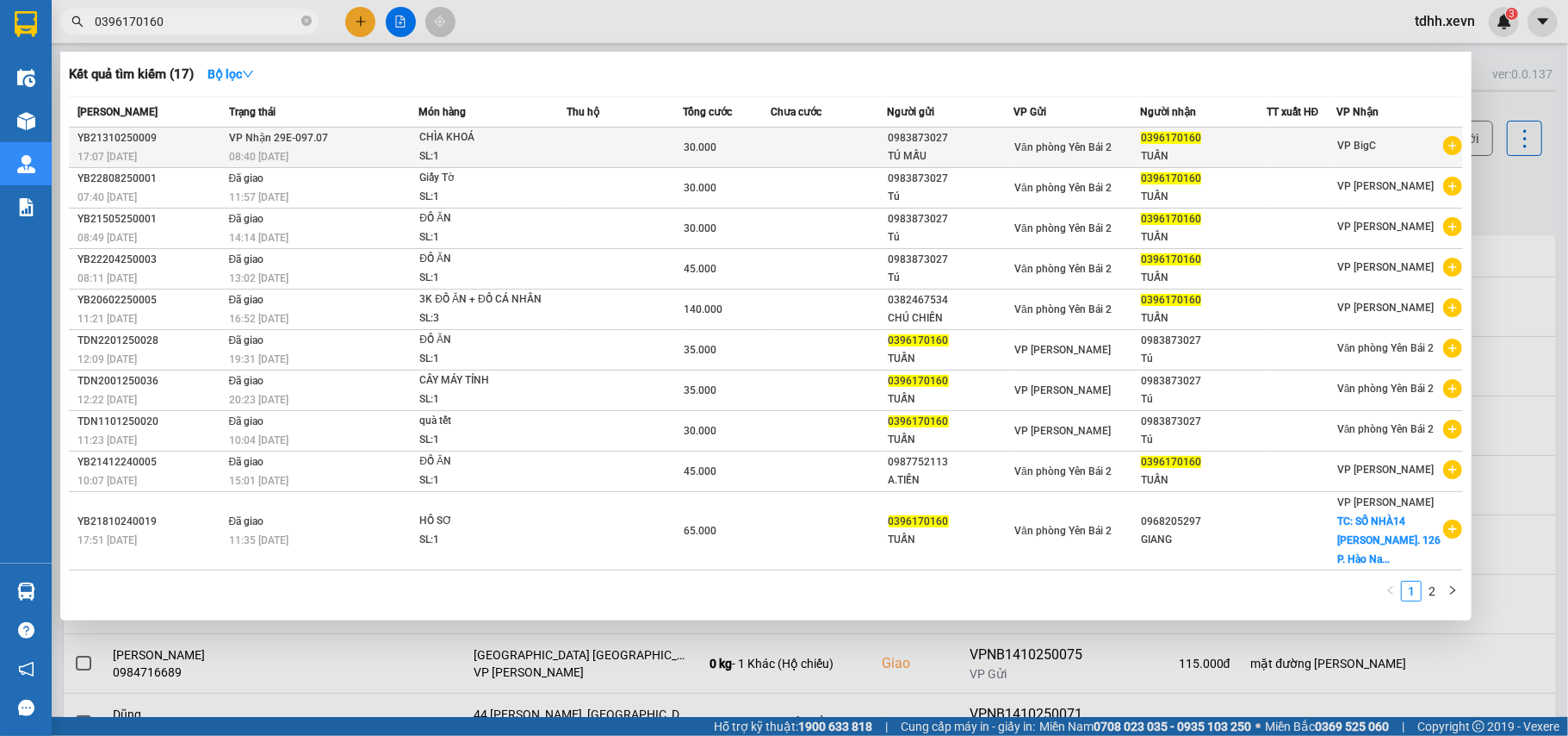
click at [869, 142] on td at bounding box center [829, 148] width 116 height 41
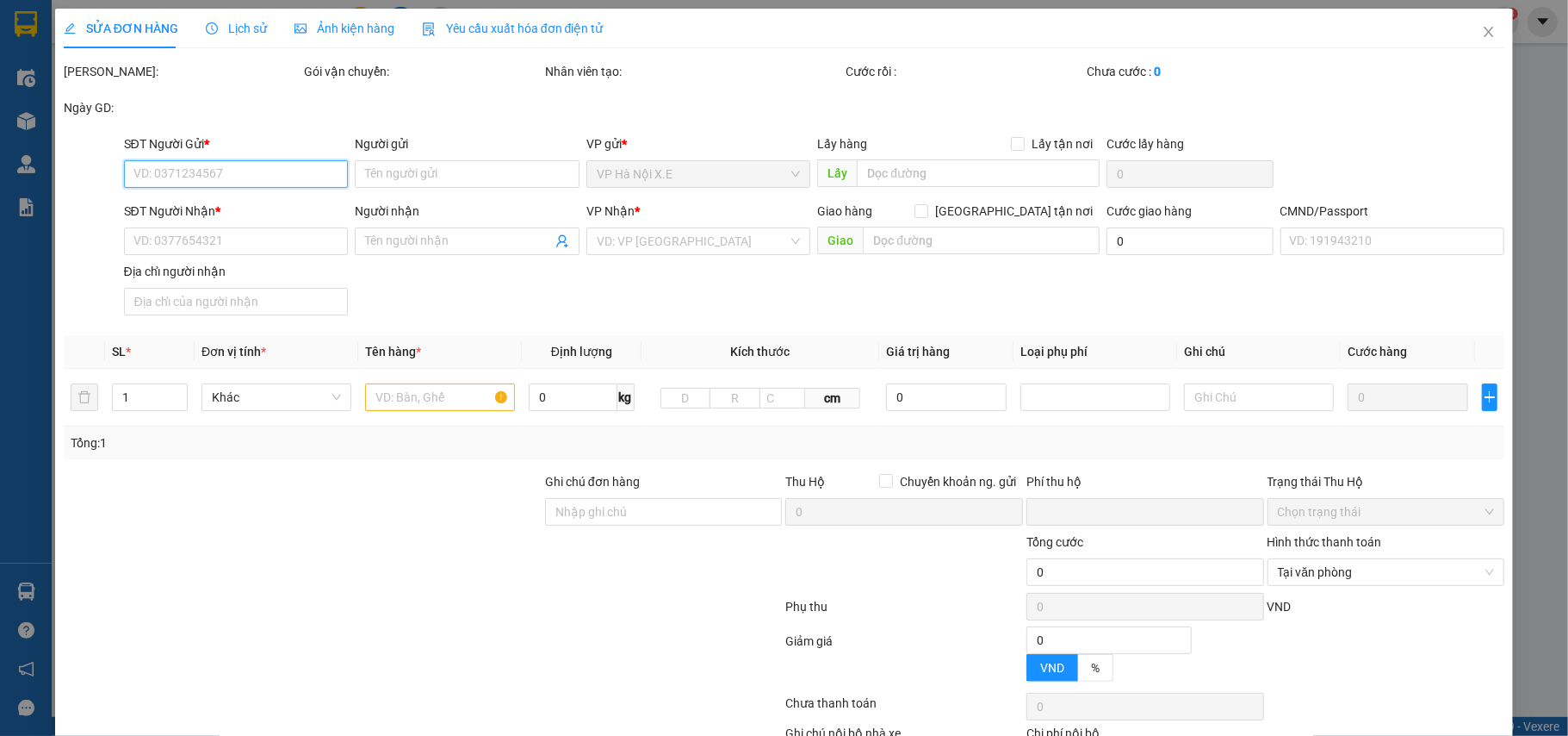
type input "0983873027"
type input "TÚ MẪU"
type input "0396170160"
type input "TUẤN"
type input "015305000594"
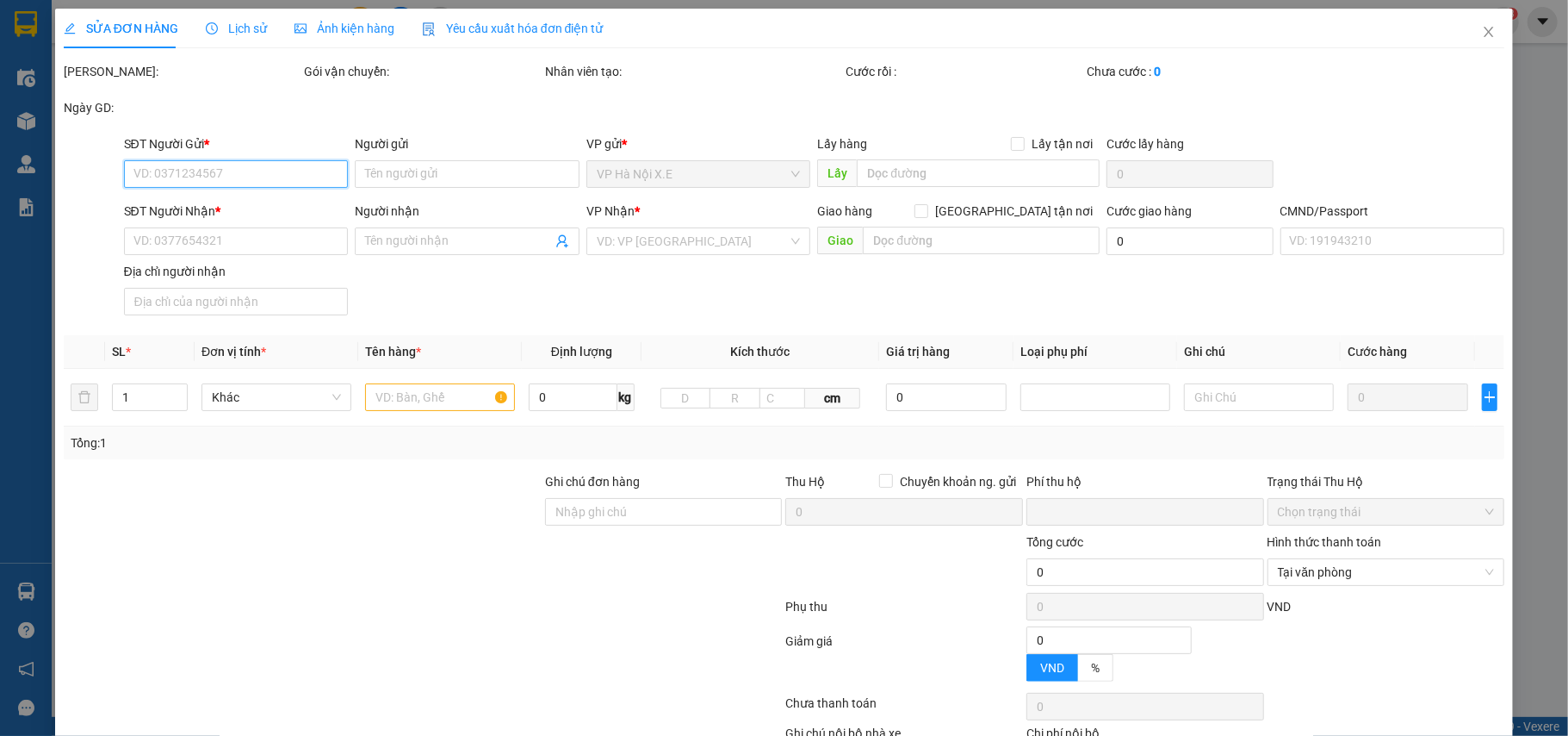
type input "0"
type input "30.000"
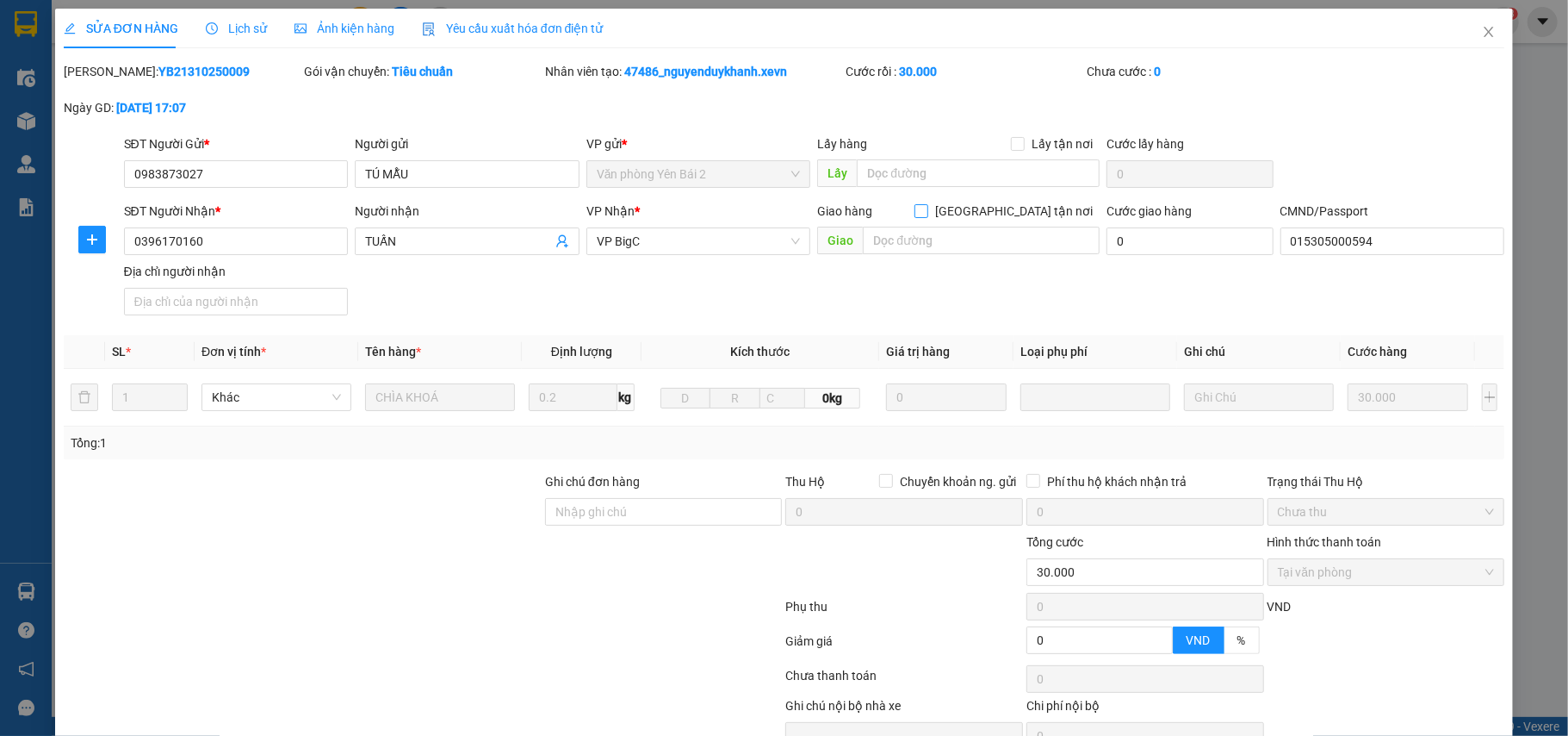
click at [926, 208] on input "[GEOGRAPHIC_DATA] tận nơi" at bounding box center [921, 210] width 12 height 12
checkbox input "true"
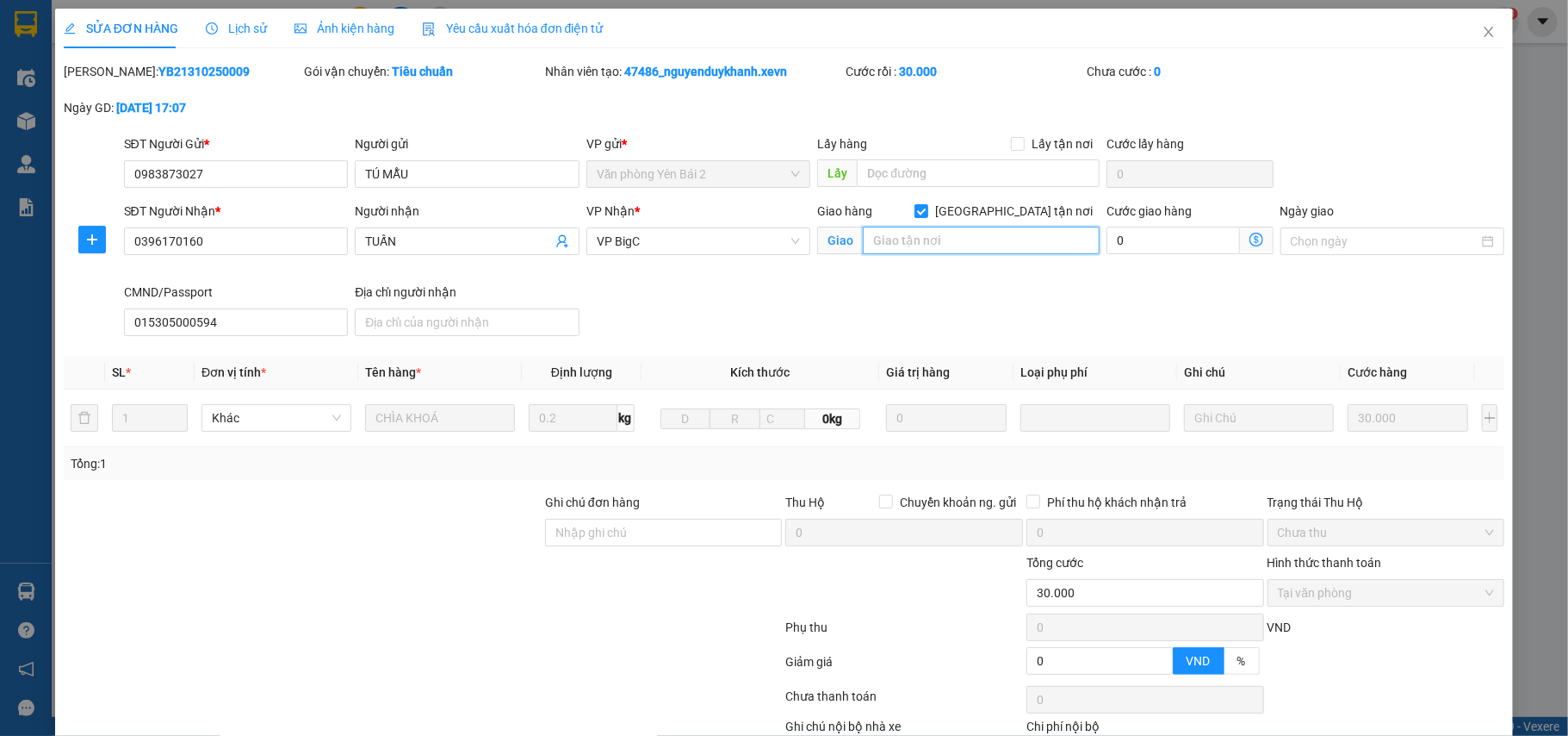
click at [952, 238] on input "text" at bounding box center [982, 240] width 236 height 27
type input "42 hẻm 2 ngách"
click at [1475, 25] on span "Close" at bounding box center [1490, 33] width 48 height 48
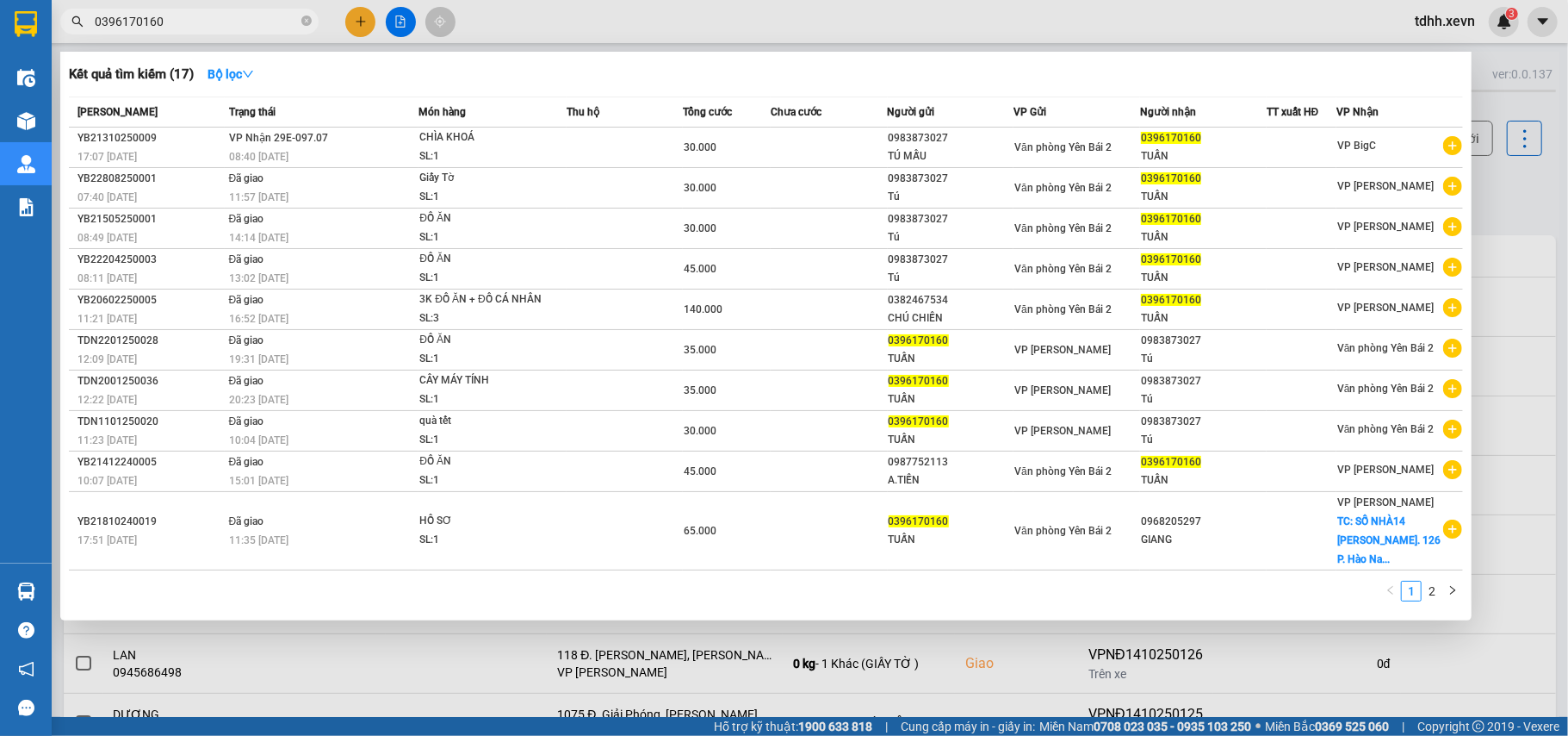
drag, startPoint x: 164, startPoint y: 26, endPoint x: 97, endPoint y: 39, distance: 68.2
click at [97, 37] on div "Kết quả tìm kiếm ( 17 ) Bộ lọc Mã ĐH Trạng thái Món hàng Thu hộ Tổng cước Chưa …" at bounding box center [168, 21] width 336 height 30
click at [156, 21] on input "0396170160" at bounding box center [197, 21] width 204 height 19
click at [155, 19] on input "0396170160" at bounding box center [197, 21] width 204 height 19
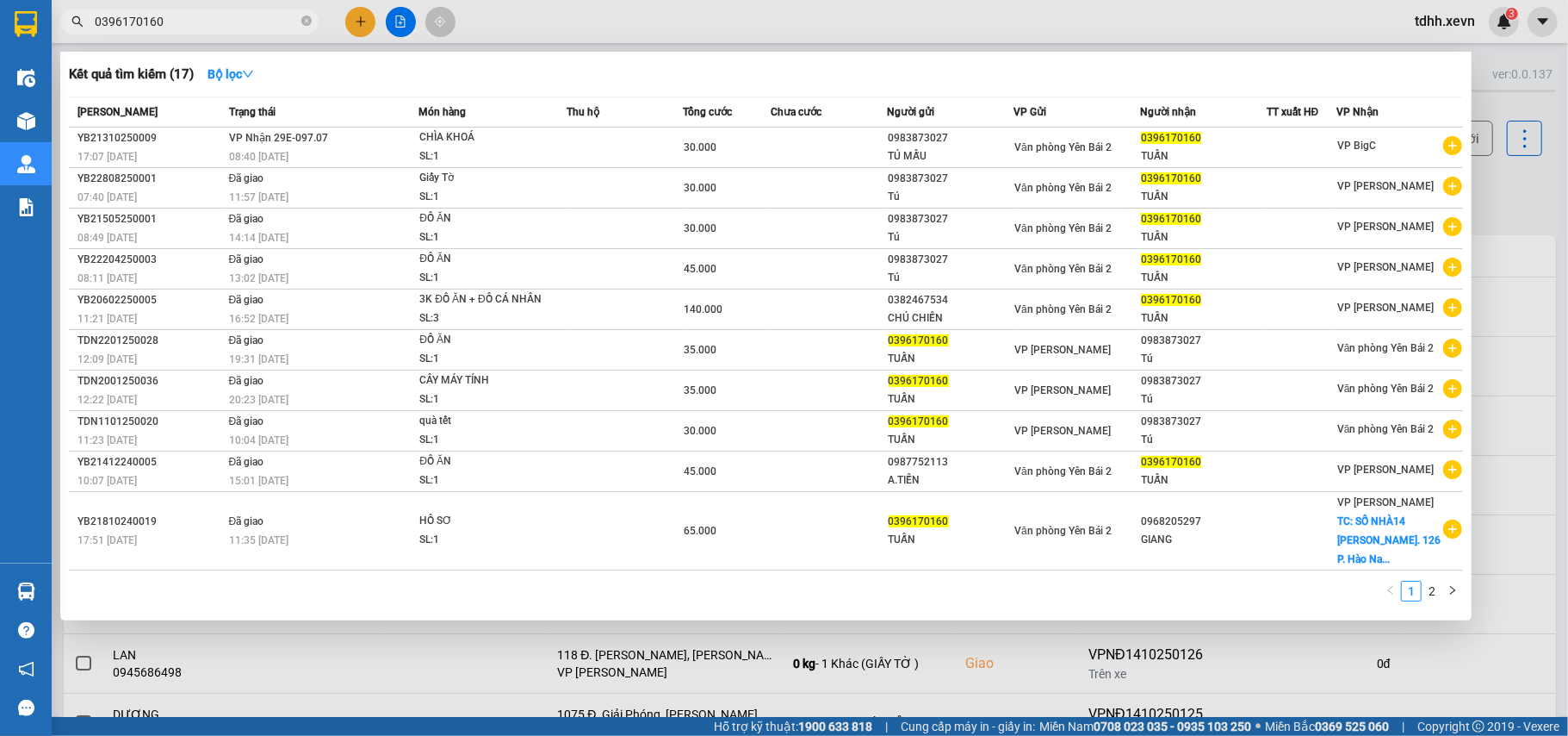
click at [155, 19] on input "0396170160" at bounding box center [197, 21] width 204 height 19
paste input "912449795"
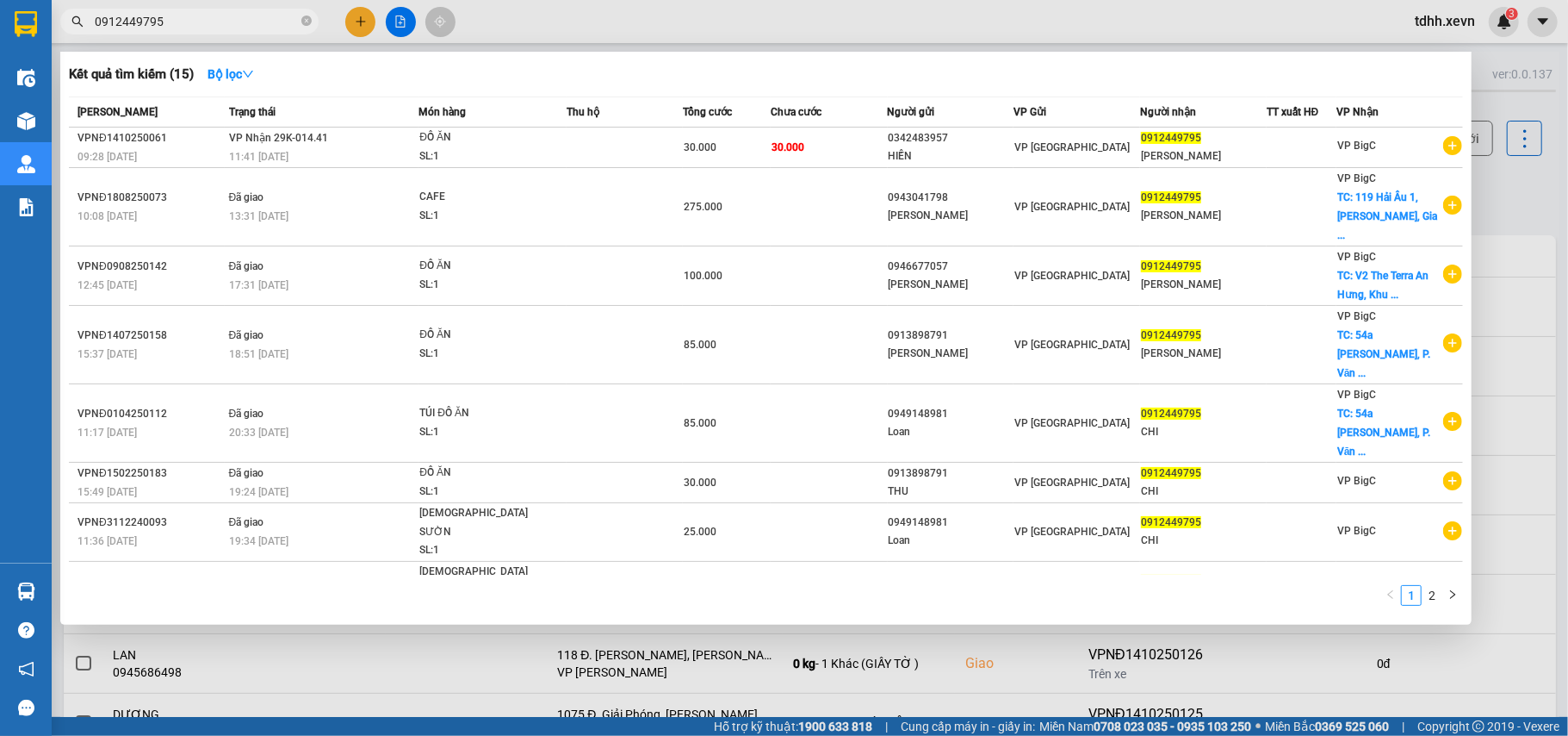
type input "0912449795"
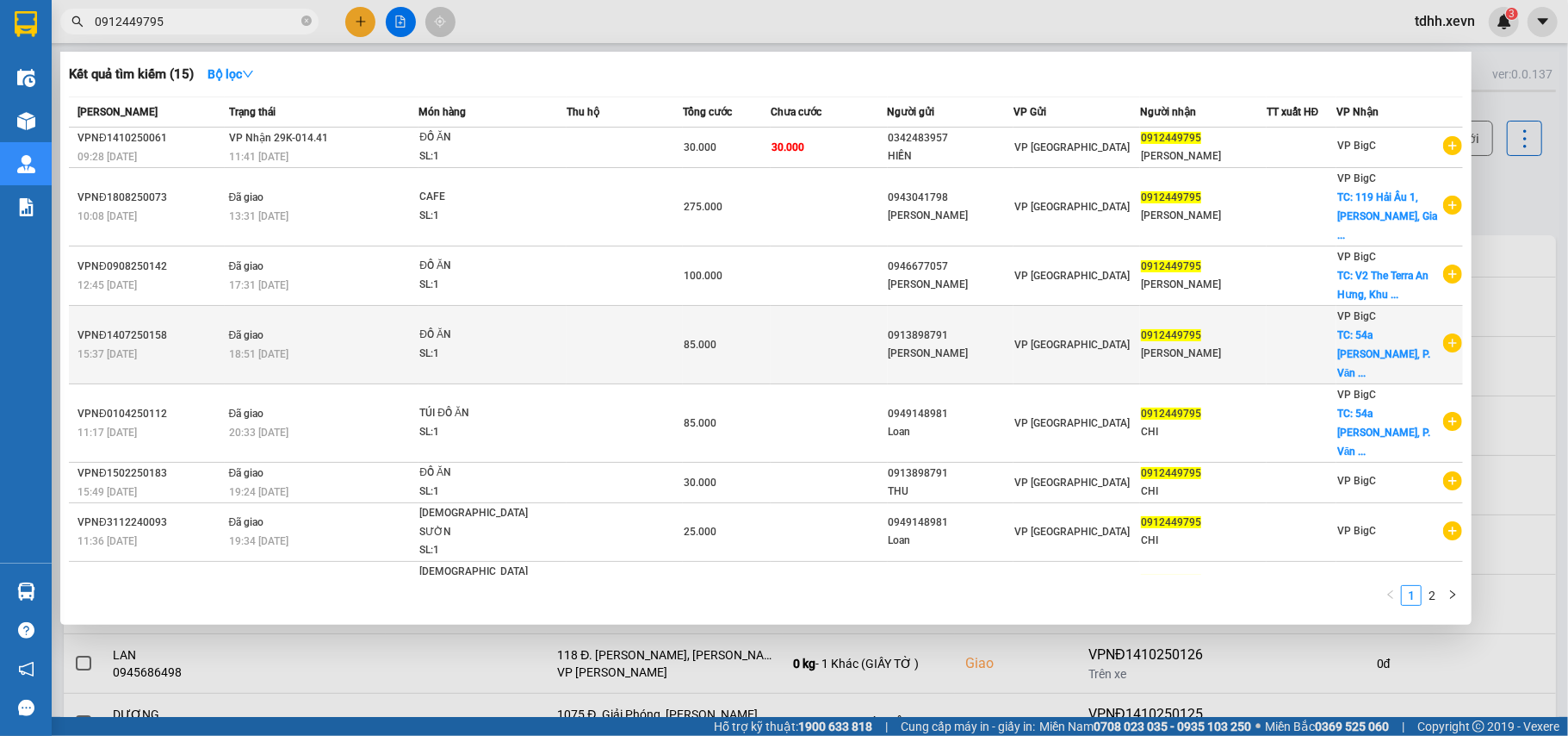
click at [1351, 329] on span "TC: 54a [PERSON_NAME], P. Văn ..." at bounding box center [1384, 354] width 93 height 50
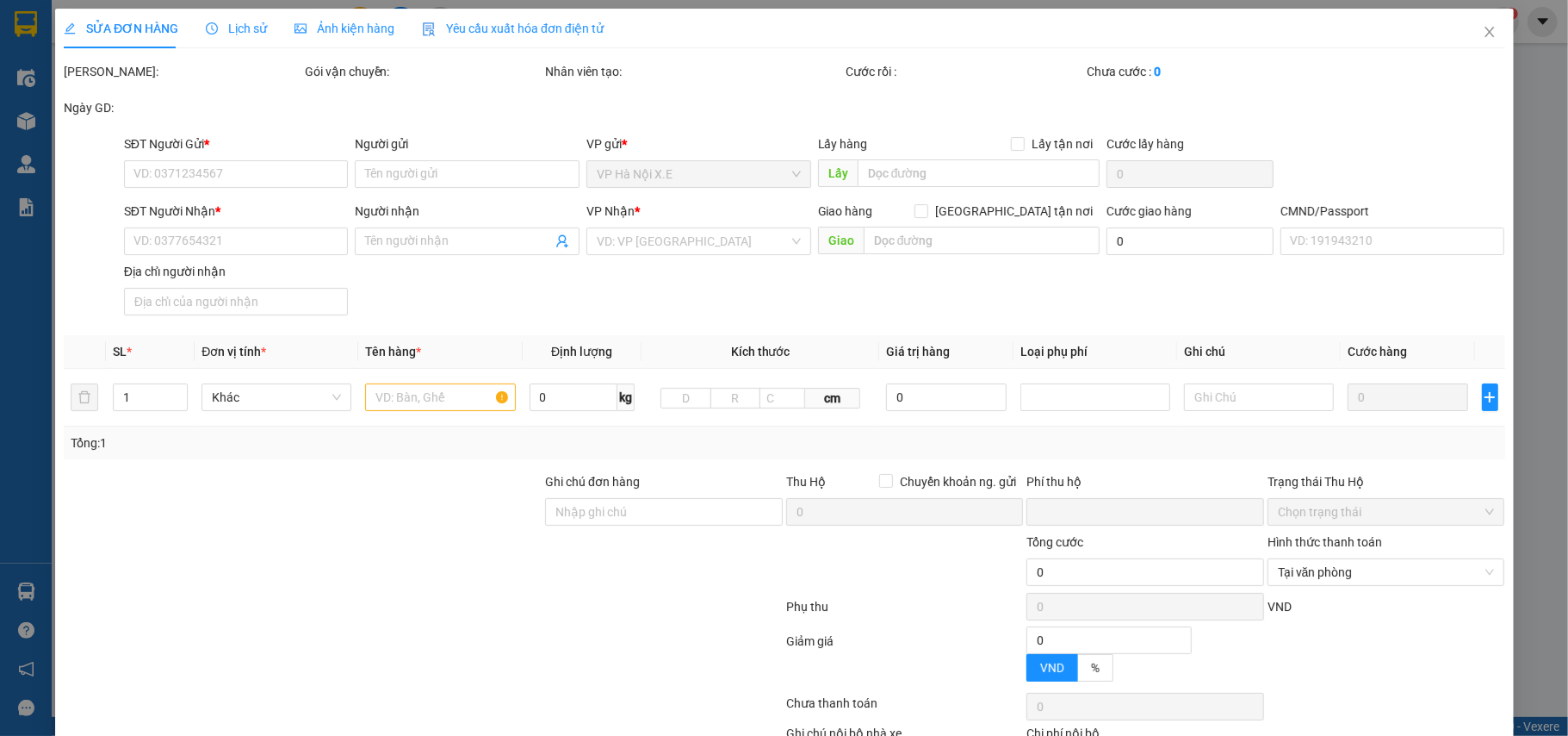
type input "0913898791"
type input "[PERSON_NAME]"
type input "0912449795"
type input "[PERSON_NAME]"
checkbox input "true"
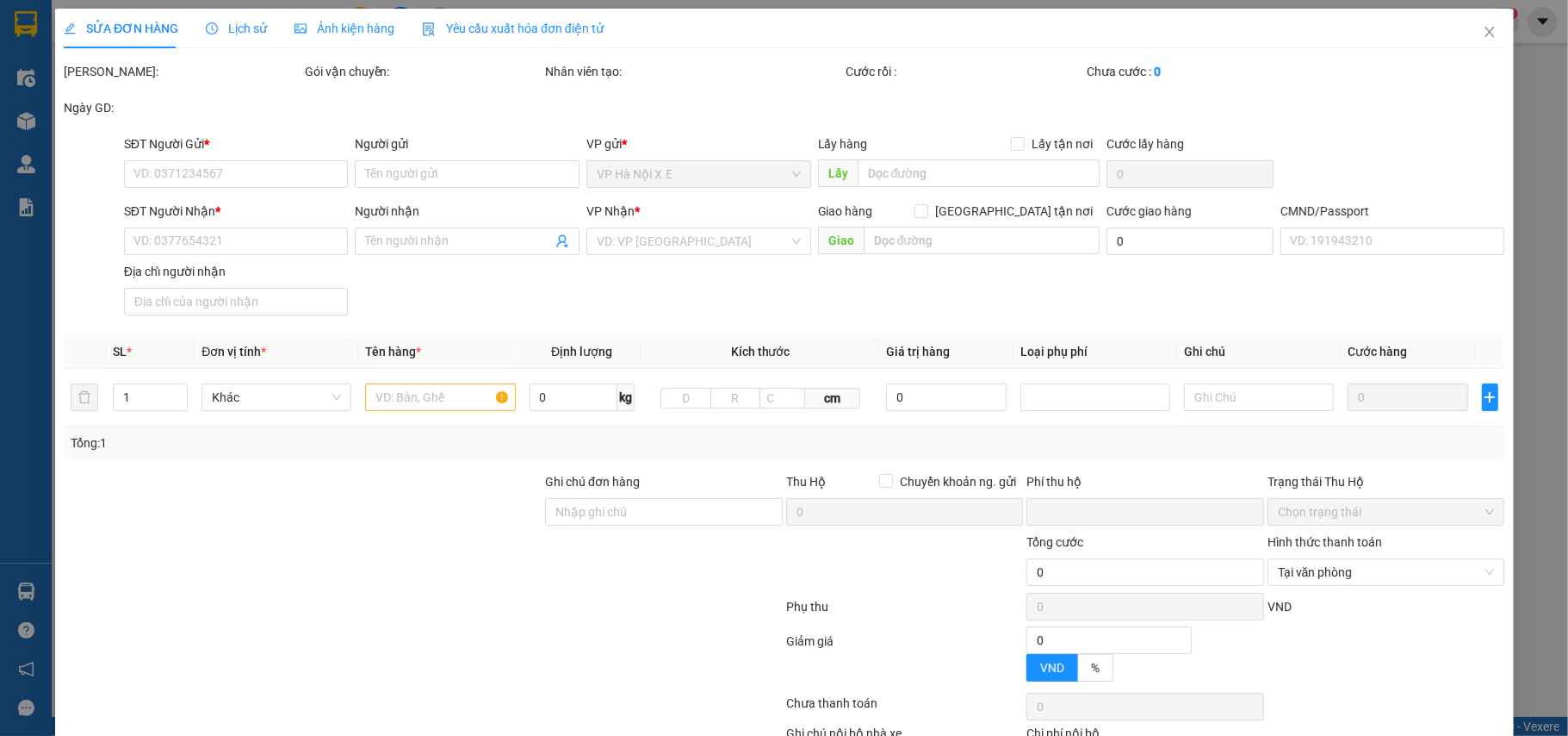
type input "54a [PERSON_NAME], P. [GEOGRAPHIC_DATA], [GEOGRAPHIC_DATA], [GEOGRAPHIC_DATA], …"
type input "55.000"
type input "036197002067lê hương chi"
type input "0"
type input "85.000"
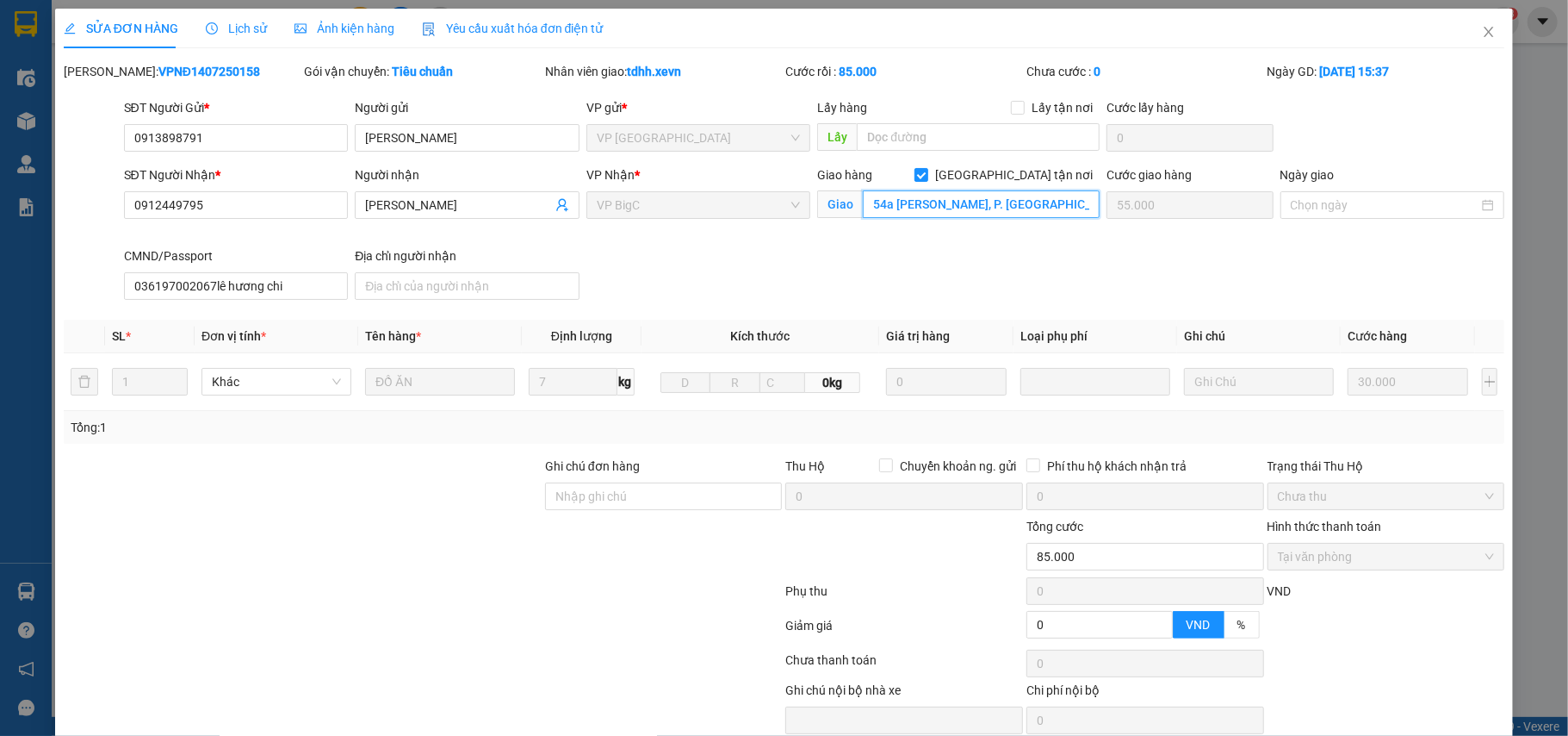
click at [928, 213] on input "54a [PERSON_NAME], P. [GEOGRAPHIC_DATA], [GEOGRAPHIC_DATA], [GEOGRAPHIC_DATA], …" at bounding box center [982, 204] width 236 height 27
drag, startPoint x: 1469, startPoint y: 26, endPoint x: 1445, endPoint y: 4, distance: 32.6
click at [1472, 25] on span "Close" at bounding box center [1490, 33] width 48 height 48
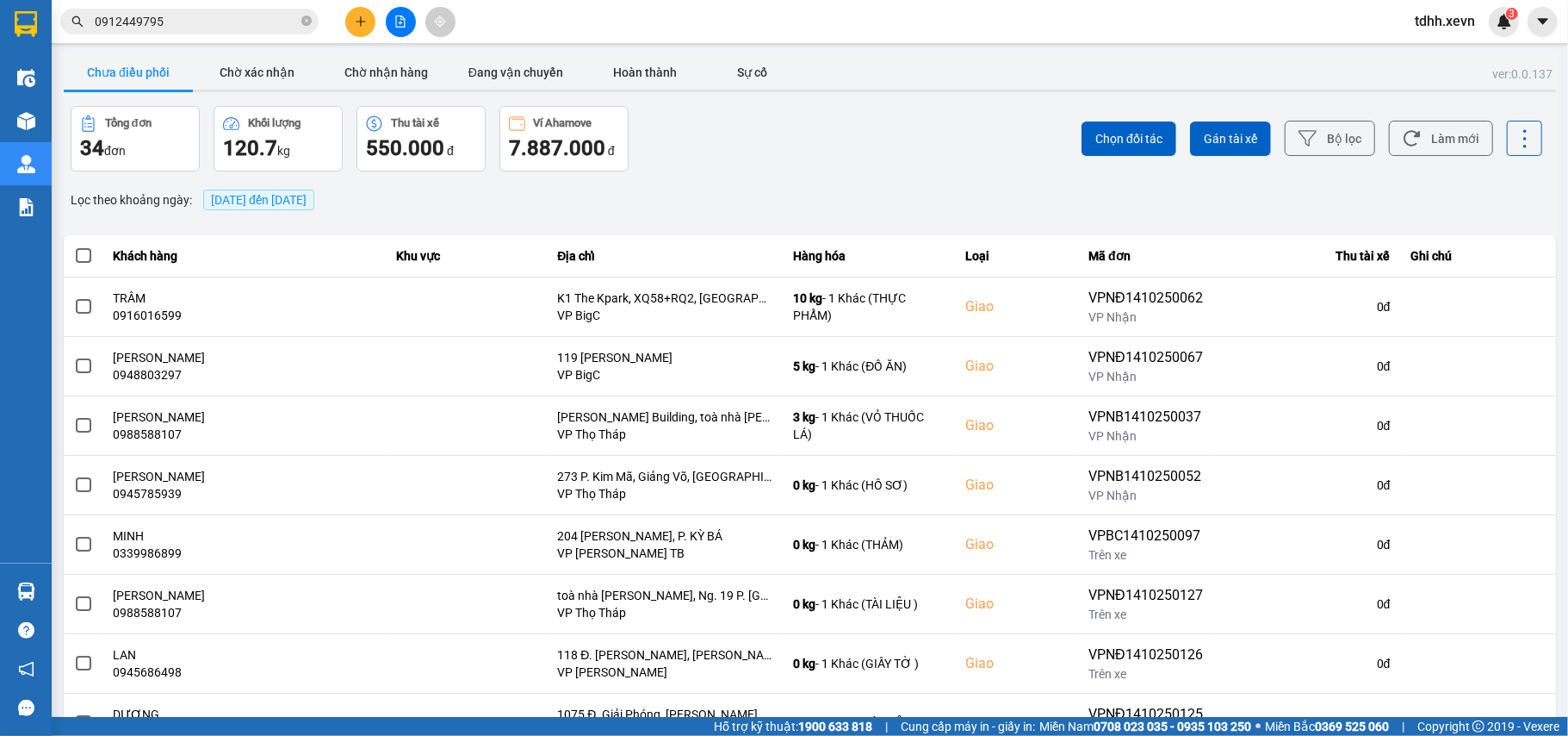
click at [198, 12] on input "0912449795" at bounding box center [197, 21] width 204 height 19
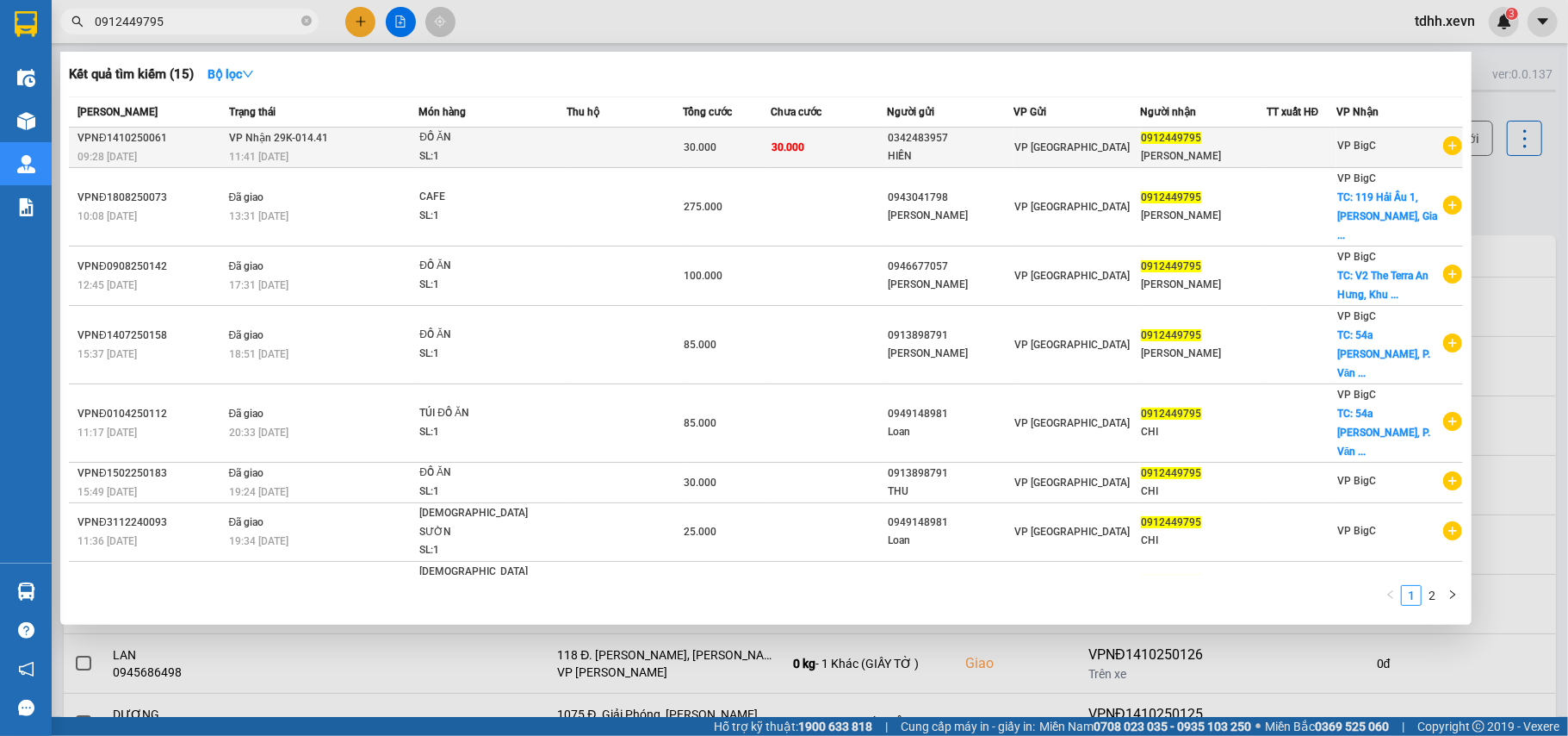
click at [600, 135] on td at bounding box center [625, 148] width 116 height 41
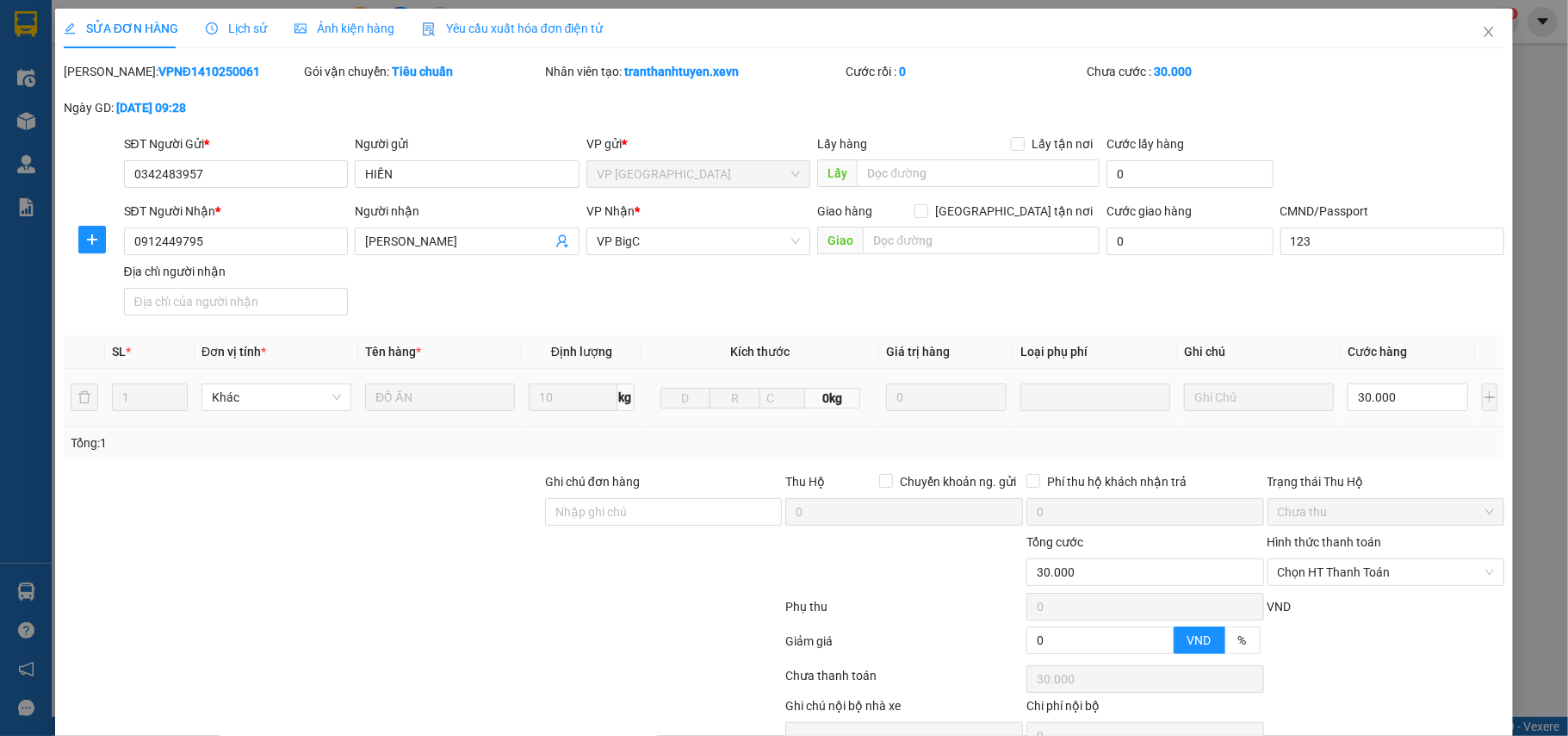
type input "0342483957"
type input "HIỀN"
type input "0912449795"
type input "[PERSON_NAME]"
type input "123"
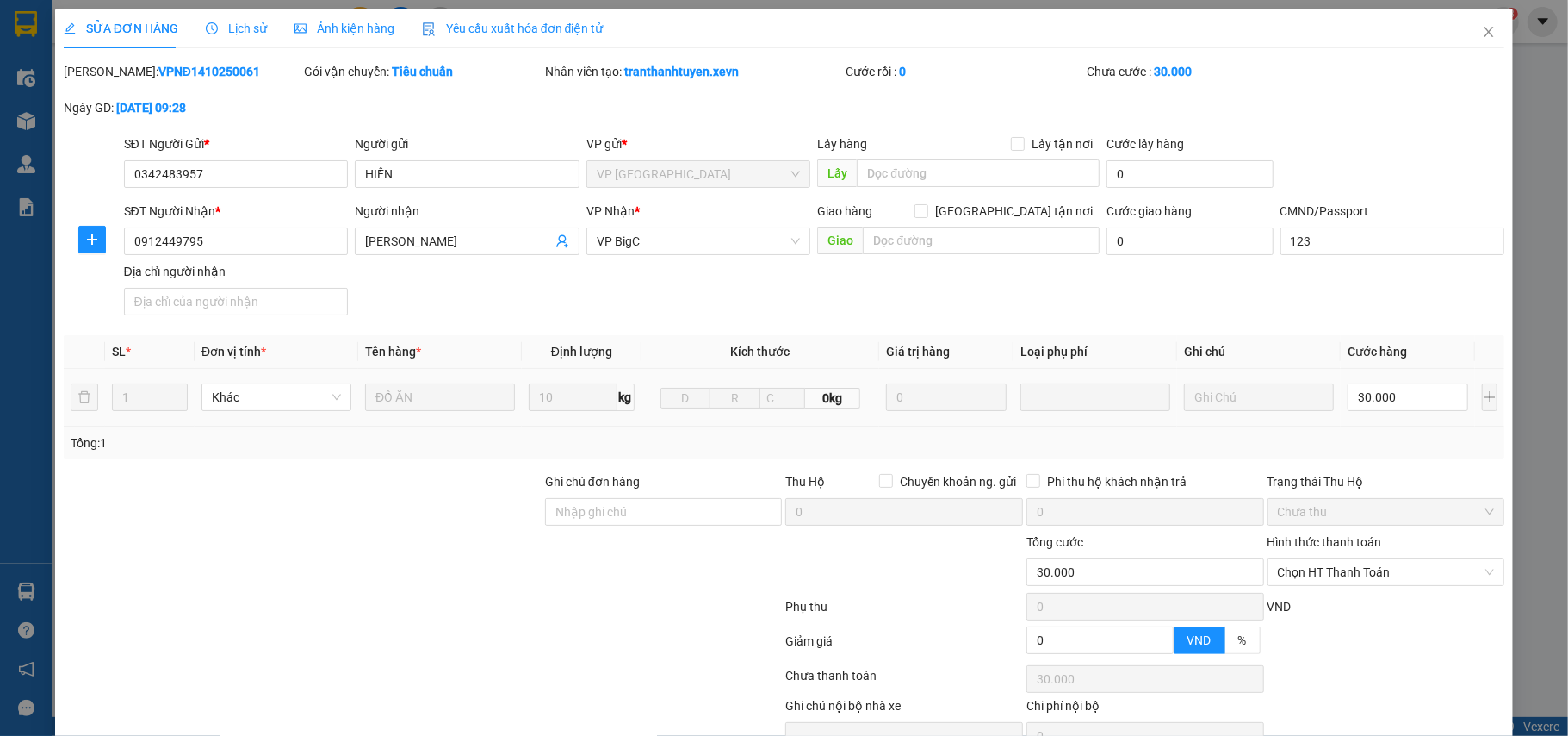
type input "0"
type input "30.000"
click at [926, 205] on input "[GEOGRAPHIC_DATA] tận nơi" at bounding box center [921, 210] width 12 height 12
checkbox input "true"
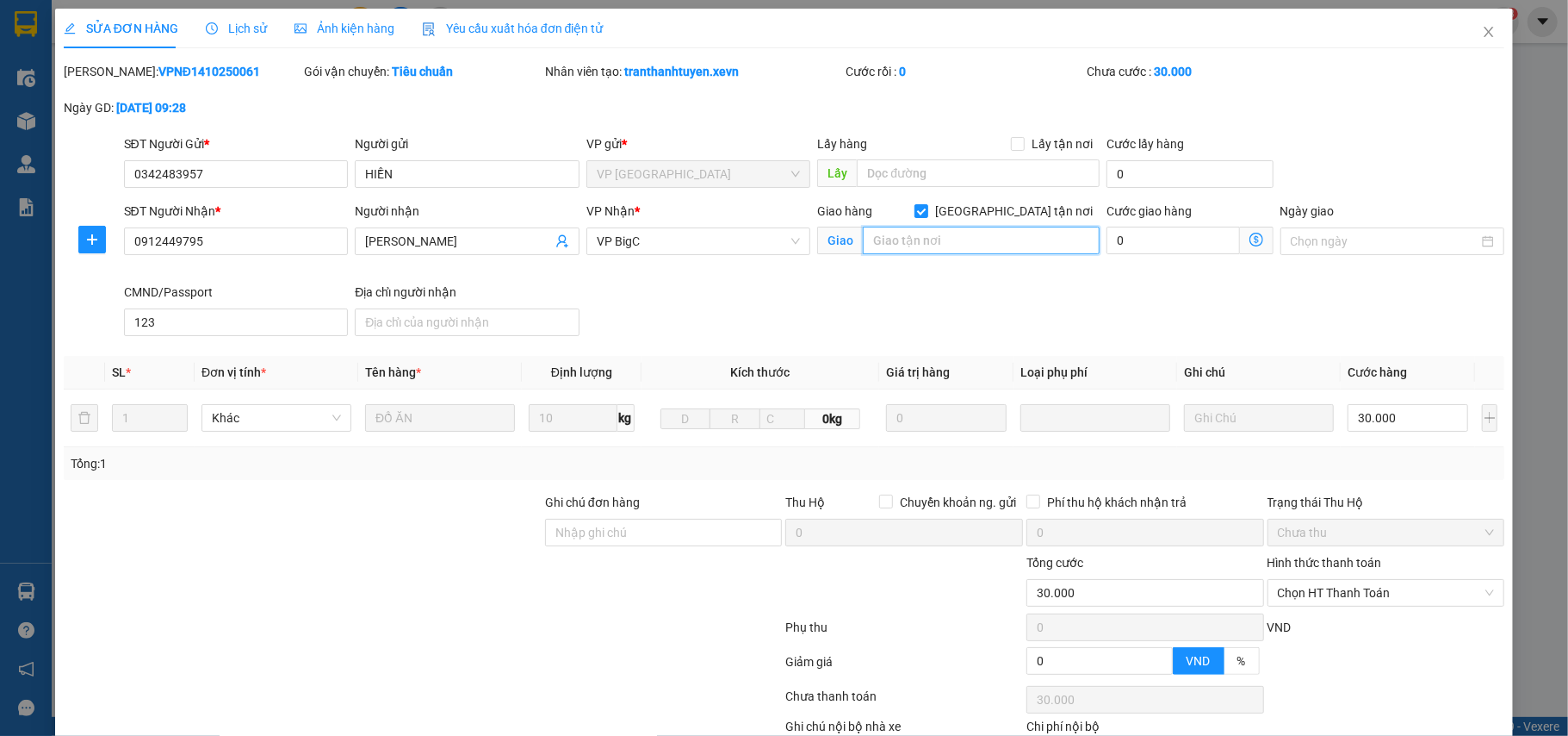
click at [968, 244] on input "text" at bounding box center [982, 240] width 236 height 27
paste input "54a [PERSON_NAME], P. [GEOGRAPHIC_DATA], [GEOGRAPHIC_DATA], [GEOGRAPHIC_DATA], …"
type input "54a [PERSON_NAME], P. [GEOGRAPHIC_DATA], [GEOGRAPHIC_DATA], [GEOGRAPHIC_DATA], …"
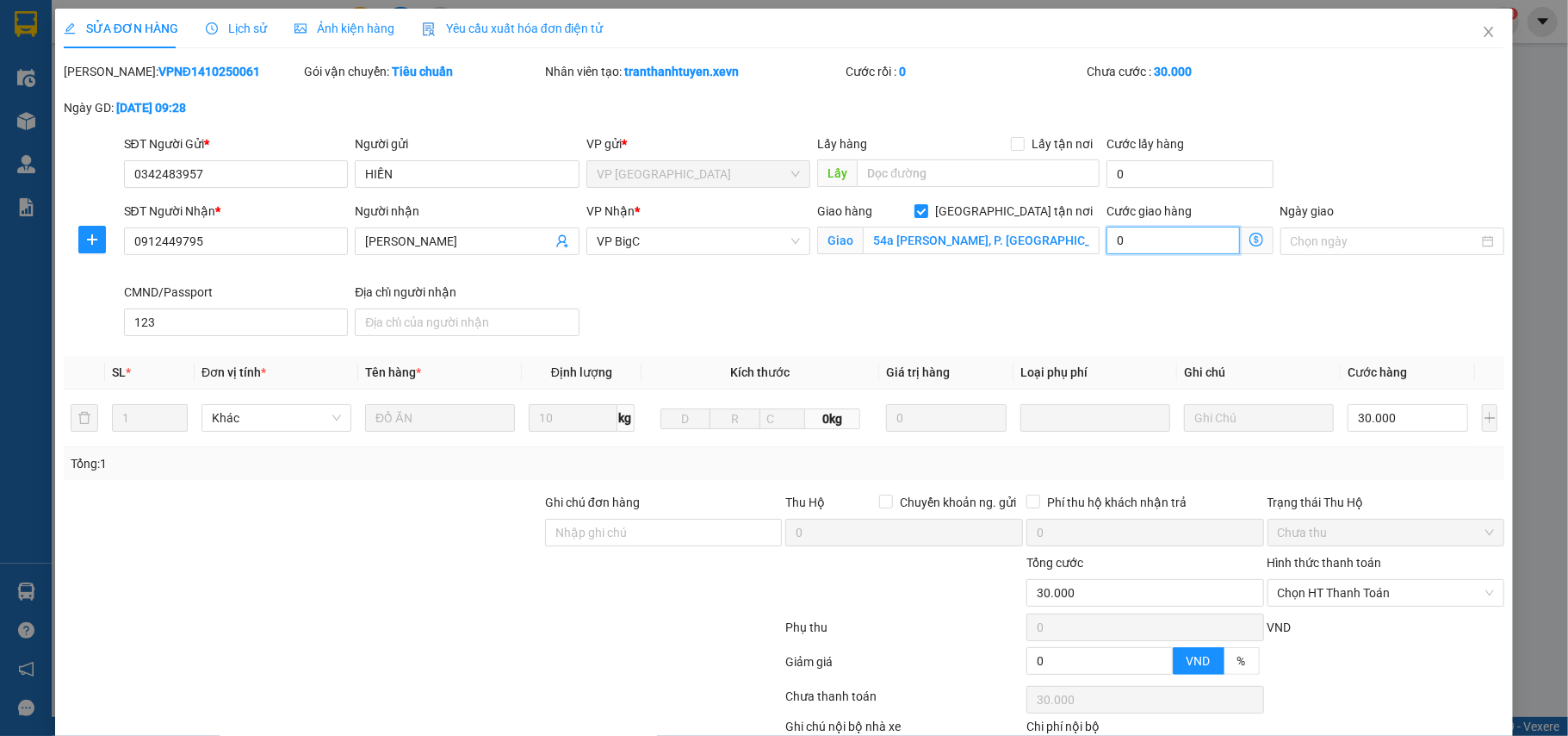
click at [1170, 252] on input "0" at bounding box center [1173, 240] width 133 height 27
type input "30.006"
type input "6"
click at [611, 531] on input "Ghi chú đơn hàng" at bounding box center [664, 532] width 237 height 27
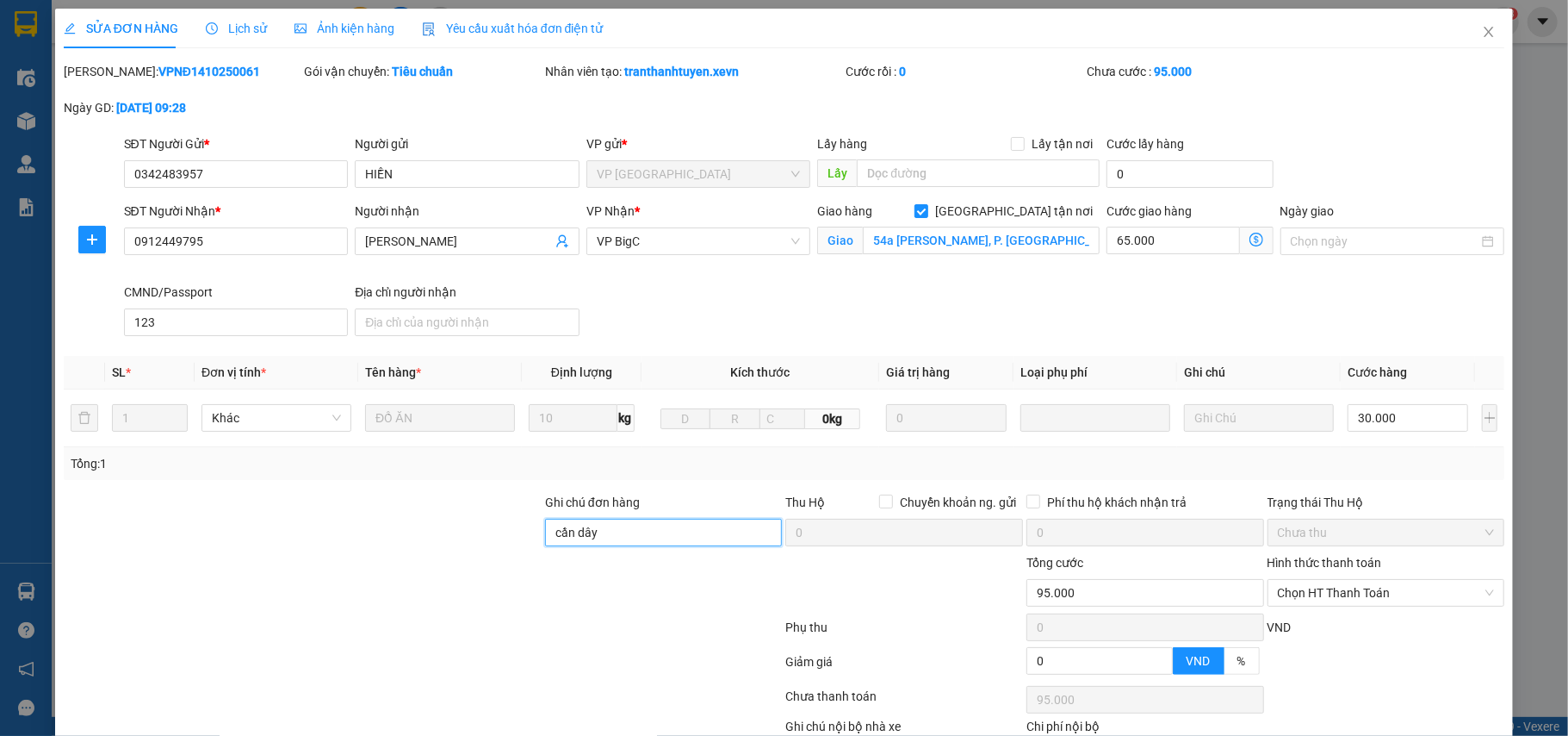
scroll to position [112, 0]
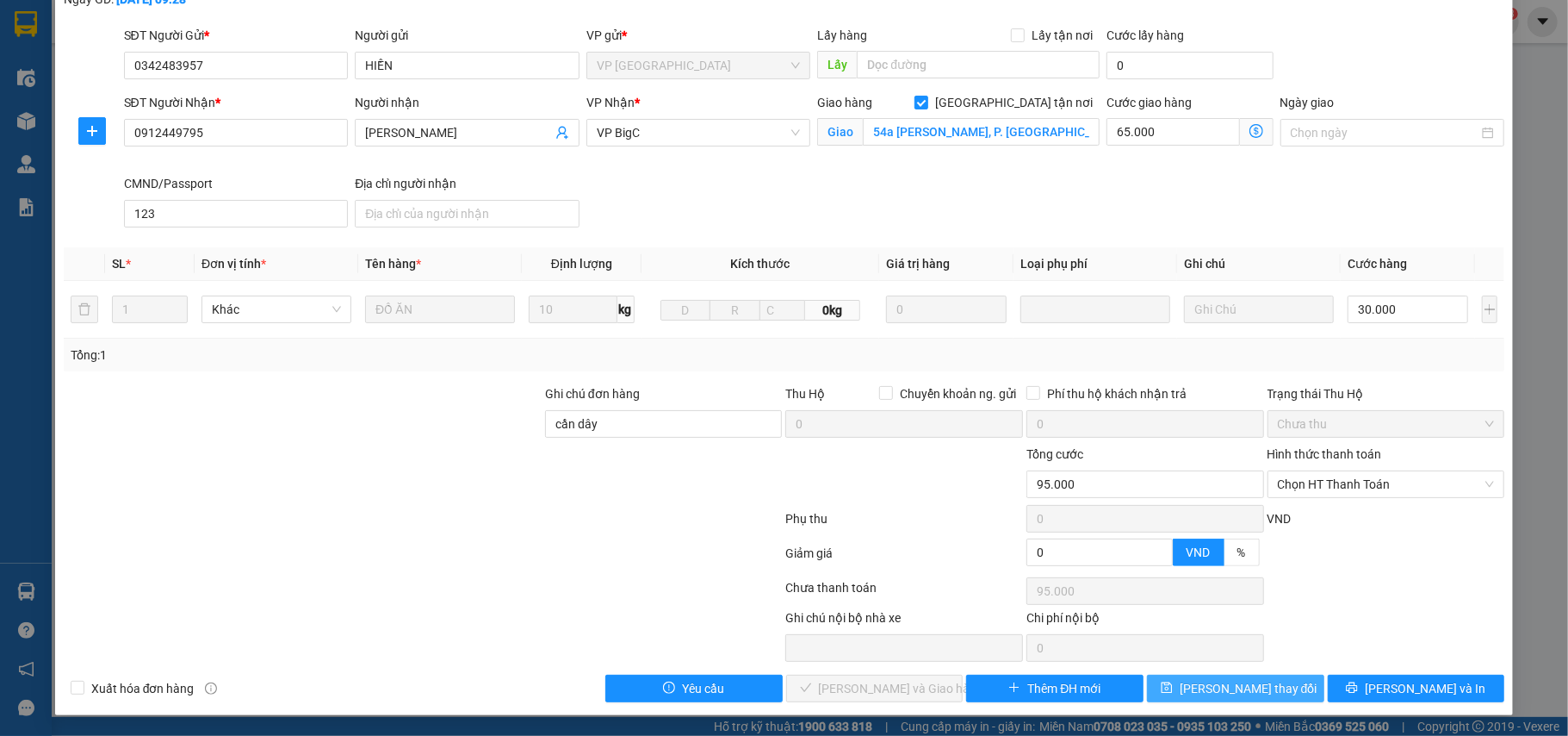
click at [1237, 680] on span "[PERSON_NAME] thay đổi" at bounding box center [1249, 688] width 138 height 19
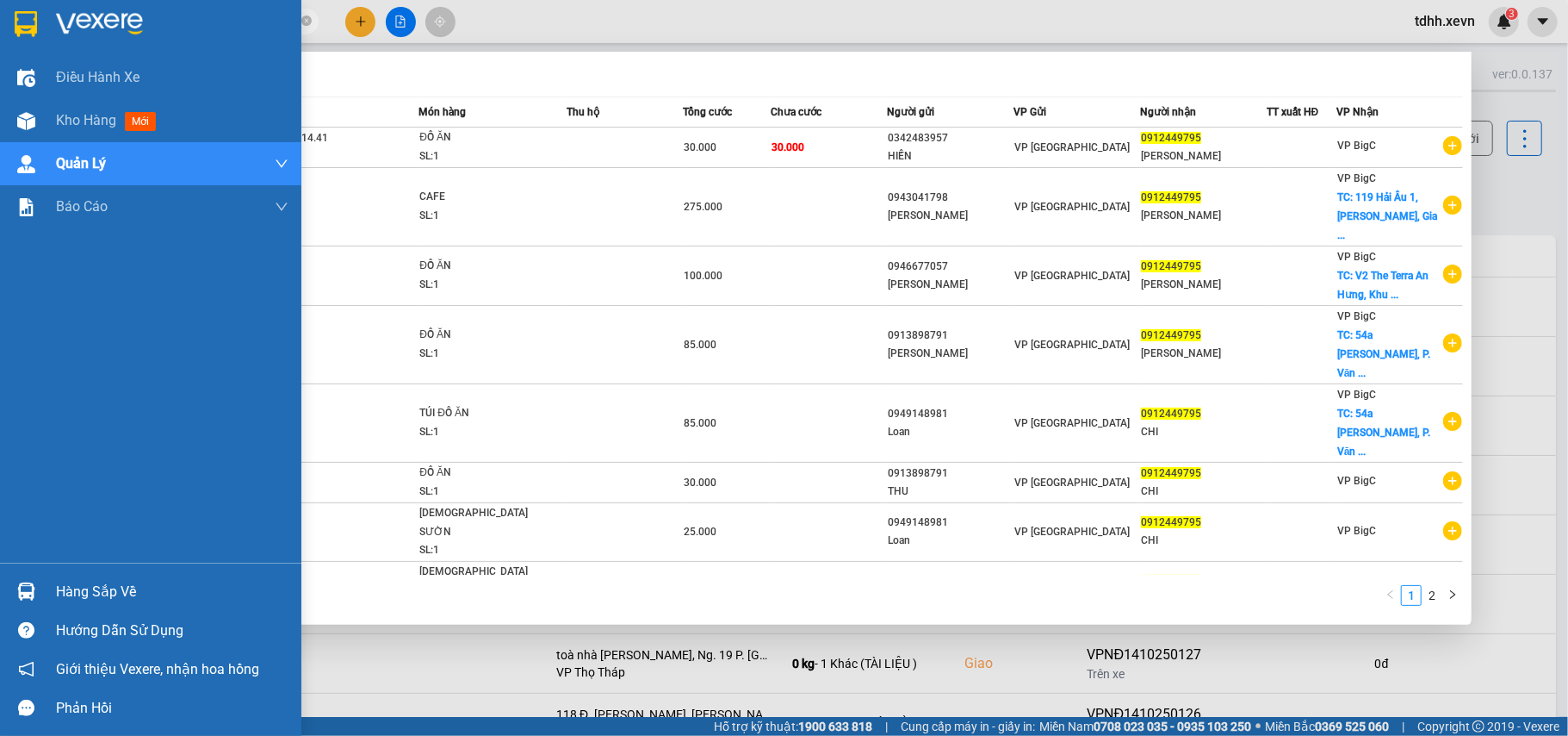
drag, startPoint x: 163, startPoint y: 18, endPoint x: 8, endPoint y: 33, distance: 155.7
click at [8, 33] on section "Kết quả tìm kiếm ( 15 ) Bộ lọc Mã ĐH Trạng thái Món hàng Thu hộ Tổng cước Chưa …" at bounding box center [784, 368] width 1568 height 736
paste input "866795576"
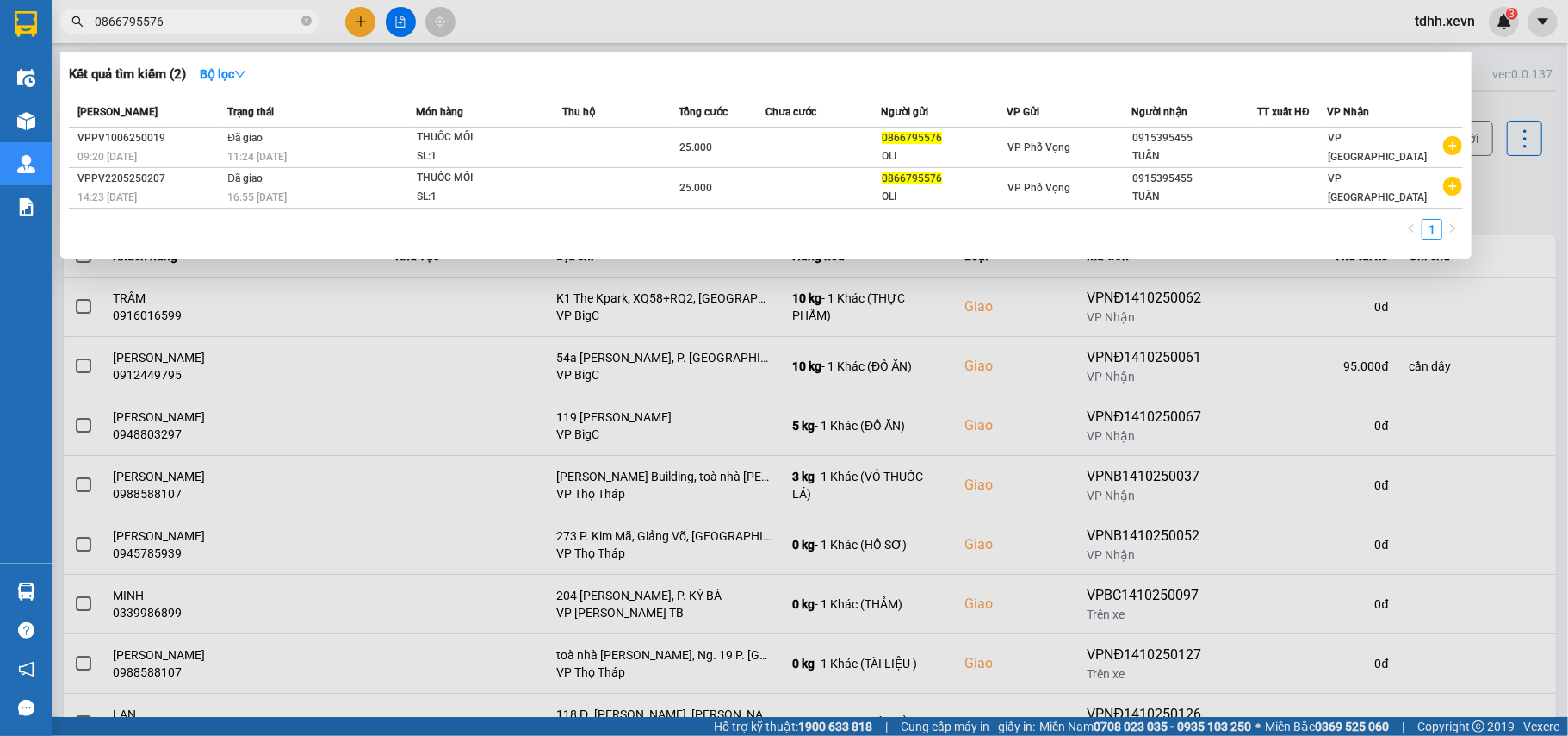
drag, startPoint x: 79, startPoint y: 45, endPoint x: 45, endPoint y: 50, distance: 34.4
click at [45, 50] on section "Kết quả tìm kiếm ( 2 ) Bộ lọc Mã ĐH Trạng thái Món hàng Thu hộ Tổng cước Chưa c…" at bounding box center [784, 368] width 1568 height 736
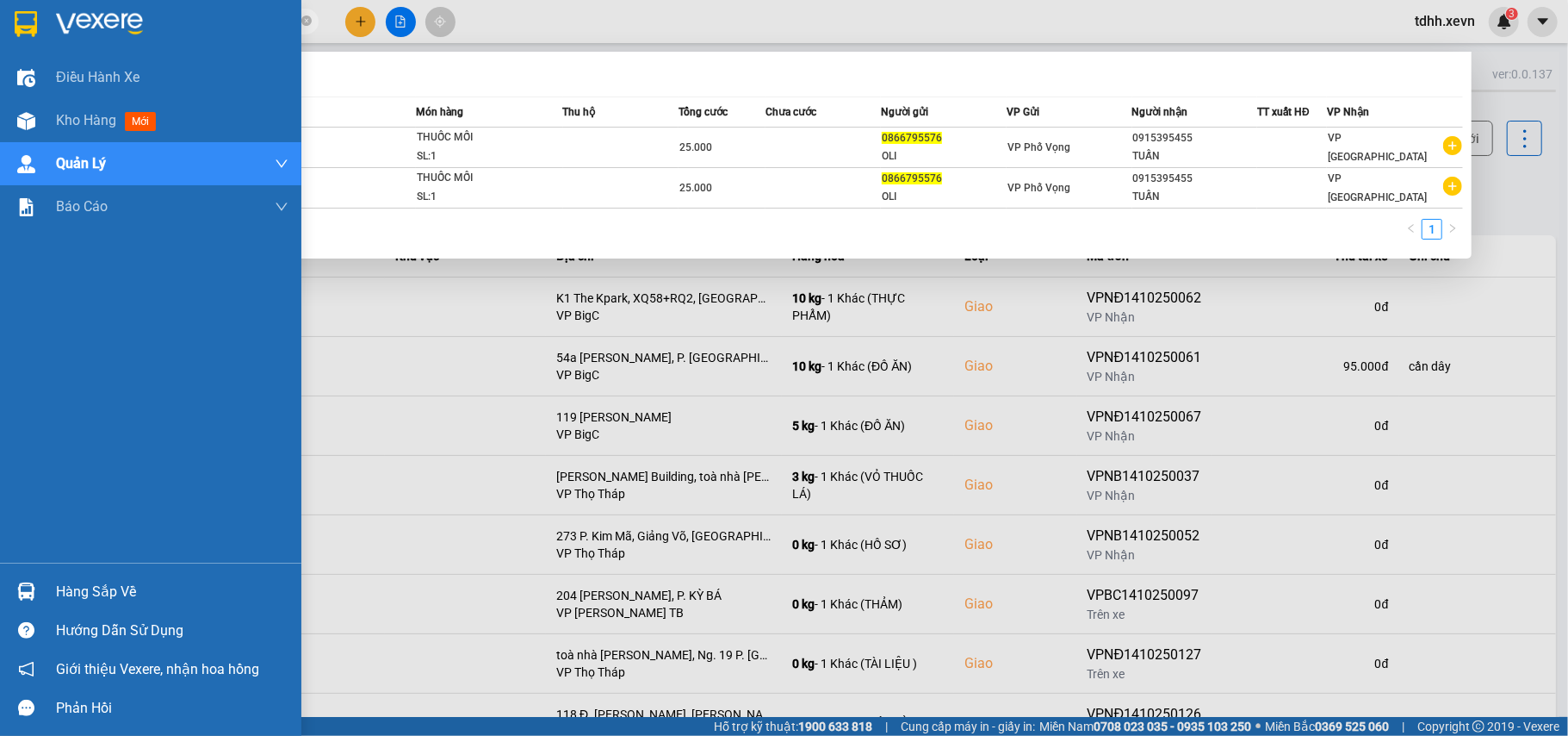
paste input "929225773"
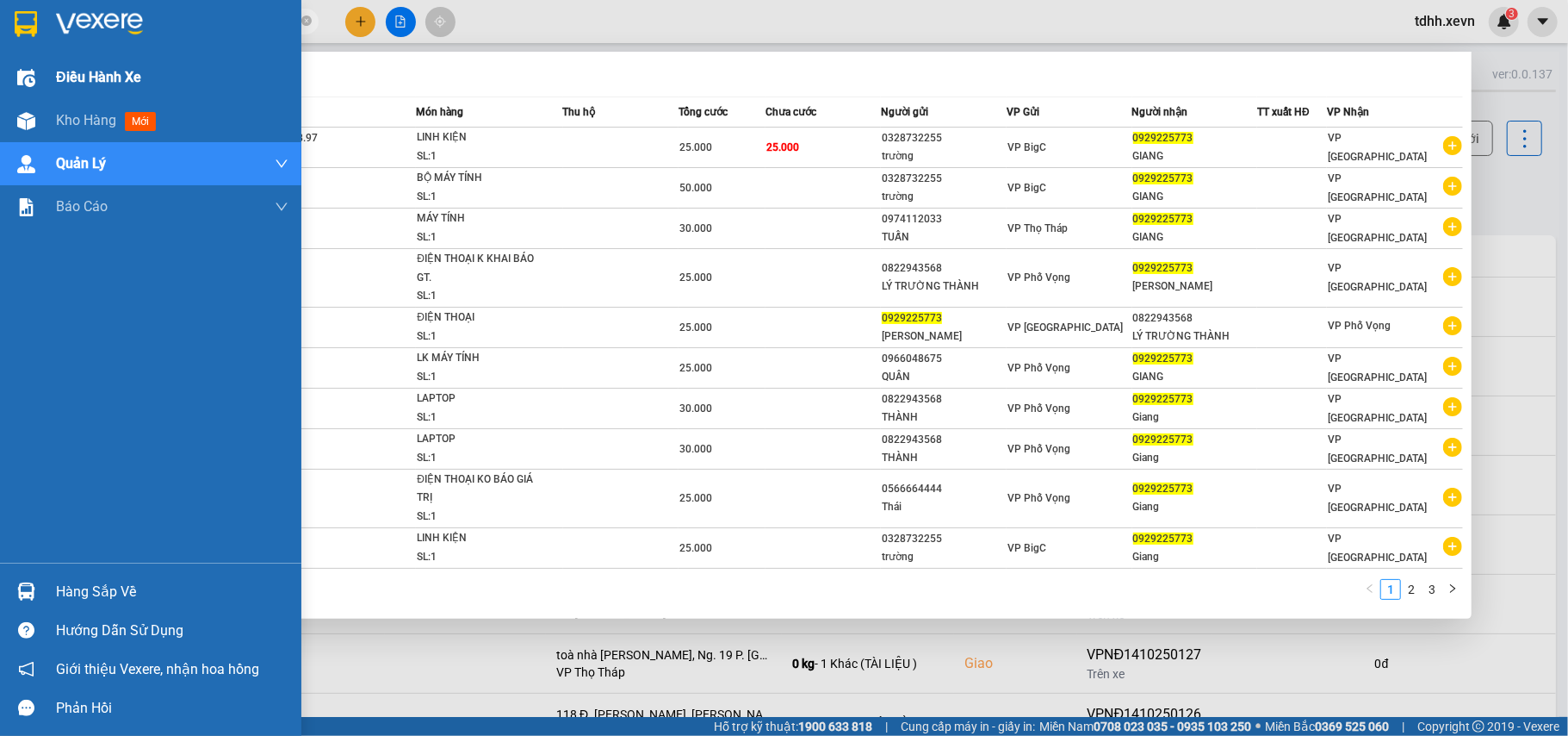
drag, startPoint x: 170, startPoint y: 22, endPoint x: 32, endPoint y: 56, distance: 142.1
click at [32, 56] on section "Kết quả tìm kiếm ( 22 ) Bộ lọc Mã ĐH Trạng thái Món hàng Thu hộ Tổng cước Chưa …" at bounding box center [784, 368] width 1568 height 736
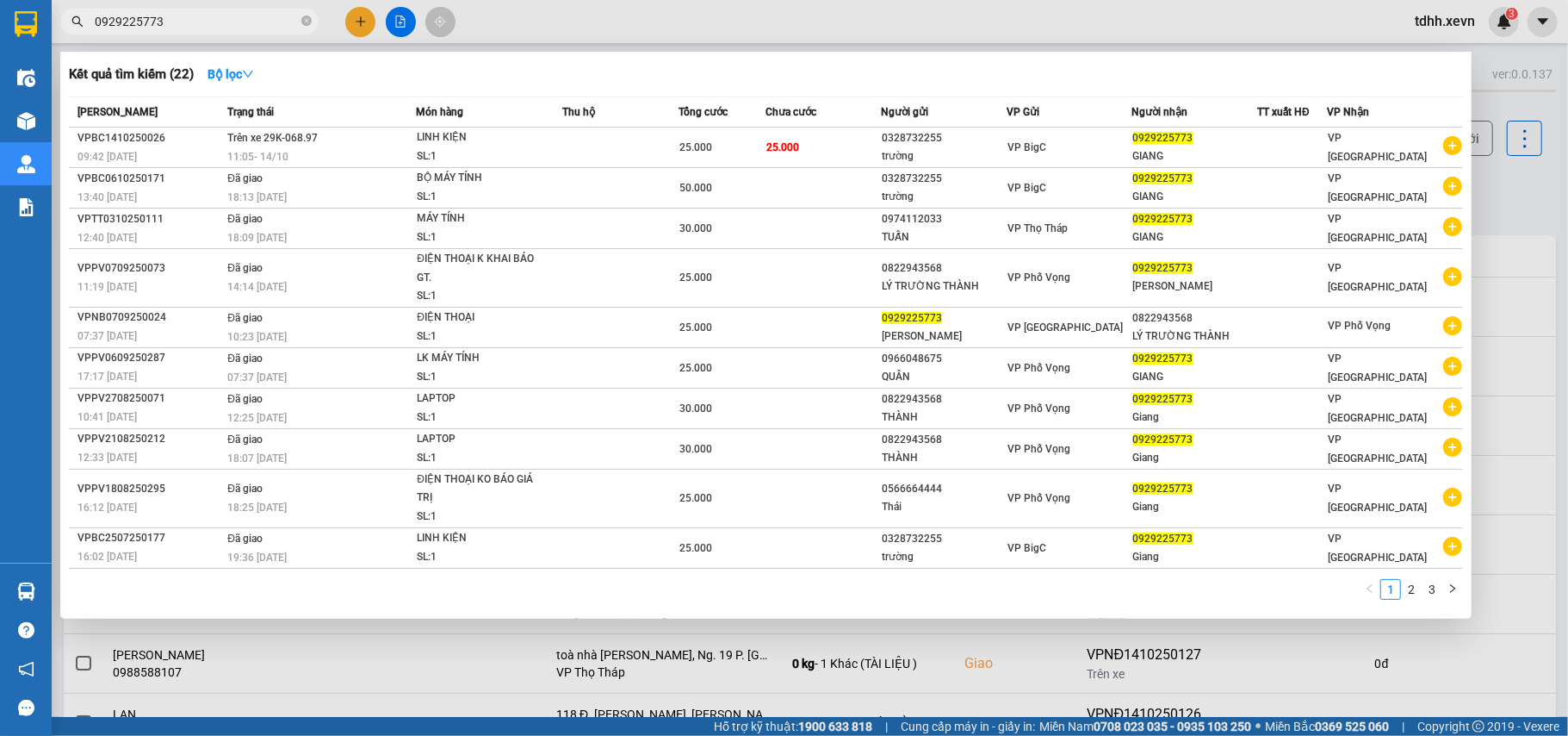
paste input "71515389"
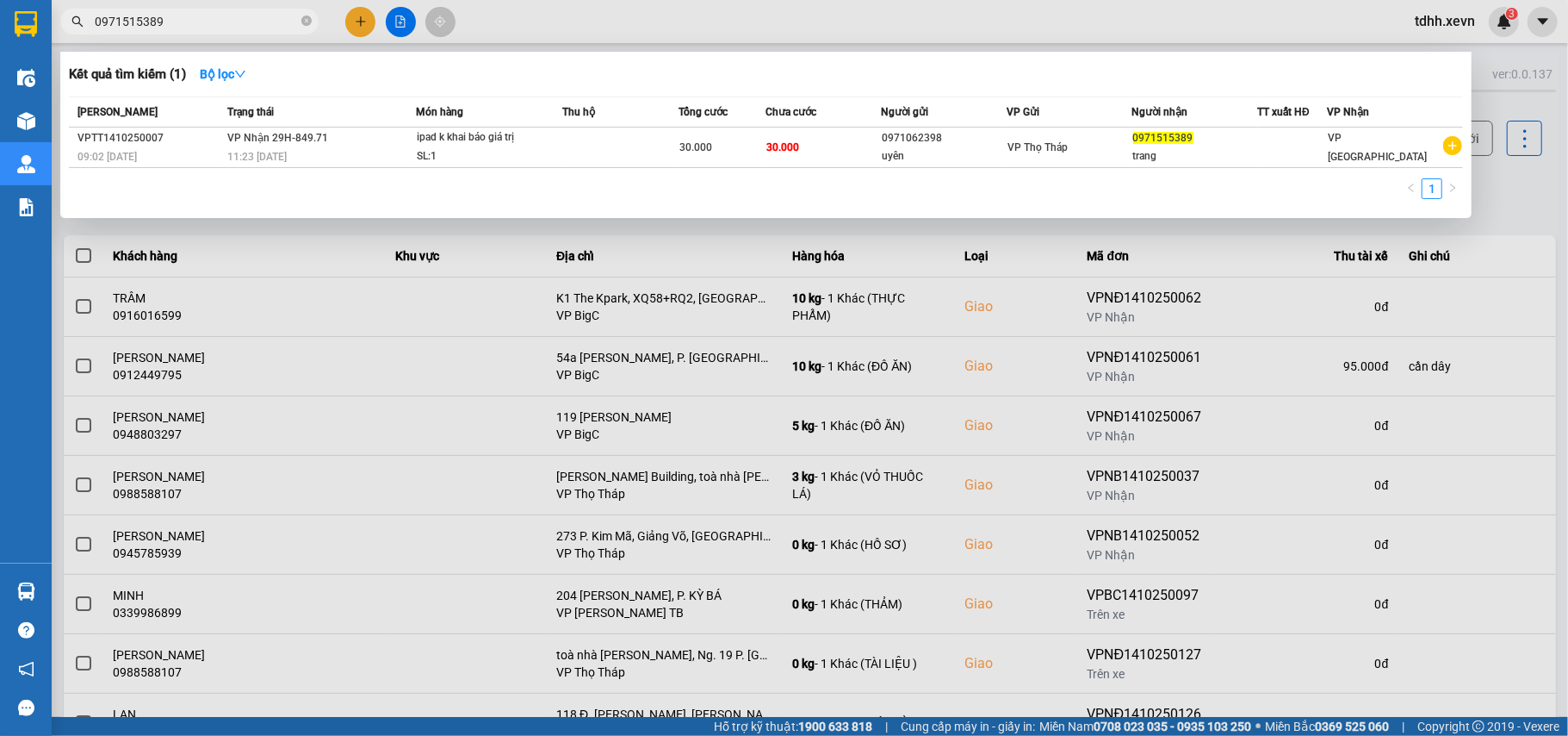
drag, startPoint x: 153, startPoint y: 18, endPoint x: 48, endPoint y: 47, distance: 108.9
click at [42, 53] on section "Kết quả tìm kiếm ( 1 ) Bộ lọc Mã ĐH Trạng thái Món hàng Thu hộ Tổng cước Chưa c…" at bounding box center [784, 368] width 1568 height 736
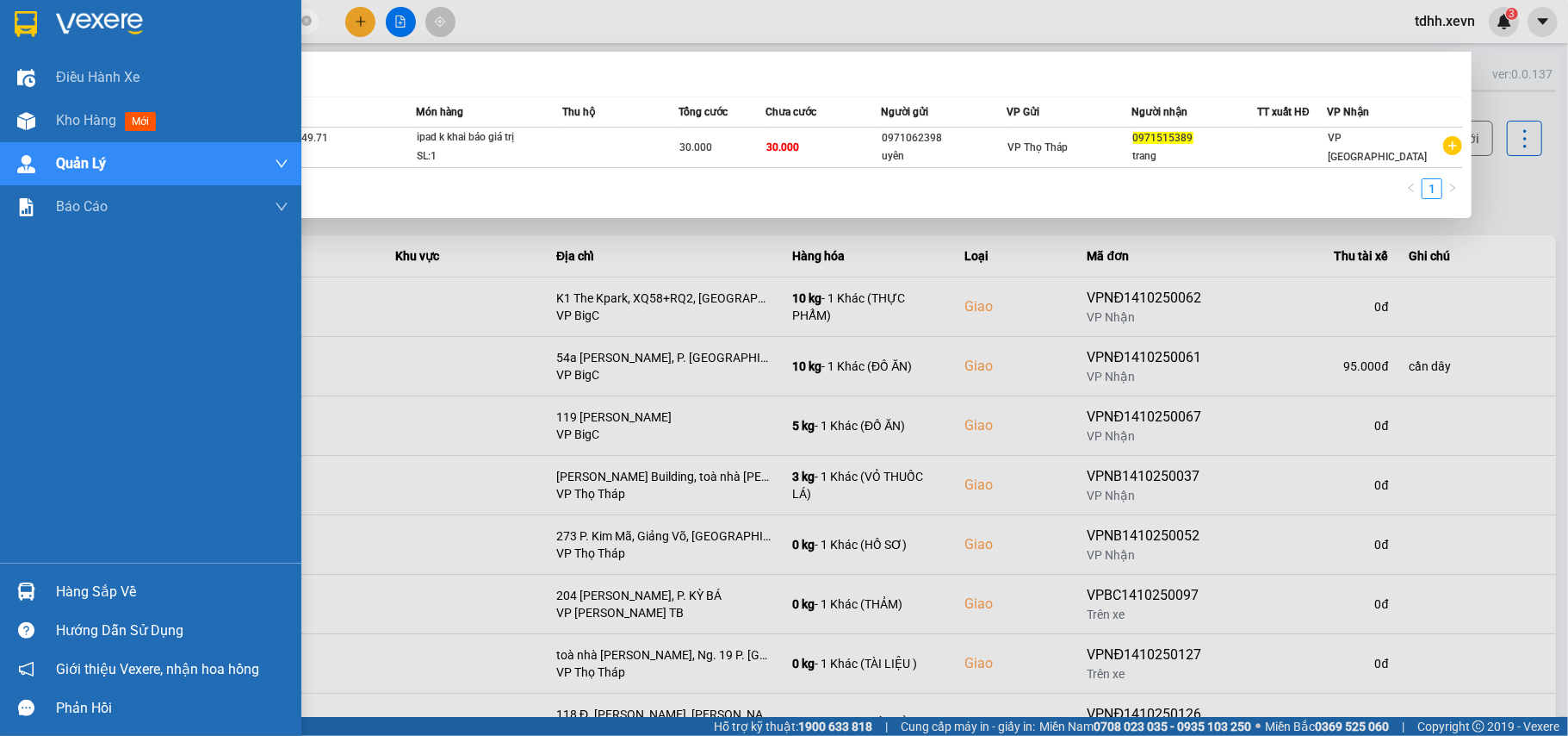
paste input "867650322"
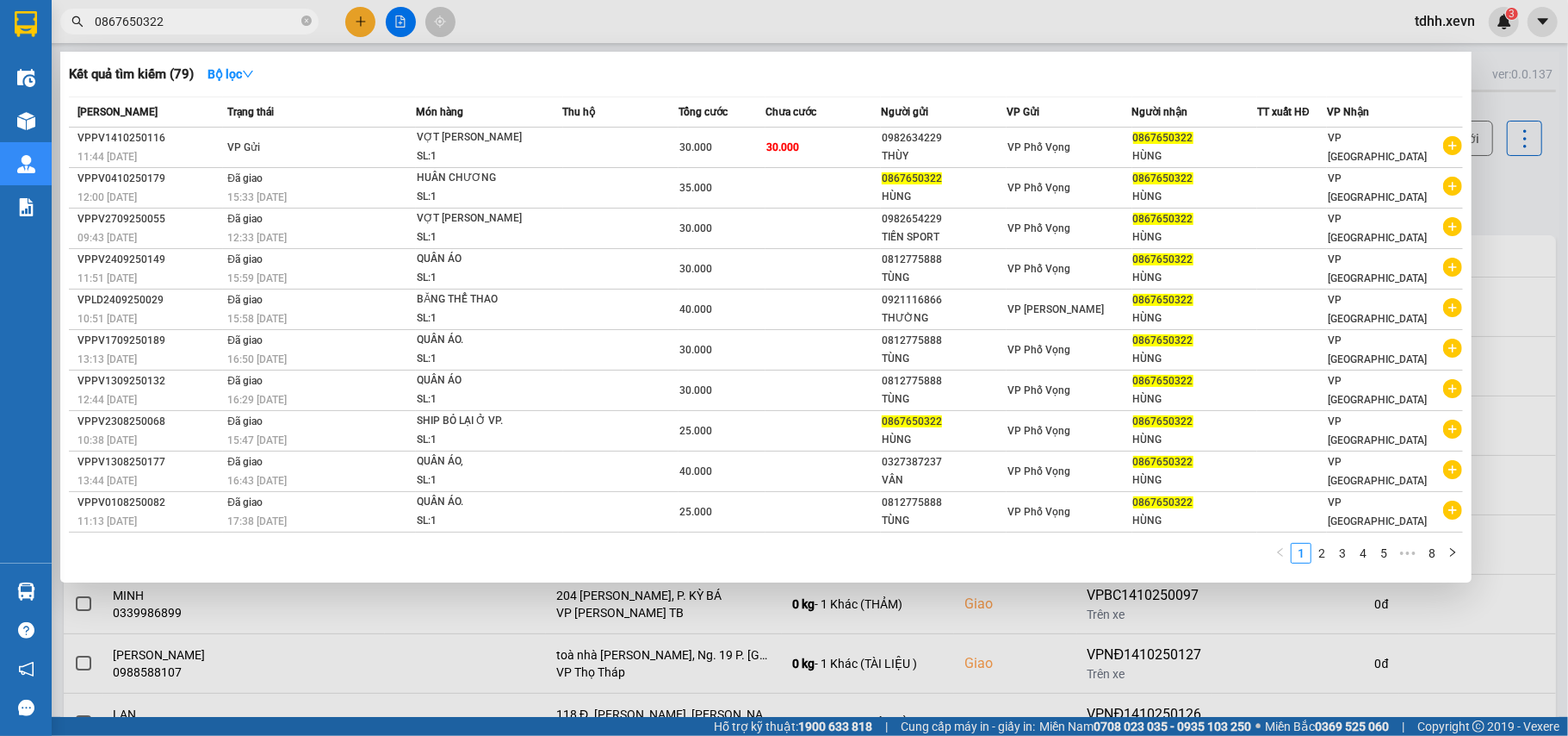
drag, startPoint x: 180, startPoint y: 32, endPoint x: 111, endPoint y: 21, distance: 69.9
click at [111, 21] on span "0867650322" at bounding box center [189, 21] width 259 height 26
click at [114, 21] on input "0867650322" at bounding box center [197, 21] width 204 height 19
paste input "39432298"
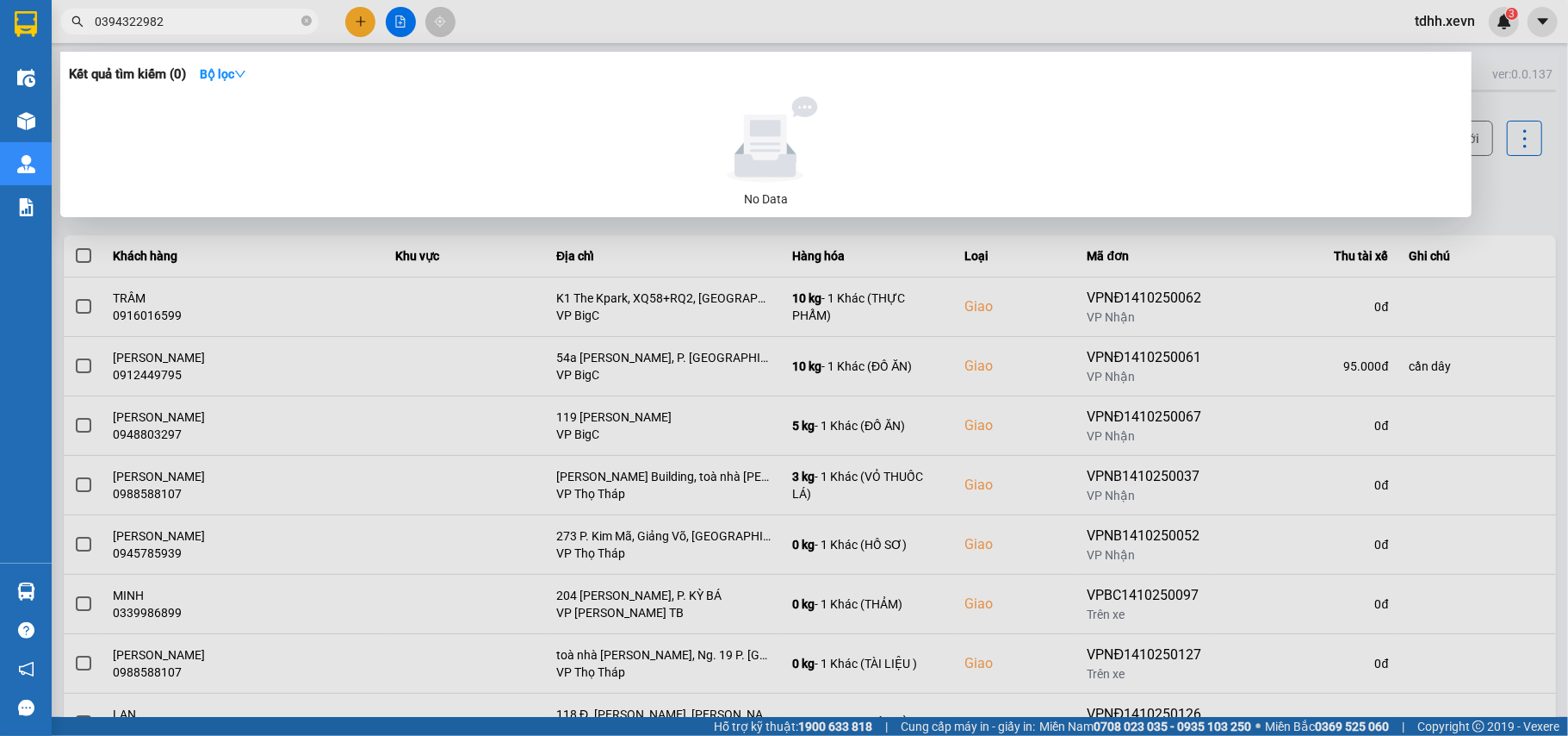
drag, startPoint x: 167, startPoint y: 26, endPoint x: 74, endPoint y: 43, distance: 94.5
click at [74, 37] on div "Kết quả tìm kiếm ( 0 ) Bộ lọc No Data 0394322982" at bounding box center [168, 21] width 336 height 30
paste input "96627616"
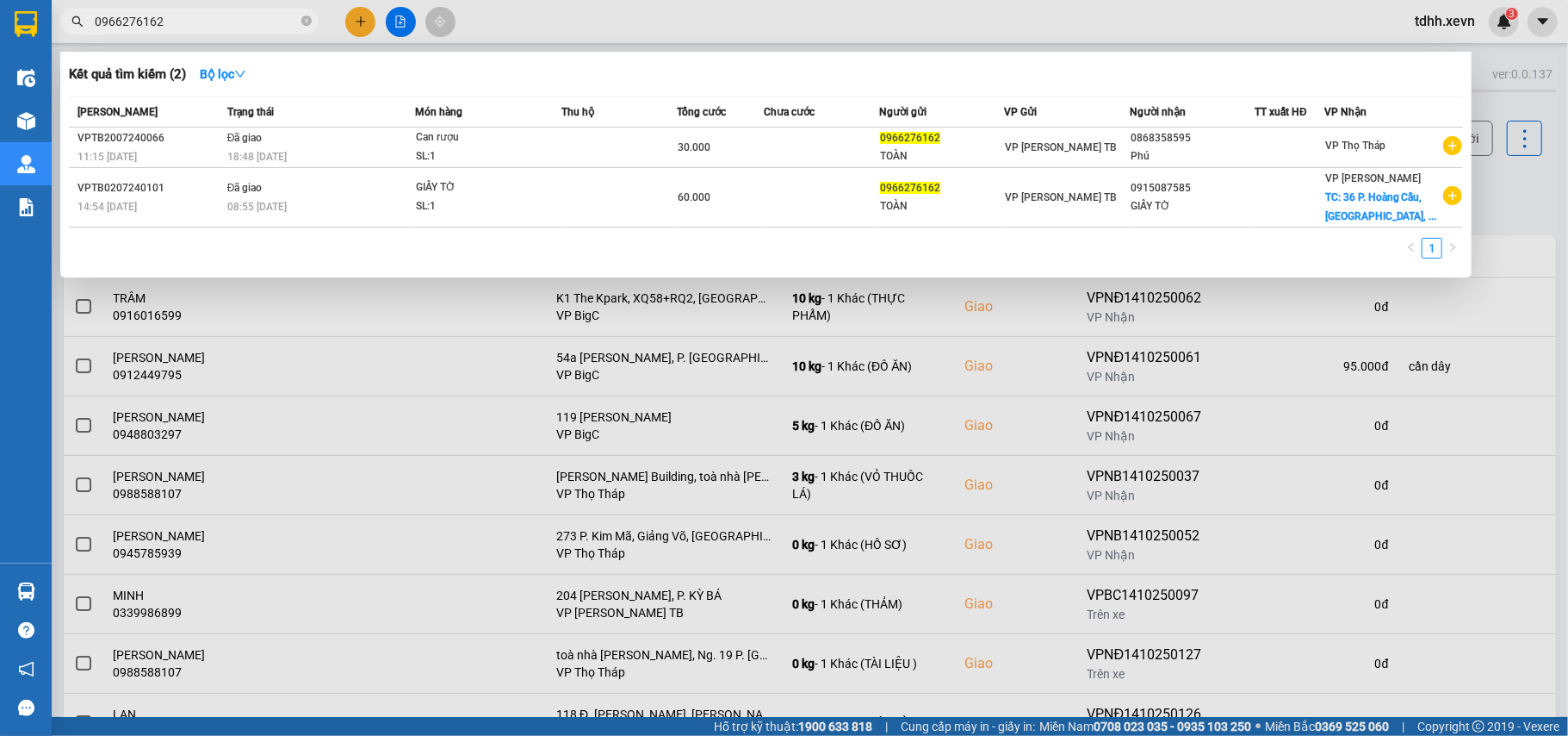
drag, startPoint x: 162, startPoint y: 20, endPoint x: 73, endPoint y: 22, distance: 89.0
click at [73, 22] on div "0966276162" at bounding box center [168, 21] width 336 height 26
paste input "787405905"
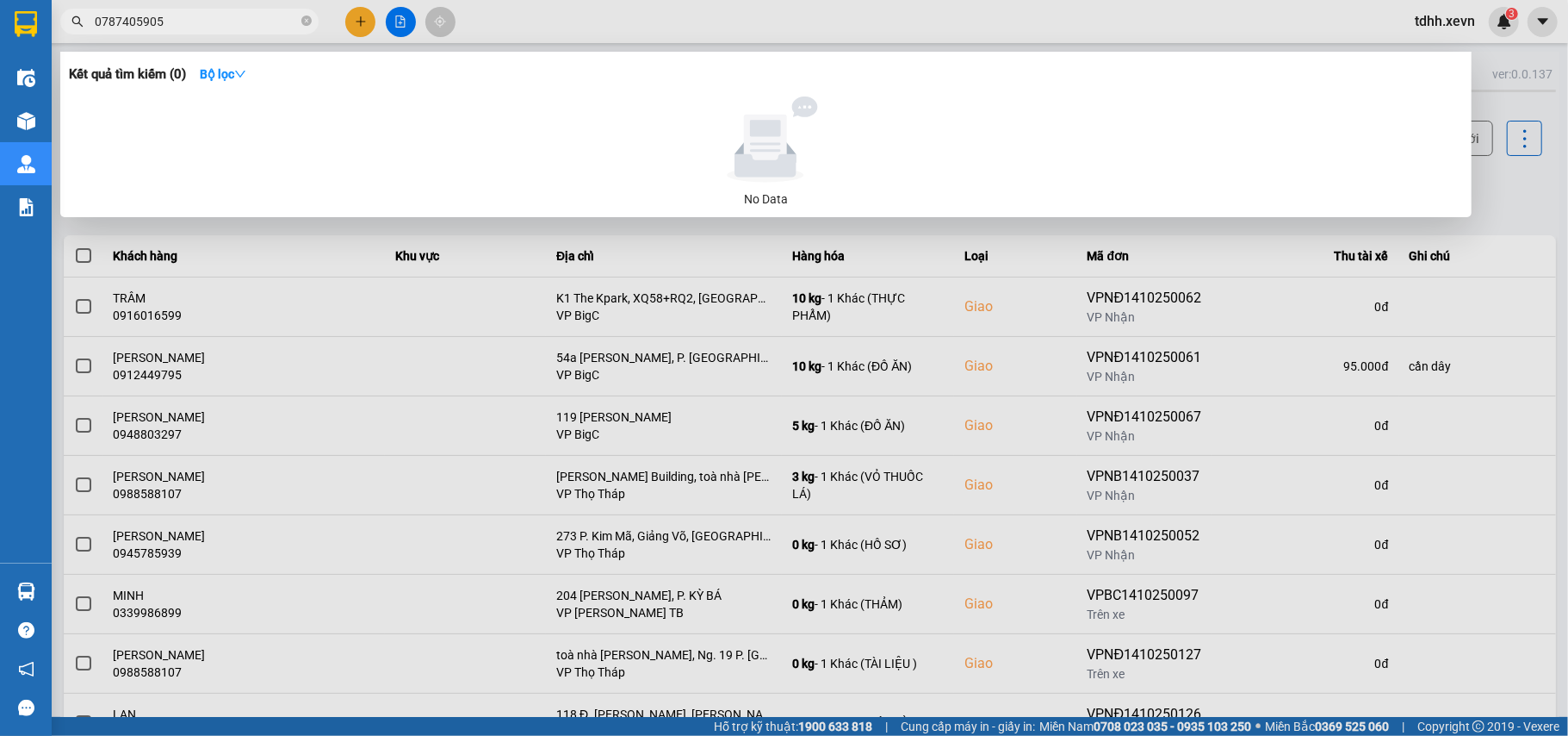
click at [1491, 202] on div at bounding box center [784, 368] width 1568 height 736
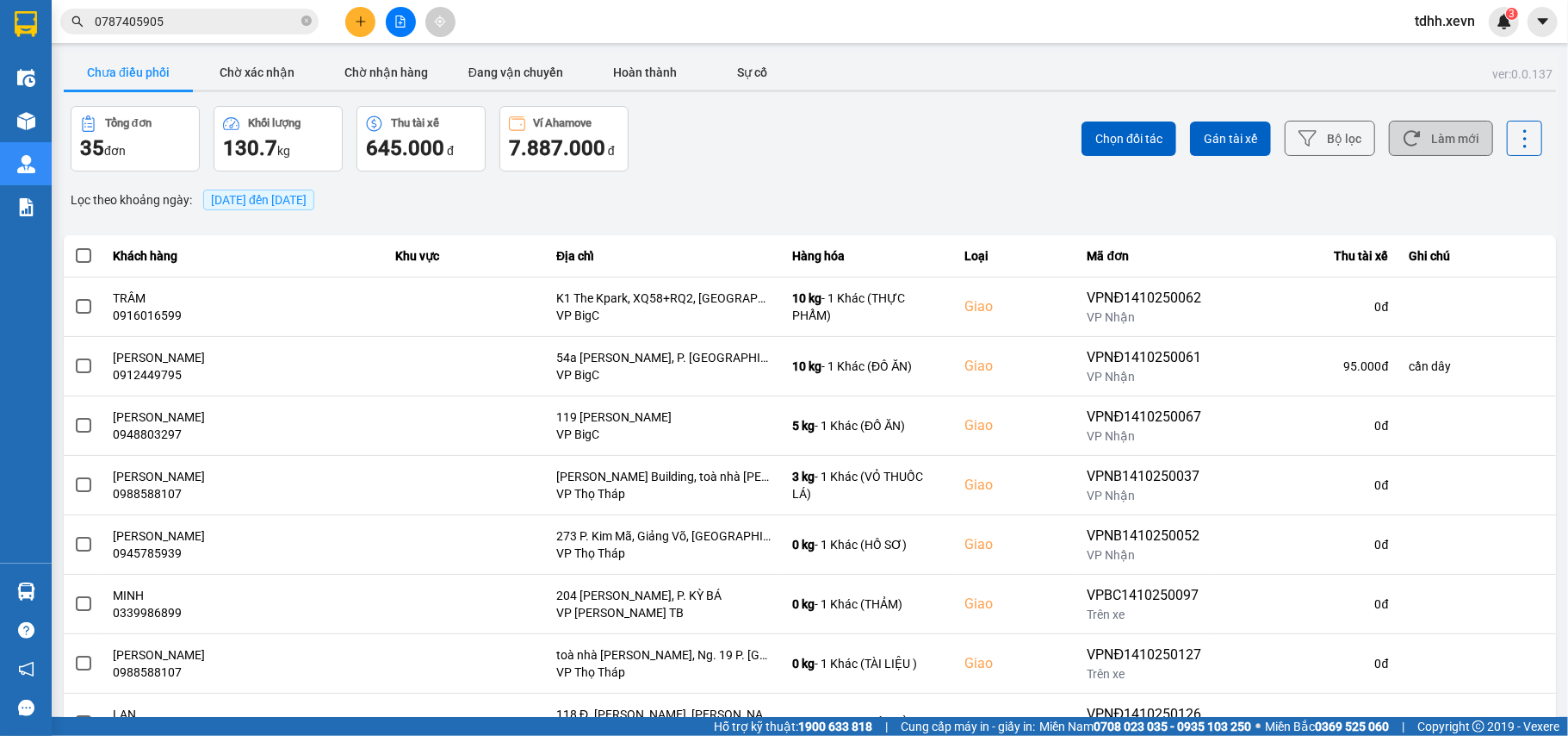
click at [1458, 151] on button "Làm mới" at bounding box center [1442, 138] width 105 height 35
